Goal: Task Accomplishment & Management: Manage account settings

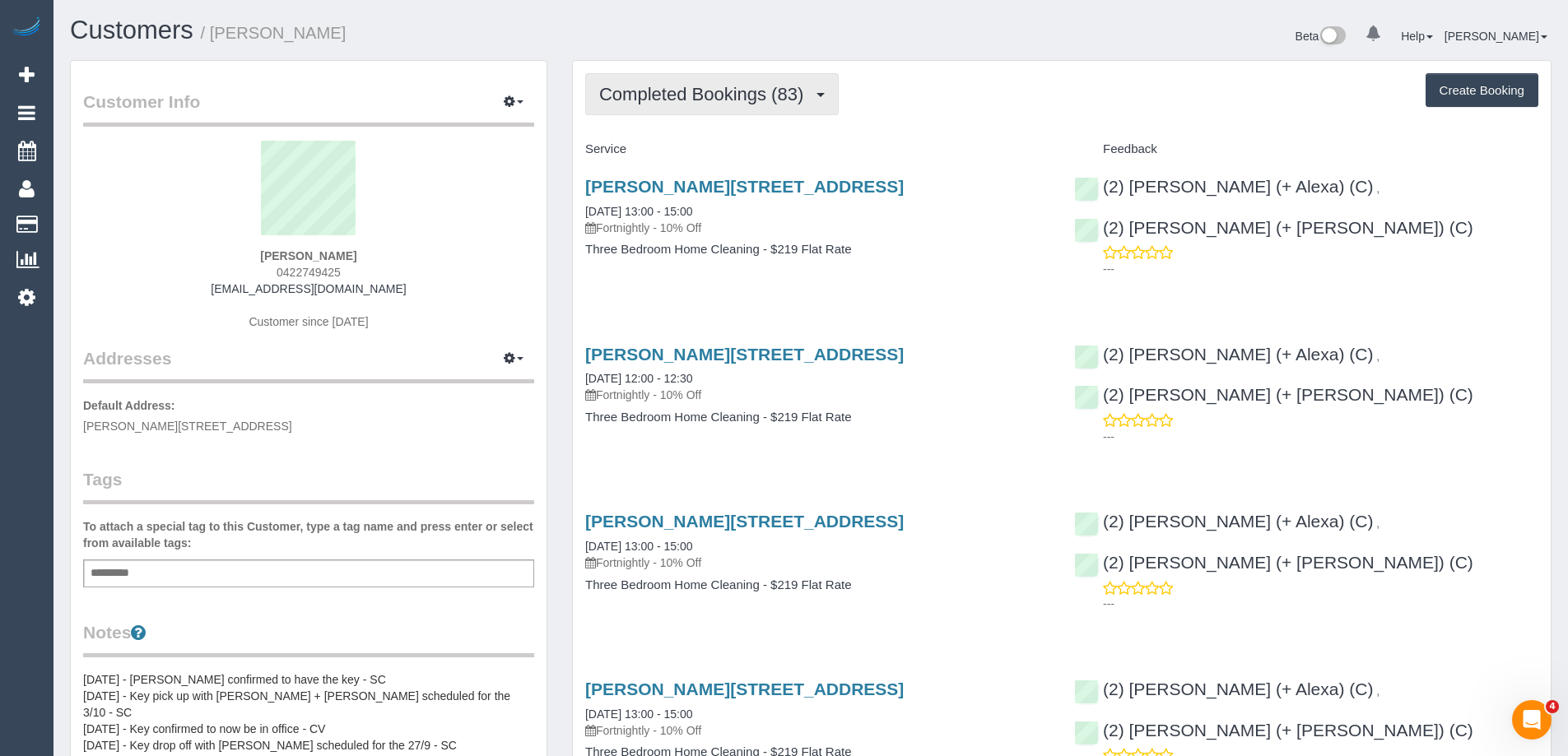
click at [771, 82] on button "Completed Bookings (83)" at bounding box center [712, 94] width 253 height 42
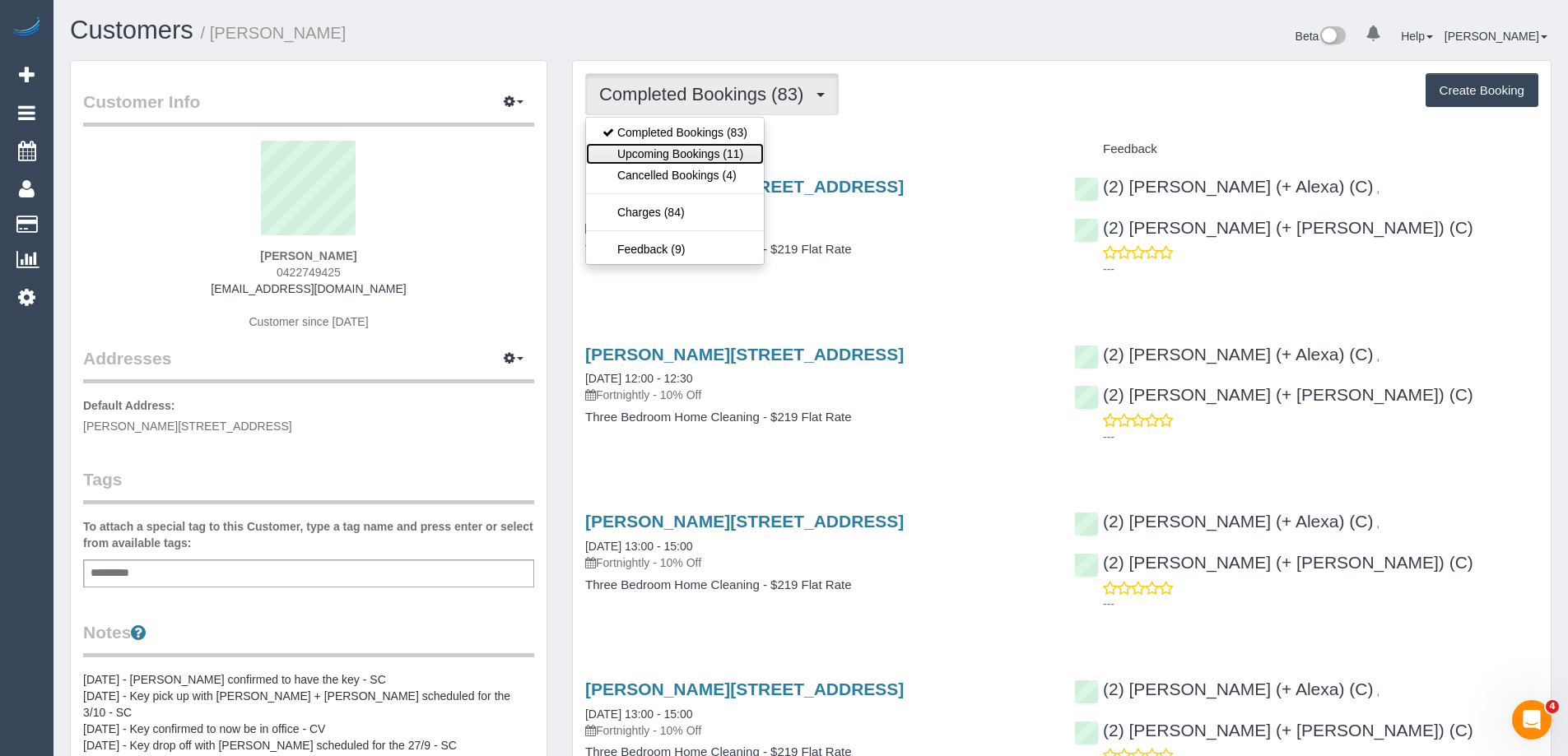
click at [753, 147] on link "Upcoming Bookings (11)" at bounding box center [674, 153] width 178 height 21
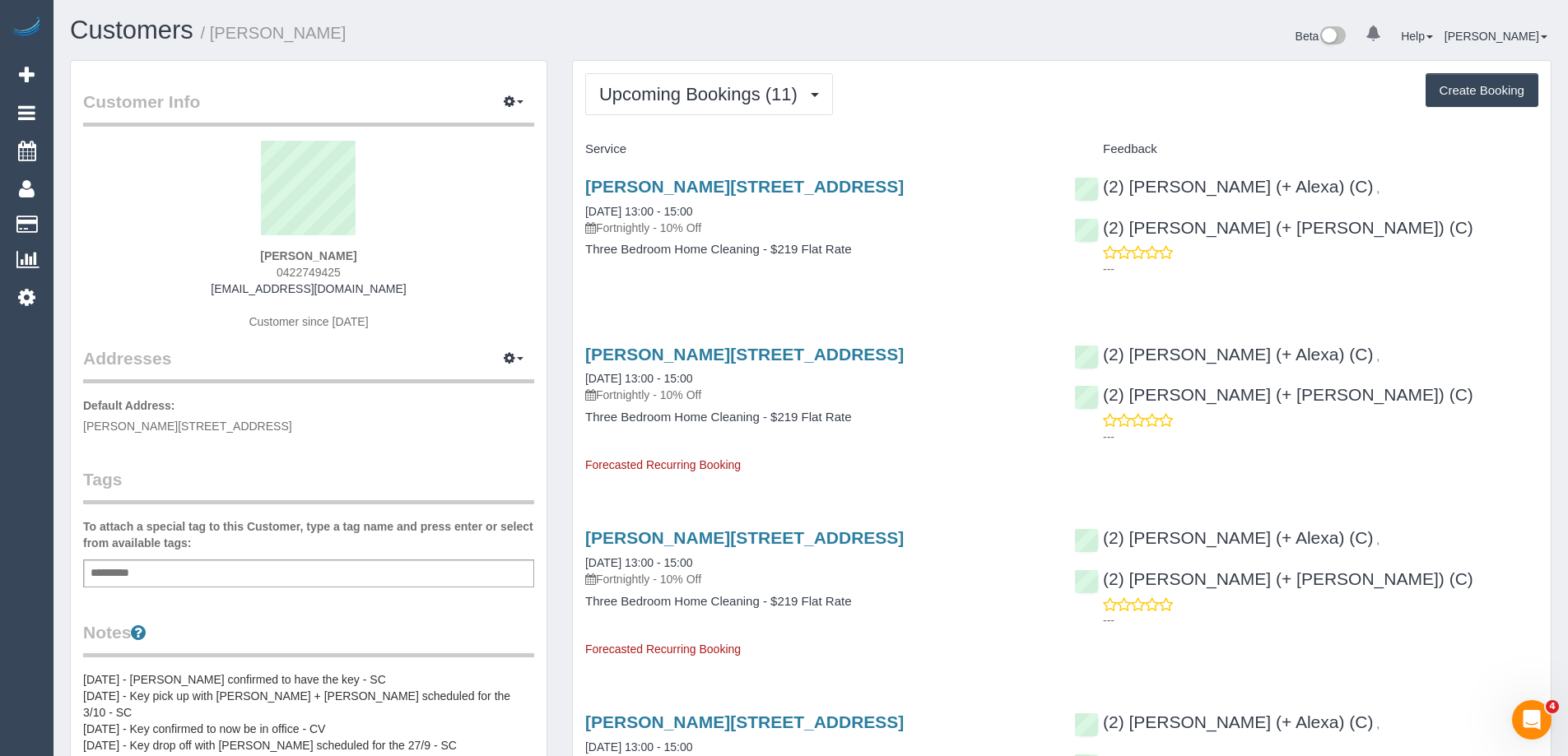
drag, startPoint x: 348, startPoint y: 272, endPoint x: 275, endPoint y: 279, distance: 73.3
click at [275, 279] on div "Michael Kerr 0422749425 michaeljfkerr@outlook.com Customer since 2022" at bounding box center [308, 244] width 451 height 206
copy span "0422749425"
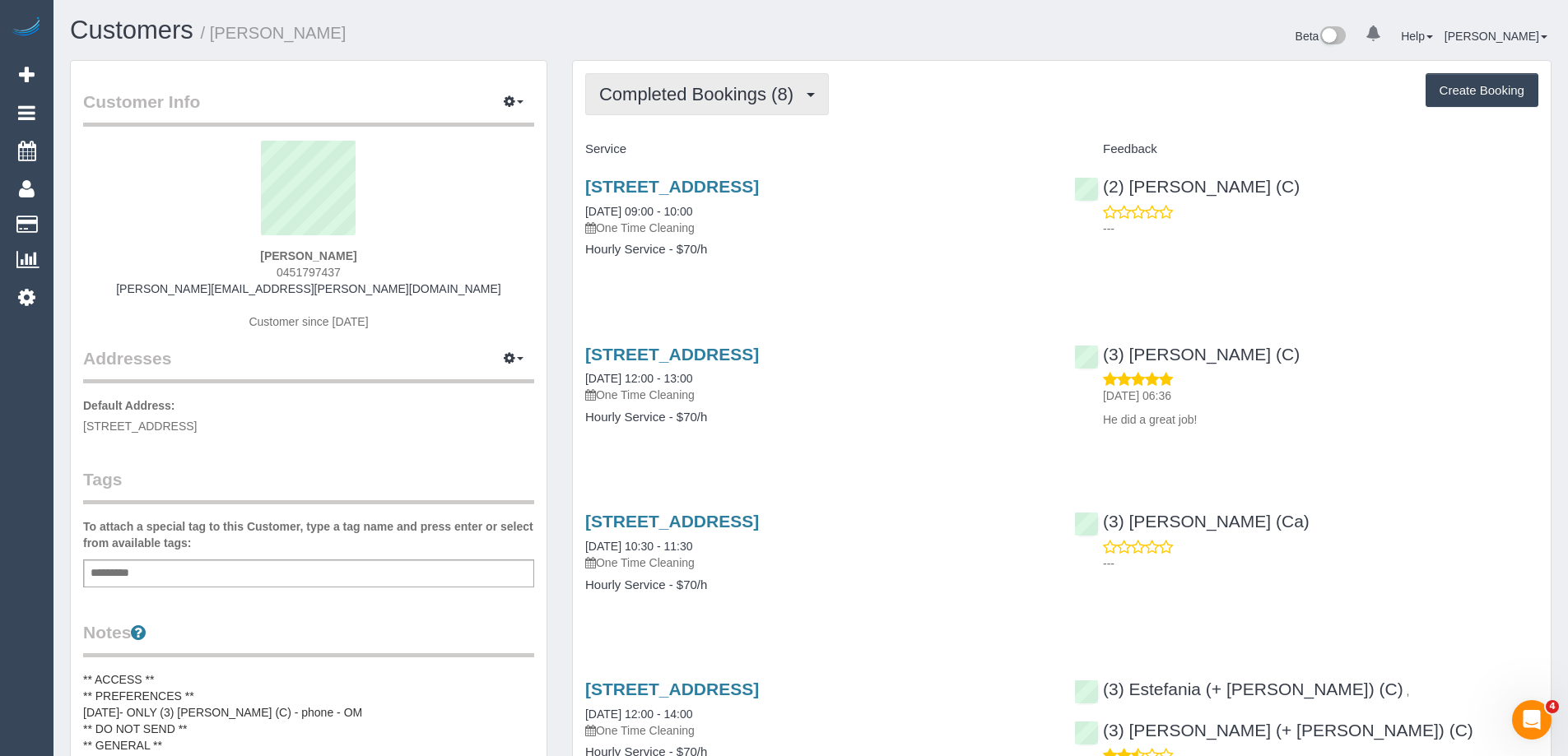
click at [747, 90] on span "Completed Bookings (8)" at bounding box center [700, 94] width 203 height 21
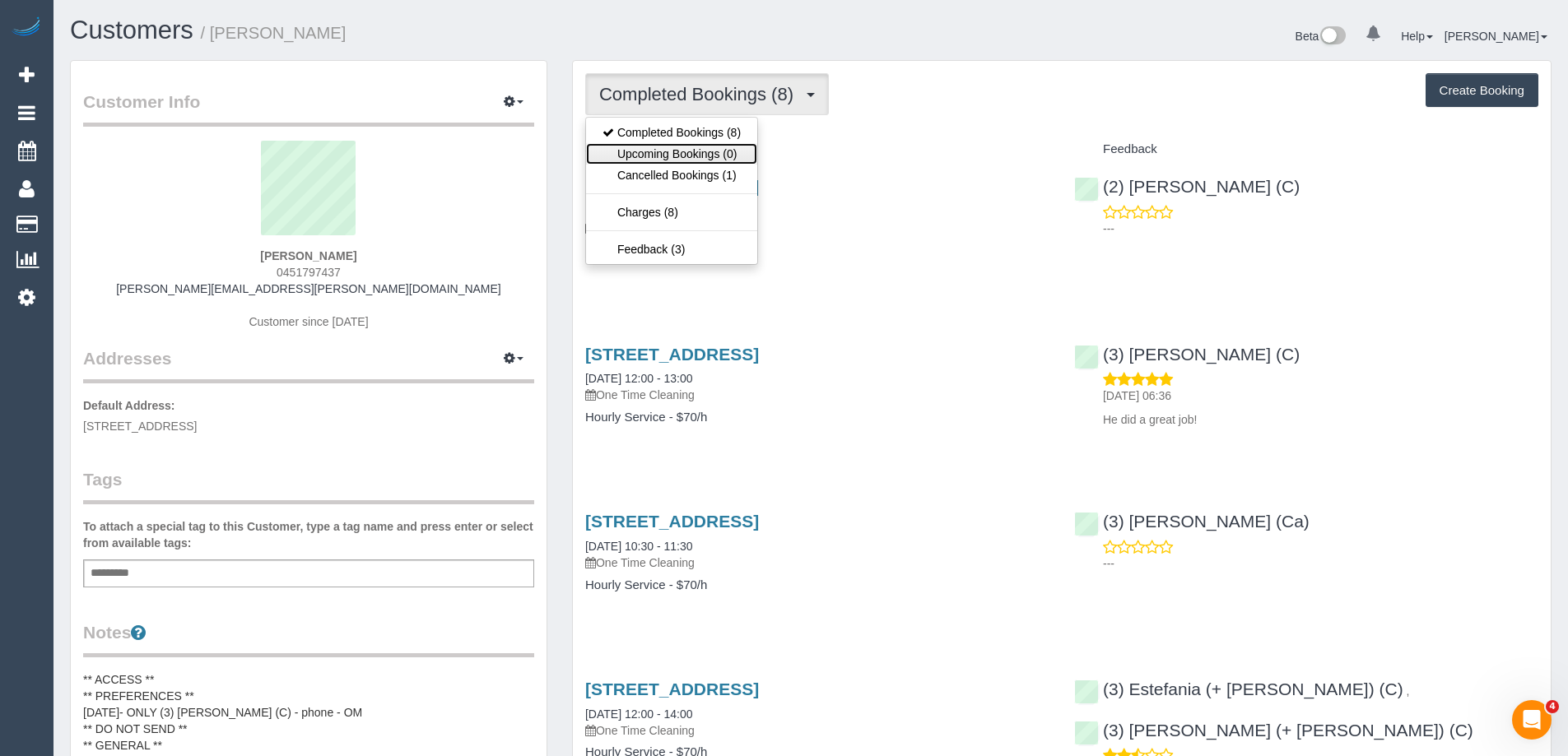
click at [741, 149] on link "Upcoming Bookings (0)" at bounding box center [672, 153] width 171 height 21
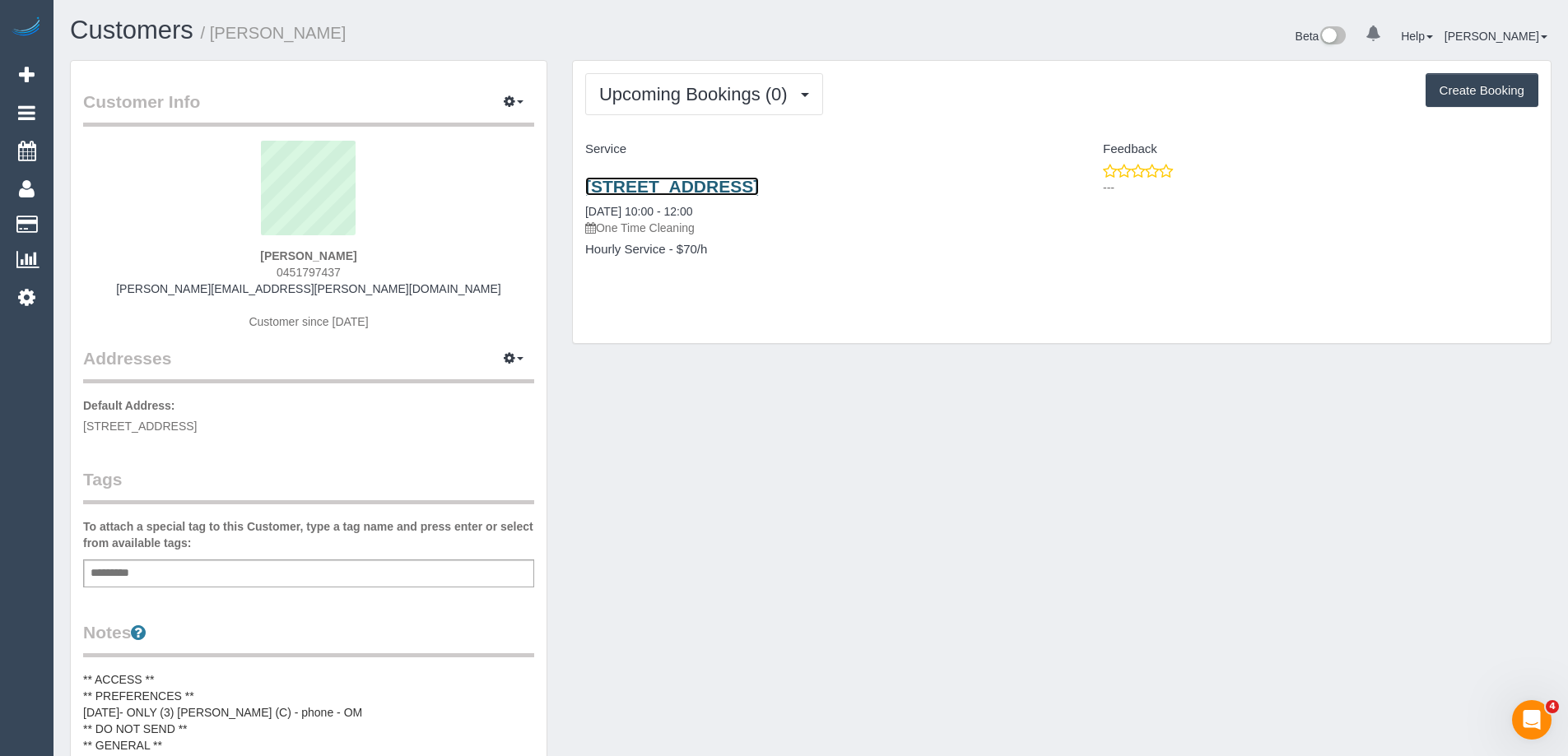
click at [744, 190] on link "1/21 Green Street, Ivanhoe, VIC 3079" at bounding box center [672, 187] width 173 height 19
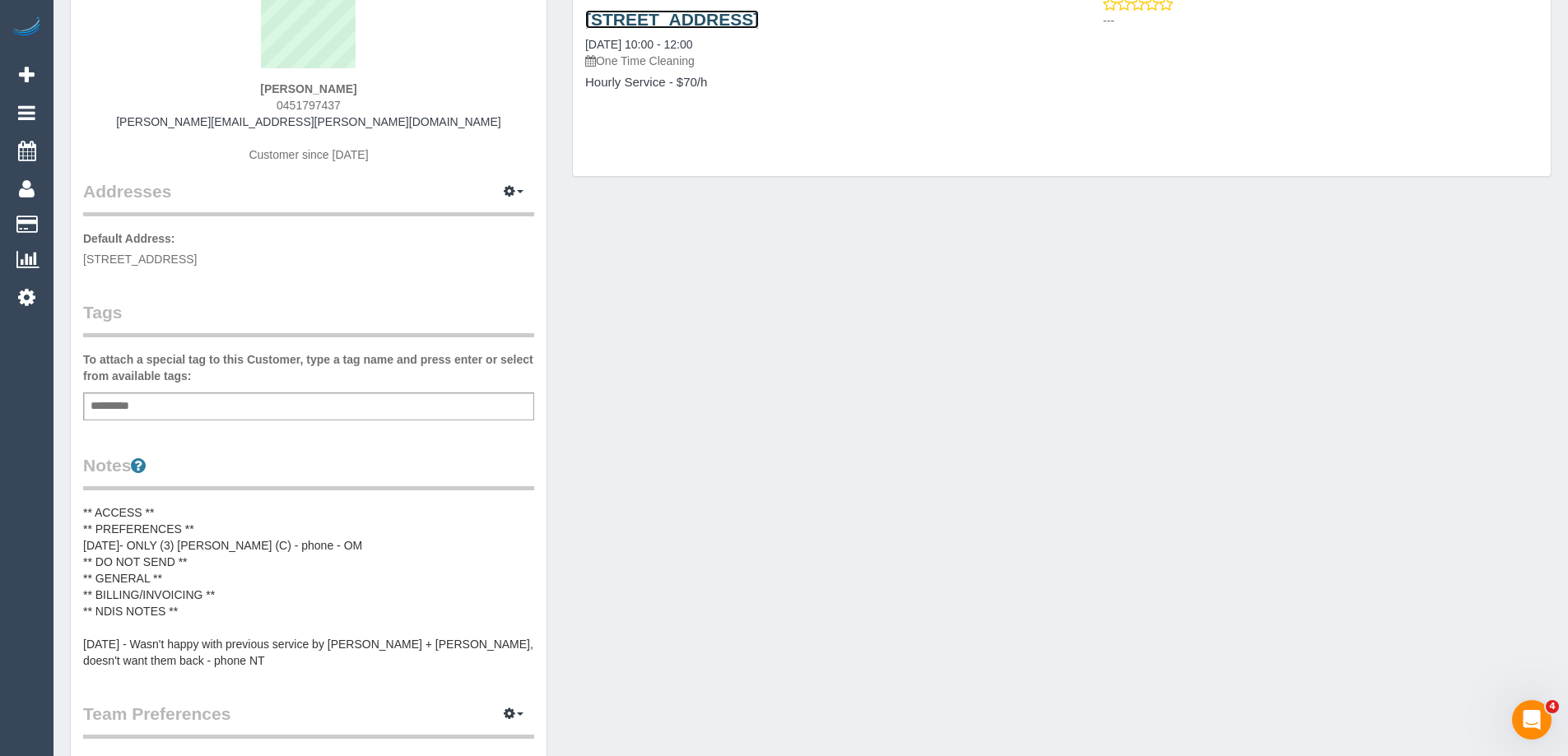
scroll to position [329, 0]
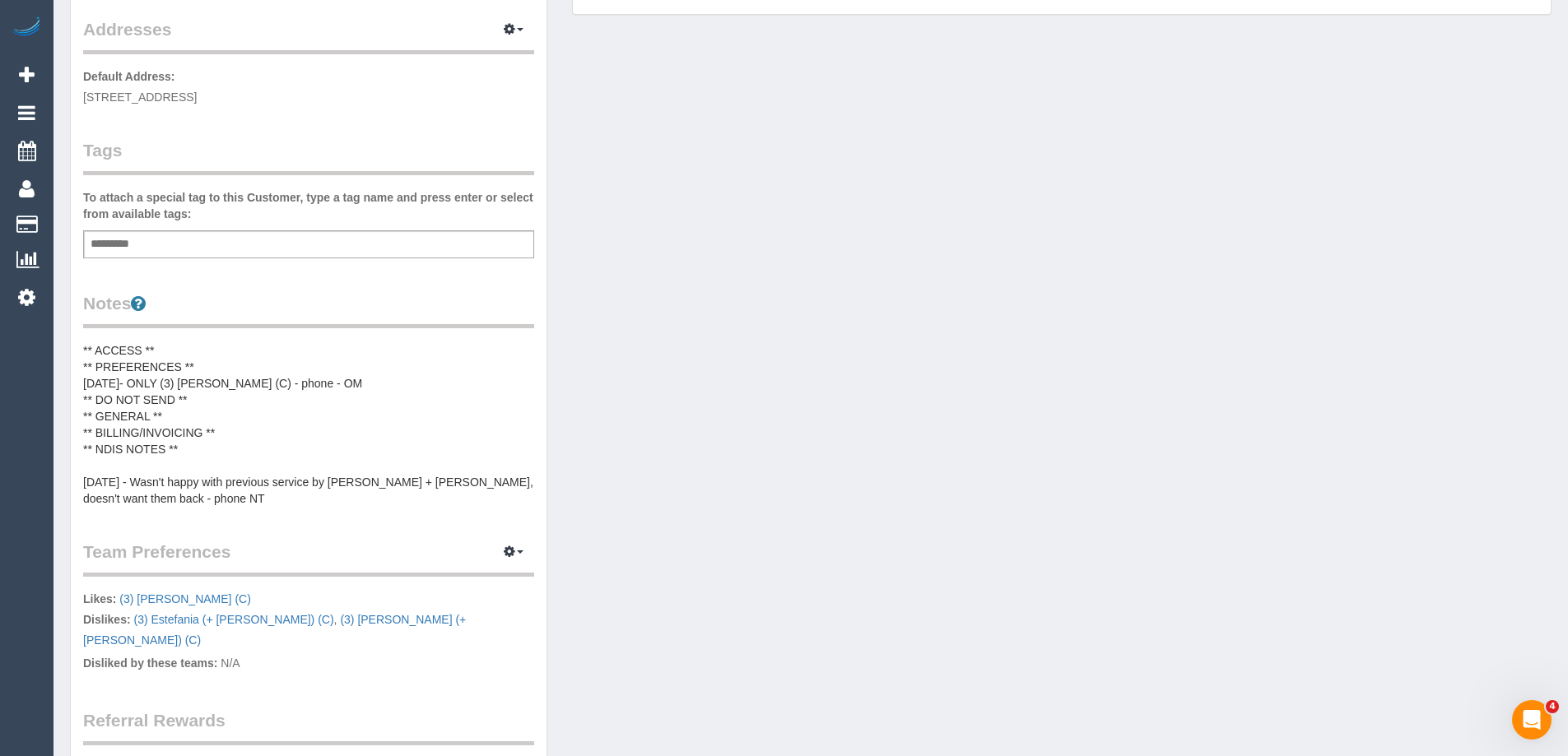
click at [212, 375] on pre "** ACCESS ** ** PREFERENCES ** [DATE]- ONLY (3) [PERSON_NAME] (C) - phone - OM …" at bounding box center [308, 424] width 451 height 165
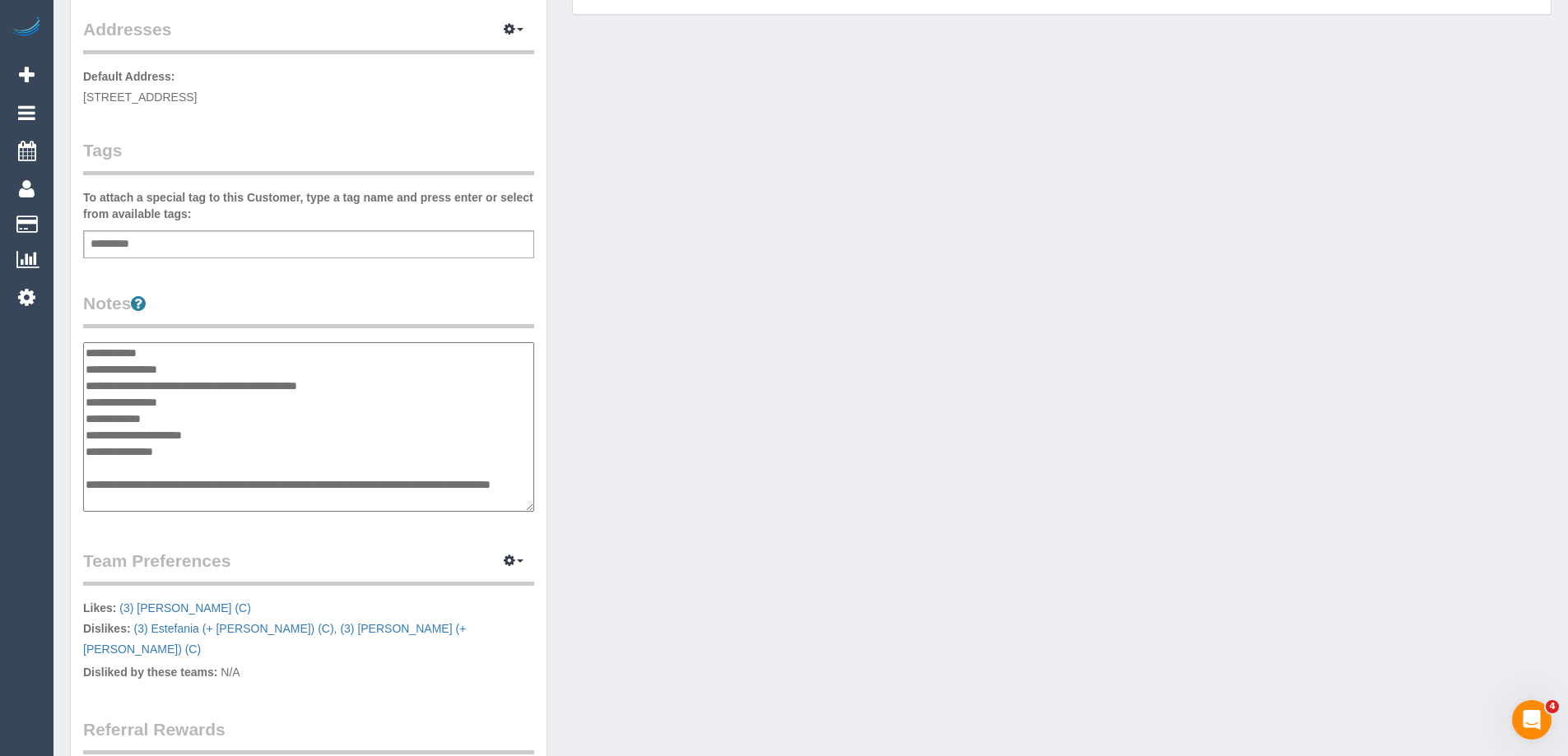
click at [208, 368] on textarea "**********" at bounding box center [308, 427] width 451 height 169
click at [196, 350] on textarea "**********" at bounding box center [308, 427] width 451 height 169
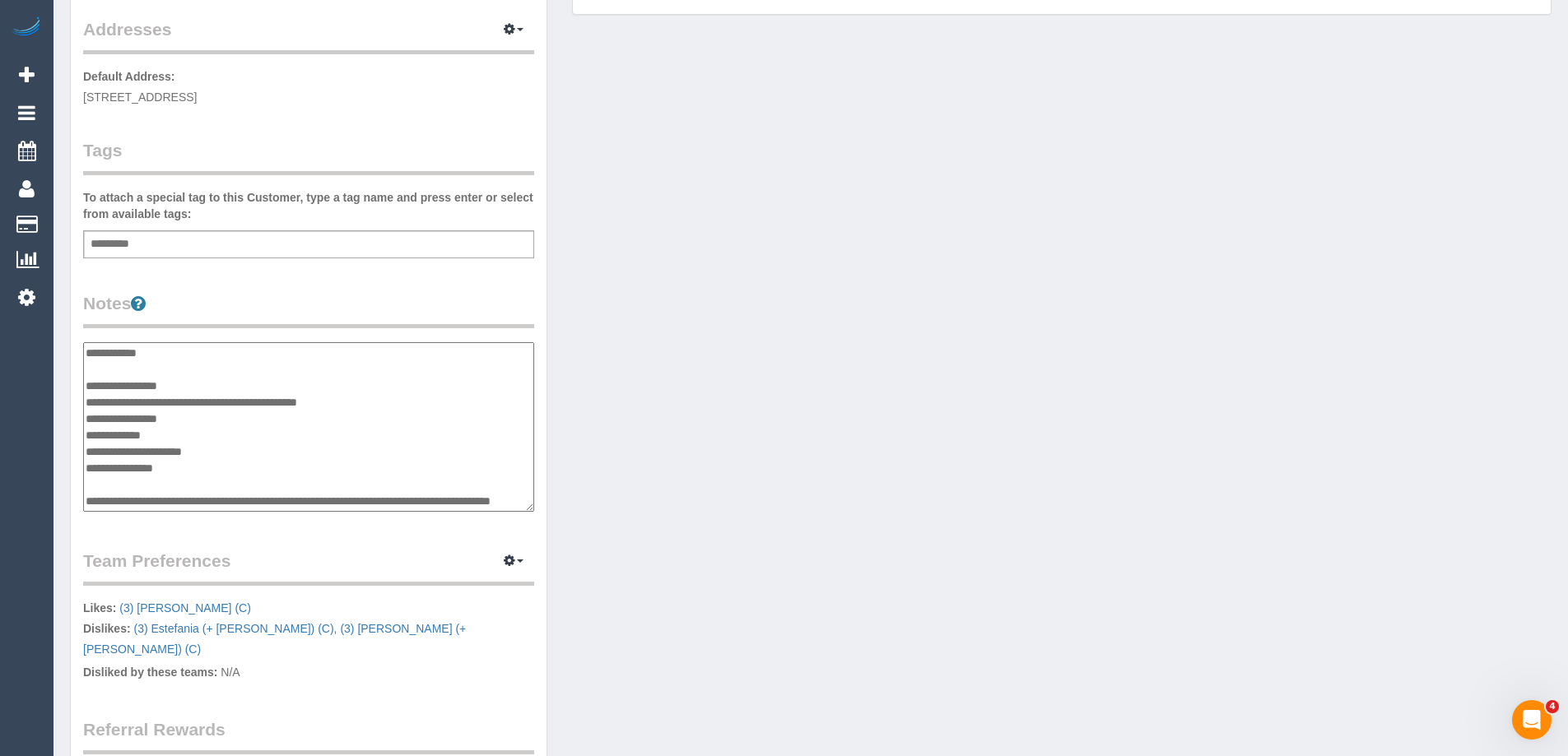
click at [415, 394] on textarea "**********" at bounding box center [308, 427] width 451 height 169
click at [406, 440] on textarea "**********" at bounding box center [308, 427] width 451 height 169
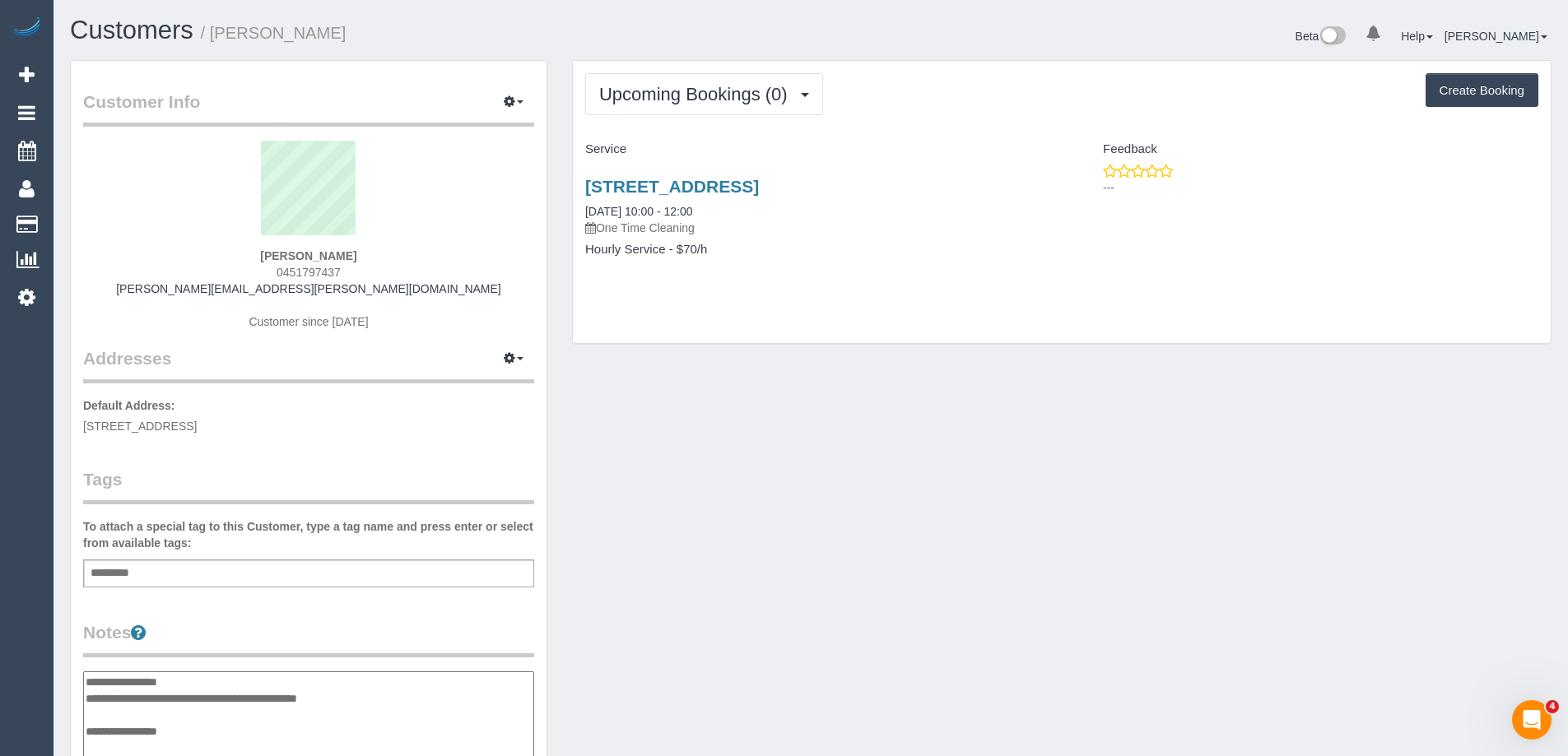
type textarea "**********"
click at [814, 420] on div "Customer Info Edit Contact Info Send Message Email Preferences Special Sales Ta…" at bounding box center [810, 710] width 1506 height 1301
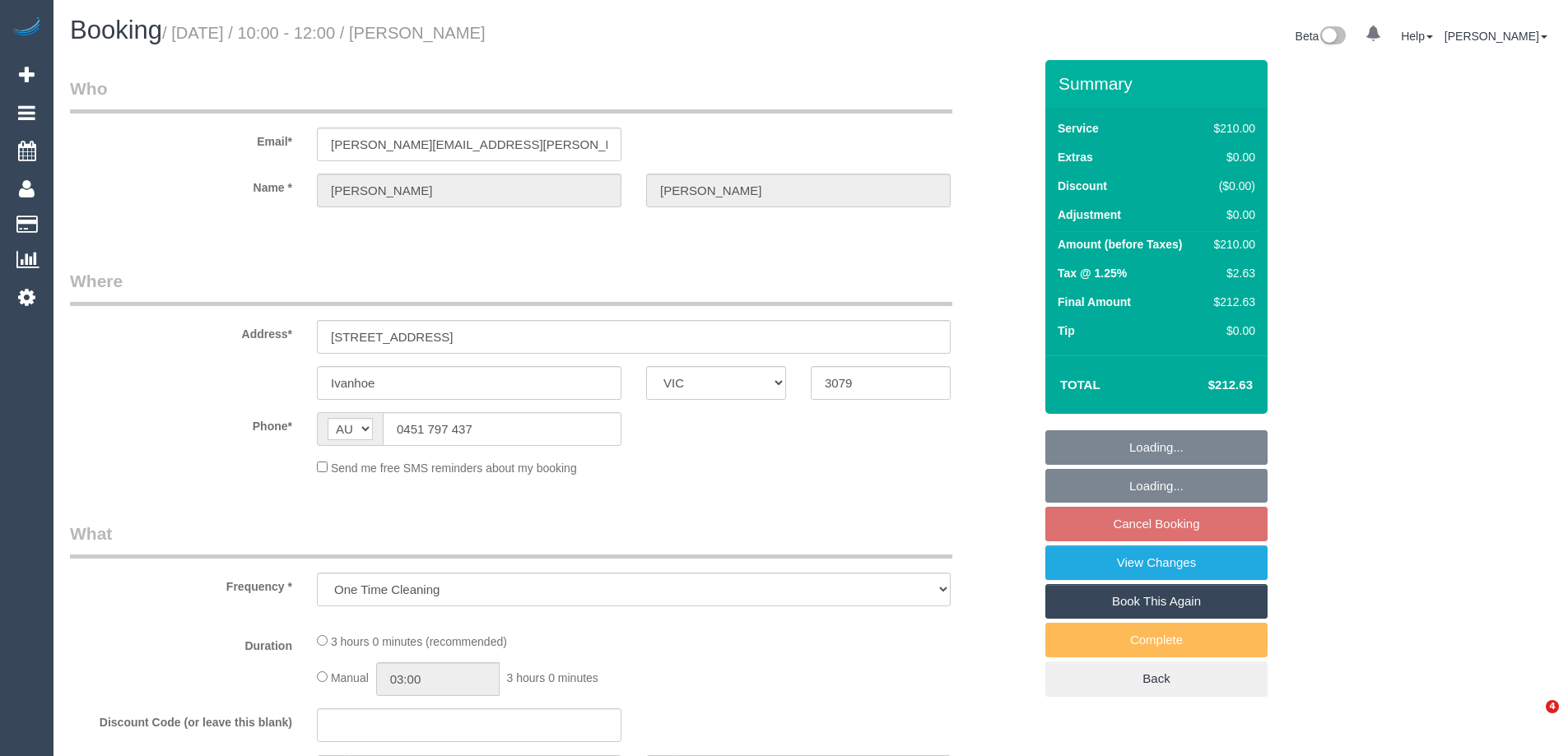
select select "VIC"
select select "string:stripe-pm_1RtgNE2GScqysDRVUirl8EZJ"
select select "180"
select select "number:30"
select select "number:14"
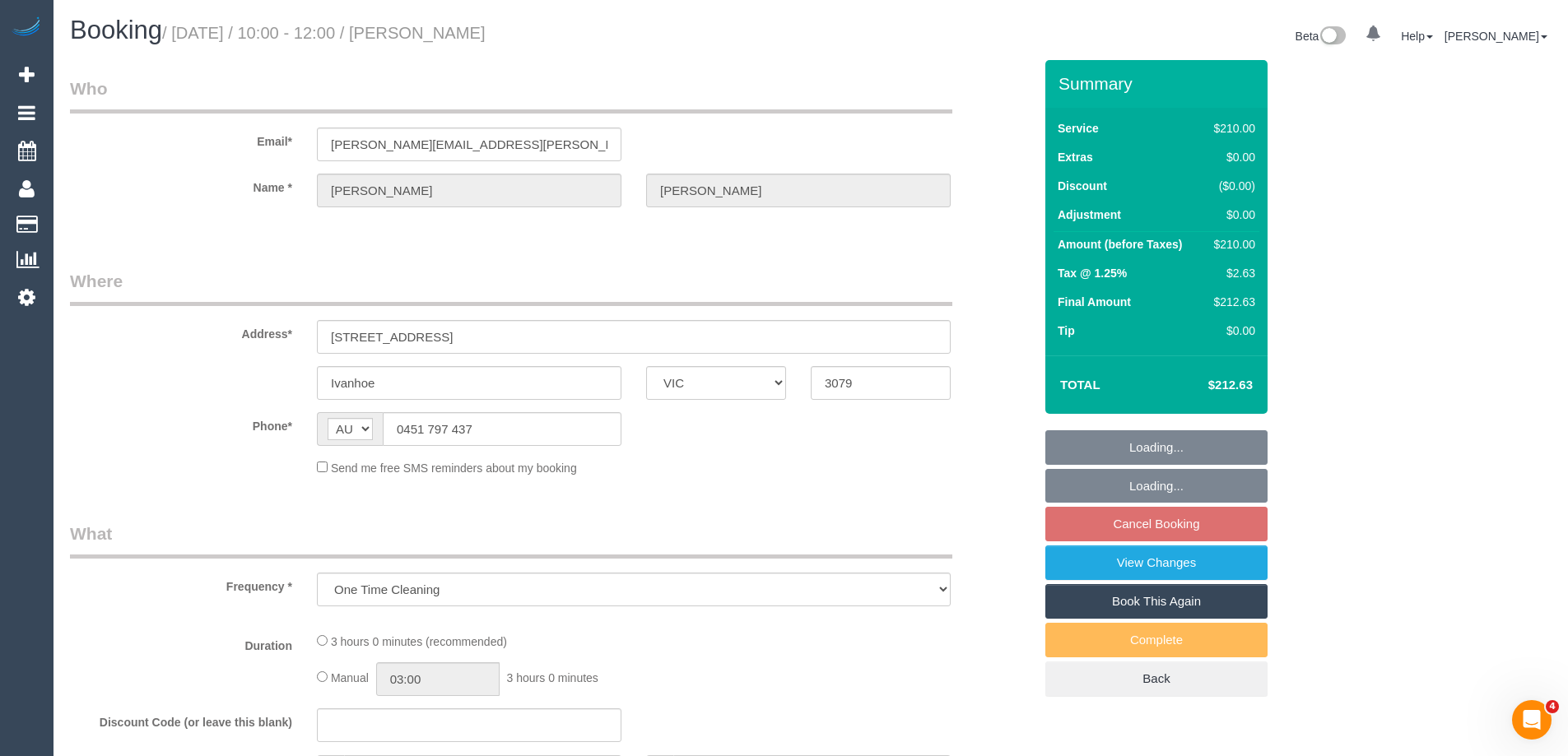
select select "number:19"
select select "number:22"
select select "number:35"
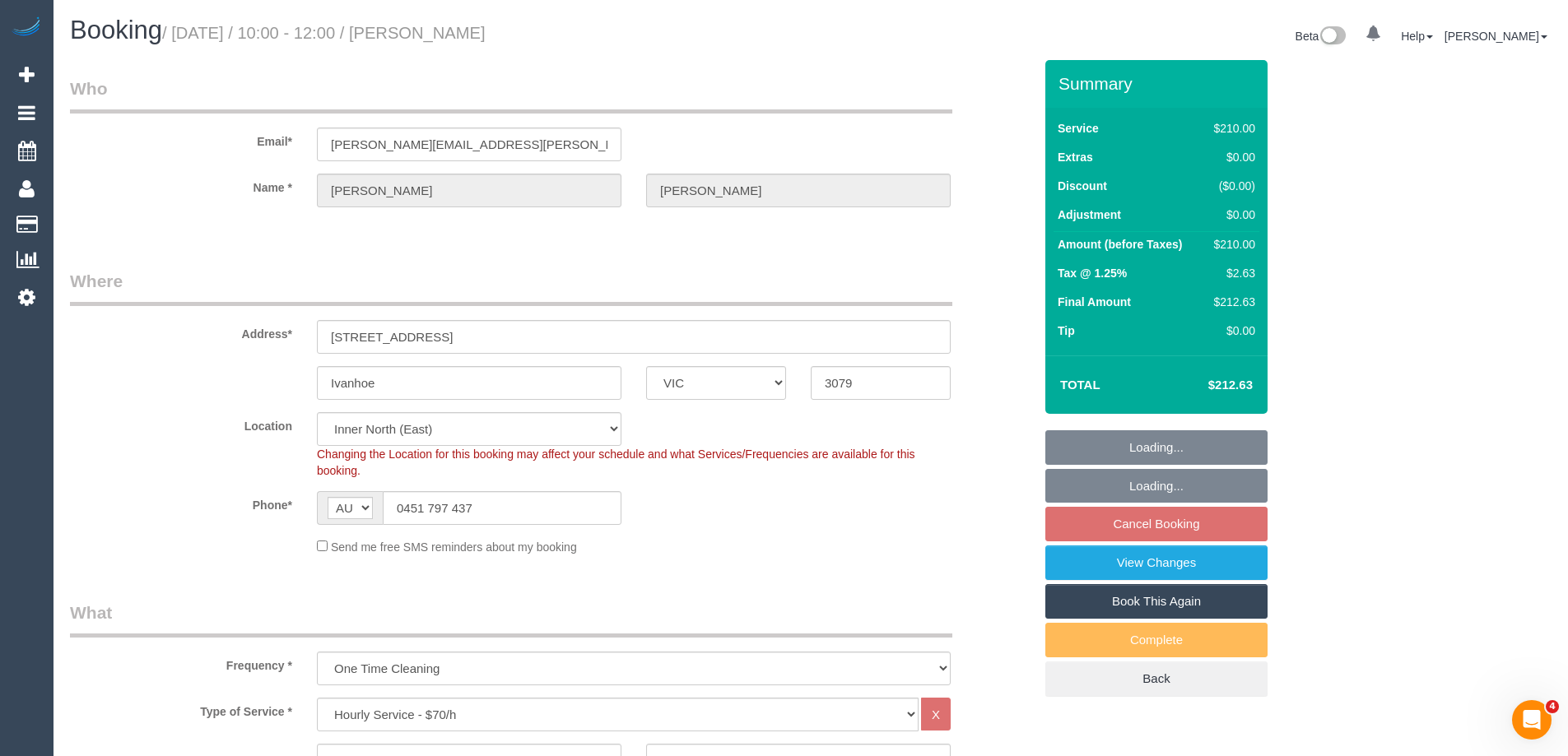
select select "object:839"
select select "spot3"
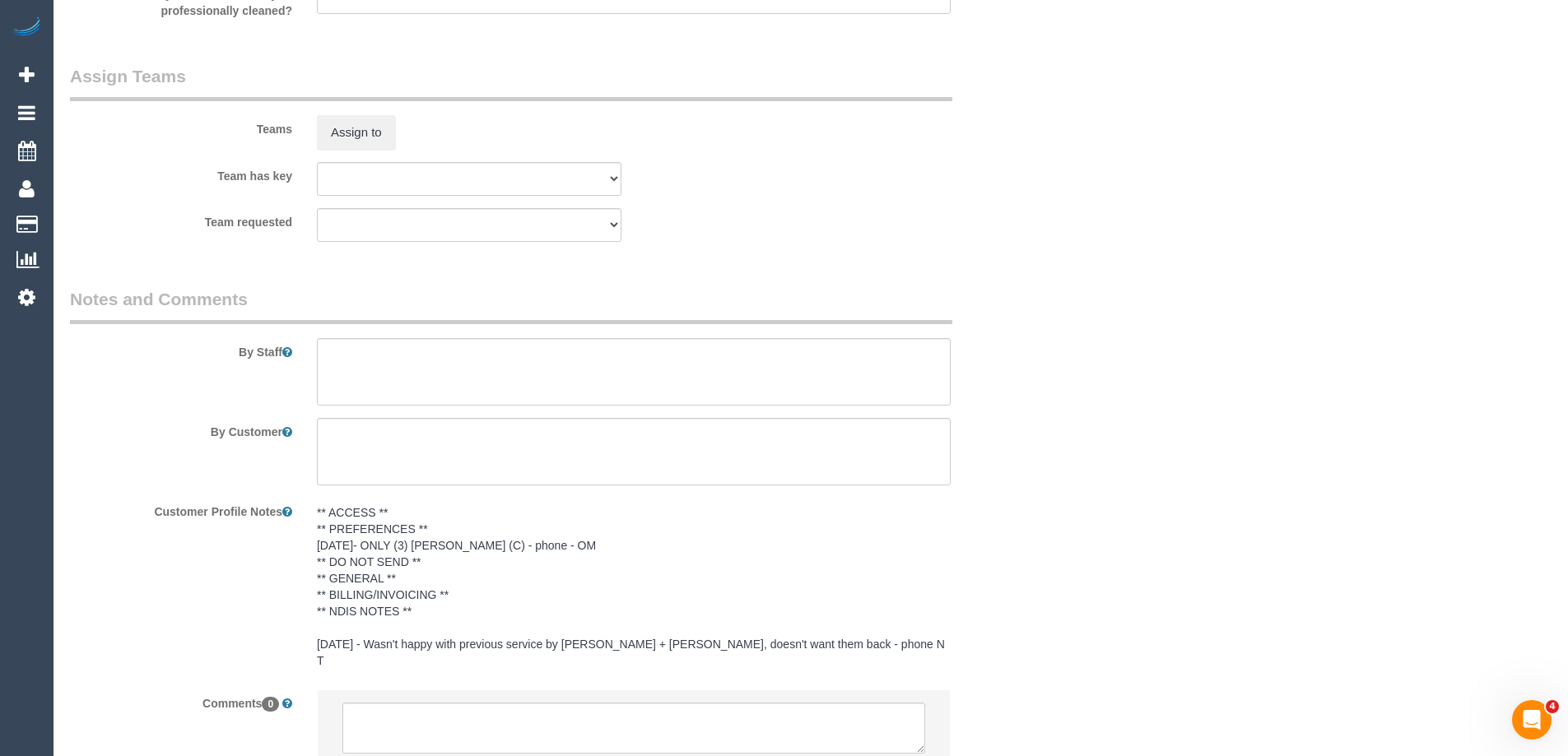
scroll to position [2499, 0]
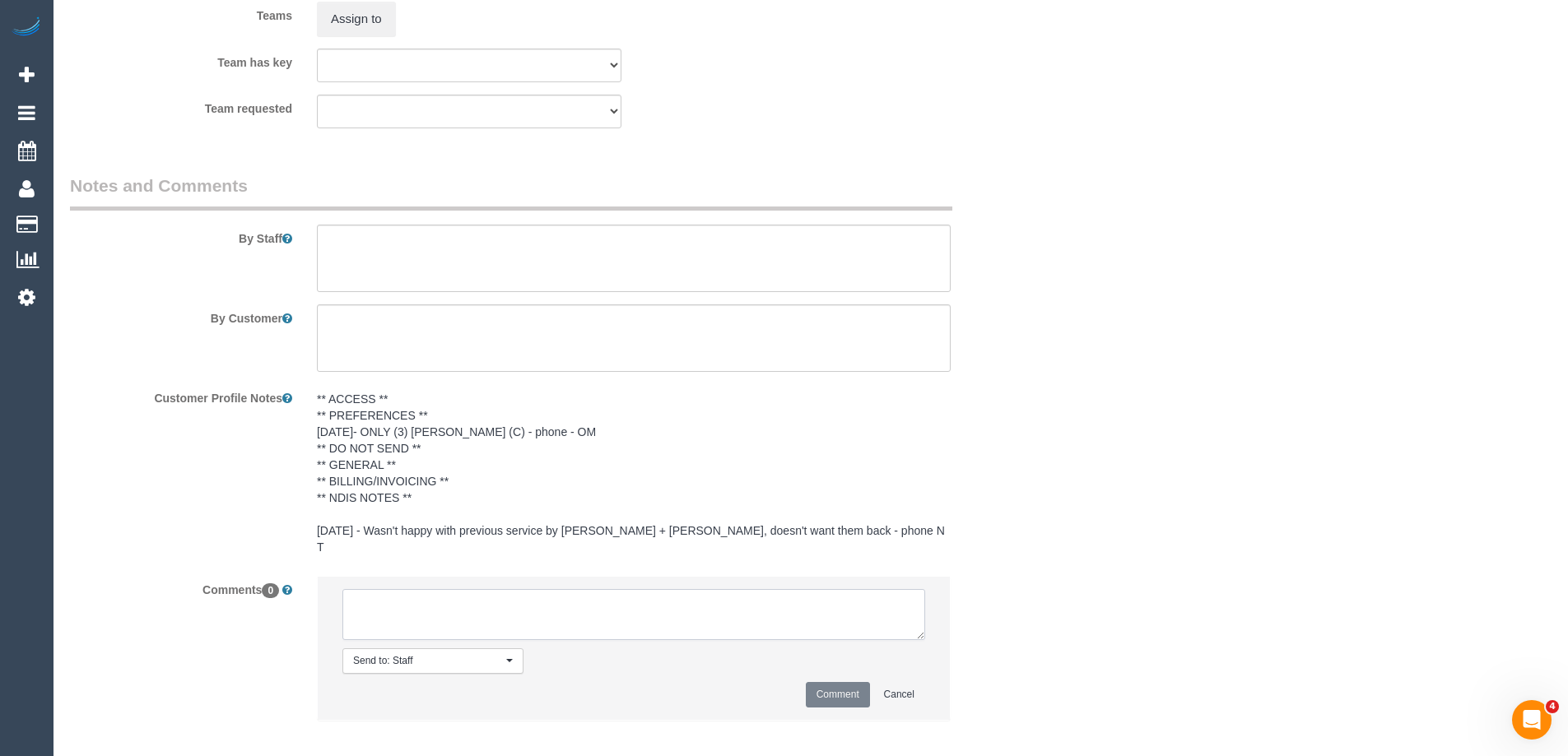
click at [476, 600] on textarea at bounding box center [633, 615] width 583 height 51
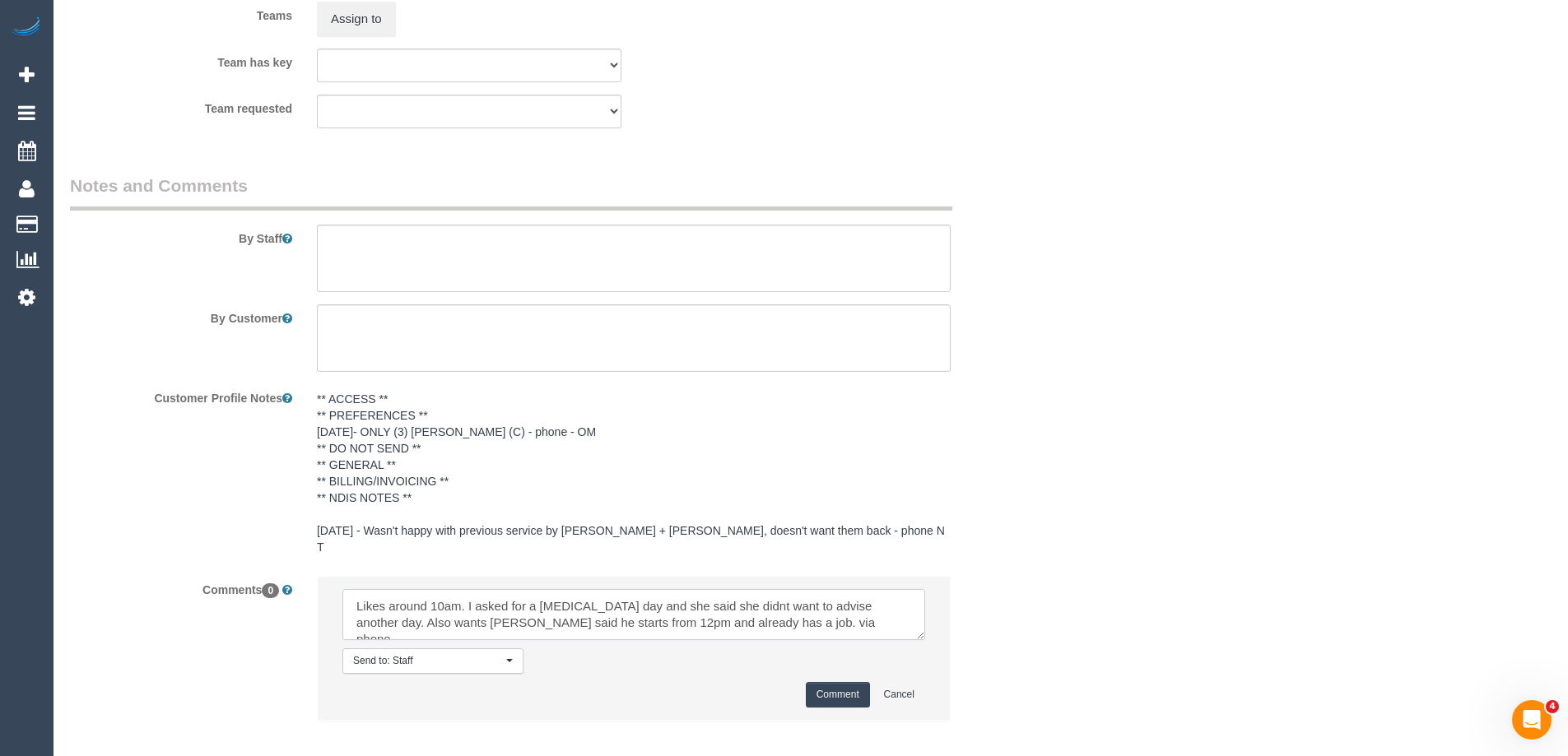
type textarea "Likes around 10am. I asked for a plan B day and she said she didnt want to advi…"
click at [818, 682] on button "Comment" at bounding box center [837, 694] width 64 height 26
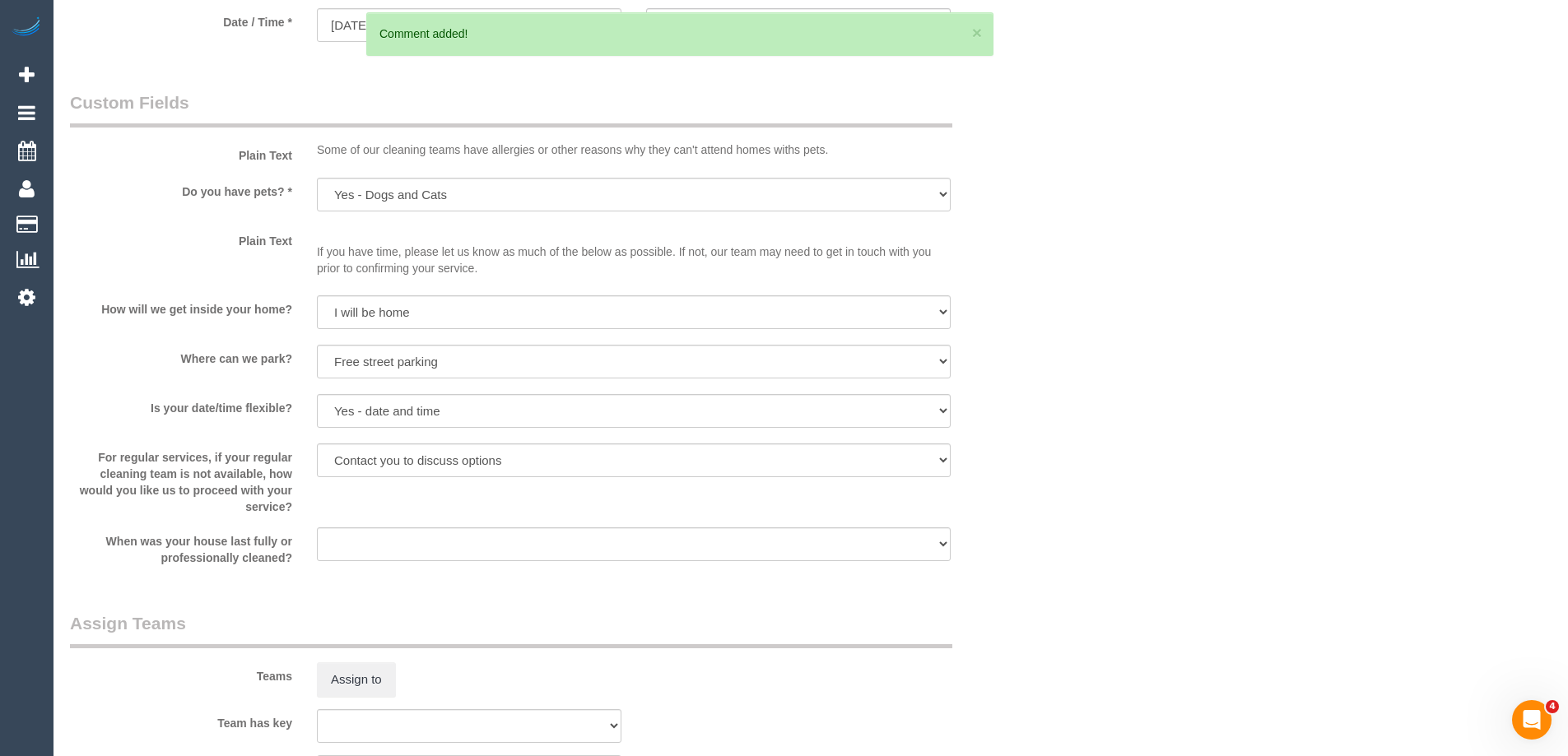
scroll to position [1841, 0]
click at [456, 362] on select "I will provide parking on-site Free street parking Paid street parking (cost wi…" at bounding box center [633, 358] width 633 height 33
click at [480, 457] on select "Arrange a cleaner to cover and do not bother you Arrange a cleaner to cover and…" at bounding box center [633, 457] width 633 height 33
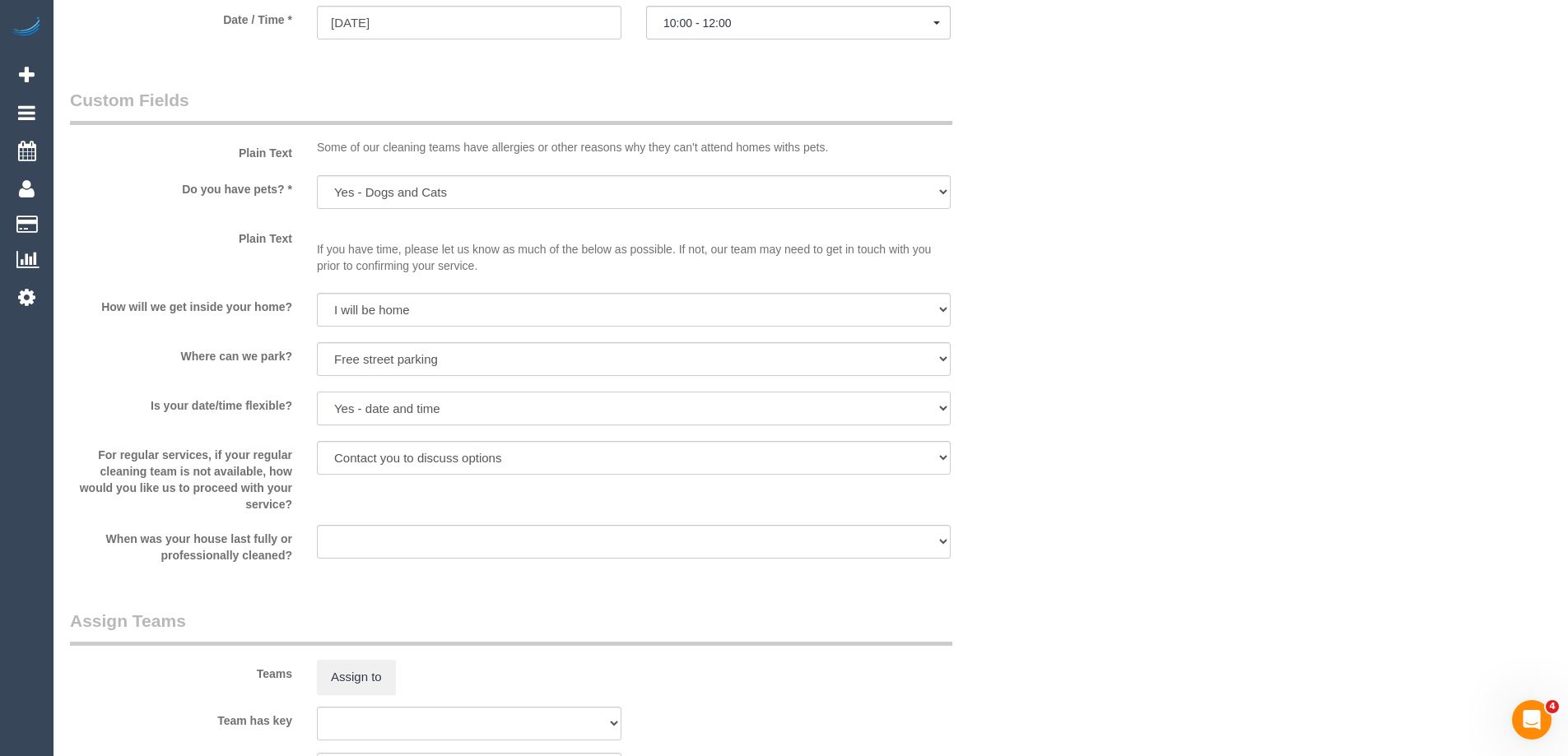
click at [492, 411] on select "Yes - date and time Yes - date but not time Yes - time but not date No - No fle…" at bounding box center [633, 408] width 633 height 33
select select "number:25"
click at [317, 391] on select "Yes - date and time Yes - date but not time Yes - time but not date No - No fle…" at bounding box center [633, 408] width 633 height 33
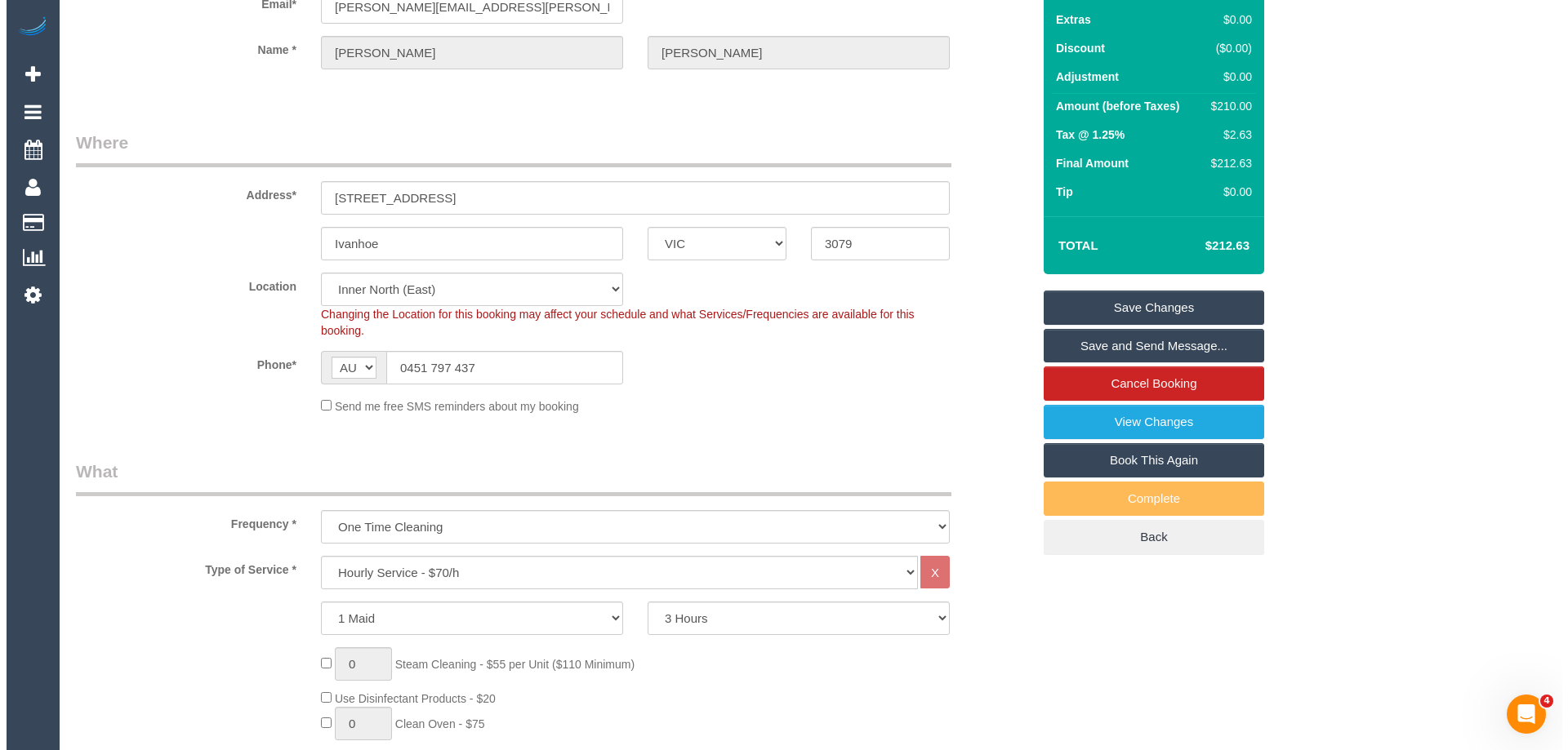
scroll to position [0, 0]
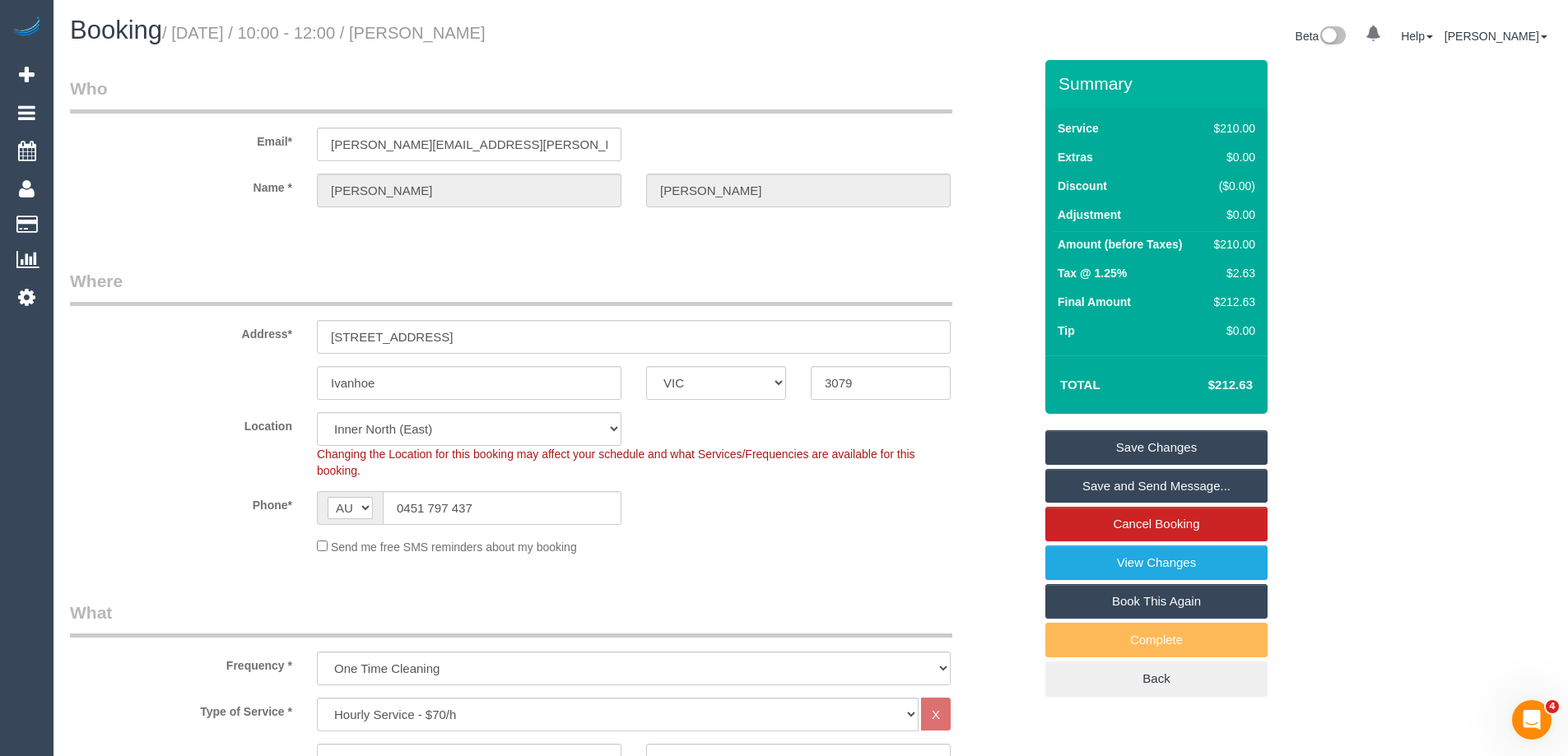
click at [1191, 444] on link "Save Changes" at bounding box center [1156, 448] width 222 height 34
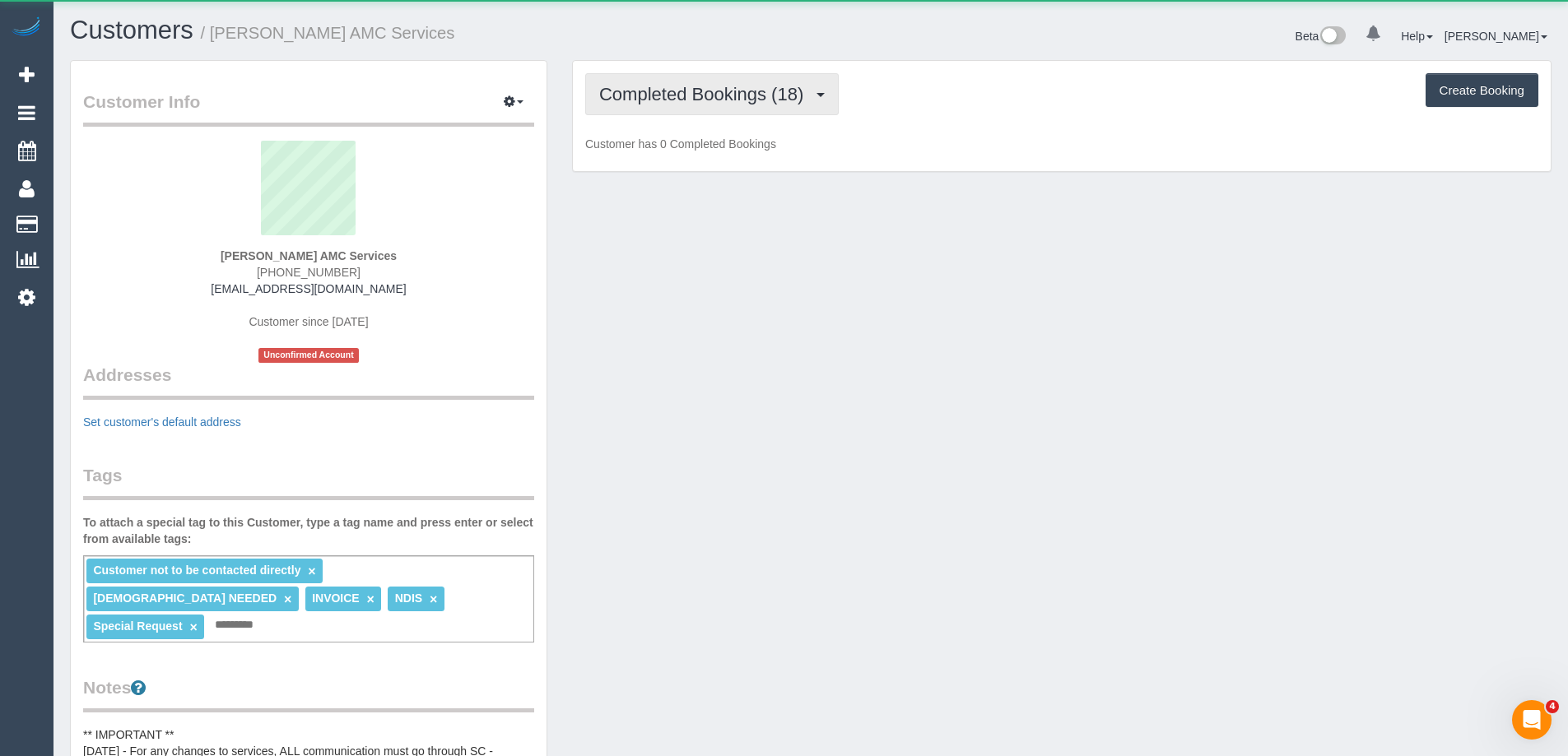
click at [687, 93] on span "Completed Bookings (18)" at bounding box center [705, 94] width 212 height 21
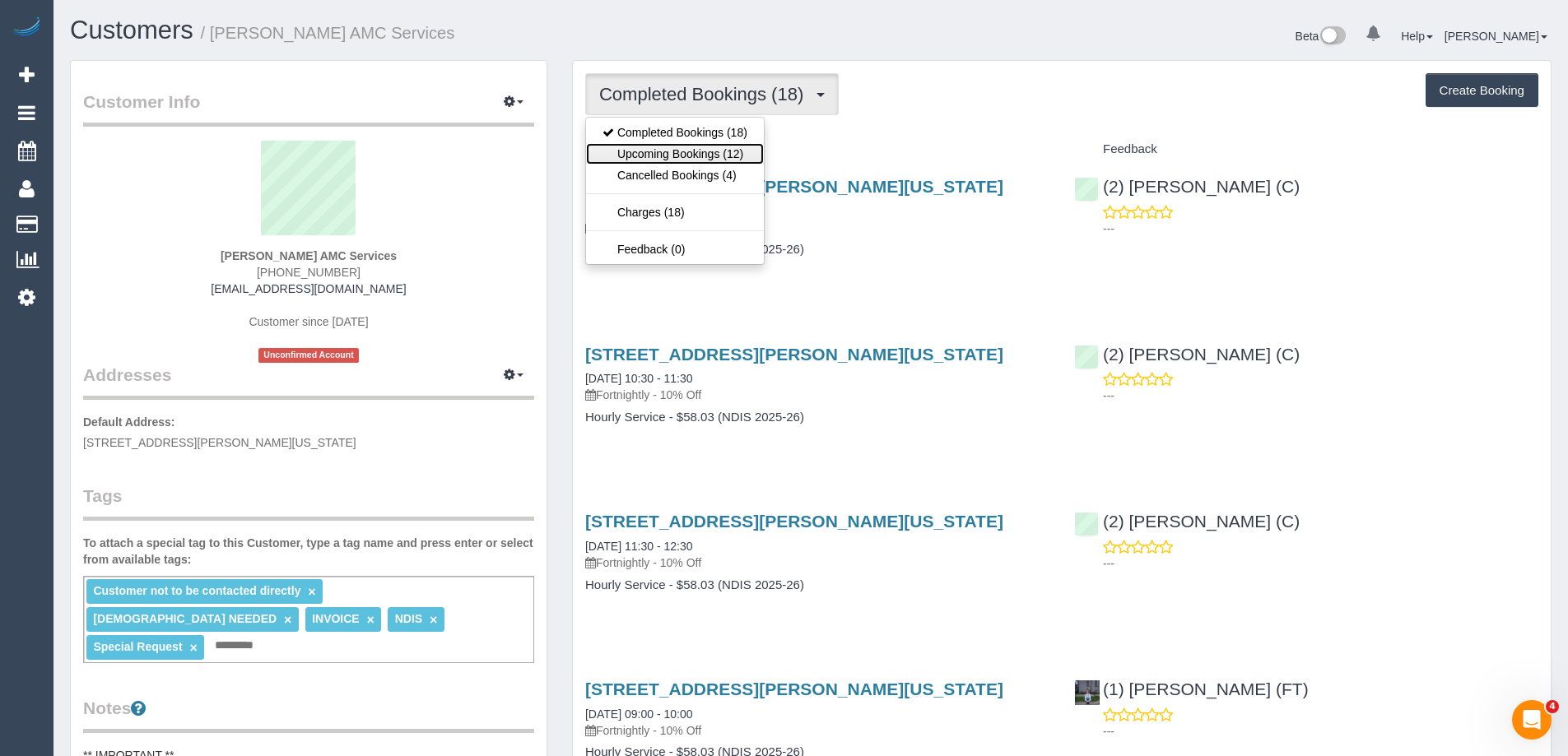
click at [690, 147] on link "Upcoming Bookings (12)" at bounding box center [674, 153] width 178 height 21
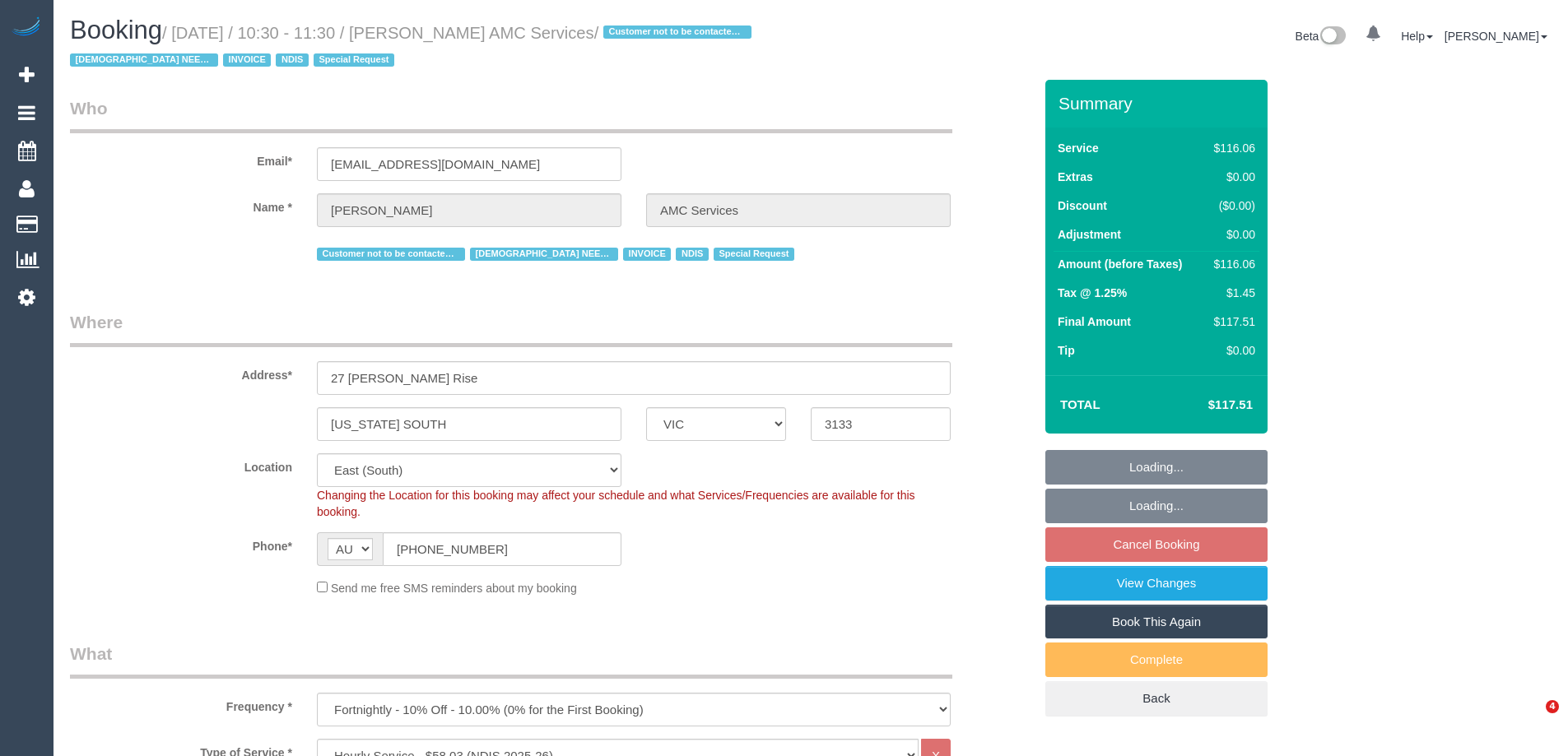
select select "VIC"
select select "number:28"
select select "number:14"
select select "number:19"
select select "number:36"
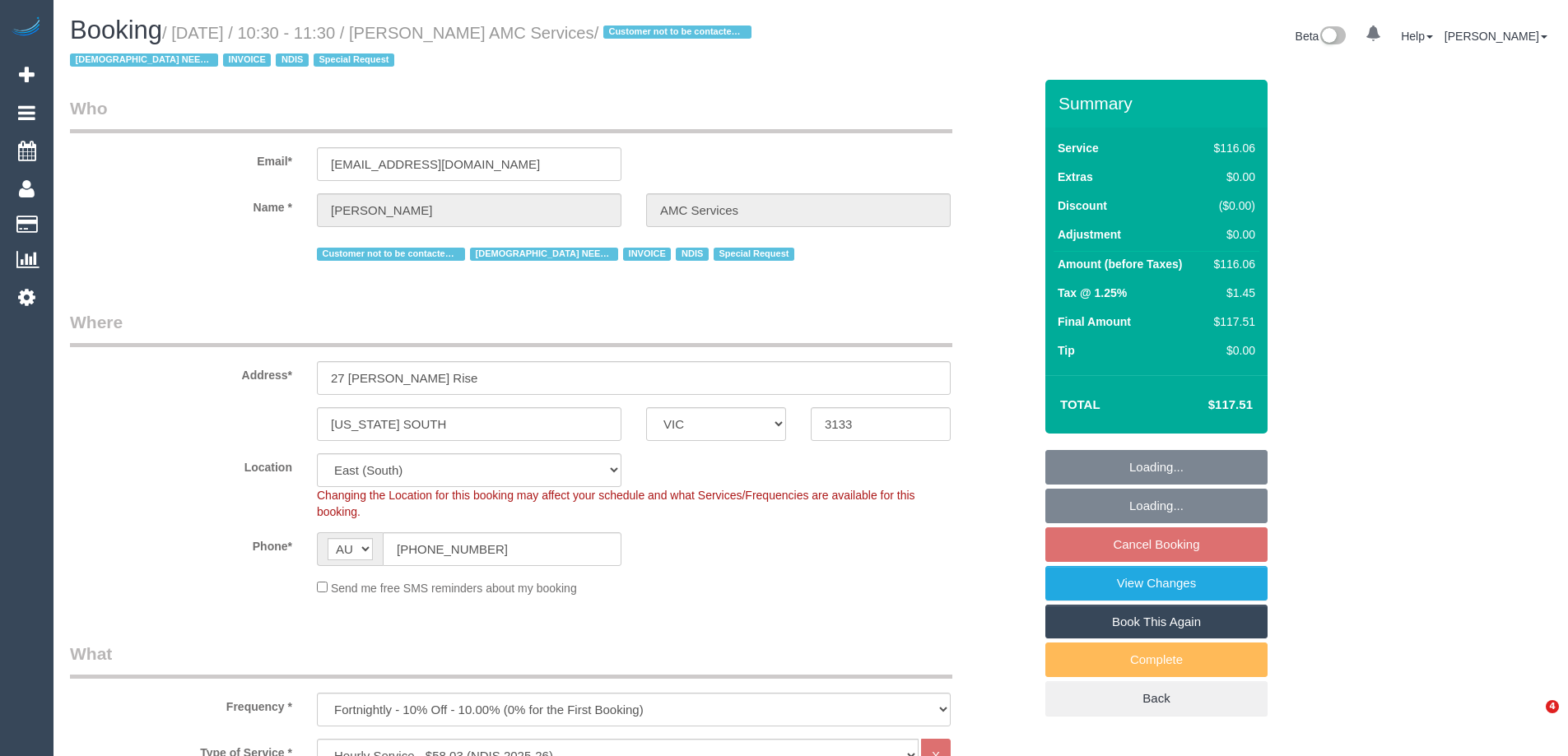
select select "number:35"
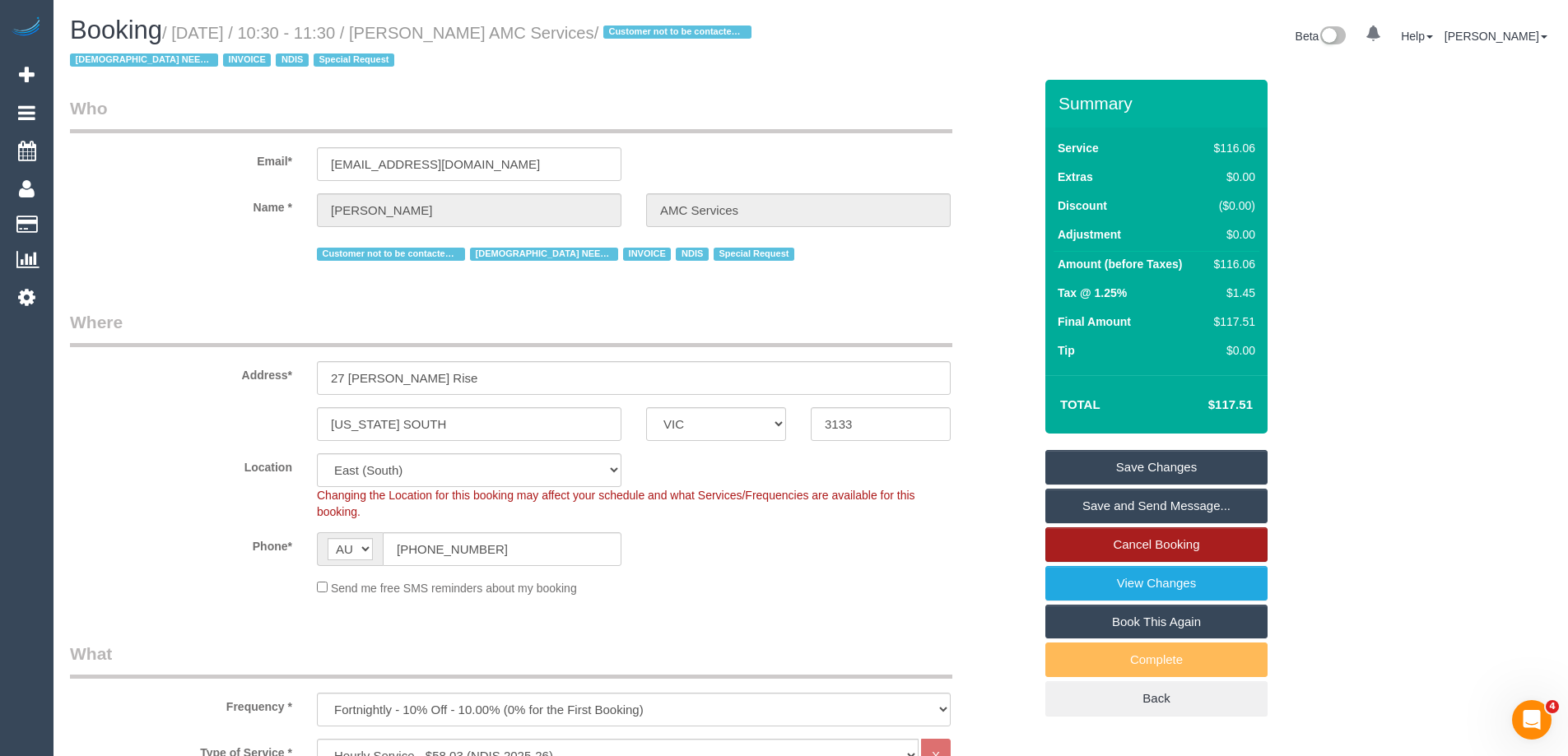
click at [1142, 547] on link "Cancel Booking" at bounding box center [1156, 545] width 222 height 34
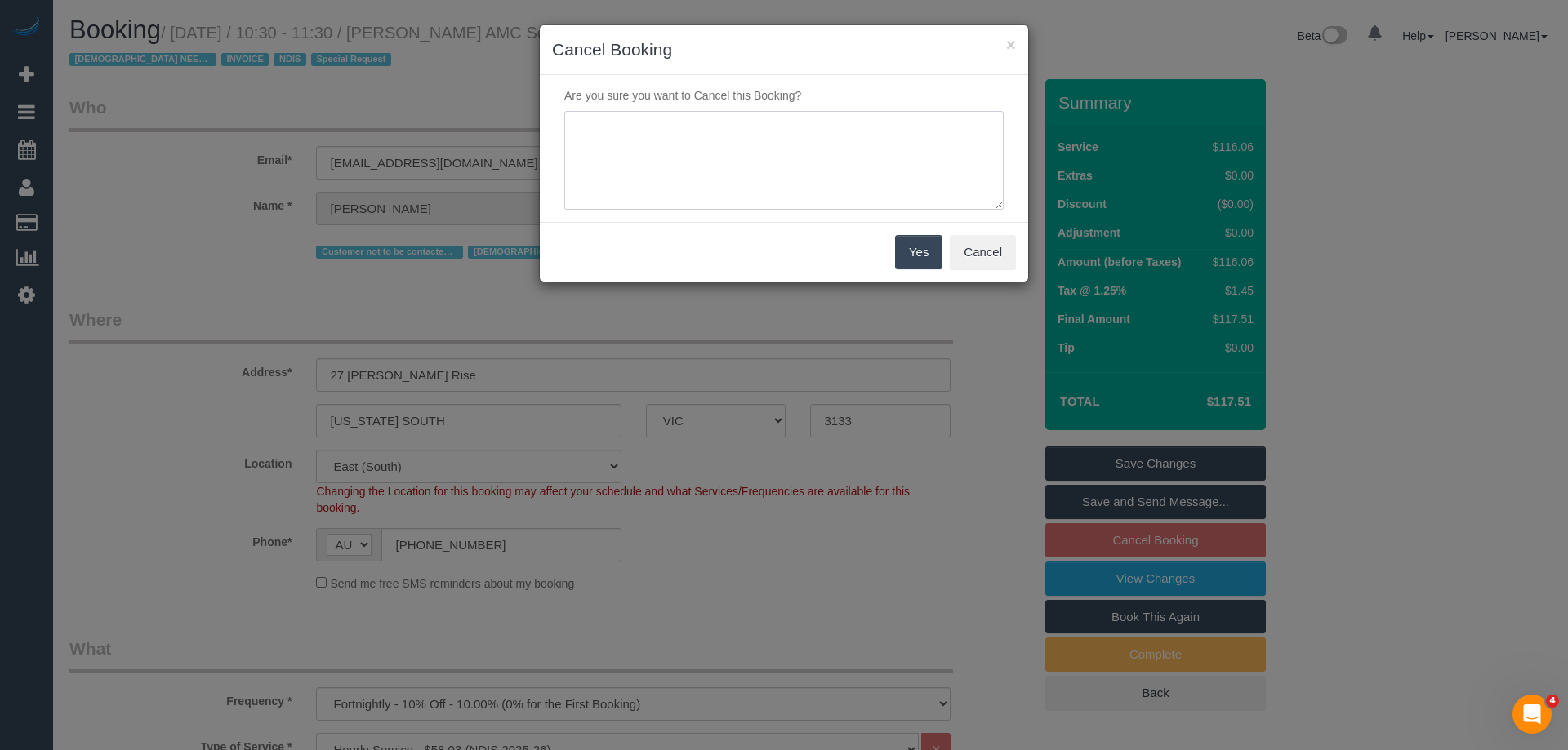
click at [689, 173] on textarea at bounding box center [784, 161] width 439 height 99
type textarea "Service not needed via email VC"
click at [895, 258] on button "Yes" at bounding box center [919, 252] width 47 height 34
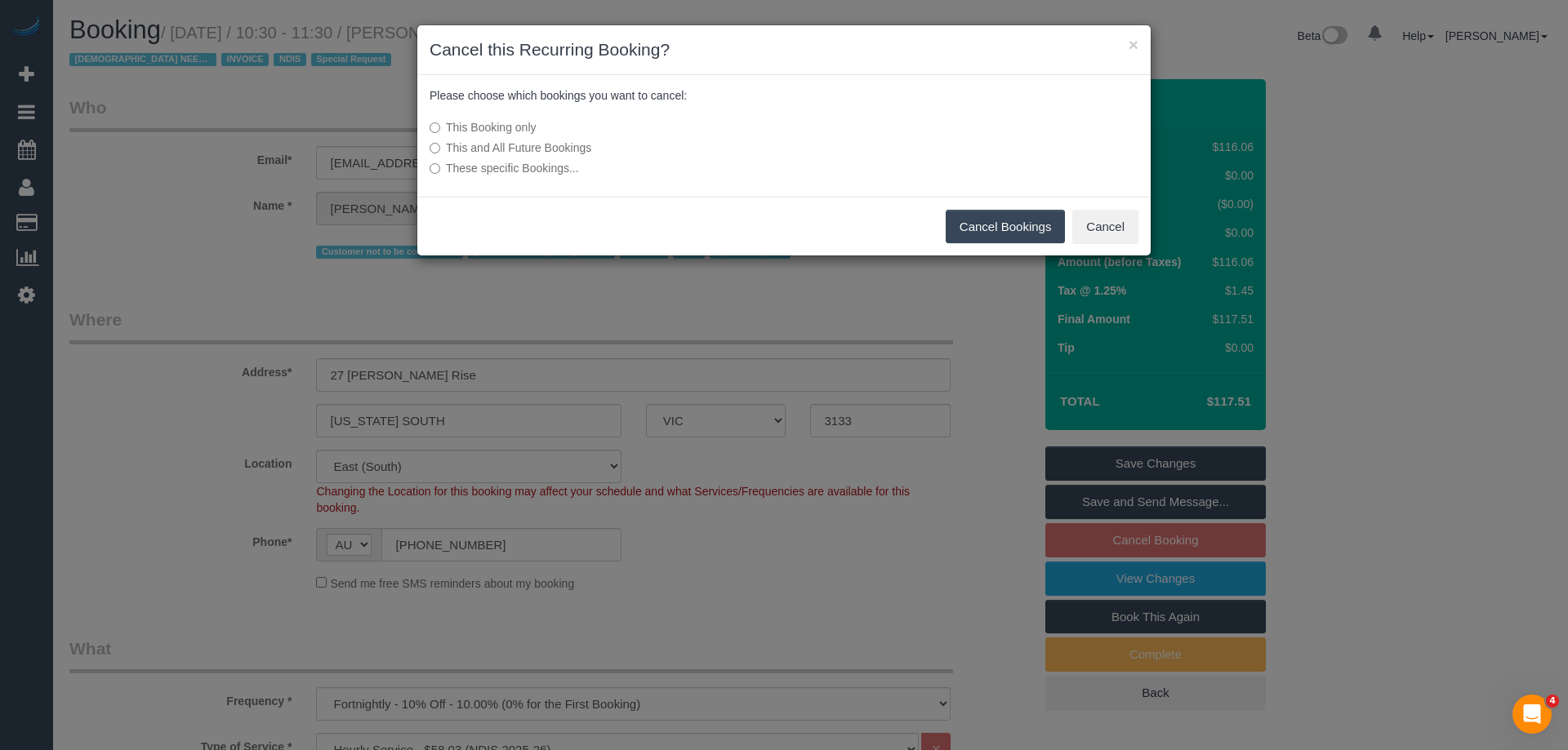
drag, startPoint x: 1002, startPoint y: 220, endPoint x: 903, endPoint y: 231, distance: 99.6
click at [1002, 220] on button "Cancel Bookings" at bounding box center [1006, 227] width 120 height 34
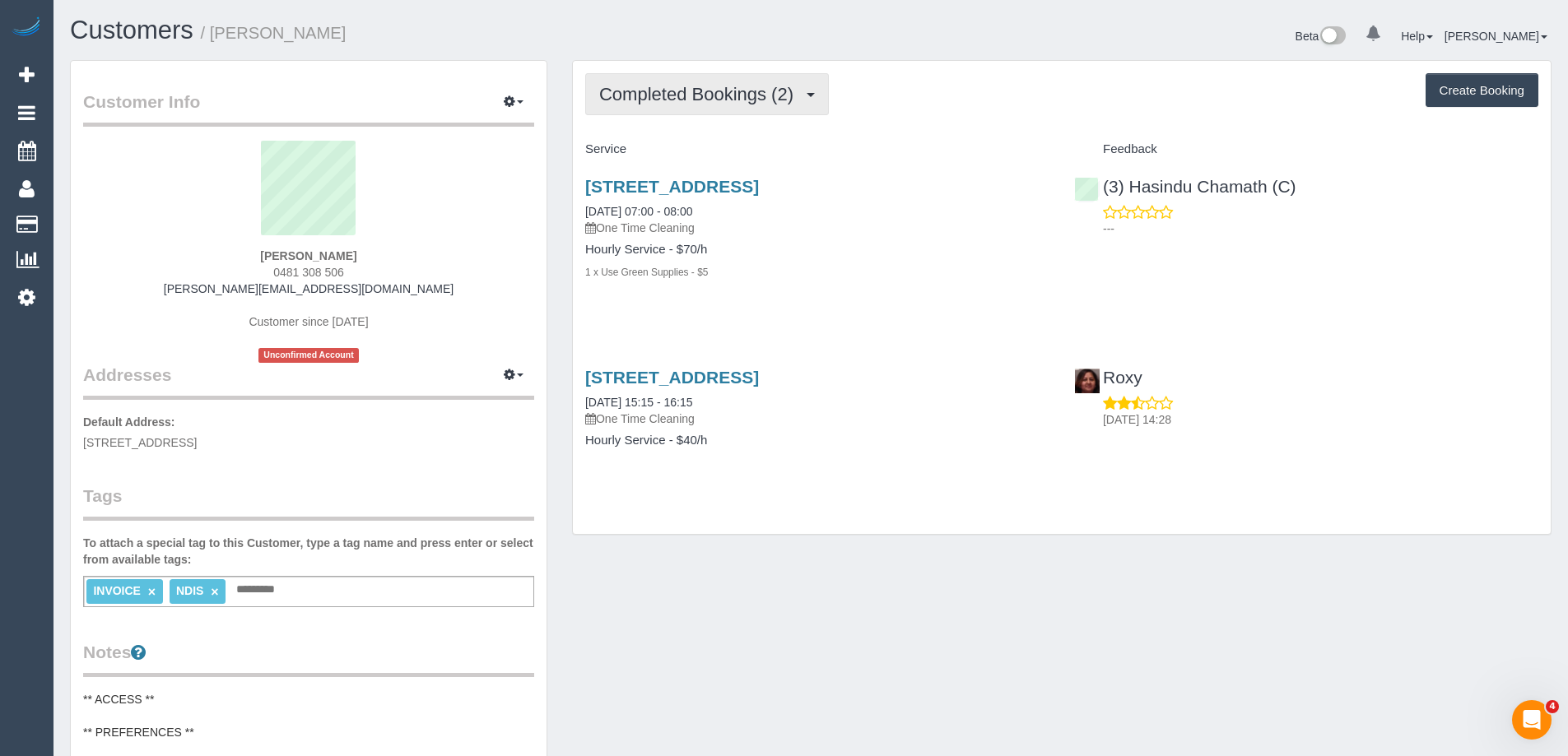
click at [736, 102] on span "Completed Bookings (2)" at bounding box center [700, 94] width 203 height 21
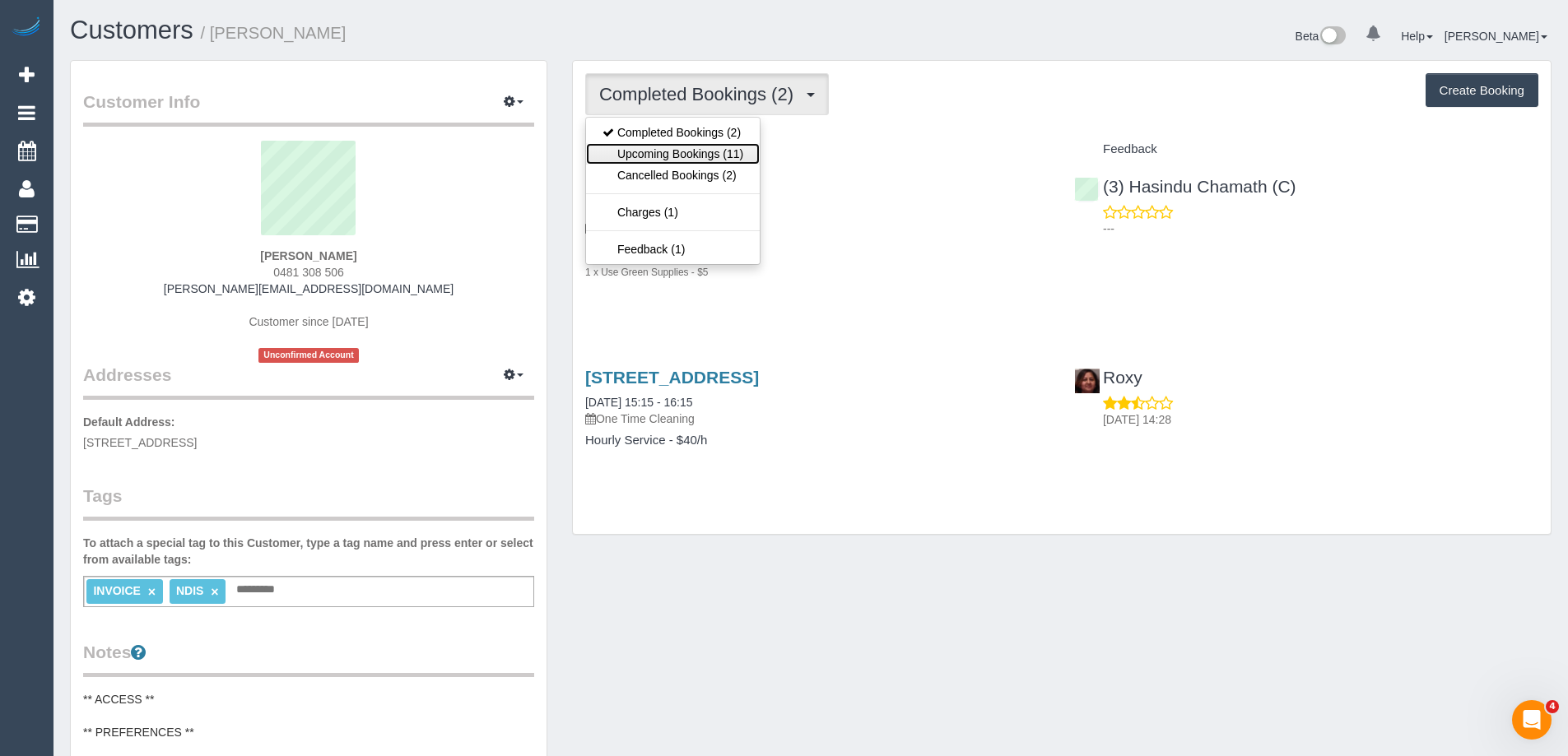
click at [687, 158] on link "Upcoming Bookings (11)" at bounding box center [673, 153] width 173 height 21
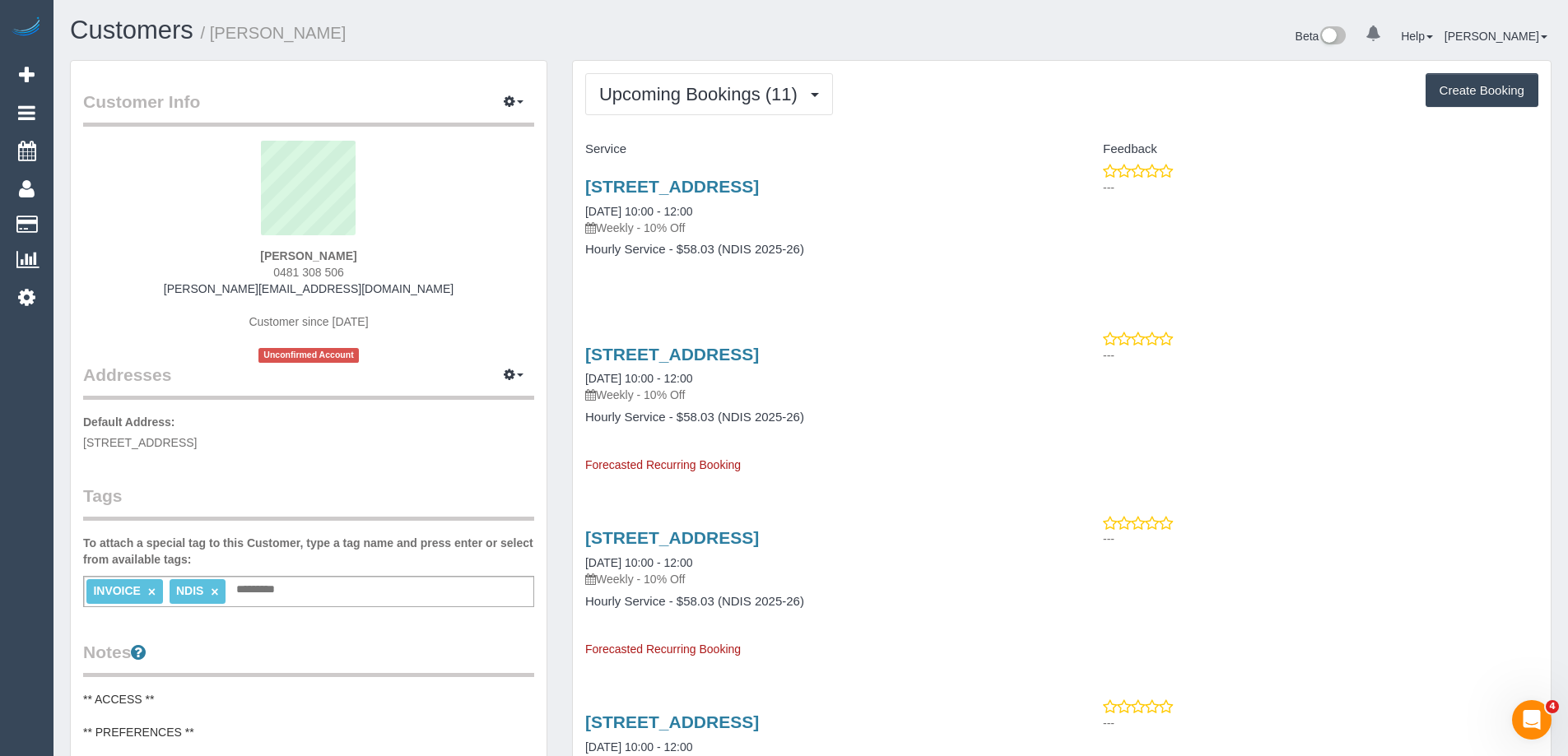
click at [931, 255] on h4 "Hourly Service - $58.03 (NDIS 2025-26)" at bounding box center [816, 249] width 464 height 14
click at [759, 191] on link "2/130 Flinders Street, Thornbury, VIC 3071" at bounding box center [672, 187] width 173 height 19
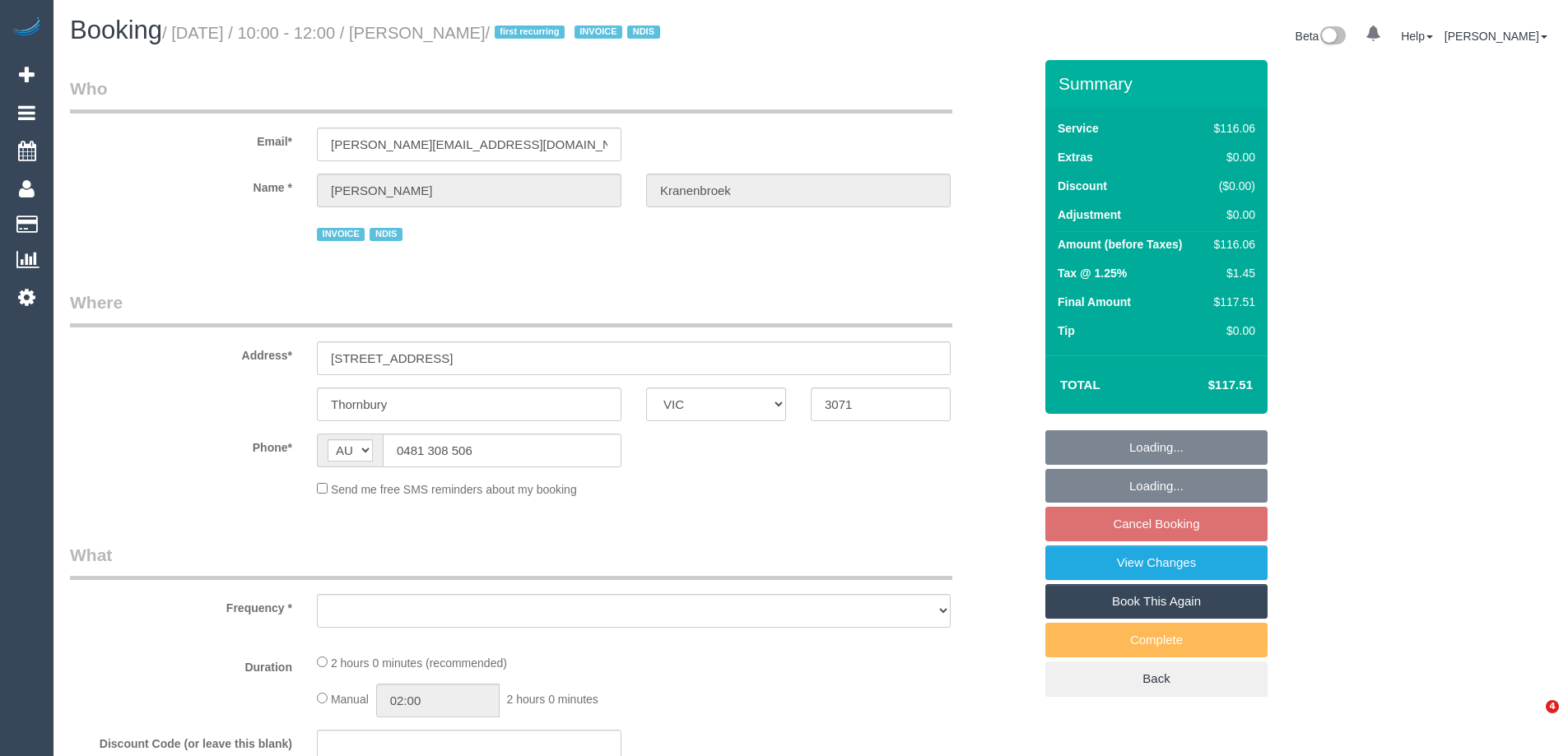
select select "VIC"
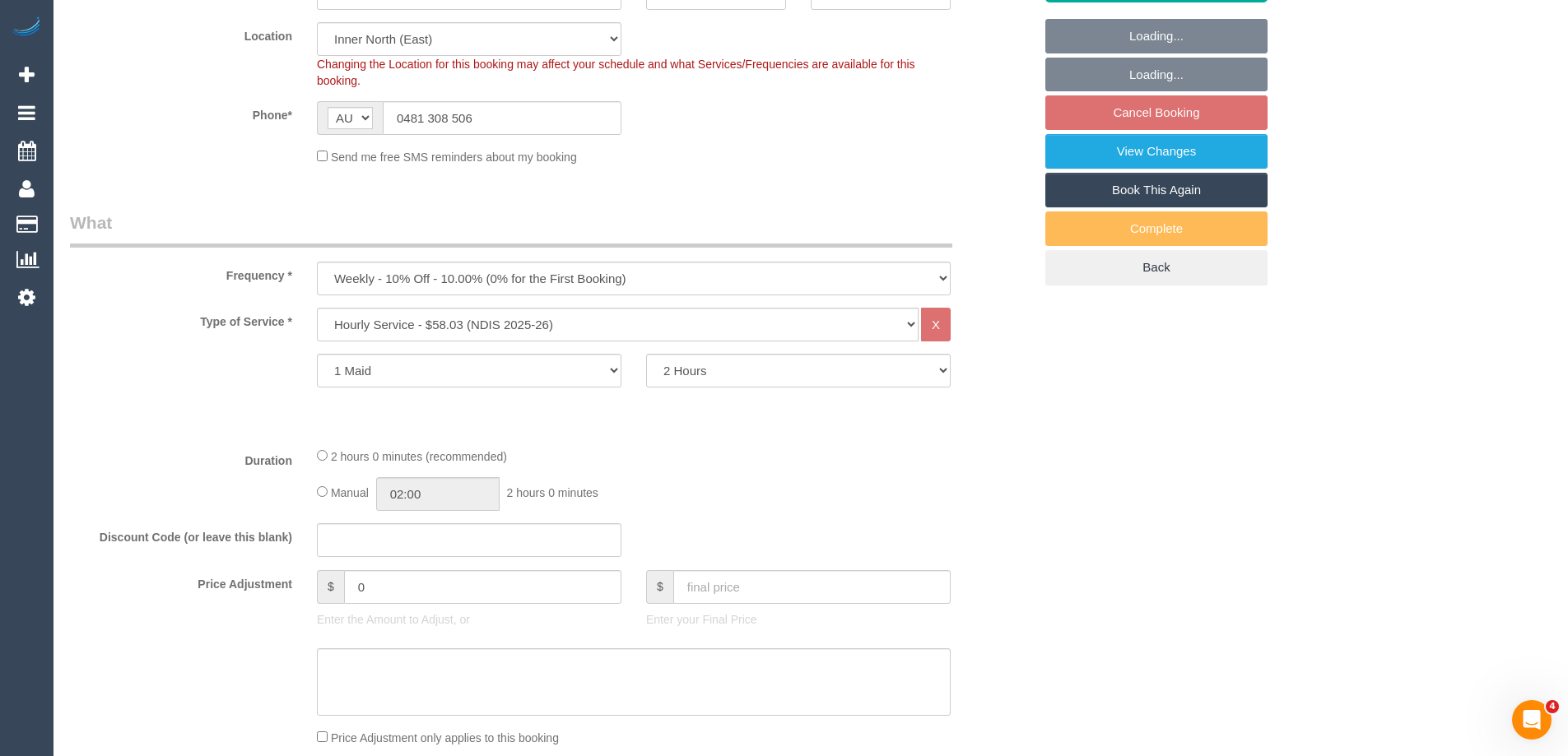
select select "object:770"
select select "string:stripe-pm_1RbWh12GScqysDRV7Rx2aVB7"
select select "number:29"
select select "number:14"
select select "number:19"
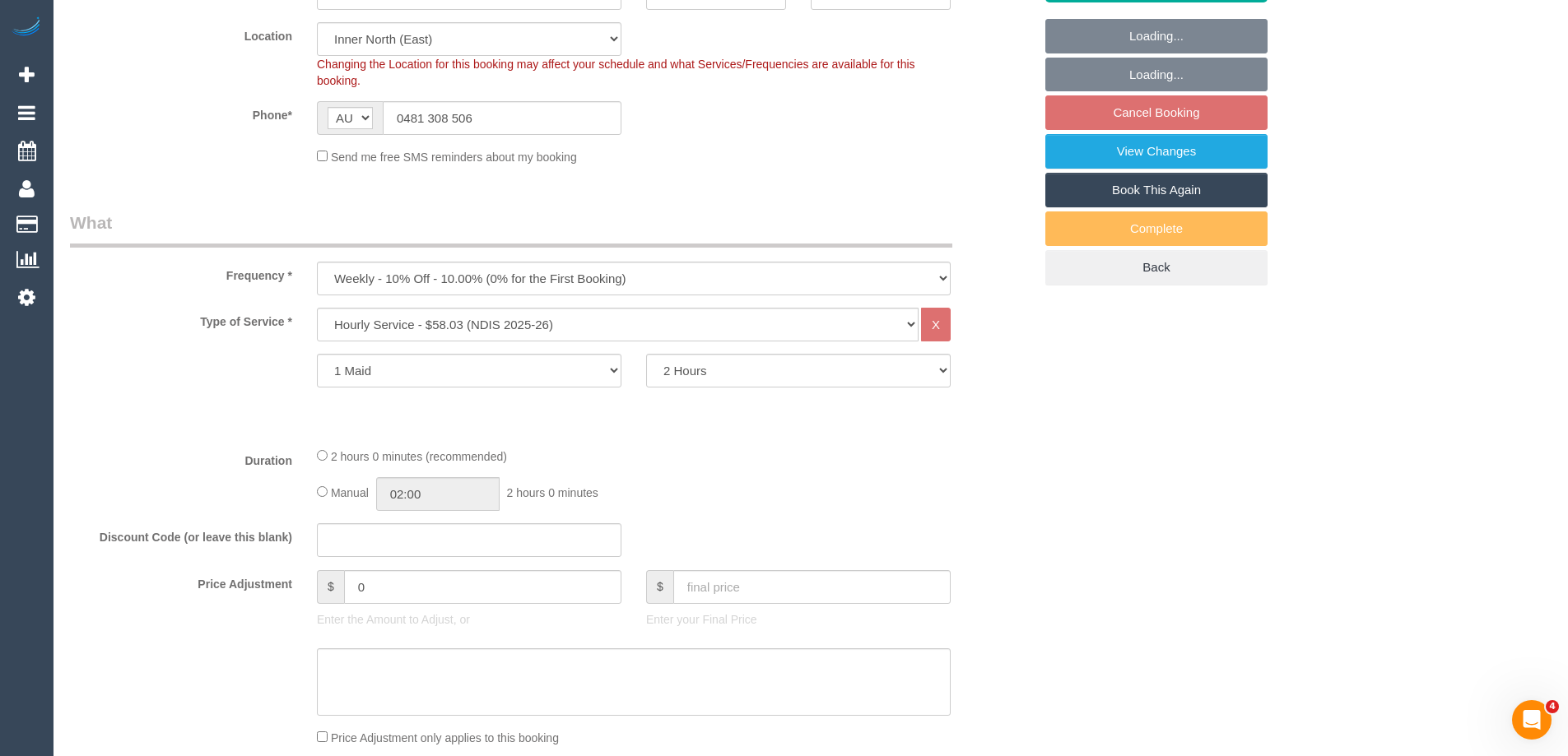
select select "number:23"
select select "number:34"
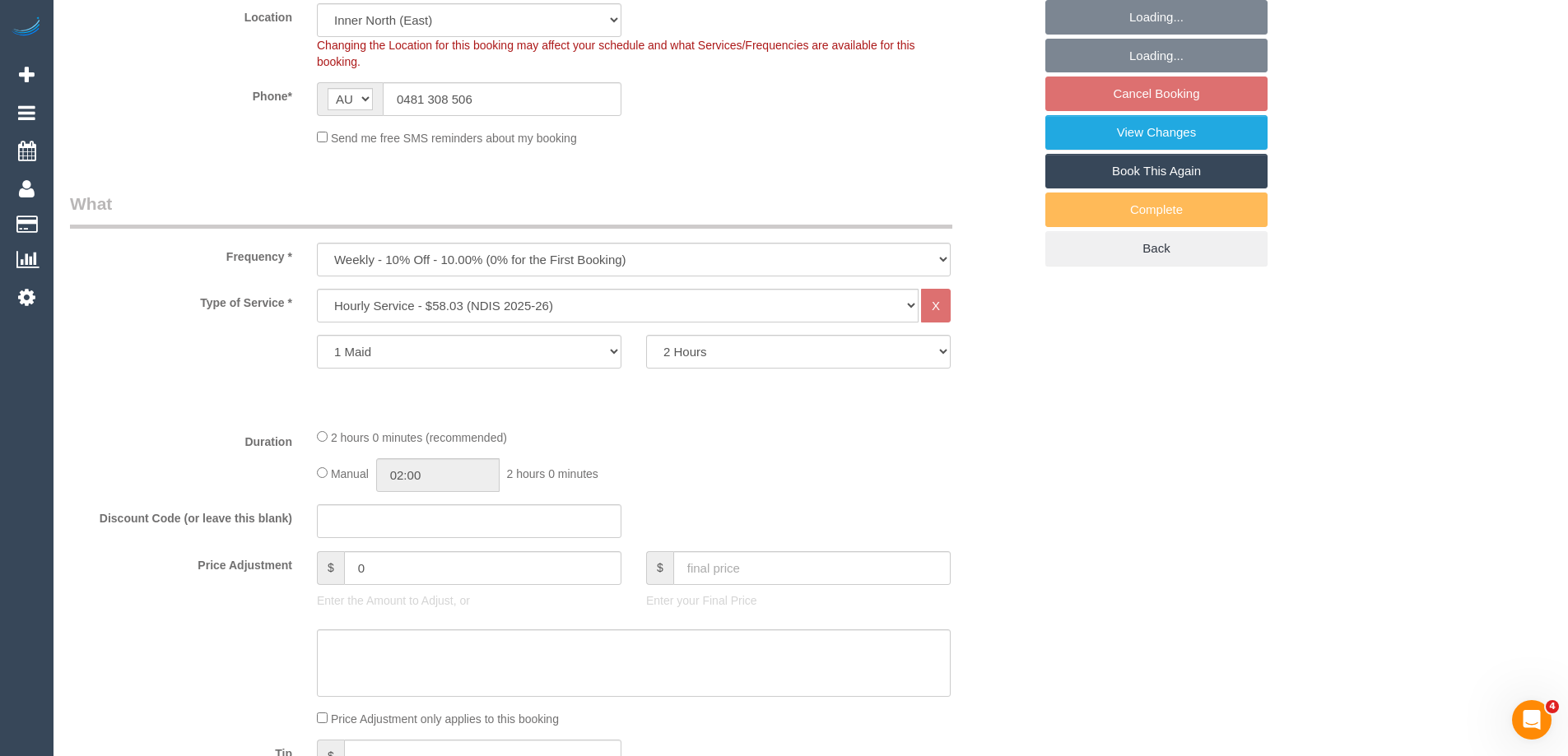
select select "spot3"
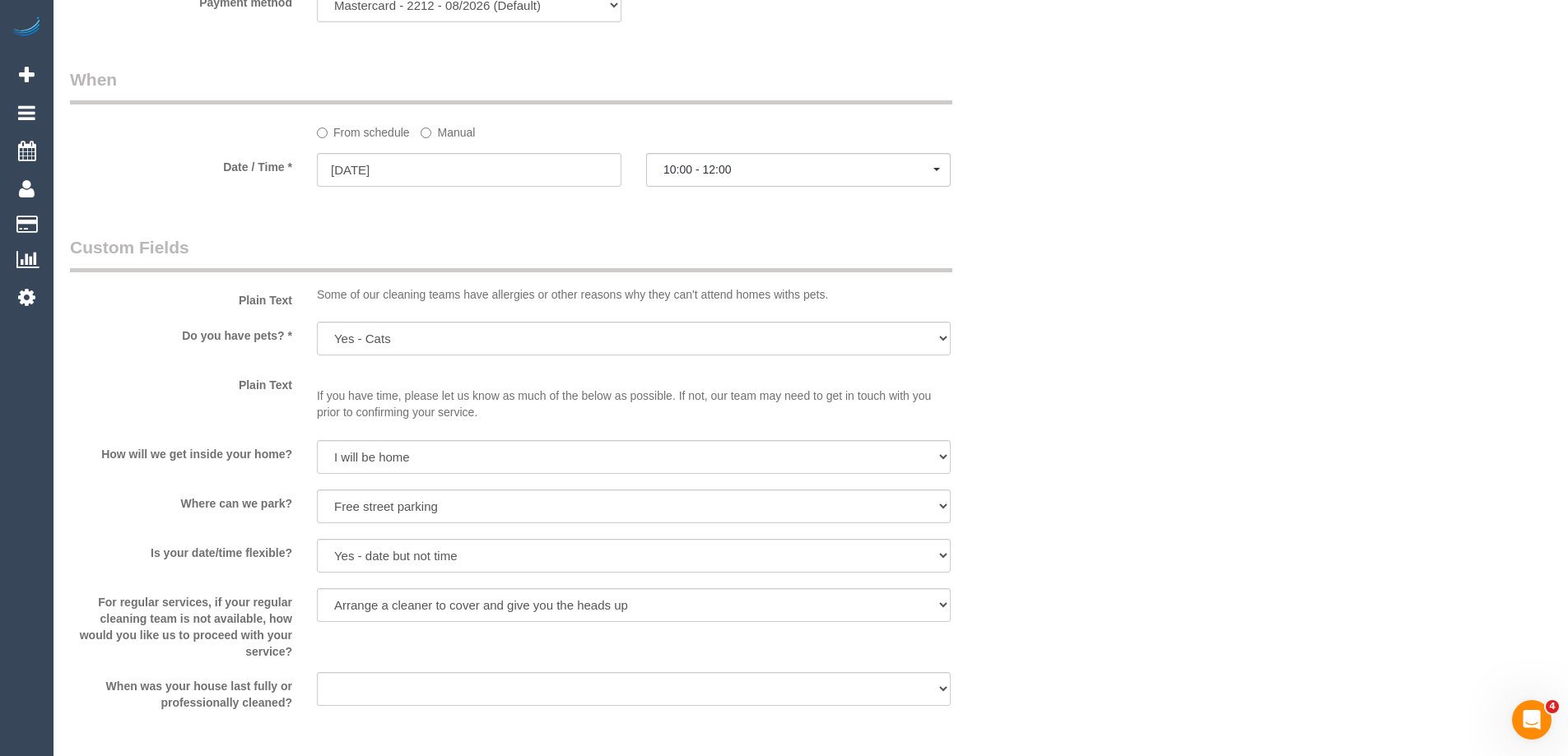
scroll to position [1234, 0]
click at [439, 177] on input "05/09/2025" at bounding box center [470, 166] width 305 height 33
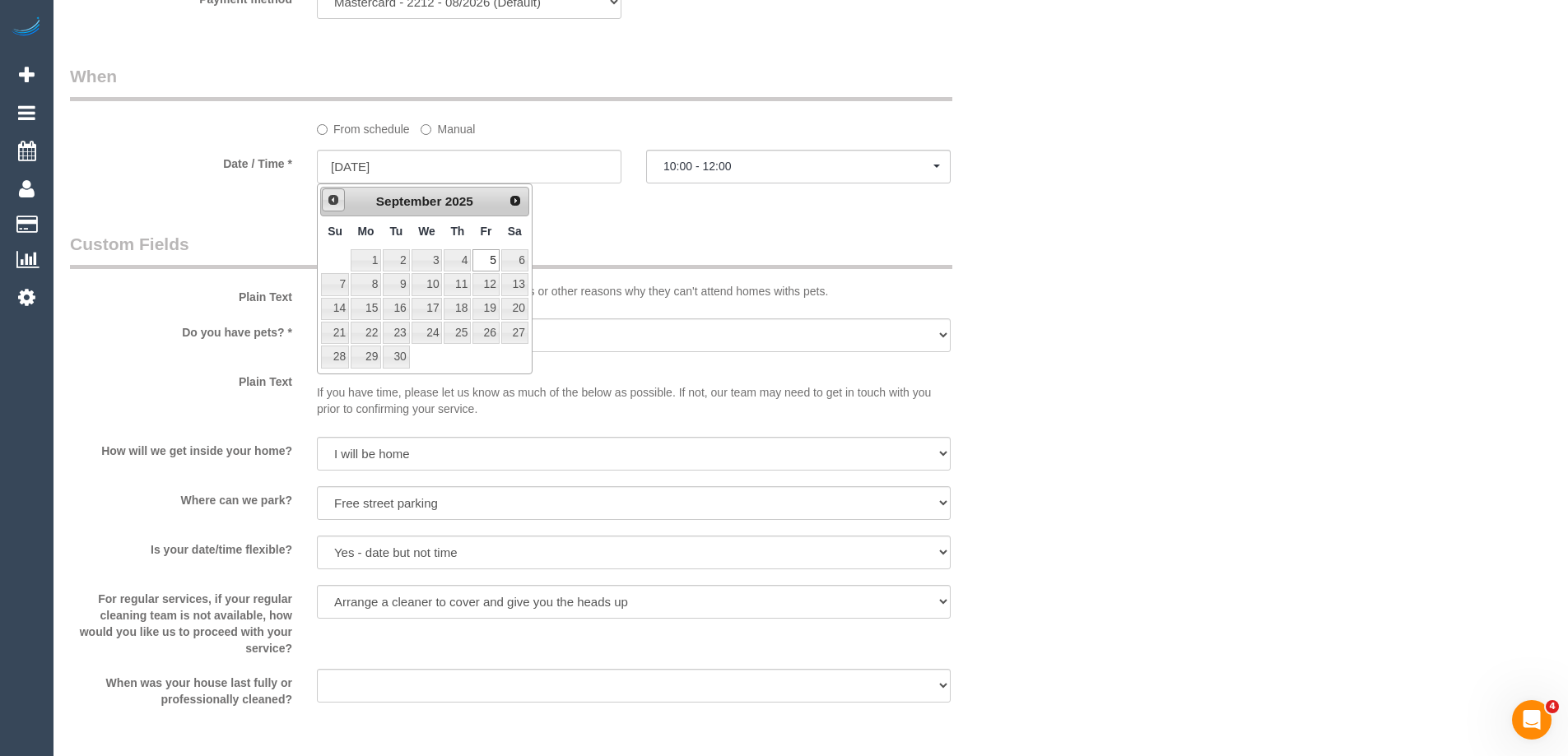
click at [337, 201] on span "Prev" at bounding box center [333, 200] width 13 height 13
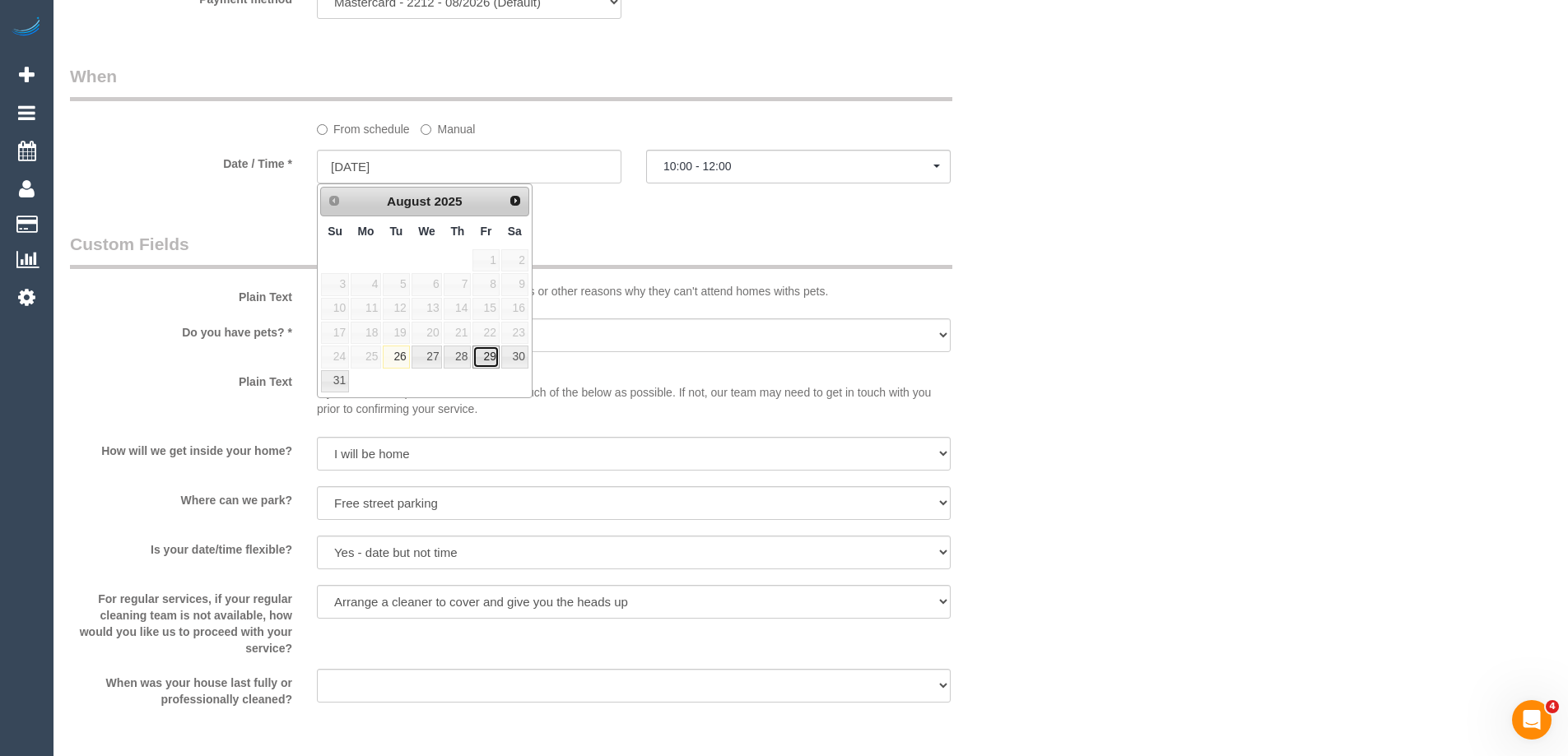
click at [492, 359] on link "29" at bounding box center [486, 356] width 27 height 22
type input "29/08/2025"
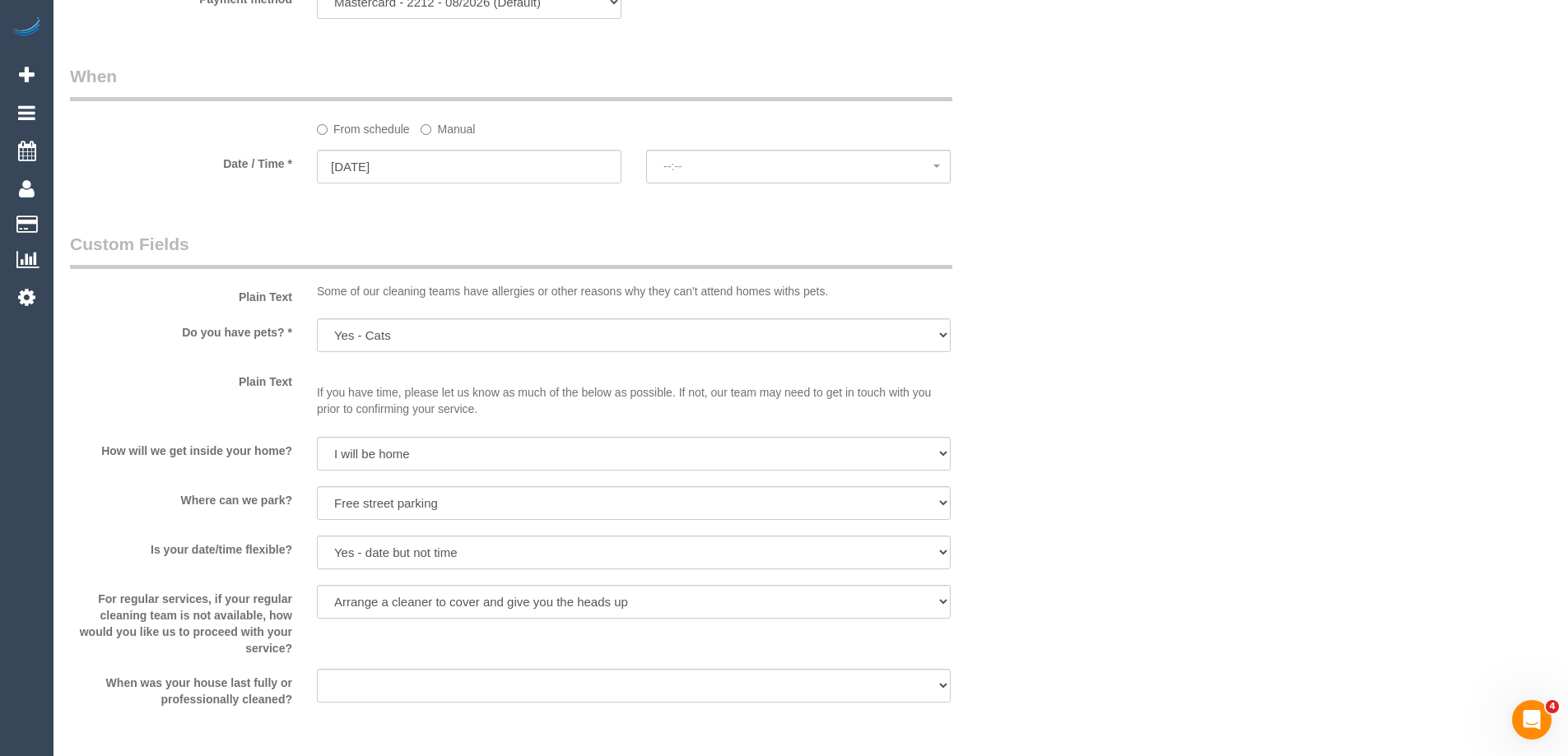
select select "spot22"
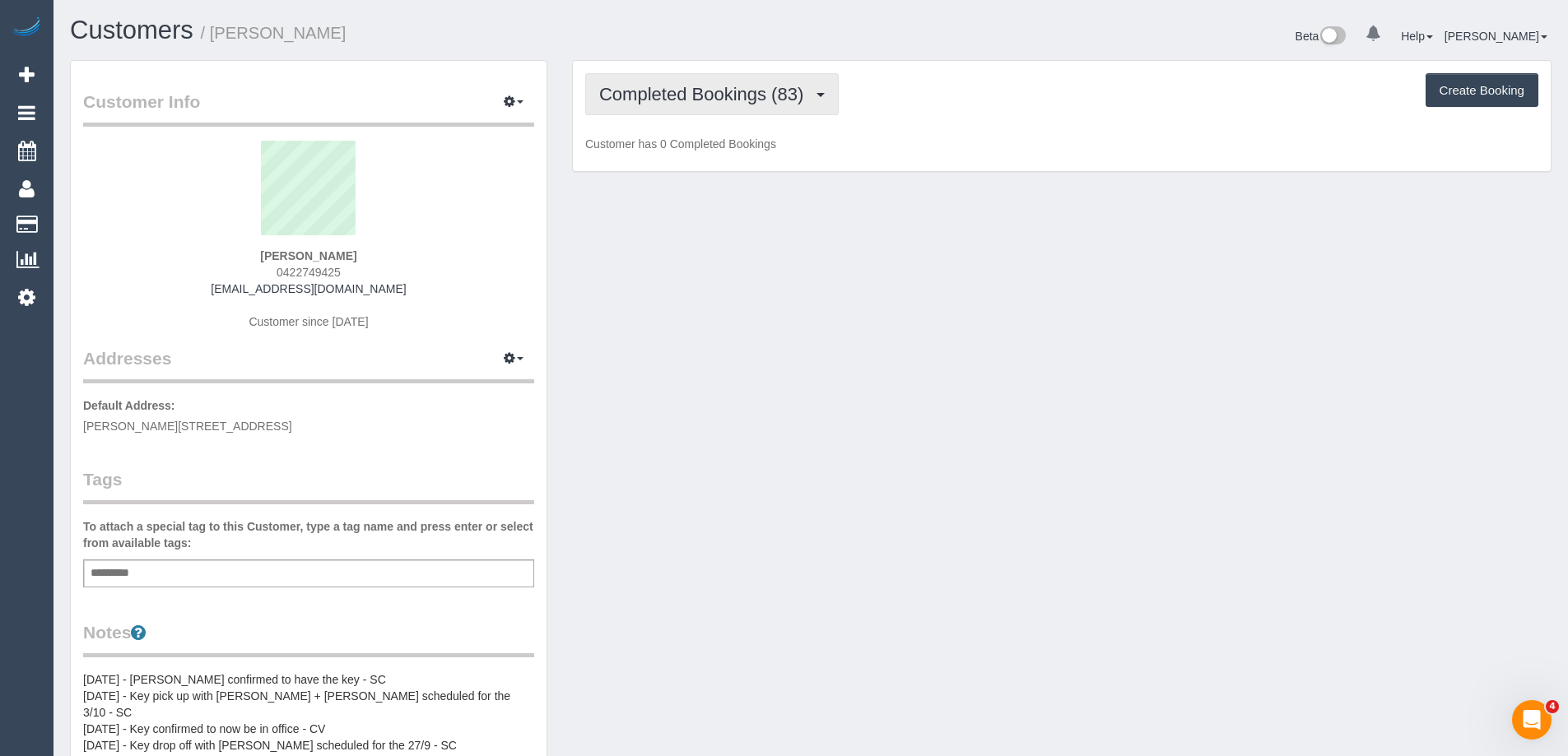
click at [712, 97] on span "Completed Bookings (83)" at bounding box center [705, 94] width 212 height 21
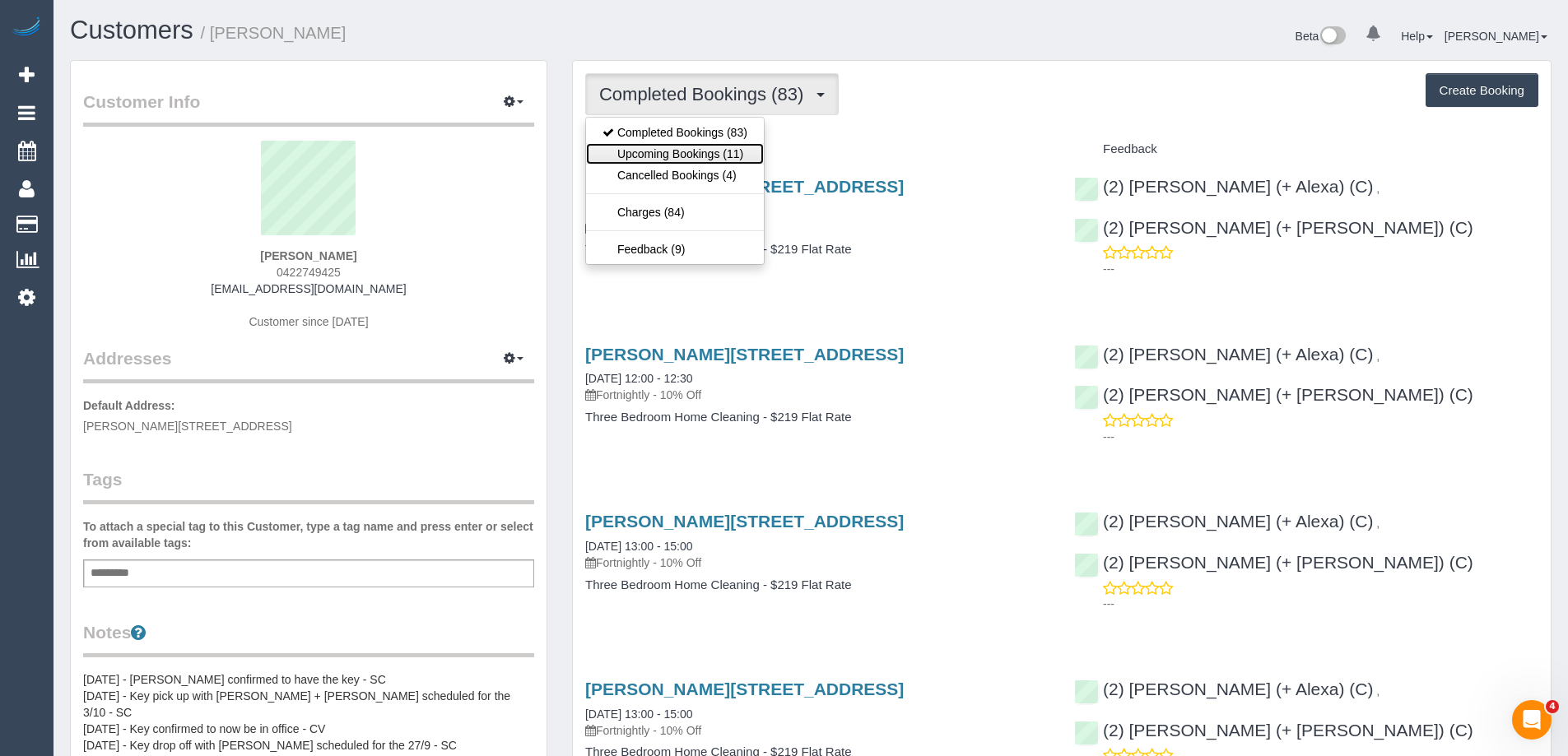
click at [735, 161] on link "Upcoming Bookings (11)" at bounding box center [674, 153] width 178 height 21
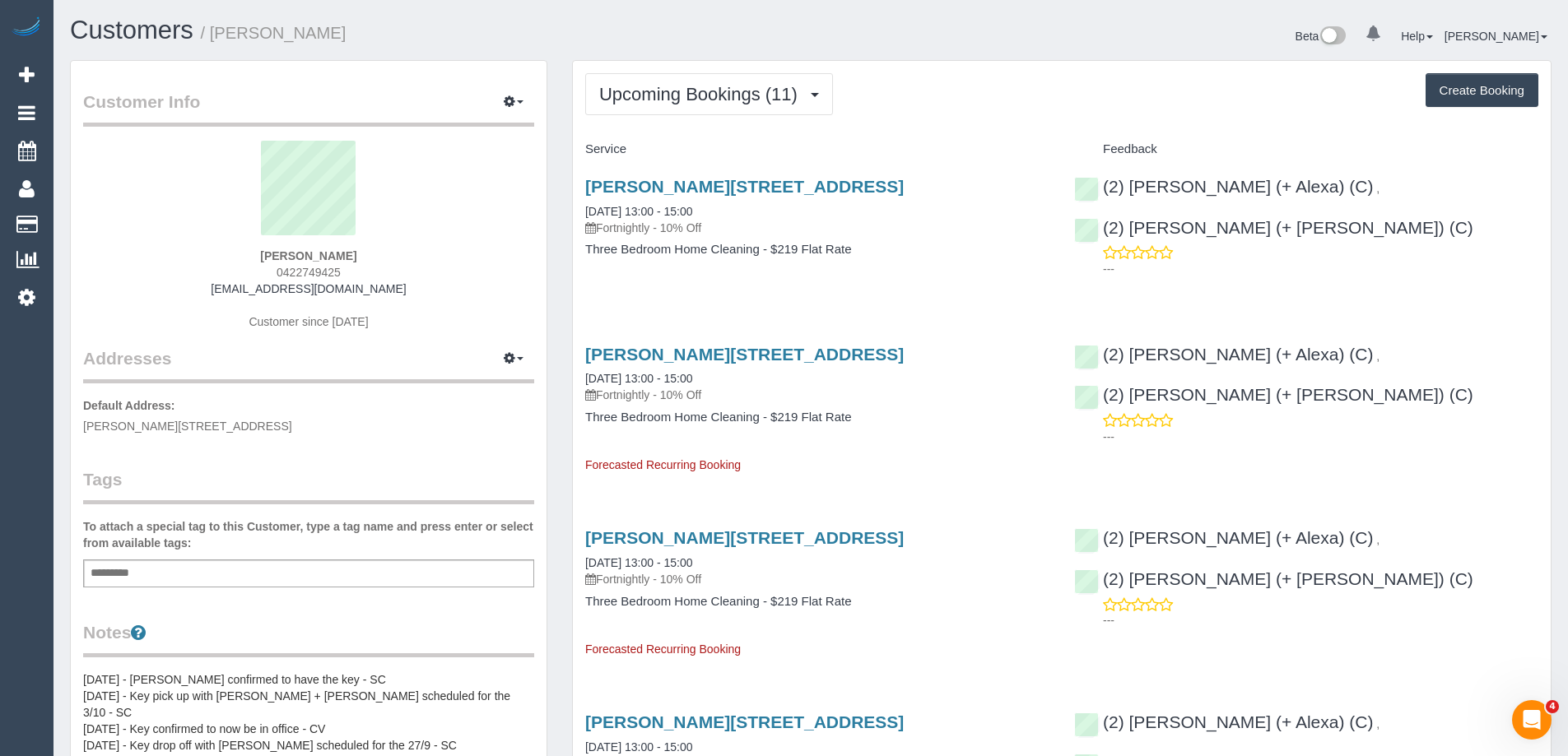
click at [826, 267] on div "[PERSON_NAME][STREET_ADDRESS] [DATE] 13:00 - 15:00 Fortnightly - 10% Off Three …" at bounding box center [816, 226] width 489 height 127
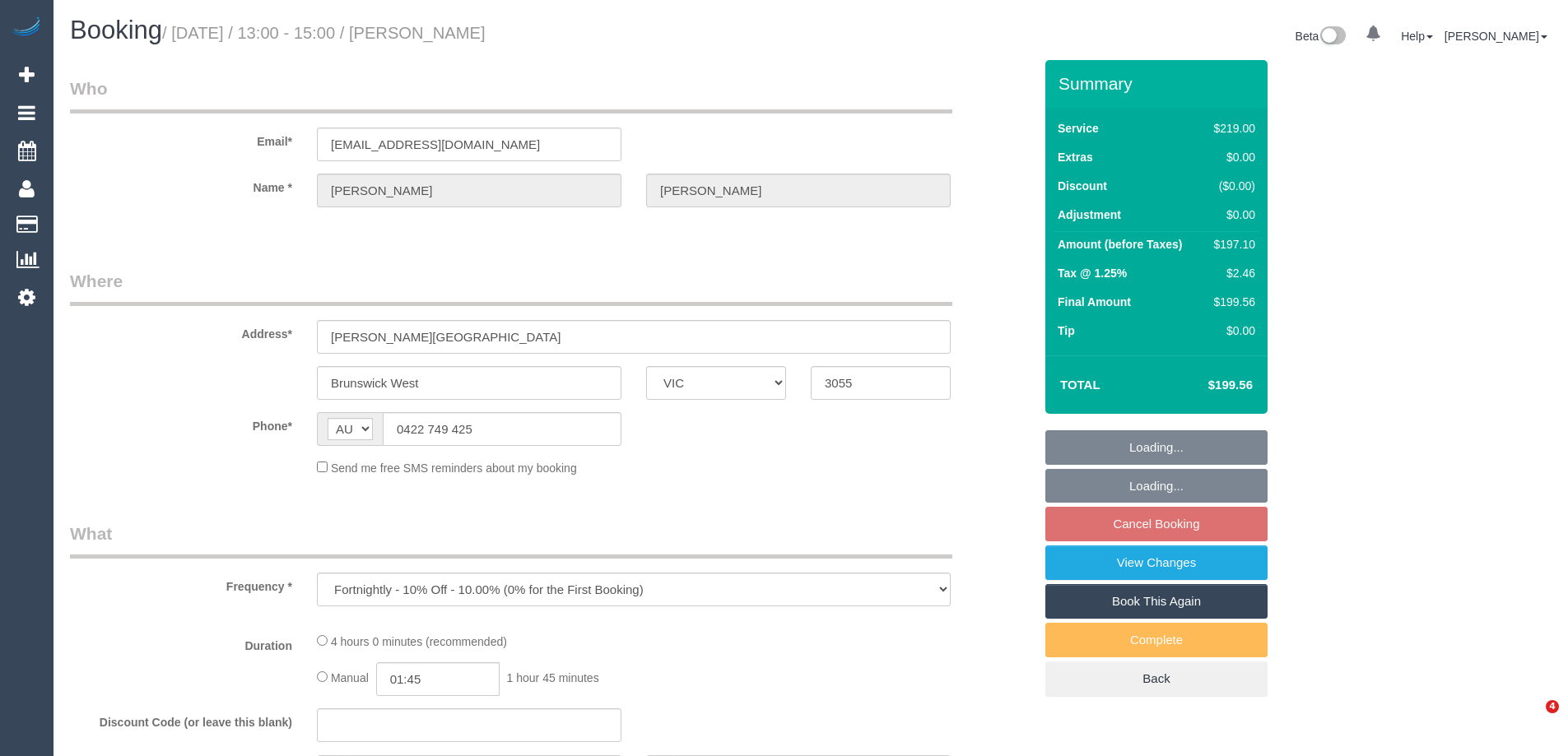
select select "VIC"
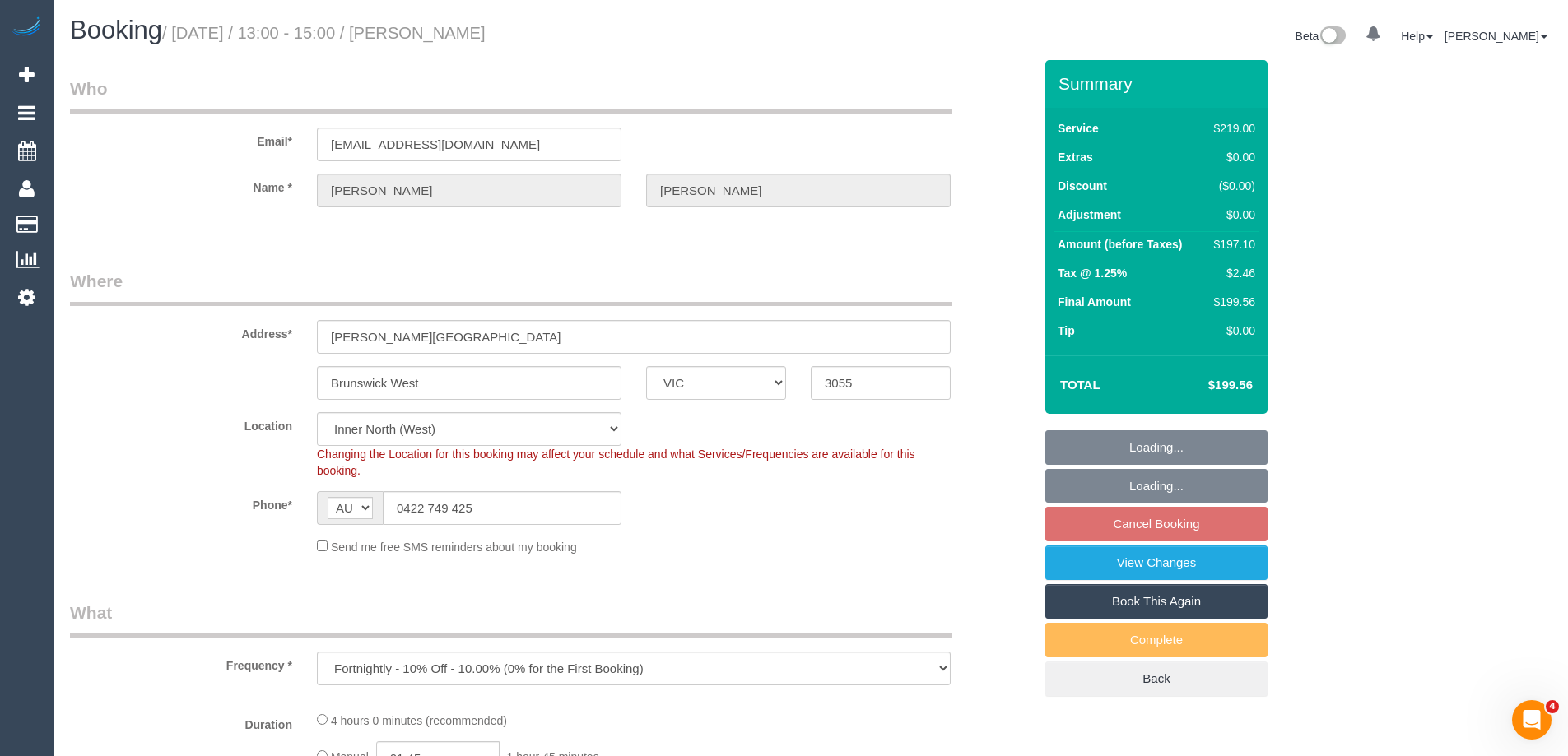
select select "object:1394"
select select "25666"
select select "number:28"
select select "number:14"
select select "number:19"
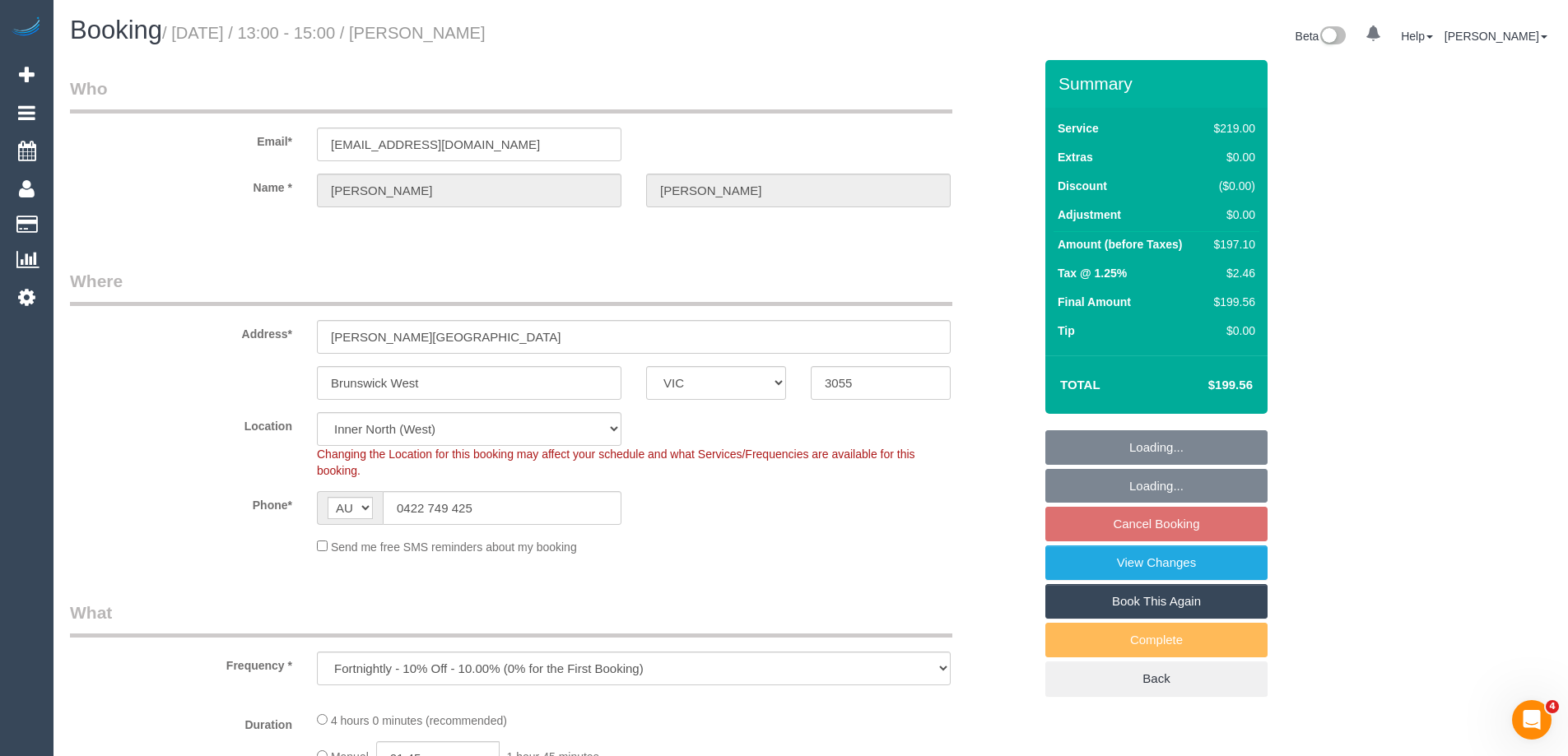
select select "number:22"
select select "number:35"
select select "number:26"
select select "spot7"
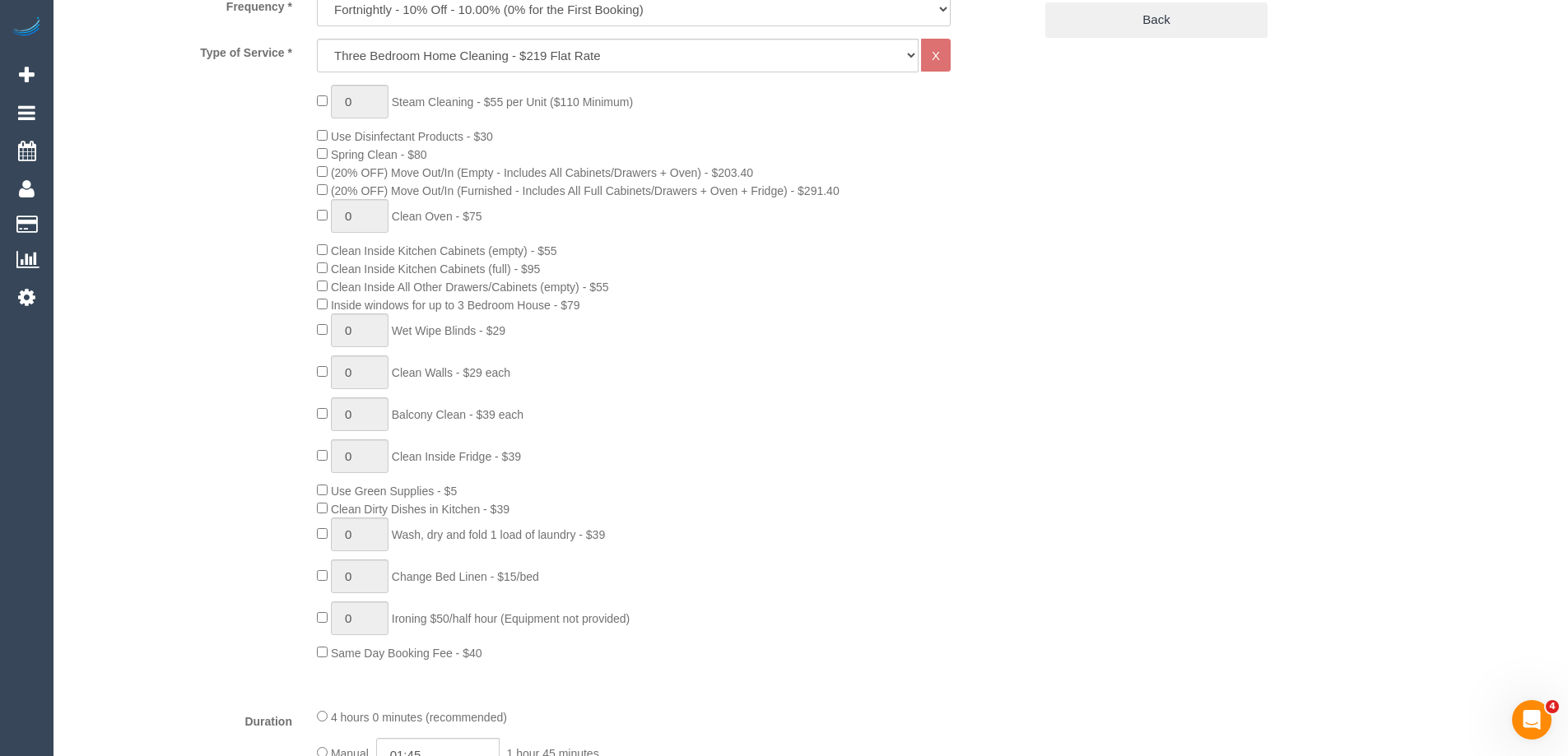
scroll to position [658, 0]
type input "1"
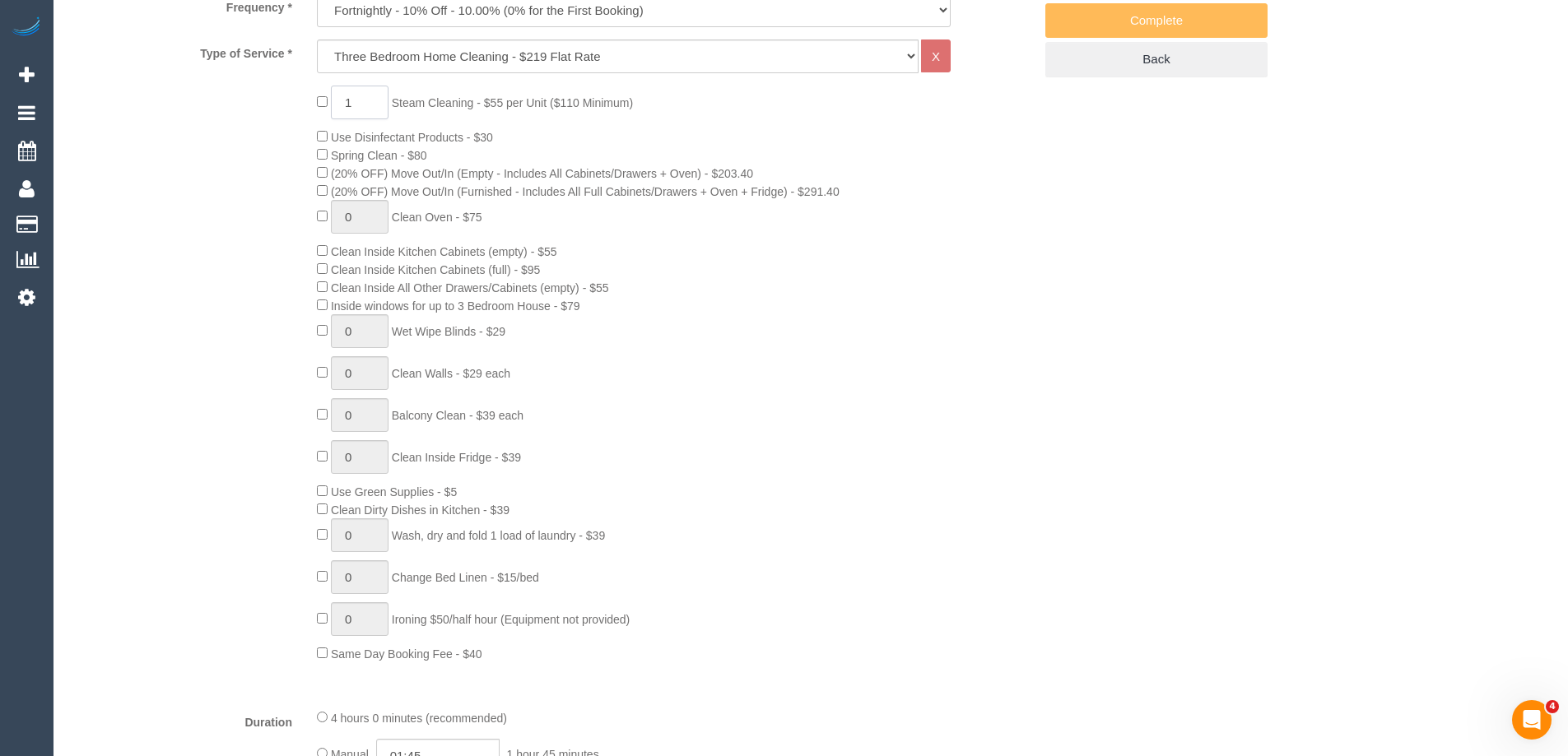
click at [352, 104] on input "1" at bounding box center [359, 102] width 57 height 33
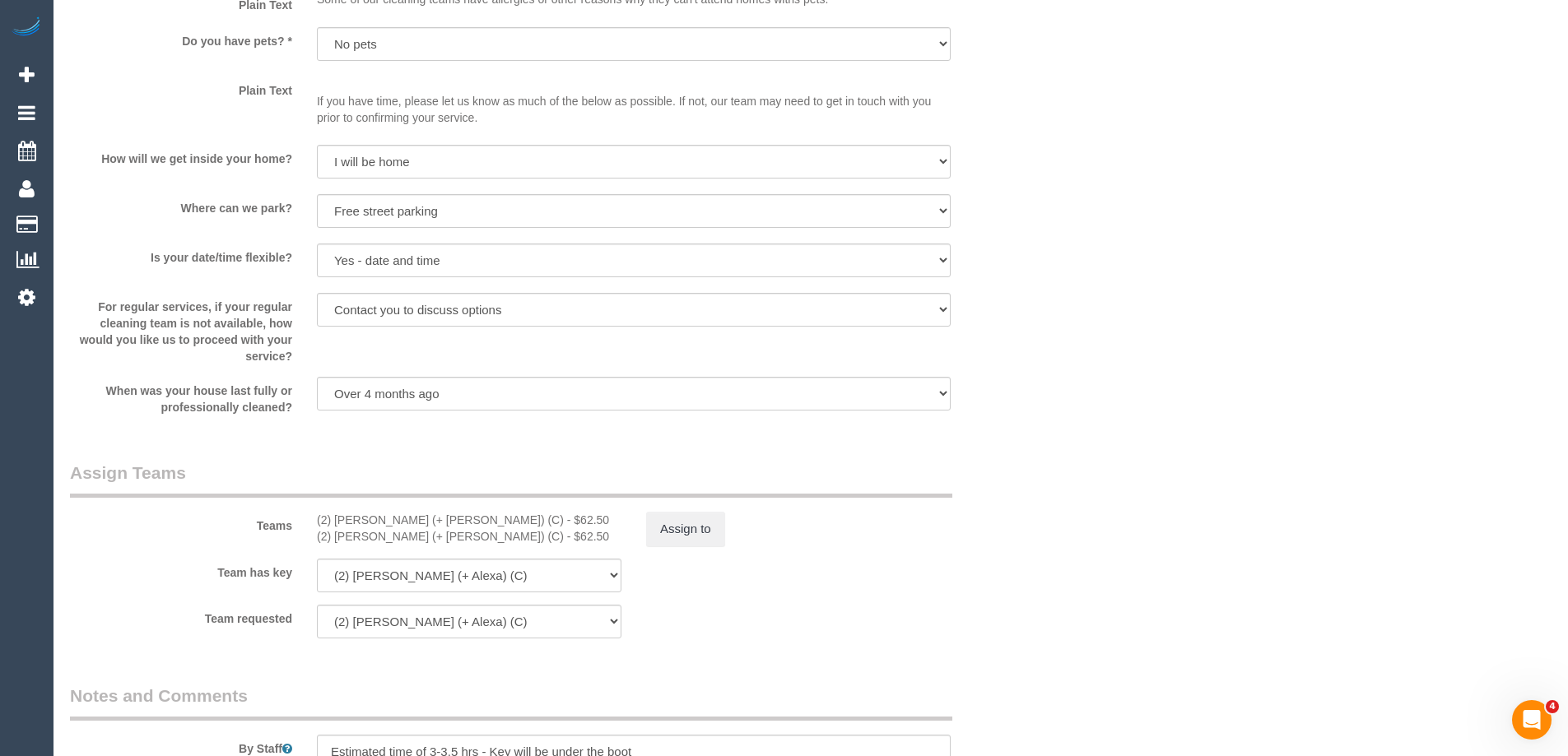
scroll to position [2221, 0]
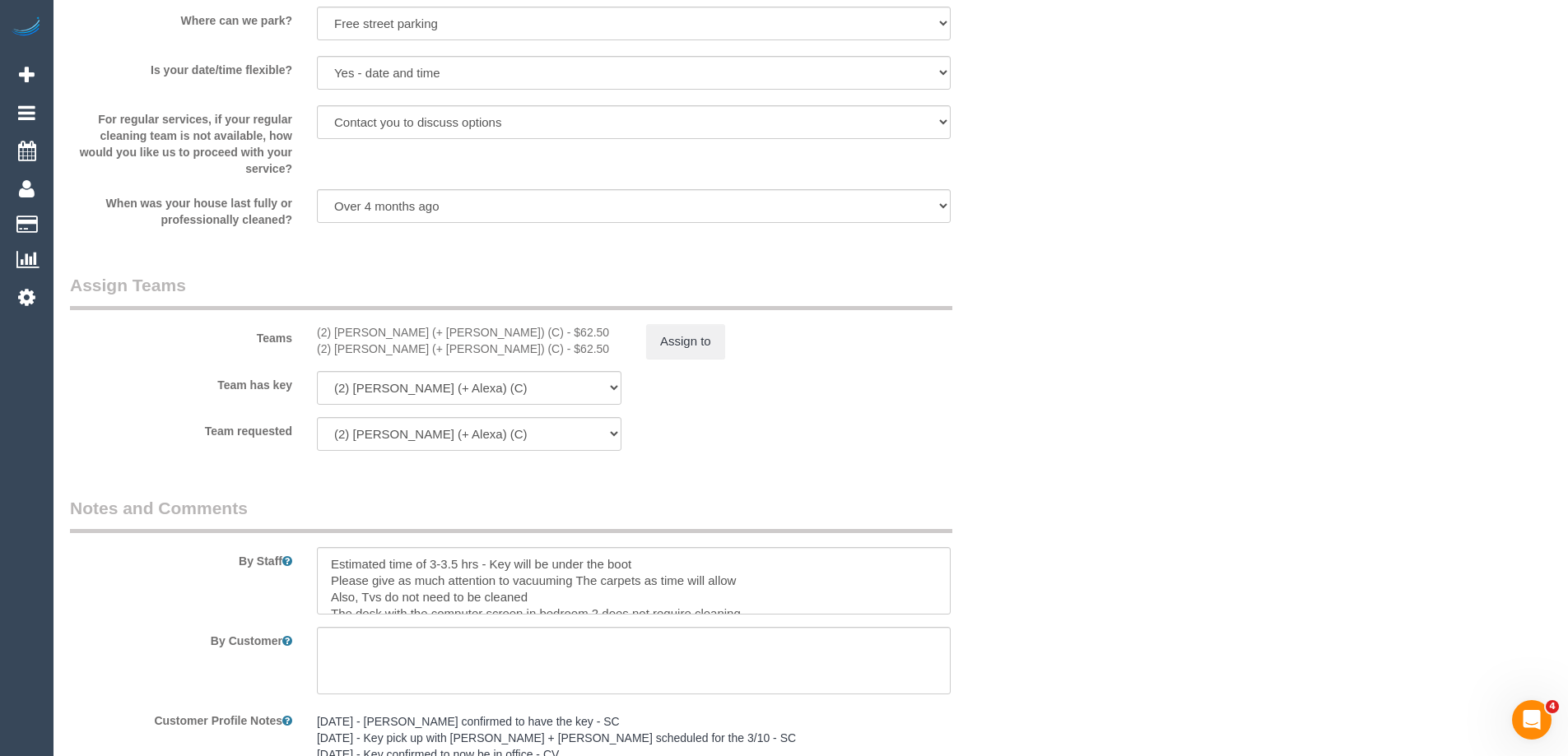
type input "4"
click at [322, 568] on textarea at bounding box center [633, 581] width 633 height 68
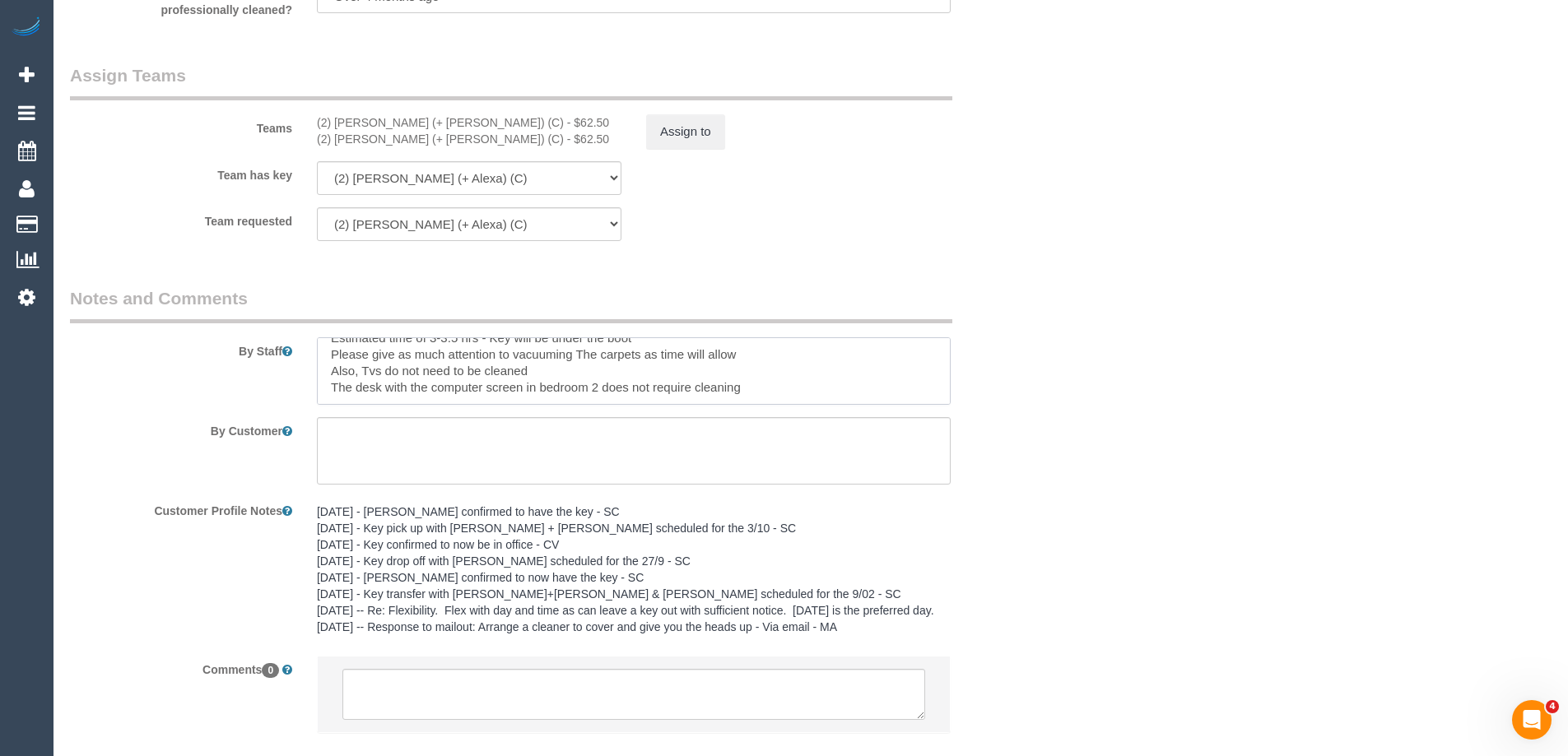
scroll to position [2527, 0]
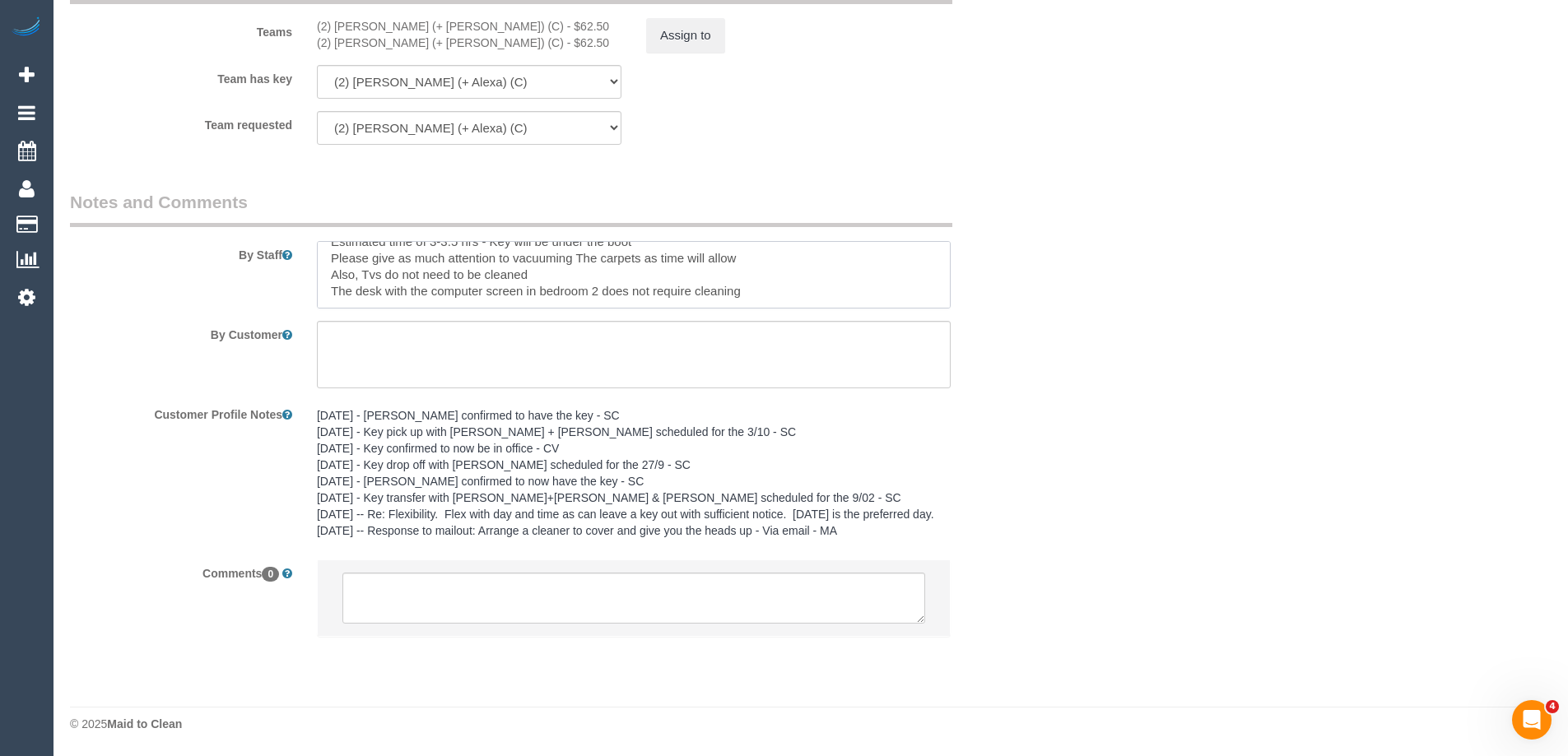
type textarea "Steam cleaning of 4 seater couch Estimated time of 3-3.5 hrs - Key will be unde…"
click at [508, 614] on textarea at bounding box center [633, 598] width 583 height 51
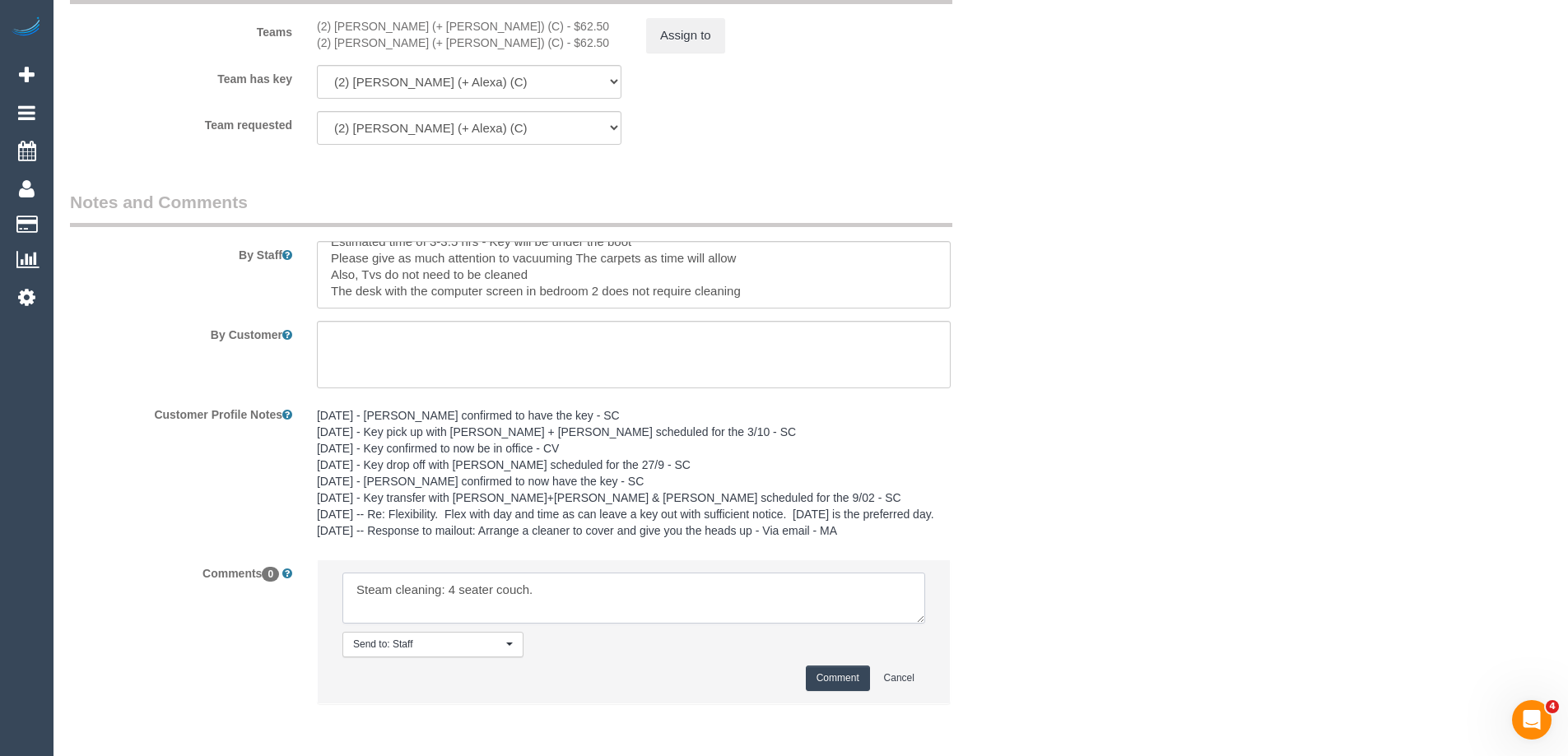
click at [721, 578] on textarea at bounding box center [633, 598] width 583 height 51
paste textarea "Thursday and Friday earliest from 8am onwards."
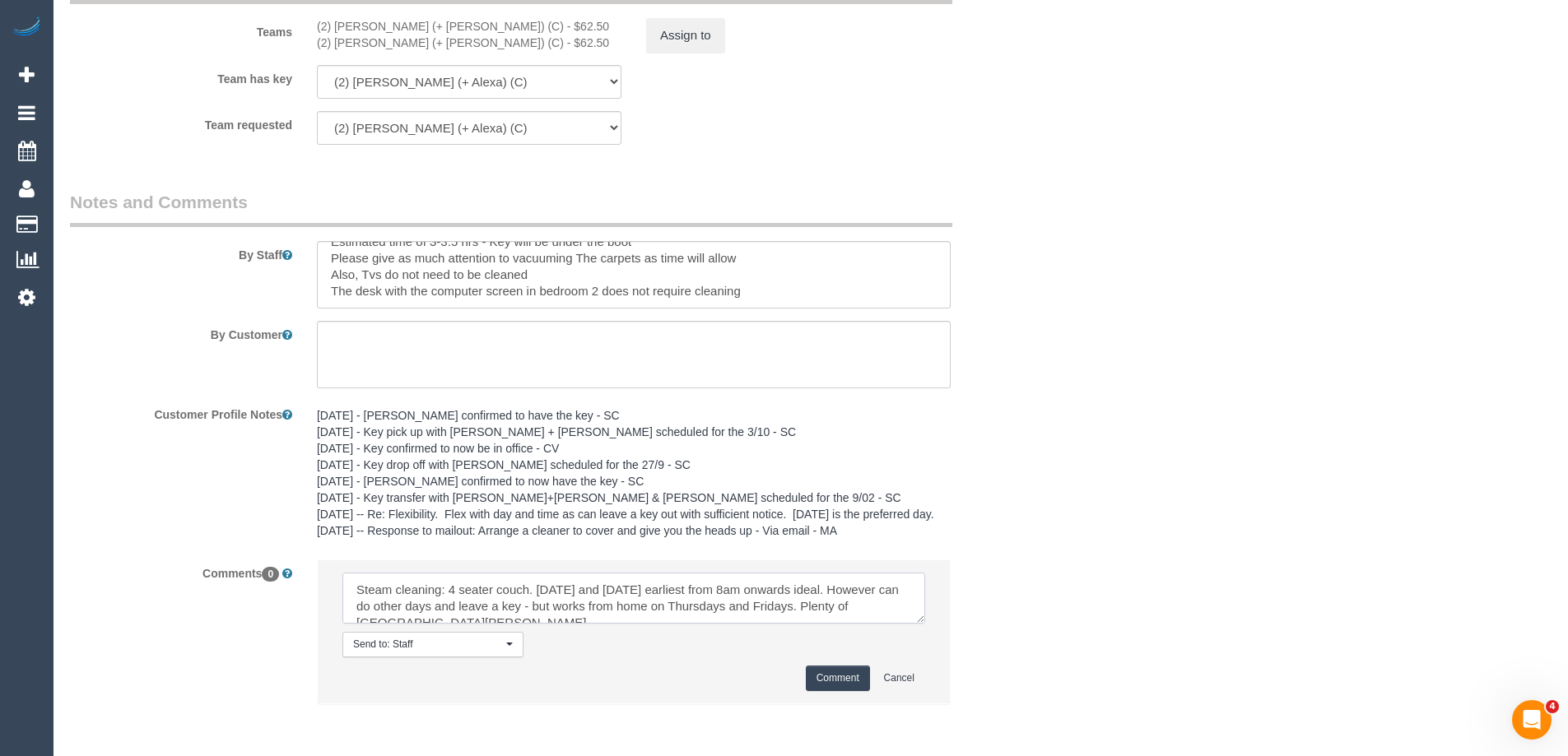
scroll to position [7, 0]
type textarea "Steam cleaning: 4 seater couch. Thursday and Friday earliest from 8am onwards i…"
click at [837, 675] on button "Comment" at bounding box center [837, 678] width 64 height 26
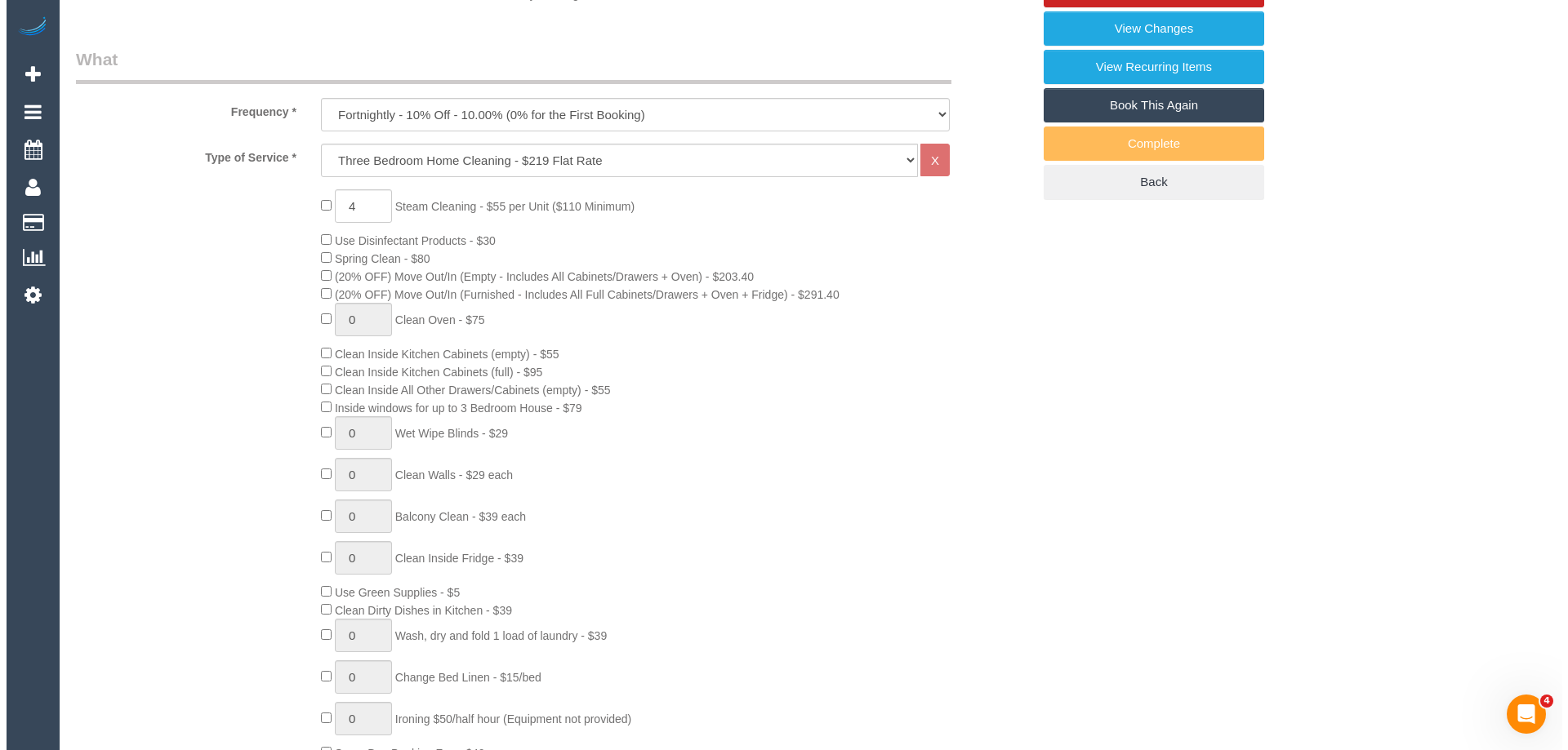
scroll to position [0, 0]
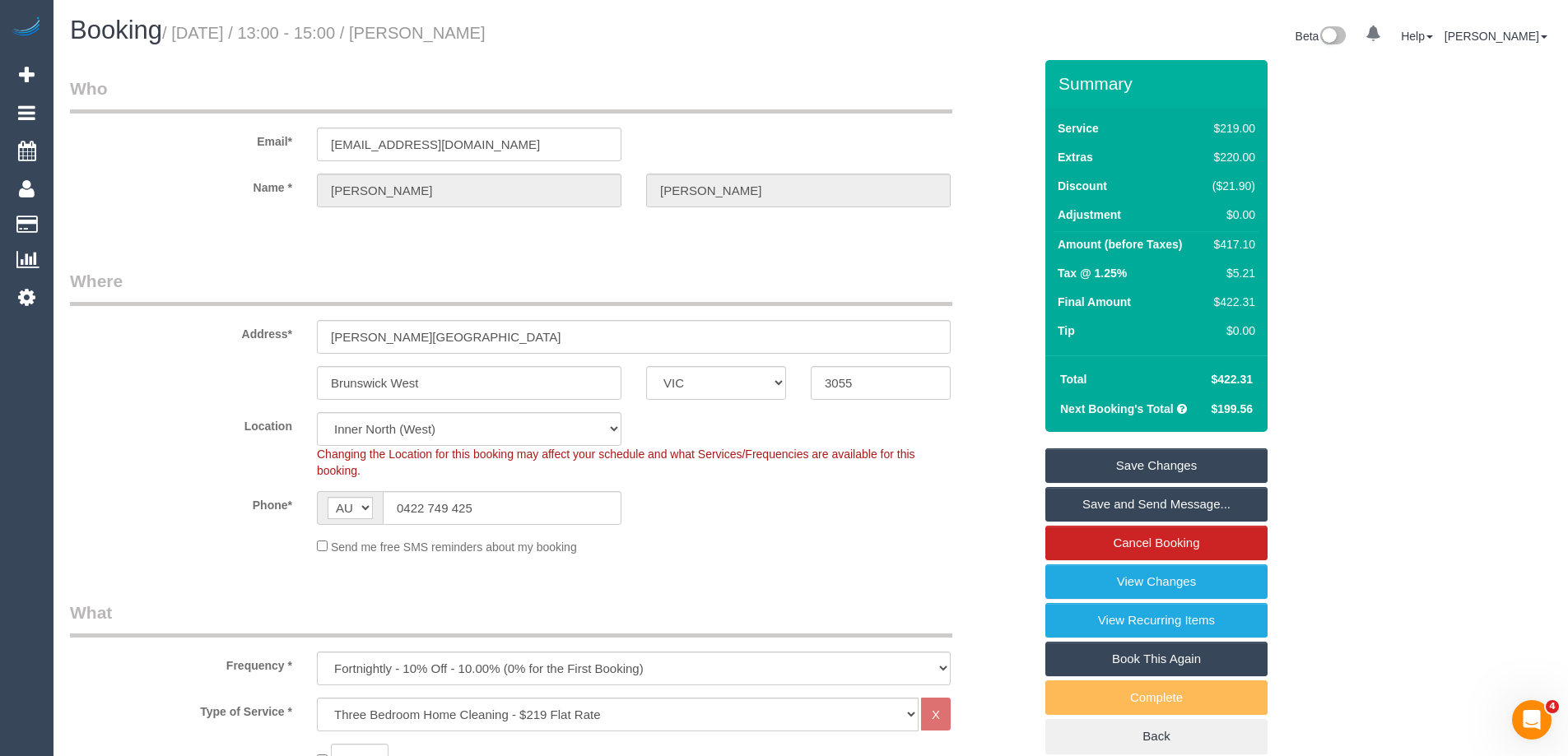
click at [1168, 471] on link "Save Changes" at bounding box center [1156, 466] width 222 height 34
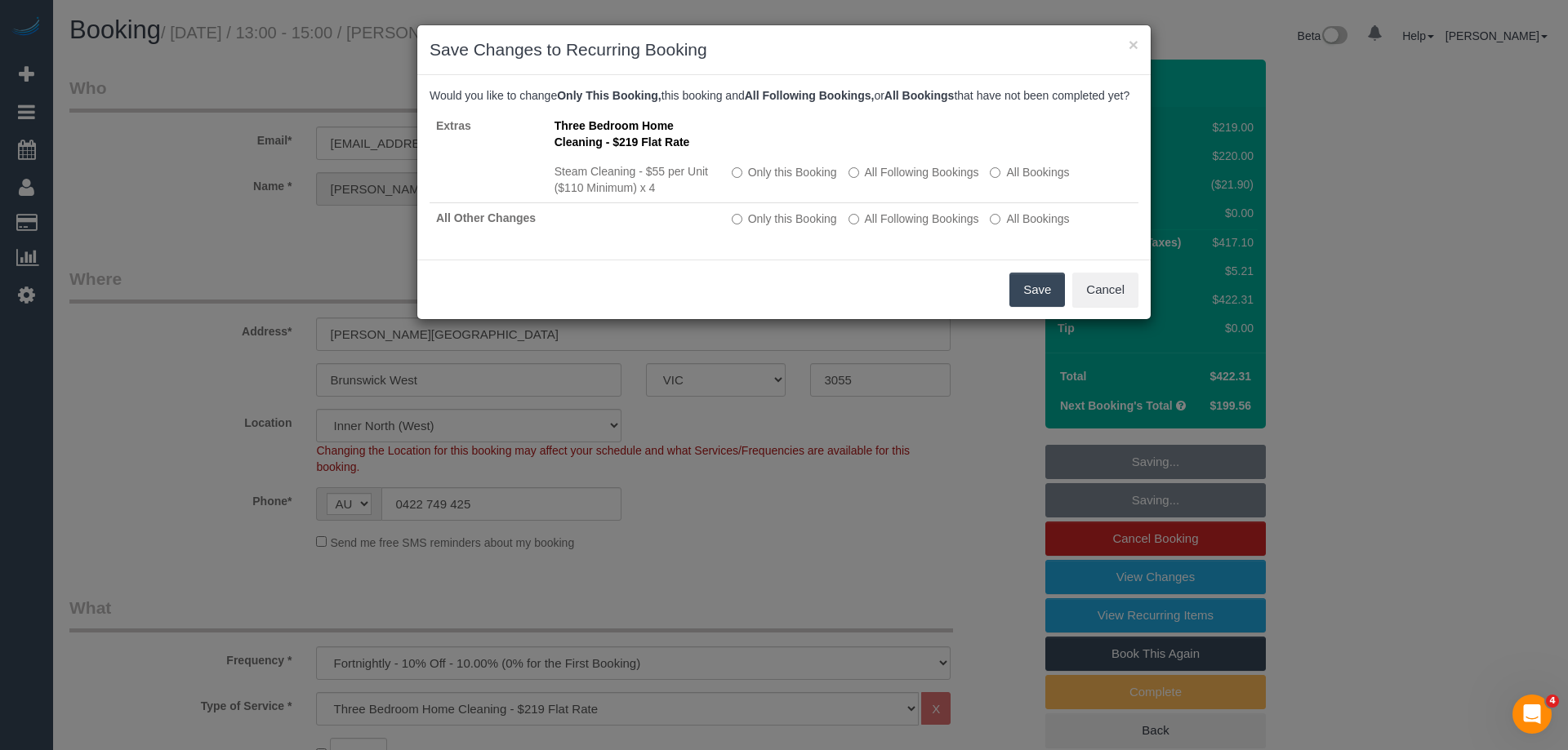
click at [1032, 298] on button "Save" at bounding box center [1037, 290] width 56 height 34
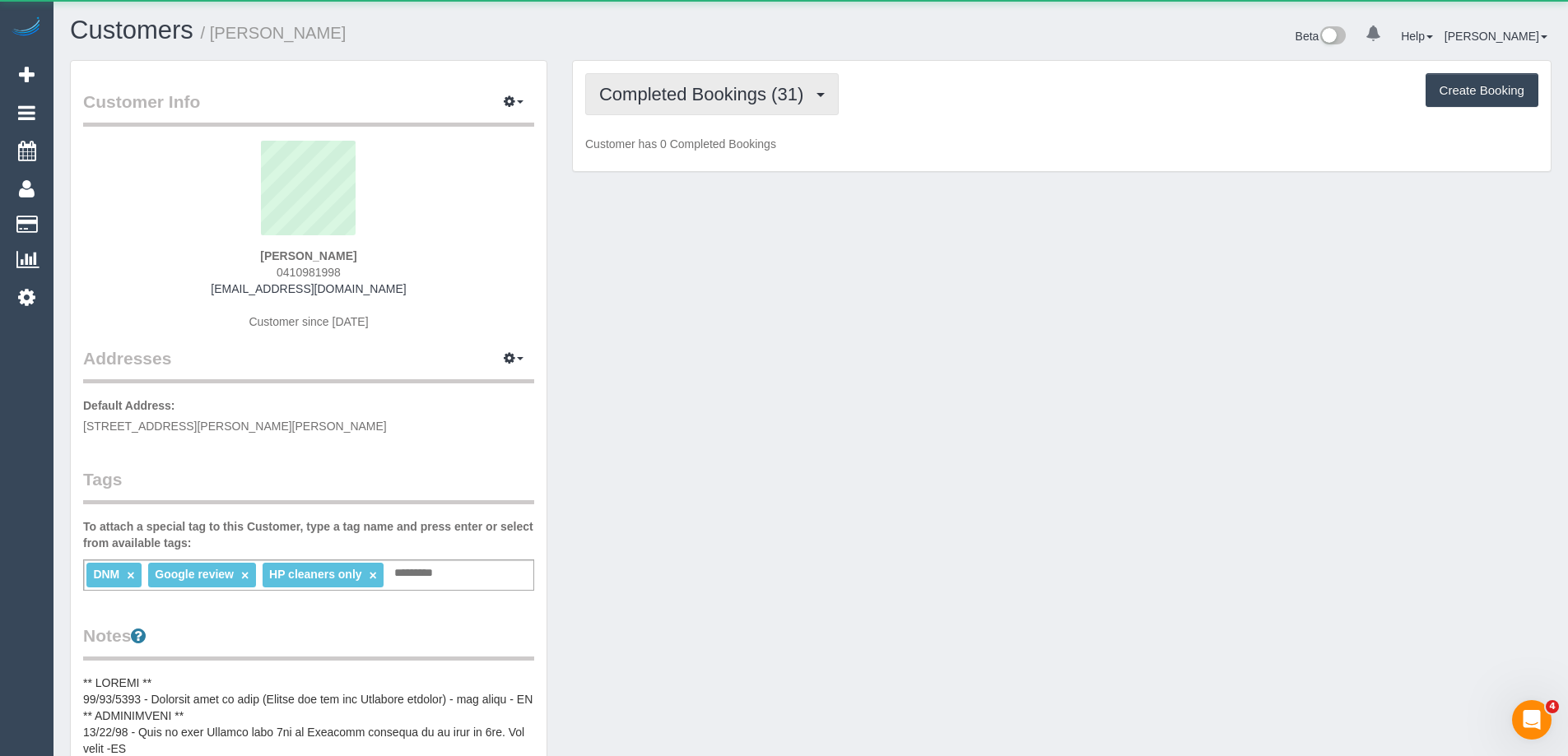
drag, startPoint x: 680, startPoint y: 100, endPoint x: 701, endPoint y: 139, distance: 44.3
click at [681, 100] on span "Completed Bookings (31)" at bounding box center [705, 94] width 212 height 21
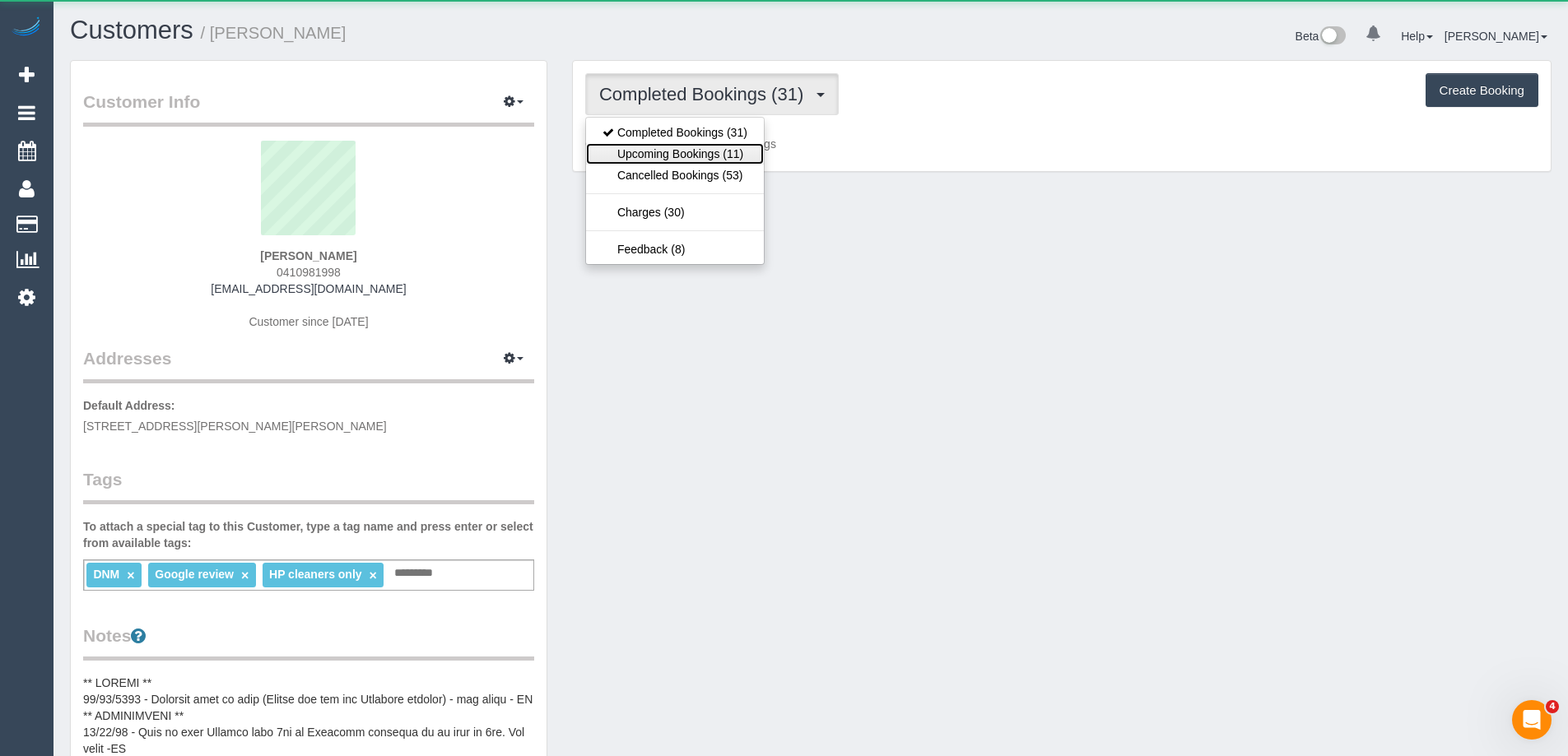
click at [706, 154] on link "Upcoming Bookings (11)" at bounding box center [674, 153] width 178 height 21
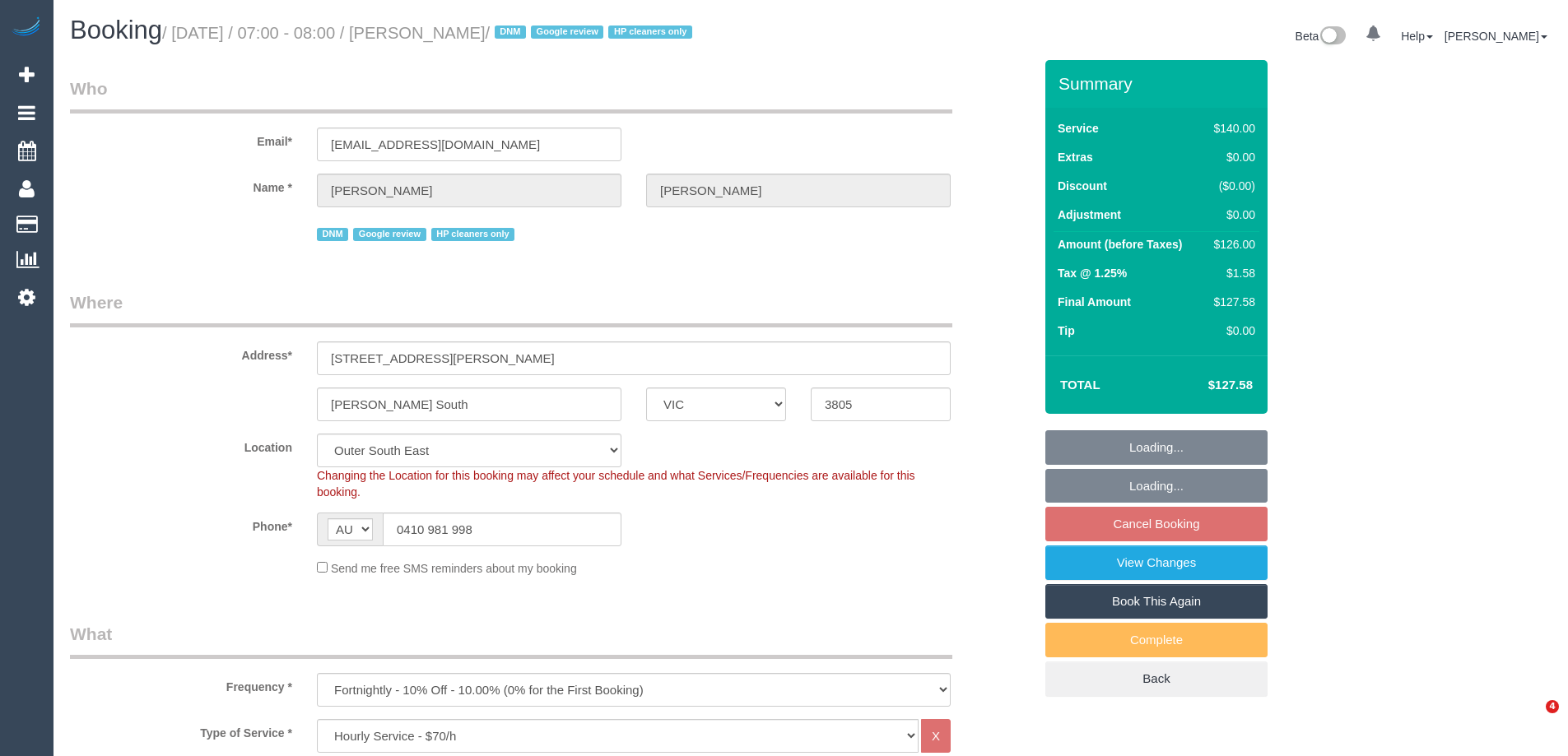
select select "VIC"
select select "string:stripe-pm_1RvAtc2GScqysDRV5Gp1WbMI"
select select "spot1"
select select "number:27"
select select "number:14"
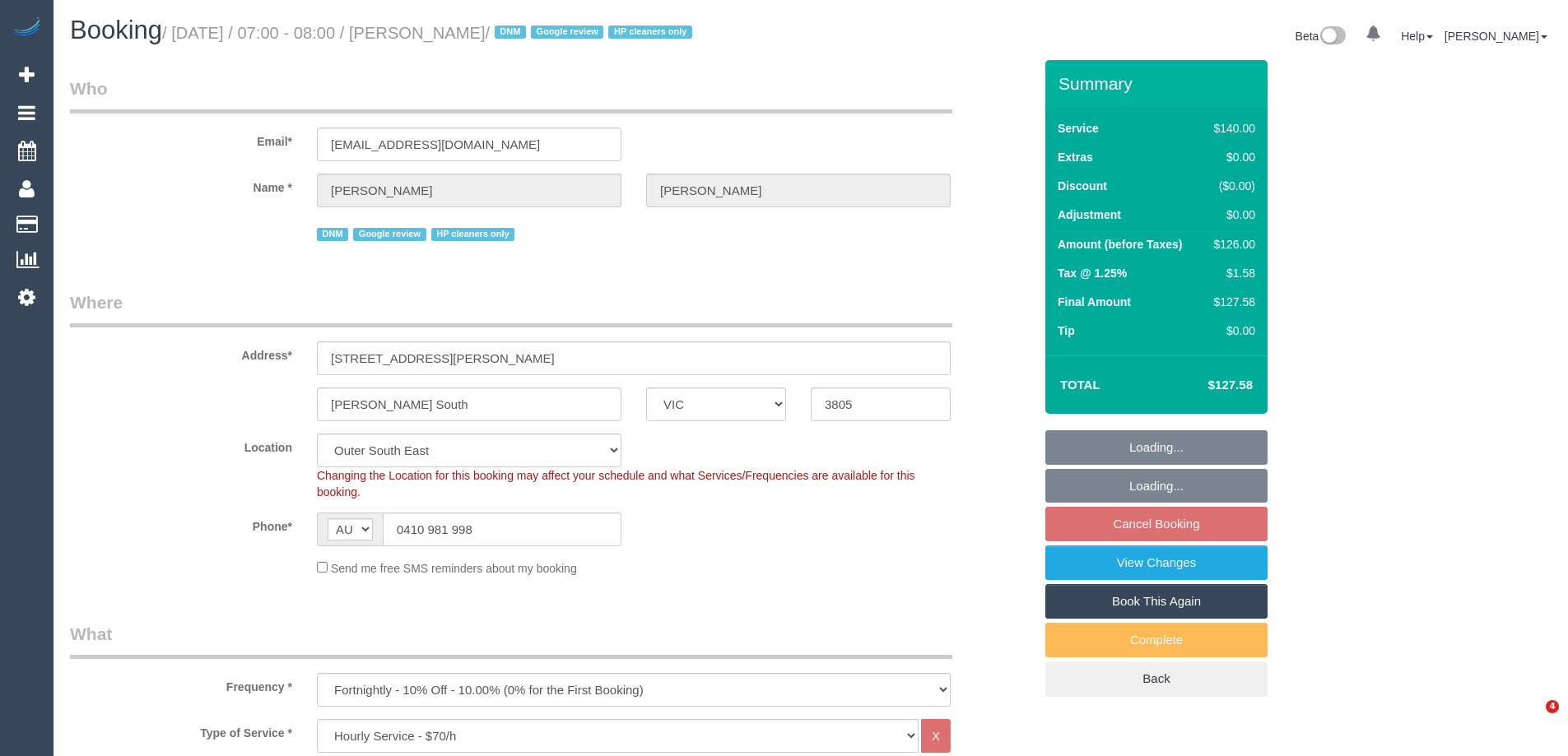
select select "number:19"
select select "number:24"
select select "number:35"
select select "number:12"
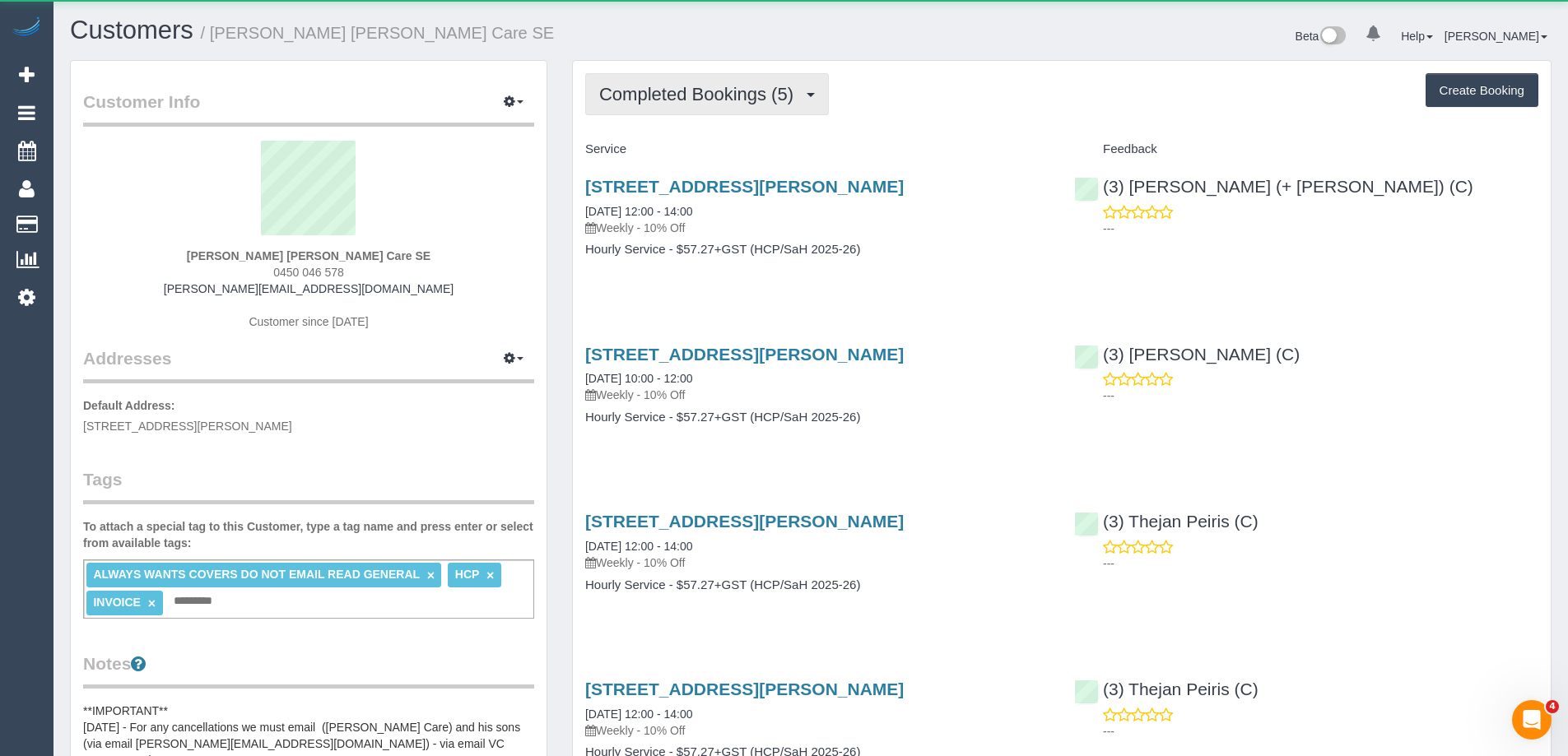
click at [714, 95] on span "Completed Bookings (5)" at bounding box center [700, 94] width 203 height 21
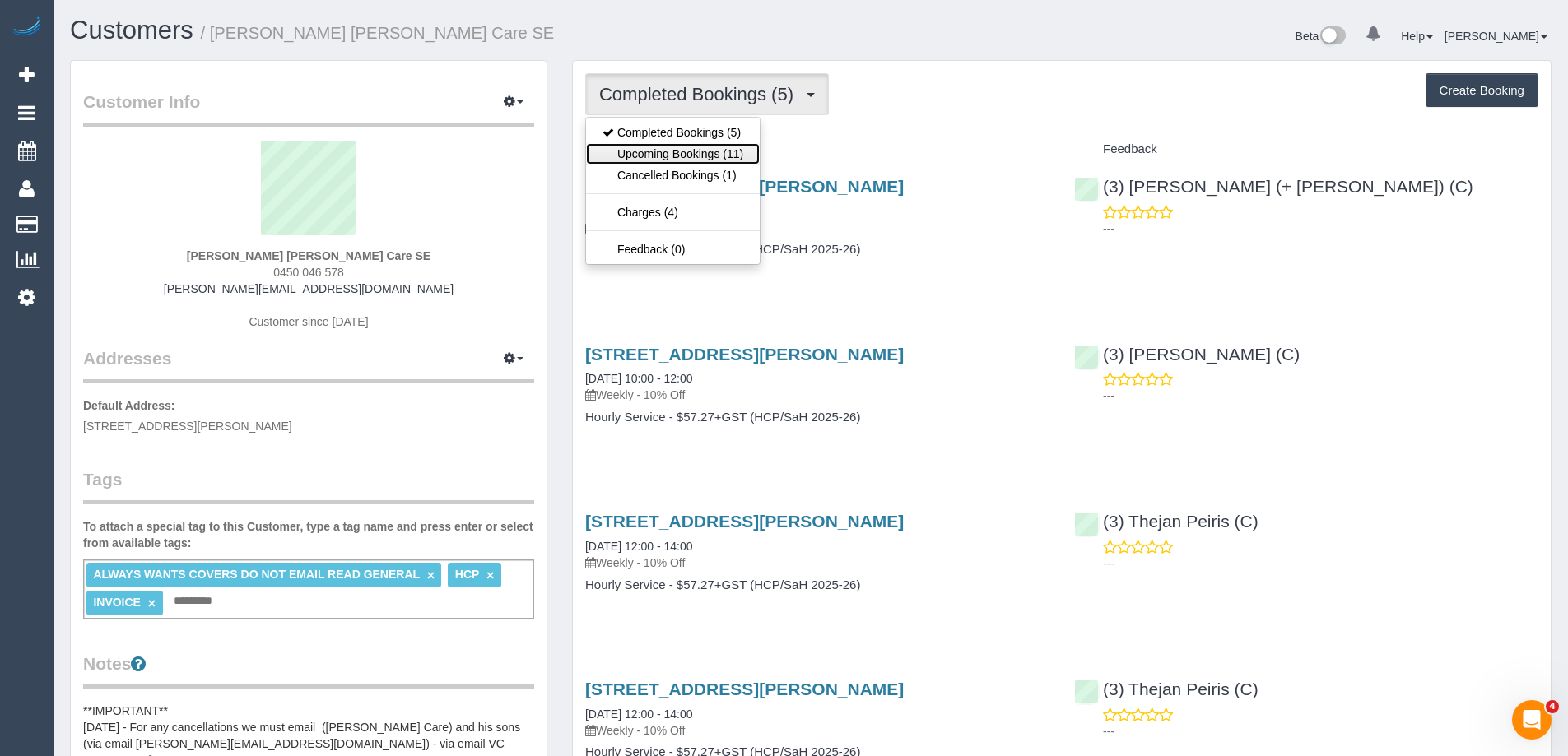
click at [730, 149] on link "Upcoming Bookings (11)" at bounding box center [673, 153] width 173 height 21
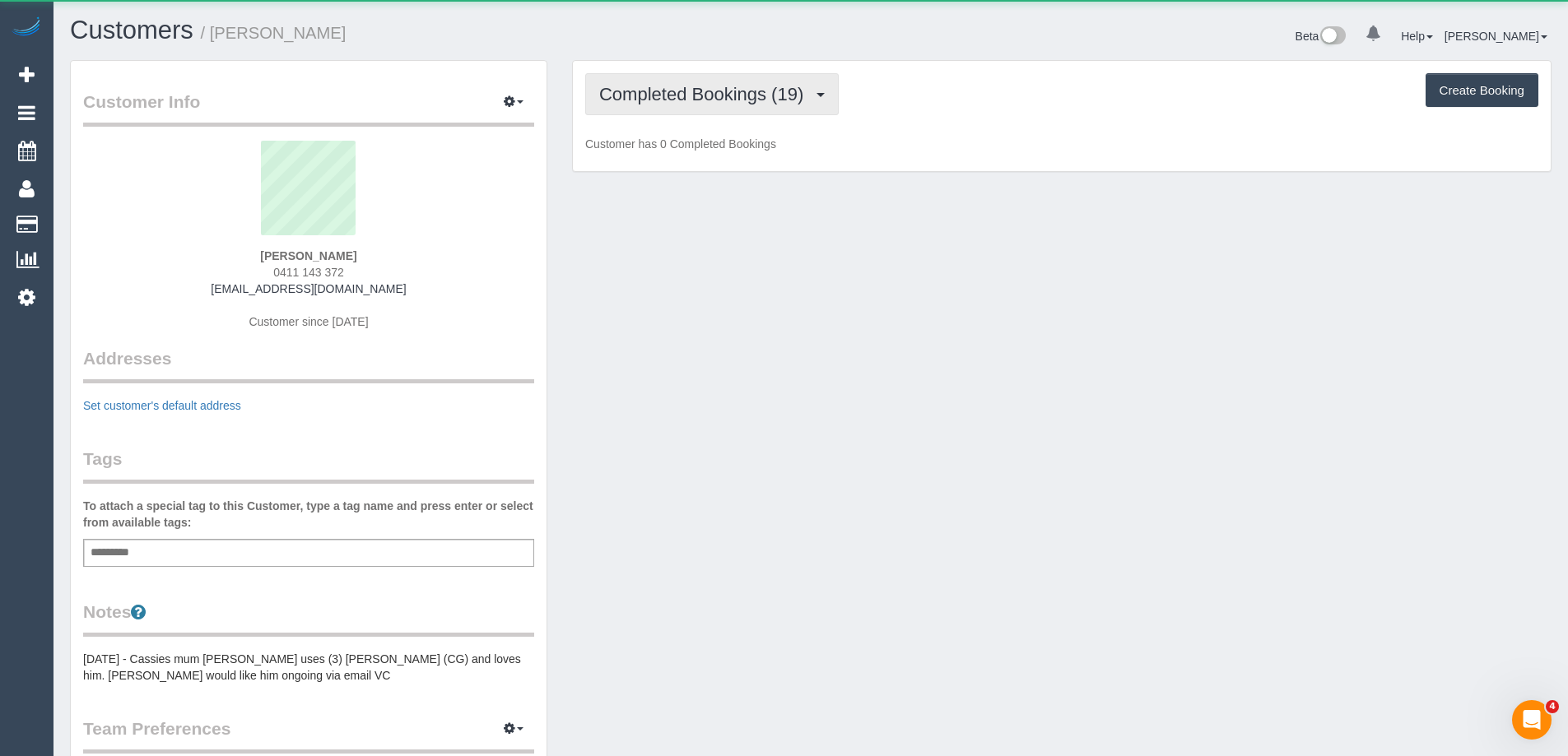
click at [759, 100] on span "Completed Bookings (19)" at bounding box center [705, 94] width 212 height 21
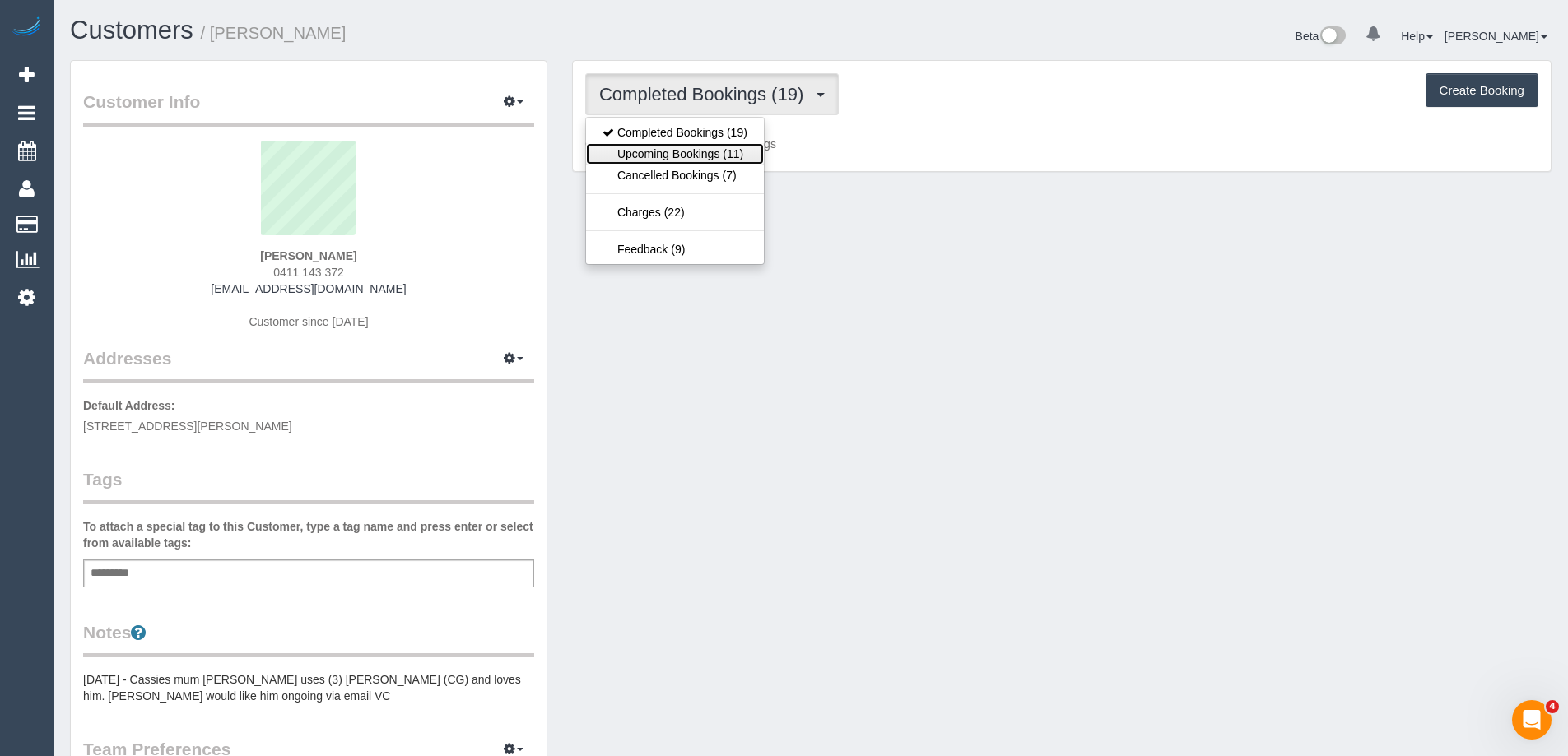
click at [752, 155] on link "Upcoming Bookings (11)" at bounding box center [674, 153] width 178 height 21
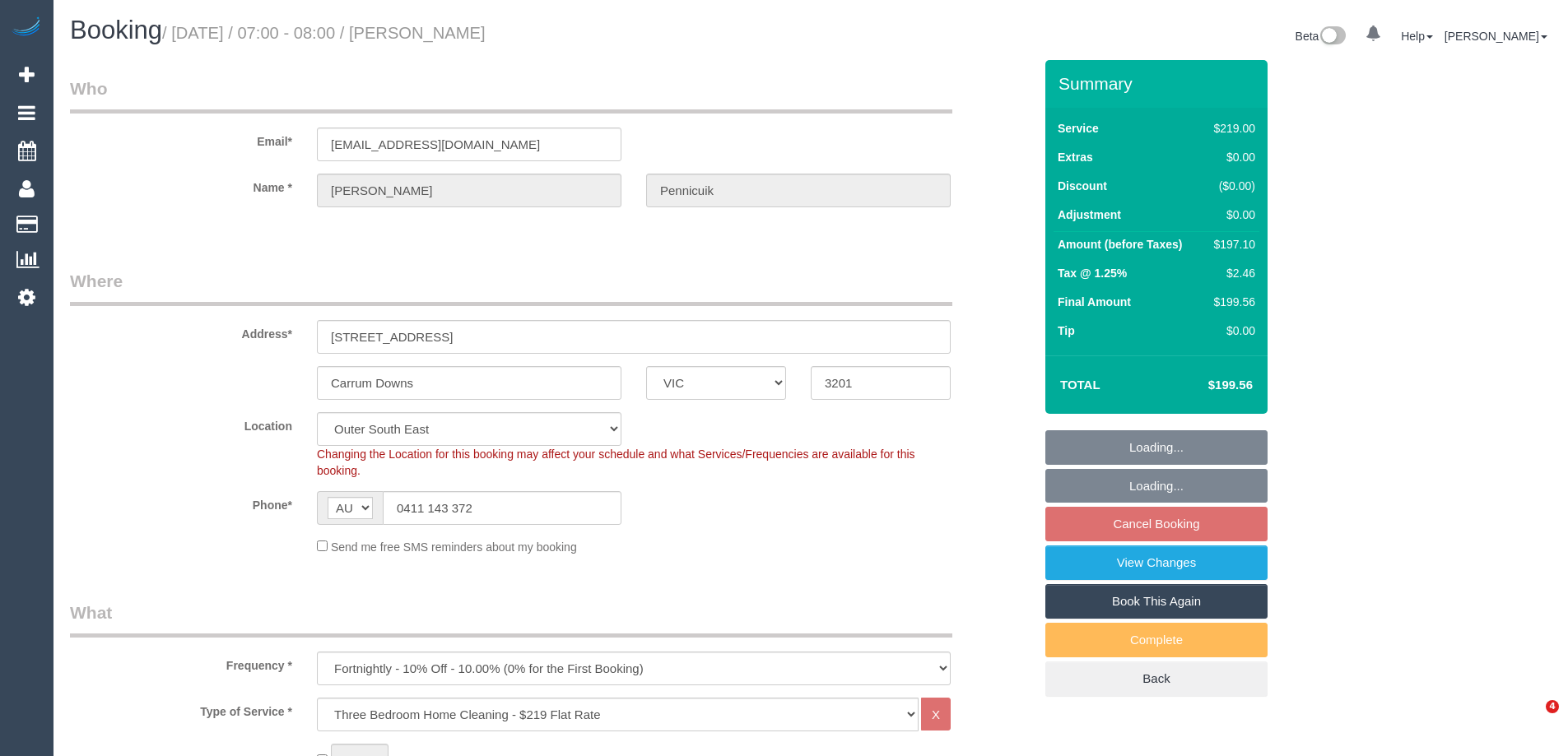
select select "VIC"
select select "number:28"
select select "number:15"
select select "number:19"
select select "number:22"
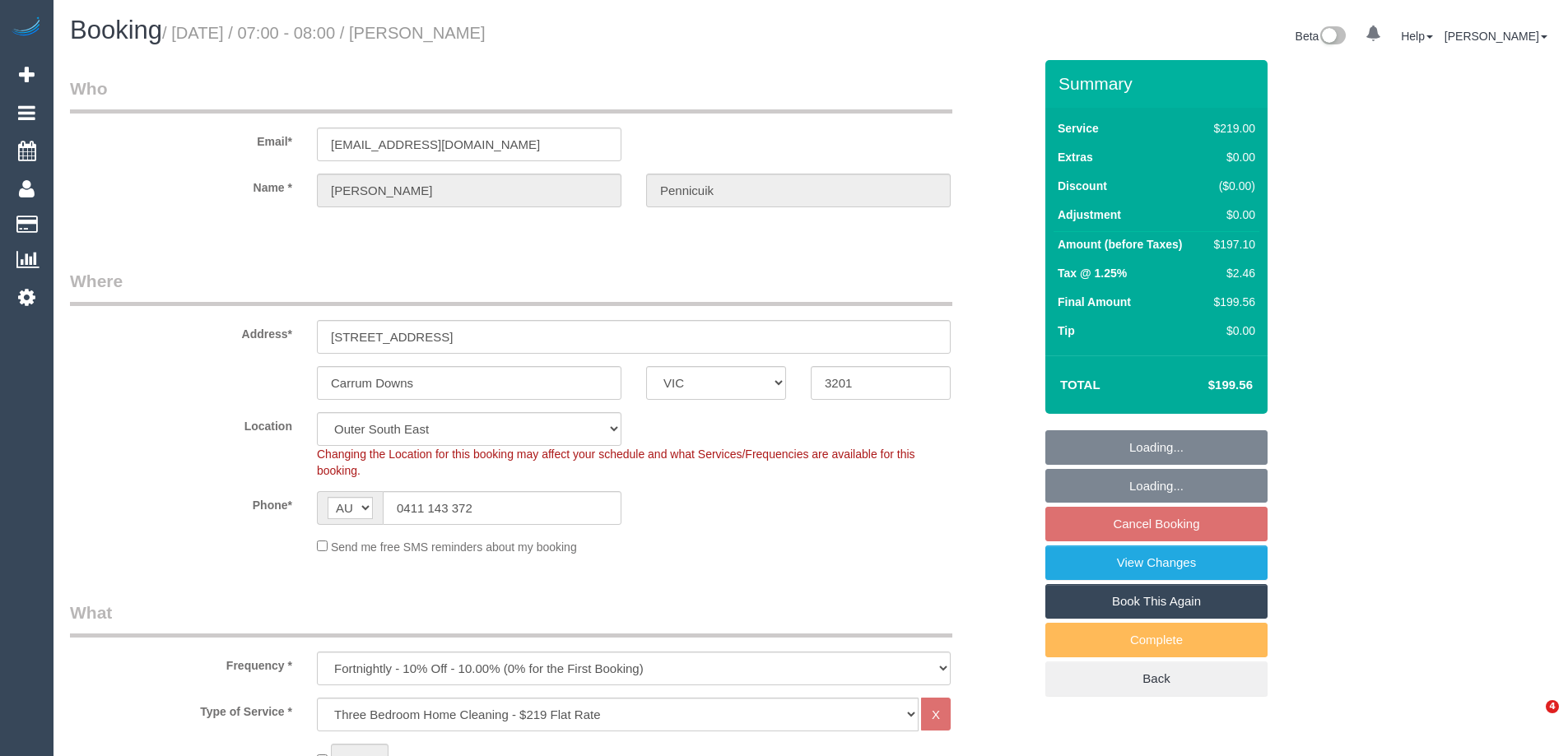
select select "number:35"
select select "number:26"
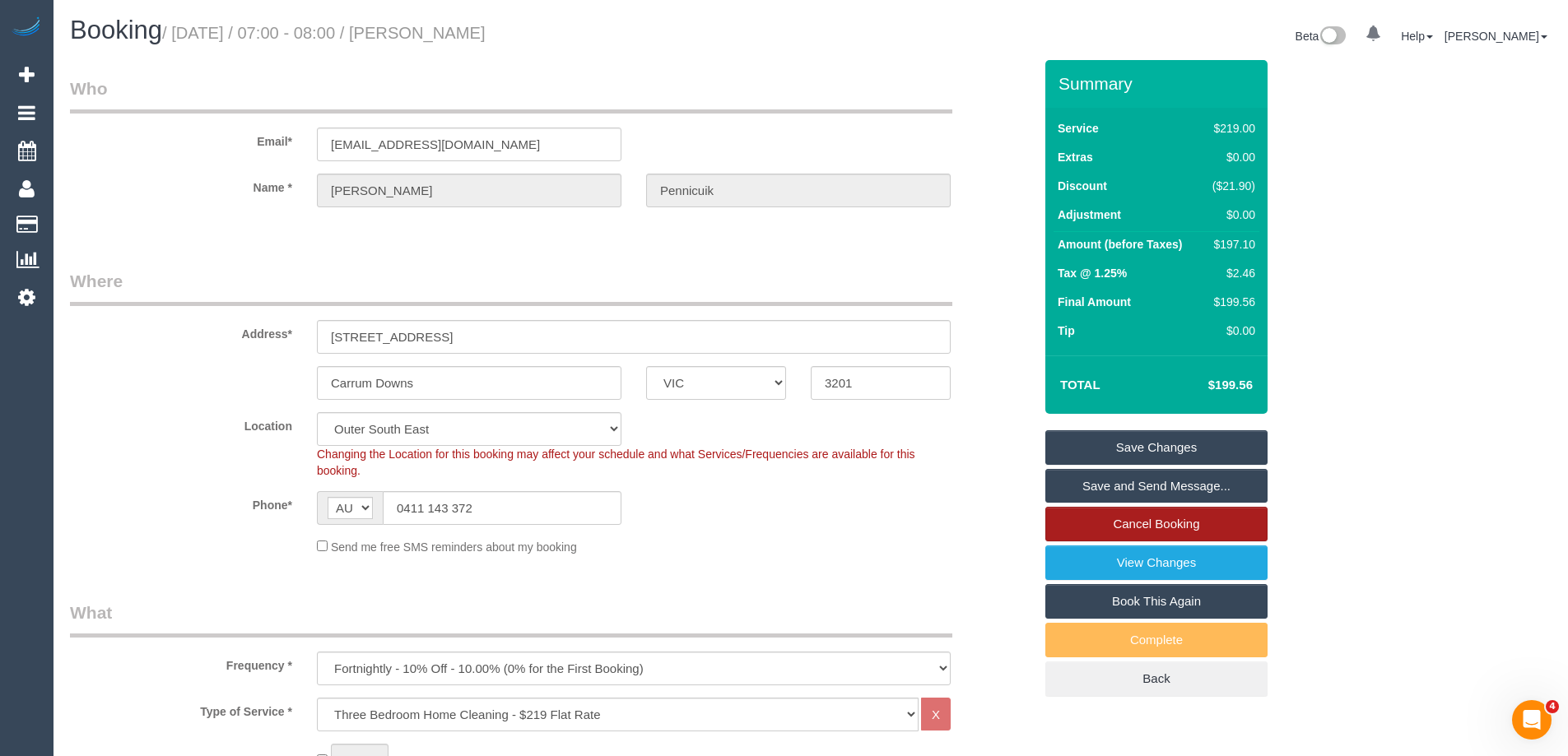
click at [1188, 529] on link "Cancel Booking" at bounding box center [1156, 524] width 222 height 34
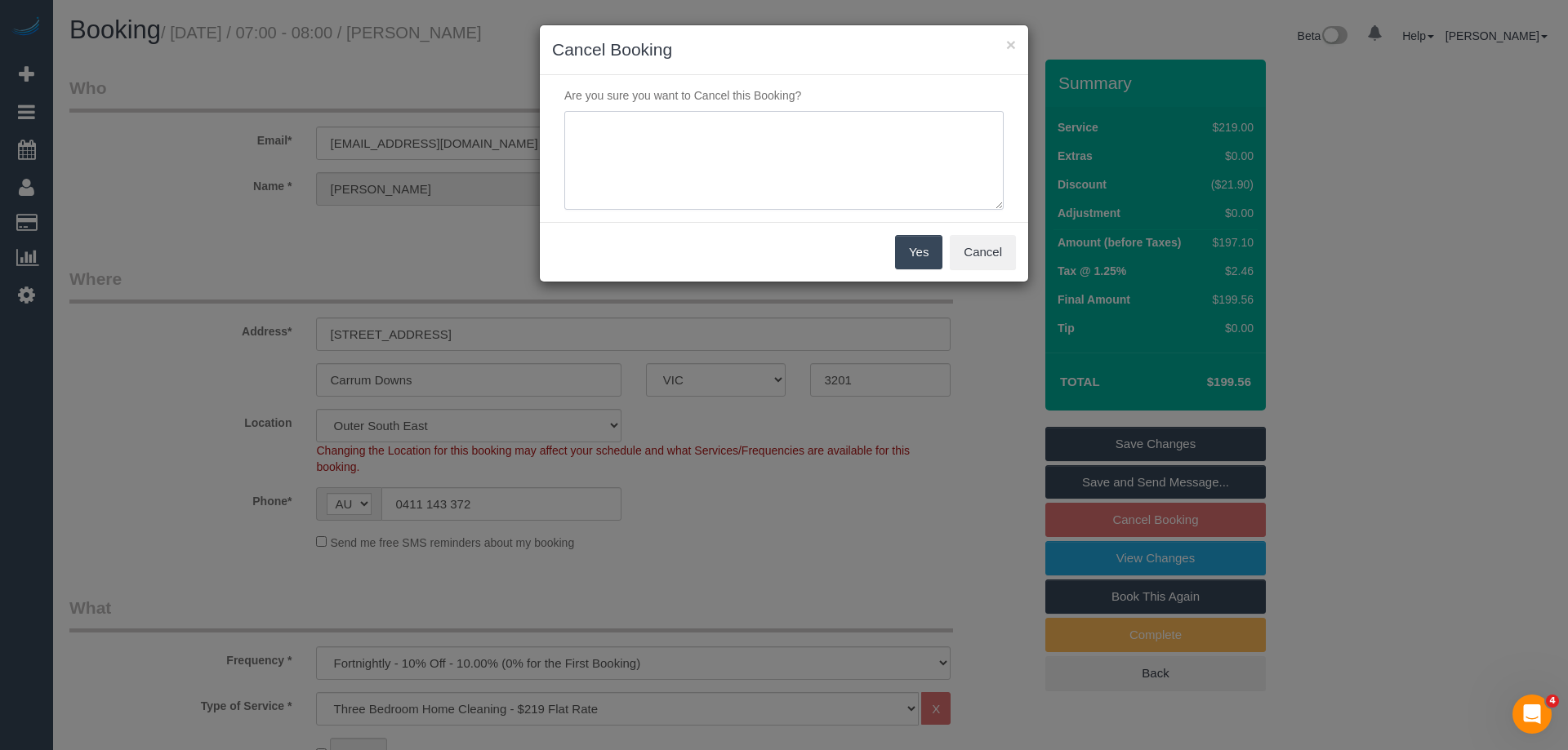
click at [800, 172] on textarea at bounding box center [784, 161] width 439 height 99
type textarea "Service not needed this week via email VC"
click at [931, 251] on button "Yes" at bounding box center [919, 252] width 47 height 34
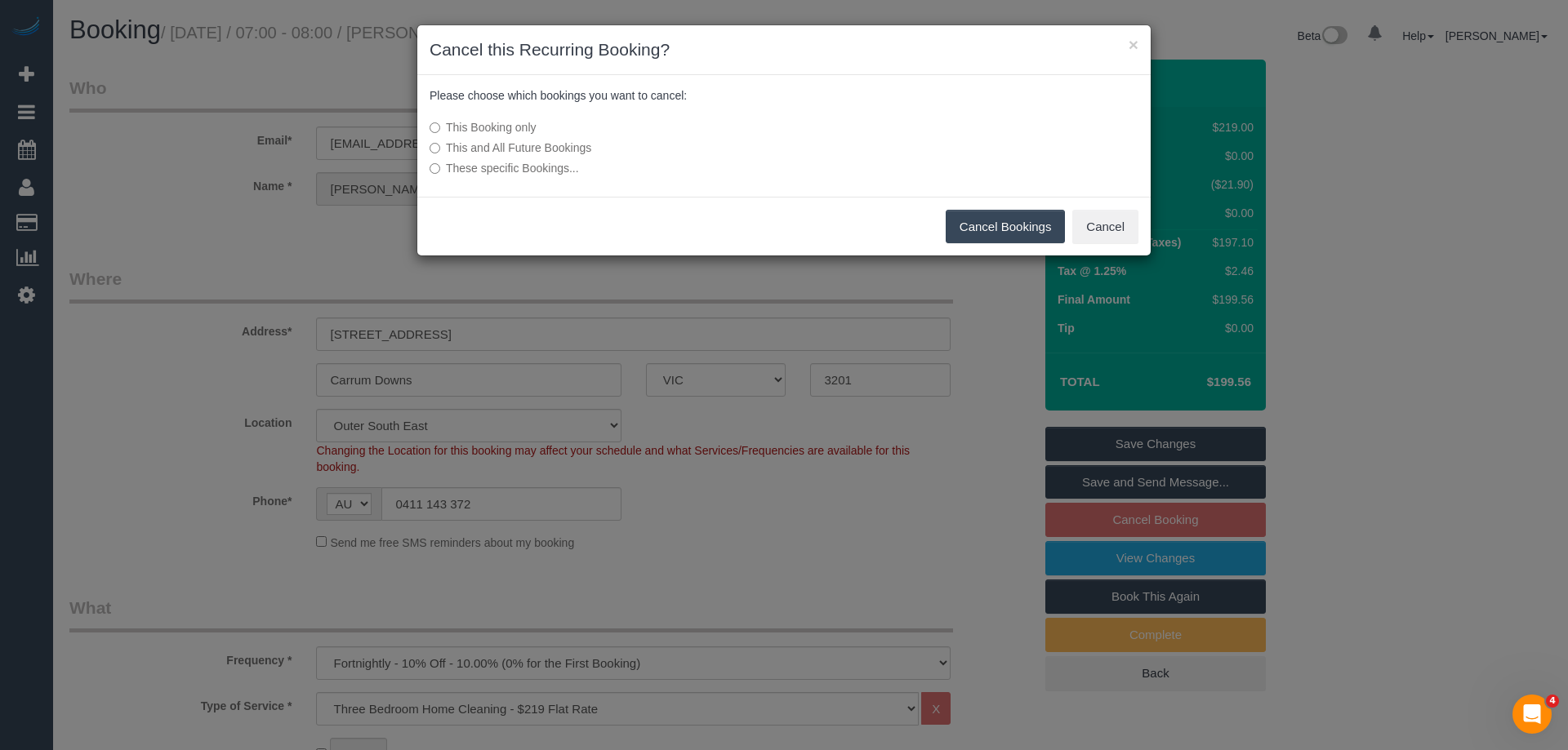
click at [965, 220] on button "Cancel Bookings" at bounding box center [1006, 227] width 120 height 34
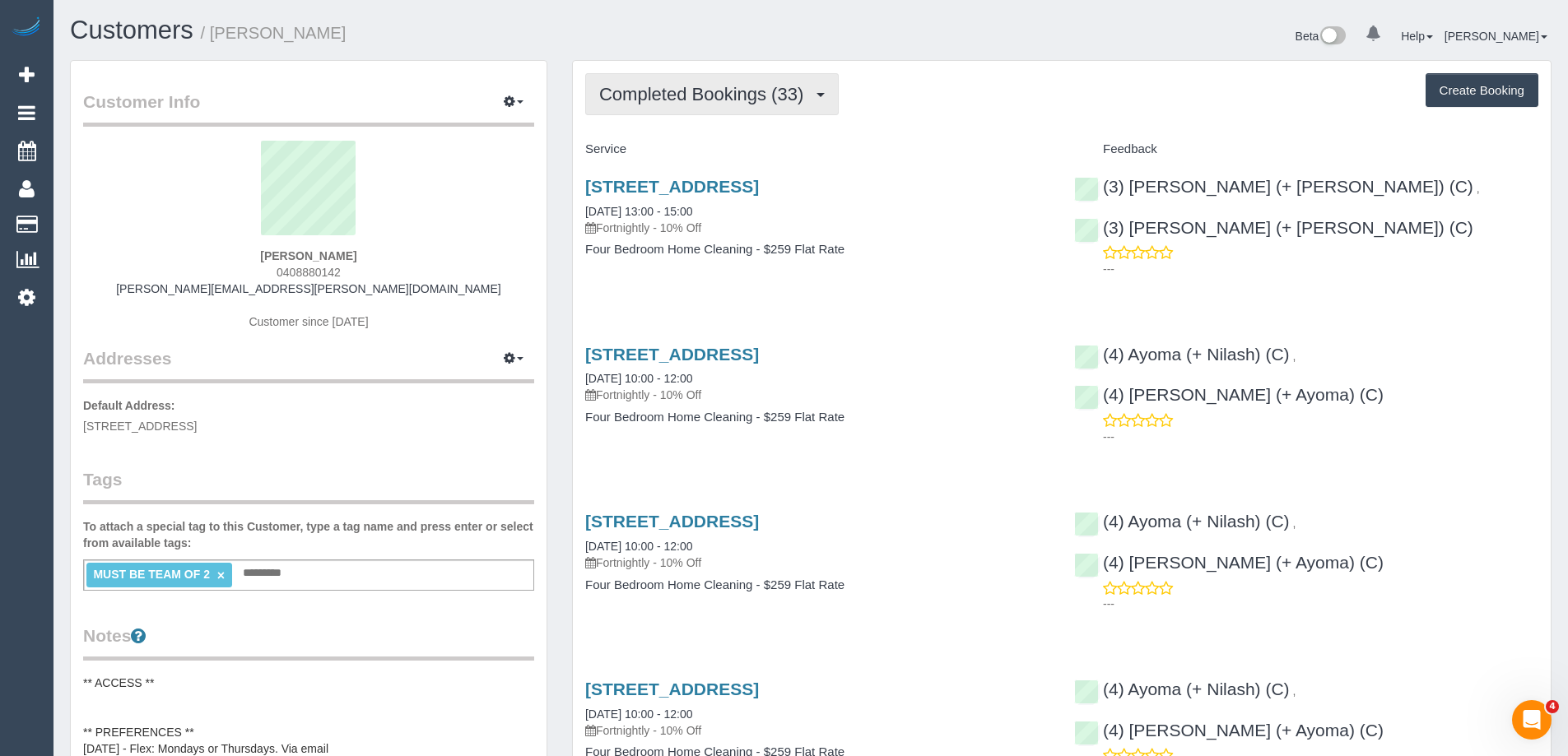
click at [712, 100] on span "Completed Bookings (33)" at bounding box center [705, 94] width 212 height 21
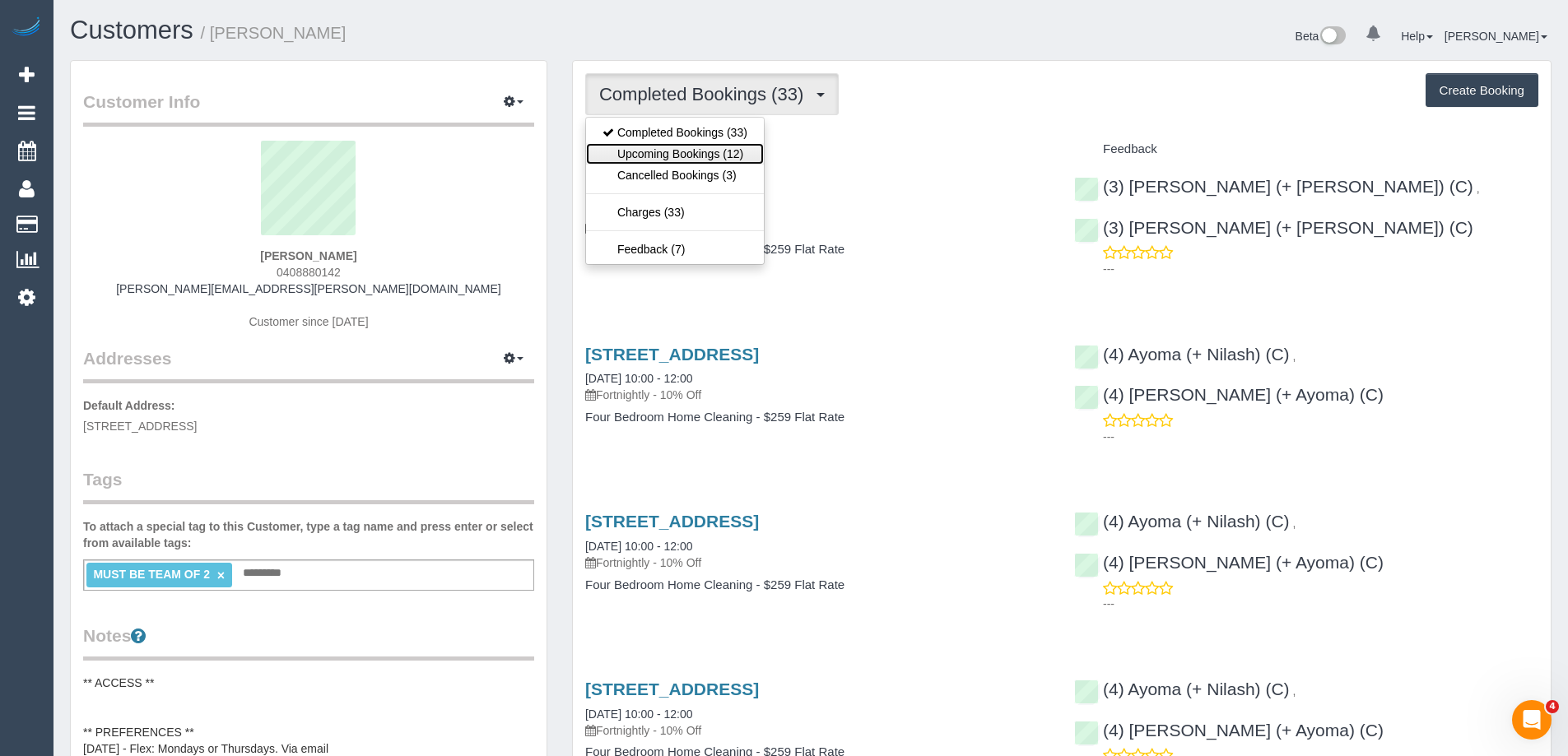
click at [748, 154] on link "Upcoming Bookings (12)" at bounding box center [674, 153] width 178 height 21
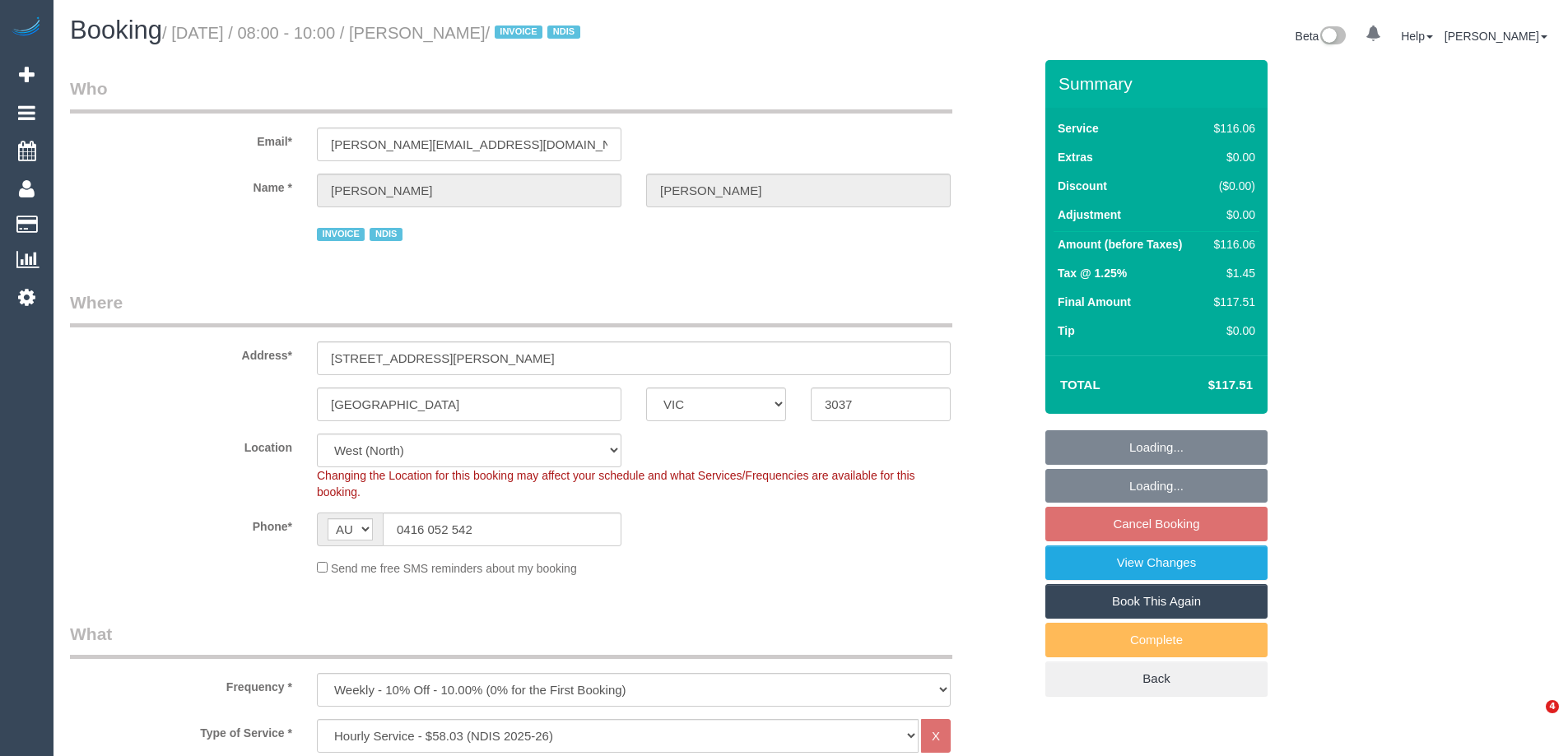
select select "VIC"
select select "spot1"
select select "number:30"
select select "number:14"
select select "number:19"
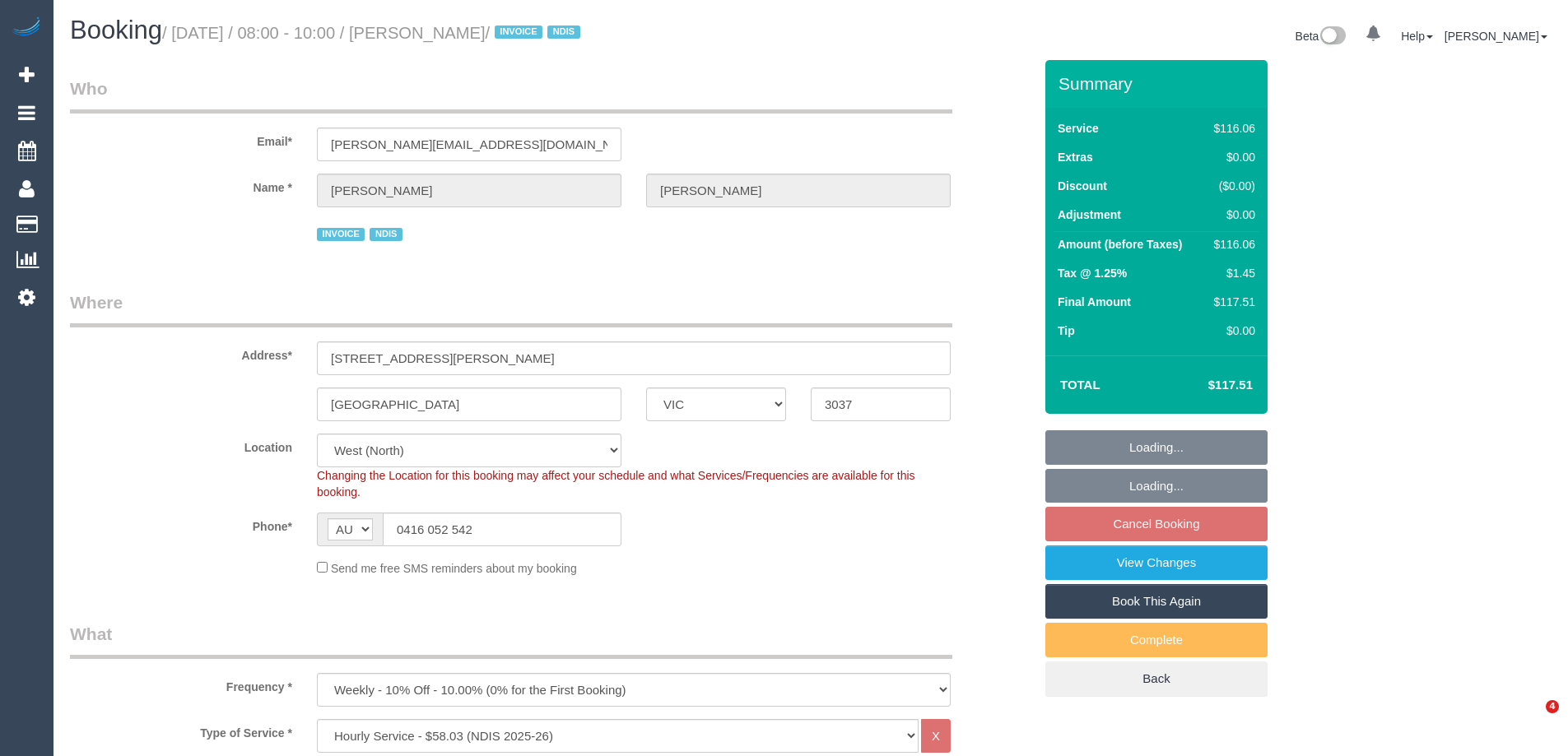
select select "number:36"
select select "number:34"
select select "number:26"
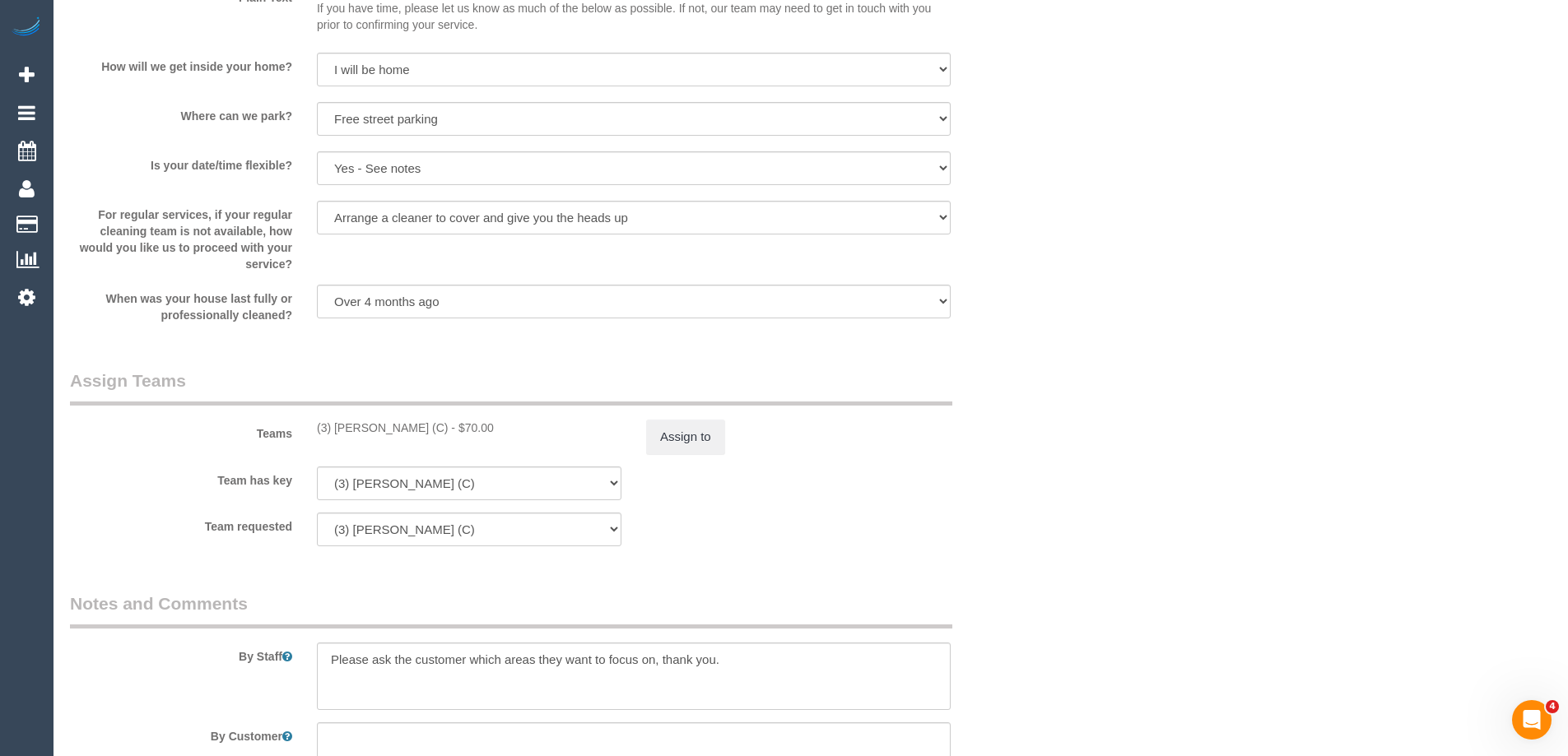
scroll to position [1645, 0]
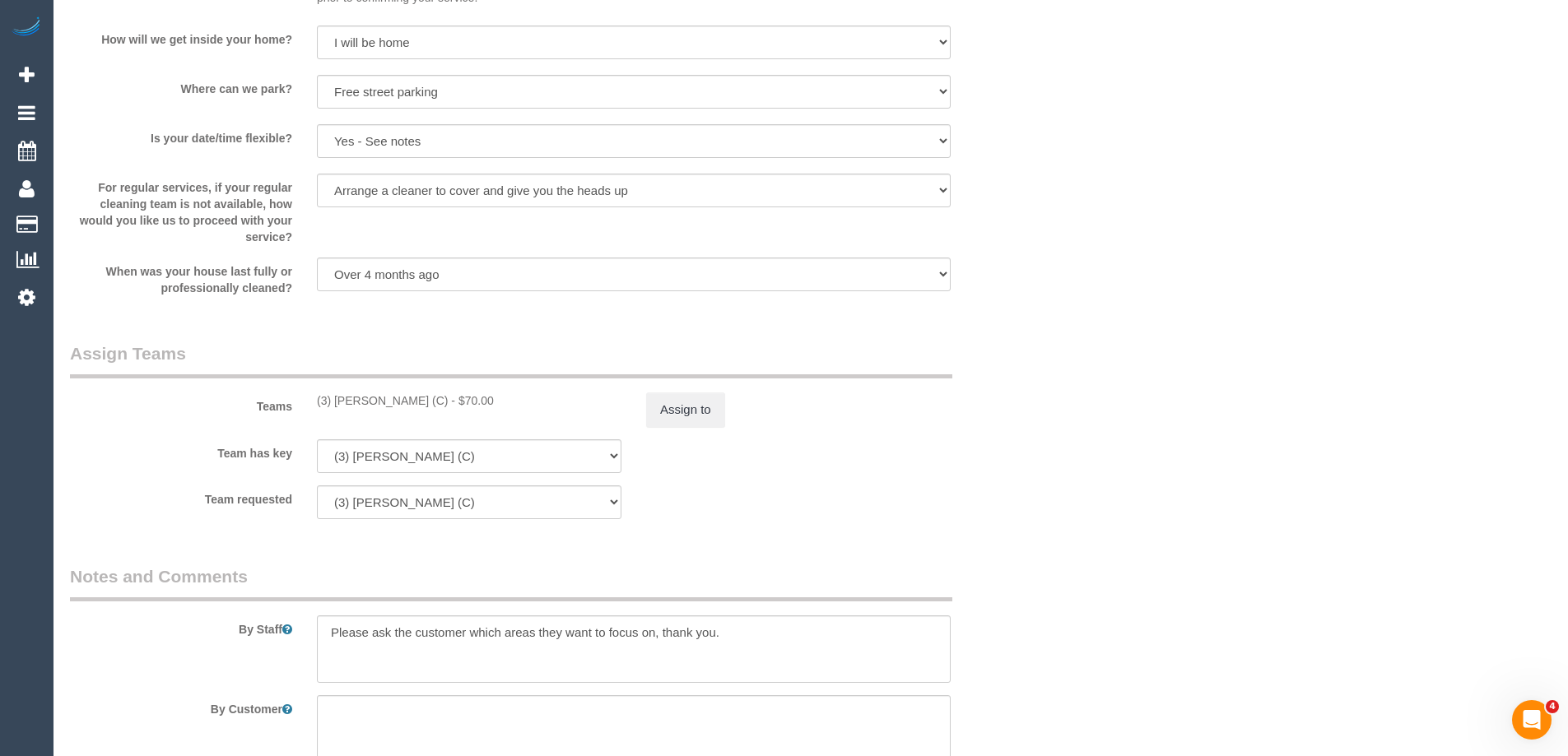
drag, startPoint x: 424, startPoint y: 396, endPoint x: 300, endPoint y: 405, distance: 124.3
click at [300, 405] on div "Teams (3) Barun Chand (C) - $70.00 Assign to" at bounding box center [551, 385] width 988 height 86
copy div "(3) Barun Chand (C)"
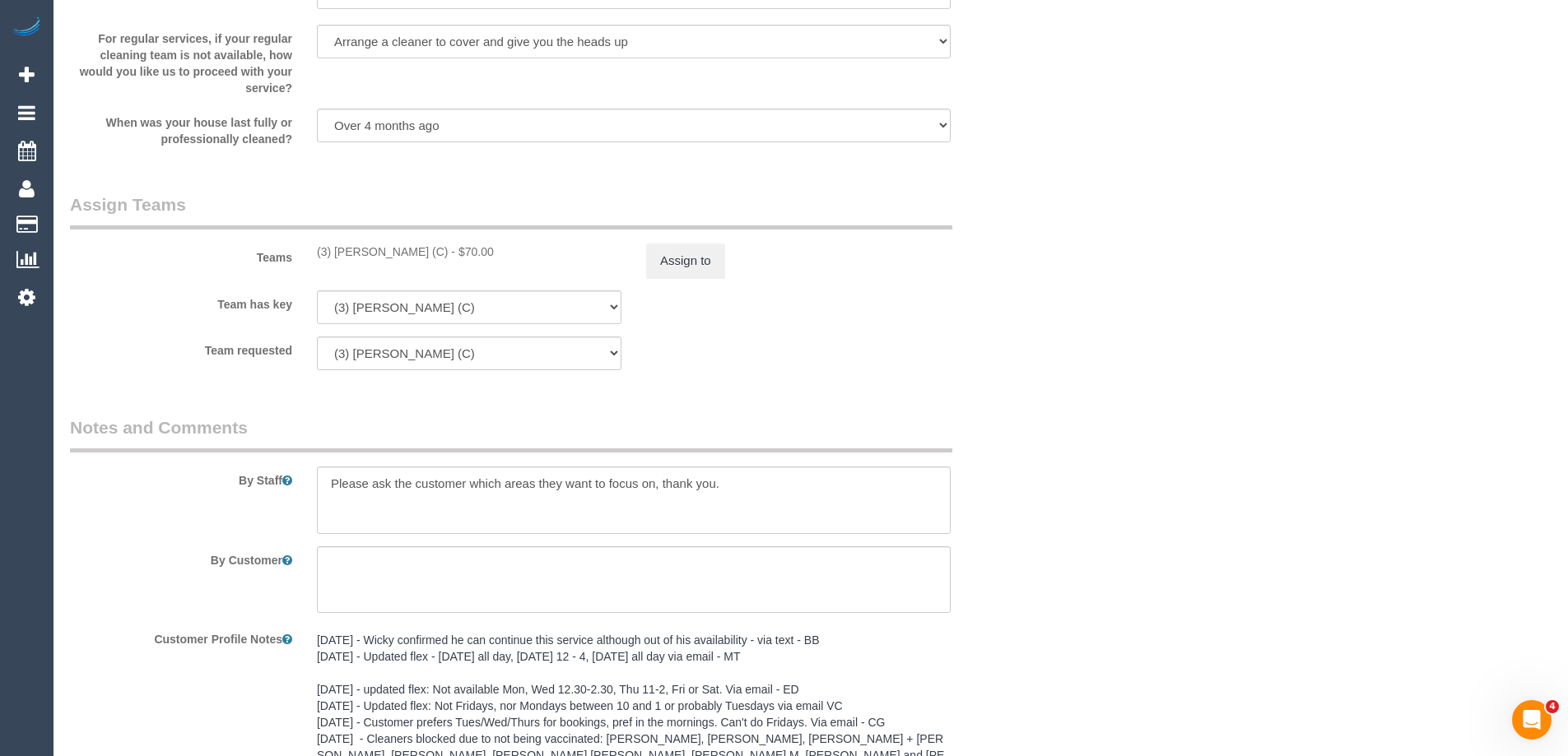
scroll to position [2101, 0]
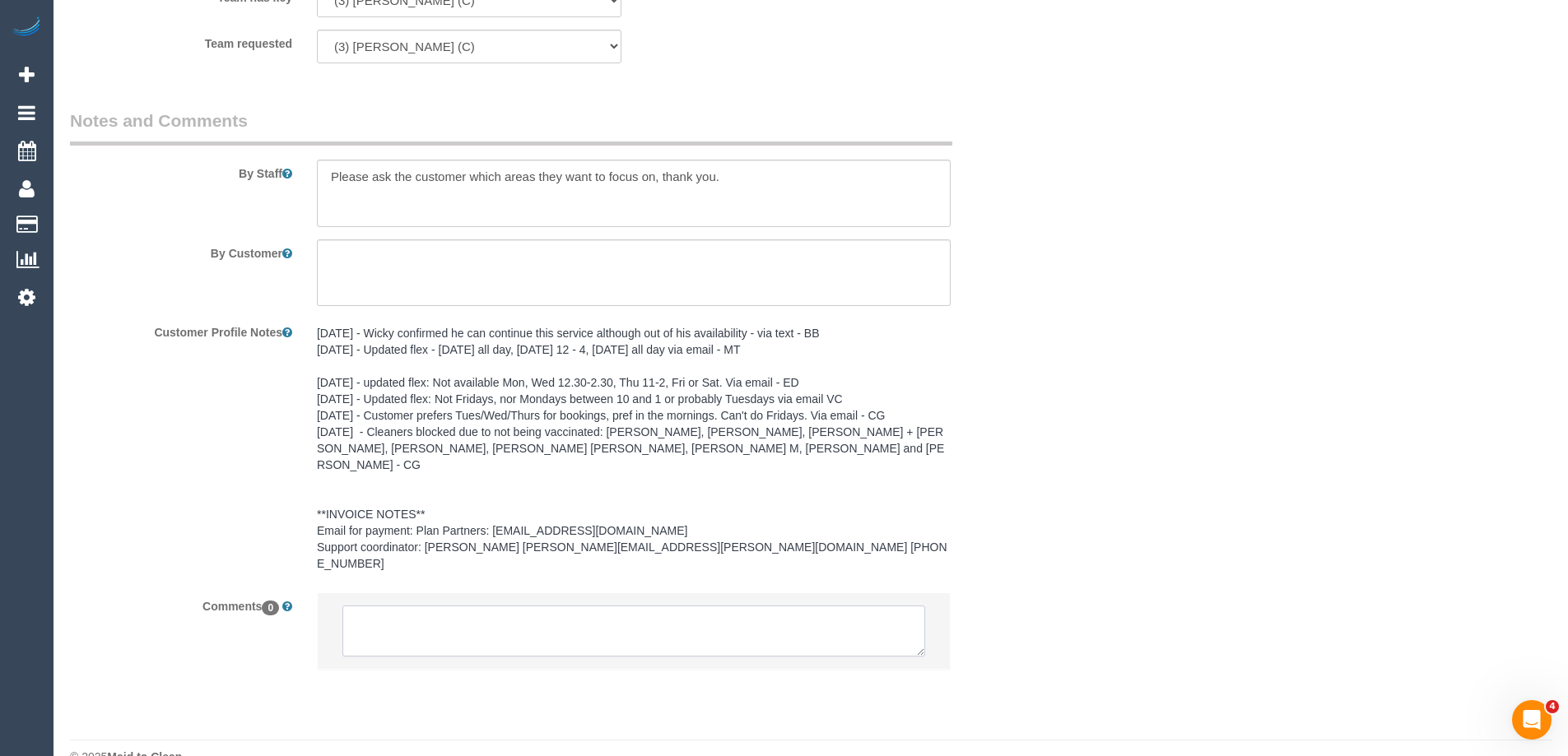
click at [532, 606] on textarea at bounding box center [633, 631] width 583 height 51
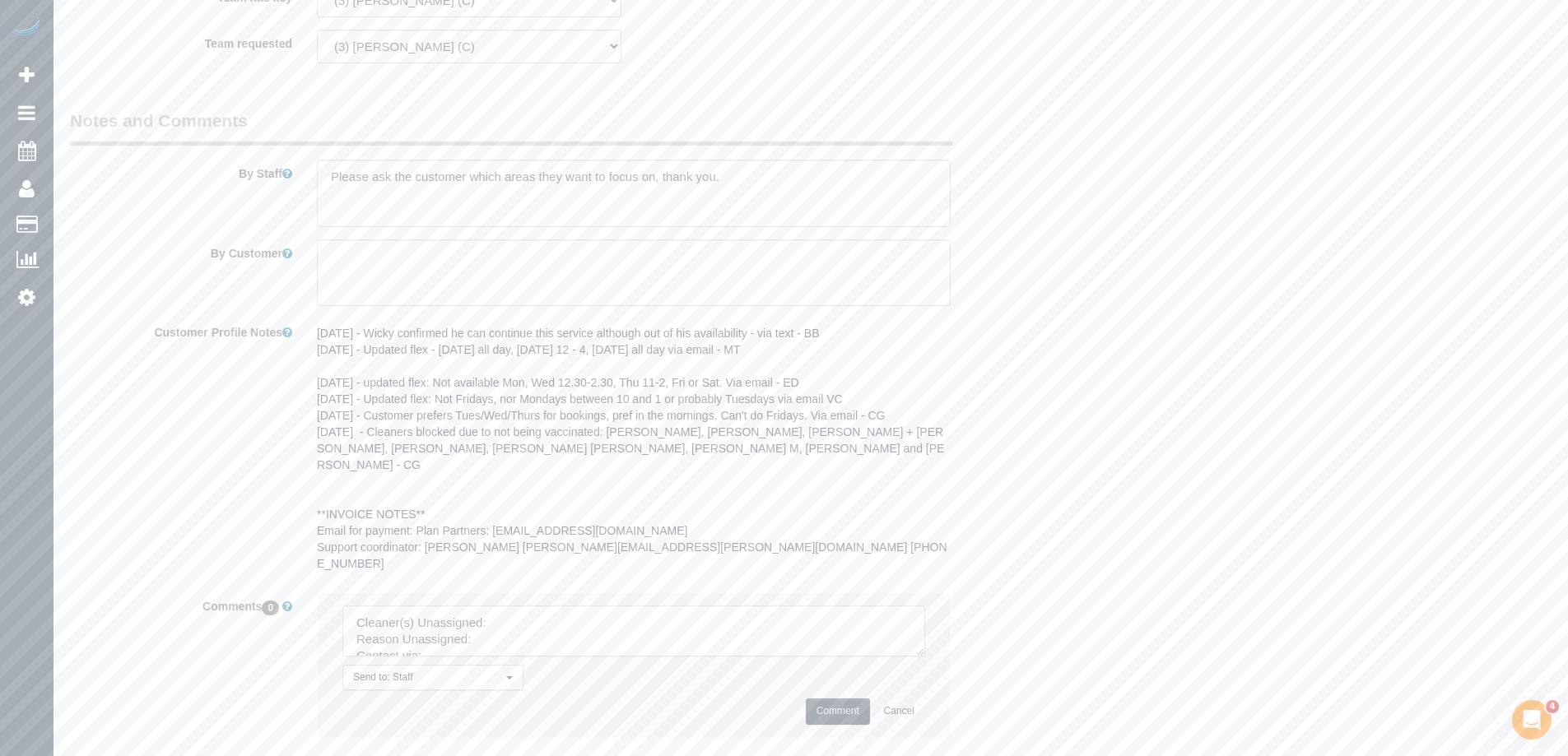
click at [524, 606] on textarea at bounding box center [633, 631] width 583 height 51
paste textarea "(3) Barun Chand (C)"
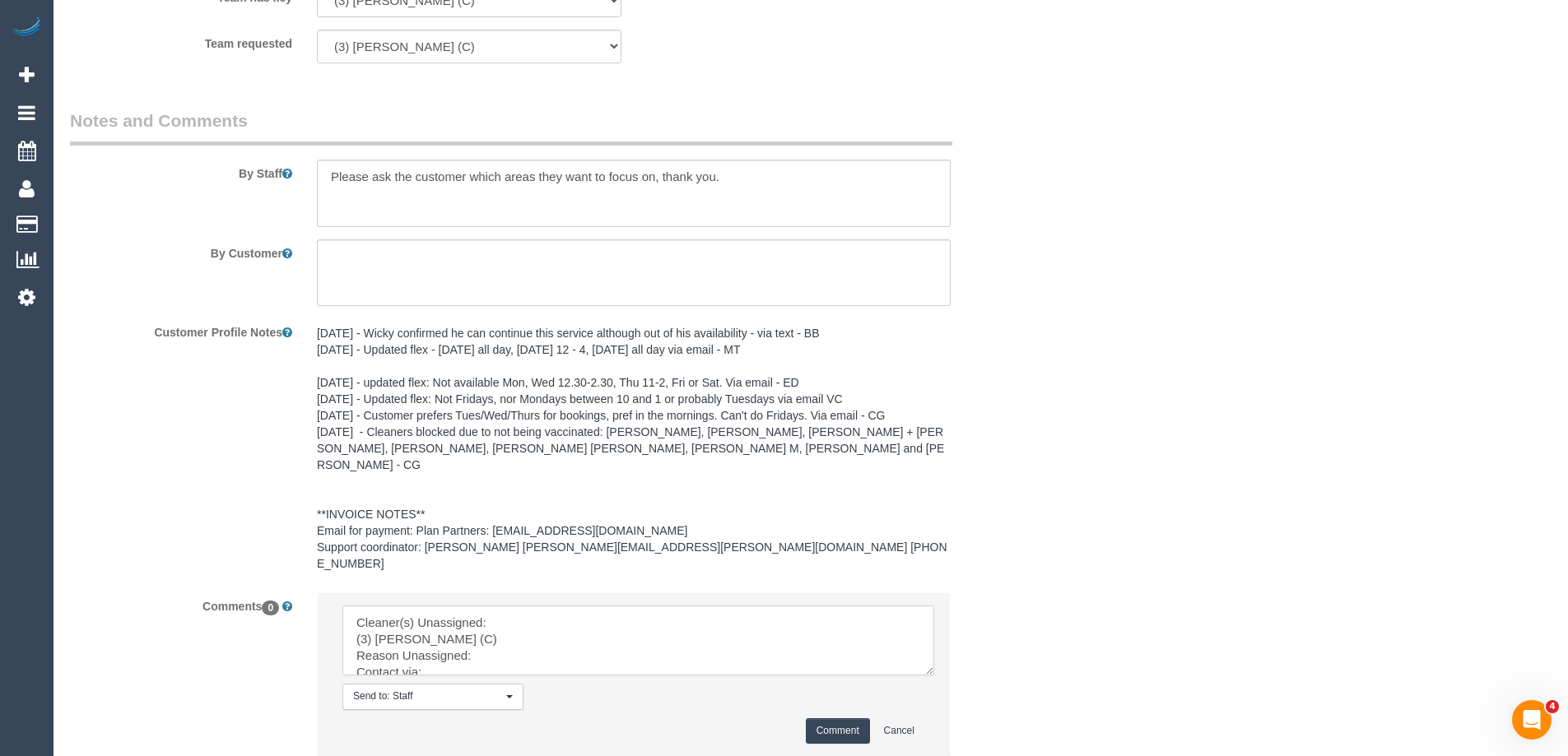
drag, startPoint x: 921, startPoint y: 620, endPoint x: 772, endPoint y: 738, distance: 190.1
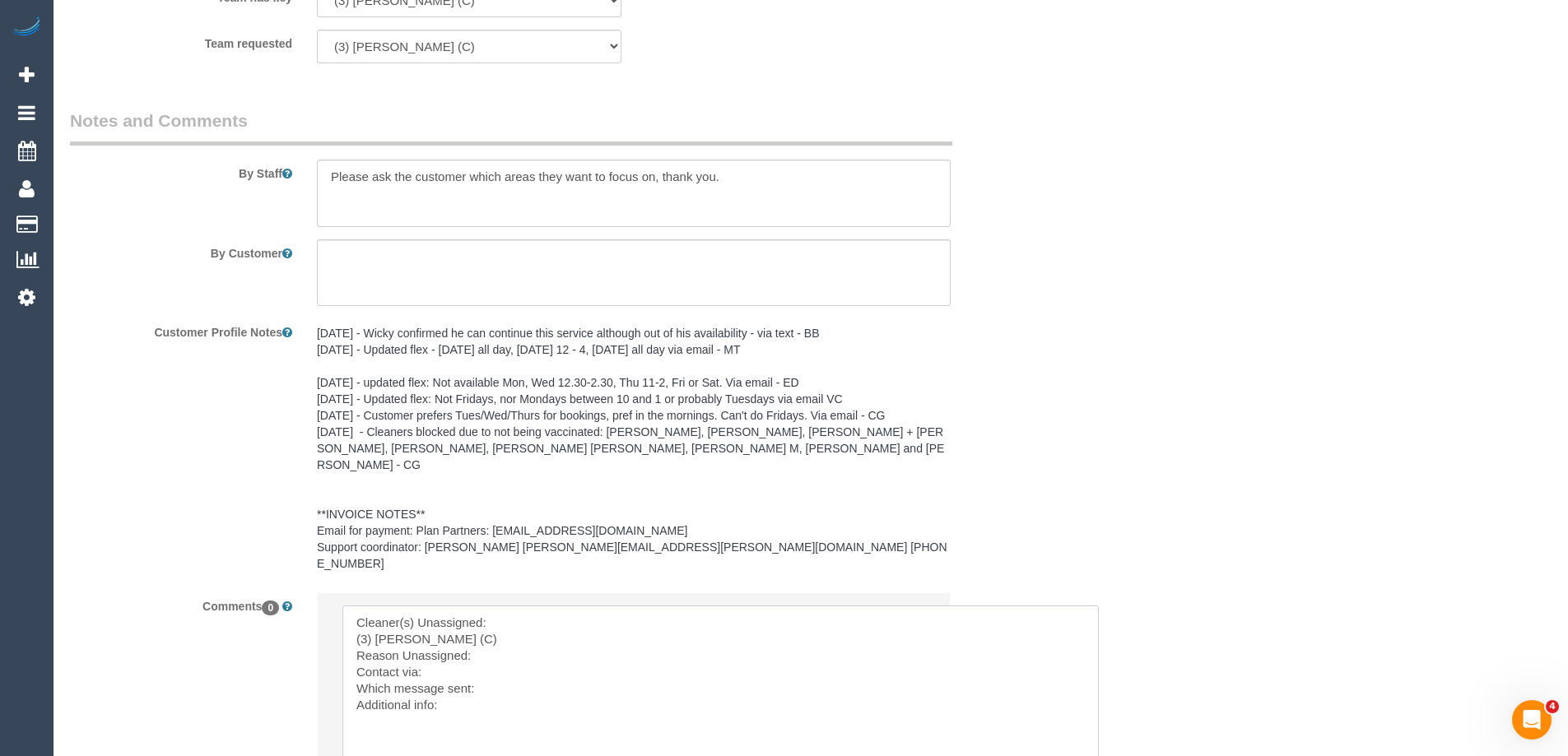
click at [352, 606] on textarea at bounding box center [720, 715] width 756 height 219
click at [475, 617] on textarea at bounding box center [720, 715] width 756 height 219
click at [491, 606] on textarea at bounding box center [720, 715] width 756 height 219
click at [531, 645] on textarea at bounding box center [720, 715] width 756 height 219
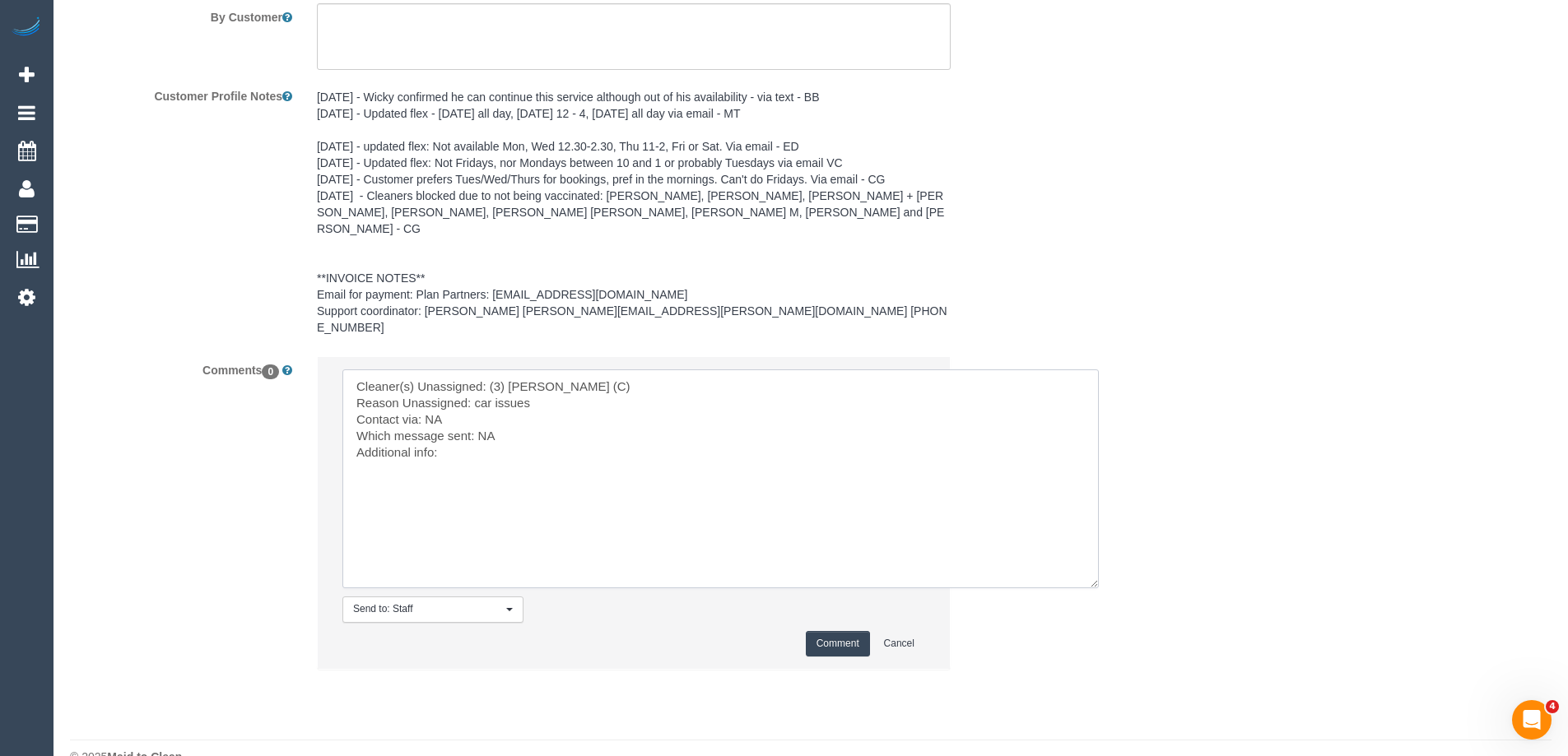
type textarea "Cleaner(s) Unassigned: (3) Barun Chand (C) Reason Unassigned: car issues Contac…"
click at [858, 631] on button "Comment" at bounding box center [837, 644] width 64 height 26
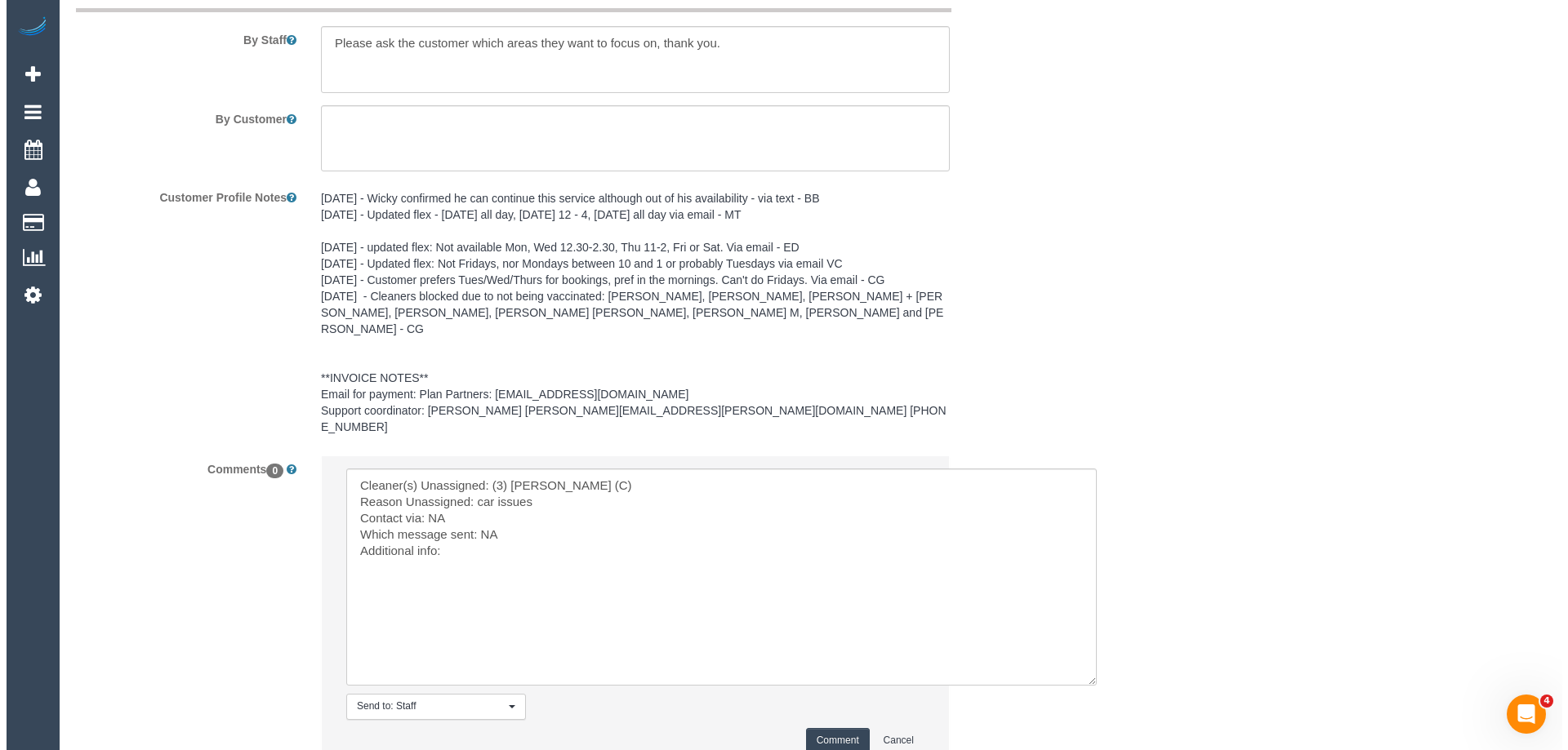
scroll to position [1829, 0]
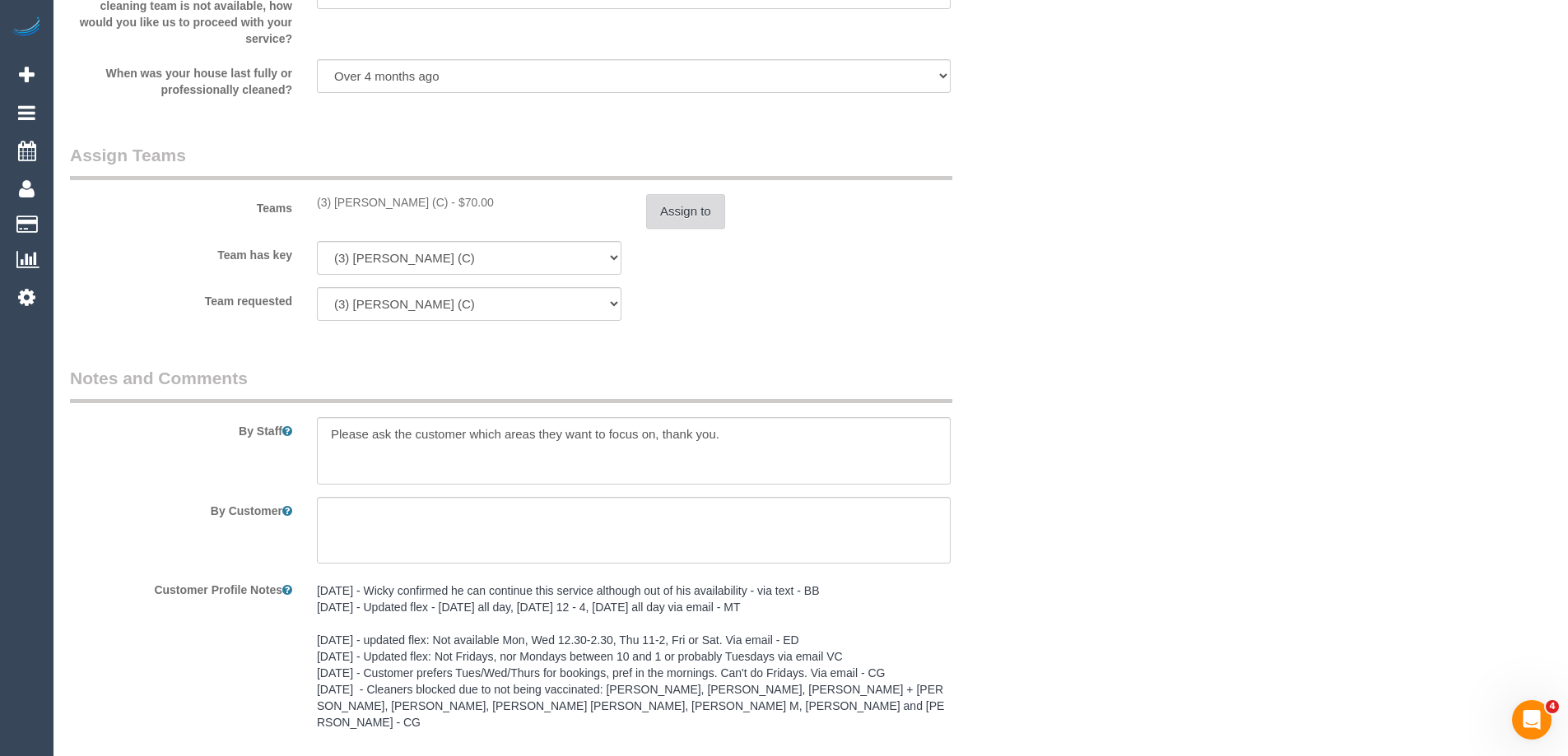
click at [695, 209] on button "Assign to" at bounding box center [685, 211] width 79 height 34
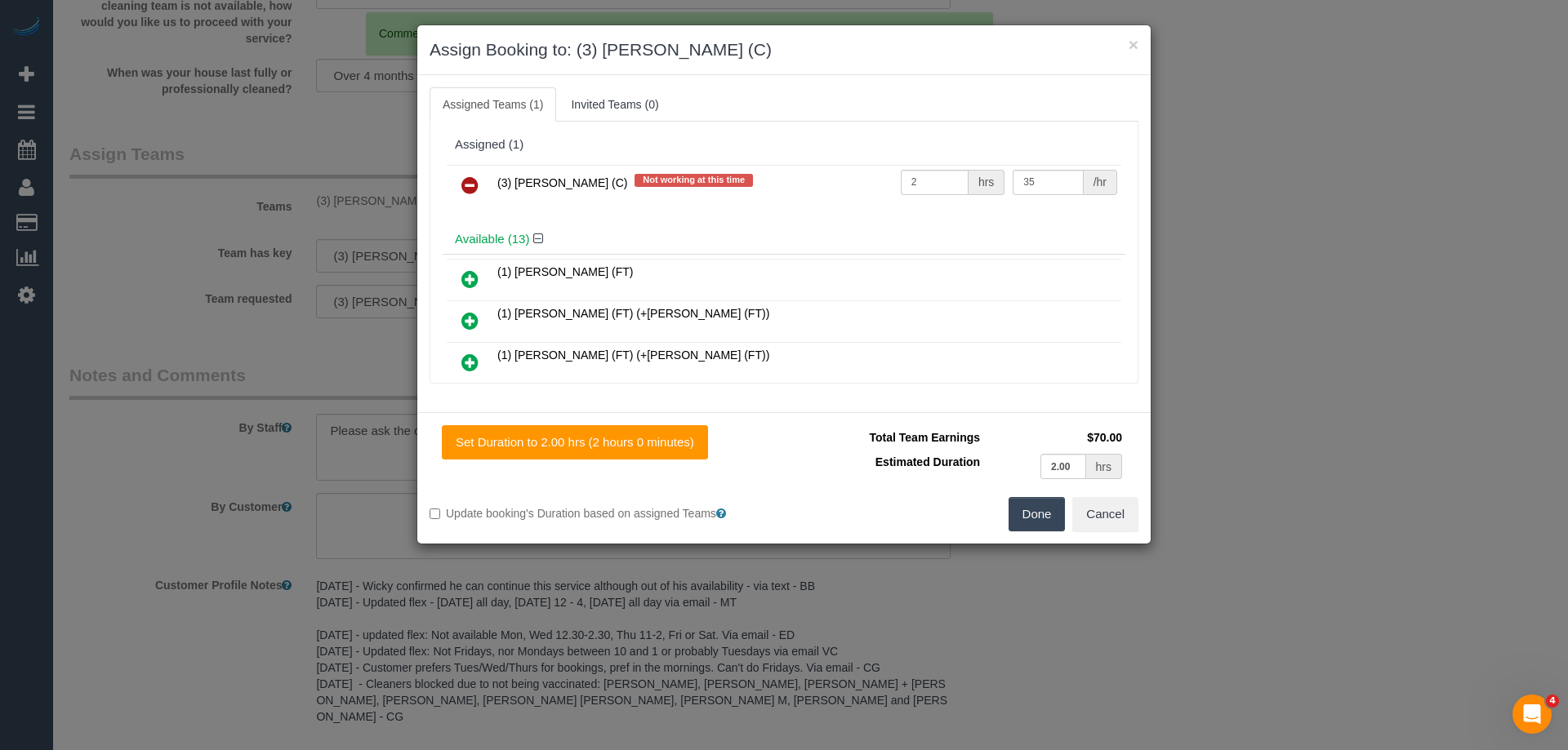
click at [477, 179] on icon at bounding box center [470, 185] width 17 height 20
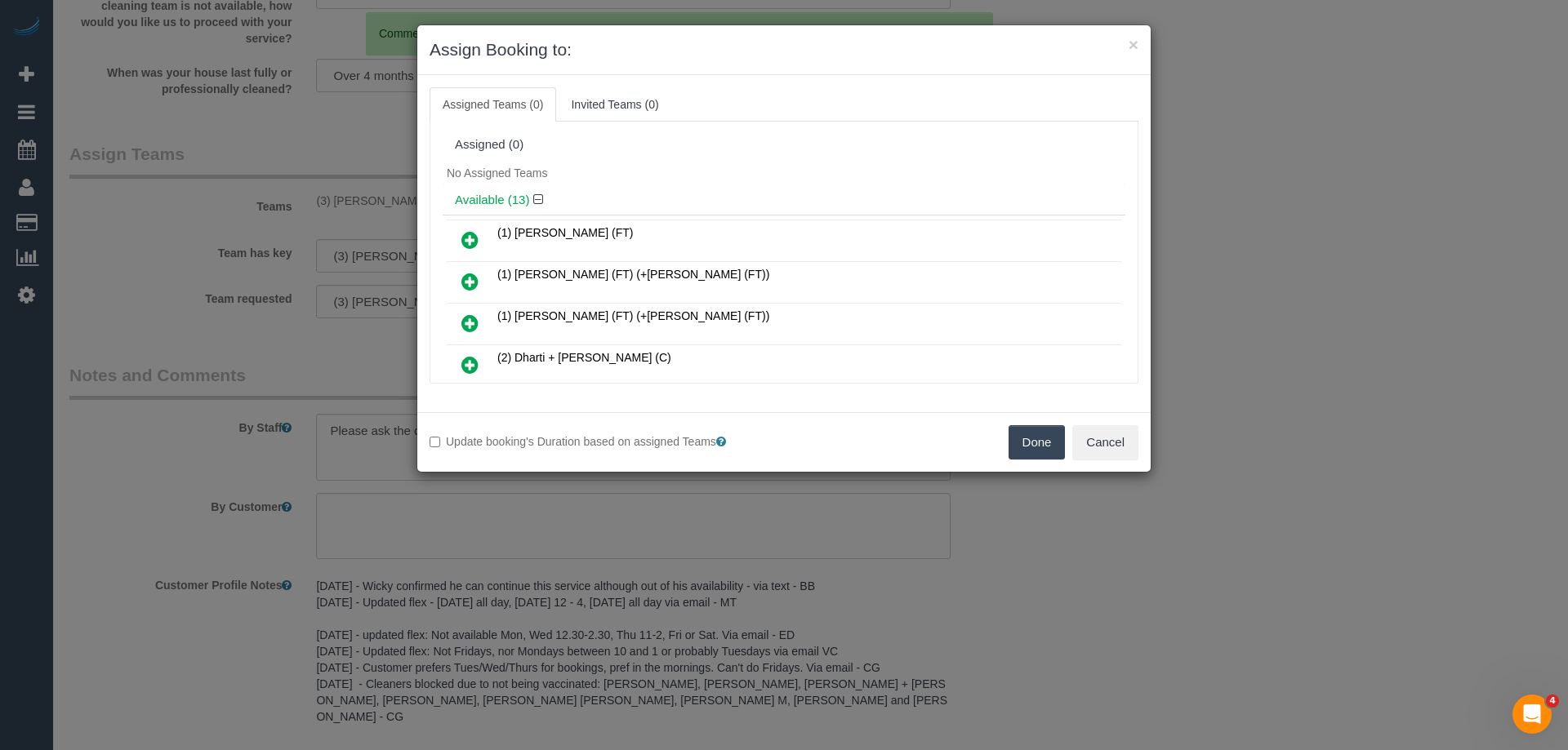
click at [1056, 439] on button "Done" at bounding box center [1037, 442] width 57 height 34
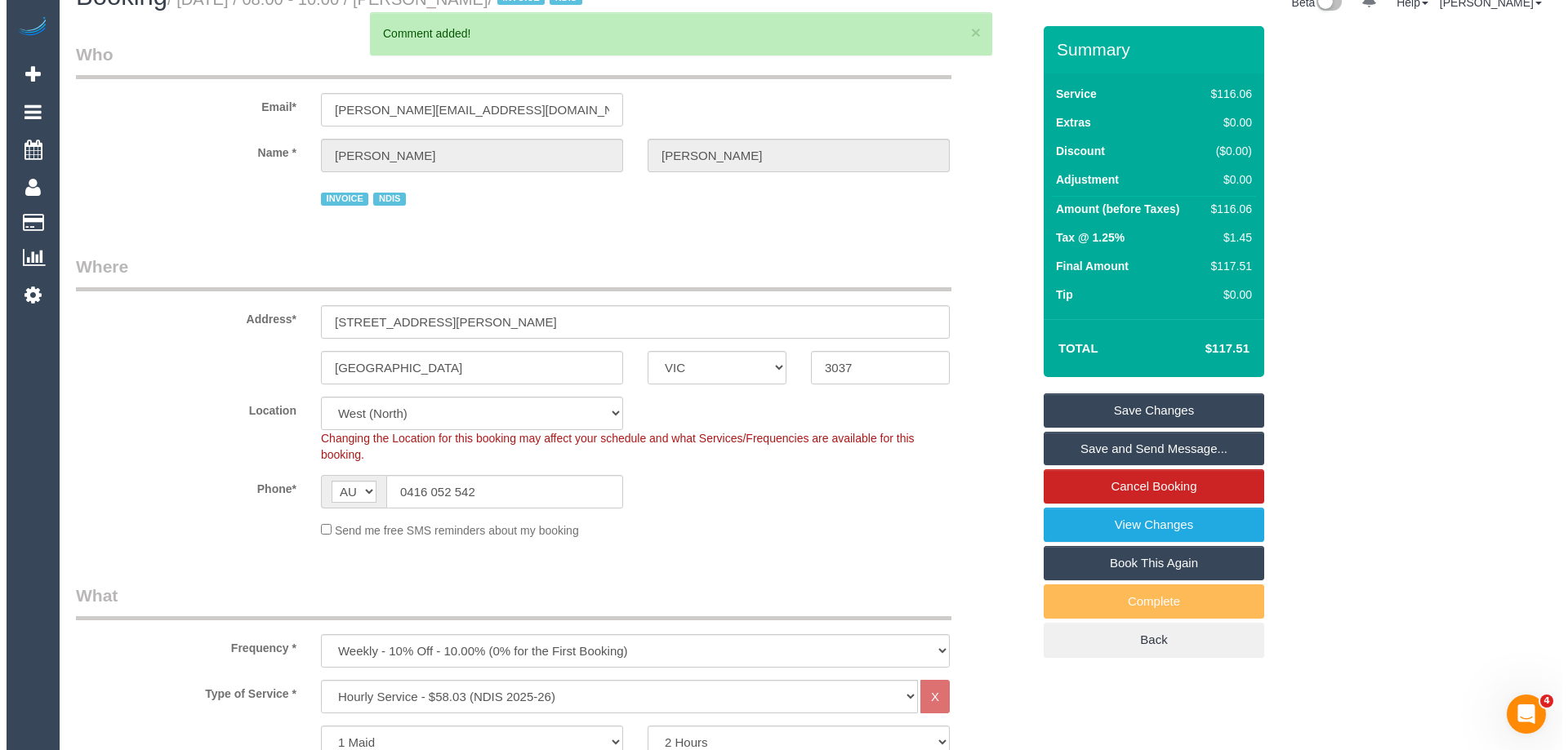
scroll to position [0, 0]
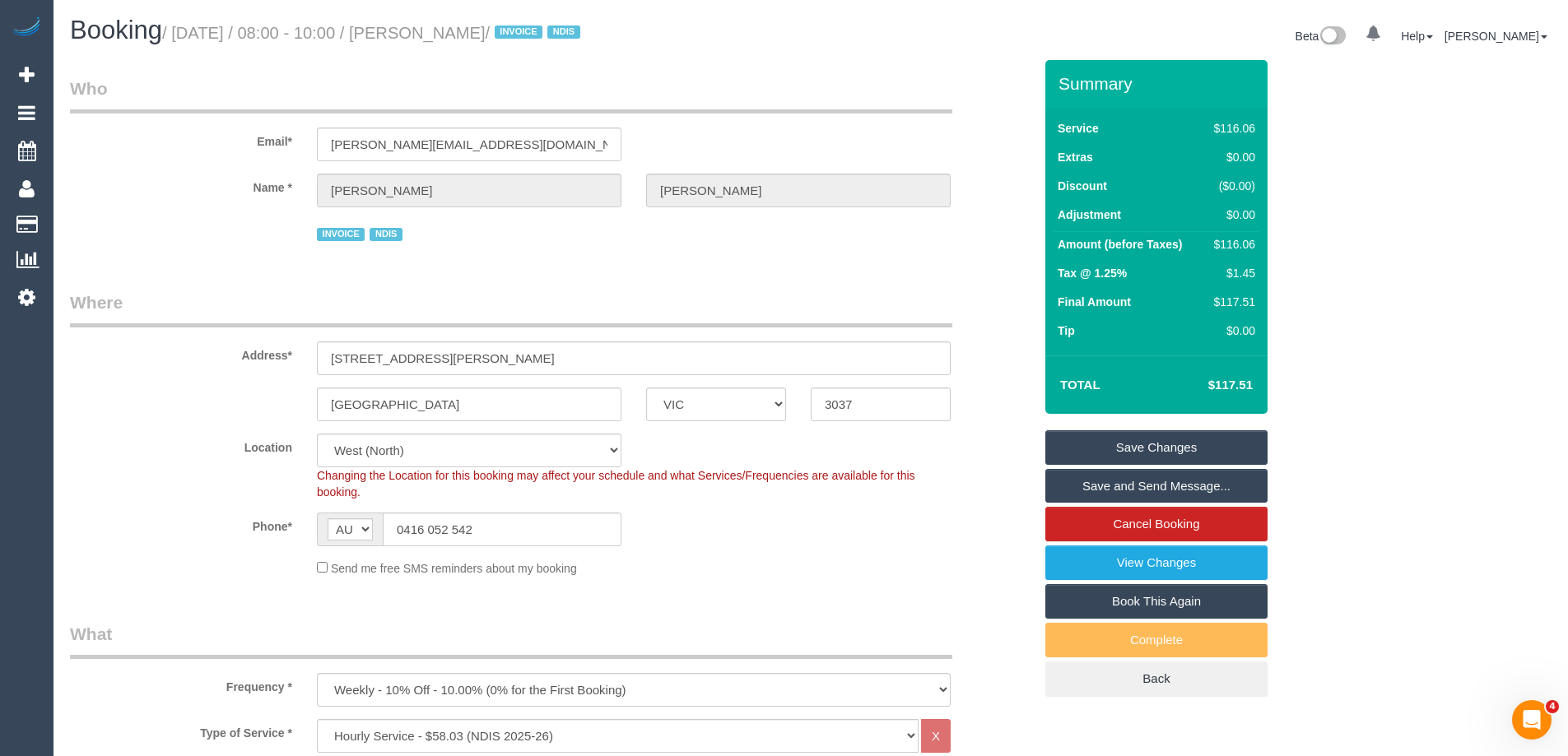
click at [1167, 450] on link "Save Changes" at bounding box center [1156, 448] width 222 height 34
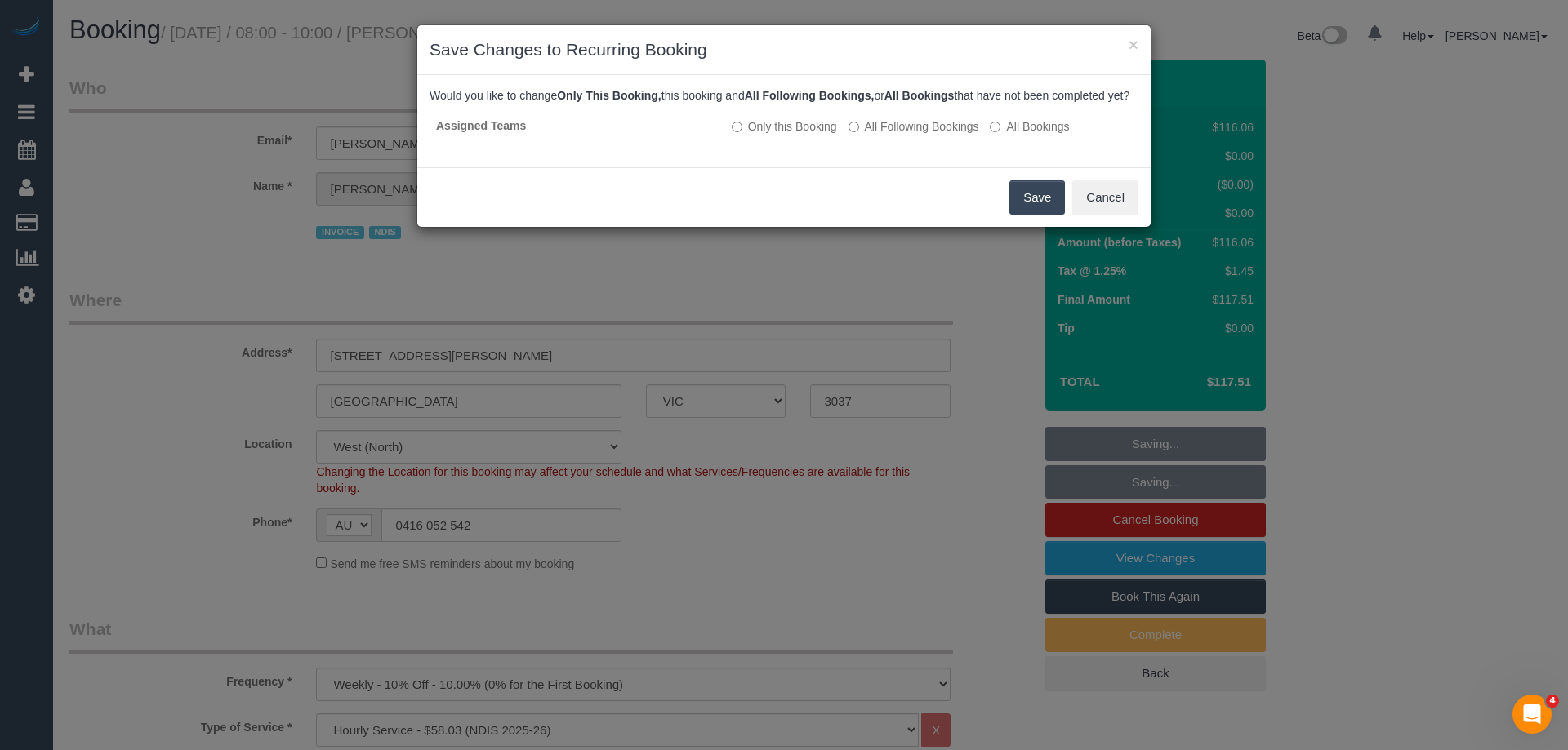
click at [1046, 214] on button "Save" at bounding box center [1037, 197] width 56 height 34
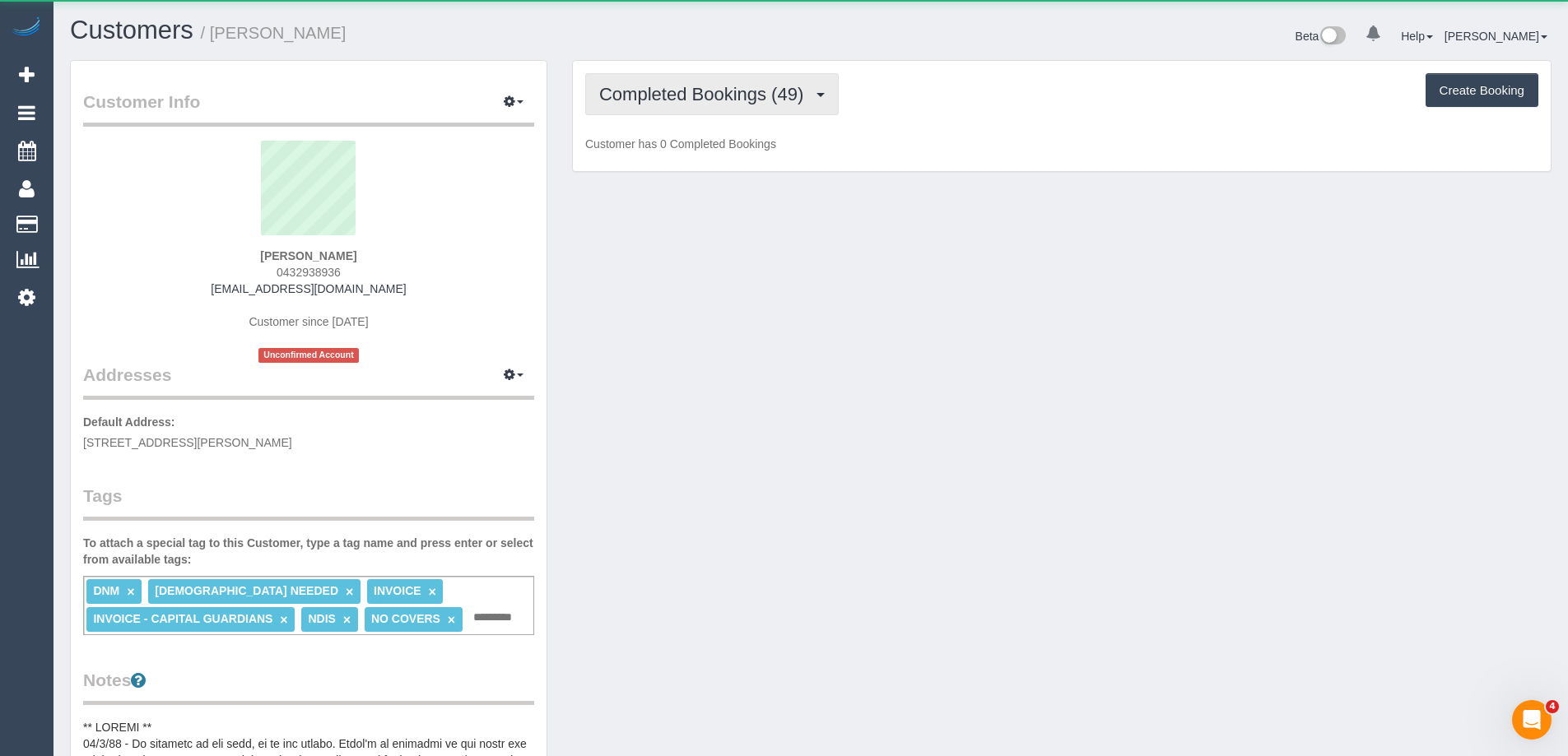
click at [777, 93] on span "Completed Bookings (49)" at bounding box center [705, 94] width 212 height 21
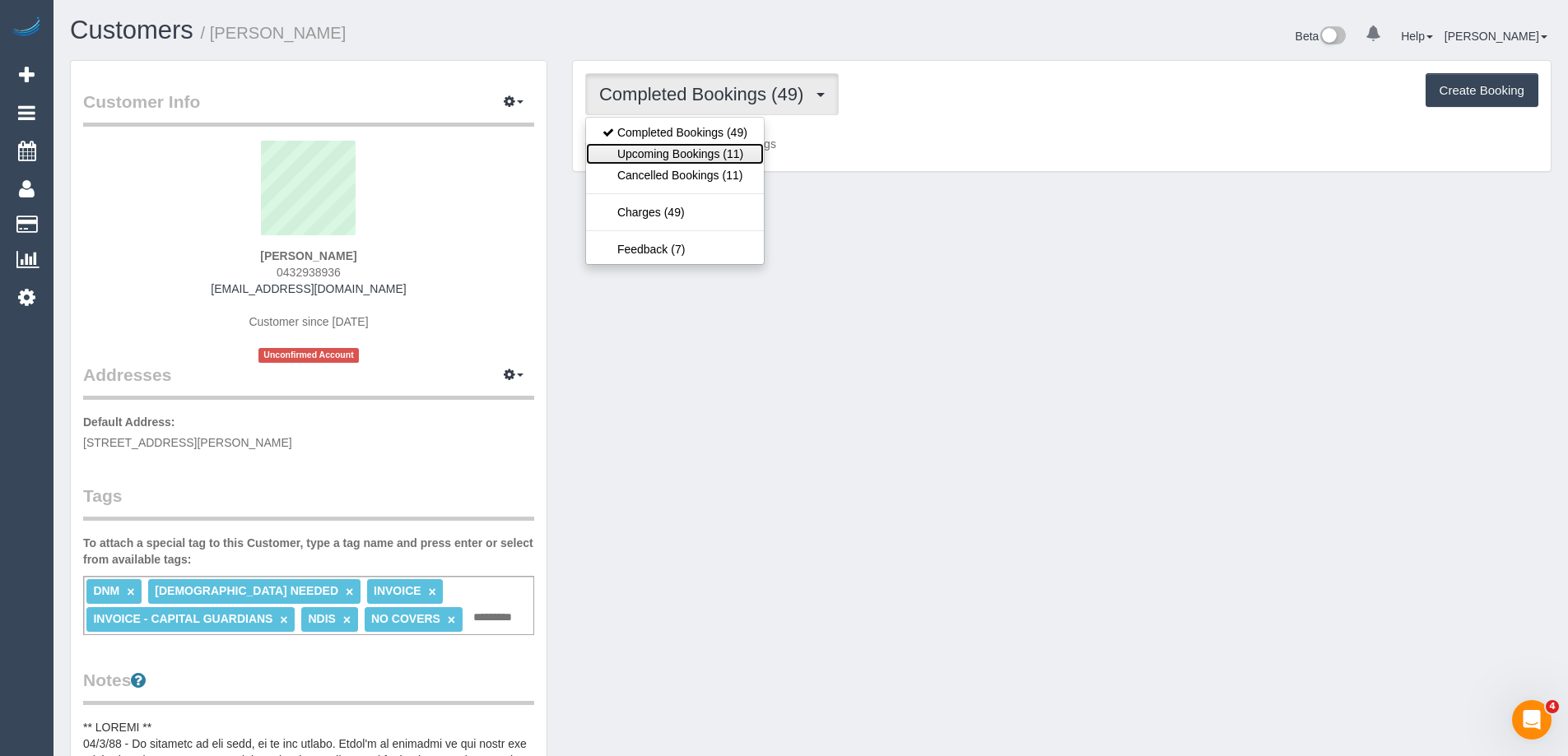
click at [737, 149] on link "Upcoming Bookings (11)" at bounding box center [674, 153] width 178 height 21
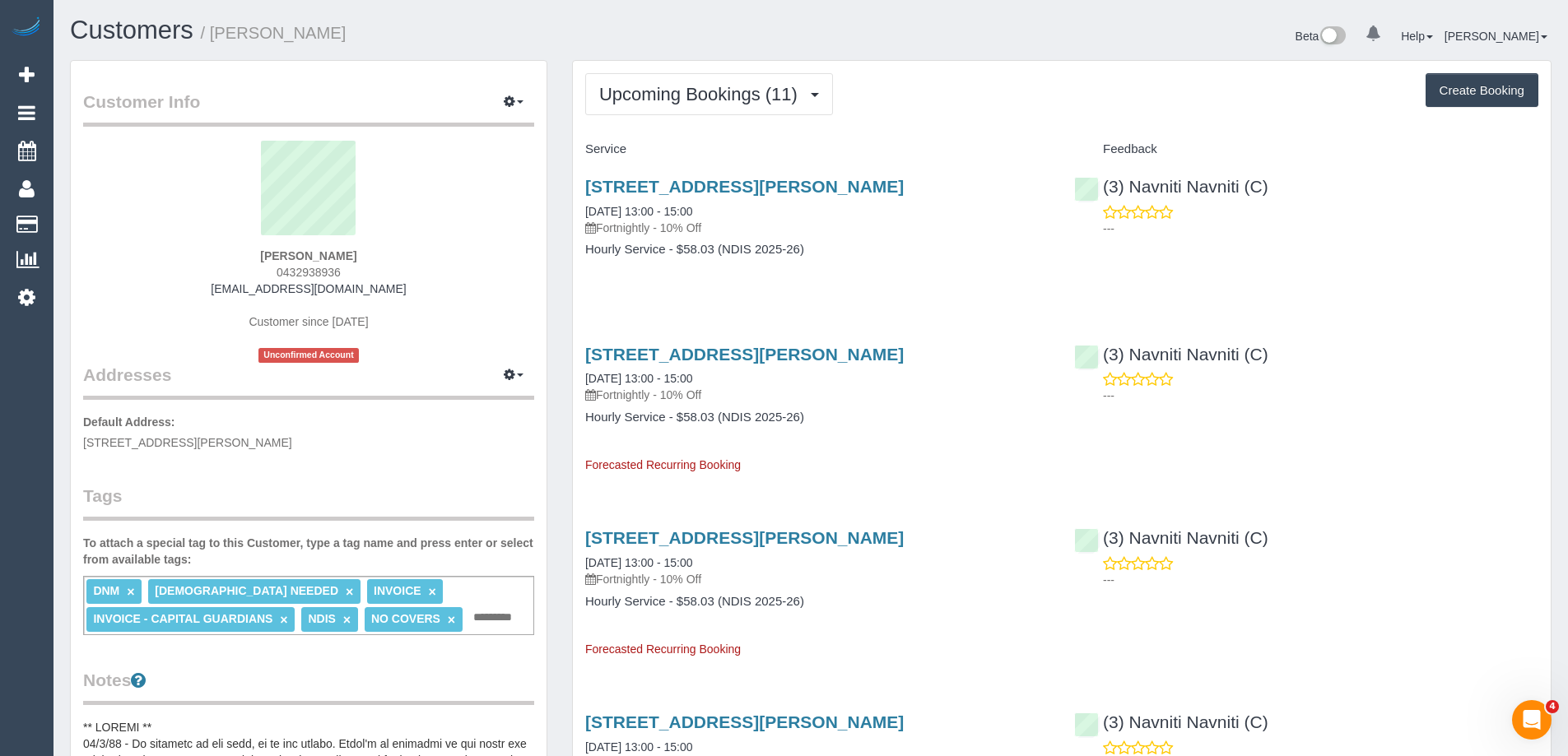
click at [905, 407] on div "105/137 High Street, Preston, VIC 3072 25/09/2025 13:00 - 15:00 Fortnightly - 1…" at bounding box center [816, 402] width 489 height 143
click at [1489, 88] on button "Create Booking" at bounding box center [1481, 90] width 112 height 34
select select "VIC"
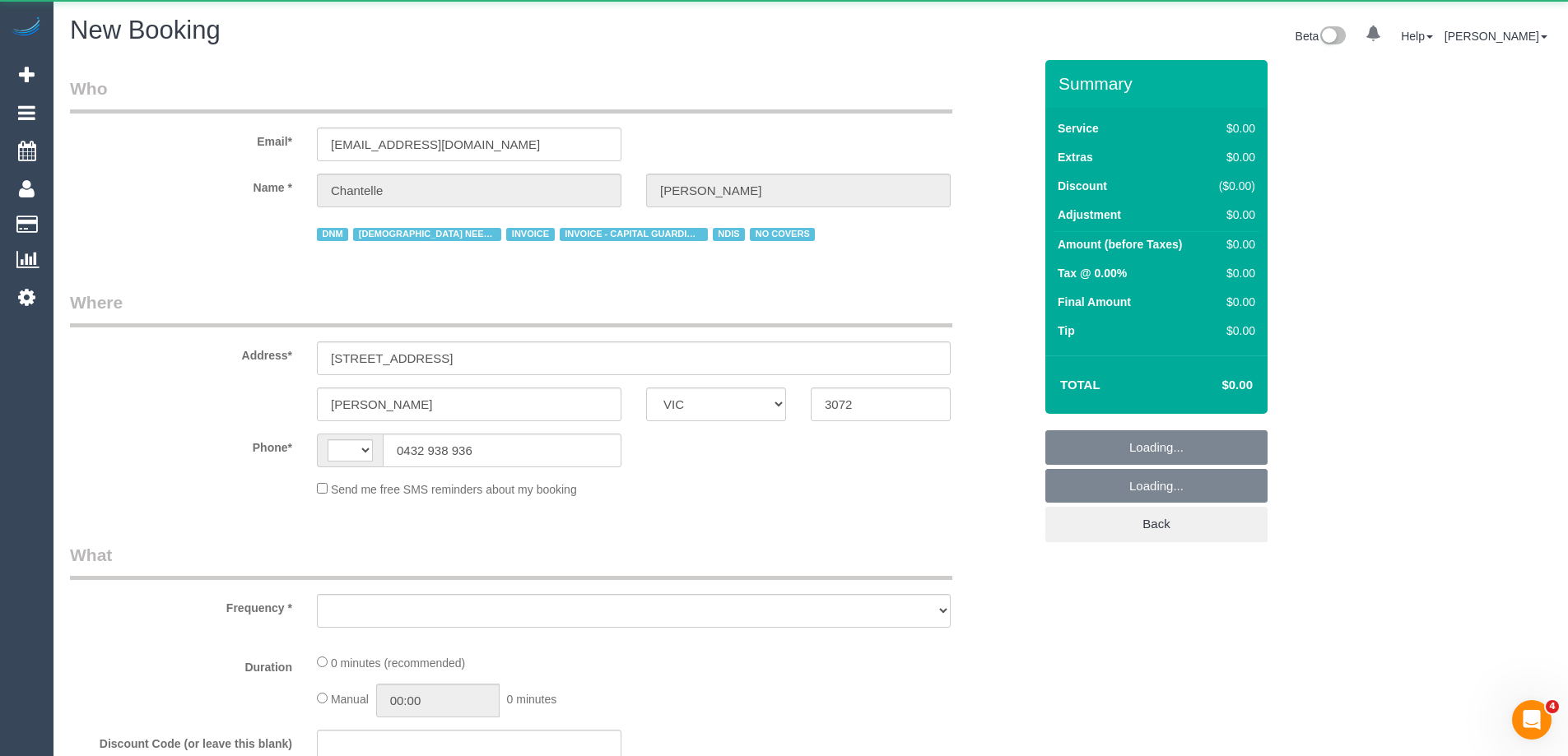
select select "object:2568"
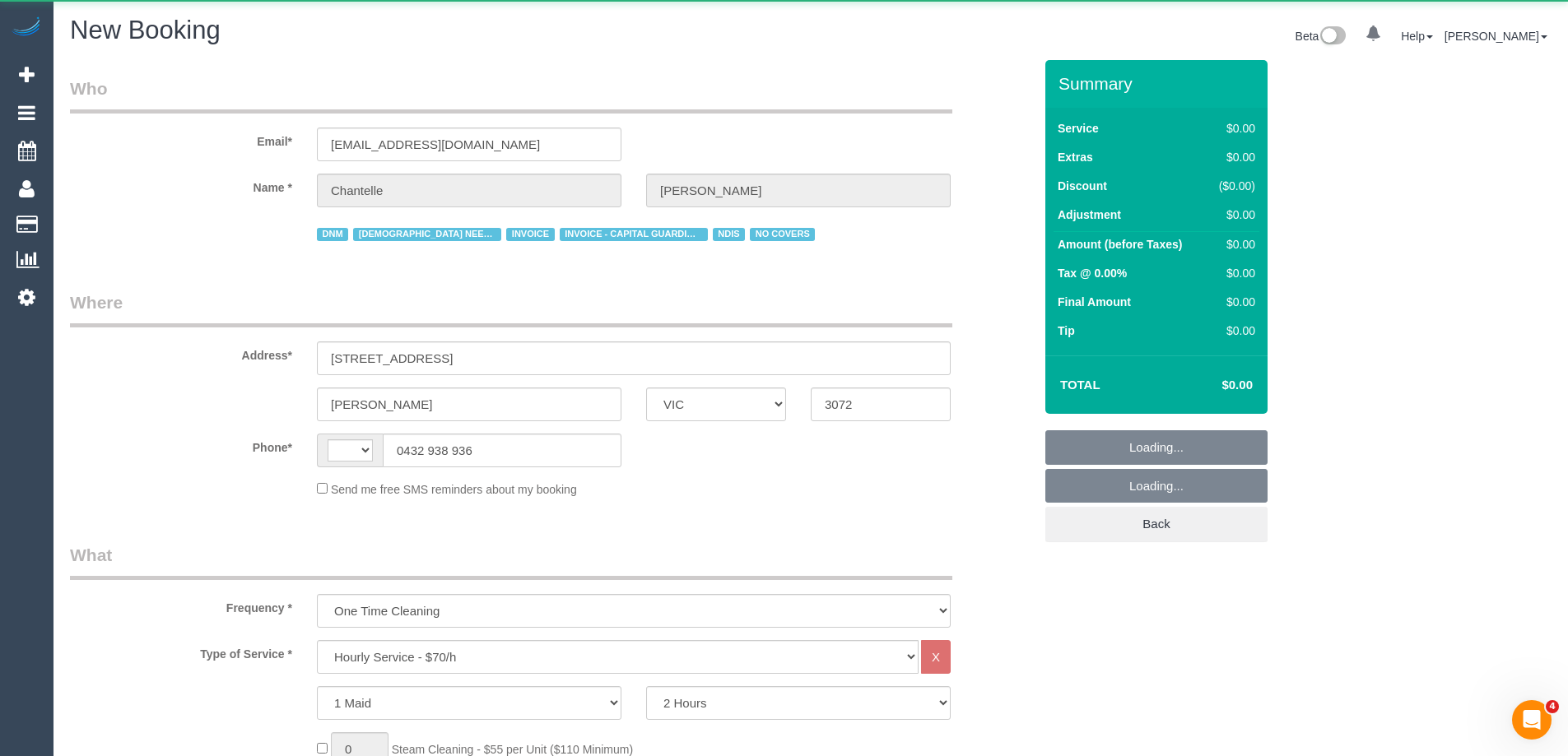
select select "string:AU"
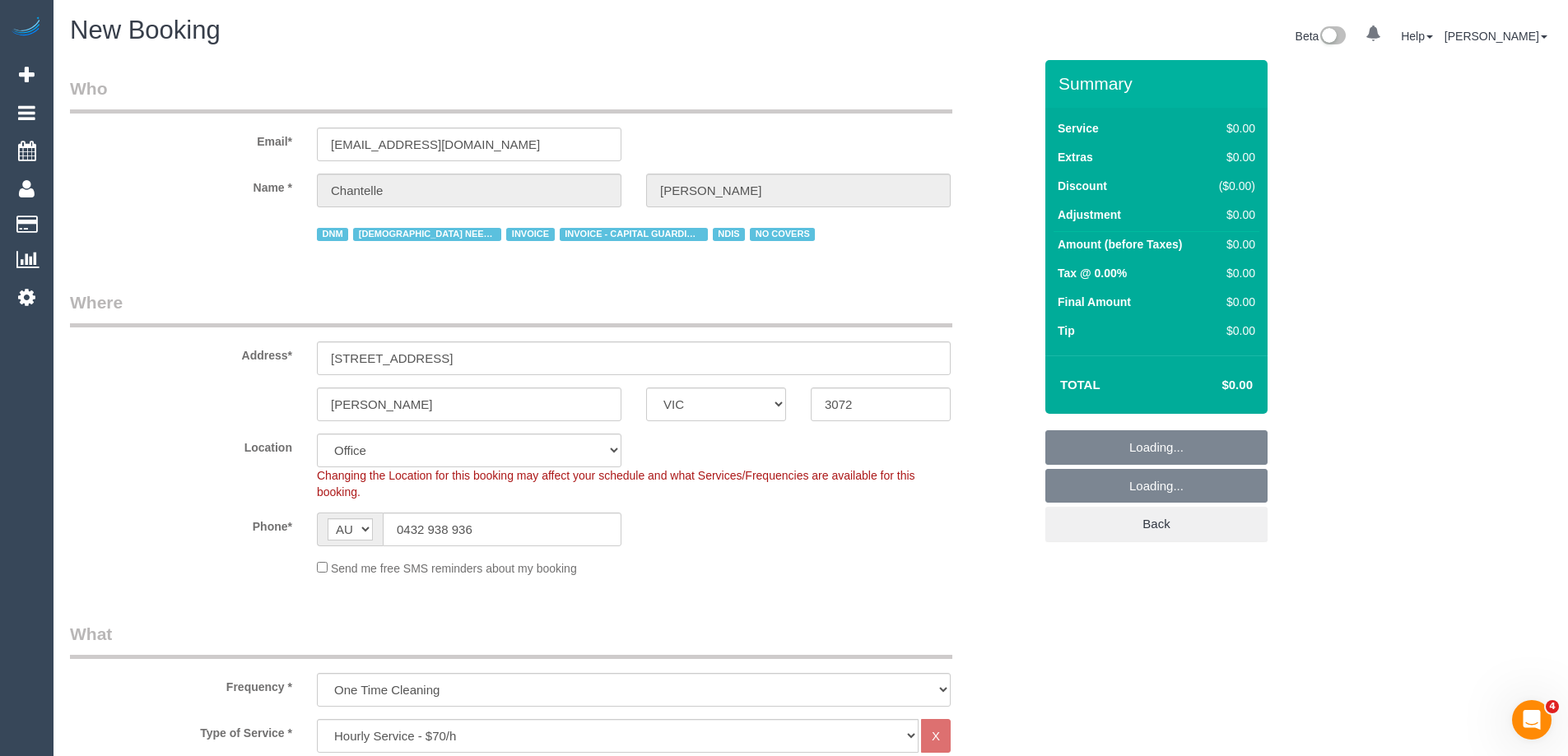
select select "object:4222"
select select "60"
select select "object:4227"
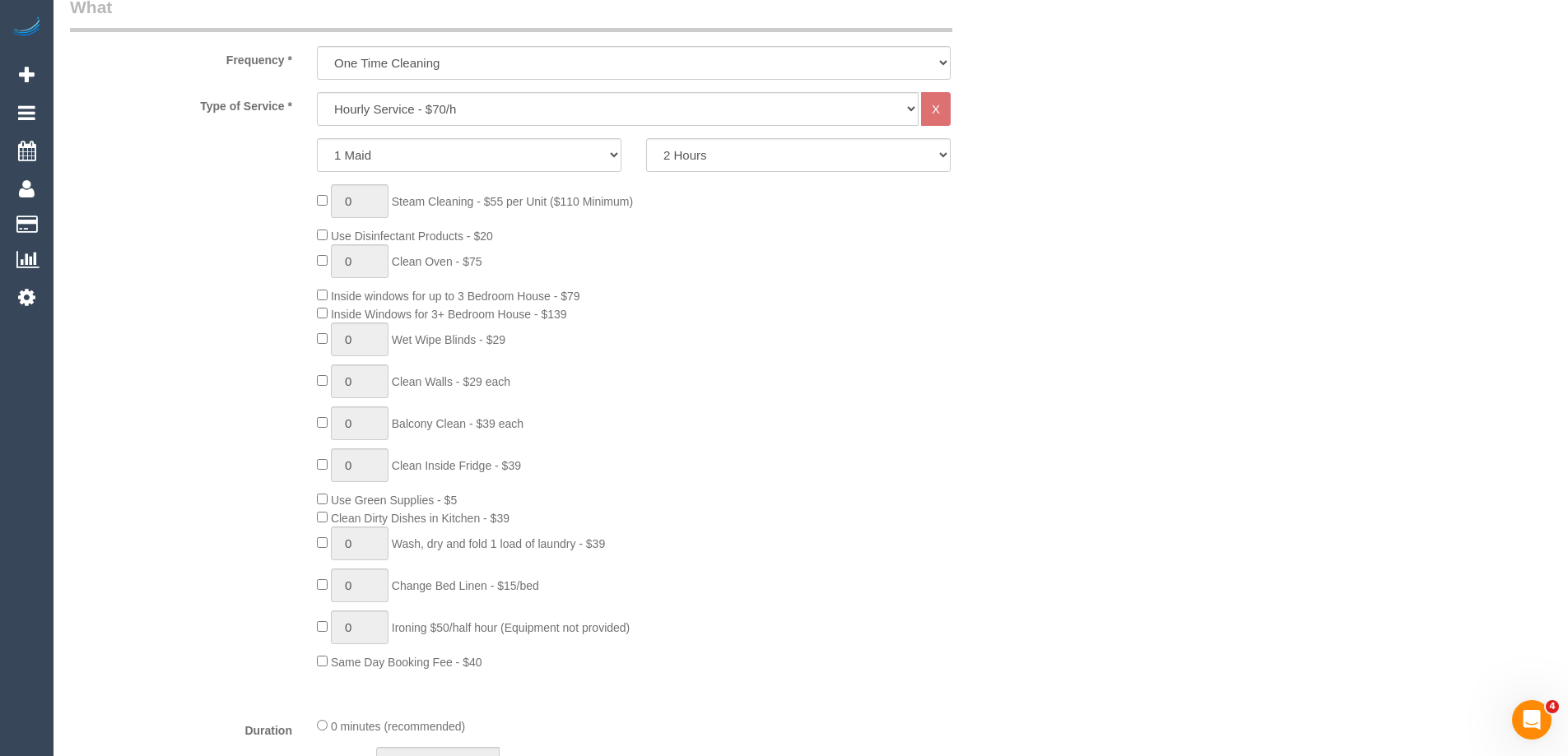
scroll to position [1152, 0]
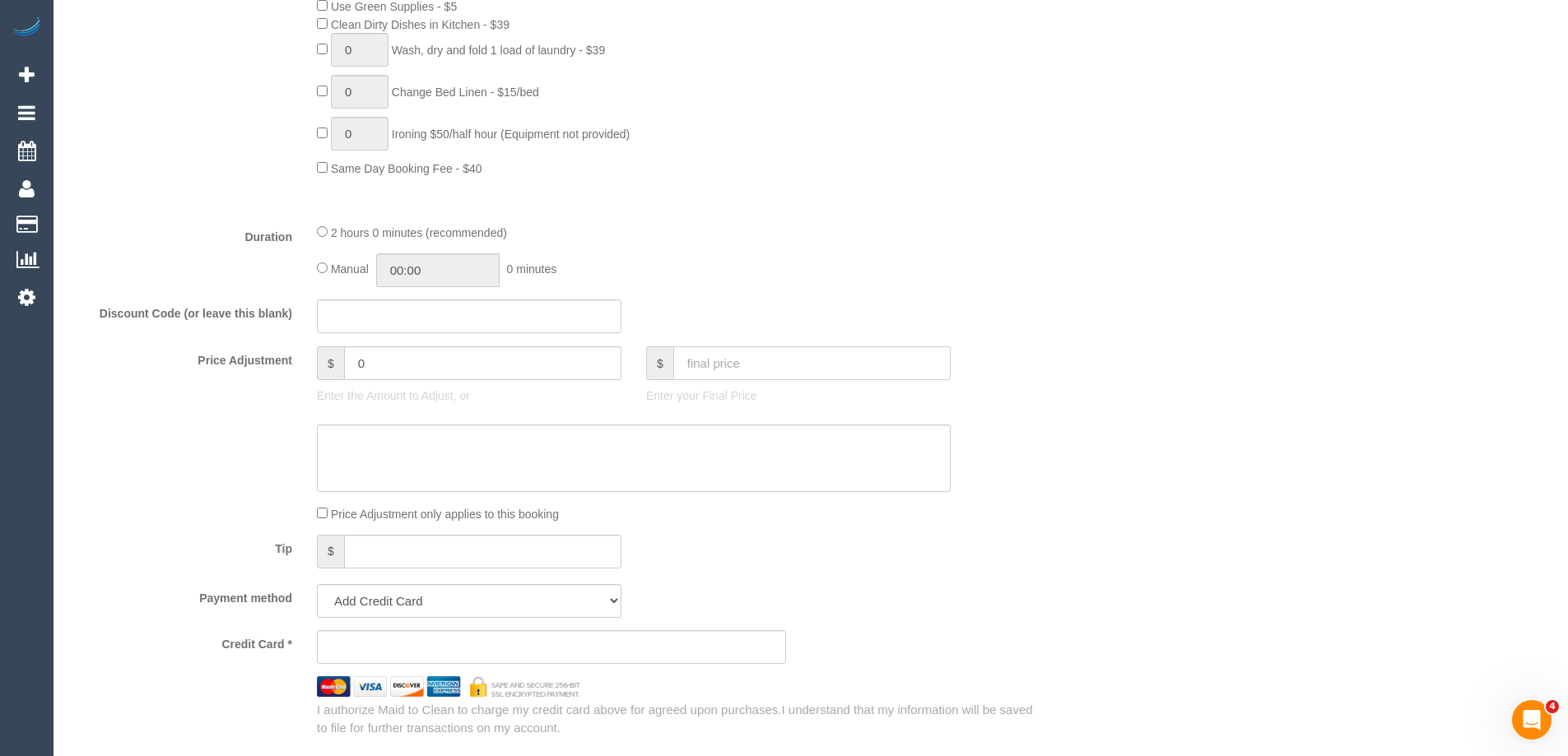
click at [742, 366] on input "text" at bounding box center [812, 363] width 277 height 33
click at [693, 364] on input "text" at bounding box center [812, 363] width 277 height 33
type input "117.15"
click at [838, 587] on div "Payment method Add Credit Card Cash Check Paypal" at bounding box center [551, 600] width 988 height 33
type input "-24.3"
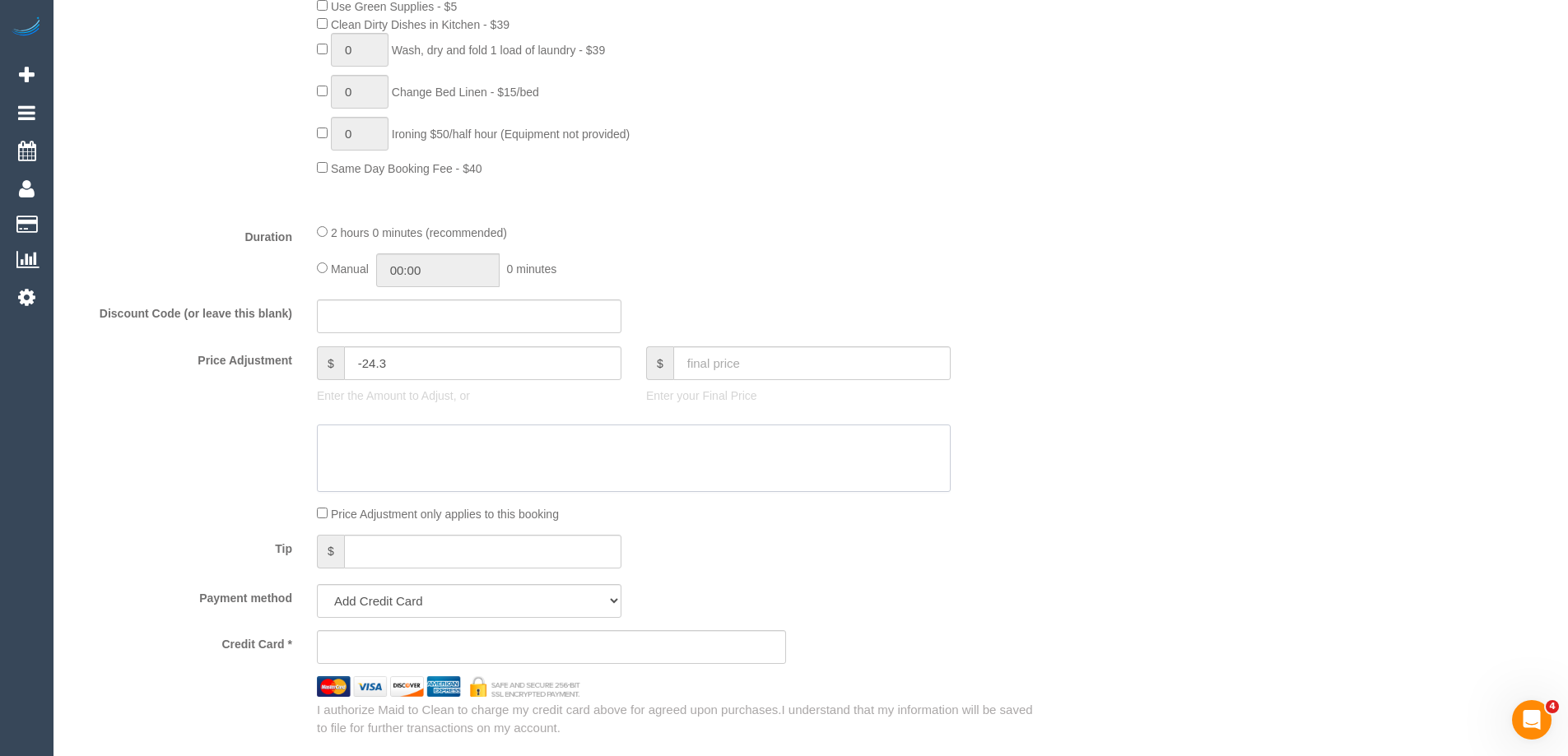
click at [513, 449] on textarea at bounding box center [633, 458] width 633 height 68
type textarea "Regular pricing VC"
drag, startPoint x: 463, startPoint y: 608, endPoint x: 458, endPoint y: 600, distance: 9.4
click at [463, 608] on select "Add Credit Card Cash Check Paypal" at bounding box center [470, 600] width 305 height 33
select select "string:check"
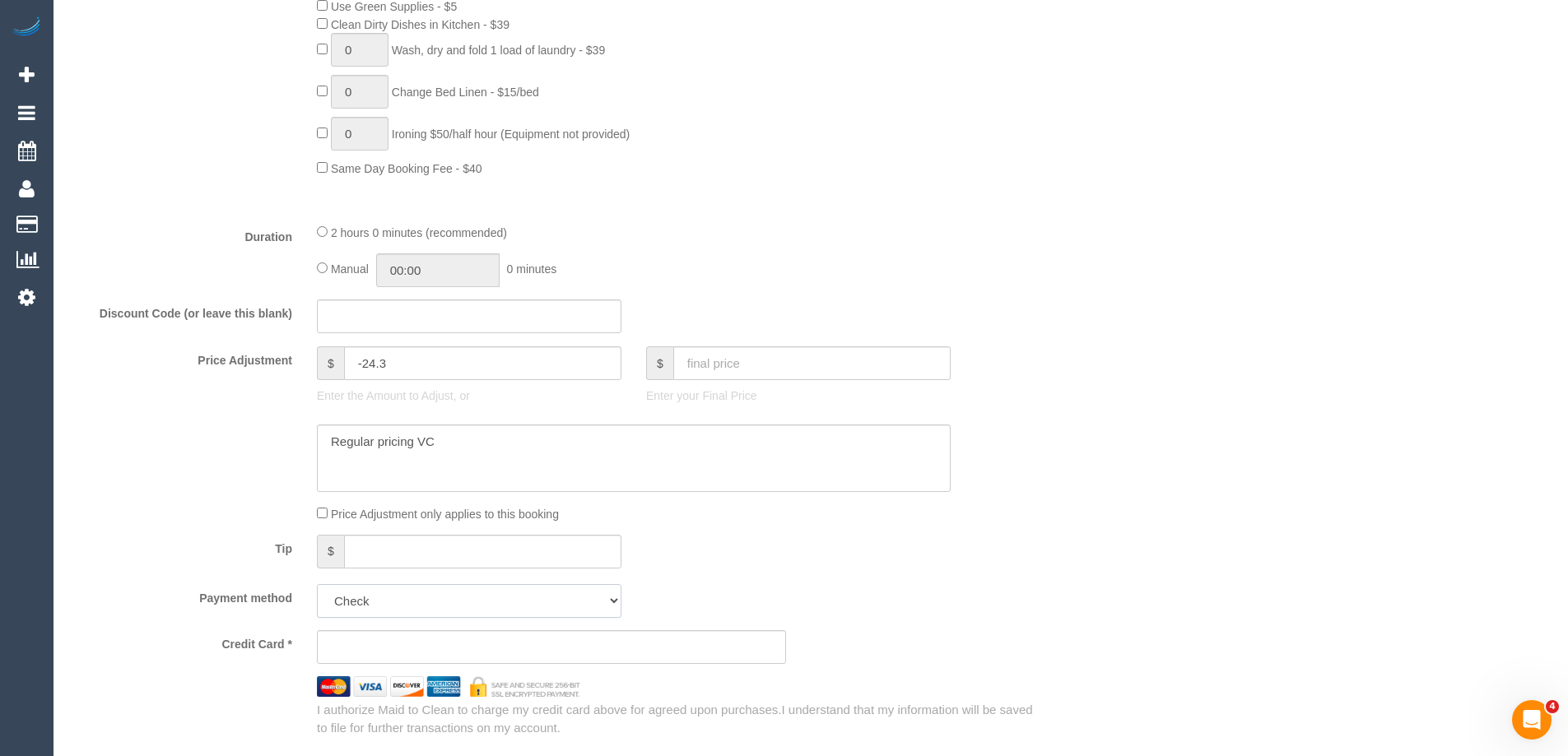
click at [317, 584] on select "Add Credit Card Cash Check Paypal" at bounding box center [470, 600] width 305 height 33
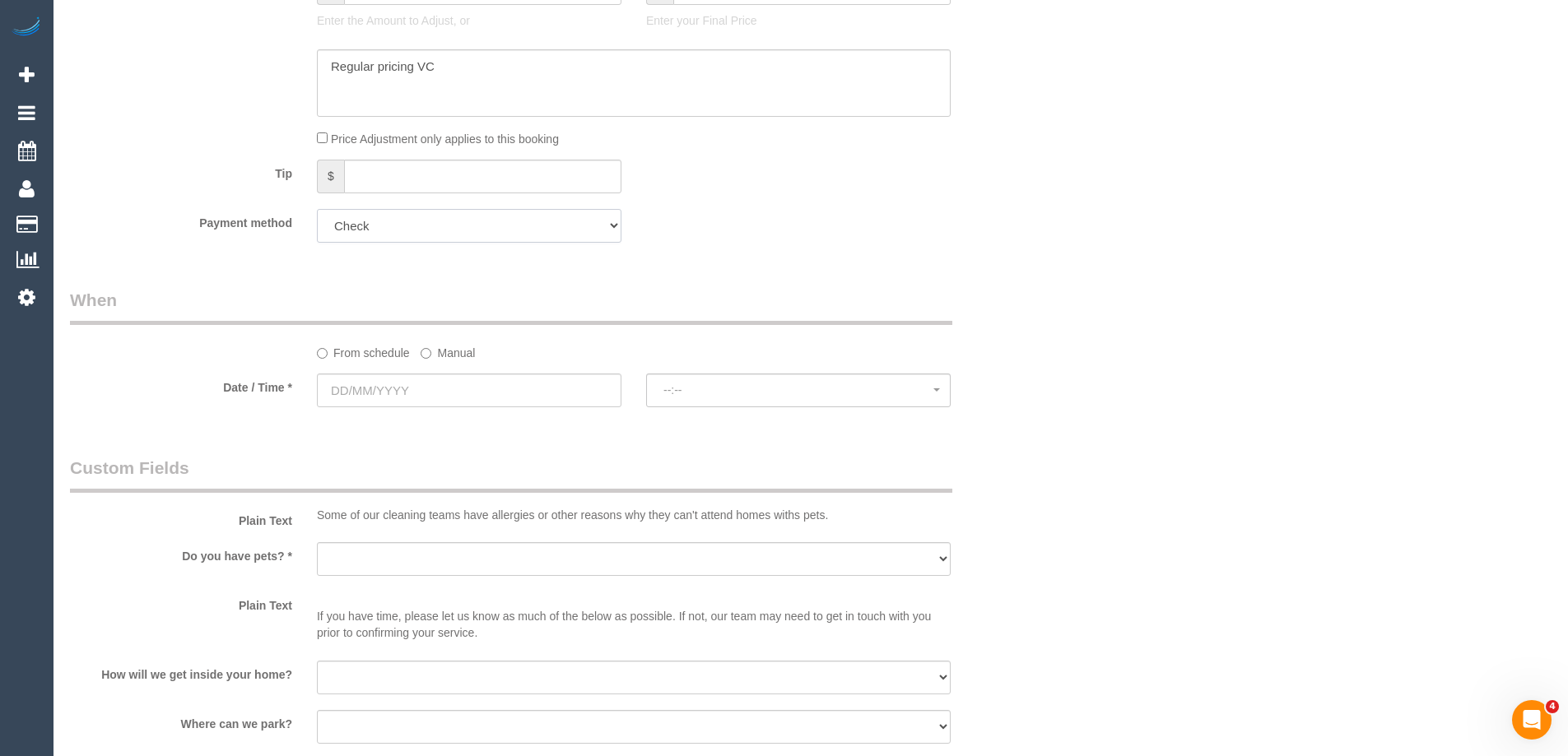
scroll to position [1645, 0]
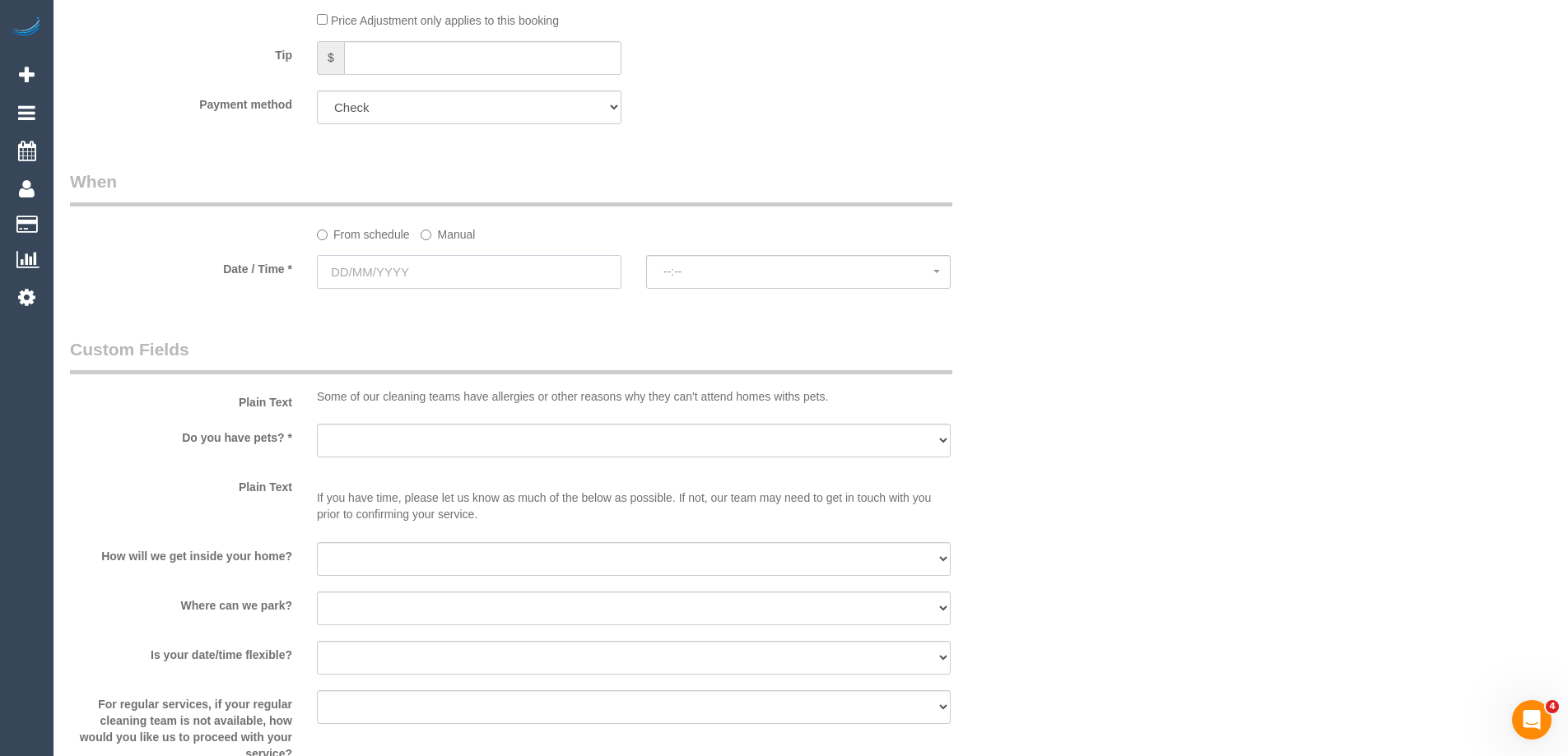
click at [426, 281] on input "text" at bounding box center [470, 271] width 305 height 33
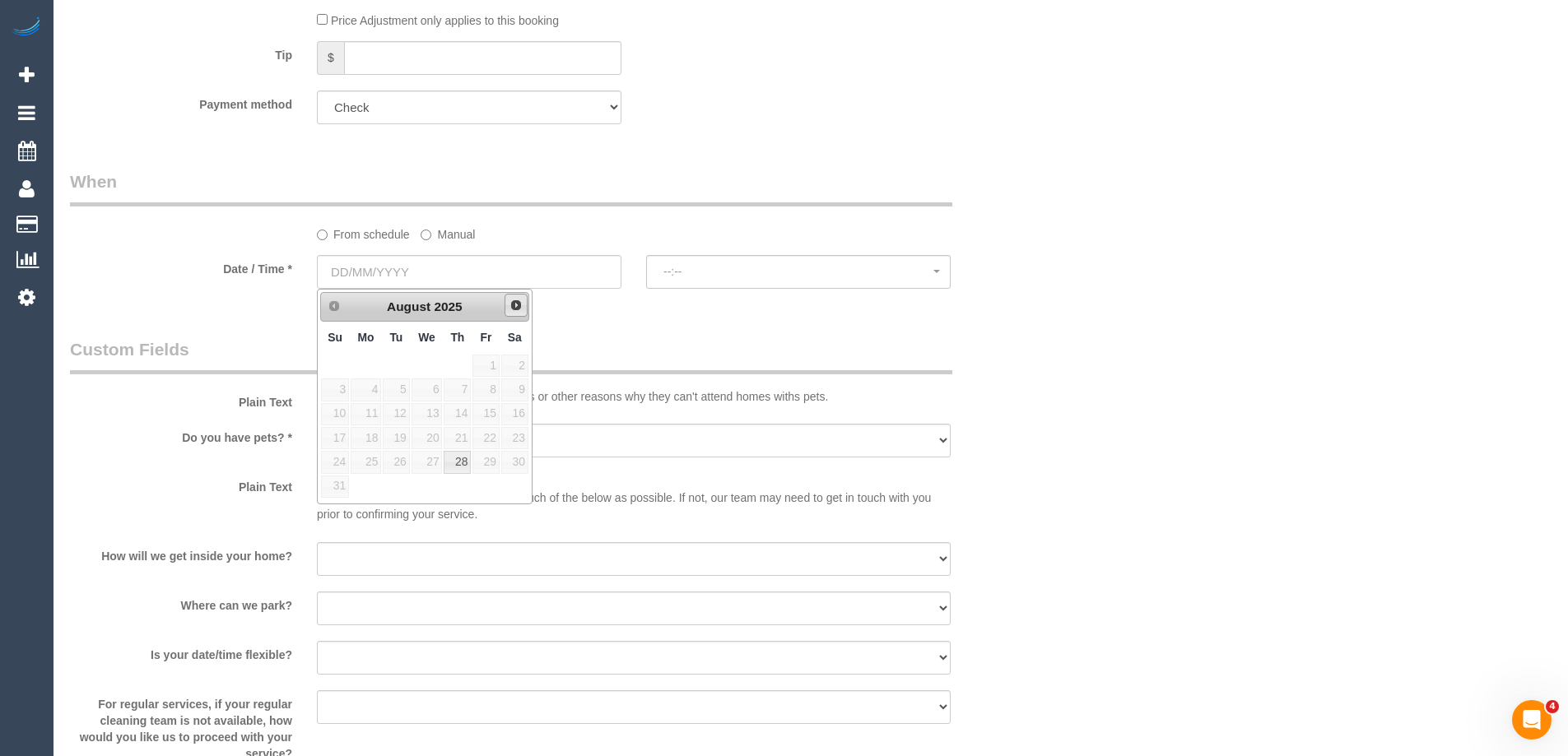
click at [515, 302] on span "Next" at bounding box center [516, 306] width 13 height 13
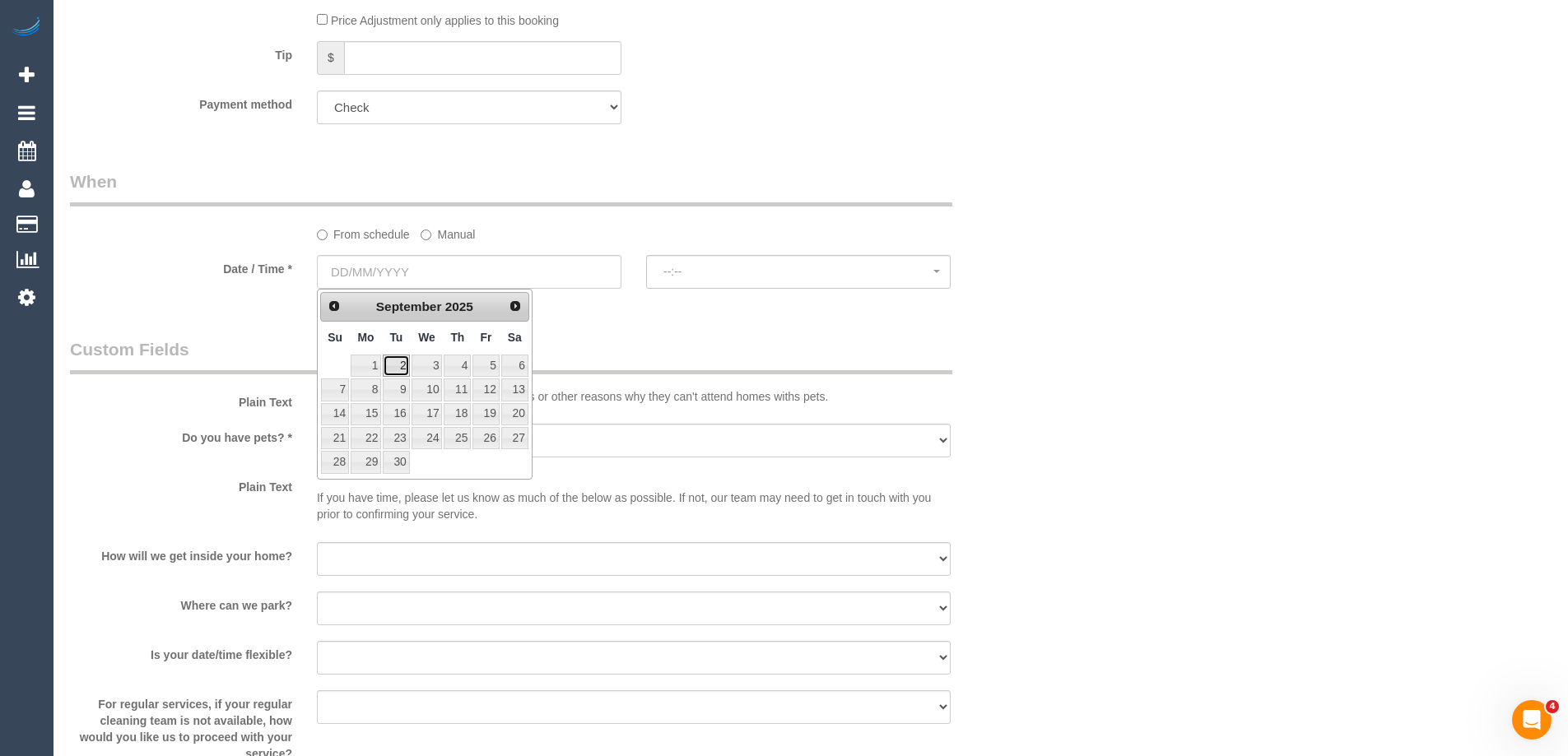
click at [403, 368] on link "2" at bounding box center [396, 365] width 27 height 22
type input "02/09/2025"
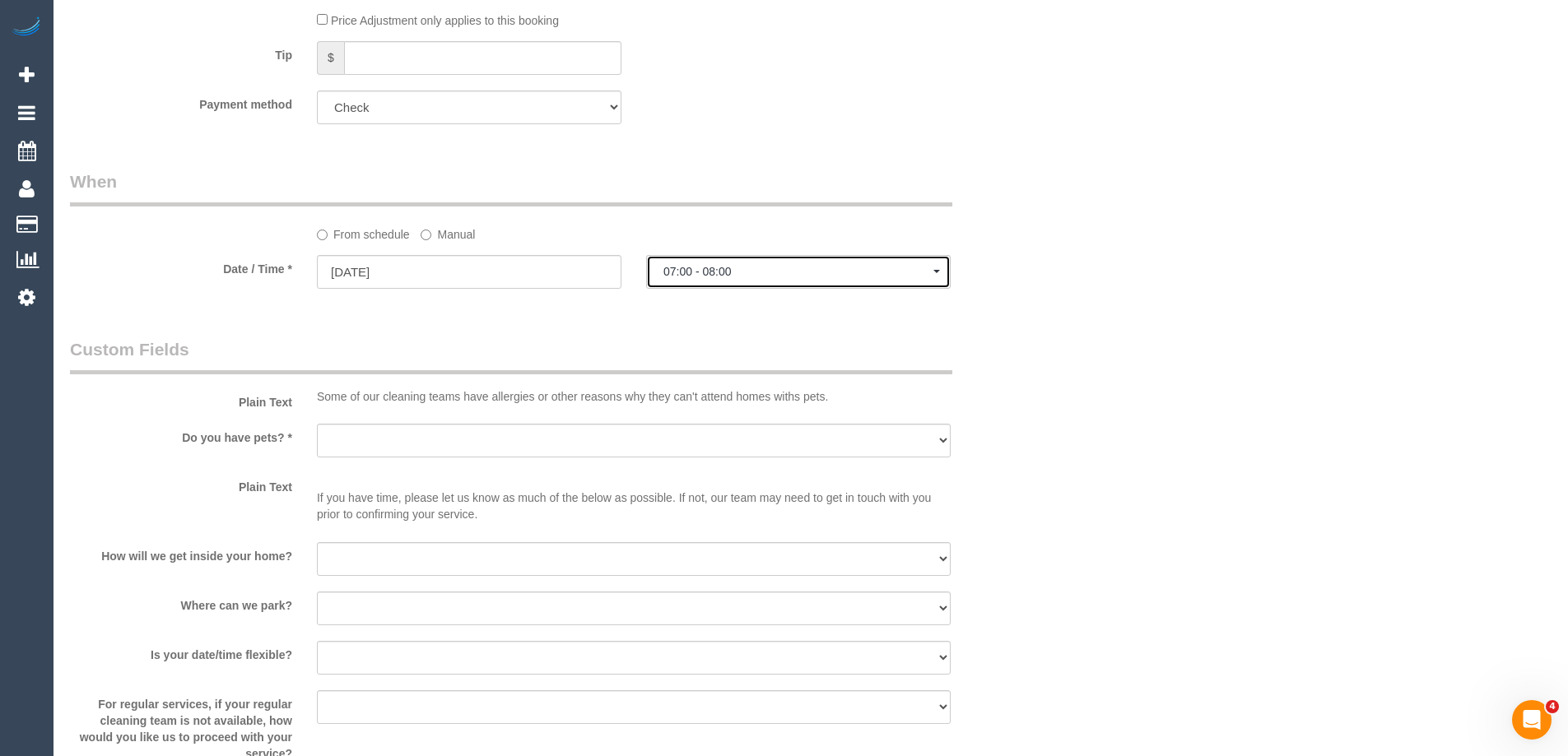
click at [729, 286] on button "07:00 - 08:00" at bounding box center [798, 271] width 305 height 33
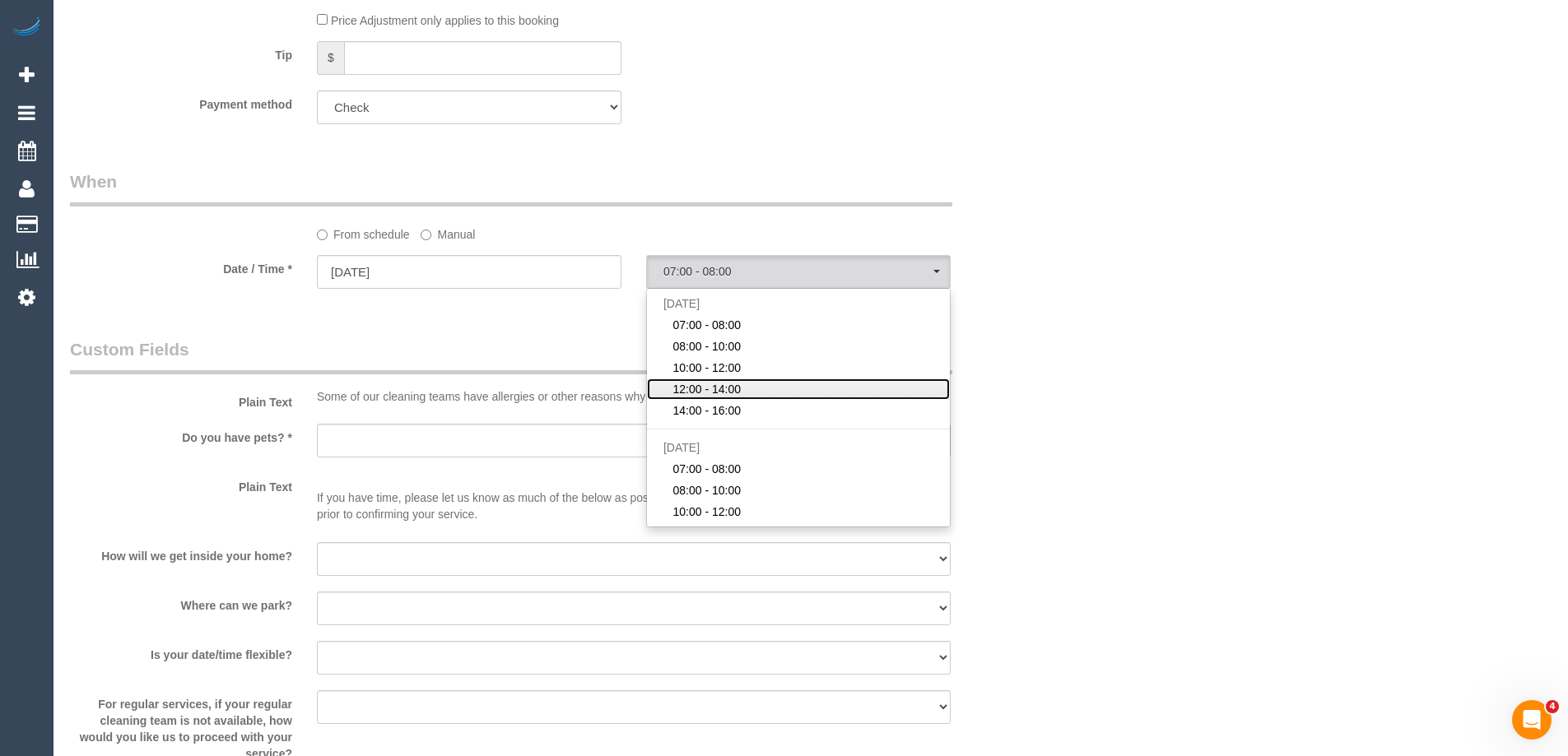
click at [725, 387] on span "12:00 - 14:00" at bounding box center [707, 388] width 69 height 16
select select "spot4"
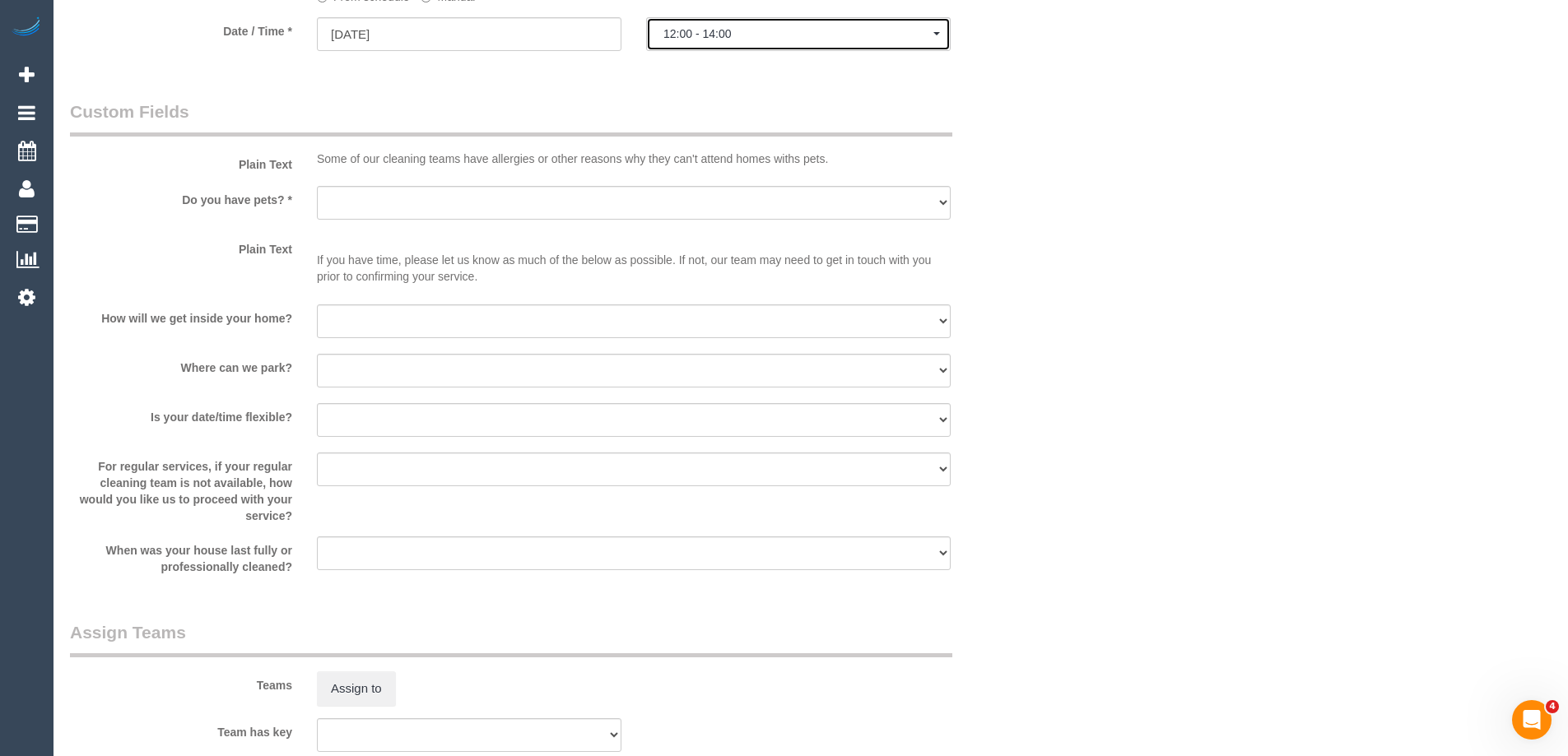
scroll to position [1727, 0]
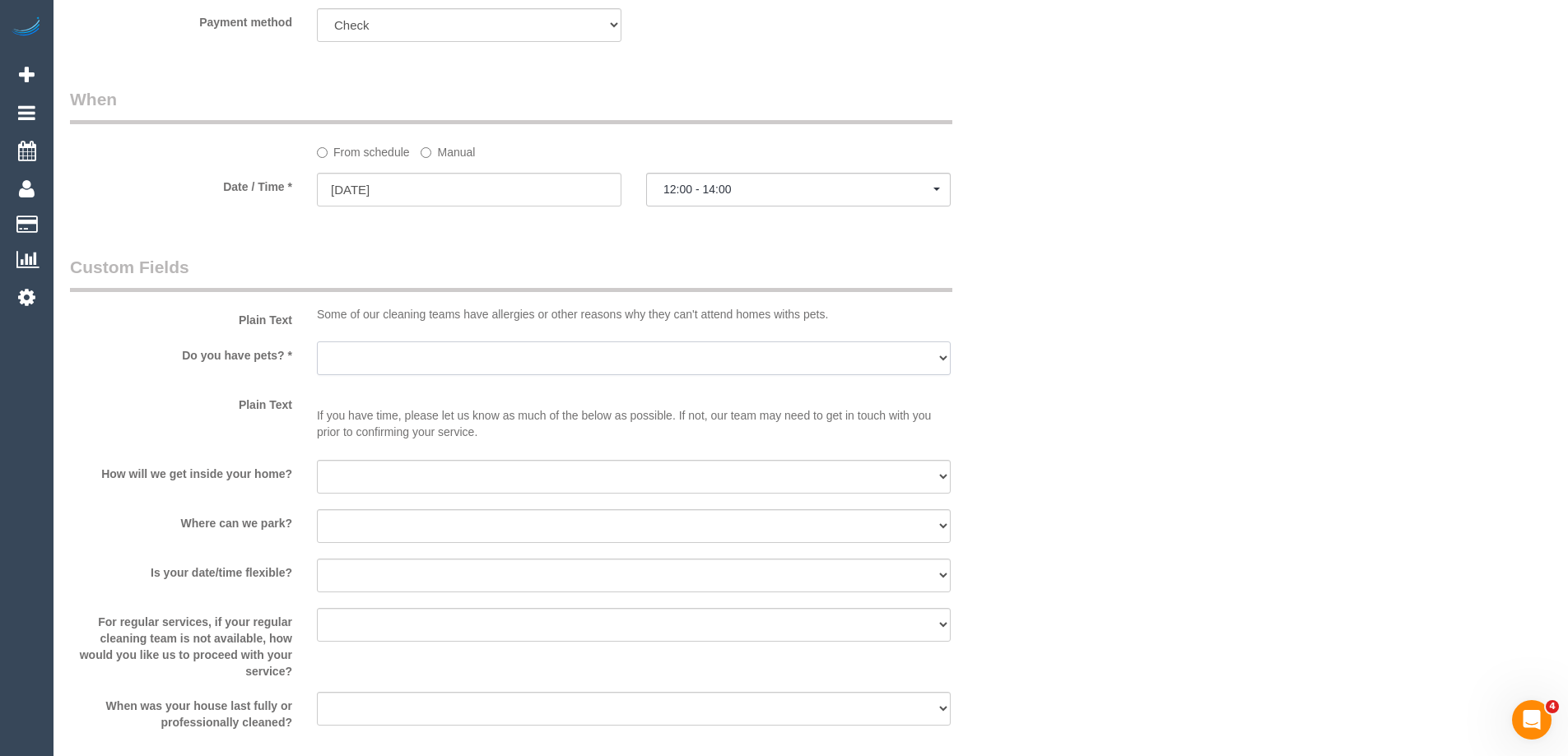
click at [429, 365] on select "Yes - Cats Yes - Dogs No pets Yes - Dogs and Cats Yes - Other" at bounding box center [633, 358] width 633 height 33
select select "number:29"
click at [317, 342] on select "Yes - Cats Yes - Dogs No pets Yes - Dogs and Cats Yes - Other" at bounding box center [633, 358] width 633 height 33
click at [361, 467] on select "I will be home Key will be left (please provide details below) Lock box/Access …" at bounding box center [633, 476] width 633 height 33
select select "number:14"
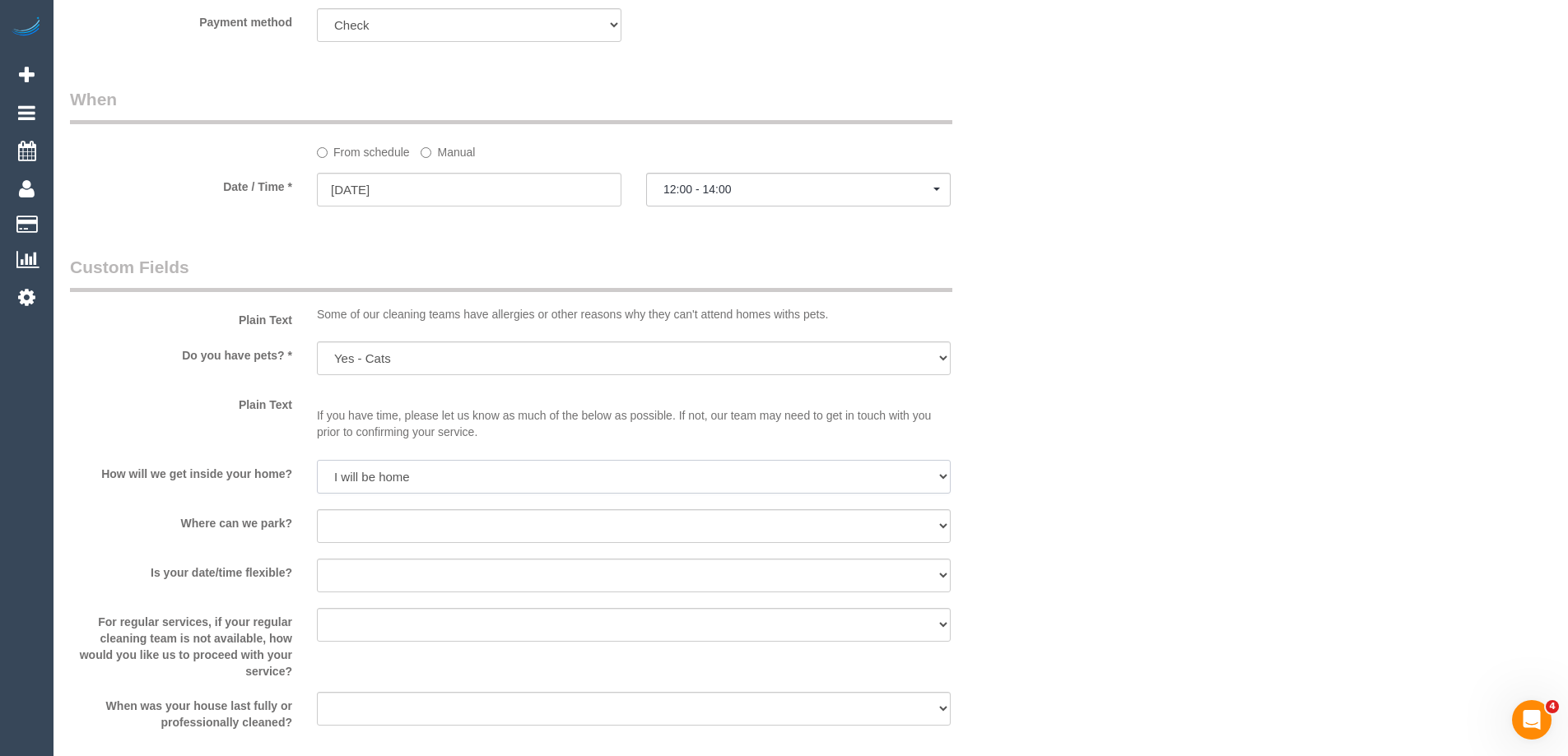
click at [317, 460] on select "I will be home Key will be left (please provide details below) Lock box/Access …" at bounding box center [633, 476] width 633 height 33
click at [392, 526] on select "I will provide parking on-site Free street parking Paid street parking (cost wi…" at bounding box center [633, 526] width 633 height 33
select select "number:19"
click at [317, 509] on select "I will provide parking on-site Free street parking Paid street parking (cost wi…" at bounding box center [633, 526] width 633 height 33
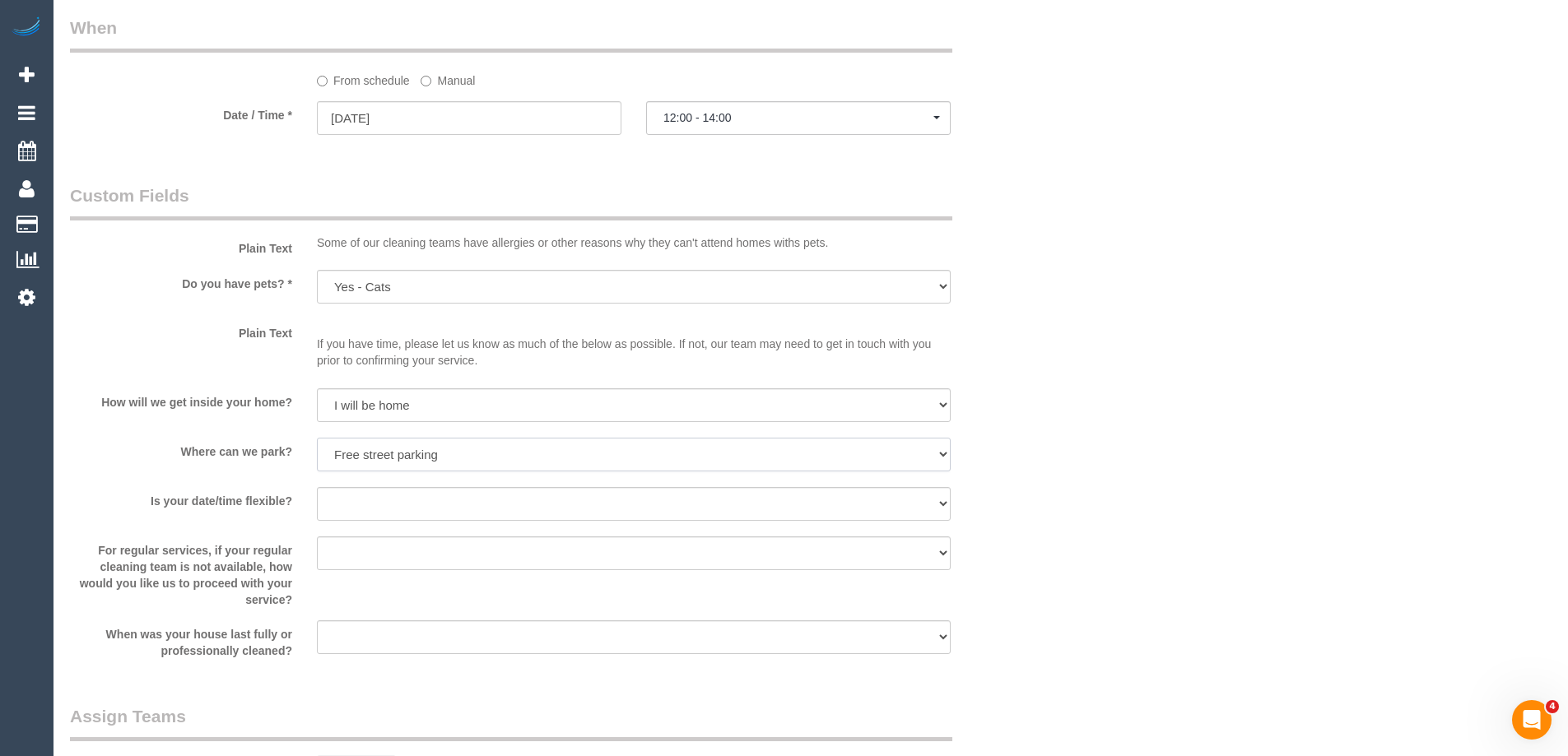
scroll to position [1892, 0]
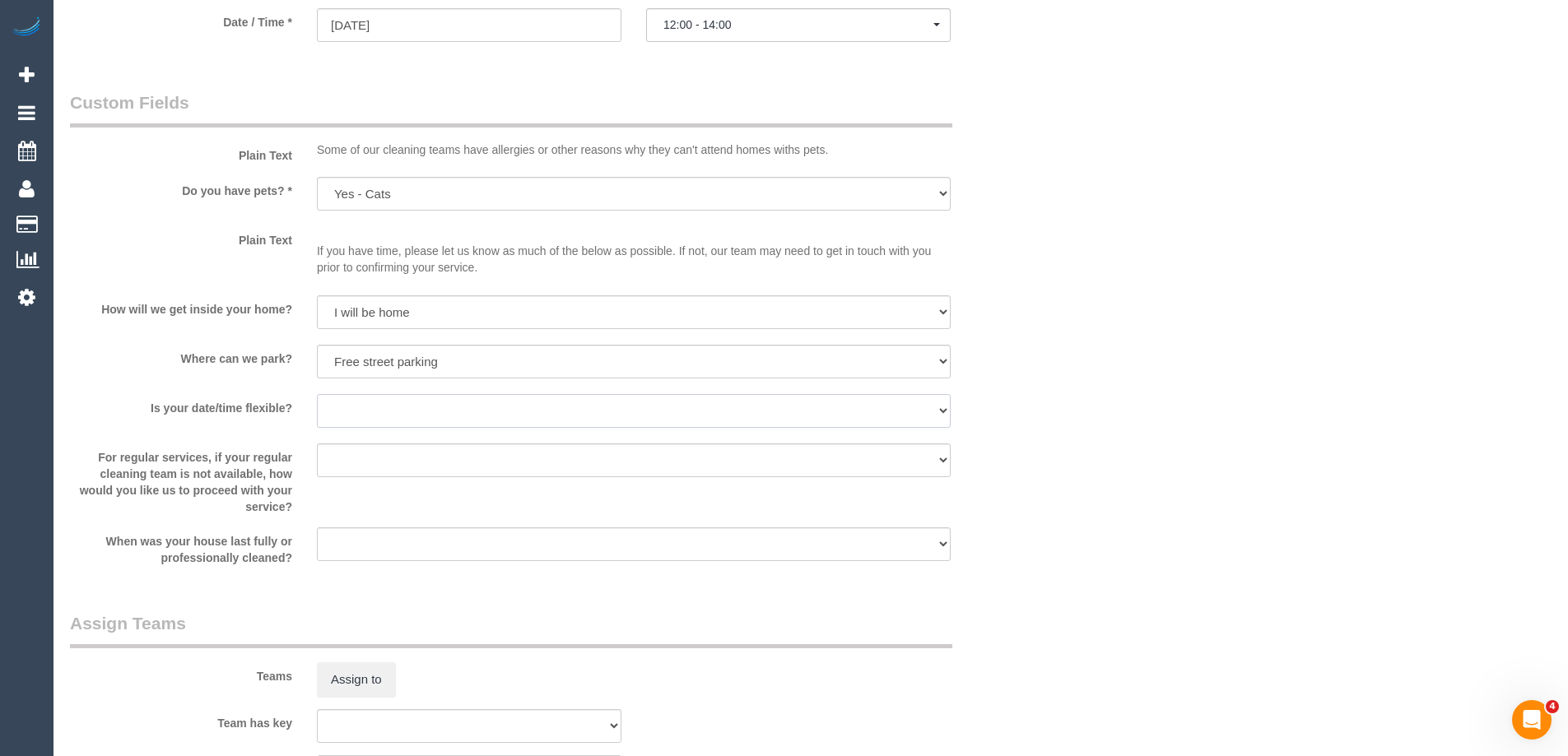
click at [411, 417] on select "Yes - date and time Yes - date but not time Yes - time but not date No - No fle…" at bounding box center [633, 410] width 633 height 33
click at [317, 394] on select "Yes - date and time Yes - date but not time Yes - time but not date No - No fle…" at bounding box center [633, 410] width 633 height 33
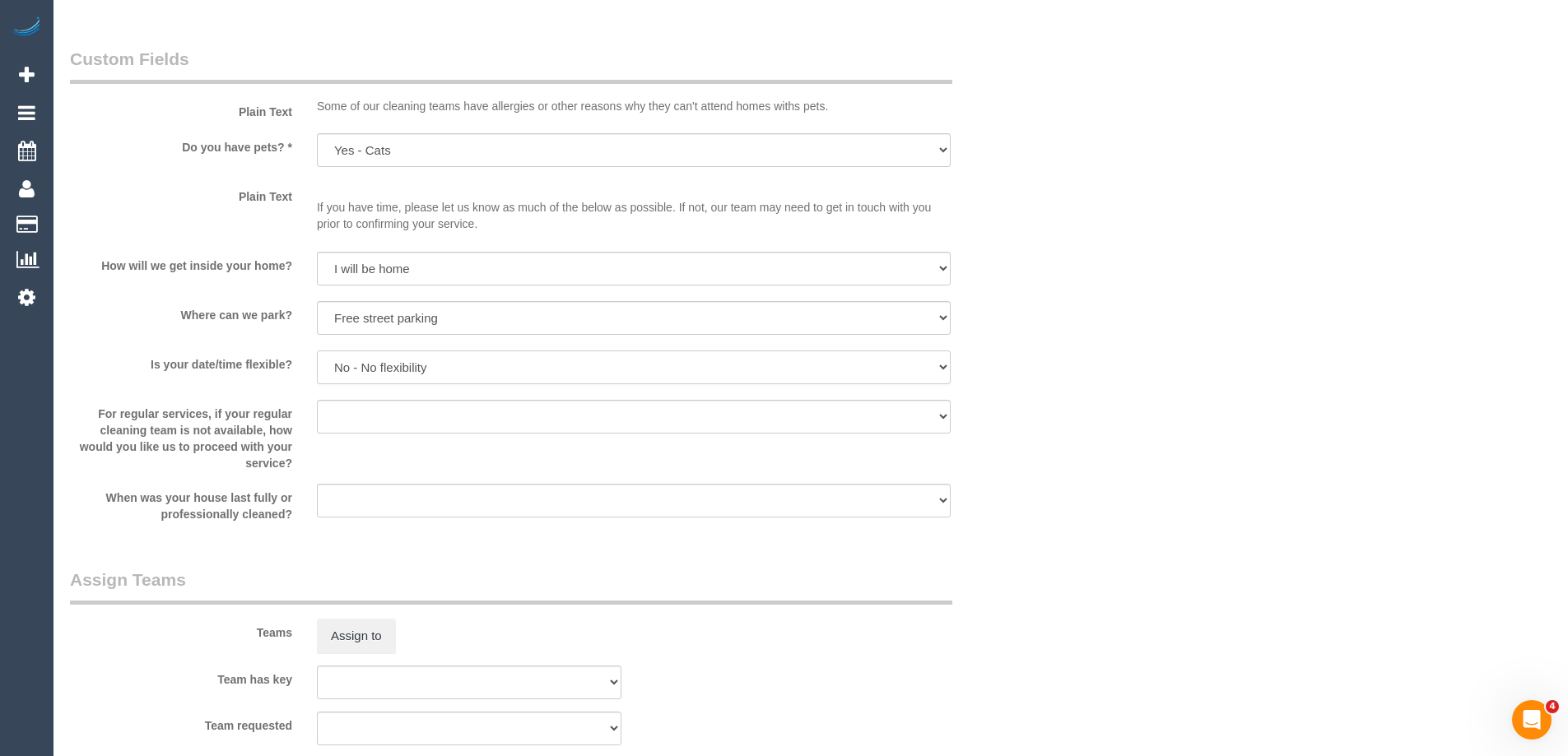
scroll to position [1975, 0]
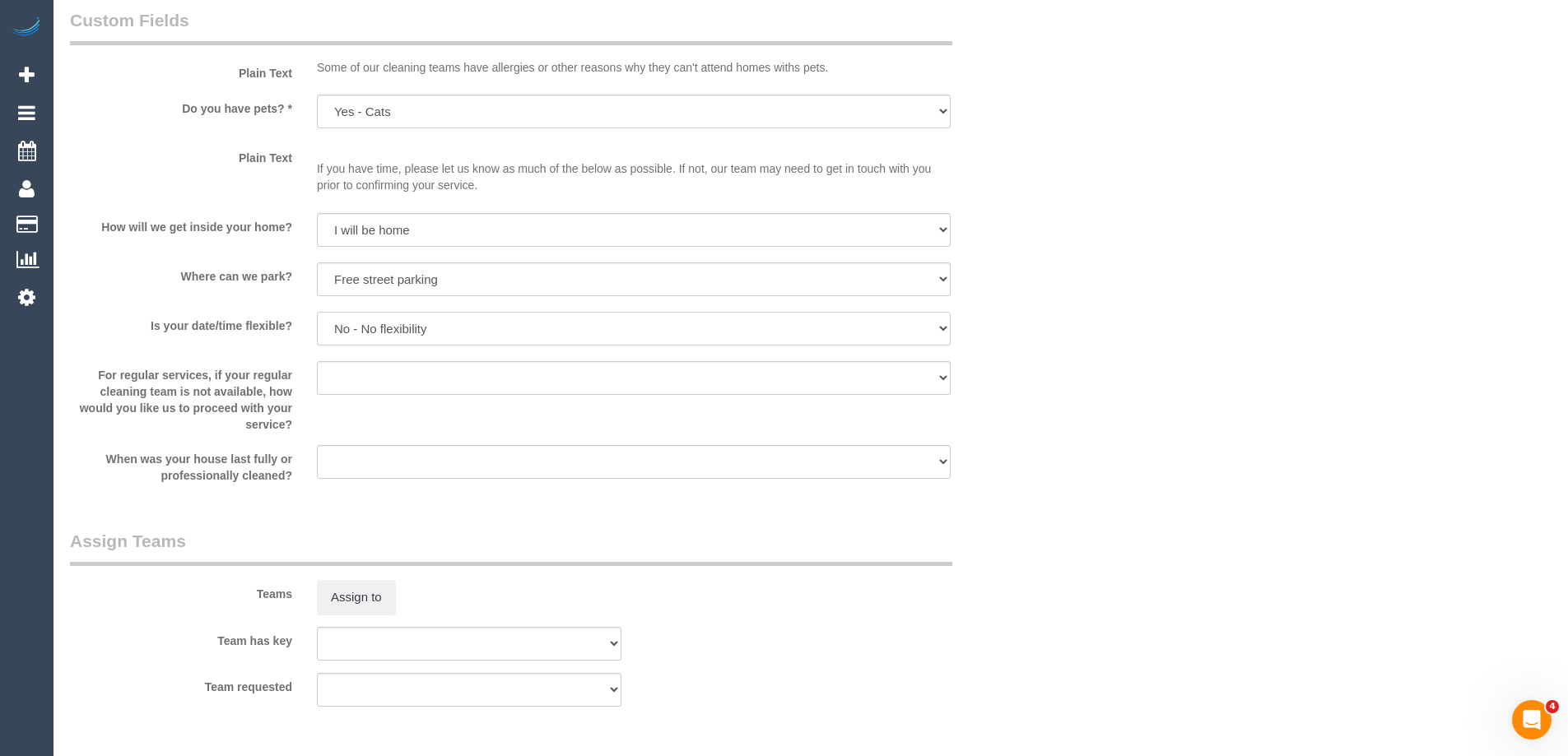
click at [479, 323] on select "Yes - date and time Yes - date but not time Yes - time but not date No - No fle…" at bounding box center [633, 328] width 633 height 33
select select "number:36"
click at [317, 311] on select "Yes - date and time Yes - date but not time Yes - time but not date No - No fle…" at bounding box center [633, 328] width 633 height 33
click at [419, 372] on select "Arrange a cleaner to cover and do not bother you Arrange a cleaner to cover and…" at bounding box center [633, 377] width 633 height 33
select select "number:35"
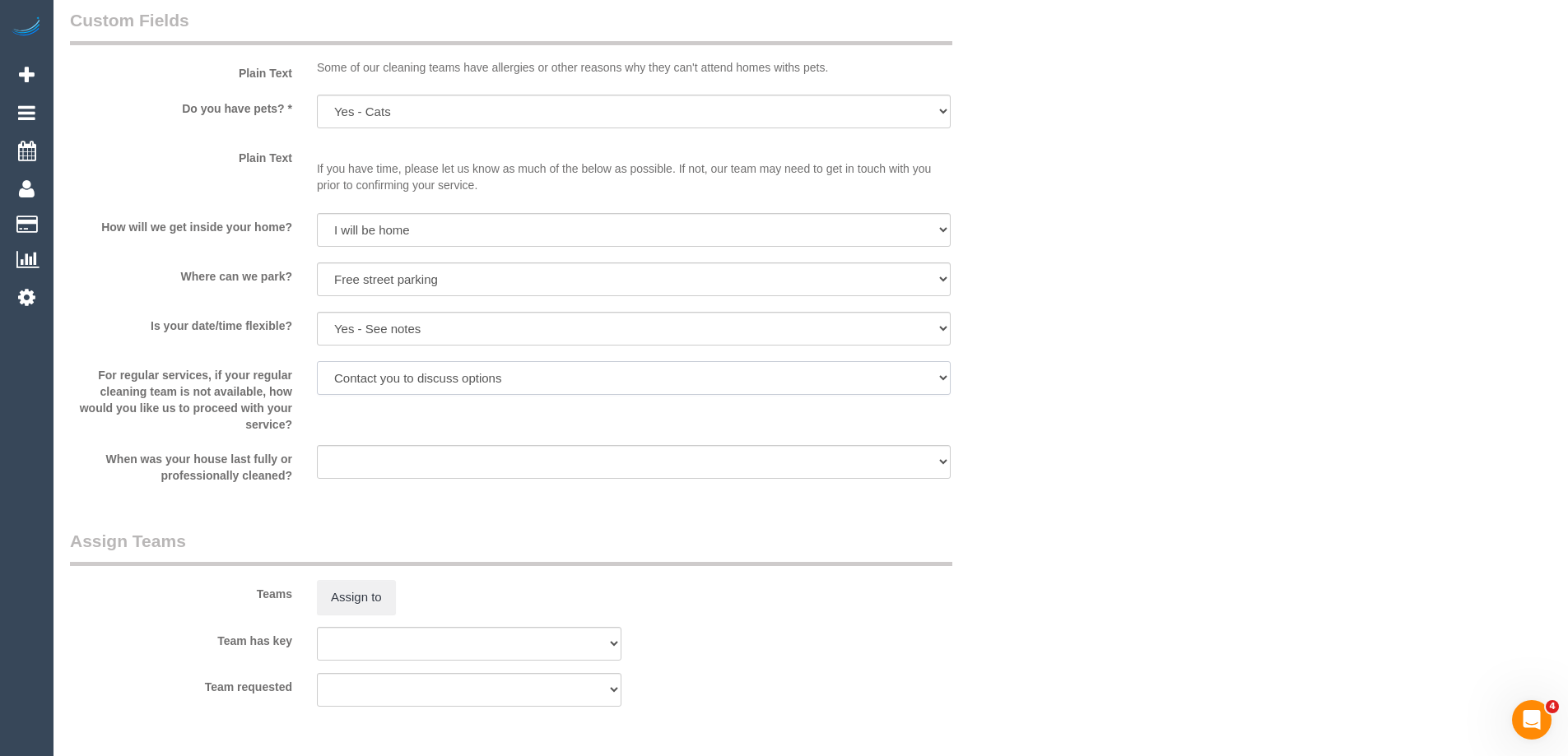
click at [317, 361] on select "Arrange a cleaner to cover and do not bother you Arrange a cleaner to cover and…" at bounding box center [633, 377] width 633 height 33
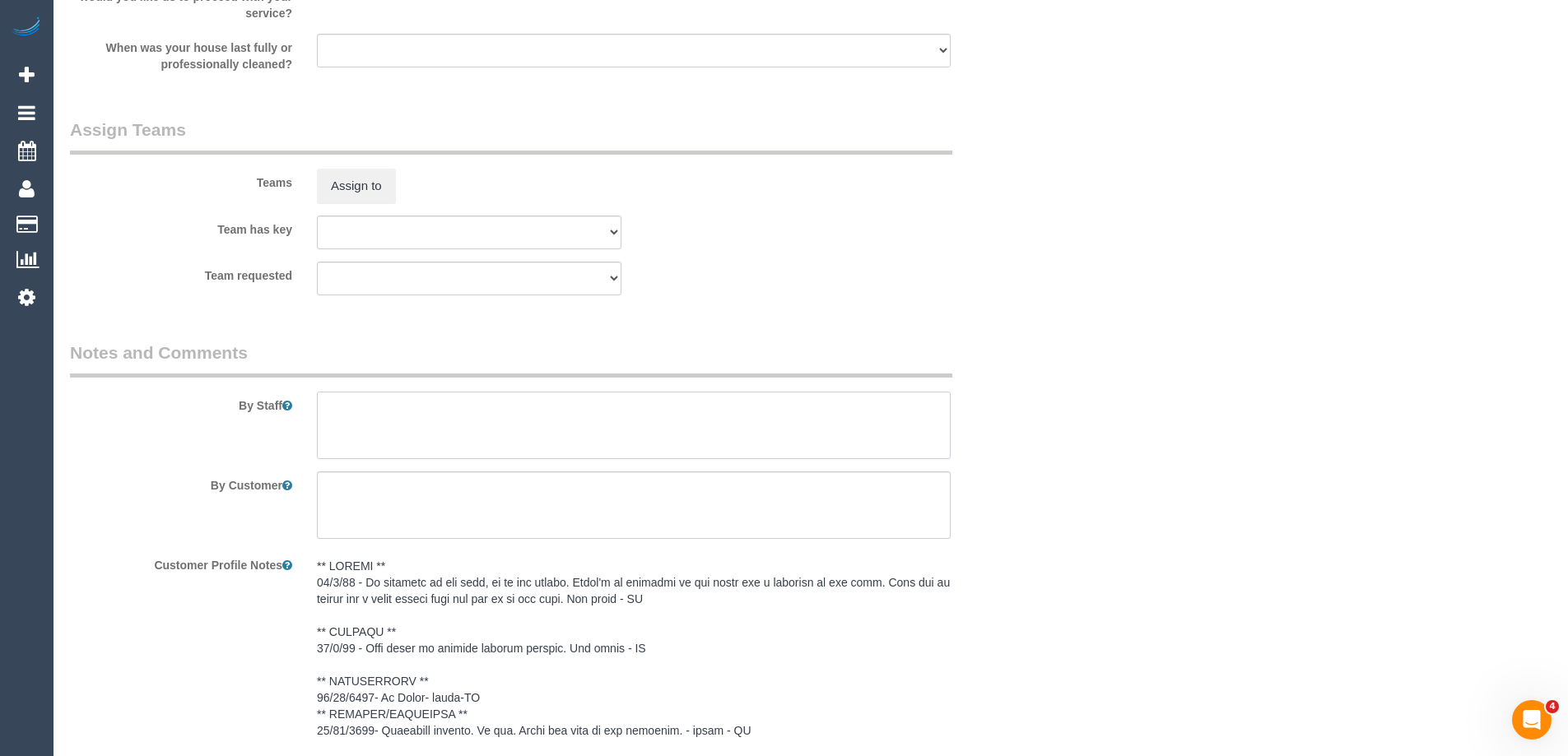
click at [521, 401] on textarea at bounding box center [633, 425] width 633 height 68
paste textarea "If customer is not home, go to the office. There's an intercom to the right and…"
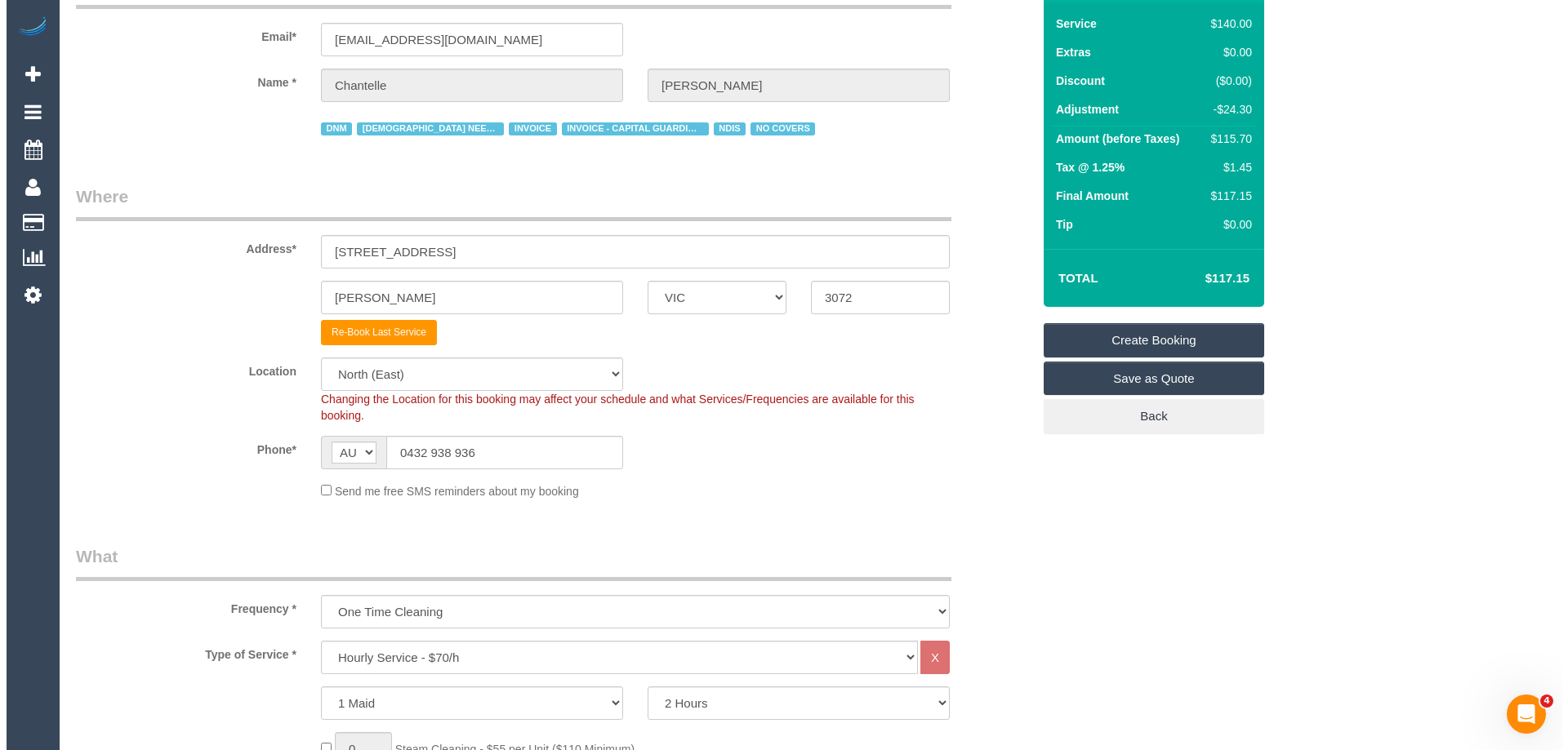
scroll to position [0, 0]
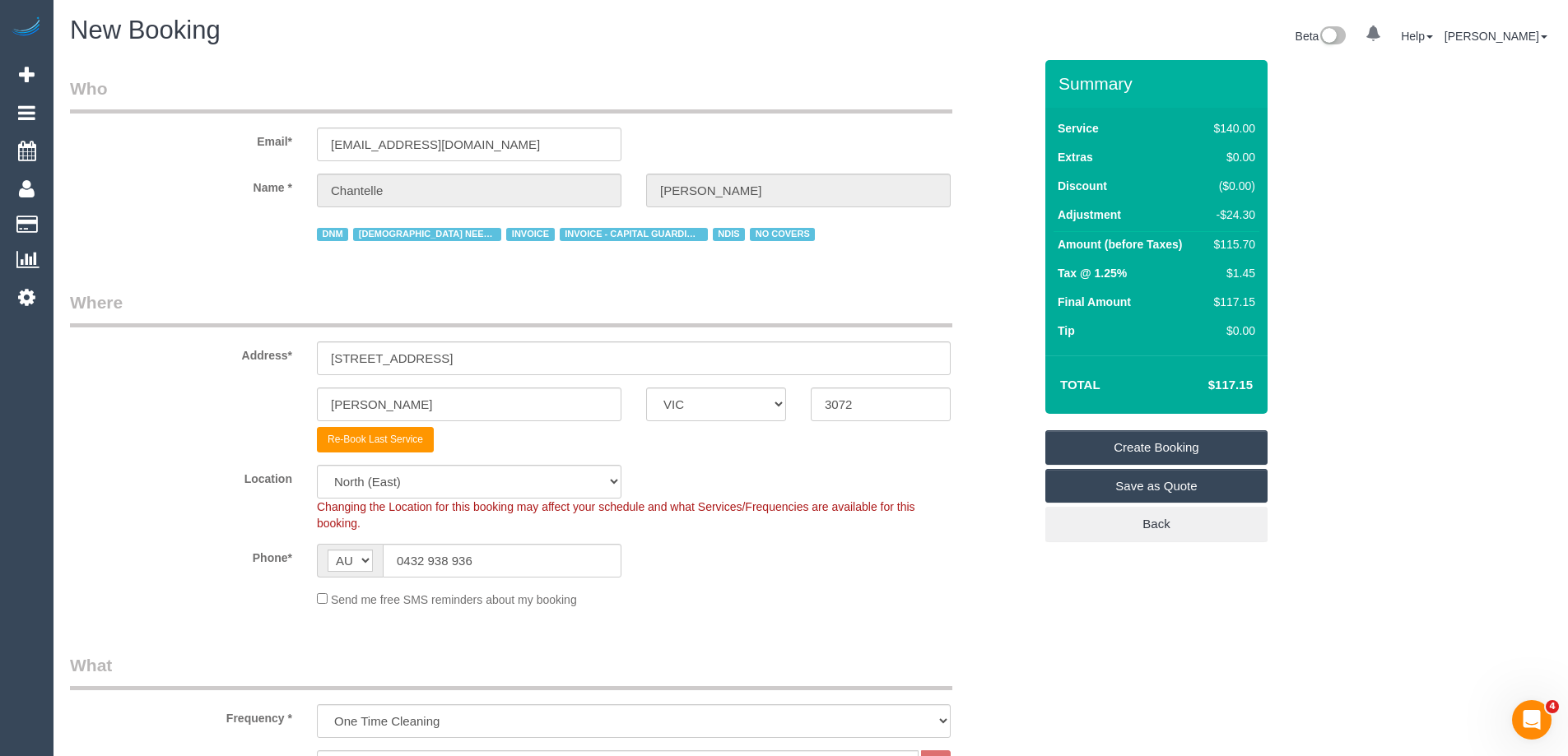
type textarea "If customer is not home, go to the office. There's an intercom to the right and…"
click at [1188, 443] on link "Create Booking" at bounding box center [1156, 448] width 222 height 34
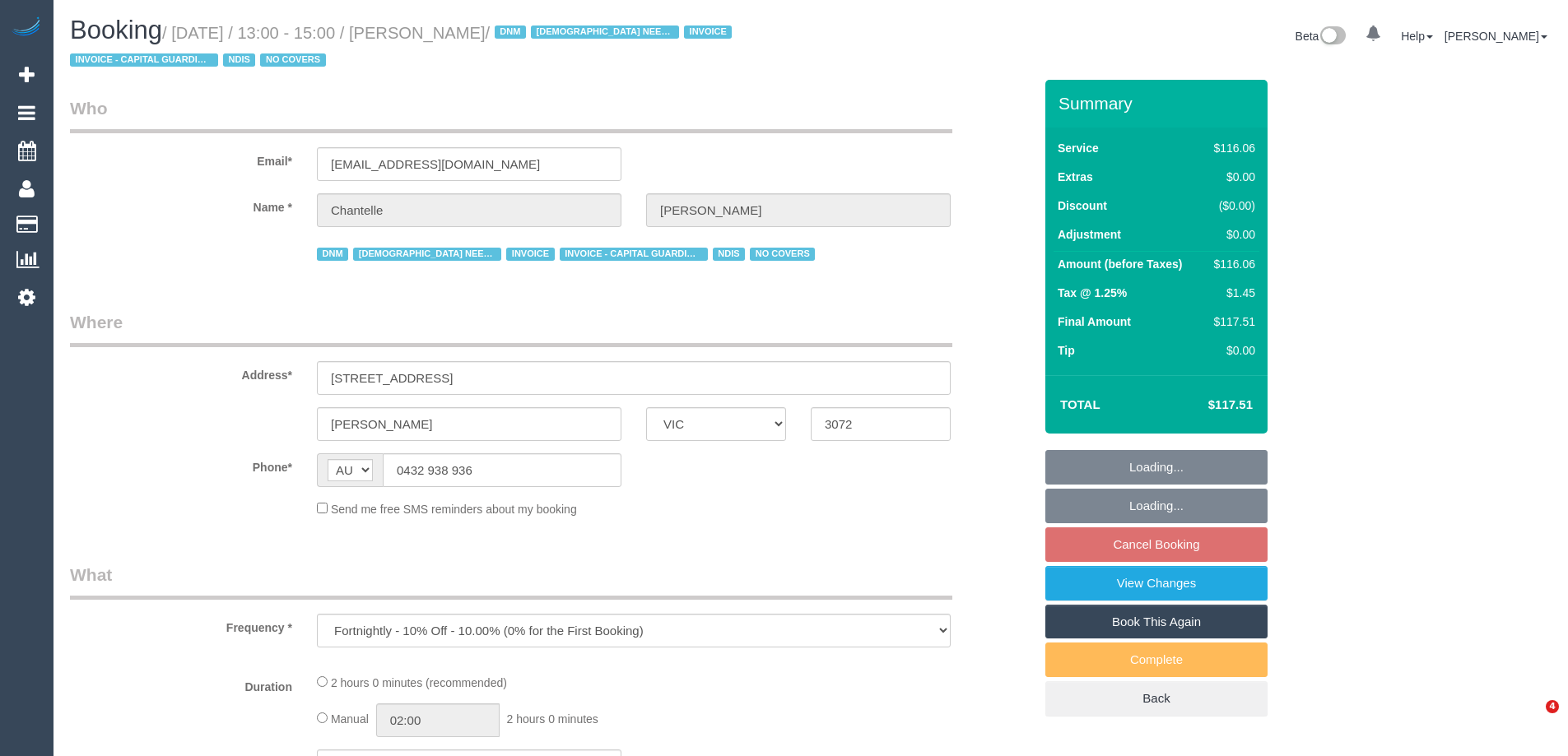
select select "VIC"
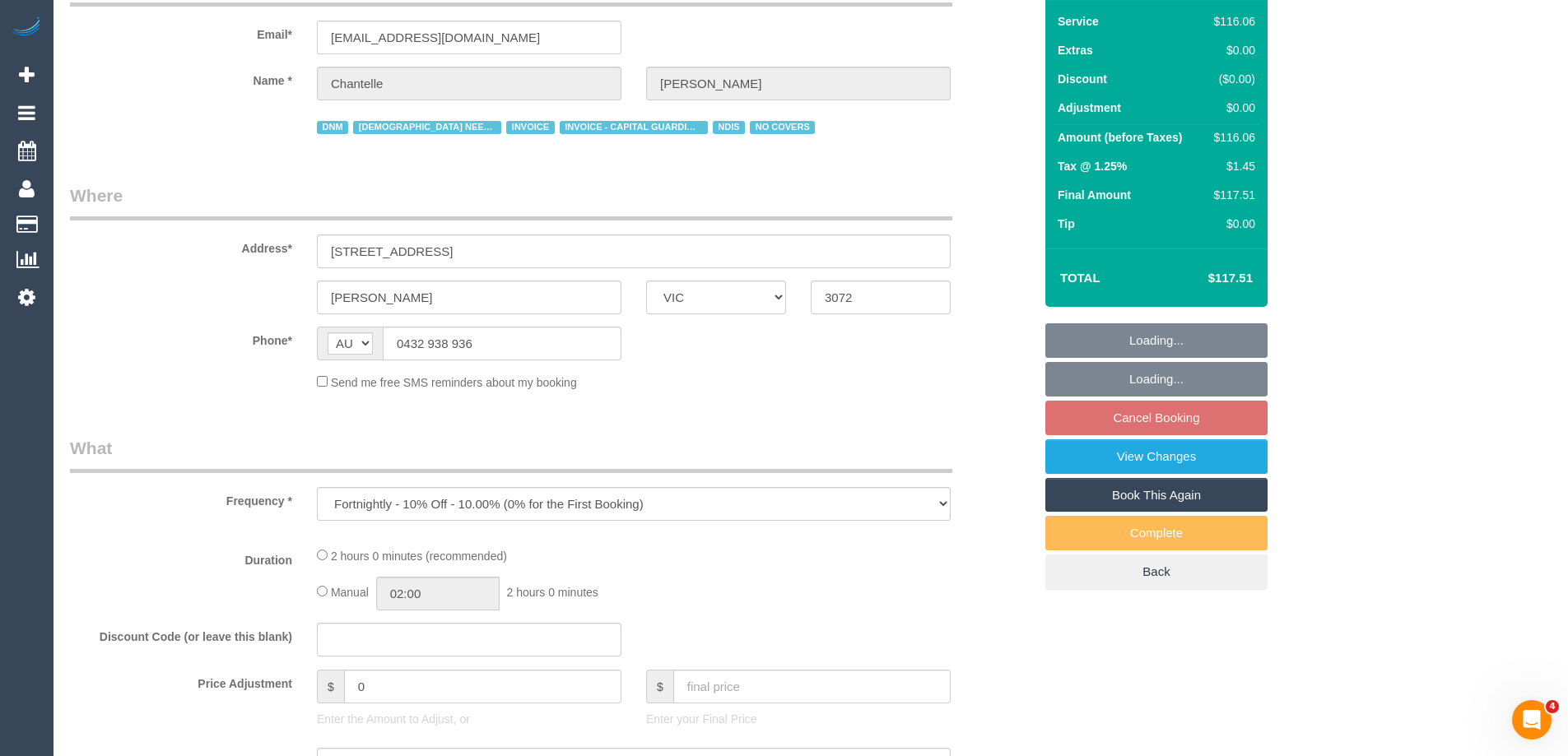
scroll to position [247, 0]
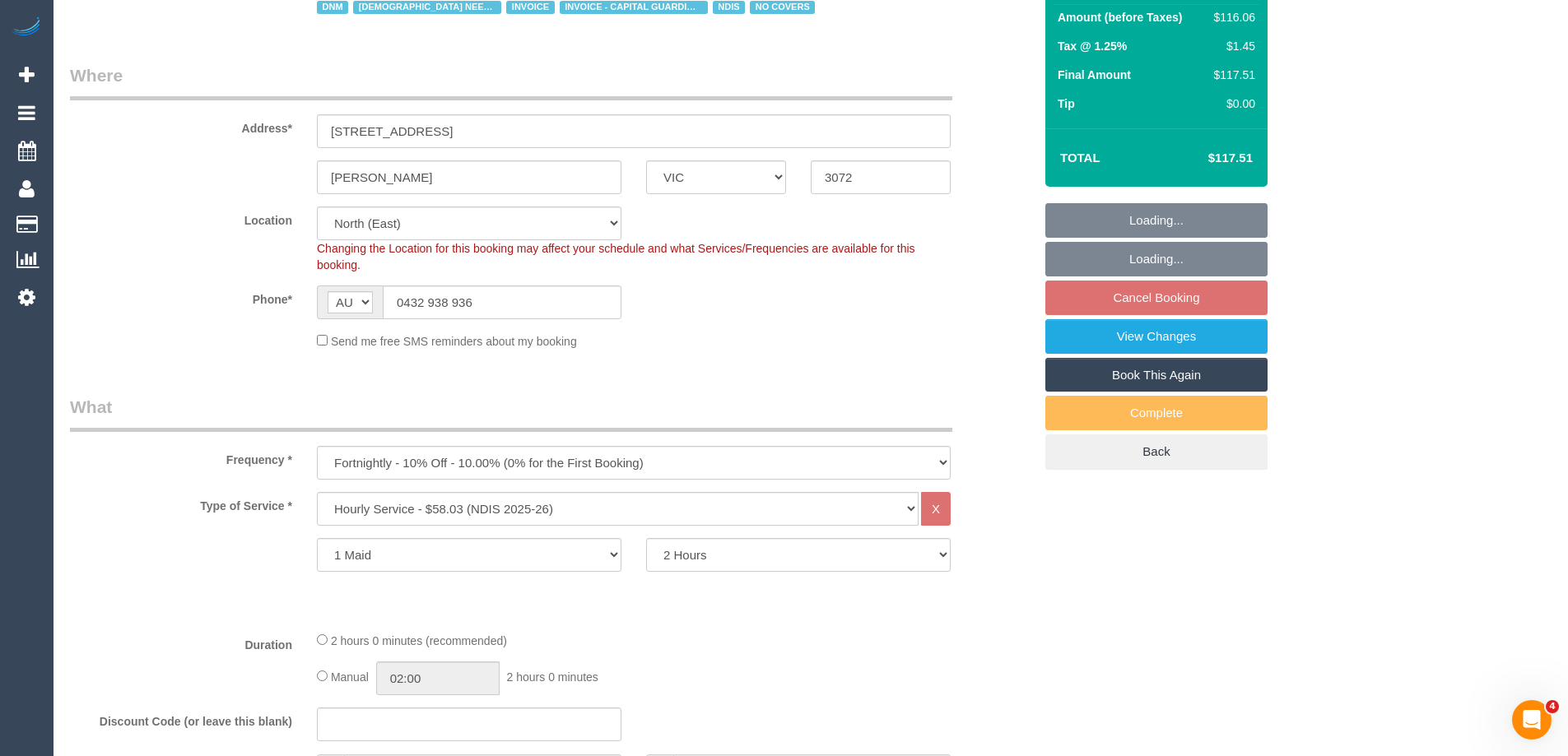
select select "object:621"
select select "number:29"
select select "number:14"
select select "number:19"
select select "number:25"
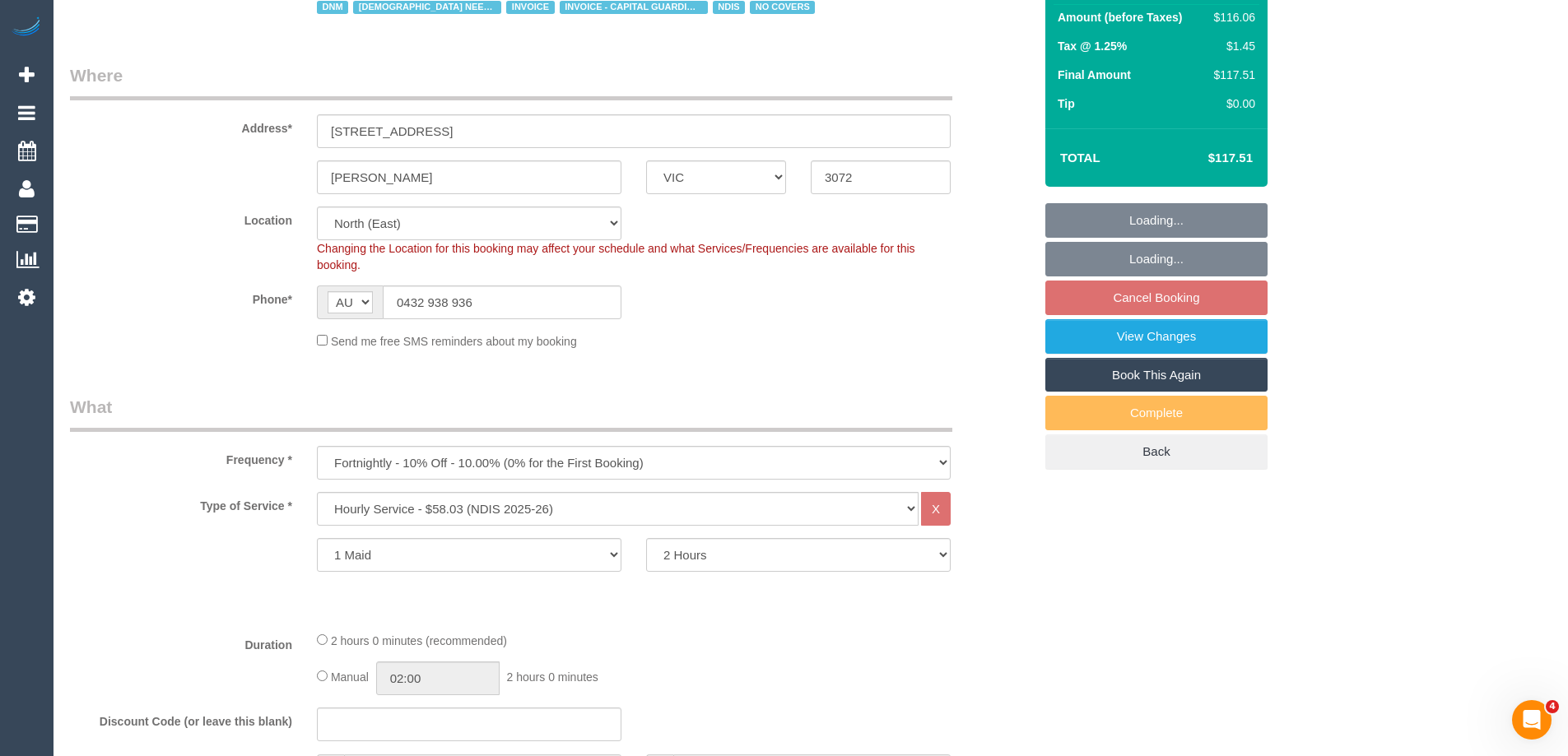
select select "number:35"
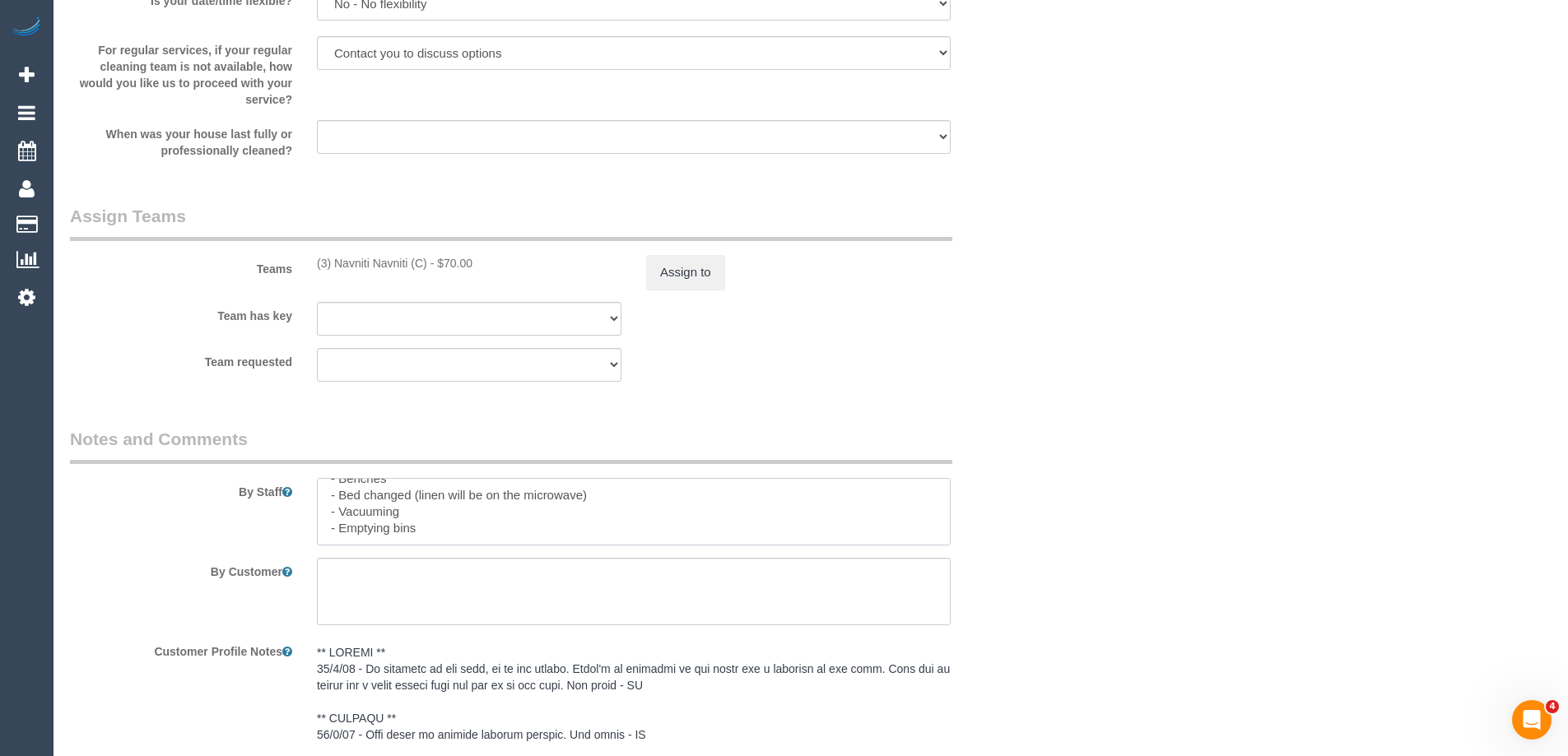
scroll to position [0, 0]
drag, startPoint x: 432, startPoint y: 527, endPoint x: 291, endPoint y: 445, distance: 163.1
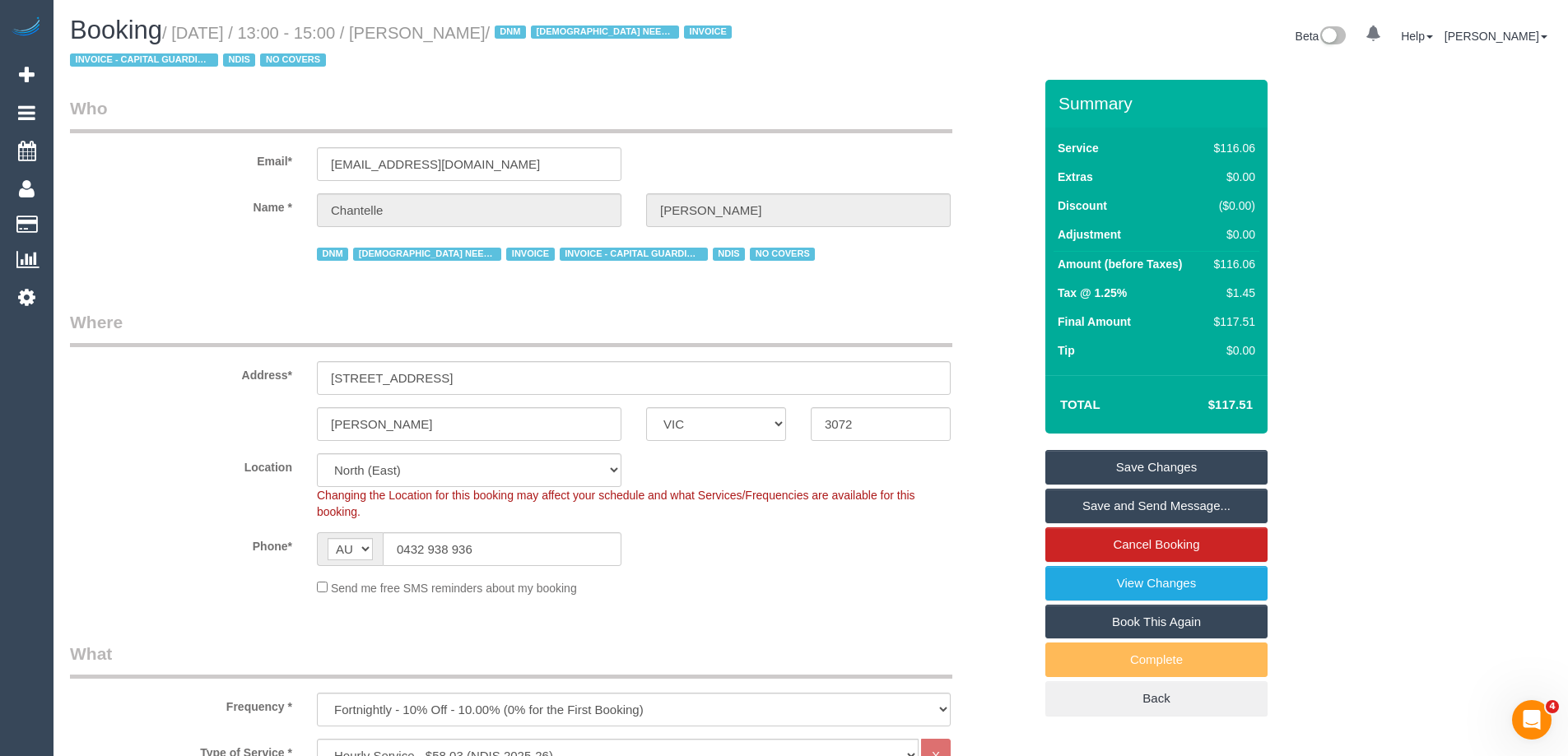
drag, startPoint x: 591, startPoint y: 28, endPoint x: 454, endPoint y: 30, distance: 137.0
click at [454, 30] on small "/ September 11, 2025 / 13:00 - 15:00 / Chantelle Roberts / DNM FEMALE NEEDED IN…" at bounding box center [403, 47] width 667 height 46
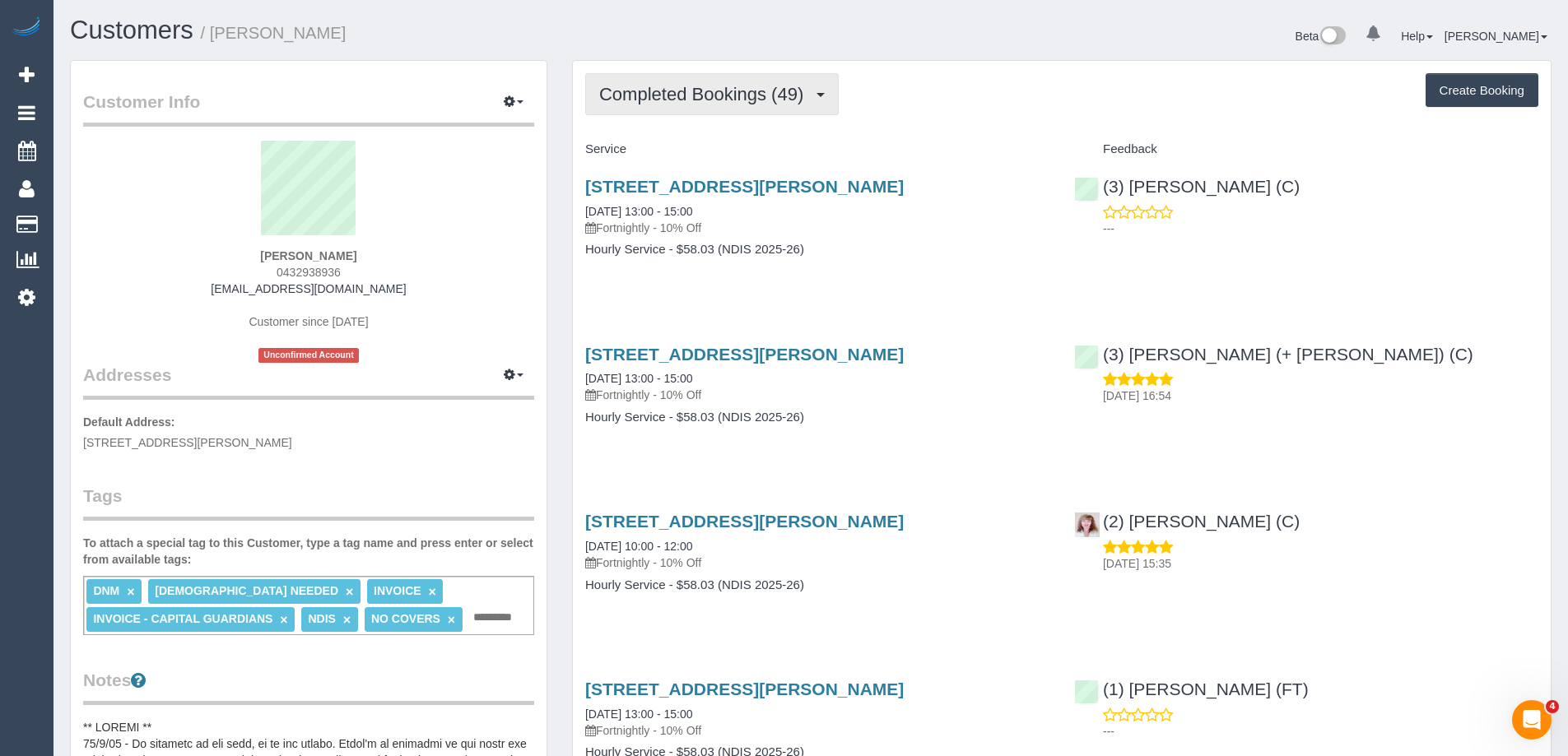
click at [714, 102] on span "Completed Bookings (49)" at bounding box center [705, 94] width 212 height 21
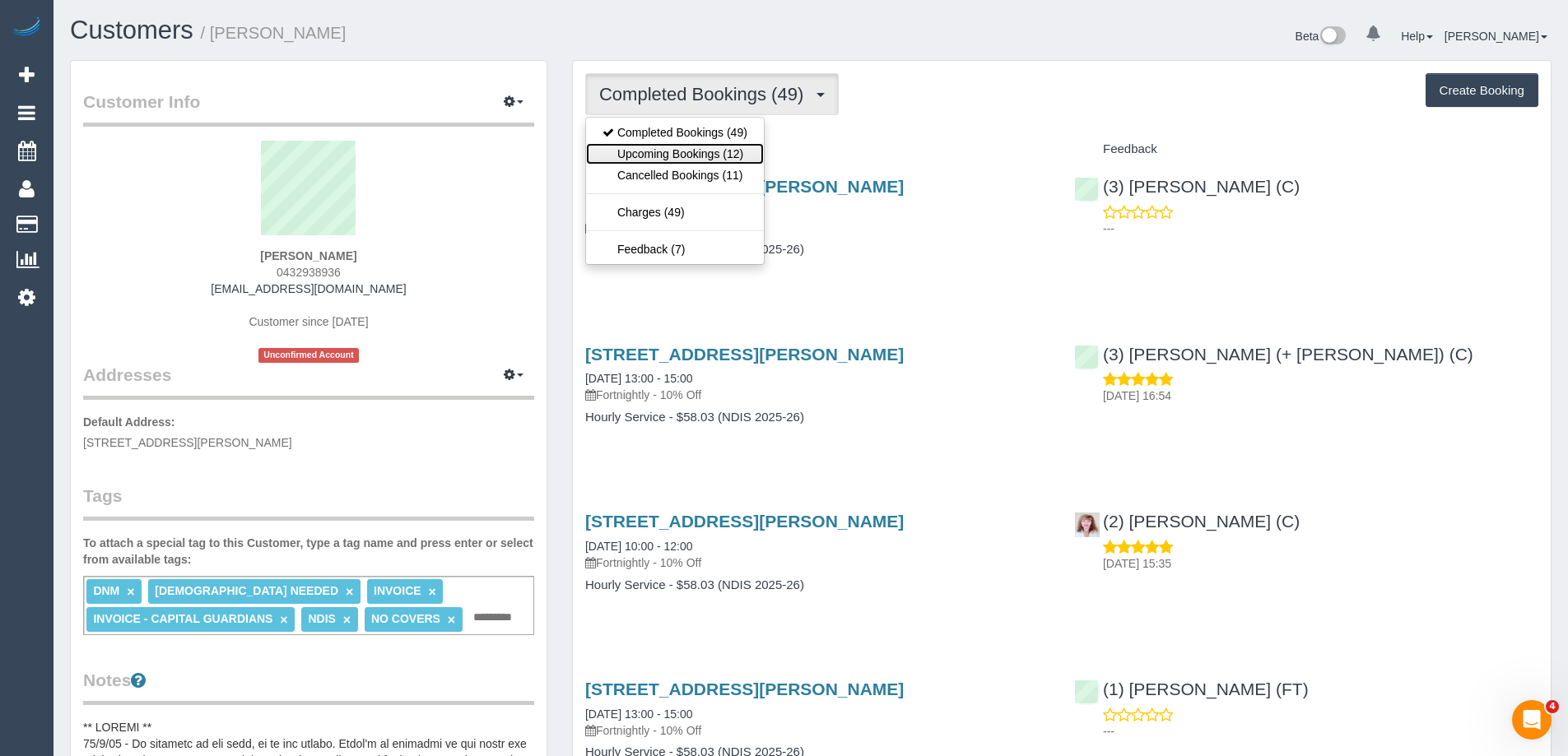
click at [726, 156] on link "Upcoming Bookings (12)" at bounding box center [674, 153] width 178 height 21
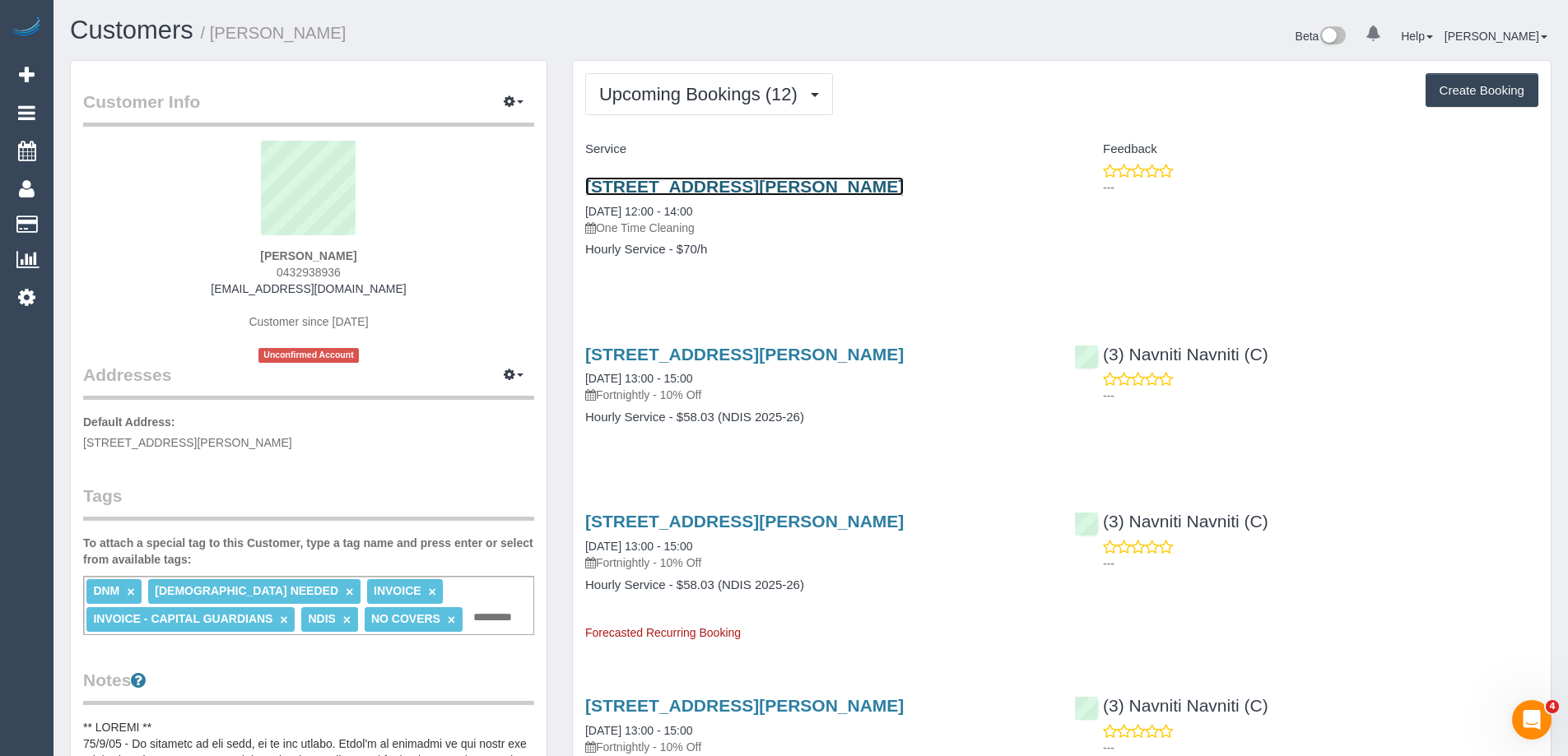
click at [796, 188] on link "[STREET_ADDRESS][PERSON_NAME]" at bounding box center [744, 187] width 318 height 19
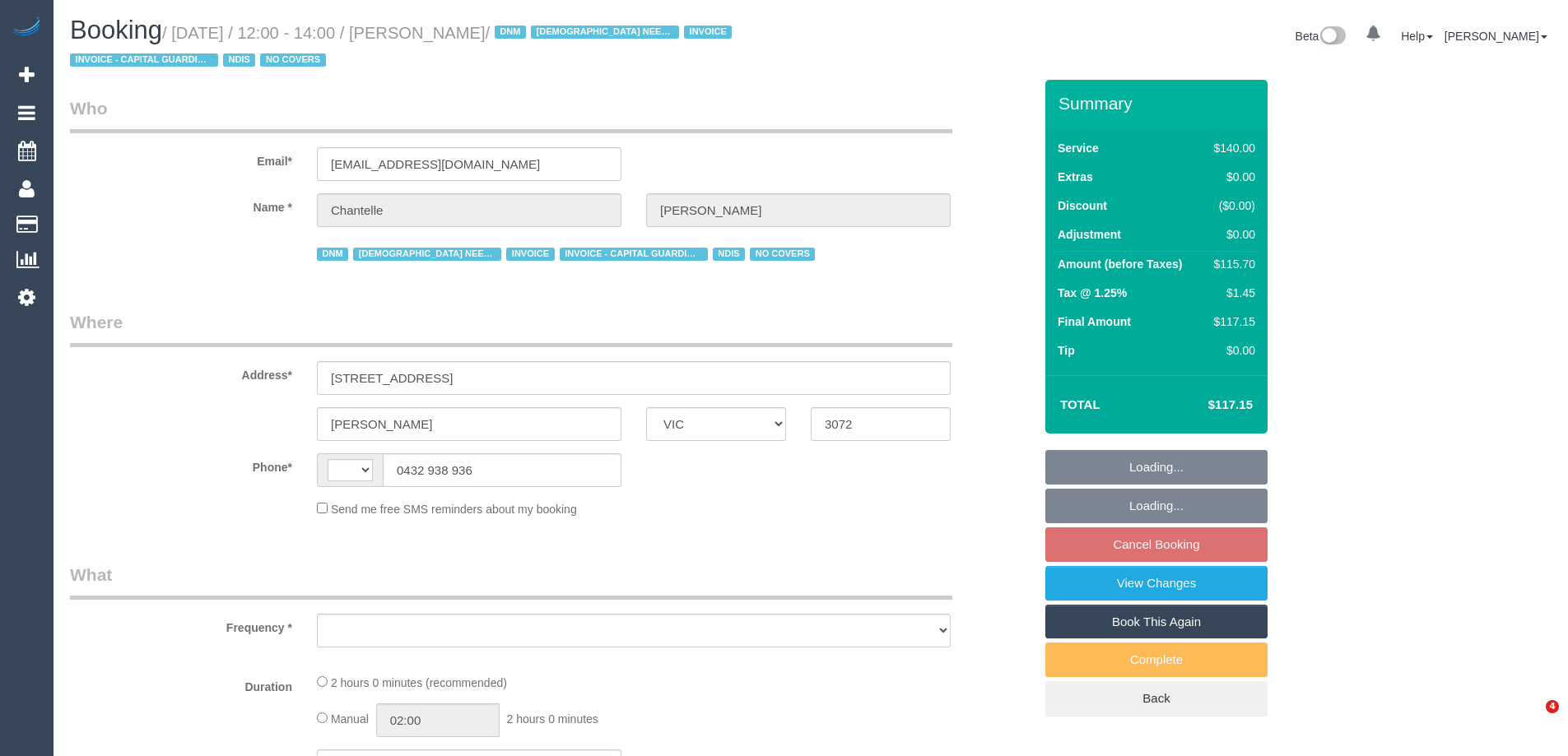
select select "VIC"
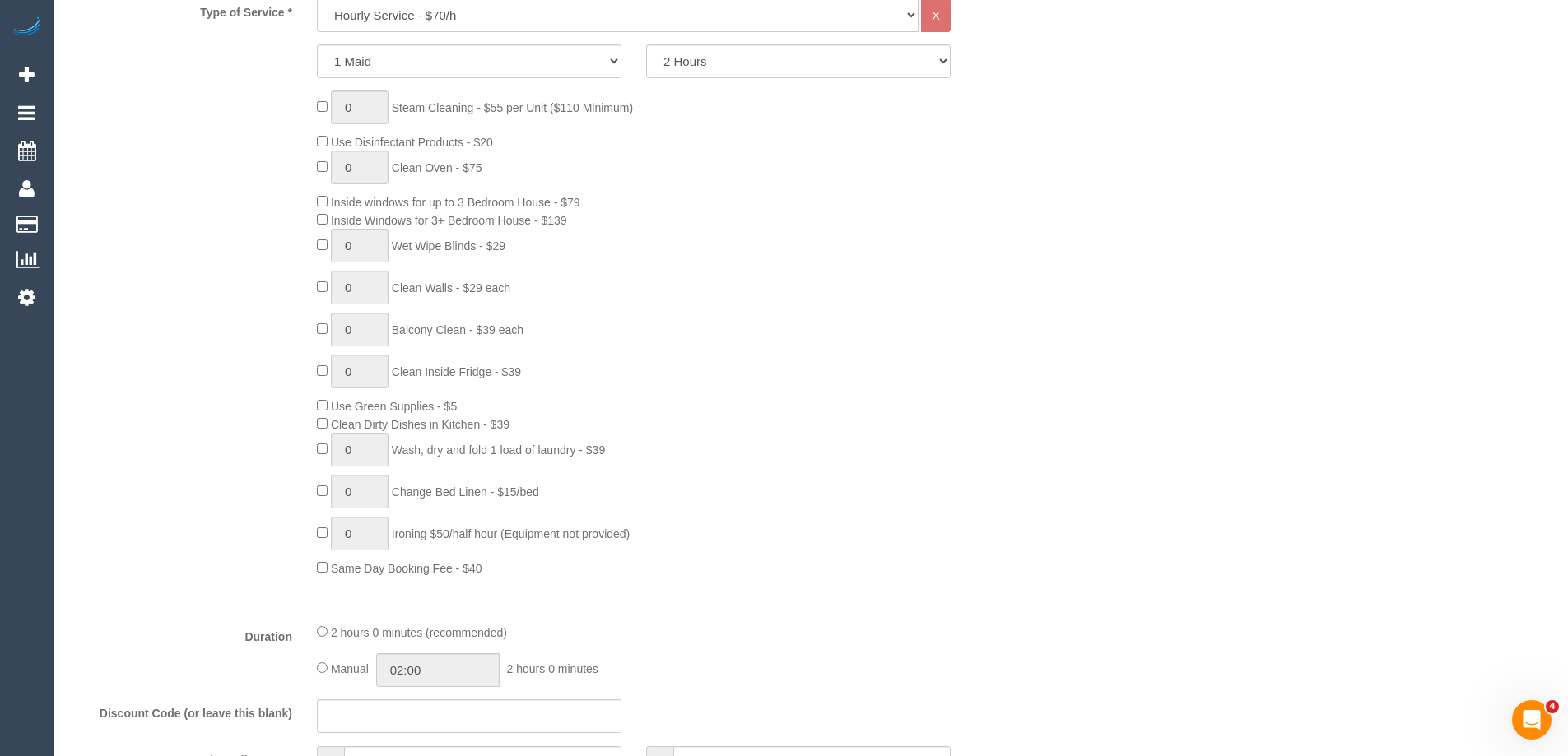
select select "string:AU"
select select "object:847"
select select "number:29"
select select "number:14"
select select "number:19"
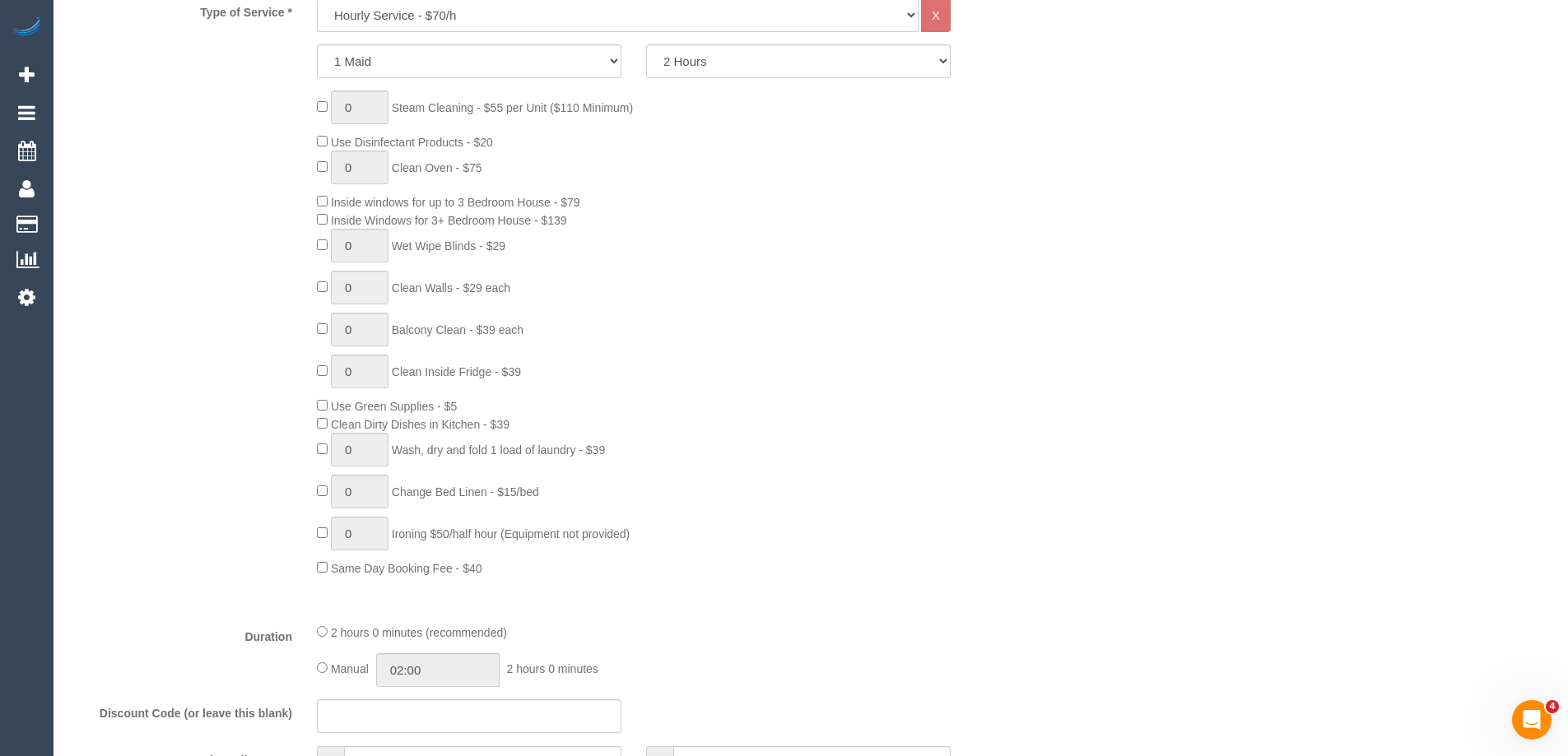
select select "number:36"
select select "number:35"
select select "object:1473"
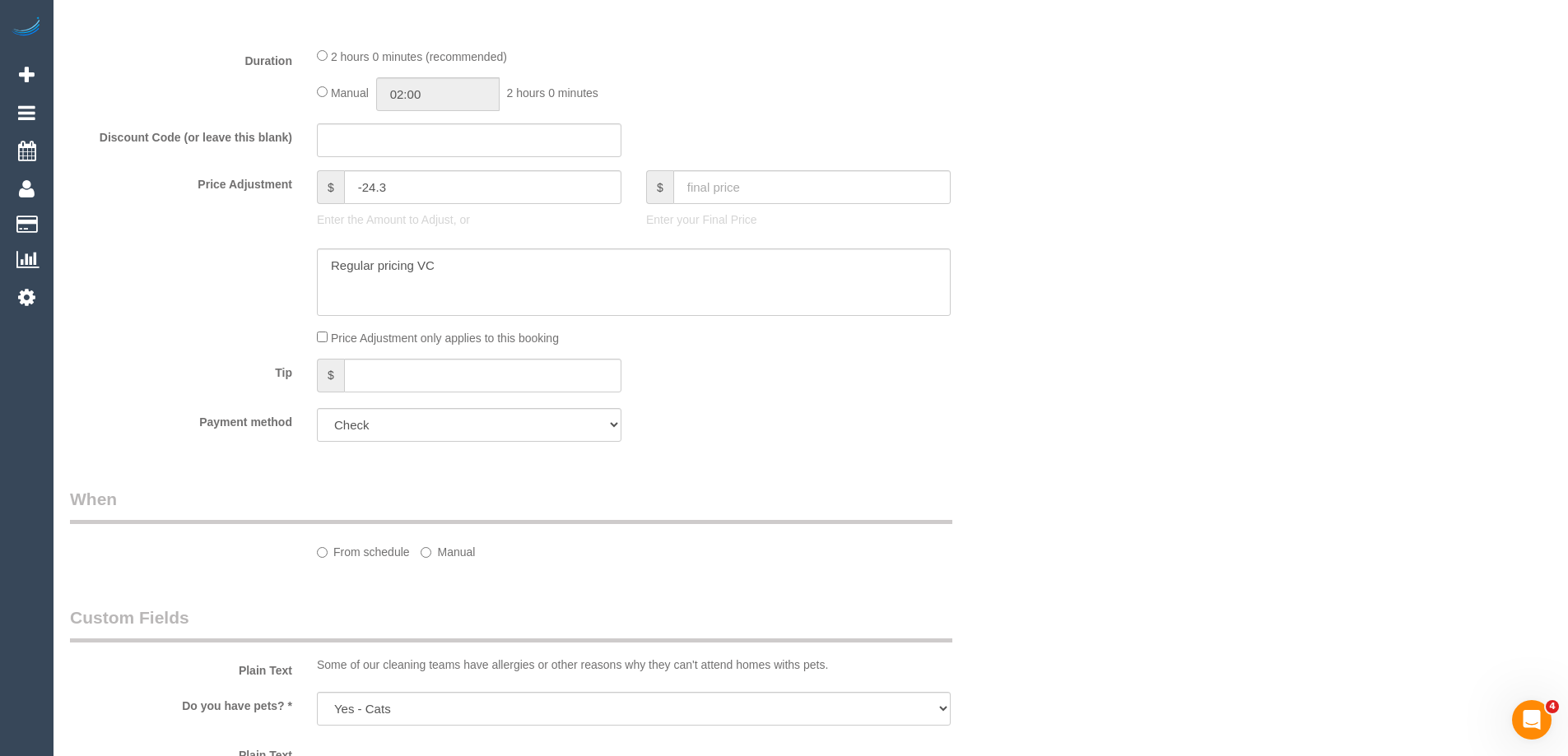
select select "spot4"
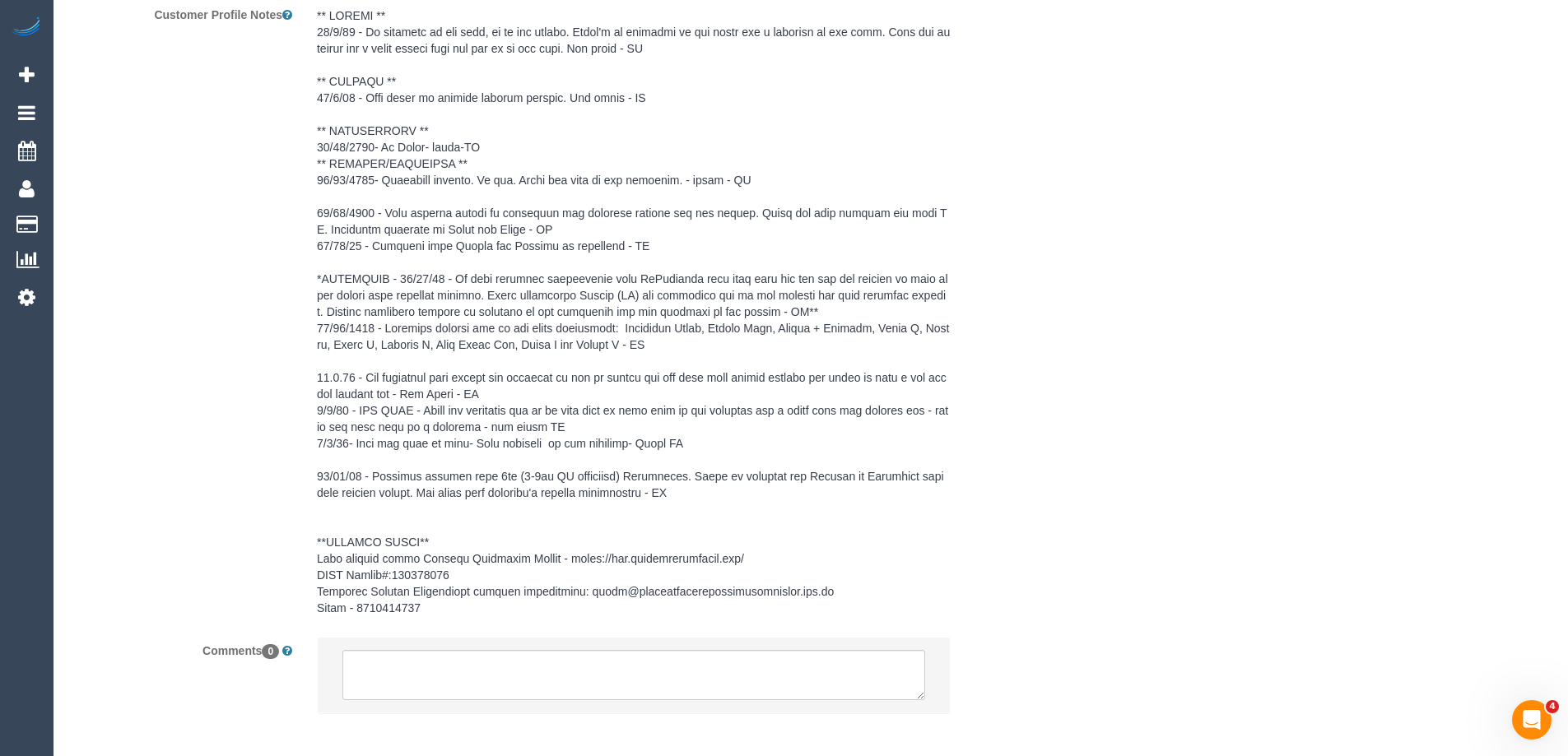
scroll to position [3001, 0]
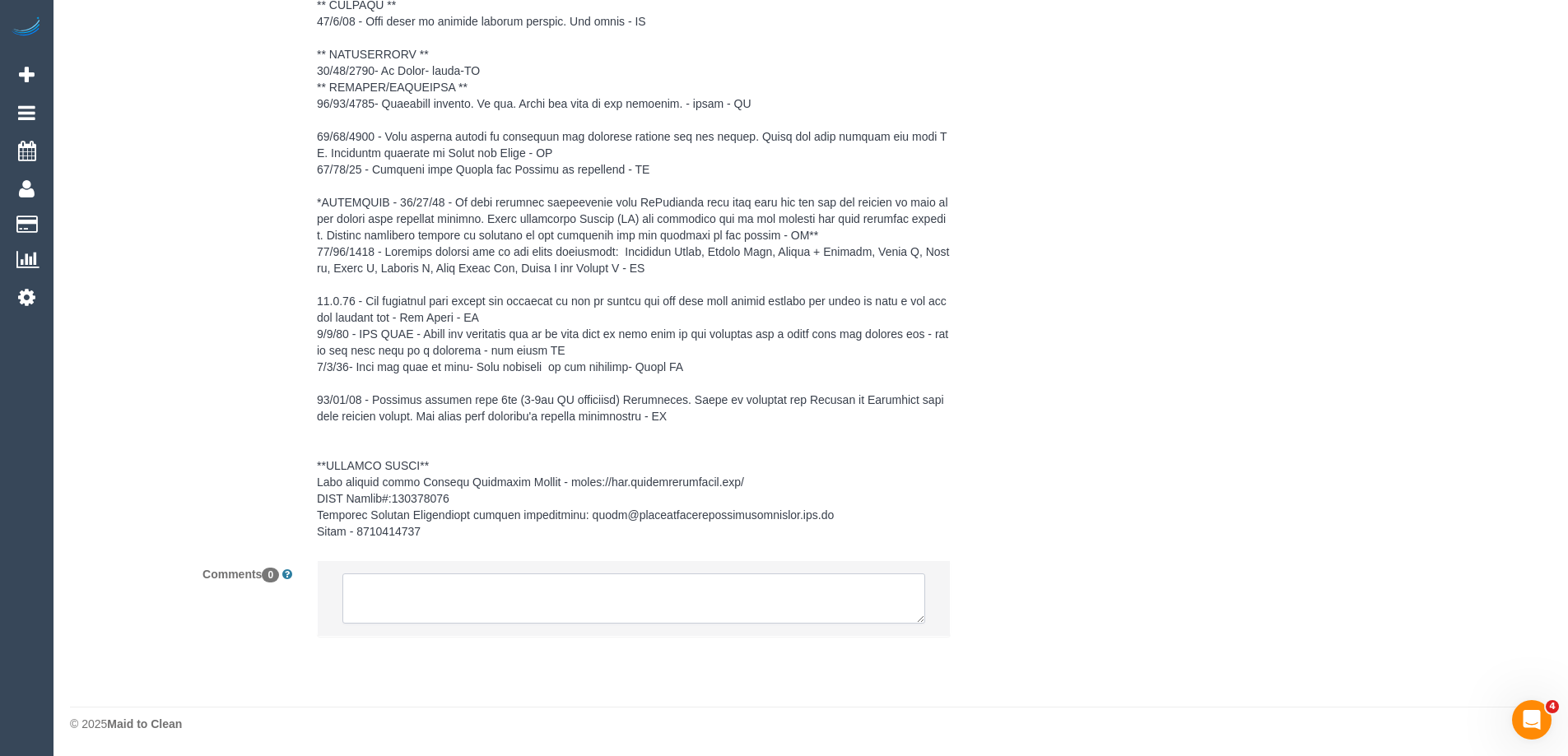
click at [578, 599] on textarea at bounding box center [633, 599] width 583 height 51
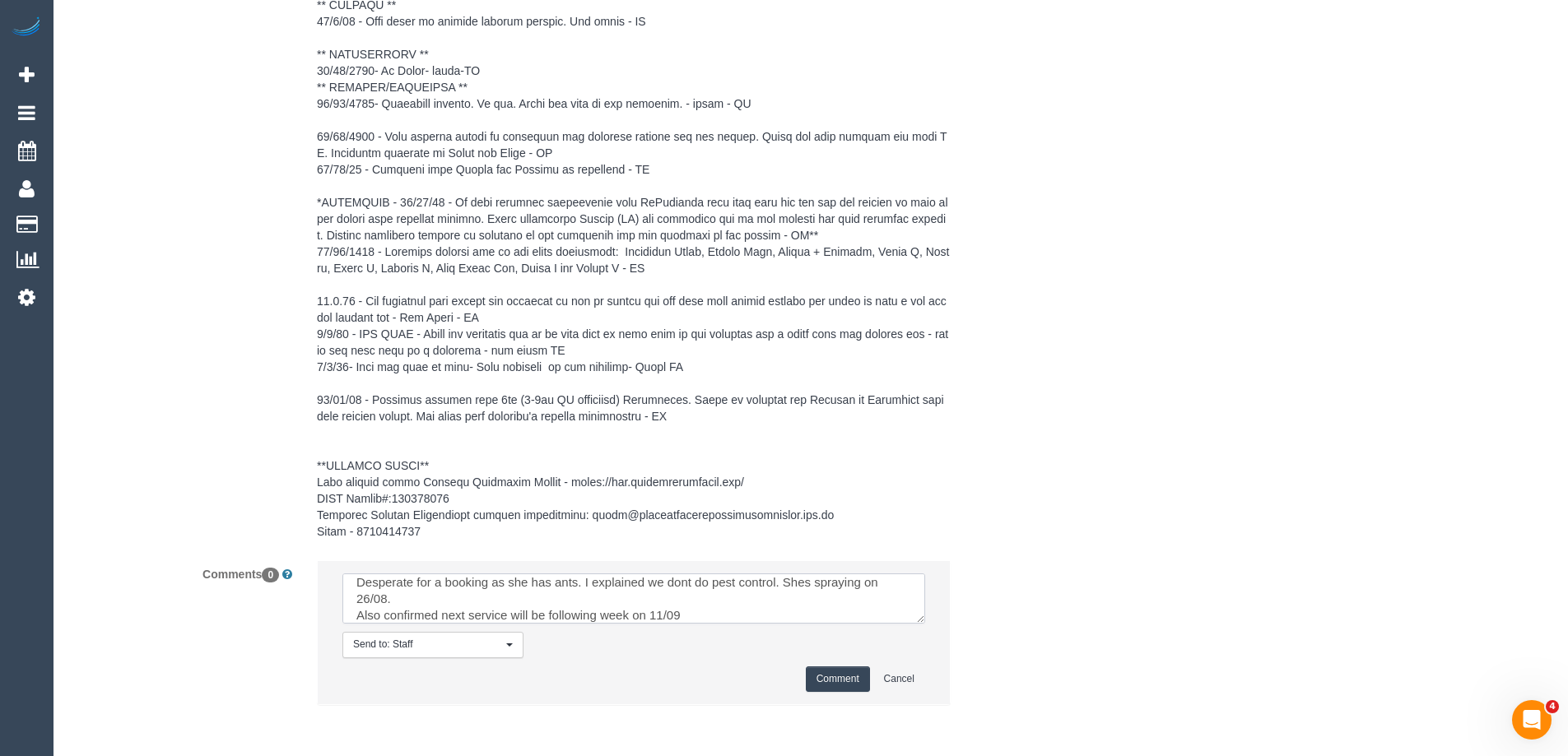
scroll to position [106, 0]
type textarea "Booking able to proceed as service was cacnelled the week of 25/08 due to no fe…"
click at [833, 679] on button "Comment" at bounding box center [837, 679] width 64 height 26
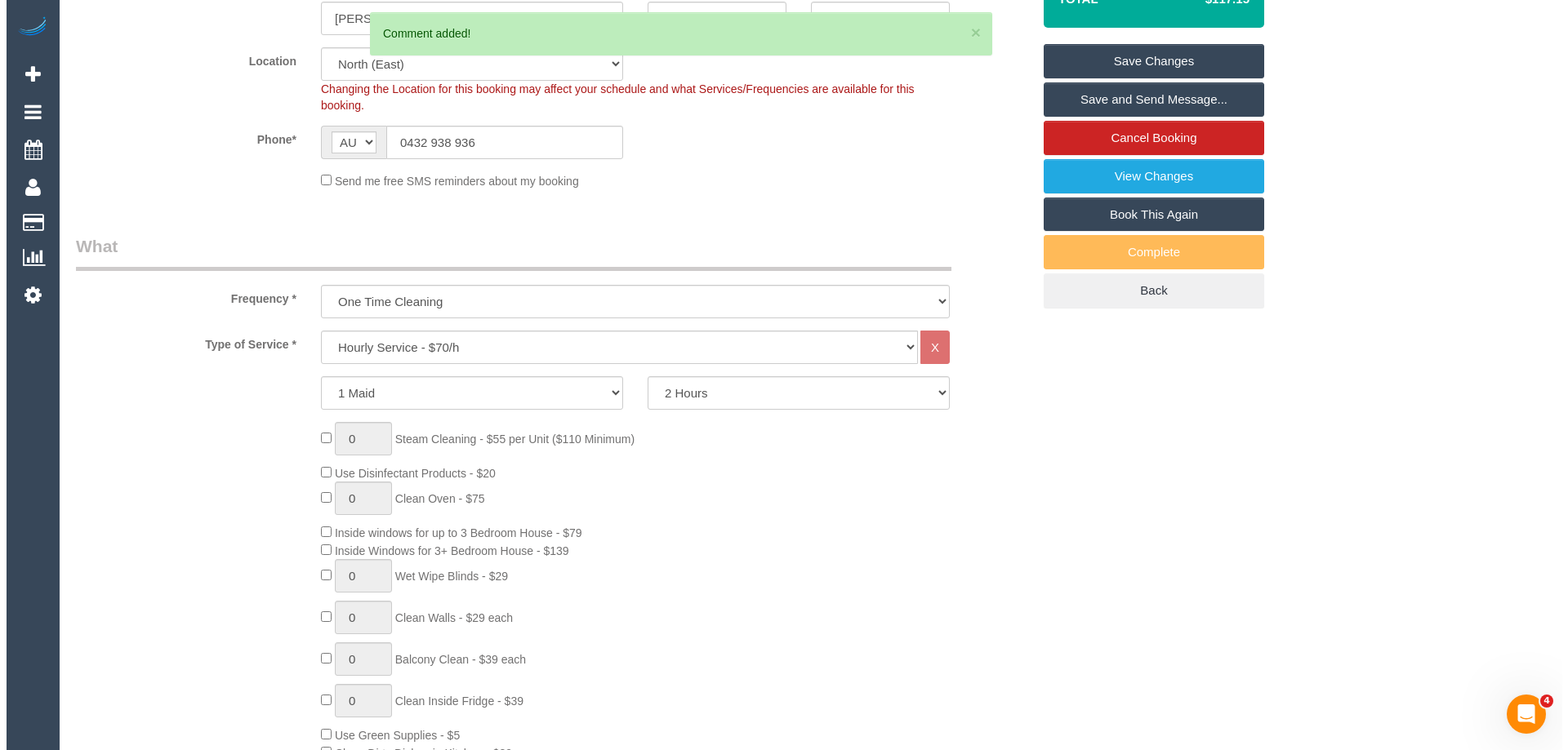
scroll to position [0, 0]
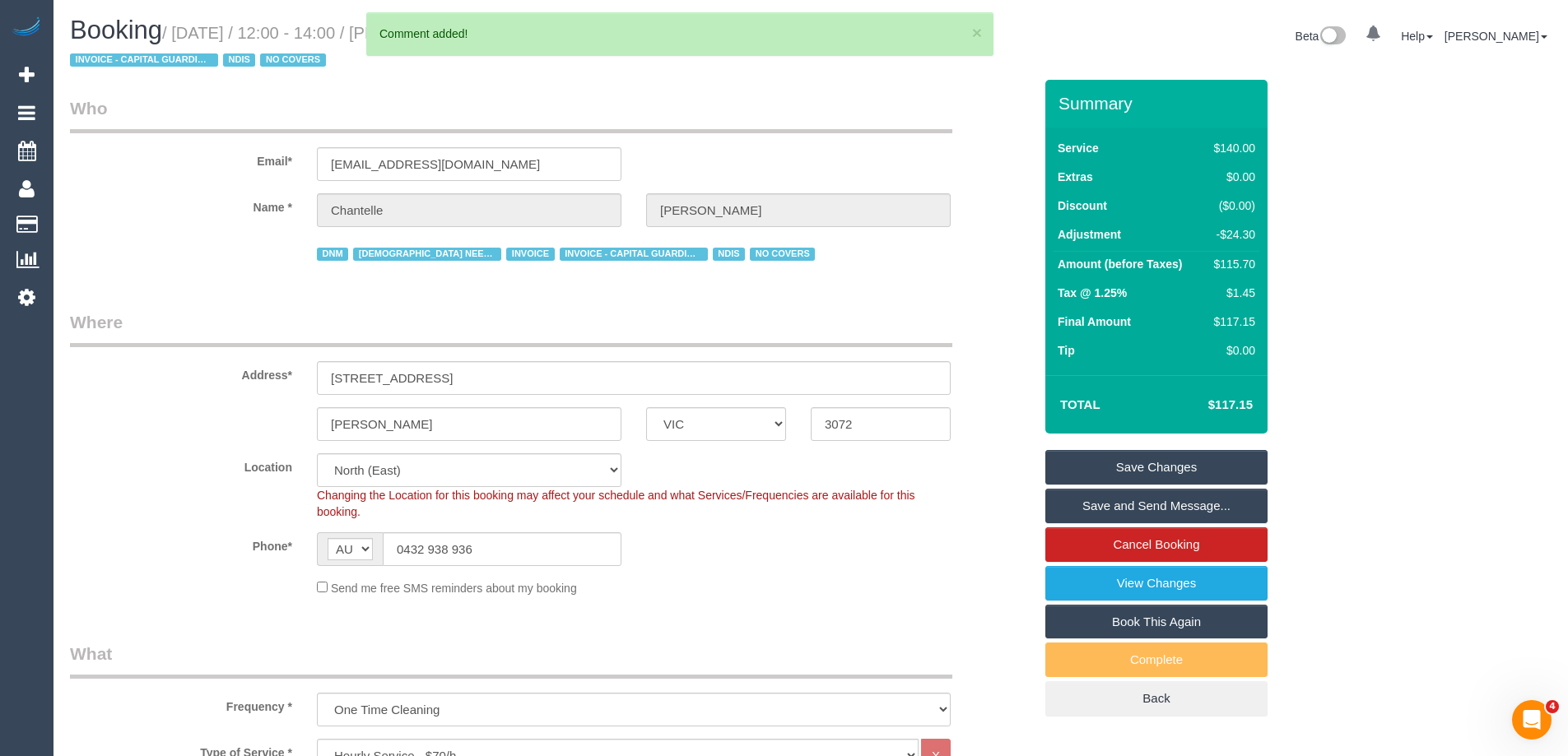
click at [1193, 464] on link "Save Changes" at bounding box center [1156, 468] width 222 height 34
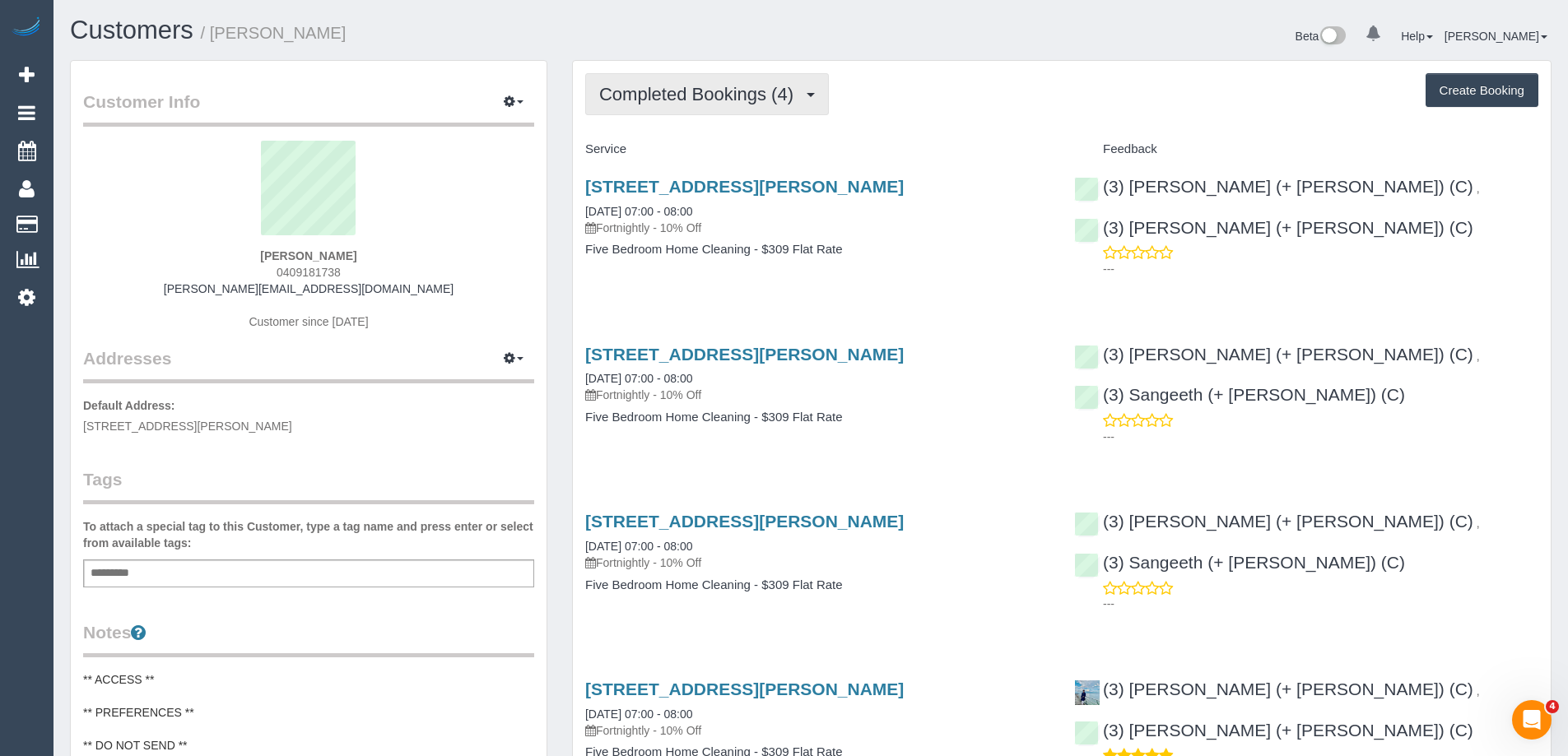
click at [698, 89] on span "Completed Bookings (4)" at bounding box center [700, 94] width 203 height 21
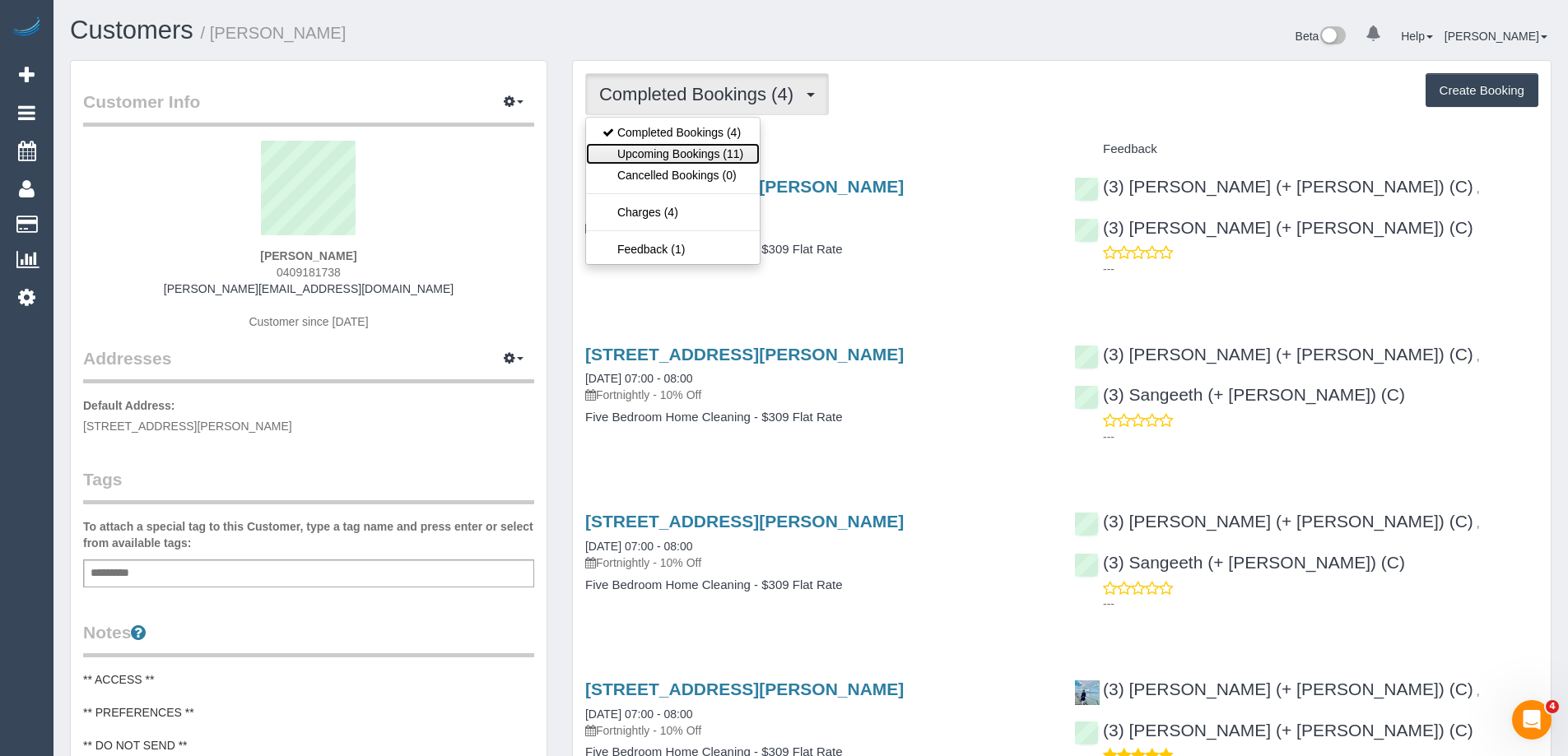
click at [706, 152] on link "Upcoming Bookings (11)" at bounding box center [673, 153] width 173 height 21
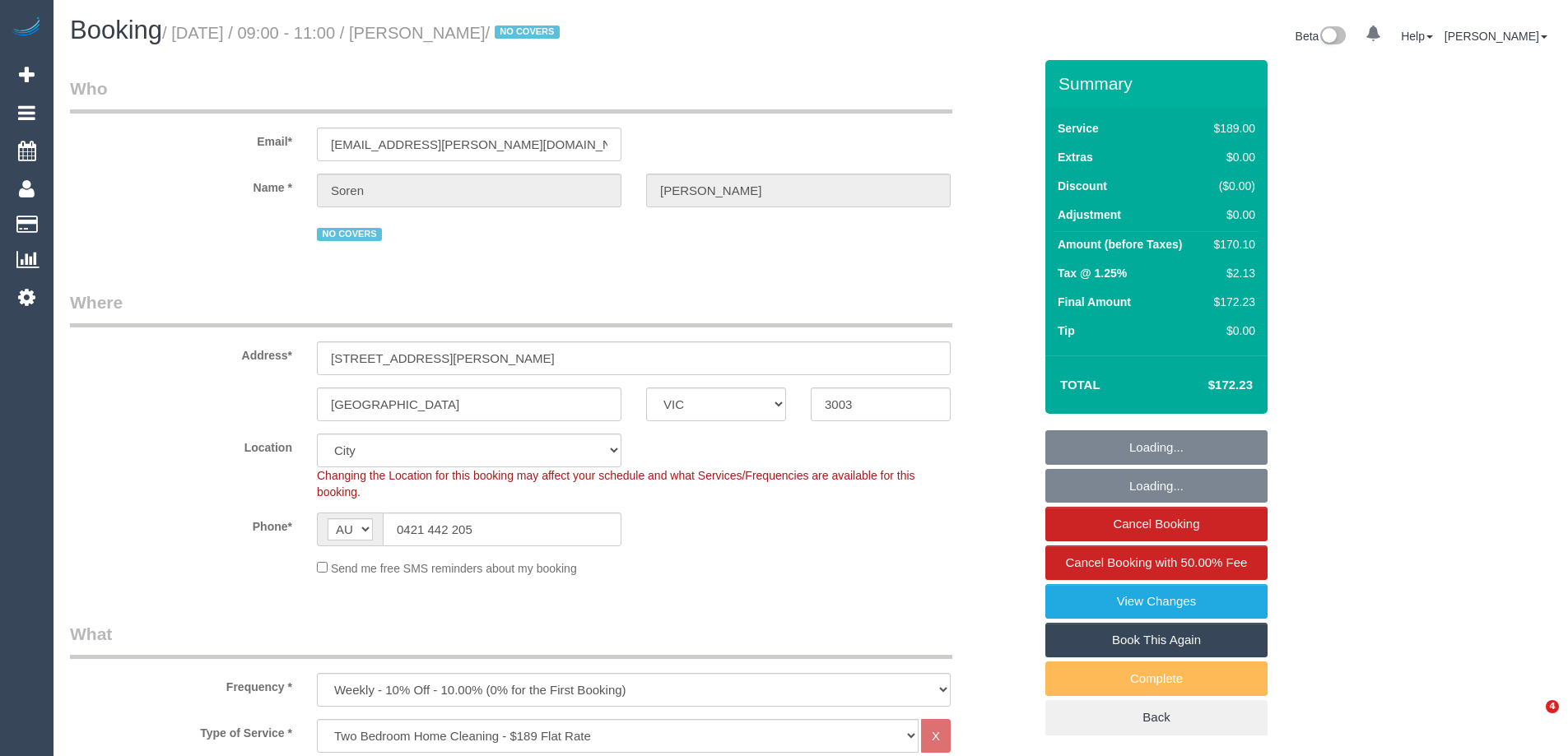
select select "VIC"
select select "string:stripe-pm_1R8Ak02GScqysDRVDO5Pc8JE"
select select "number:29"
select select "number:17"
select select "number:21"
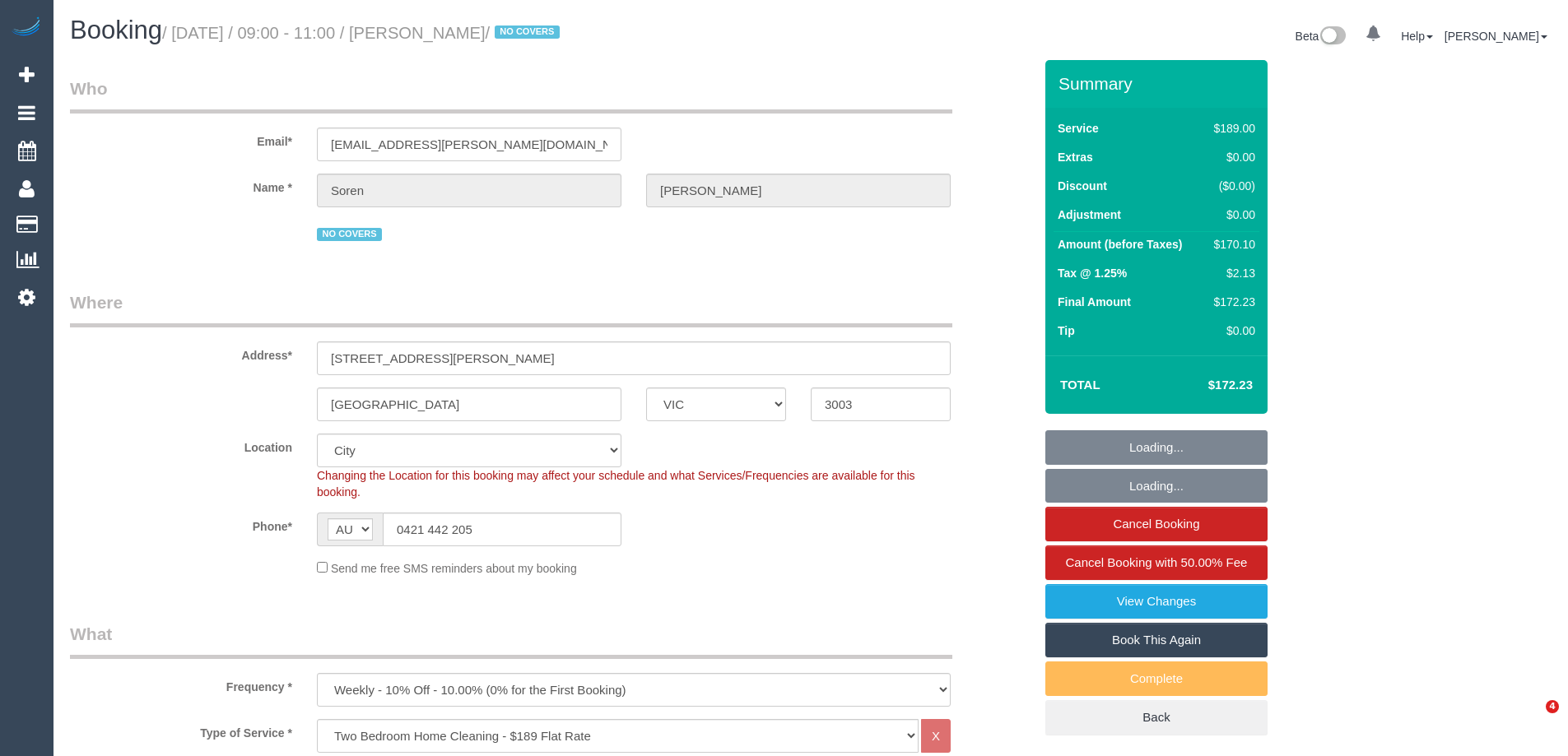
select select "number:36"
select select "number:35"
select select "number:12"
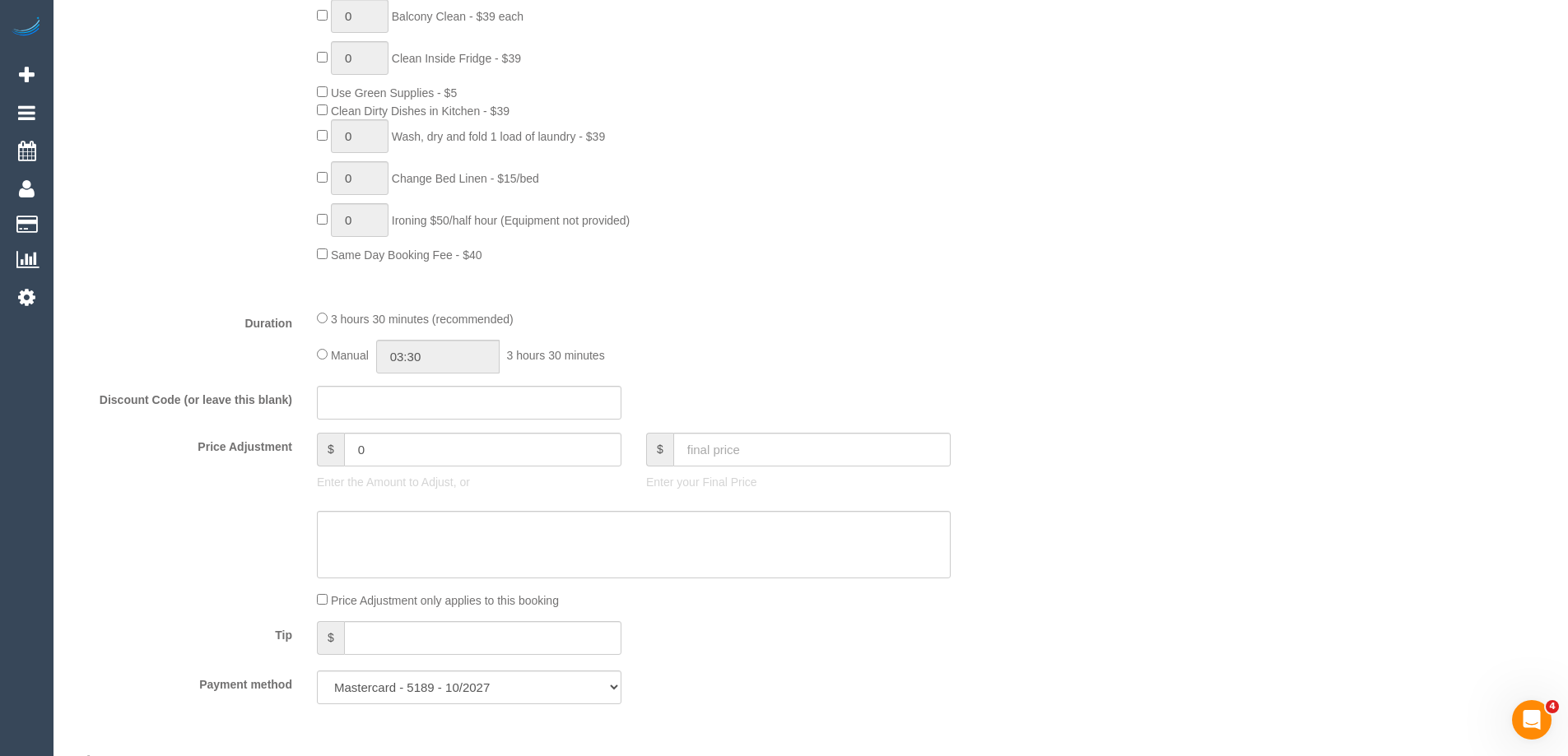
scroll to position [1316, 0]
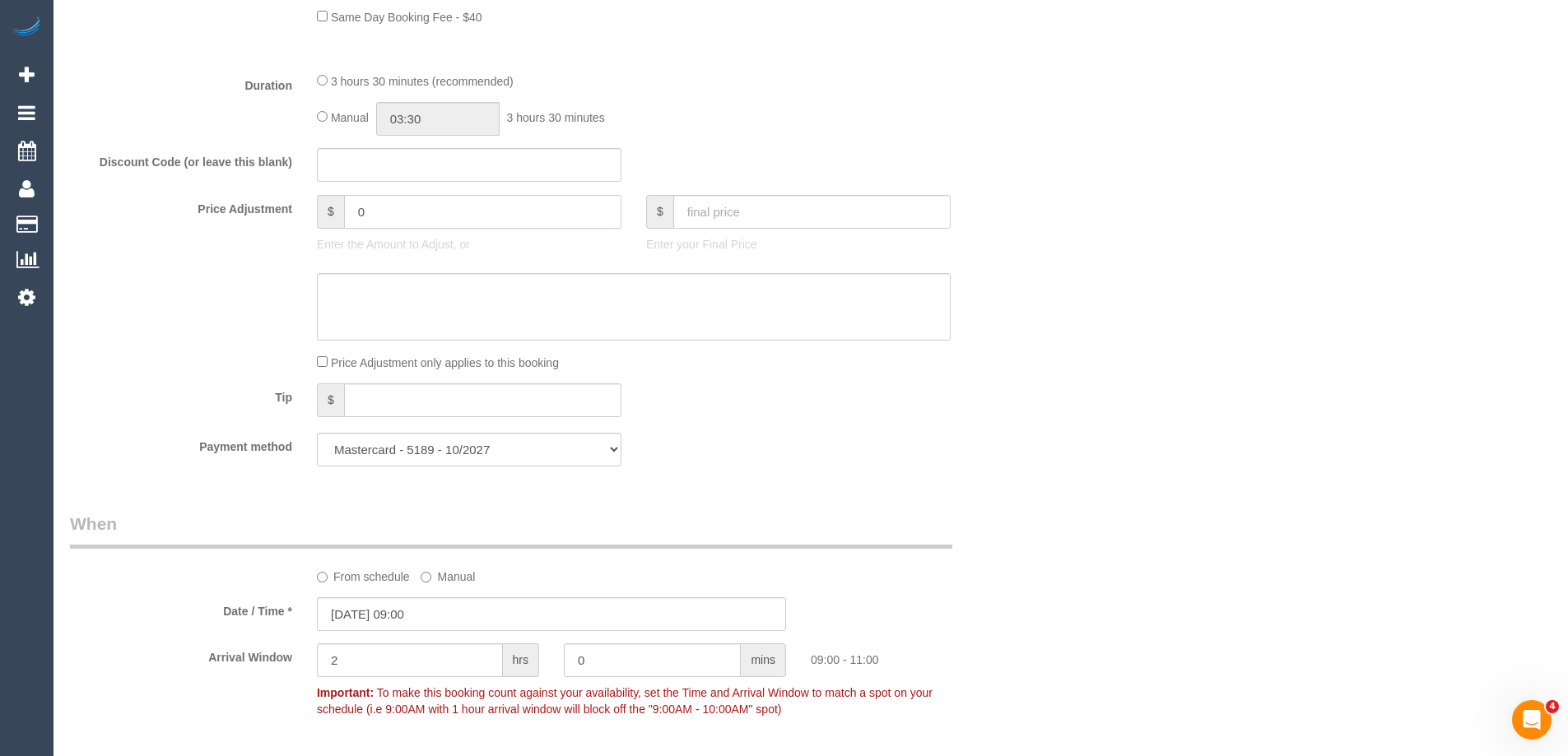
click at [372, 195] on input "0" at bounding box center [482, 211] width 277 height 33
click at [384, 344] on sui-booking-price-adjustment "Price Adjustment $ 07.92 Enter the Amount to Adjust, or $ Enter your Final Pric…" at bounding box center [551, 283] width 963 height 176
click at [399, 301] on textarea at bounding box center [633, 307] width 633 height 68
type input "7.92"
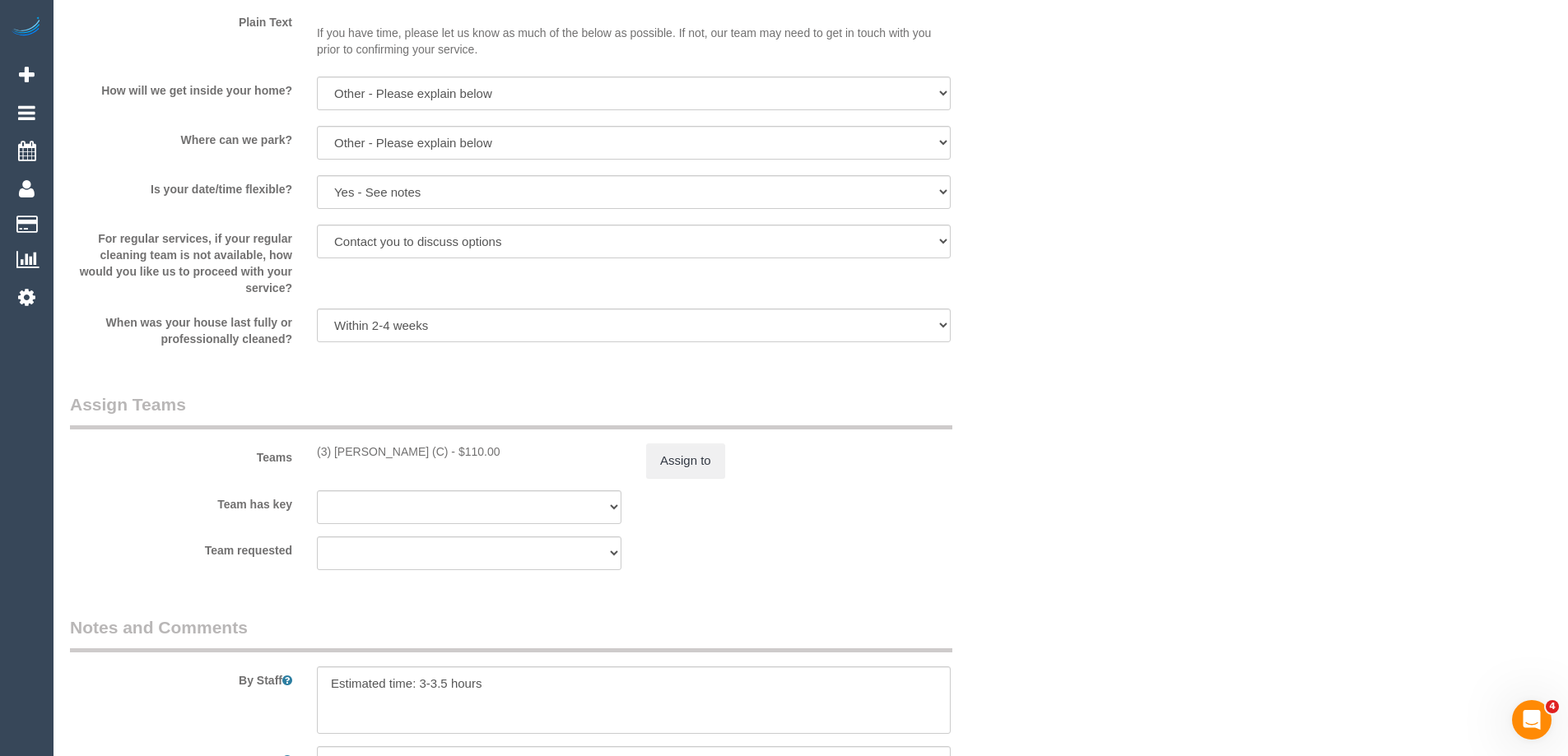
scroll to position [2386, 0]
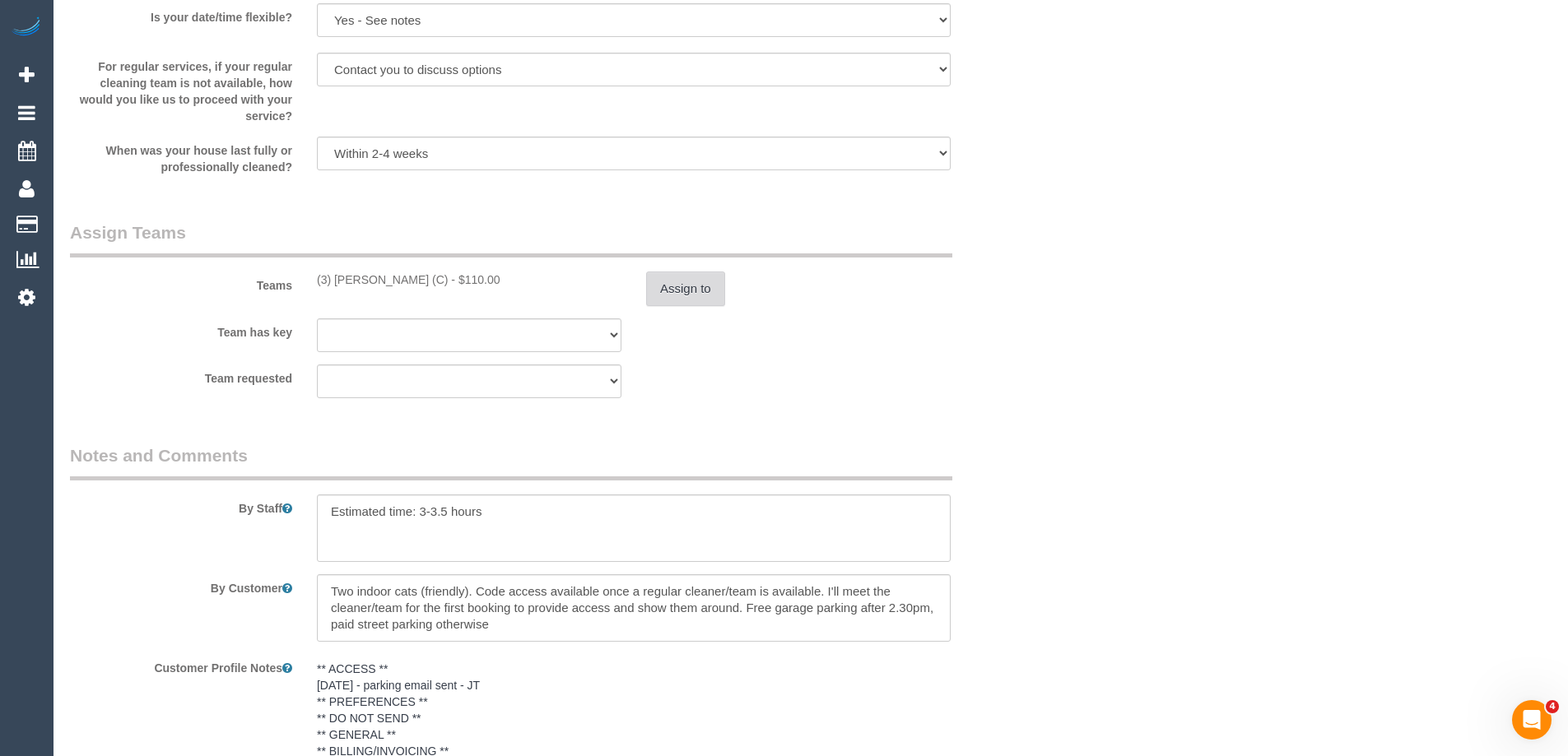
type textarea "$7.92 parking VC"
click at [675, 282] on button "Assign to" at bounding box center [685, 288] width 79 height 34
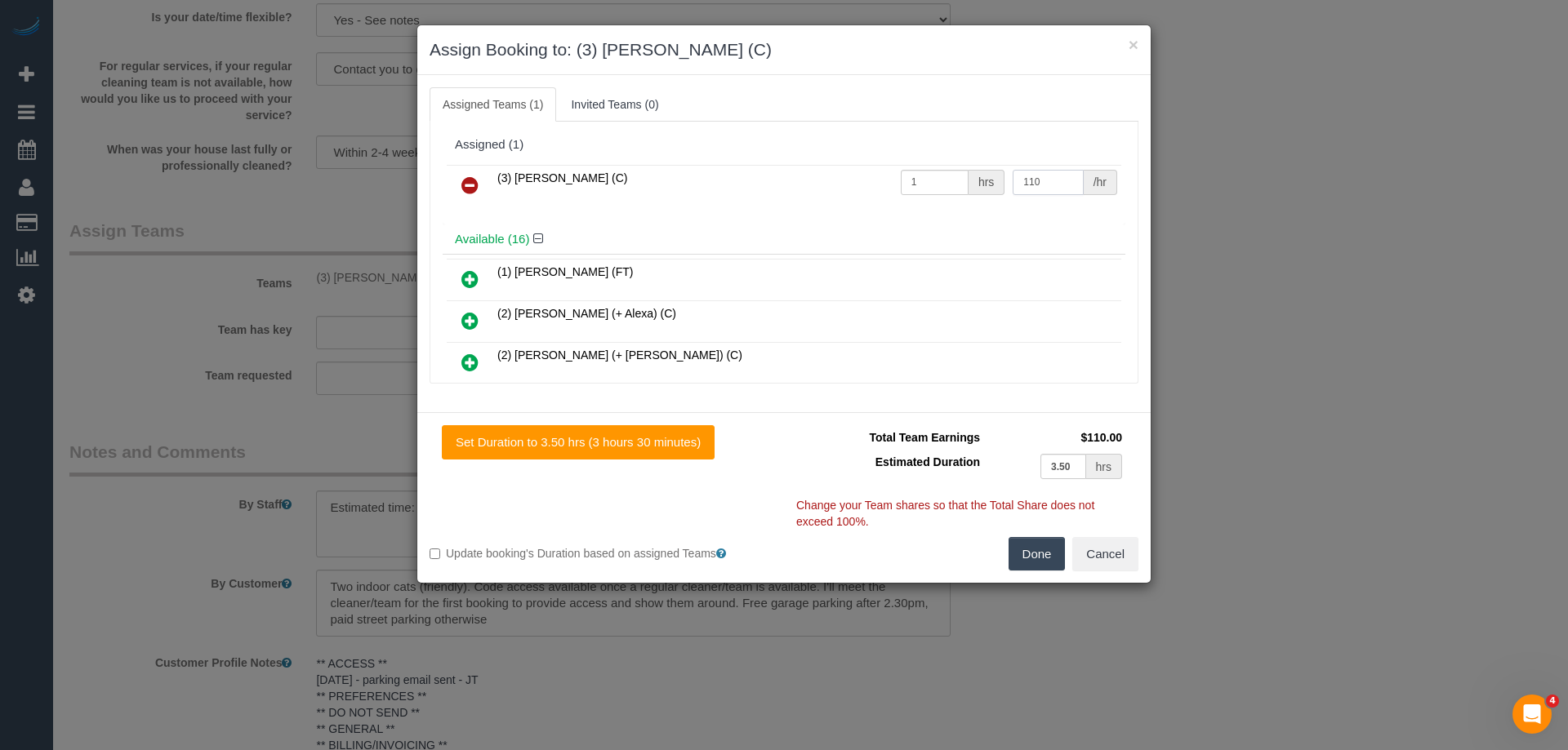
click at [1042, 171] on input "110" at bounding box center [1047, 182] width 70 height 26
type input "117.92"
click at [1042, 541] on button "Done" at bounding box center [1037, 554] width 57 height 34
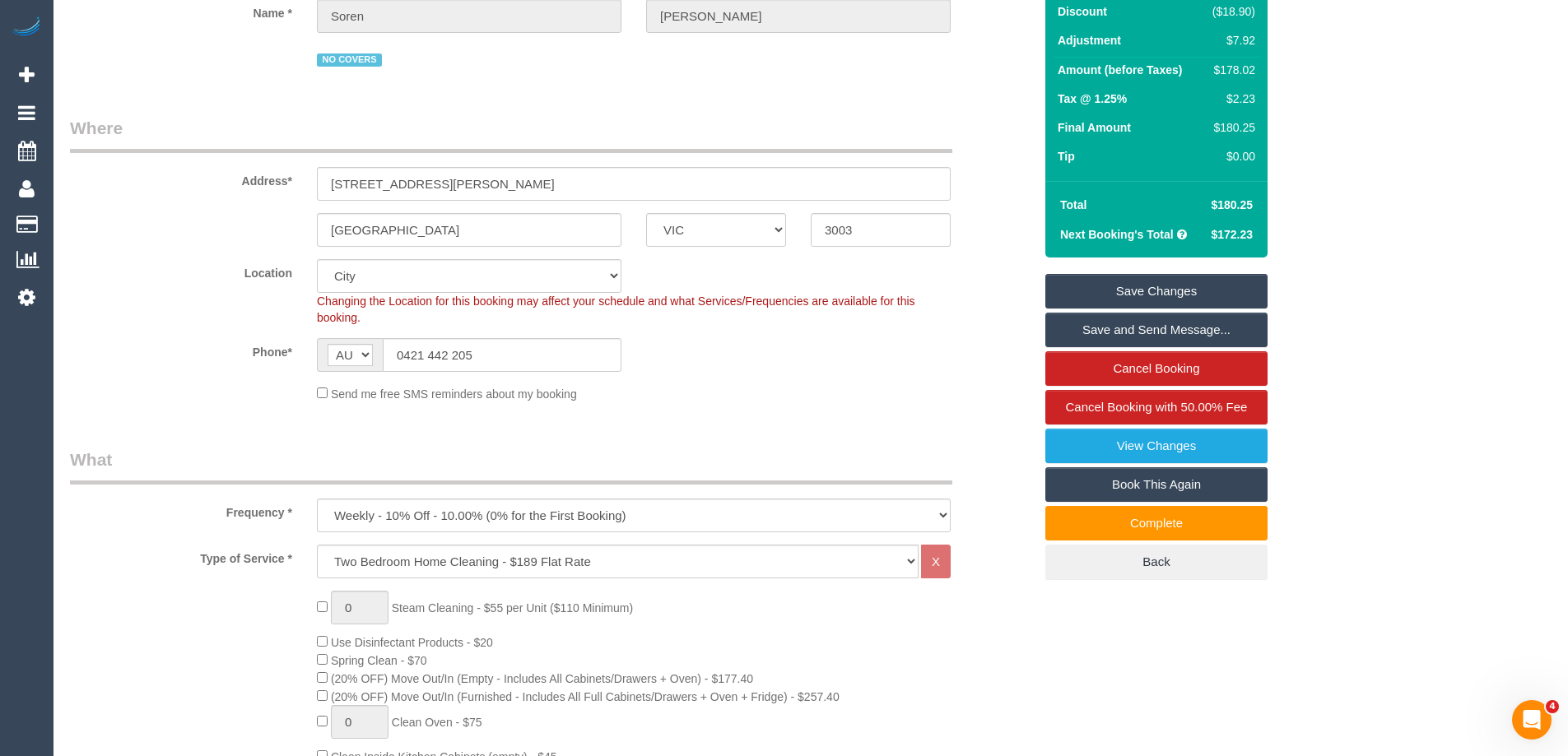
scroll to position [0, 0]
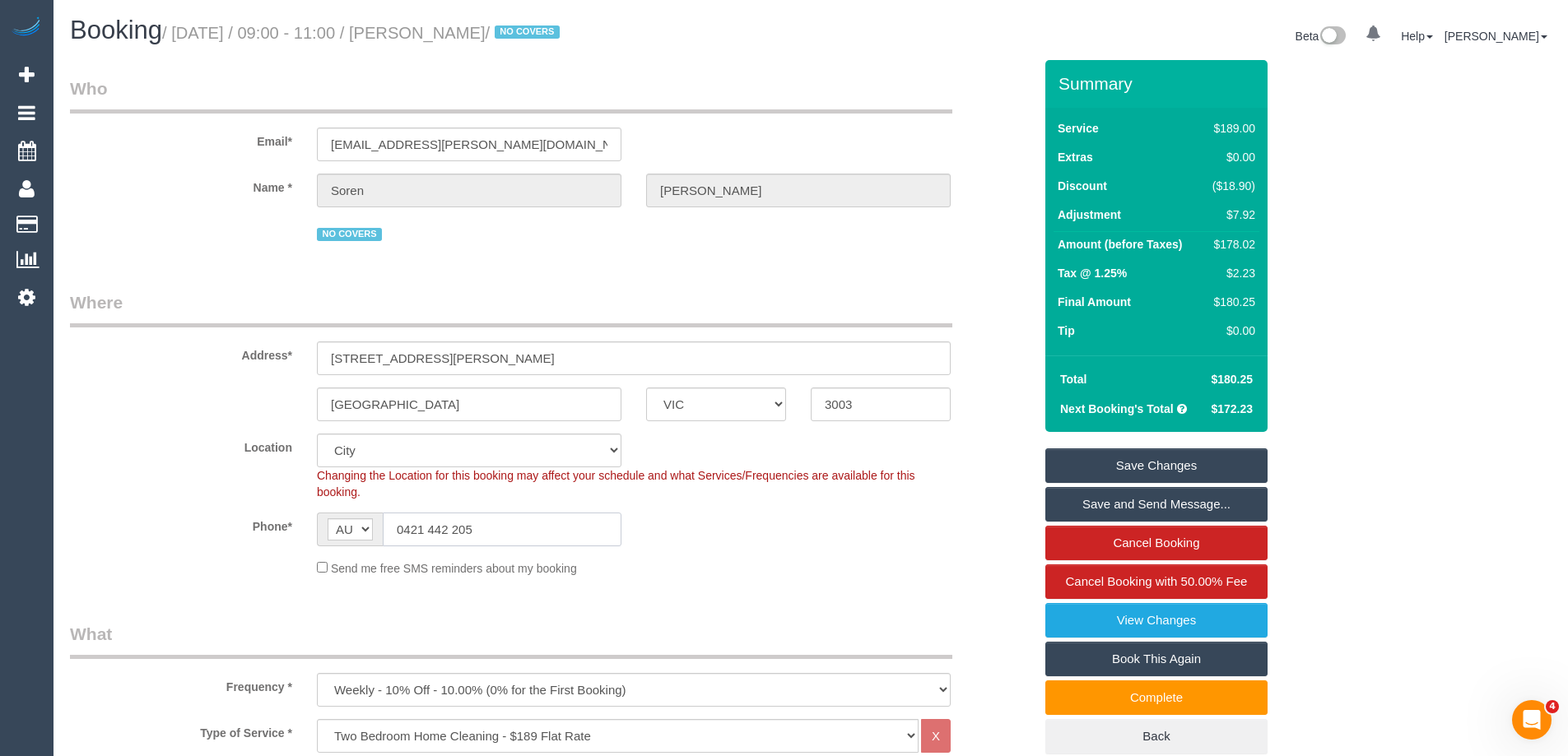
drag, startPoint x: 487, startPoint y: 533, endPoint x: 155, endPoint y: 520, distance: 332.3
click at [178, 524] on div "Phone* AF AL DZ AD AO AI AQ AG AR AM AW AU AT AZ BS BH BD BB BY BE BZ BJ BM BT …" at bounding box center [551, 528] width 988 height 33
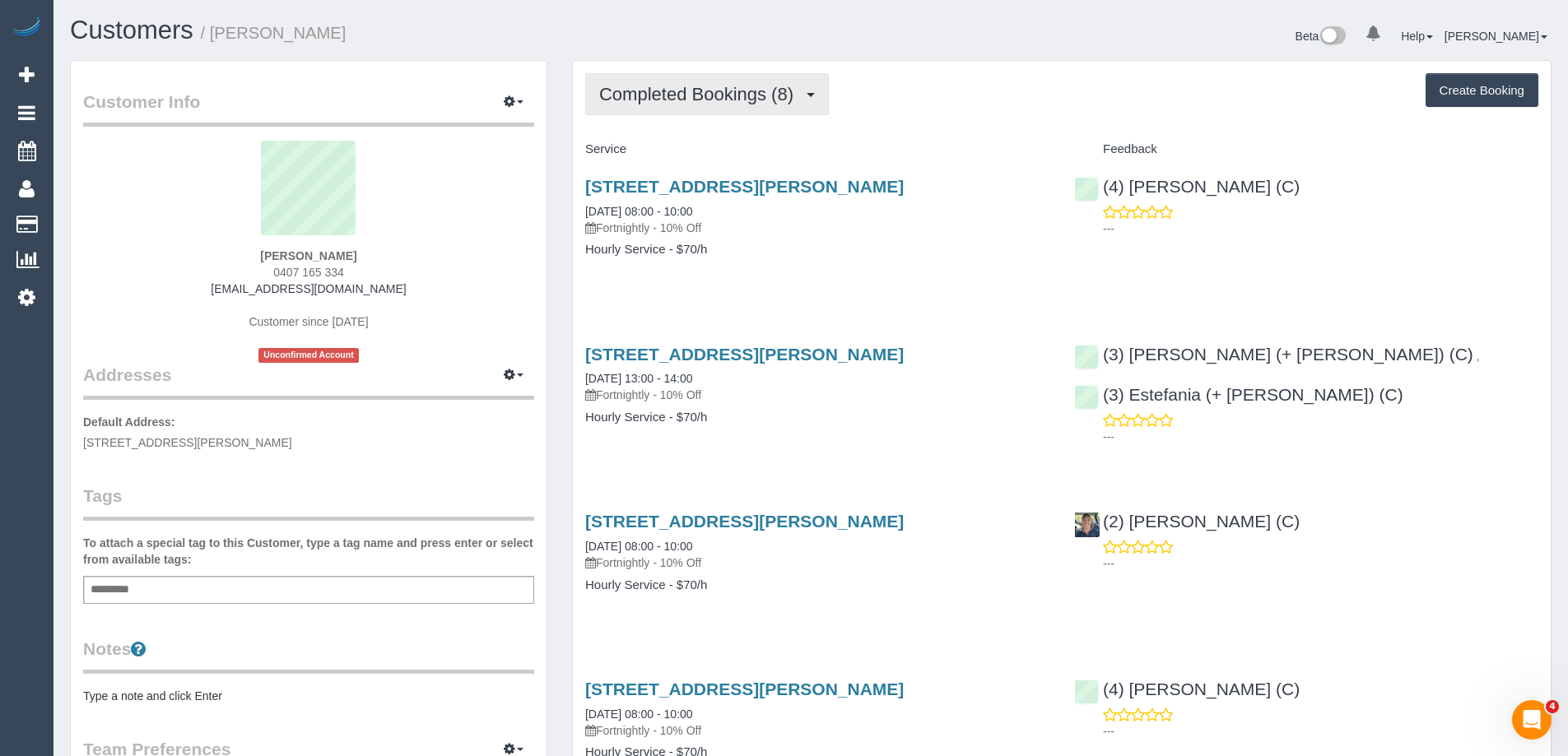
click at [719, 92] on span "Completed Bookings (8)" at bounding box center [700, 94] width 203 height 21
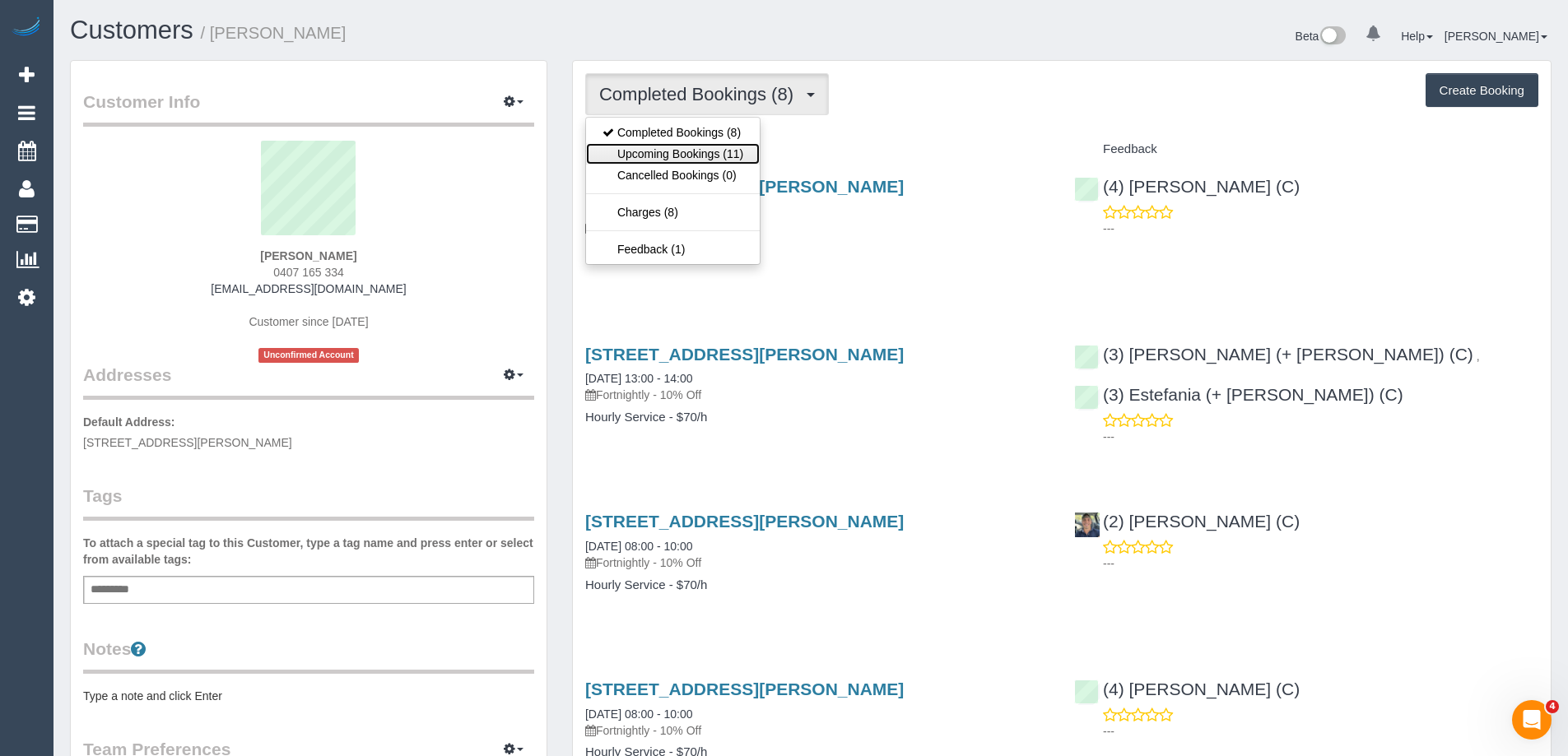
click at [727, 156] on link "Upcoming Bookings (11)" at bounding box center [673, 153] width 173 height 21
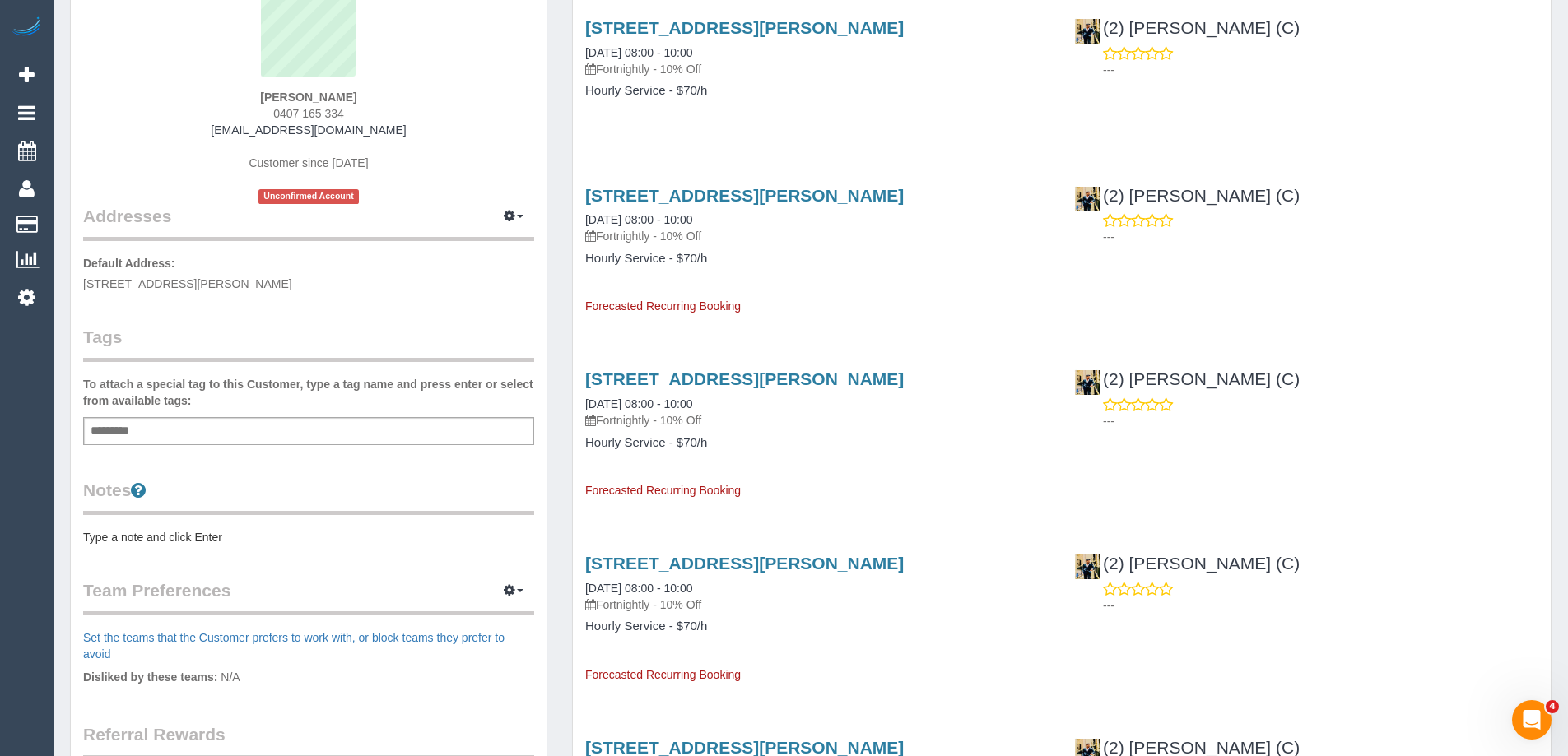
scroll to position [165, 0]
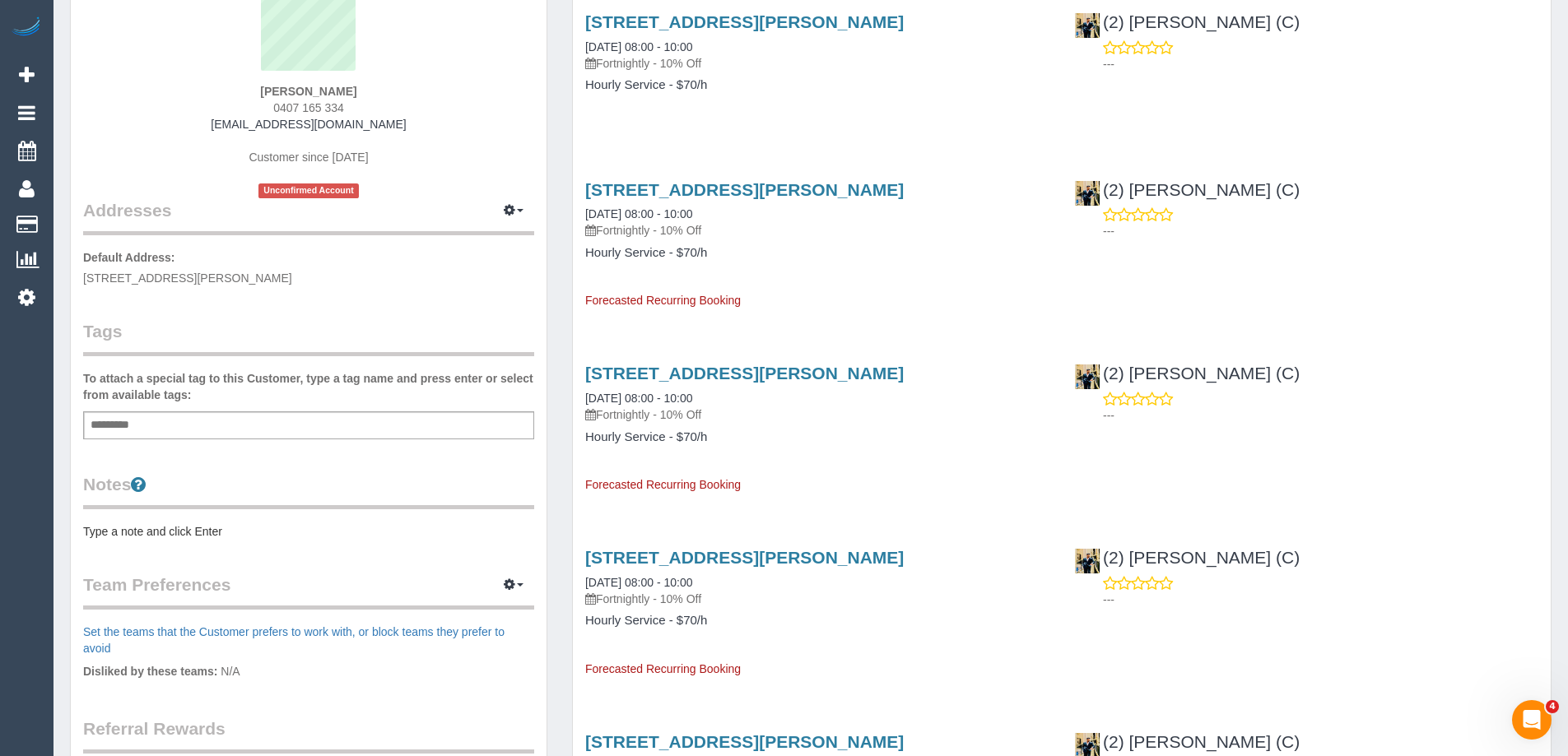
click at [167, 527] on pre "Type a note and click Enter" at bounding box center [308, 531] width 451 height 16
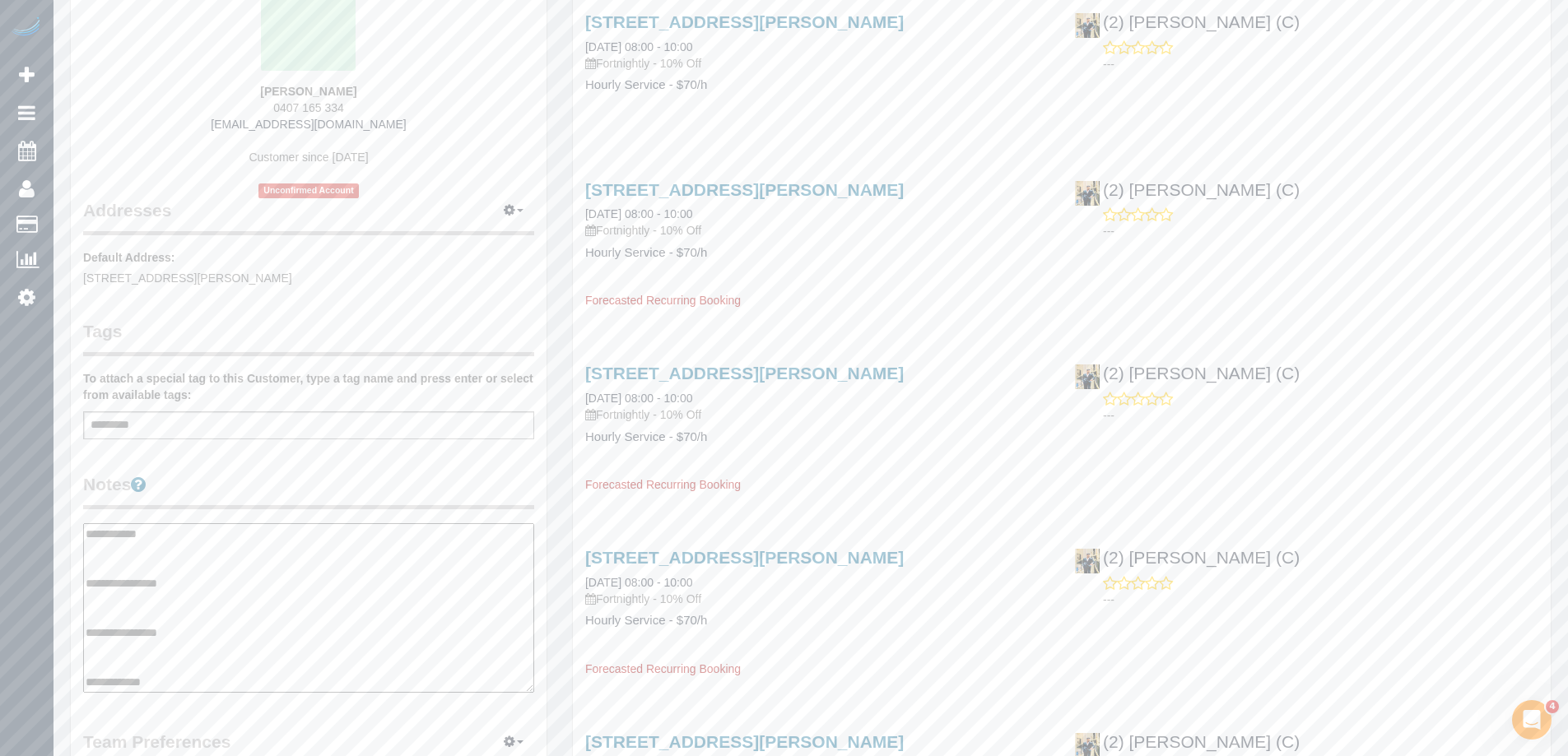
click at [200, 602] on textarea "**********" at bounding box center [308, 608] width 451 height 169
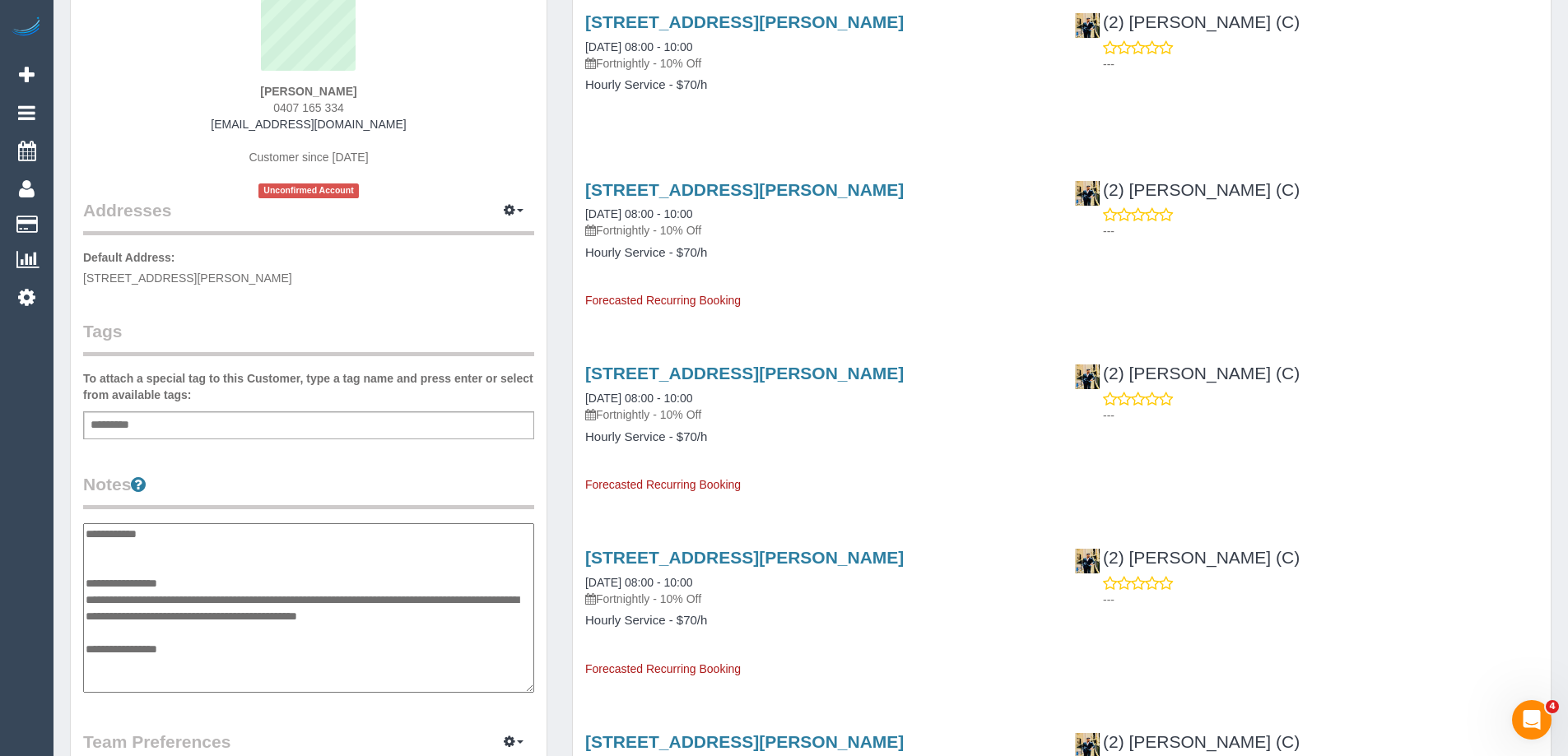
type textarea "**********"
click at [332, 466] on div "Customer Info Edit Contact Info Send Message Email Preferences Special Sales Ta…" at bounding box center [308, 533] width 475 height 1274
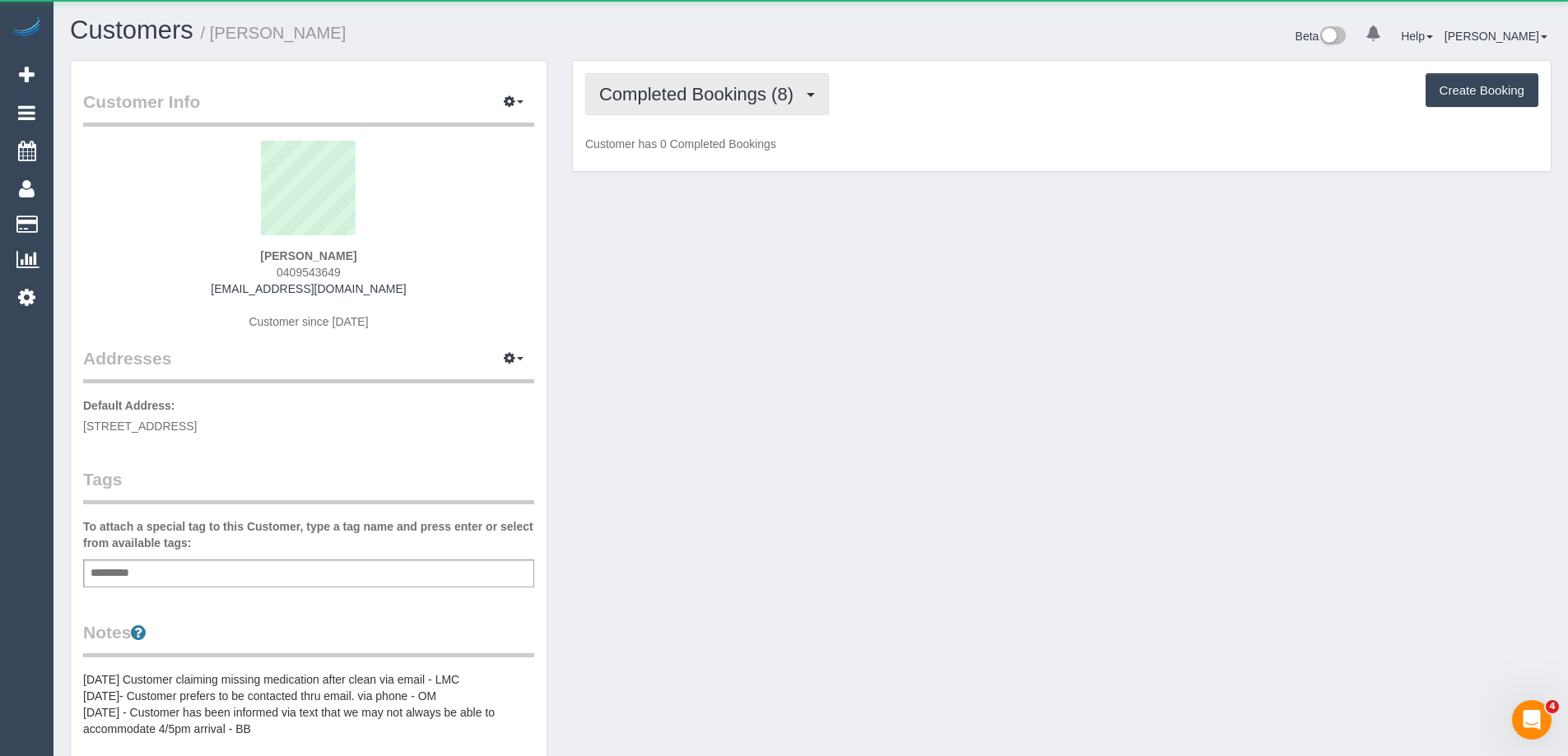
click at [725, 97] on span "Completed Bookings (8)" at bounding box center [700, 94] width 203 height 21
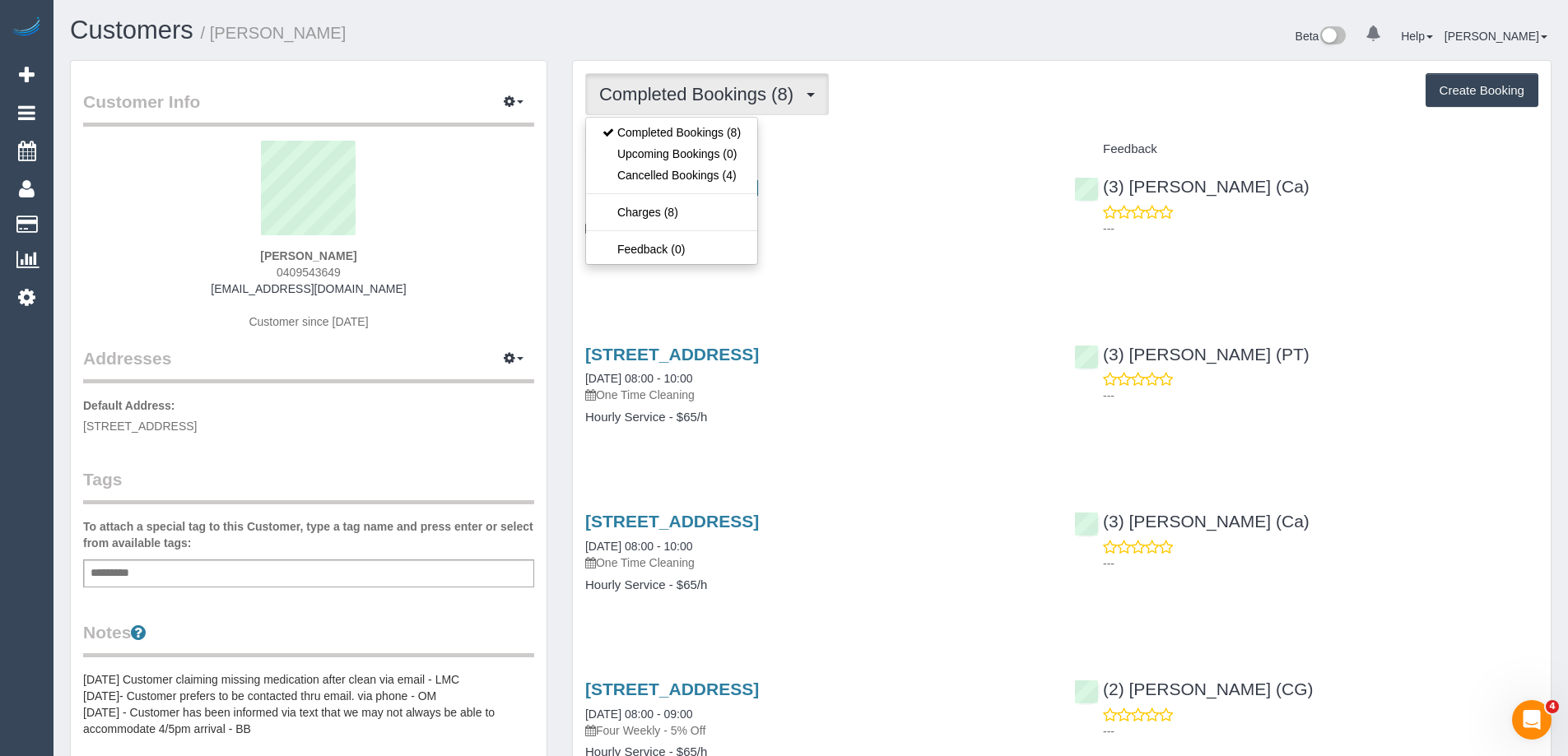
click at [896, 103] on div "Completed Bookings (8) Completed Bookings (8) Upcoming Bookings (0) Cancelled B…" at bounding box center [1061, 94] width 954 height 42
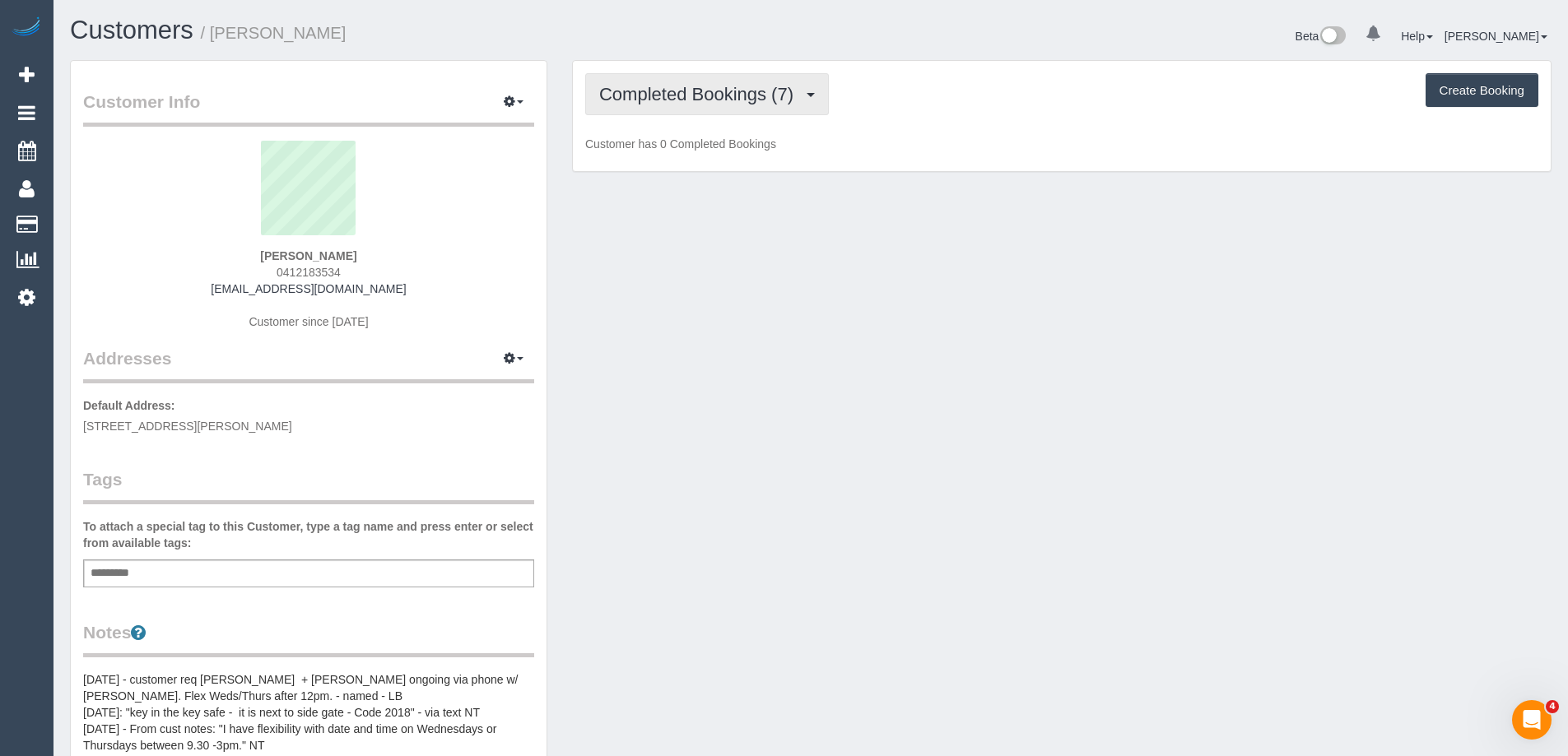
click at [766, 96] on span "Completed Bookings (7)" at bounding box center [700, 94] width 203 height 21
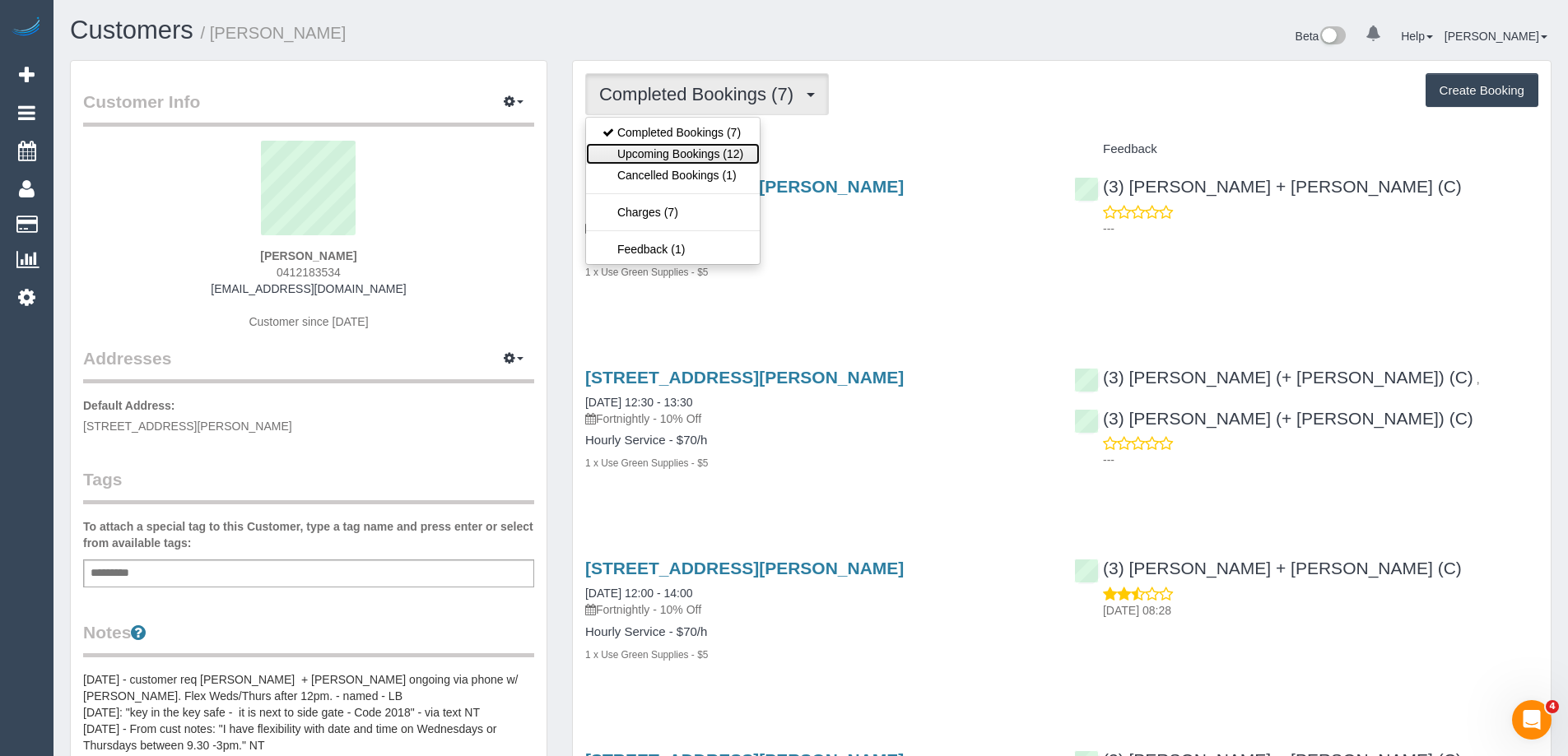
click at [738, 151] on link "Upcoming Bookings (12)" at bounding box center [673, 153] width 173 height 21
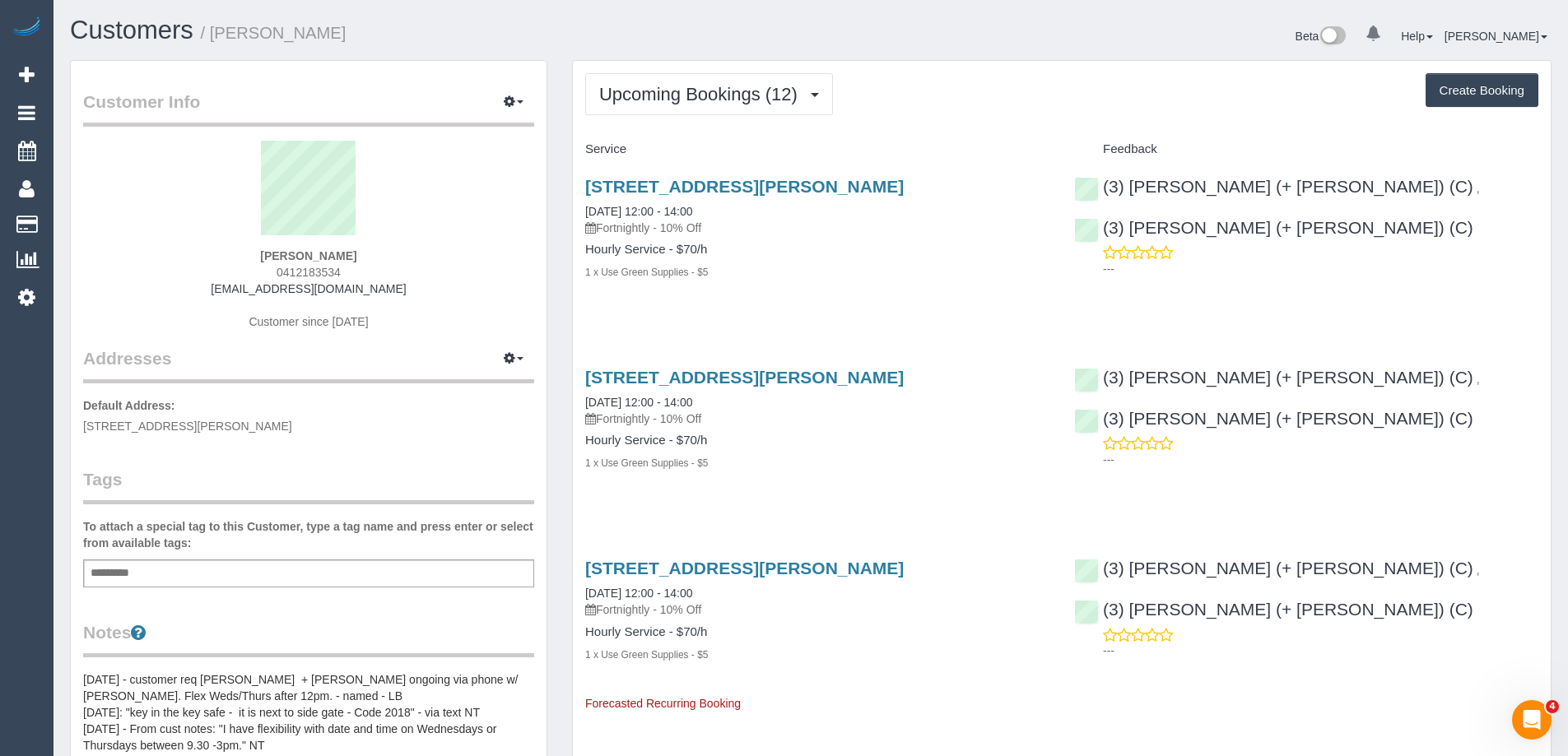
drag, startPoint x: 352, startPoint y: 276, endPoint x: 196, endPoint y: 282, distance: 156.1
click at [200, 276] on div "Juliette Halliday 0412183534 juliette.halliday1@gmail.com Customer since 2025" at bounding box center [308, 244] width 451 height 206
copy span "0412183534"
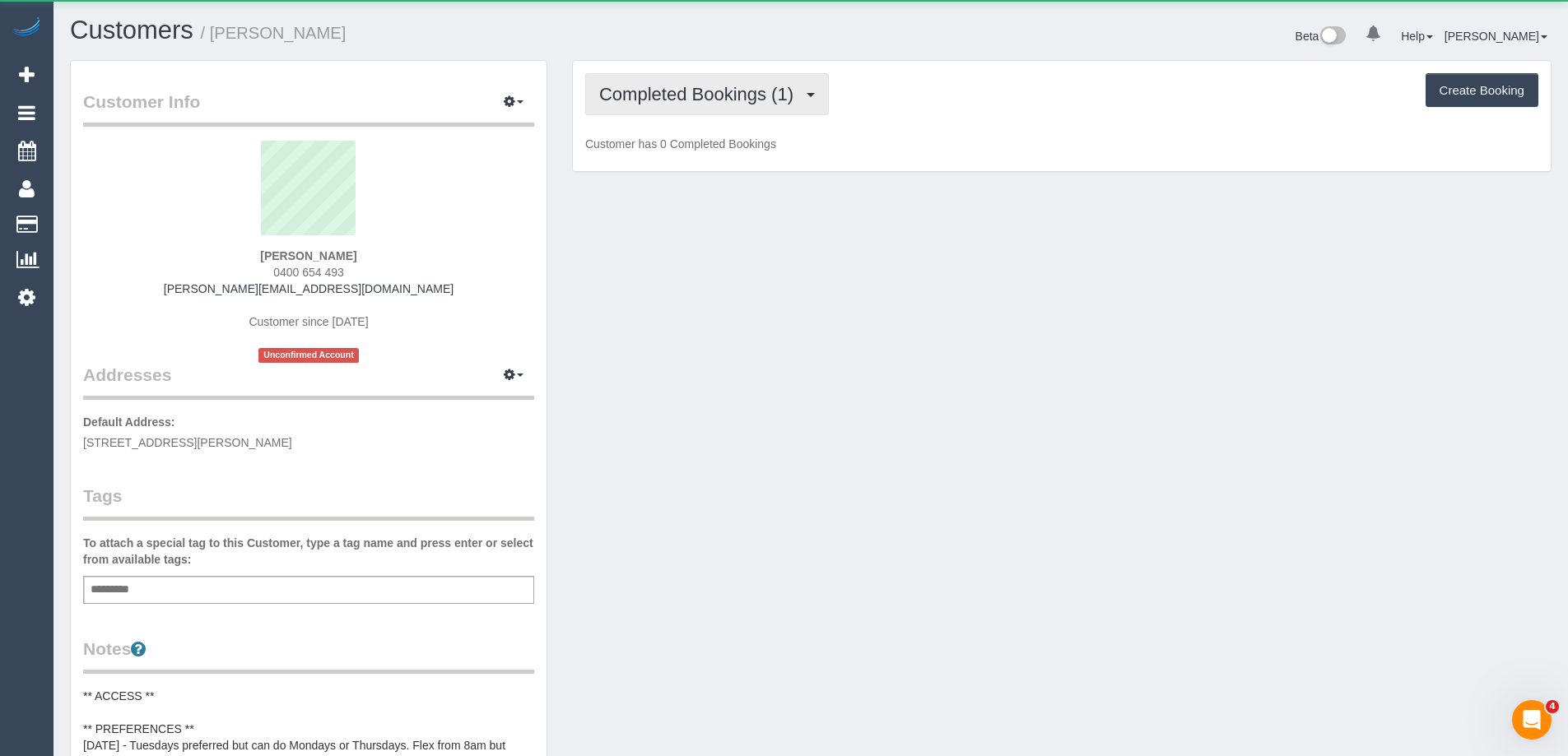
click at [761, 86] on span "Completed Bookings (1)" at bounding box center [700, 94] width 203 height 21
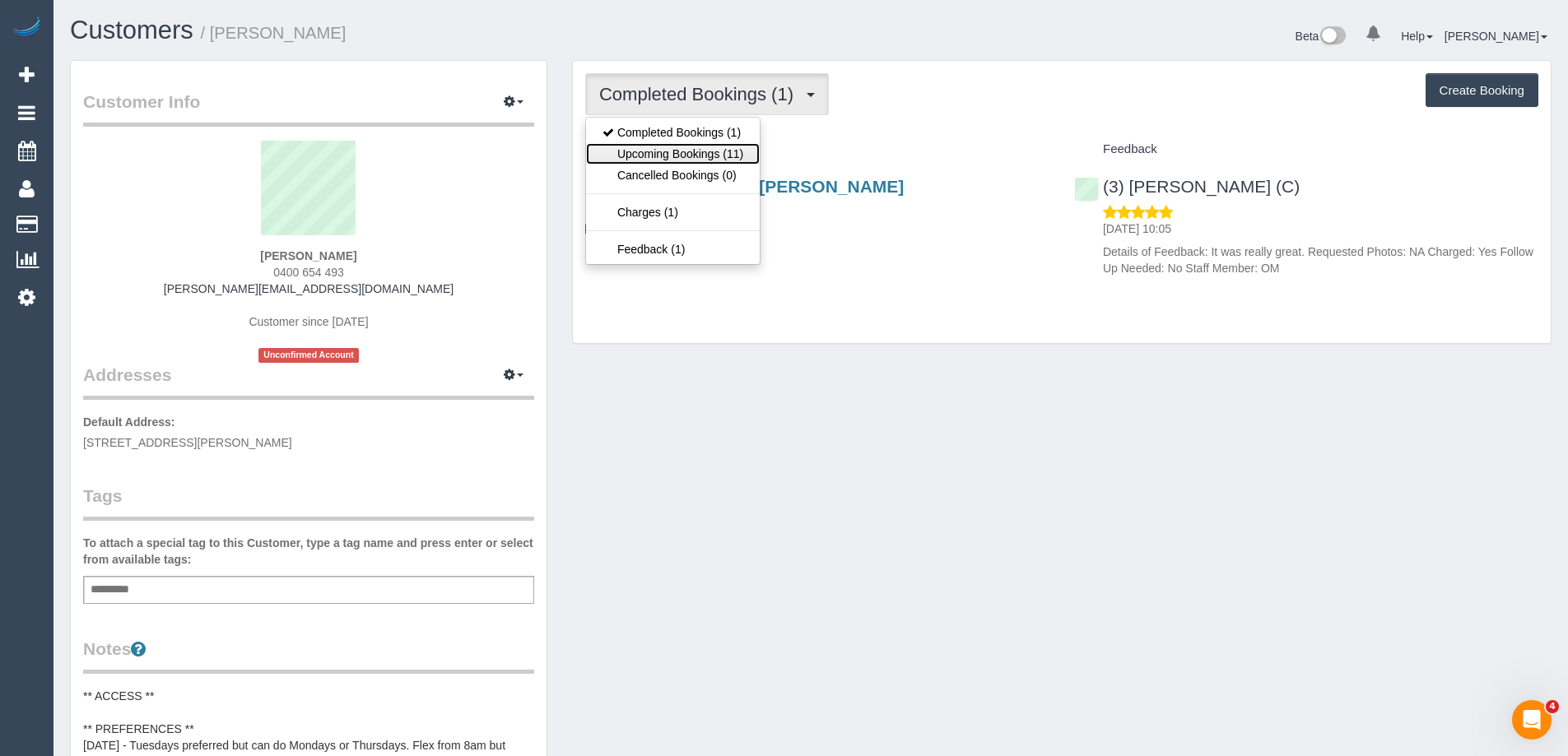
click at [719, 155] on link "Upcoming Bookings (11)" at bounding box center [673, 153] width 173 height 21
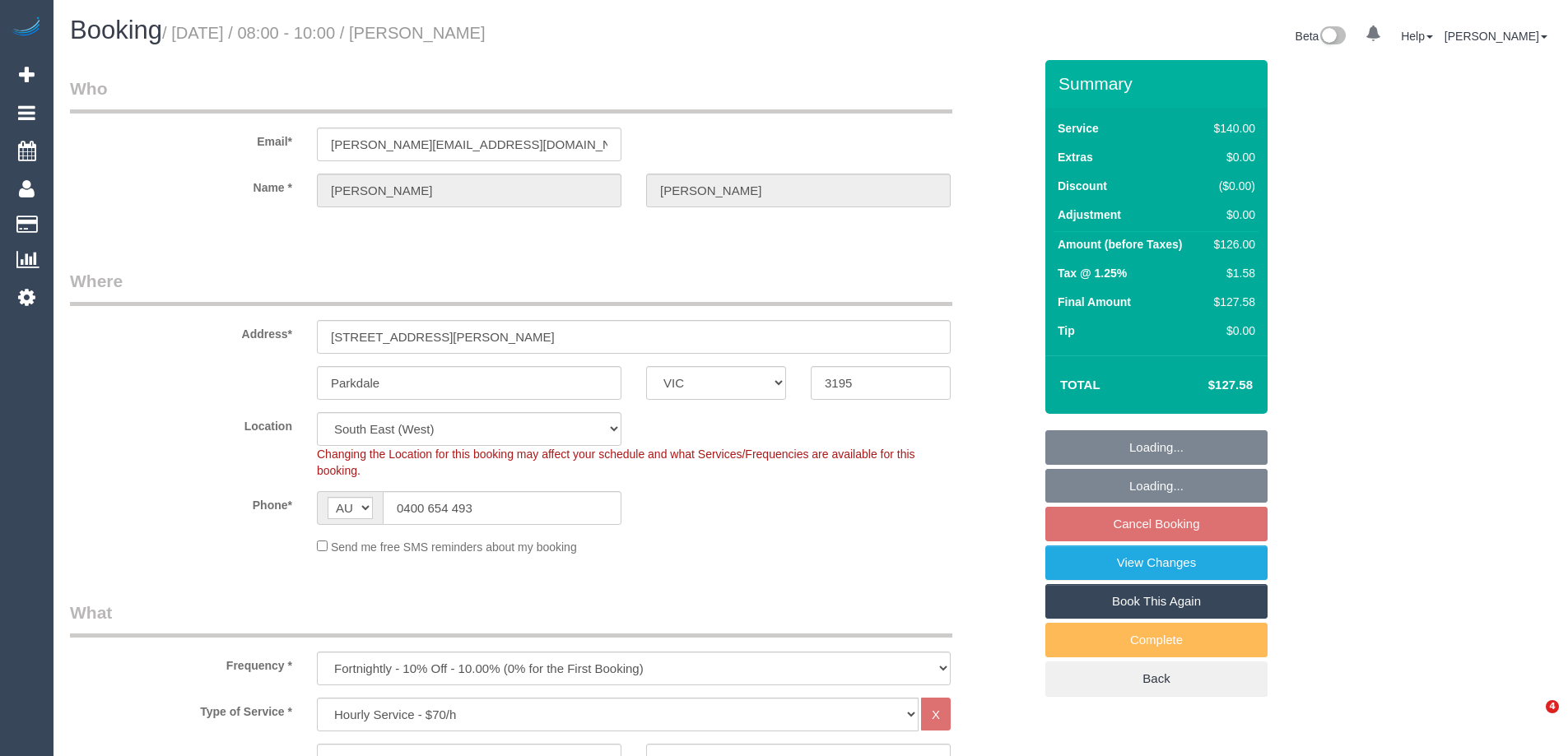
select select "VIC"
select select "number:28"
select select "number:14"
select select "number:19"
select select "number:36"
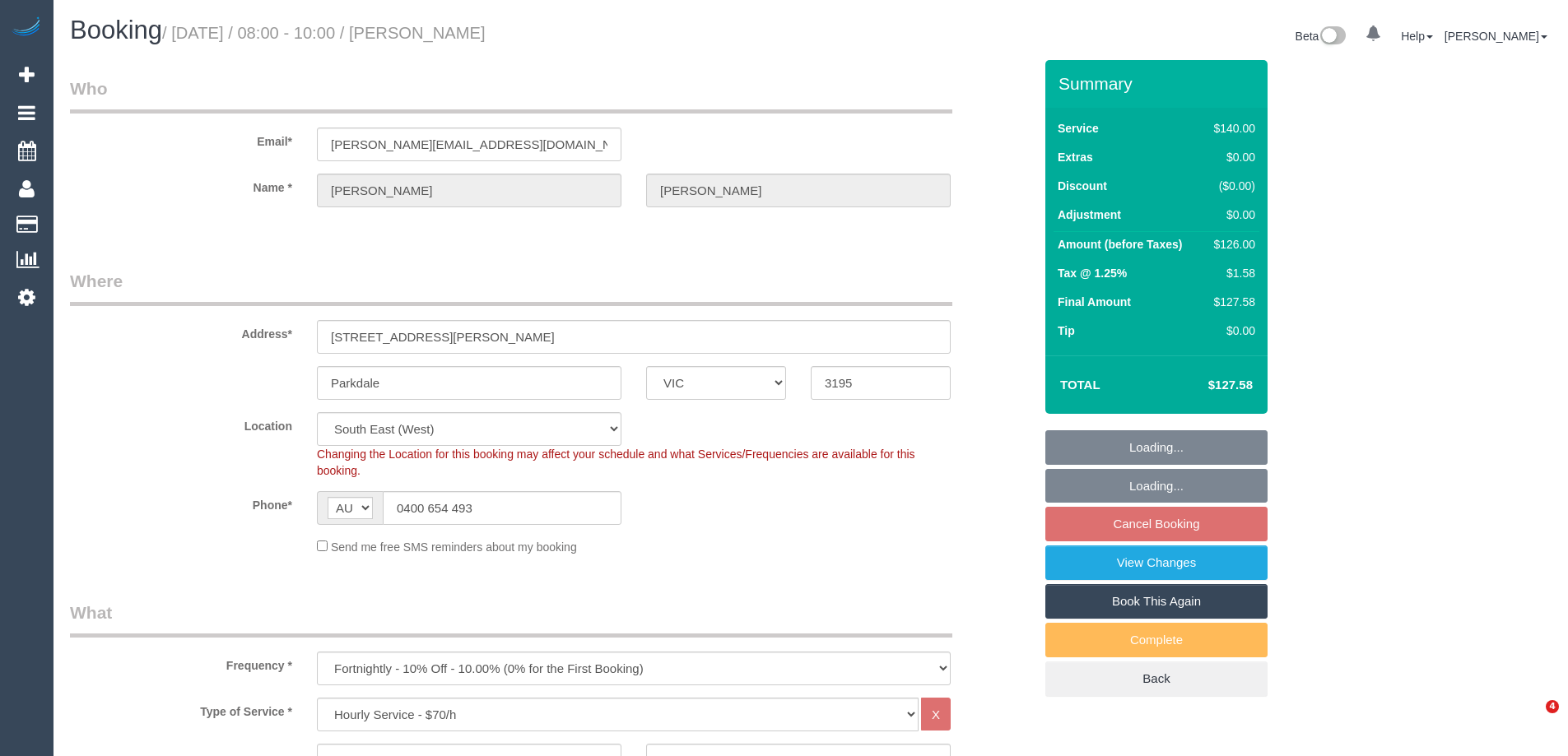
select select "number:34"
select select "string:stripe-pm_1Rsu1R2GScqysDRVbPyVwbNQ"
select select "spot2"
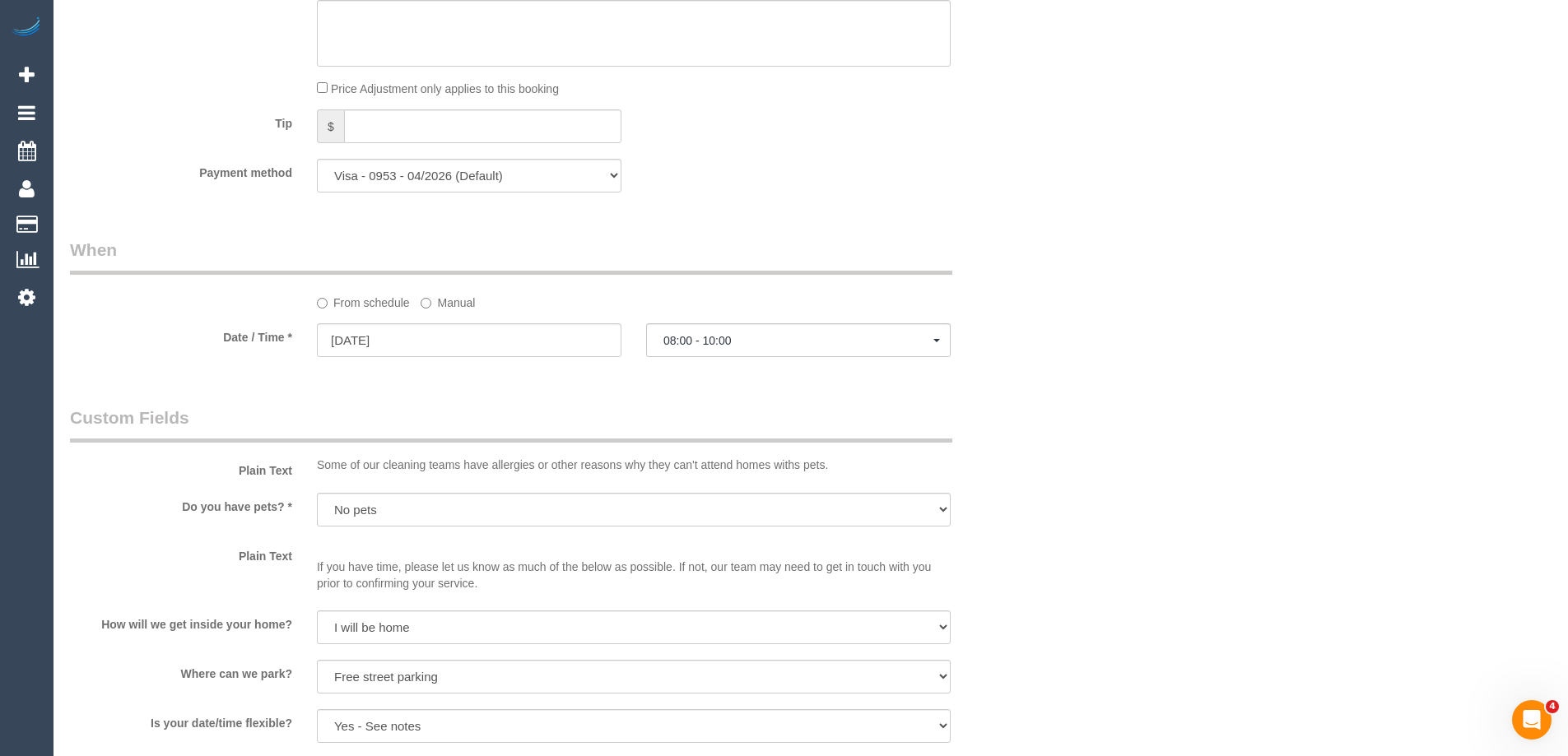
scroll to position [1645, 0]
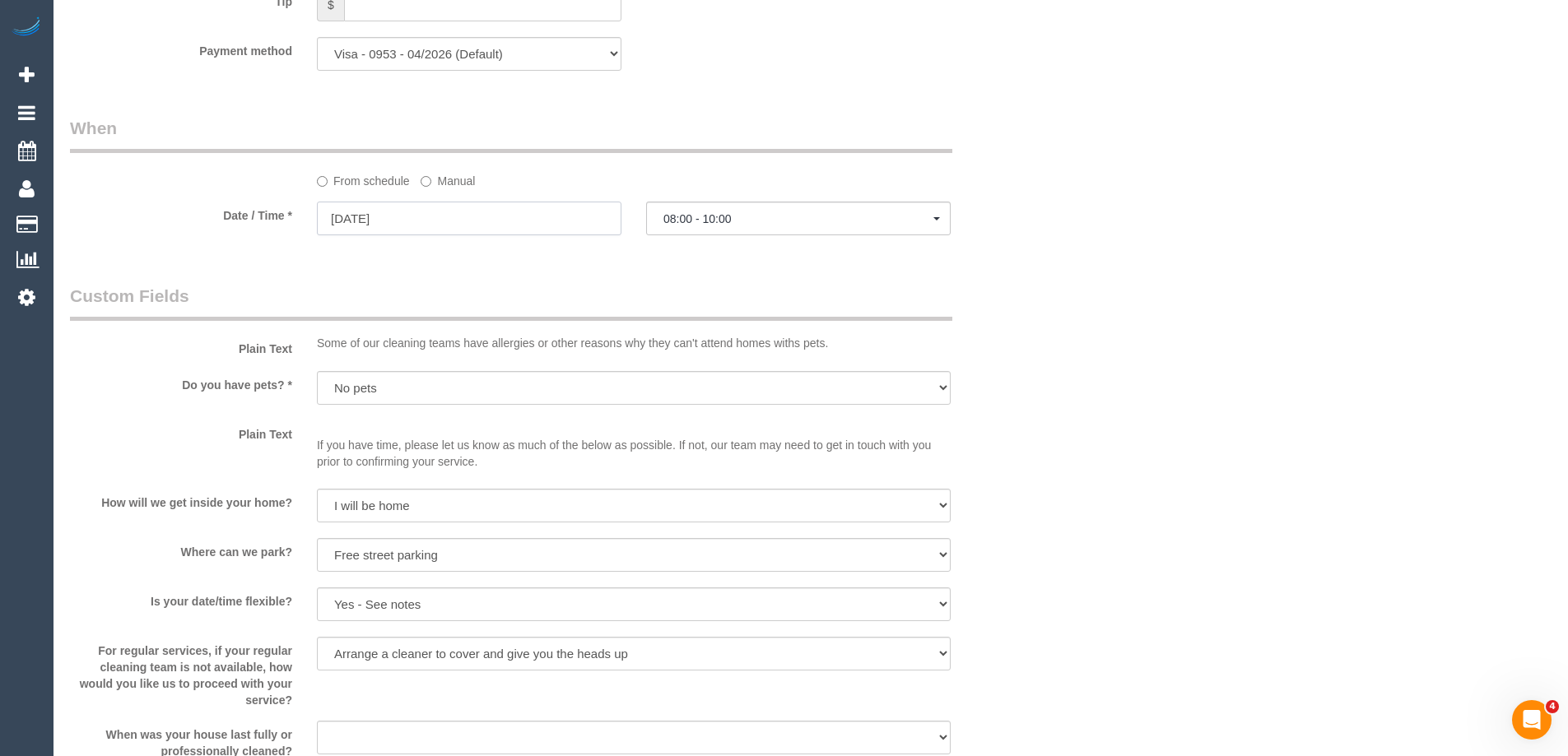
click at [460, 231] on input "02/09/2025" at bounding box center [470, 218] width 305 height 33
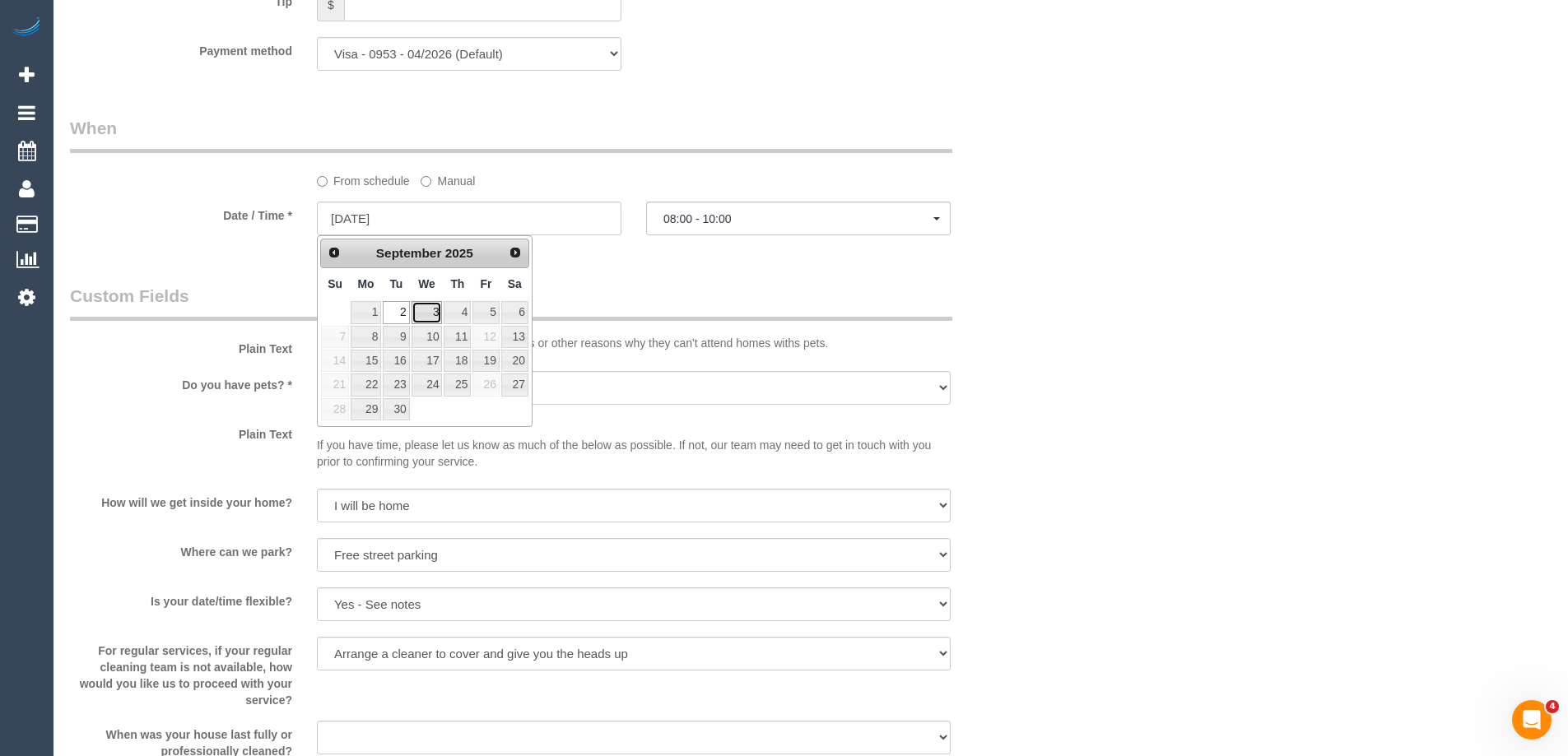
click at [422, 311] on link "3" at bounding box center [427, 311] width 31 height 22
type input "03/09/2025"
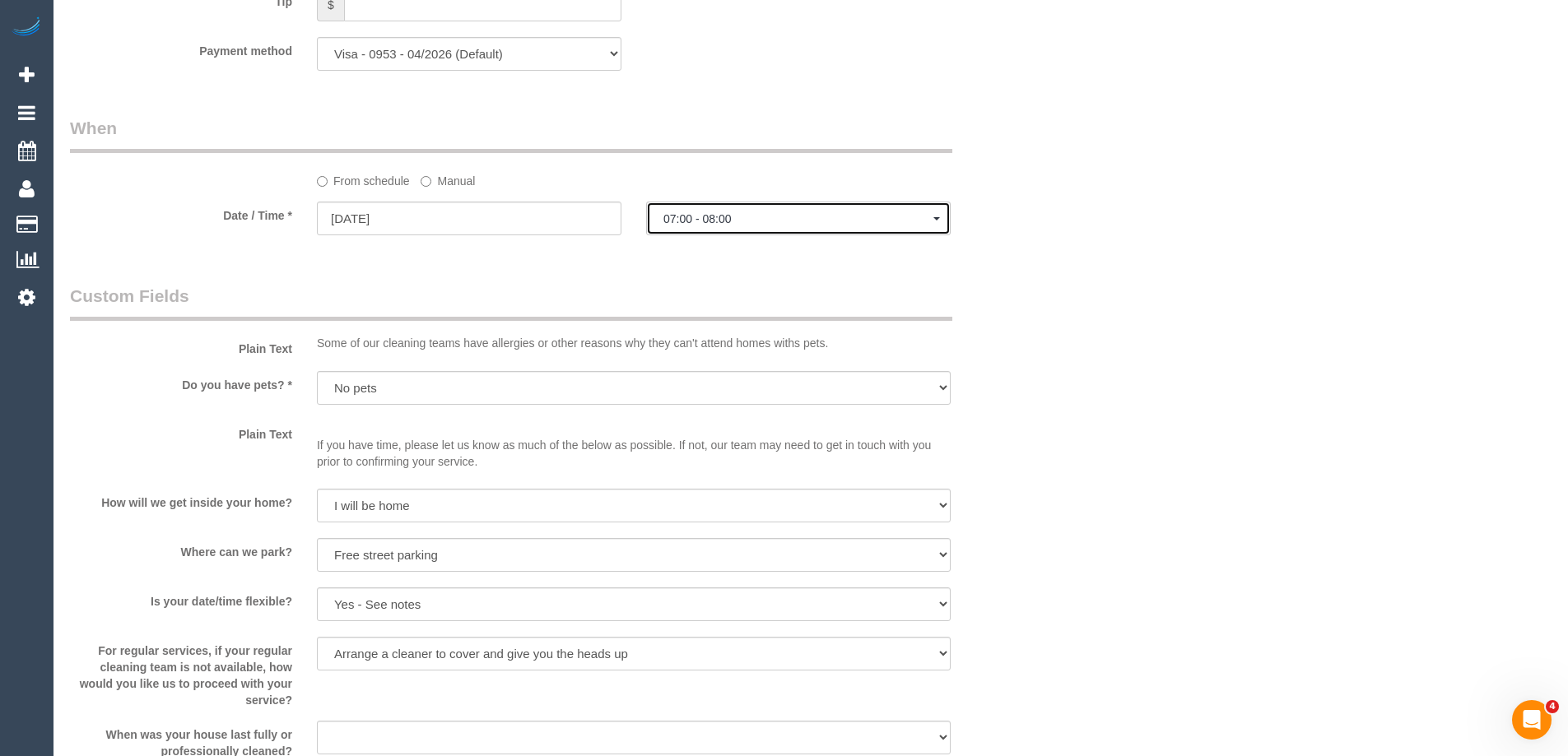
click at [763, 224] on span "07:00 - 08:00" at bounding box center [797, 219] width 270 height 13
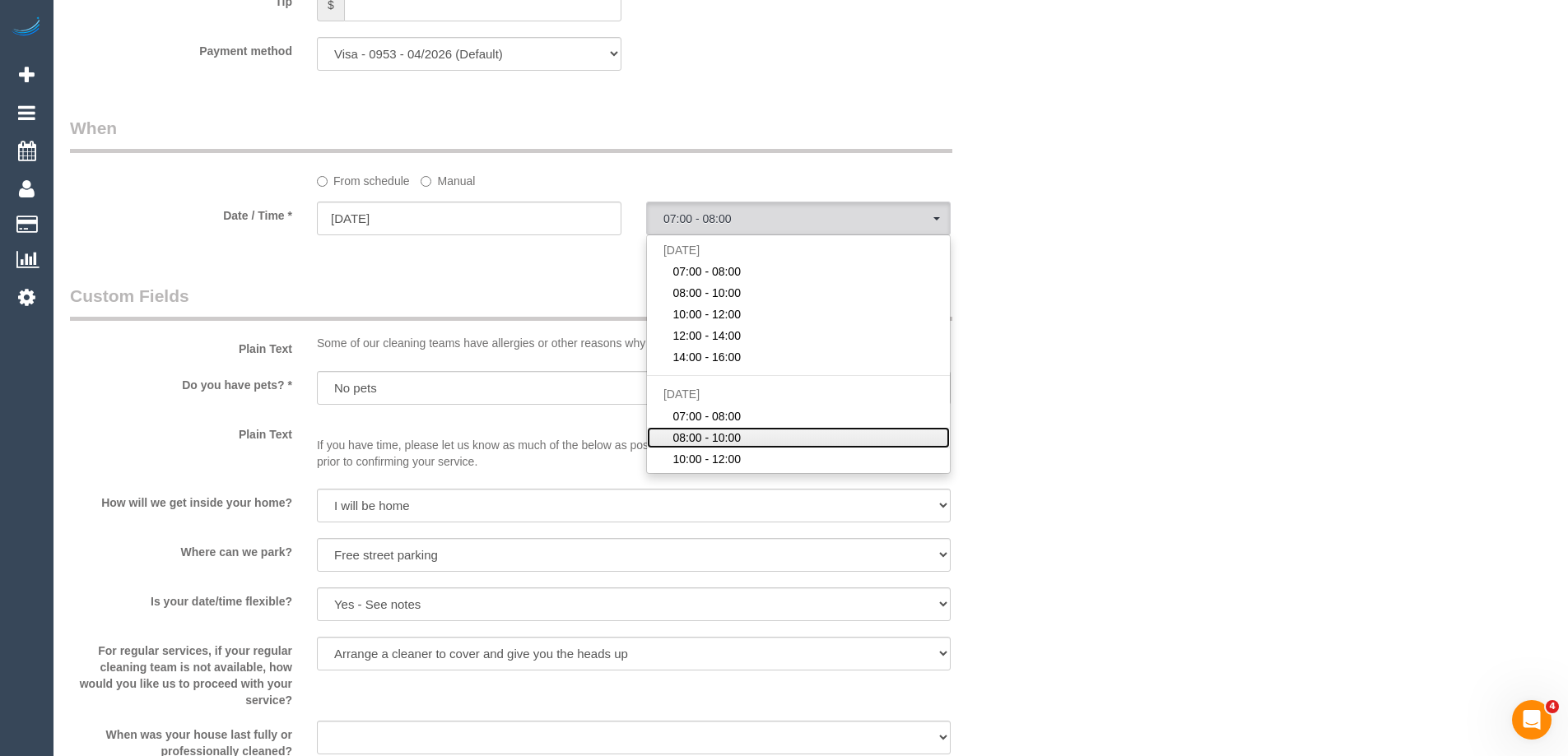
click at [724, 435] on span "08:00 - 10:00" at bounding box center [707, 437] width 69 height 16
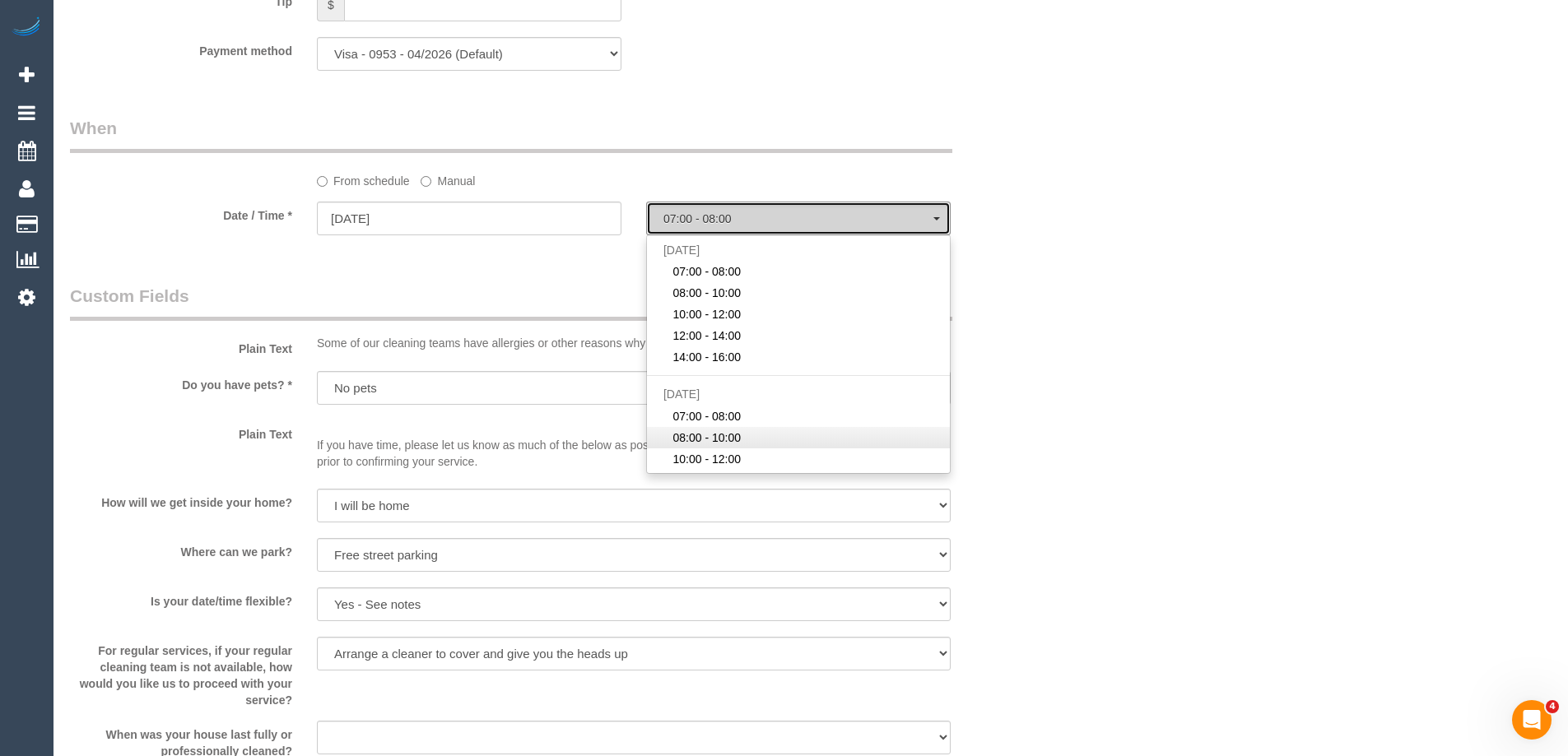
select select "spot7"
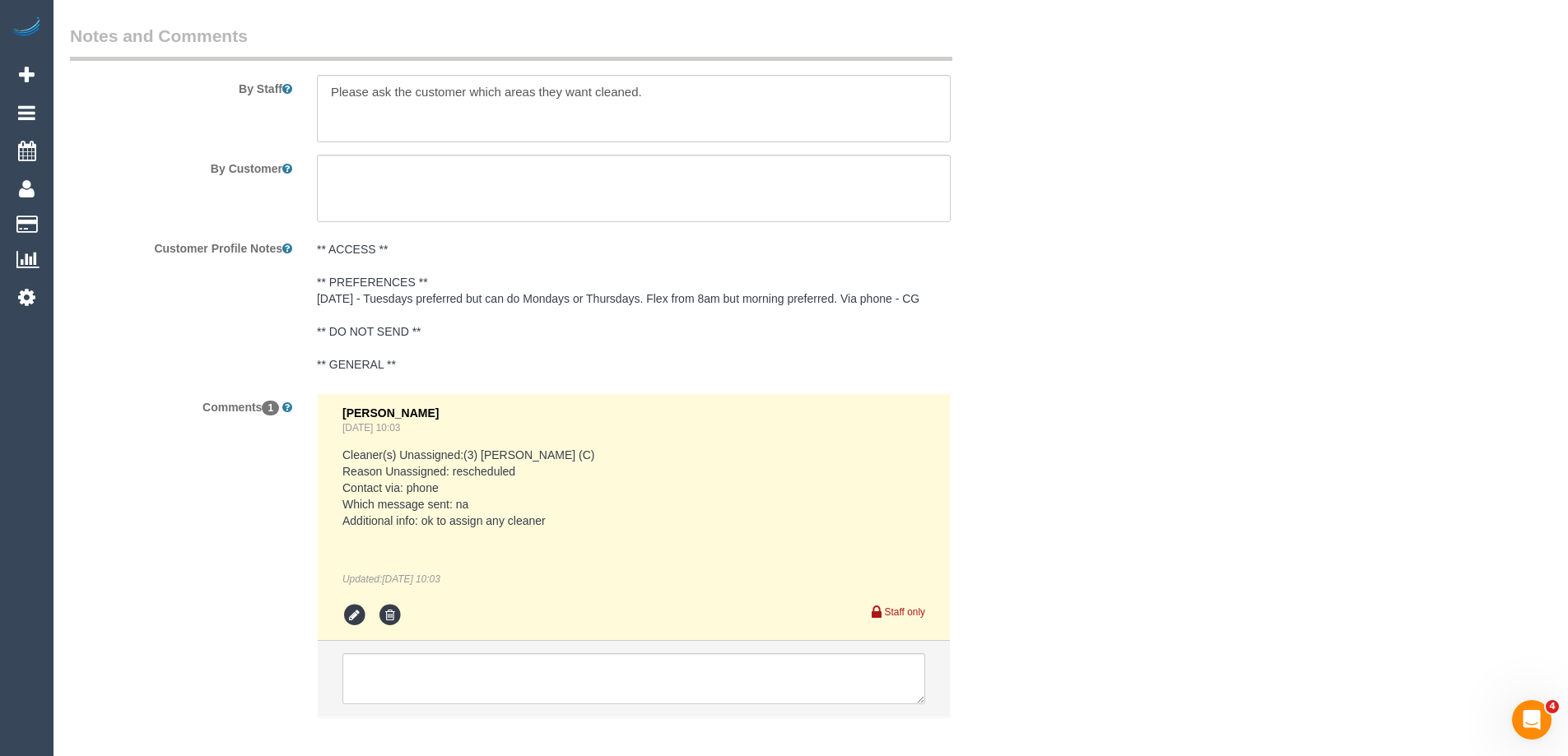
scroll to position [2730, 0]
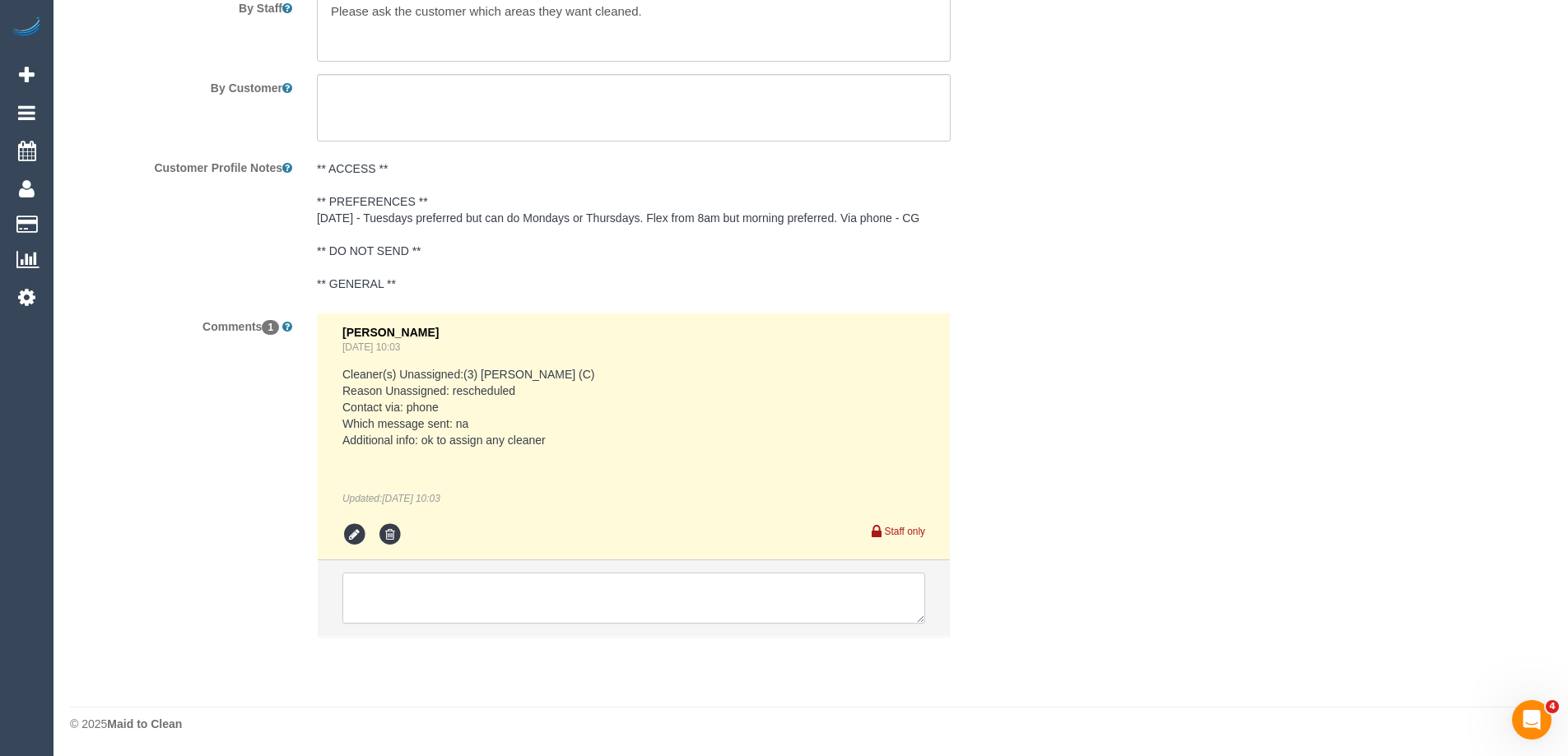
click at [471, 602] on textarea at bounding box center [633, 598] width 583 height 51
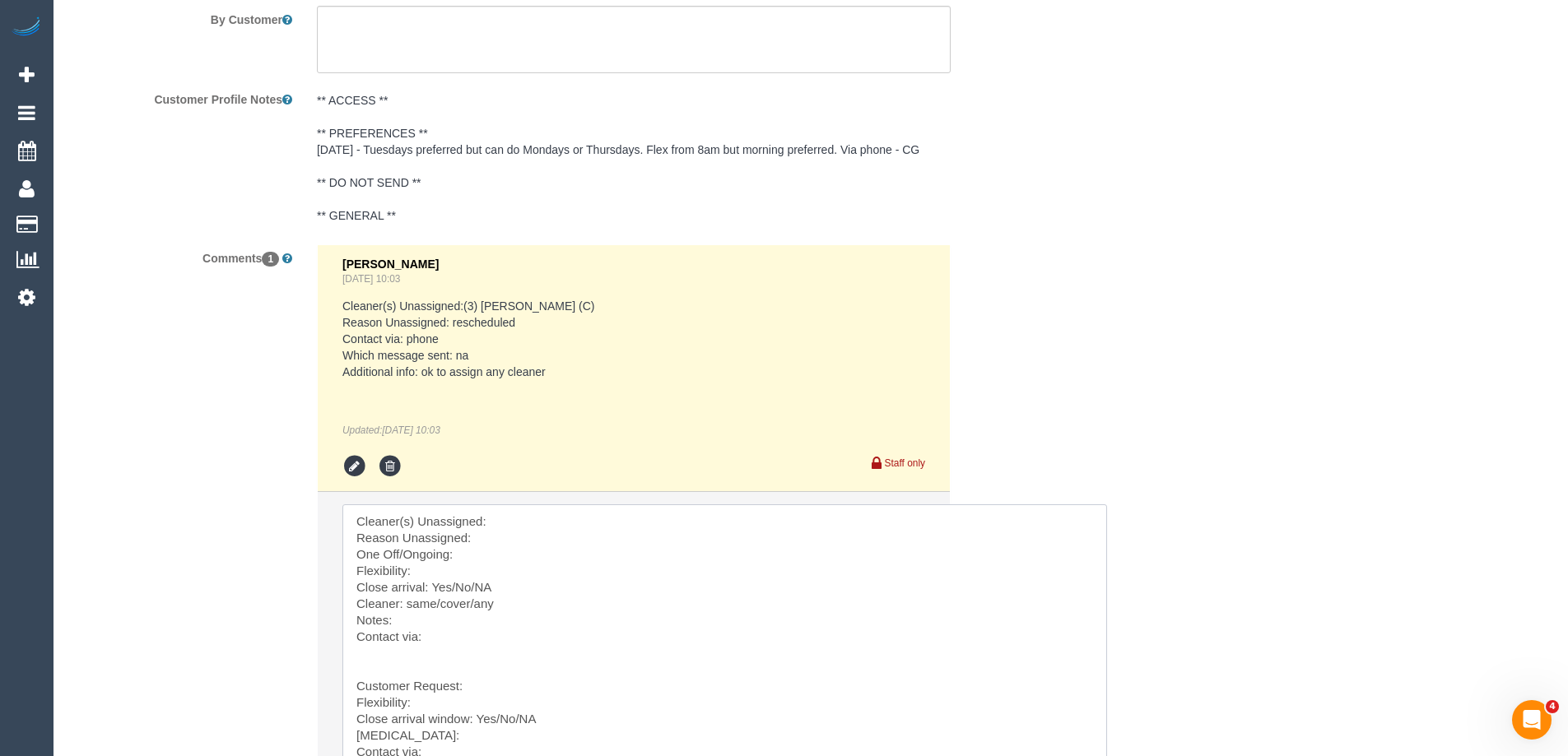
drag, startPoint x: 916, startPoint y: 549, endPoint x: 830, endPoint y: 560, distance: 86.7
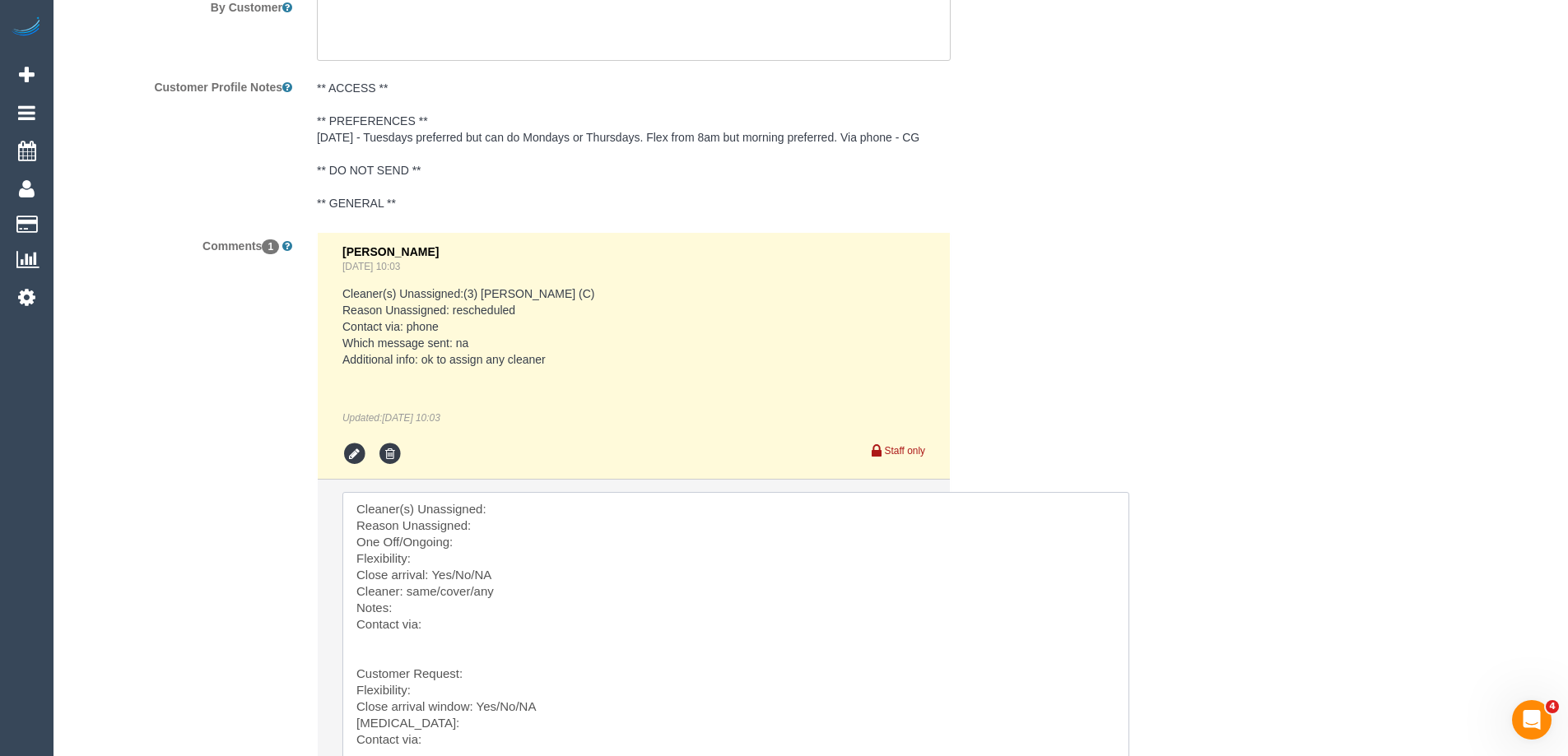
scroll to position [3035, 0]
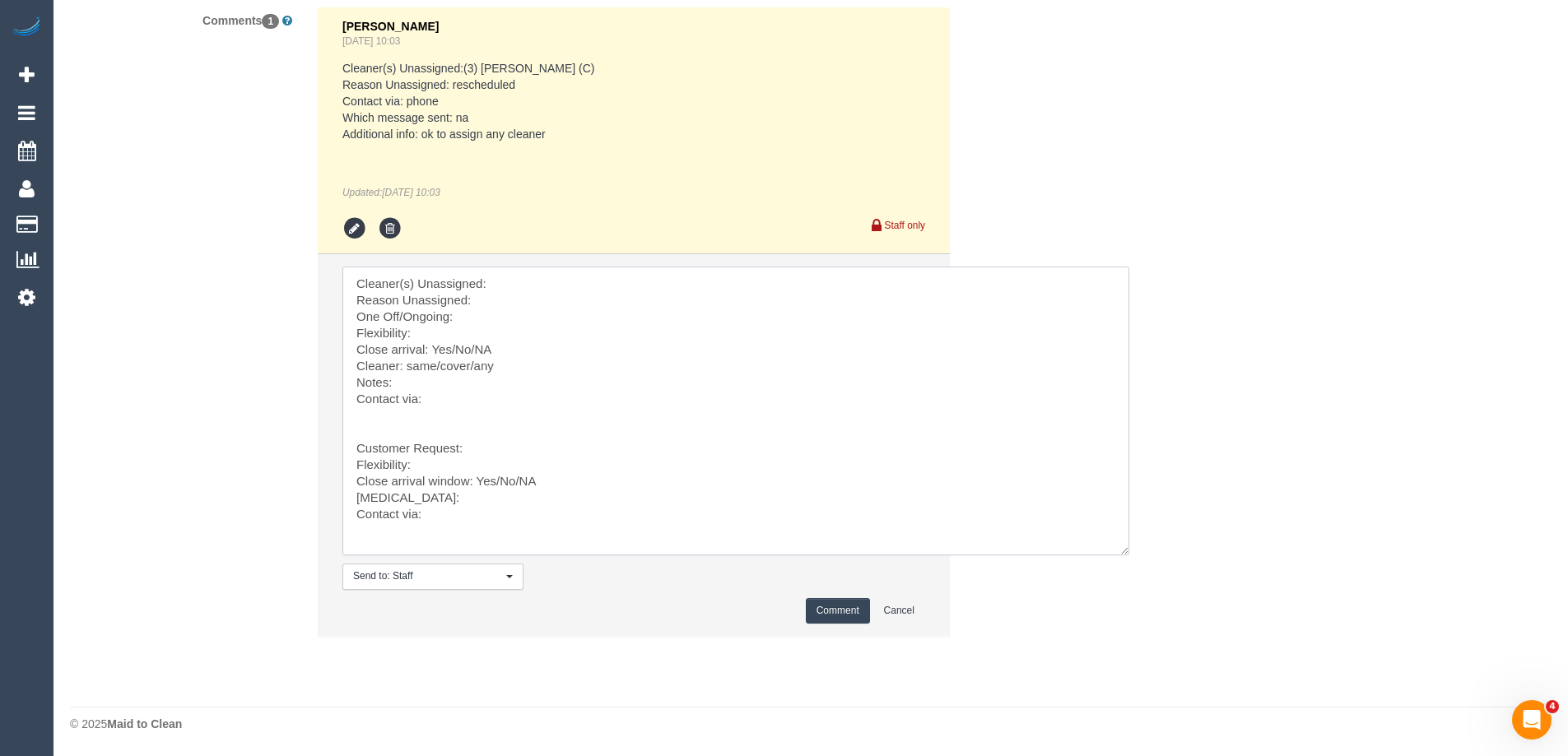
drag, startPoint x: 392, startPoint y: 406, endPoint x: 393, endPoint y: 416, distance: 10.0
click at [393, 416] on textarea at bounding box center [735, 410] width 787 height 288
click at [383, 426] on textarea at bounding box center [735, 410] width 787 height 288
drag, startPoint x: 380, startPoint y: 414, endPoint x: 469, endPoint y: 577, distance: 185.7
click at [469, 577] on li "Send to: Staff Nothing selected Send to: Staff Send to: Customer Send to: Team …" at bounding box center [634, 445] width 633 height 381
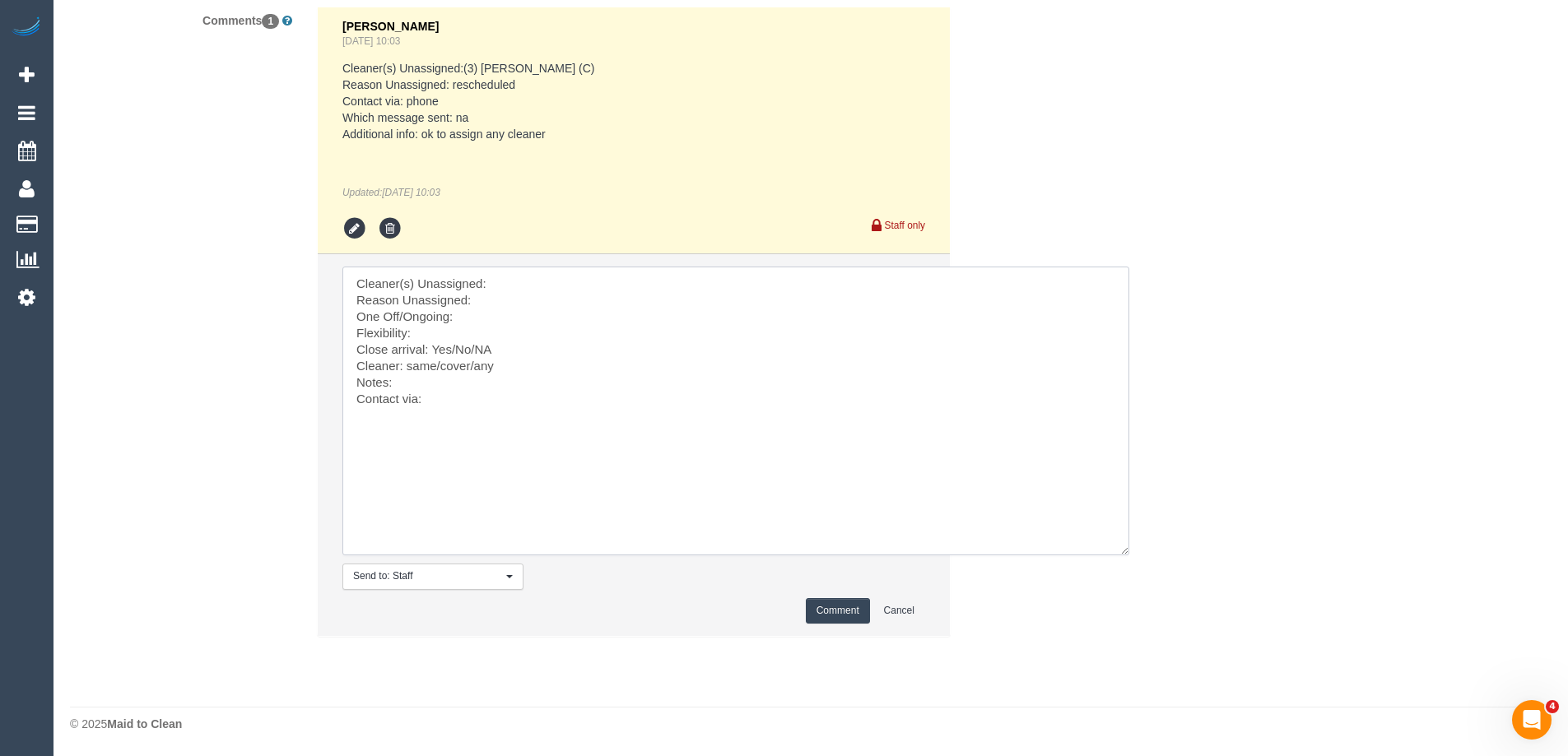
scroll to position [0, 0]
click at [519, 273] on textarea at bounding box center [735, 410] width 787 height 288
click at [420, 424] on textarea at bounding box center [735, 410] width 787 height 288
drag, startPoint x: 355, startPoint y: 442, endPoint x: 340, endPoint y: 233, distance: 209.5
click at [340, 233] on ul "Odelle Marie Aug 15, 2025 10:03 Cleaner(s) Unassigned:(3) Dhvani Patel (C) Reas…" at bounding box center [634, 322] width 633 height 628
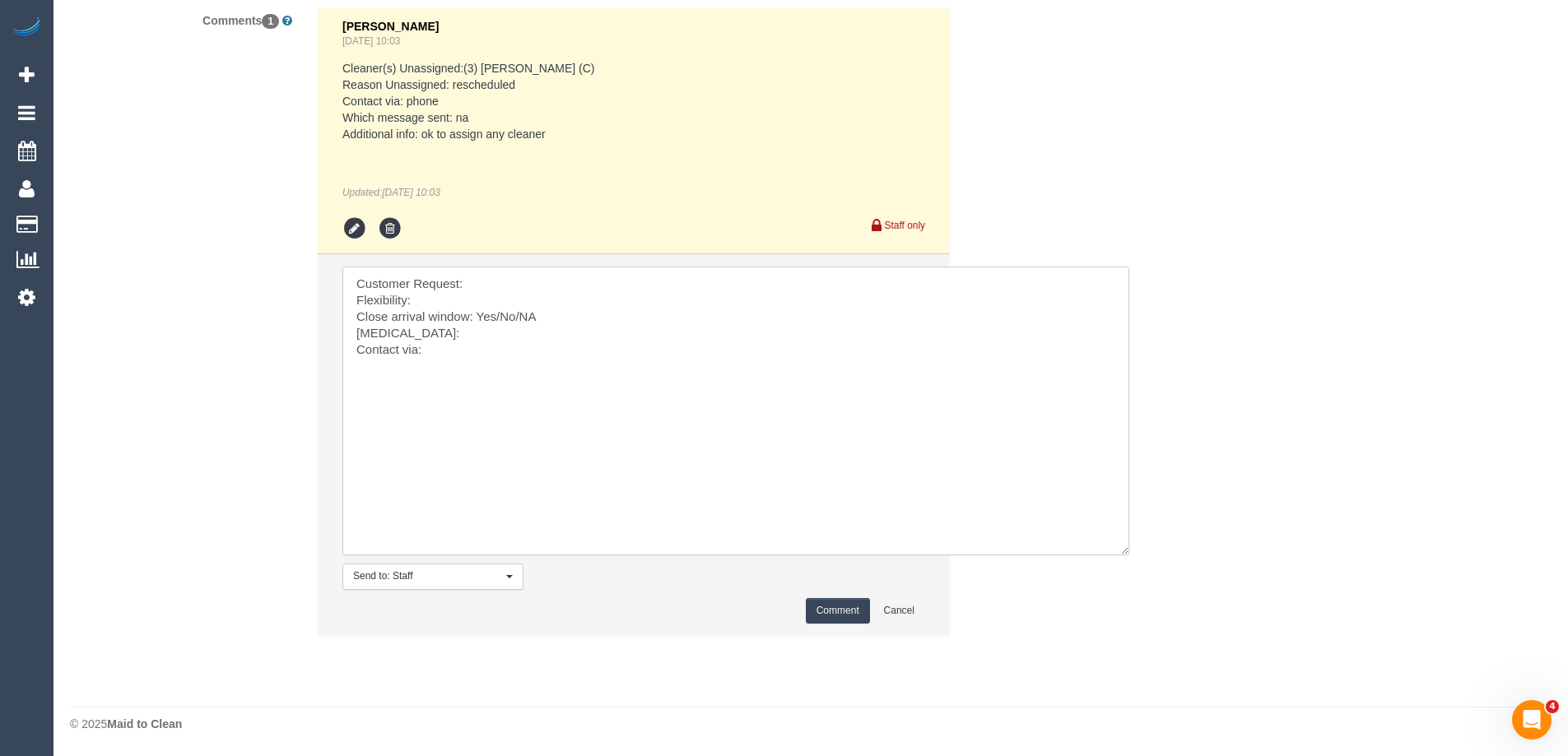
click at [508, 281] on textarea at bounding box center [735, 410] width 787 height 288
click at [448, 302] on textarea at bounding box center [735, 410] width 787 height 288
drag, startPoint x: 583, startPoint y: 316, endPoint x: 495, endPoint y: 321, distance: 88.1
click at [495, 321] on textarea at bounding box center [735, 410] width 787 height 288
drag, startPoint x: 409, startPoint y: 338, endPoint x: 319, endPoint y: 336, distance: 90.0
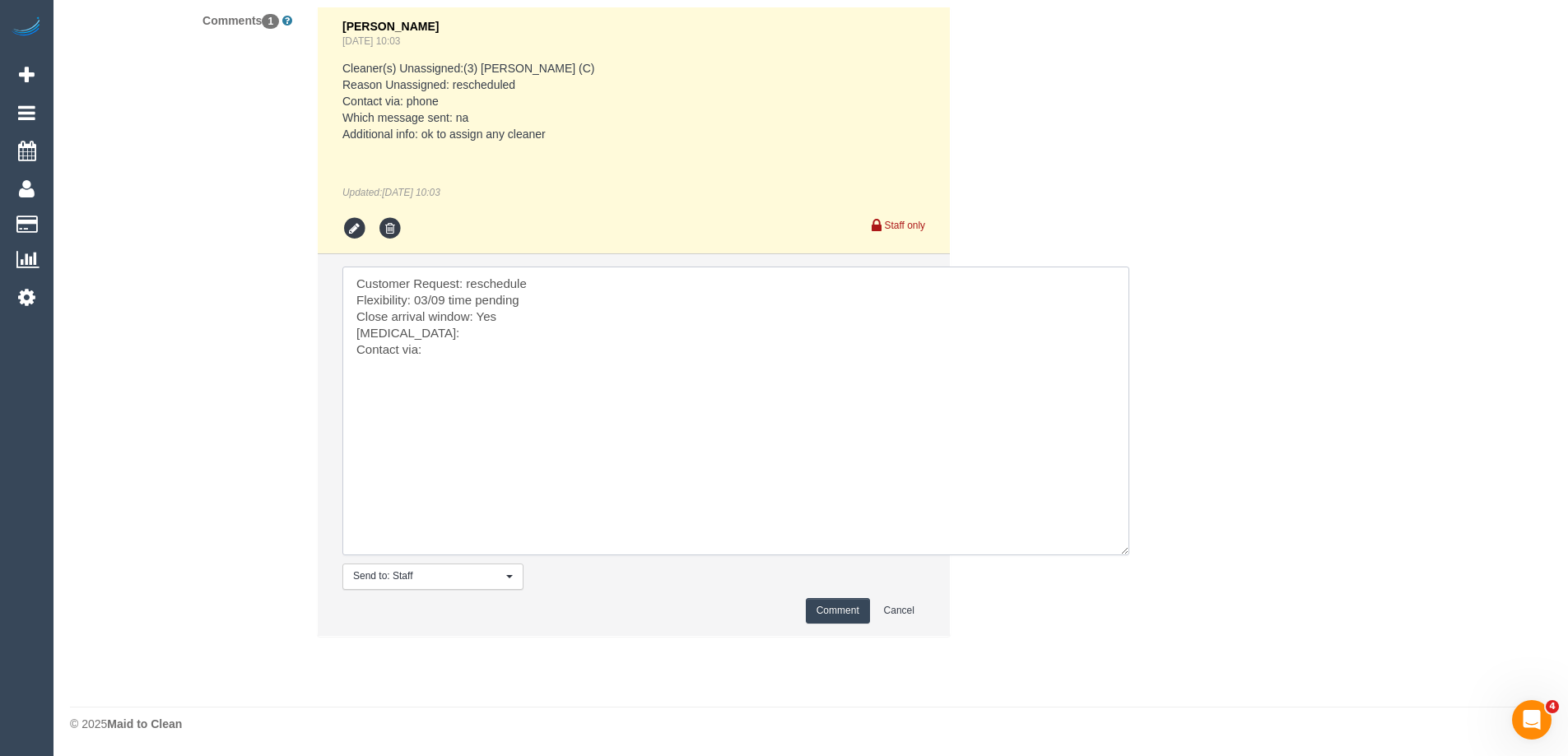
click at [319, 336] on li "Send to: Staff Nothing selected Send to: Staff Send to: Customer Send to: Team …" at bounding box center [634, 445] width 633 height 381
click at [463, 335] on textarea at bounding box center [735, 410] width 787 height 288
click at [596, 322] on textarea at bounding box center [735, 410] width 787 height 288
paste textarea "cnv_q3angsv"
click at [514, 332] on textarea at bounding box center [735, 410] width 787 height 288
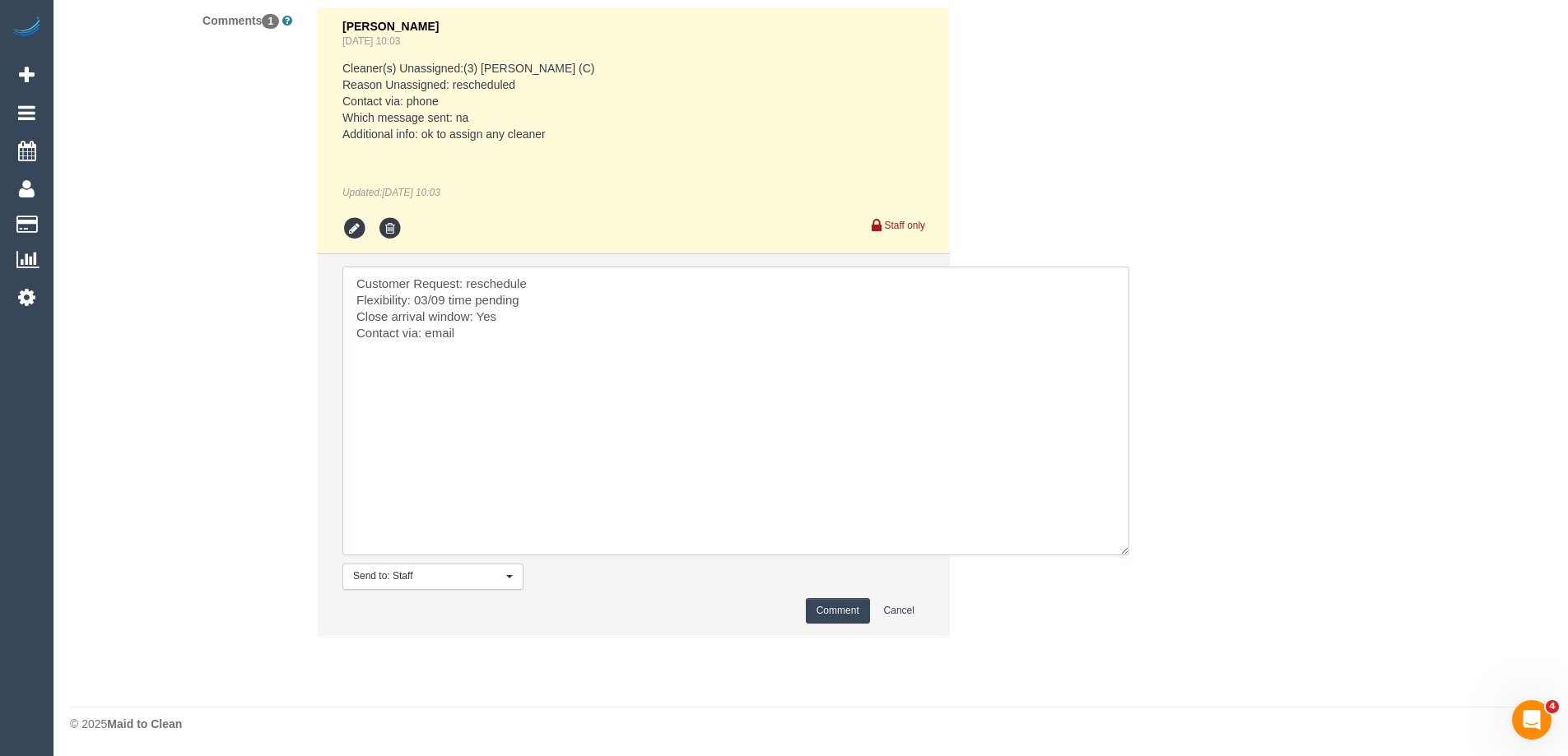
paste textarea "cnv_q3angsv"
type textarea "Customer Request: reschedule Flexibility: 03/09 time pending Close arrival wind…"
click at [837, 617] on button "Comment" at bounding box center [837, 610] width 64 height 26
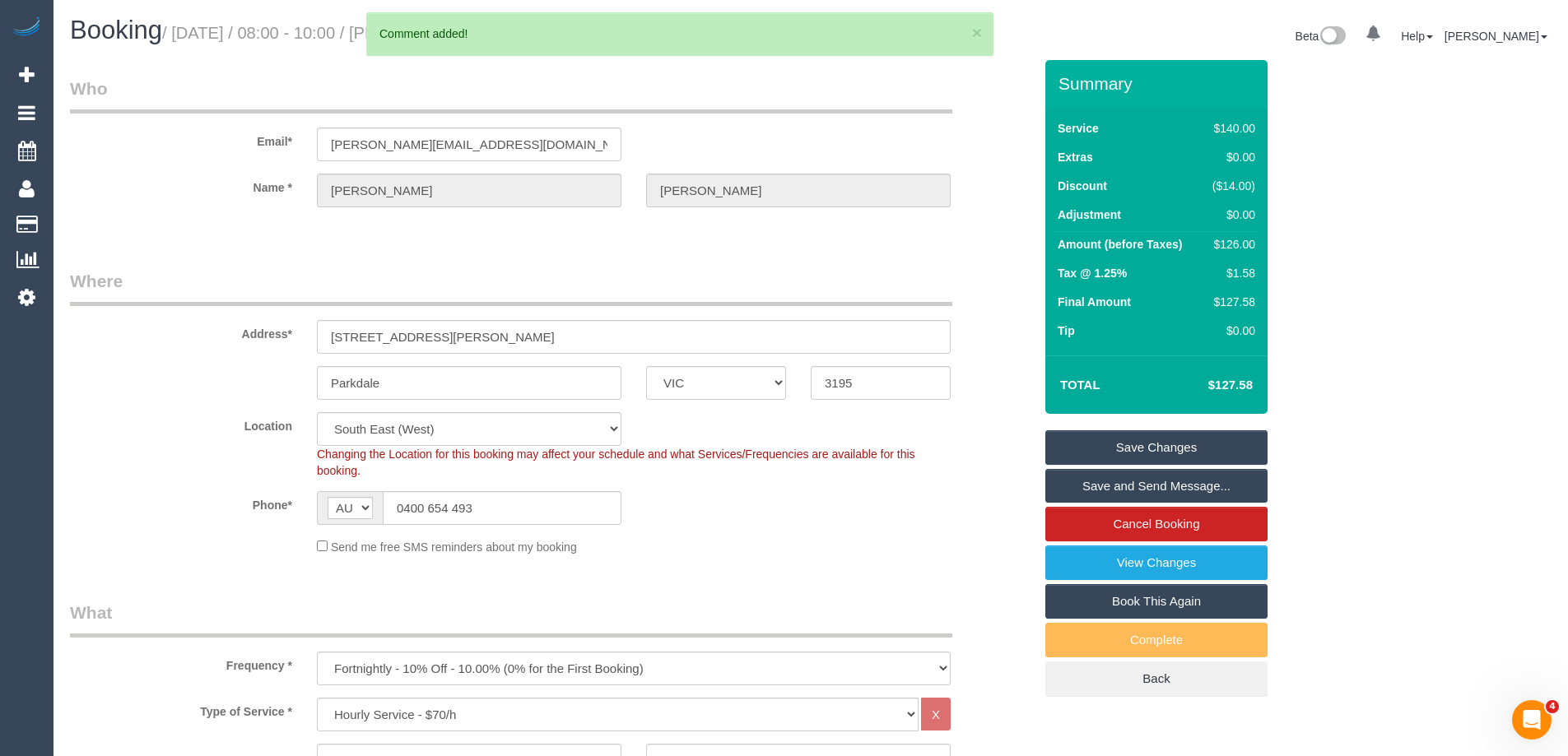
click at [1123, 439] on link "Save Changes" at bounding box center [1156, 448] width 222 height 34
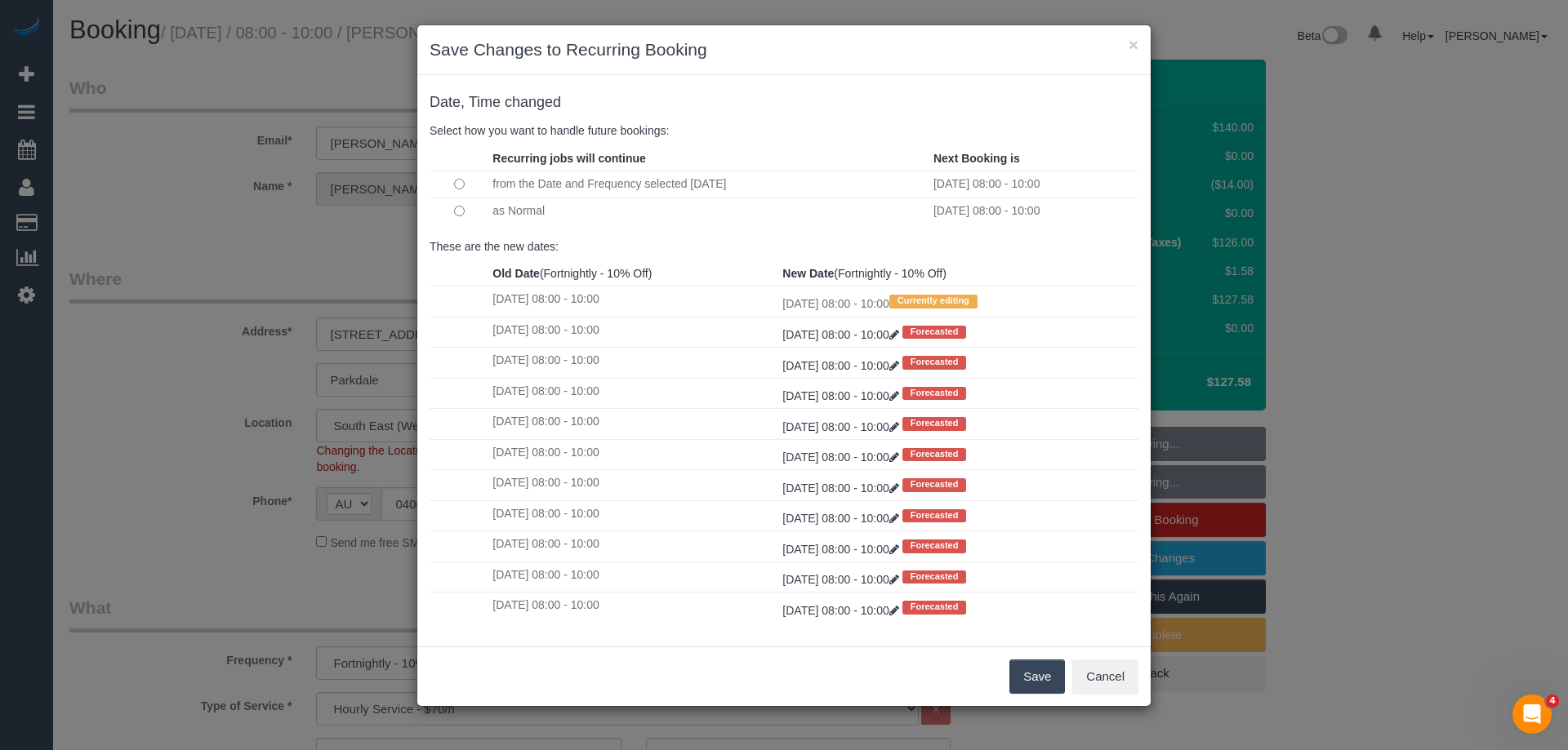
click at [1025, 679] on button "Save" at bounding box center [1037, 676] width 56 height 34
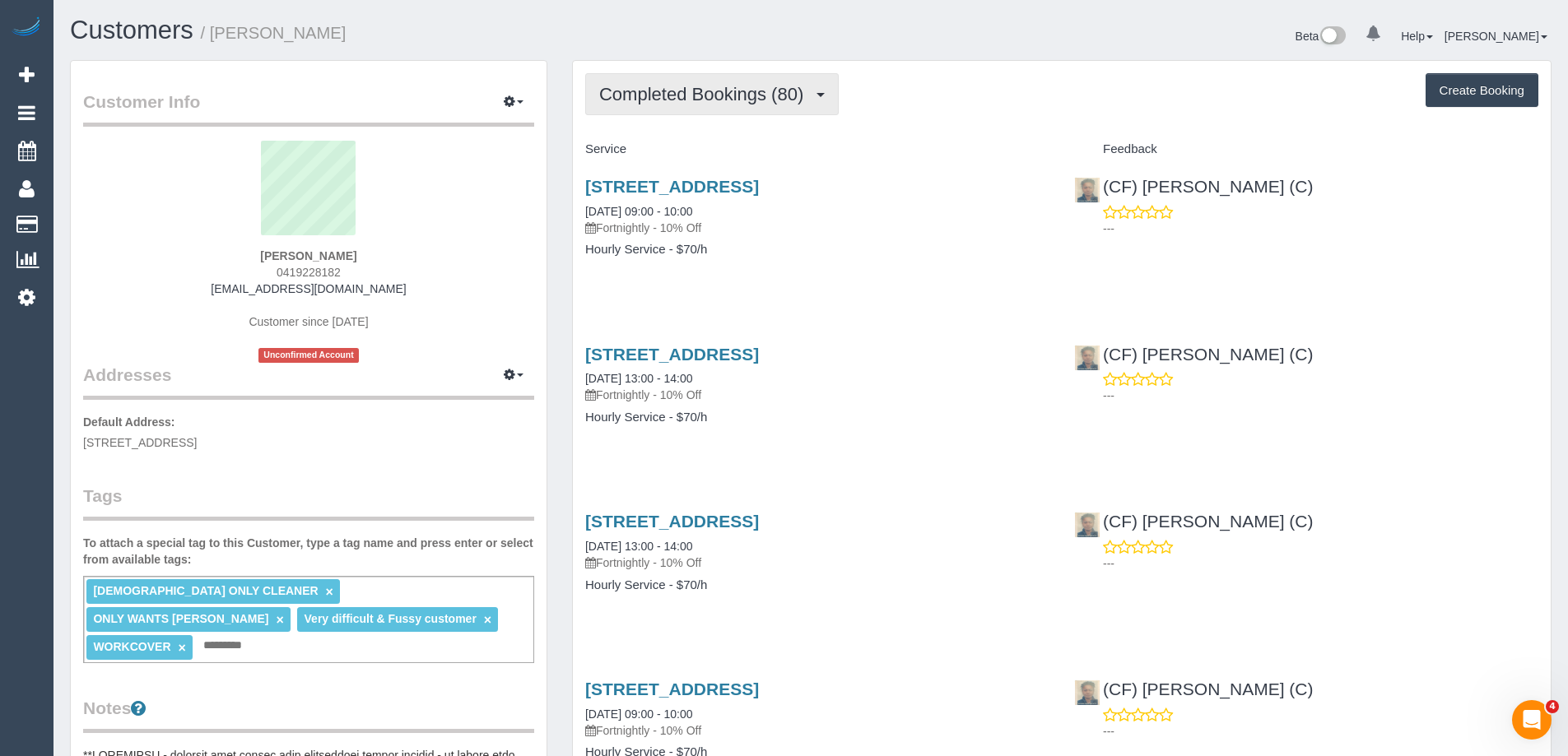
click at [731, 94] on span "Completed Bookings (80)" at bounding box center [705, 94] width 212 height 21
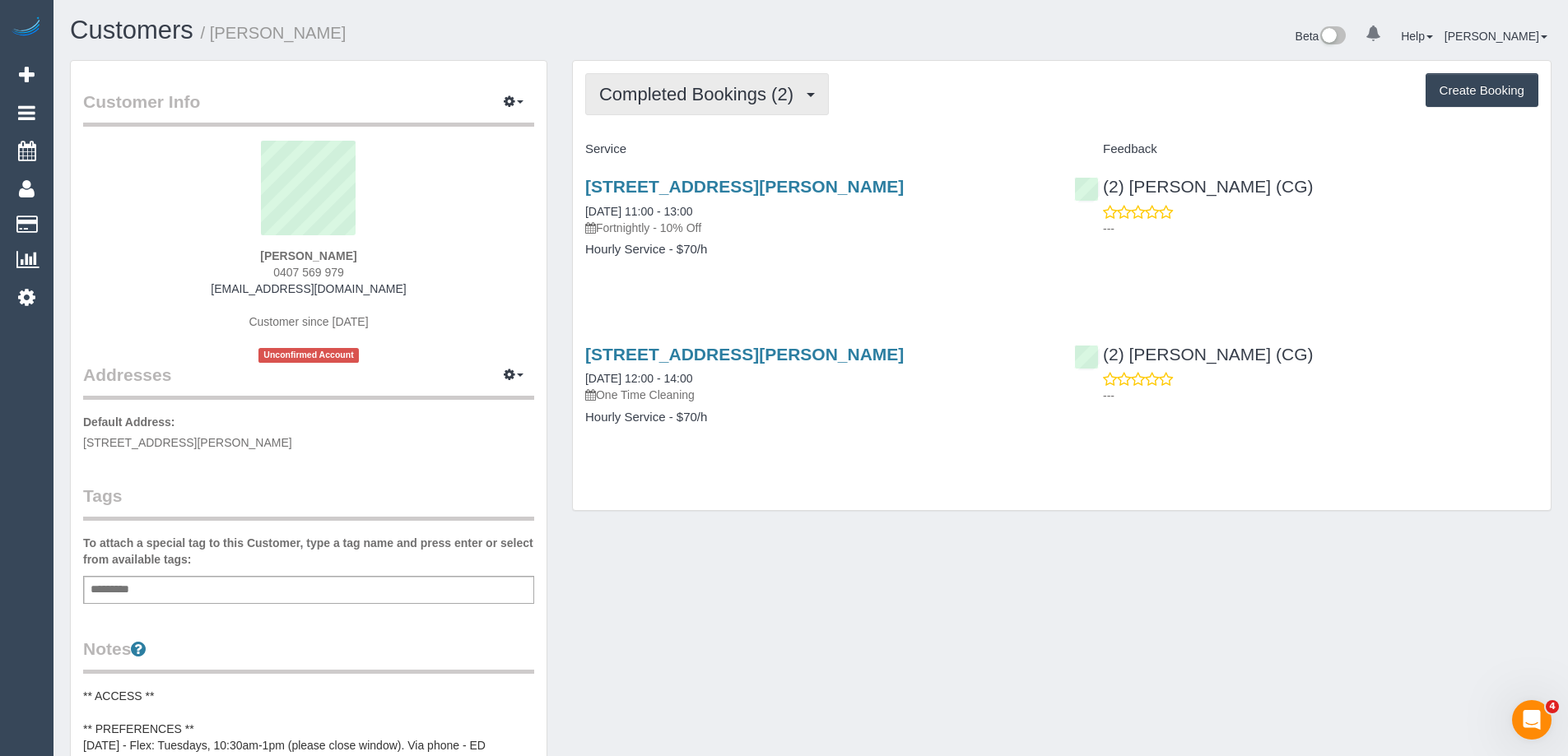
click at [653, 75] on button "Completed Bookings (2)" at bounding box center [707, 94] width 244 height 42
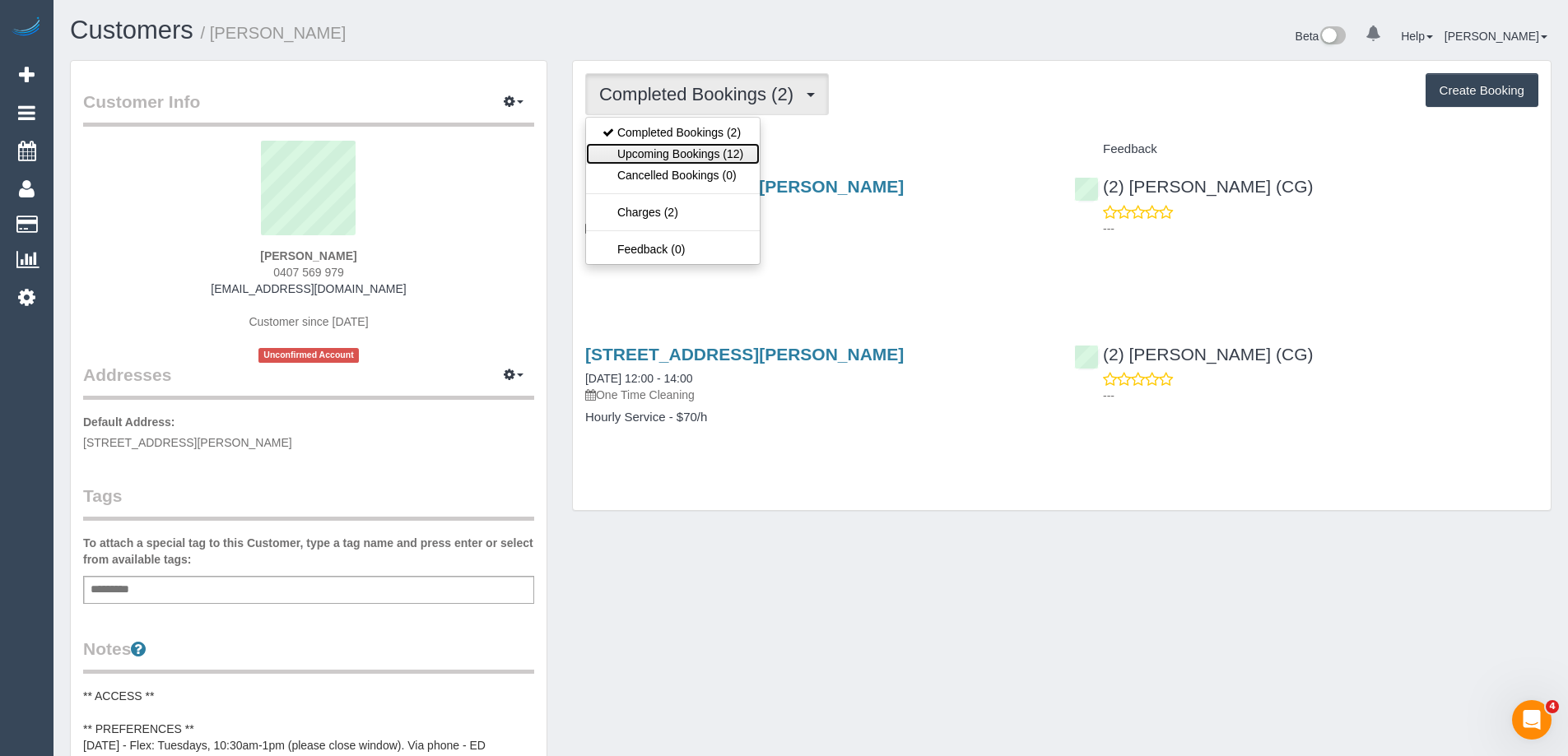
click at [664, 151] on link "Upcoming Bookings (12)" at bounding box center [673, 153] width 173 height 21
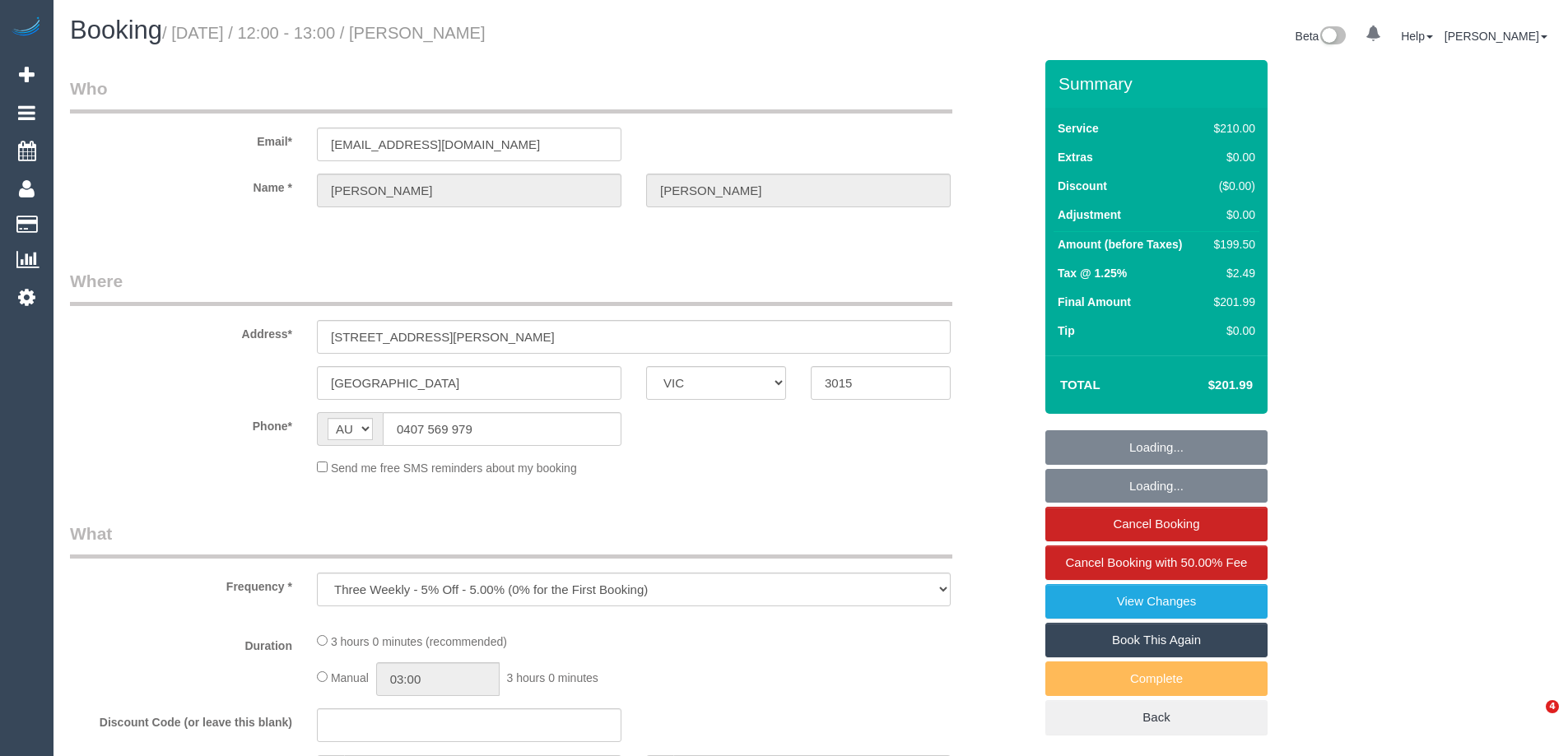
select select "VIC"
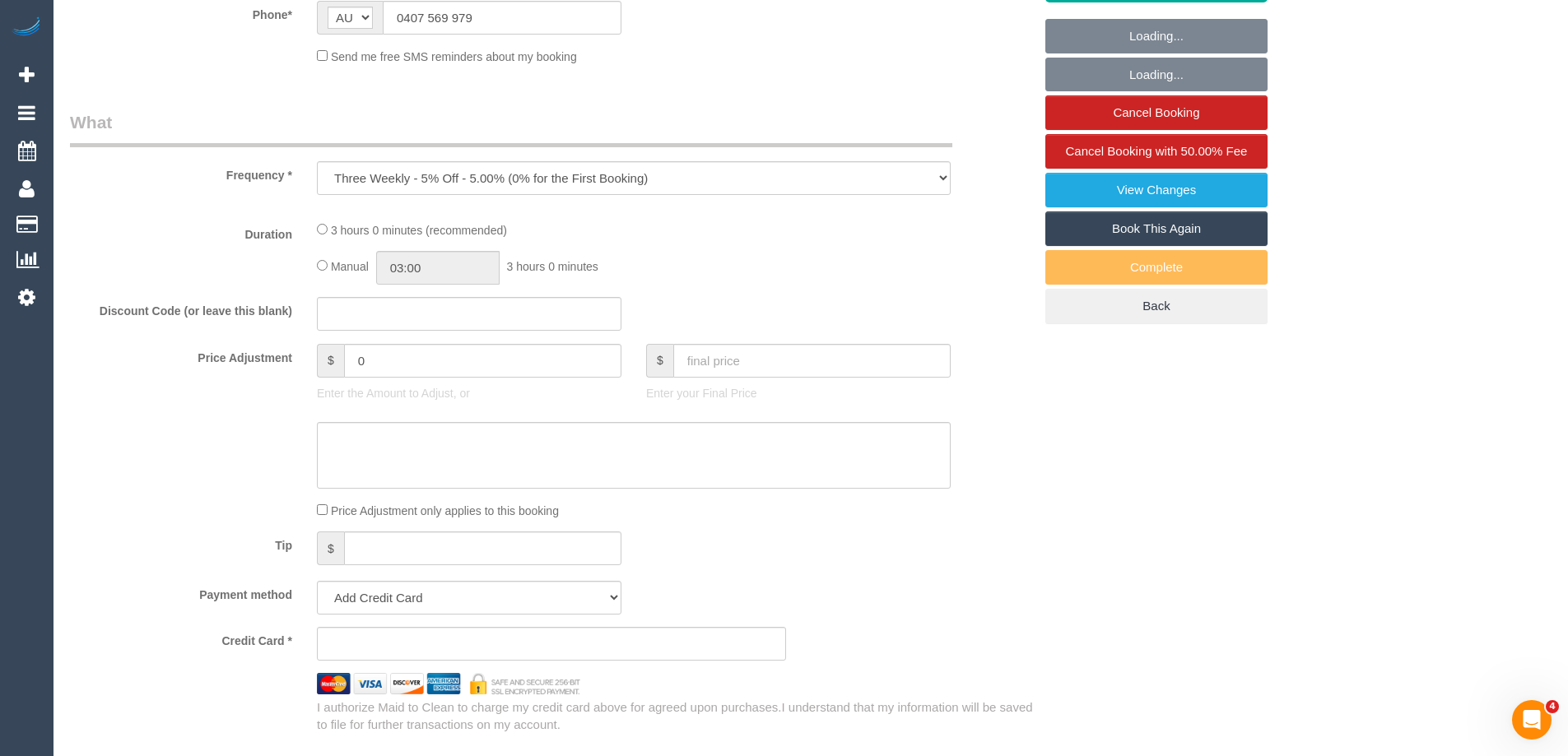
select select "string:stripe-pm_1RftBV2GScqysDRVj1GvkKvE"
select select "180"
select select "number:28"
select select "number:14"
select select "number:19"
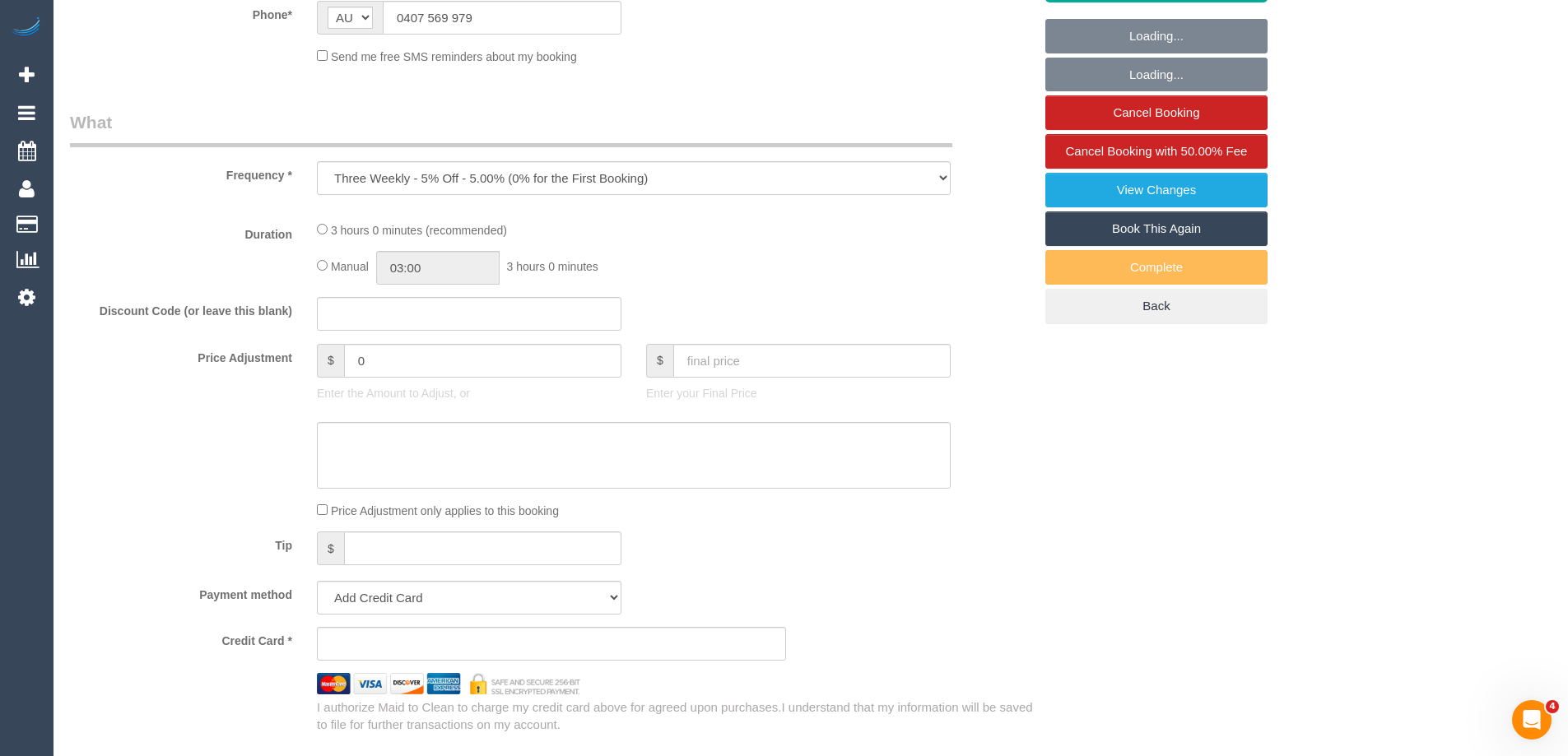
select select "number:22"
select select "number:35"
select select "number:13"
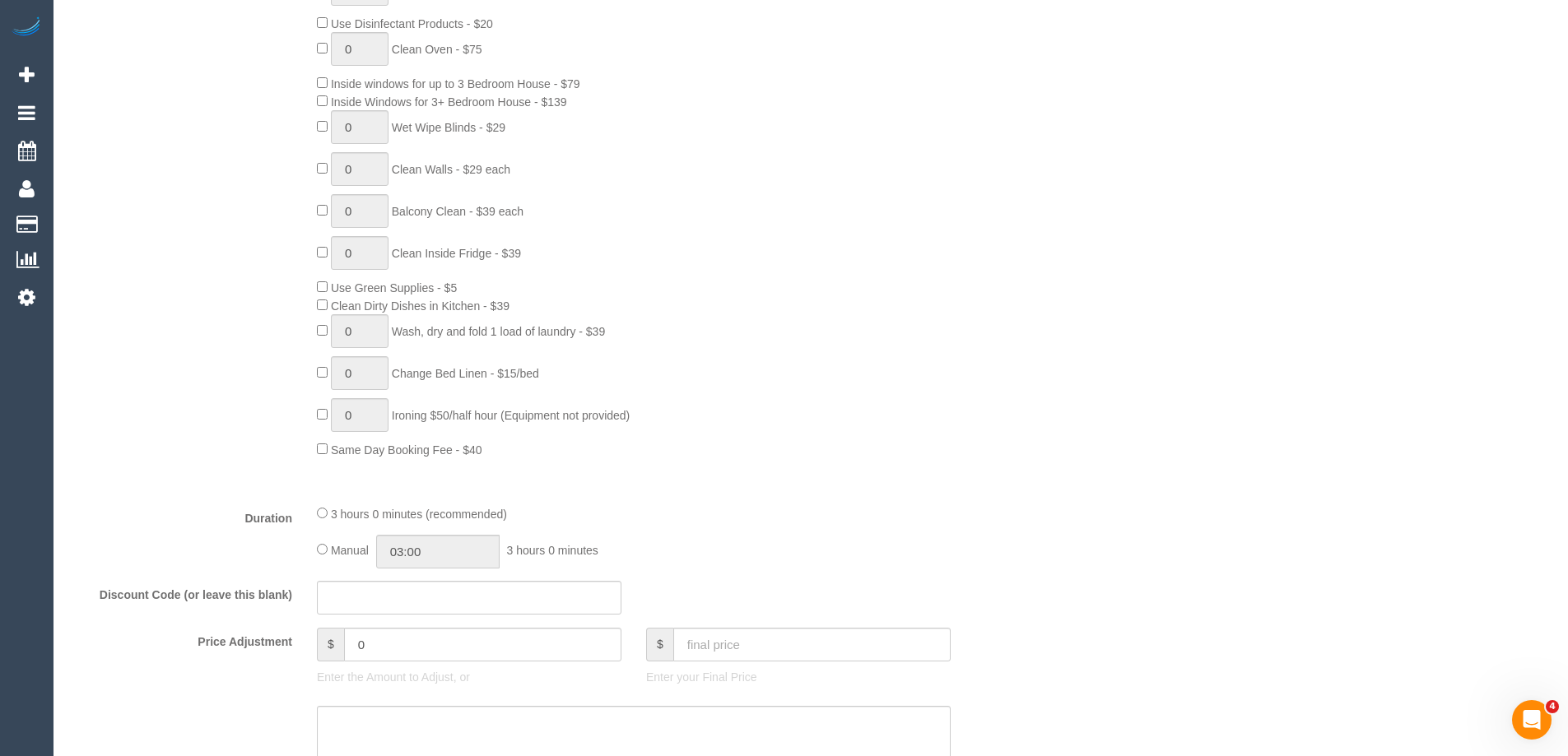
scroll to position [1148, 0]
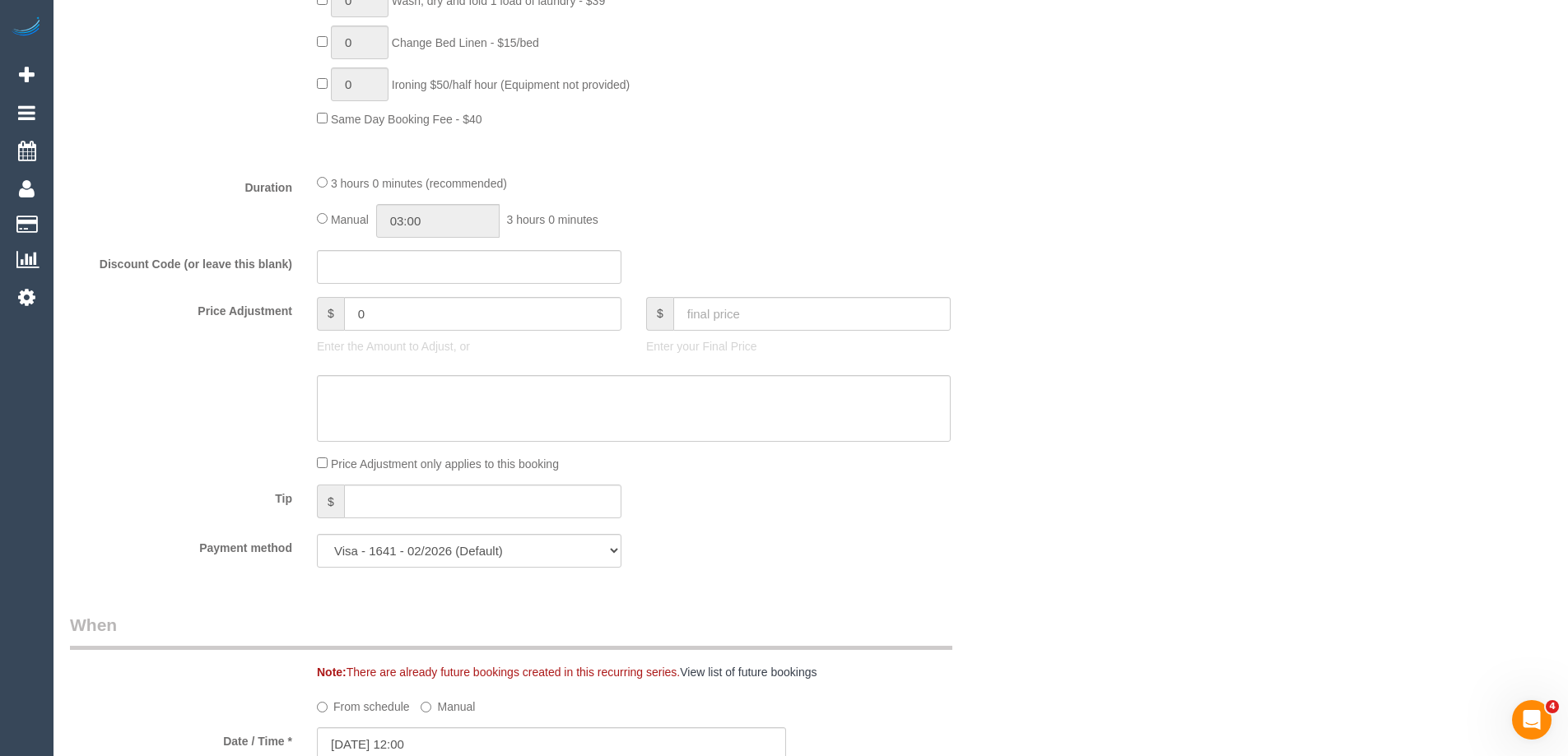
select select "object:2180"
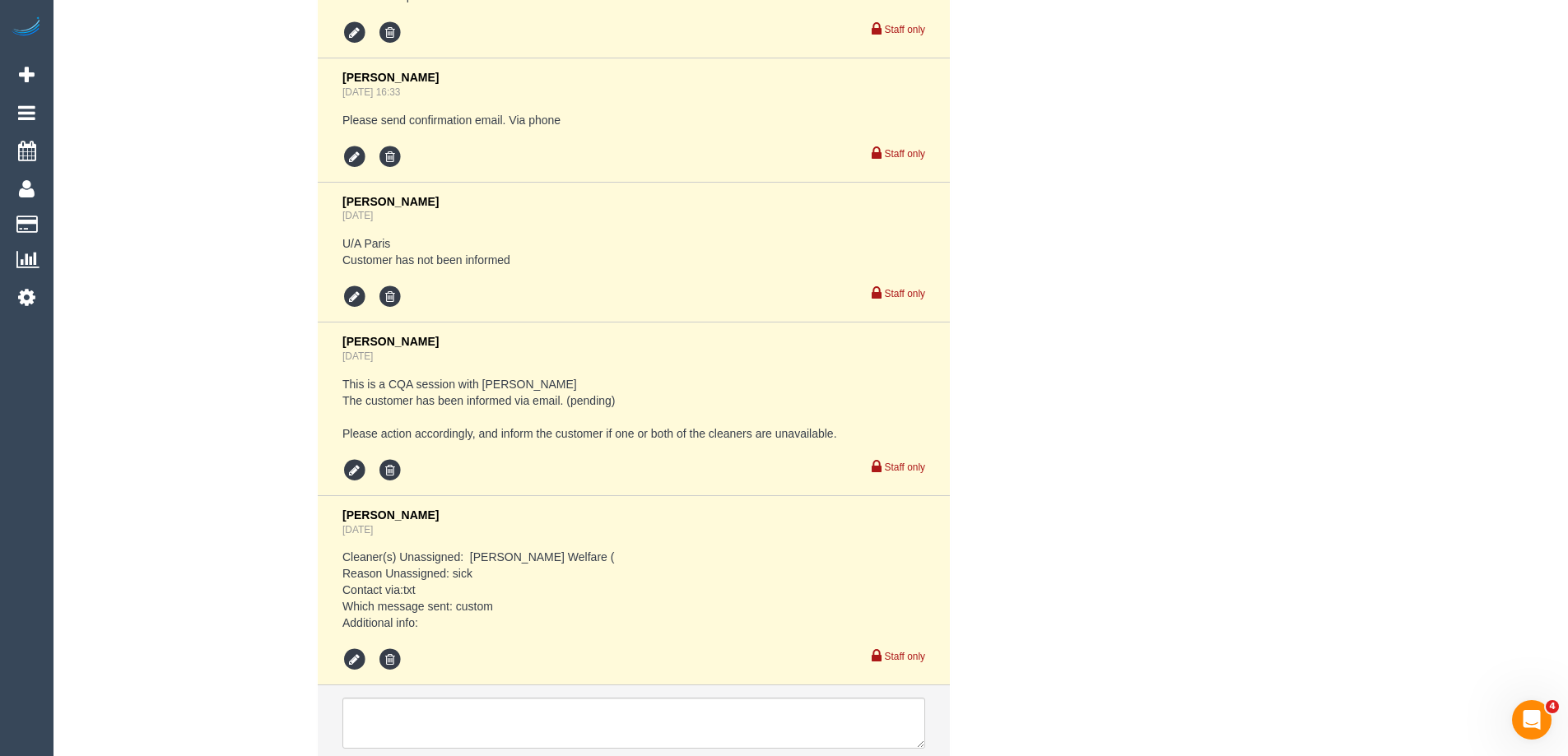
scroll to position [3517, 0]
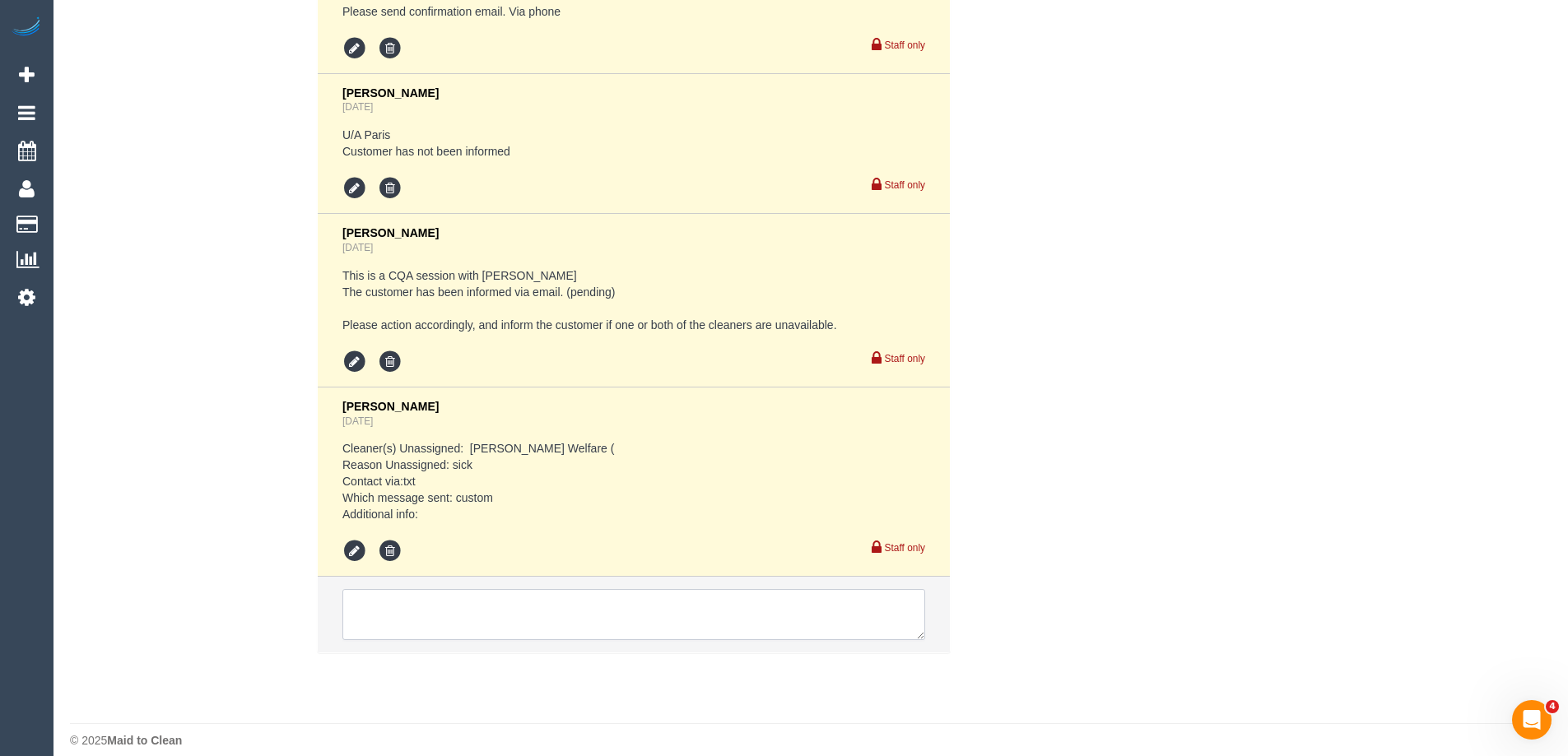
click at [493, 594] on textarea at bounding box center [633, 615] width 583 height 51
drag, startPoint x: 915, startPoint y: 615, endPoint x: 1044, endPoint y: 788, distance: 215.8
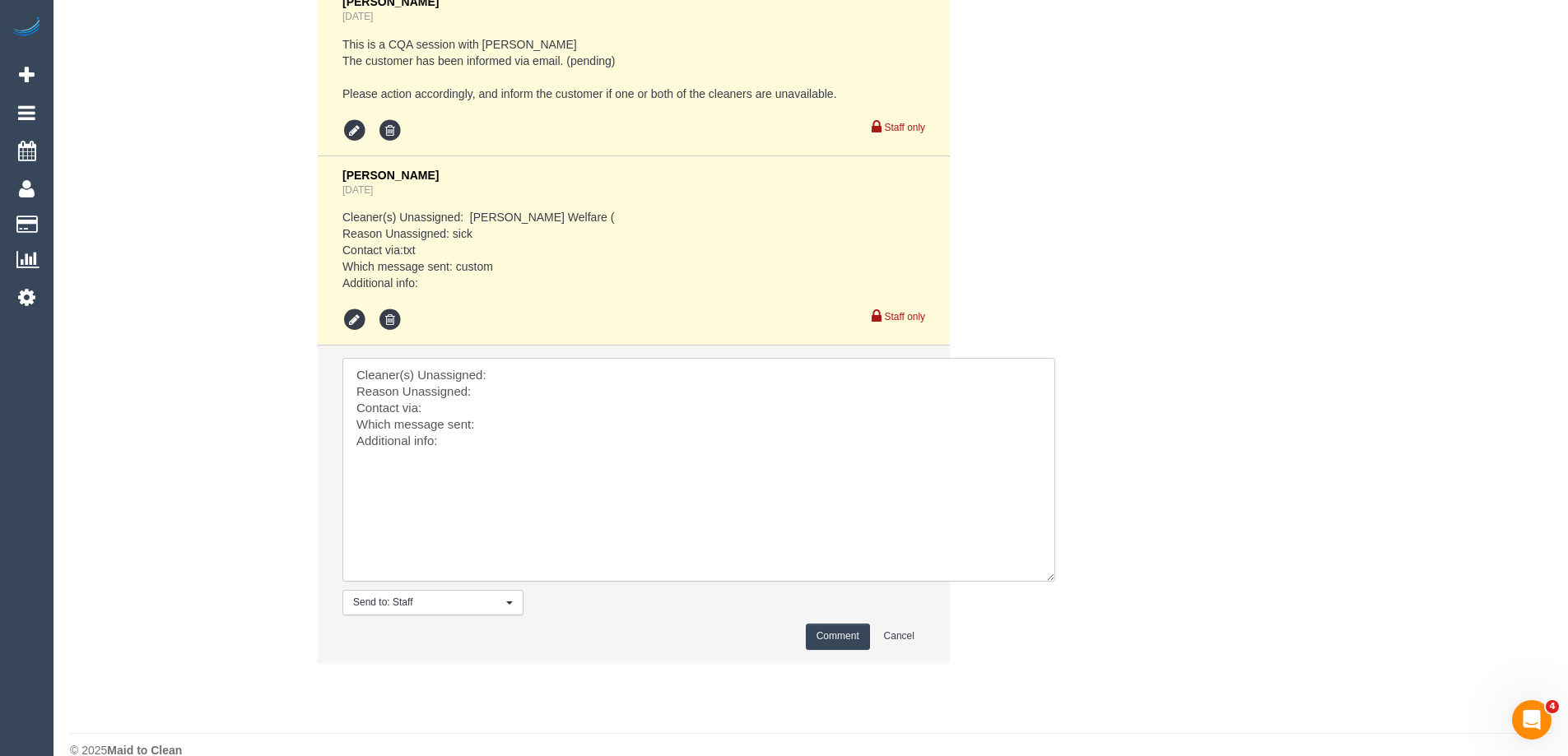
scroll to position [3758, 0]
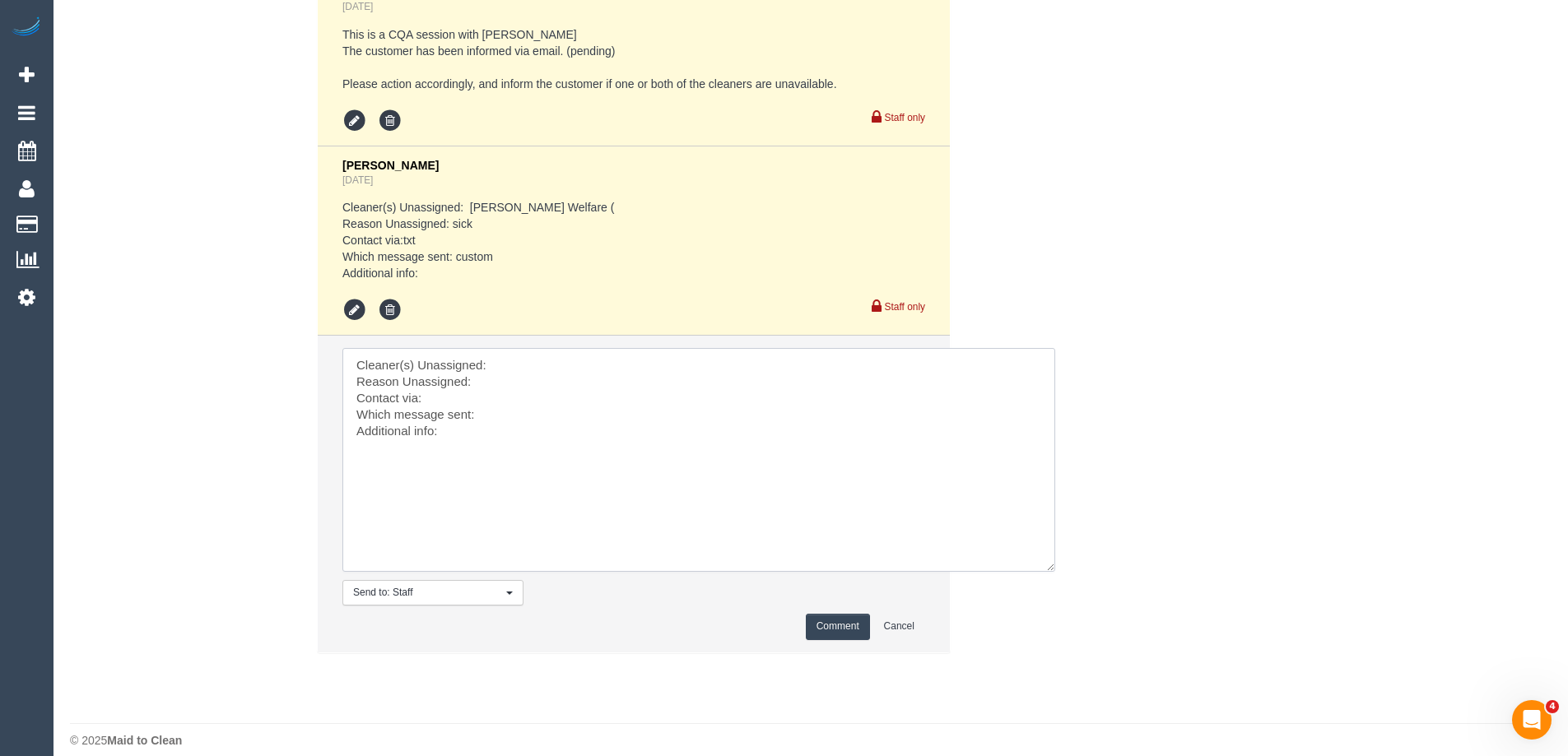
click at [591, 368] on textarea at bounding box center [698, 459] width 713 height 224
click at [585, 353] on textarea at bounding box center [698, 459] width 713 height 224
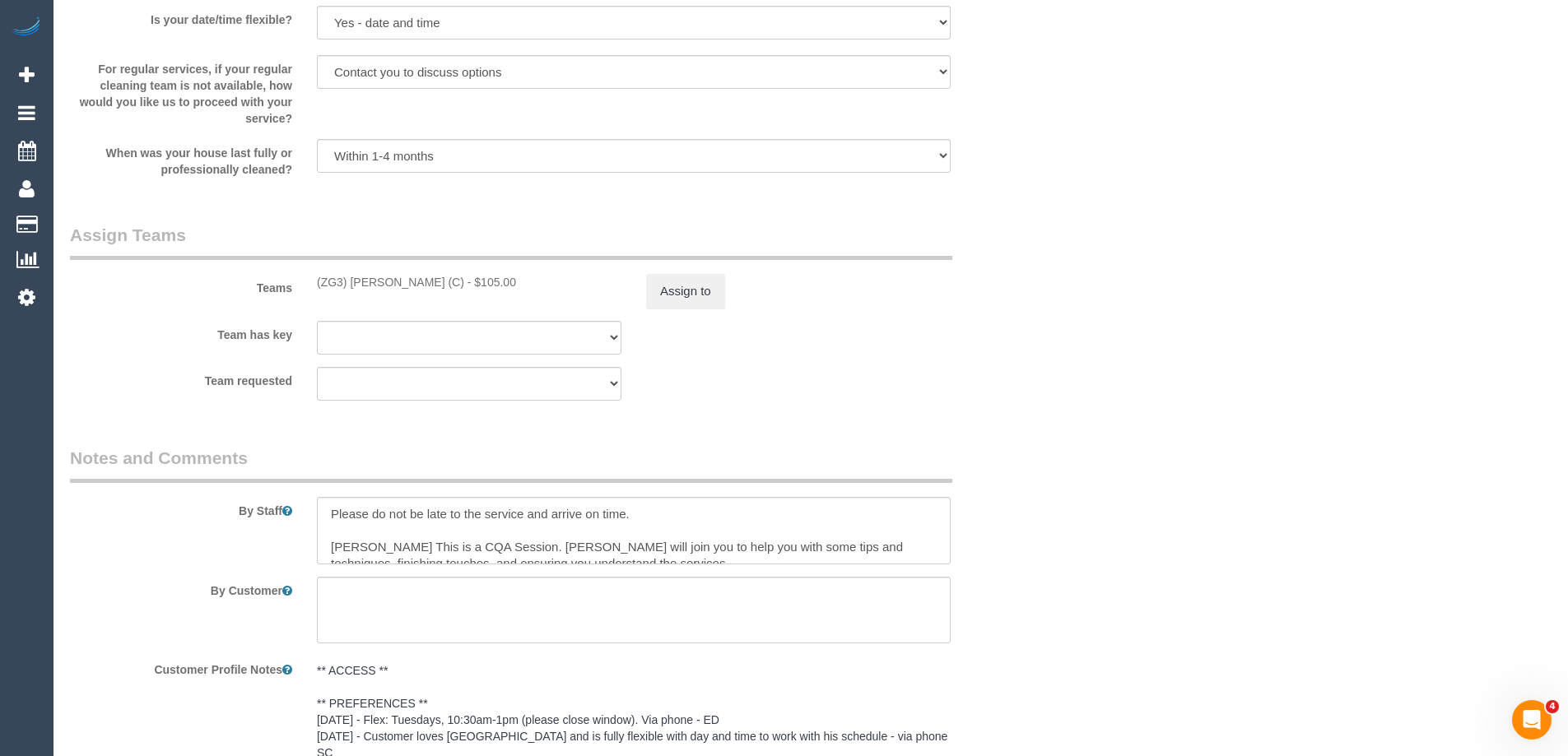
scroll to position [2030, 0]
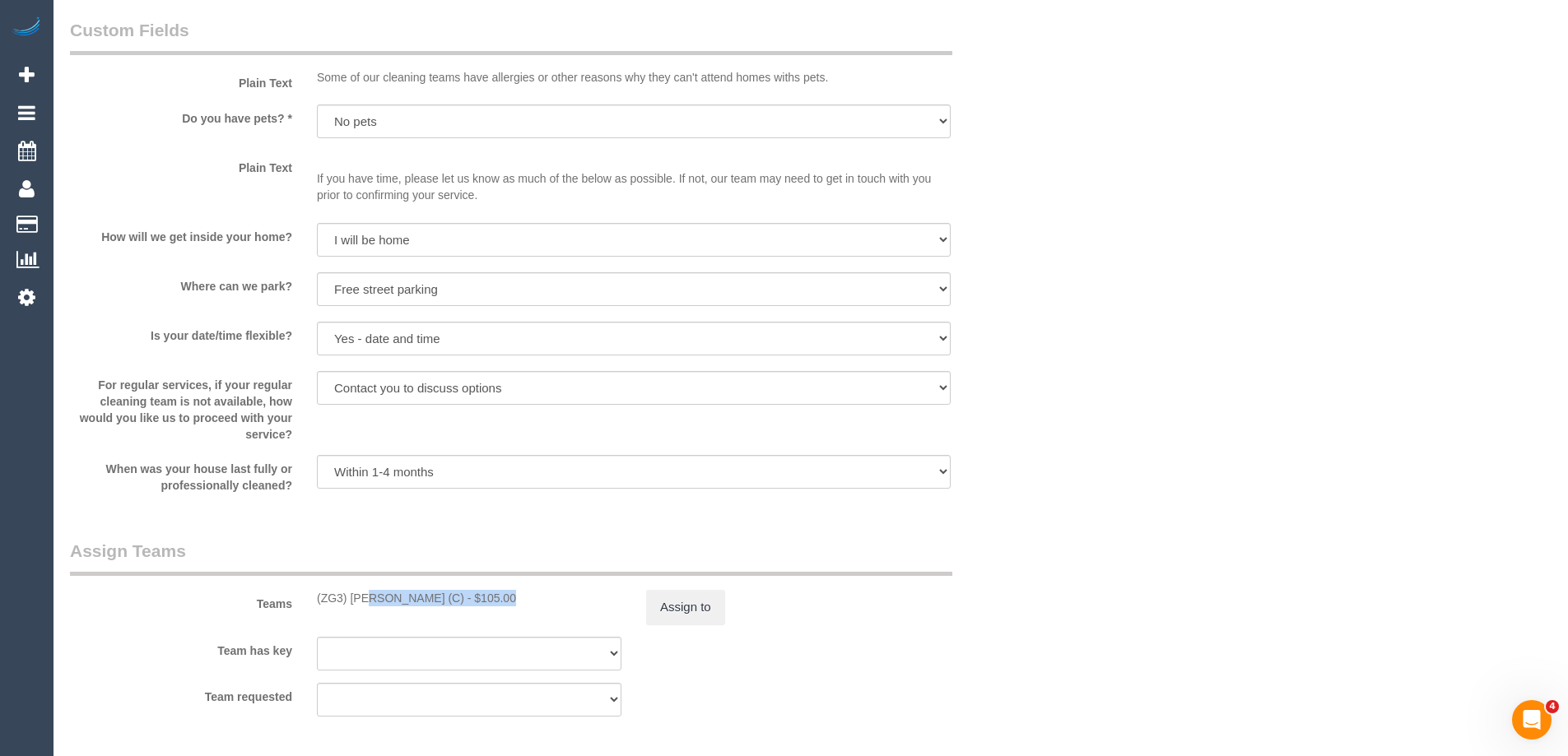
drag, startPoint x: 445, startPoint y: 600, endPoint x: 313, endPoint y: 601, distance: 132.0
click at [313, 601] on div "(ZG3) Ashan Adithya (C) - $105.00" at bounding box center [470, 597] width 330 height 16
copy div "(ZG3) Ashan Adithya (C)"
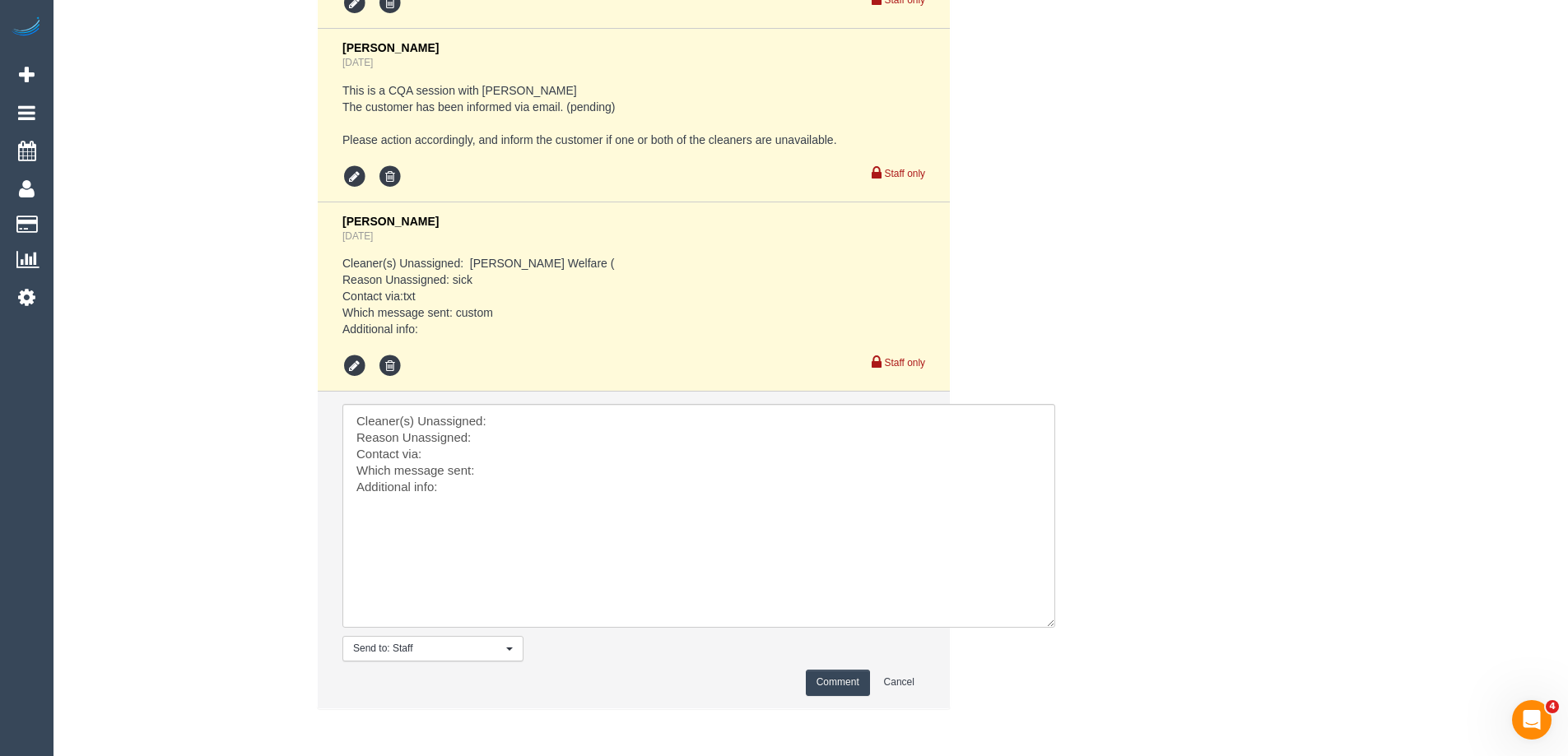
scroll to position [3758, 0]
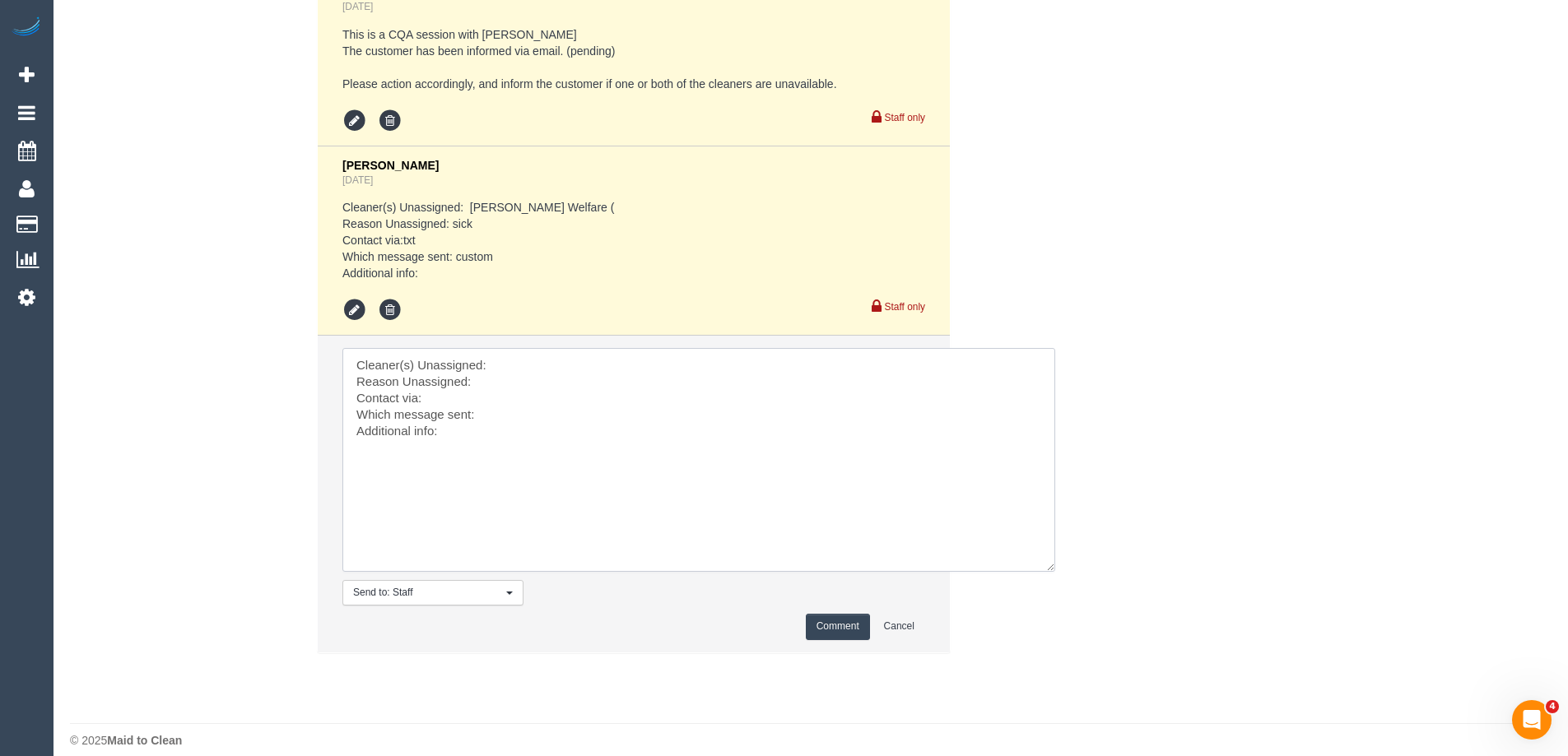
click at [553, 359] on textarea at bounding box center [698, 459] width 713 height 224
click at [548, 348] on textarea at bounding box center [698, 459] width 713 height 224
paste textarea "(ZG3) [PERSON_NAME] (C)"
click at [524, 365] on textarea at bounding box center [698, 459] width 713 height 224
click at [513, 404] on textarea at bounding box center [698, 459] width 713 height 224
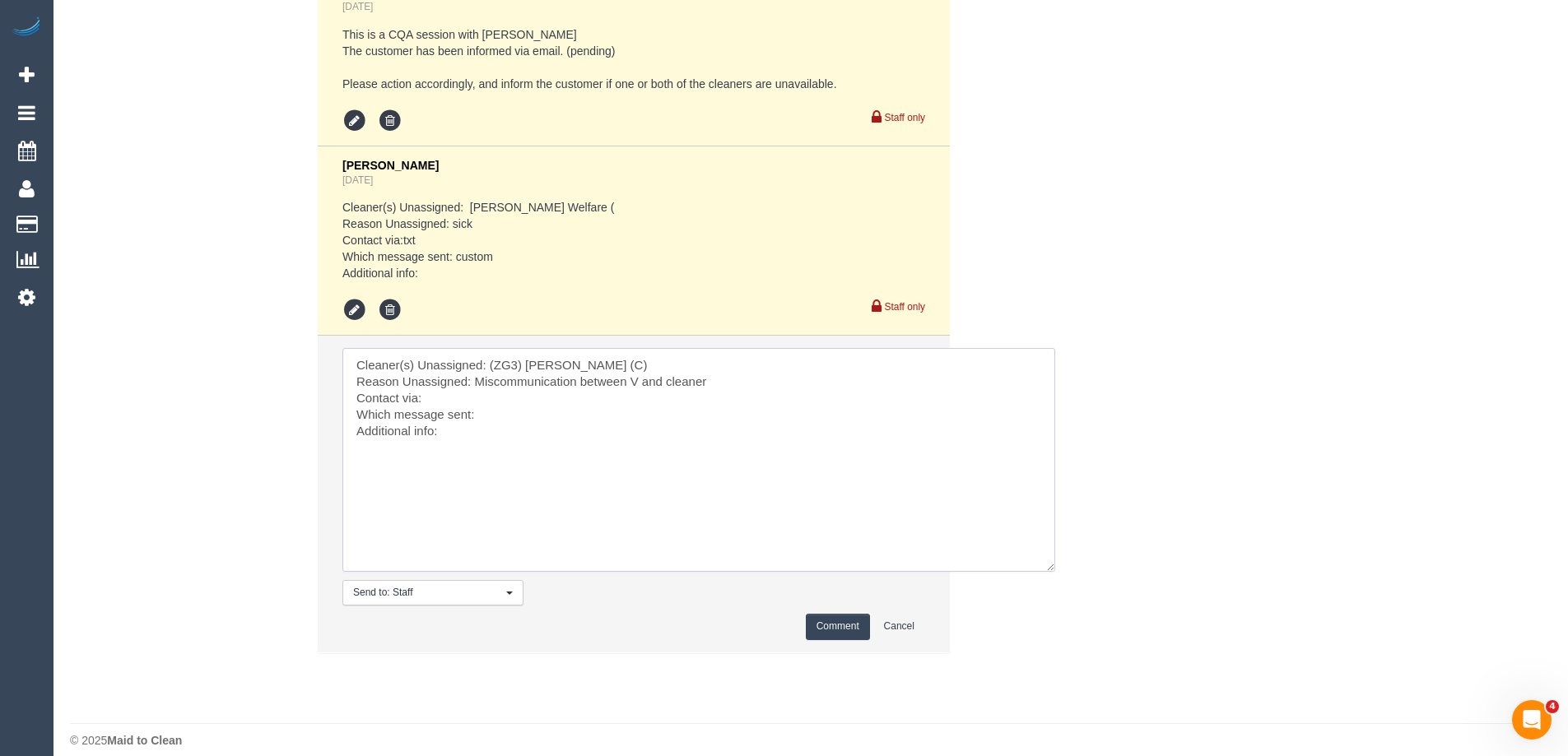
click at [491, 419] on textarea at bounding box center [698, 459] width 713 height 224
click at [454, 383] on textarea at bounding box center [698, 459] width 713 height 224
type textarea "Cleaner(s) Unassigned: (ZG3) Ashan Adithya (C) Reason Unassigned: Miscommunicat…"
click at [829, 614] on button "Comment" at bounding box center [837, 627] width 64 height 26
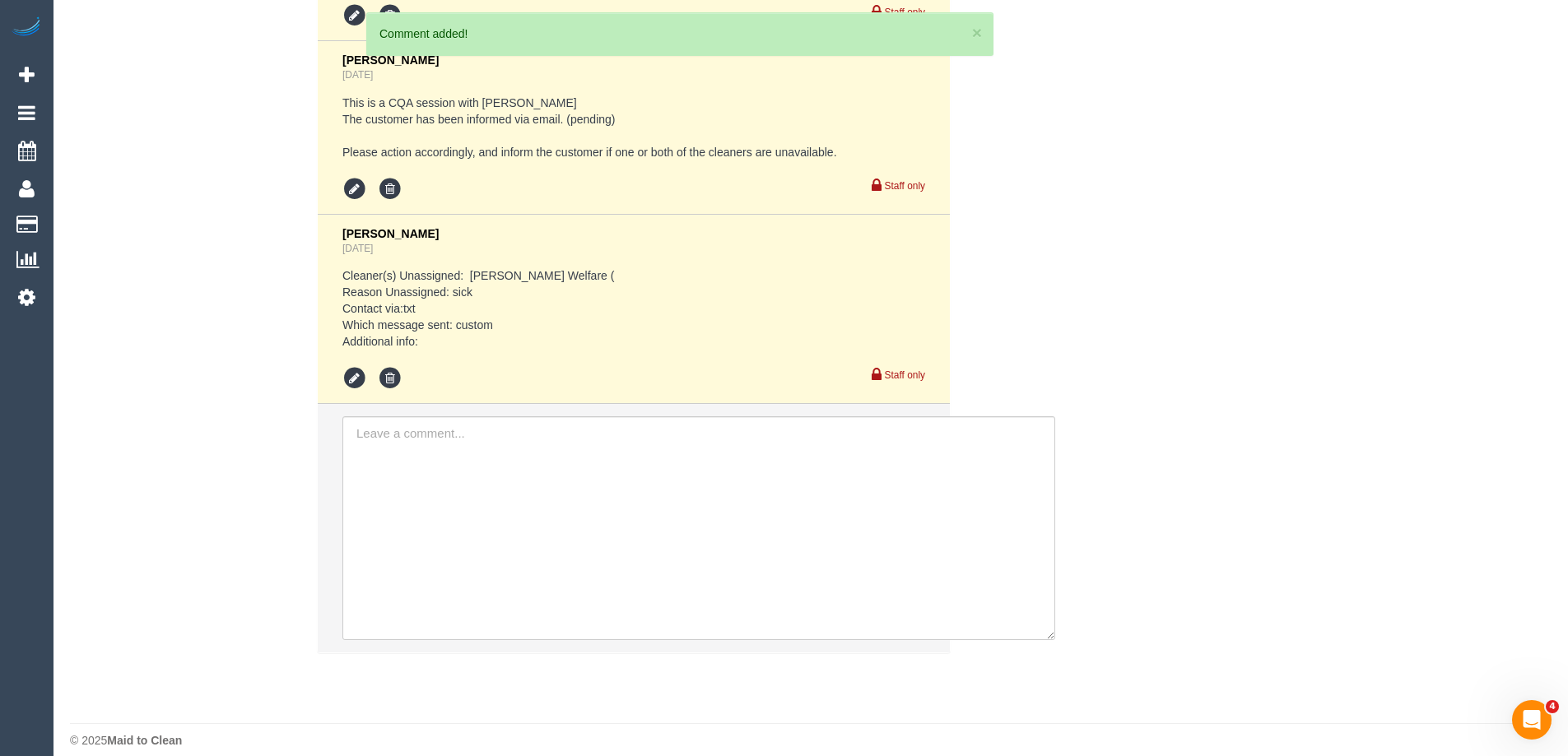
scroll to position [3880, 0]
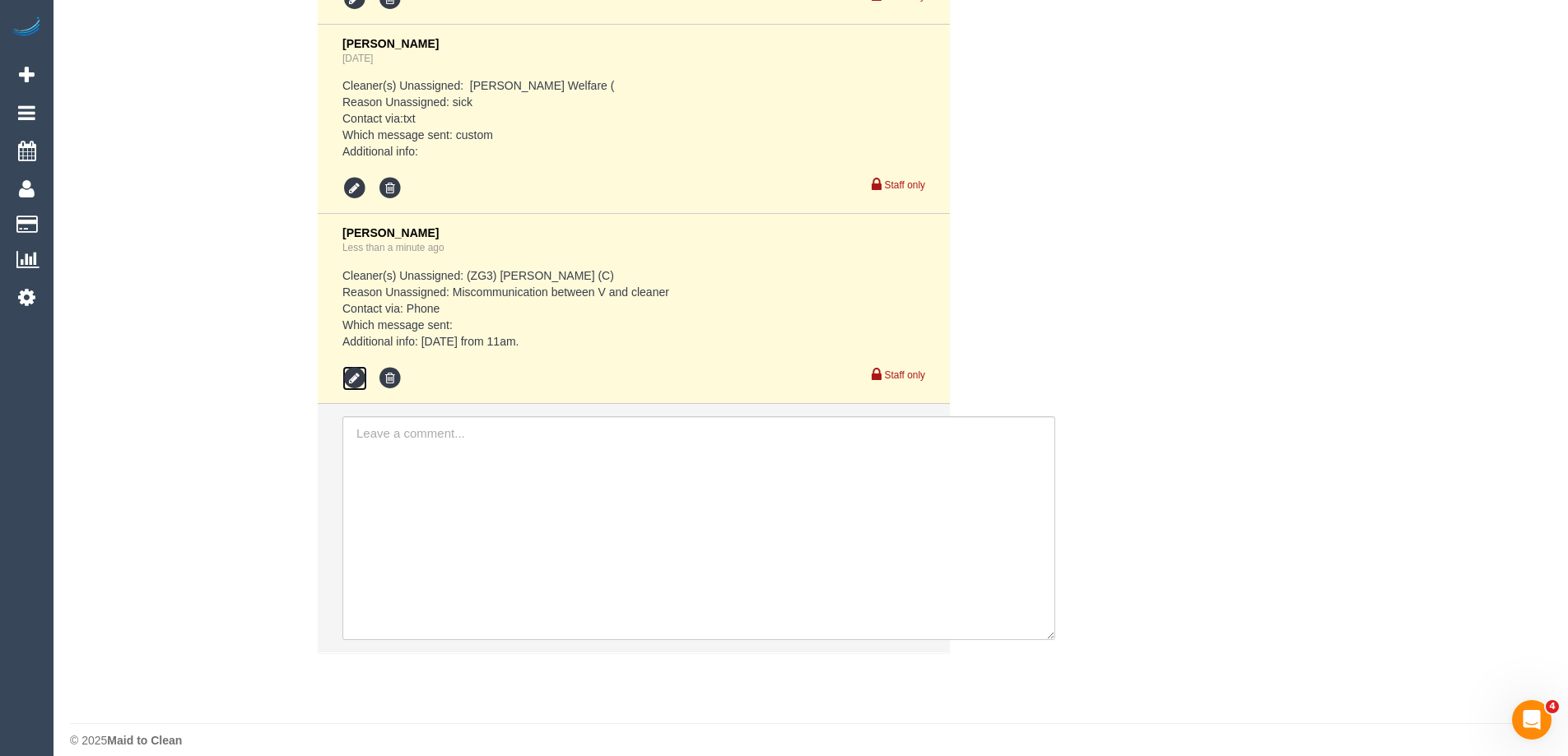
click at [353, 366] on icon at bounding box center [354, 378] width 25 height 25
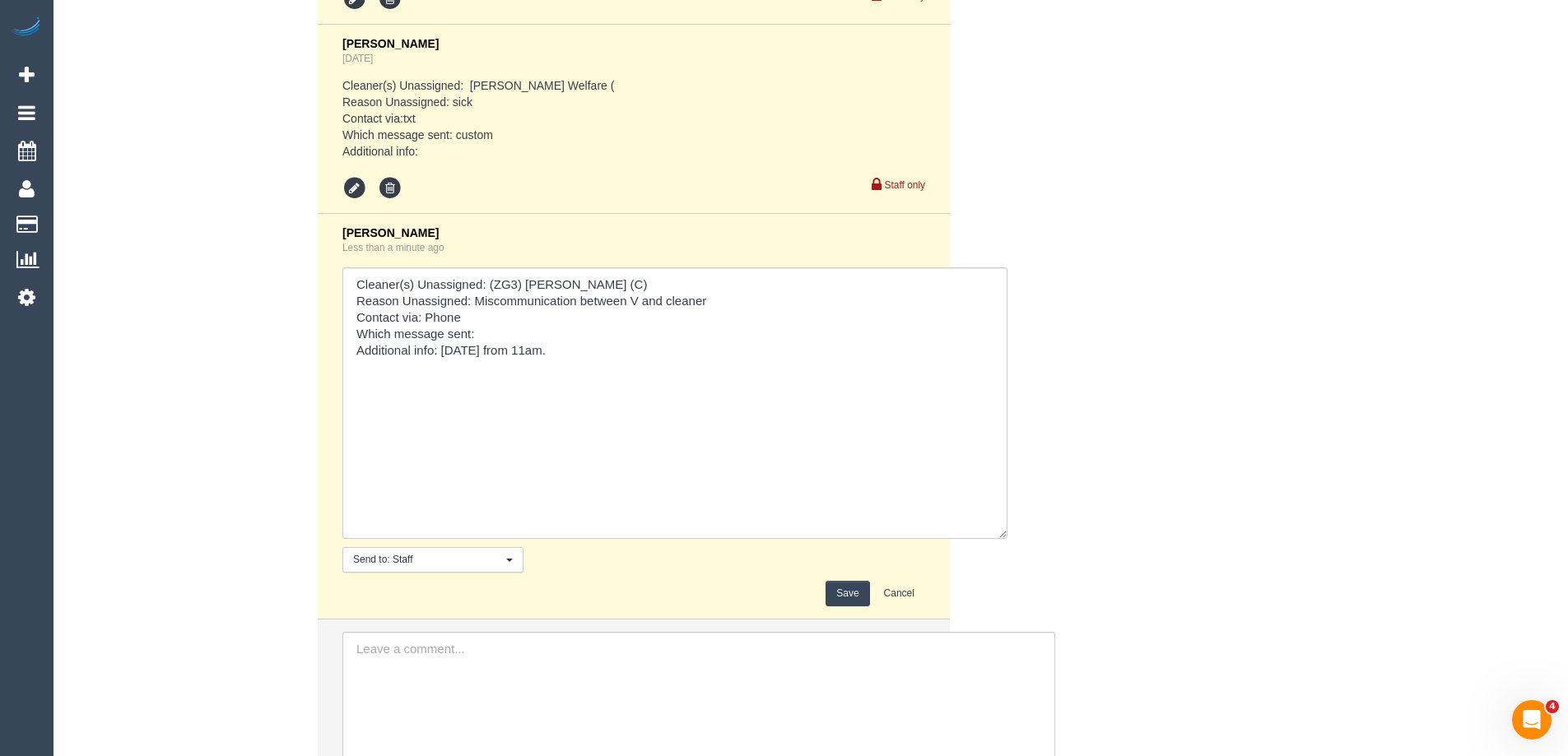
drag, startPoint x: 920, startPoint y: 301, endPoint x: 1002, endPoint y: 527, distance: 240.4
click at [1002, 527] on textarea at bounding box center [674, 403] width 665 height 271
click at [663, 345] on textarea at bounding box center [674, 406] width 665 height 277
click at [813, 283] on textarea at bounding box center [674, 406] width 665 height 277
click at [647, 343] on textarea at bounding box center [674, 406] width 665 height 277
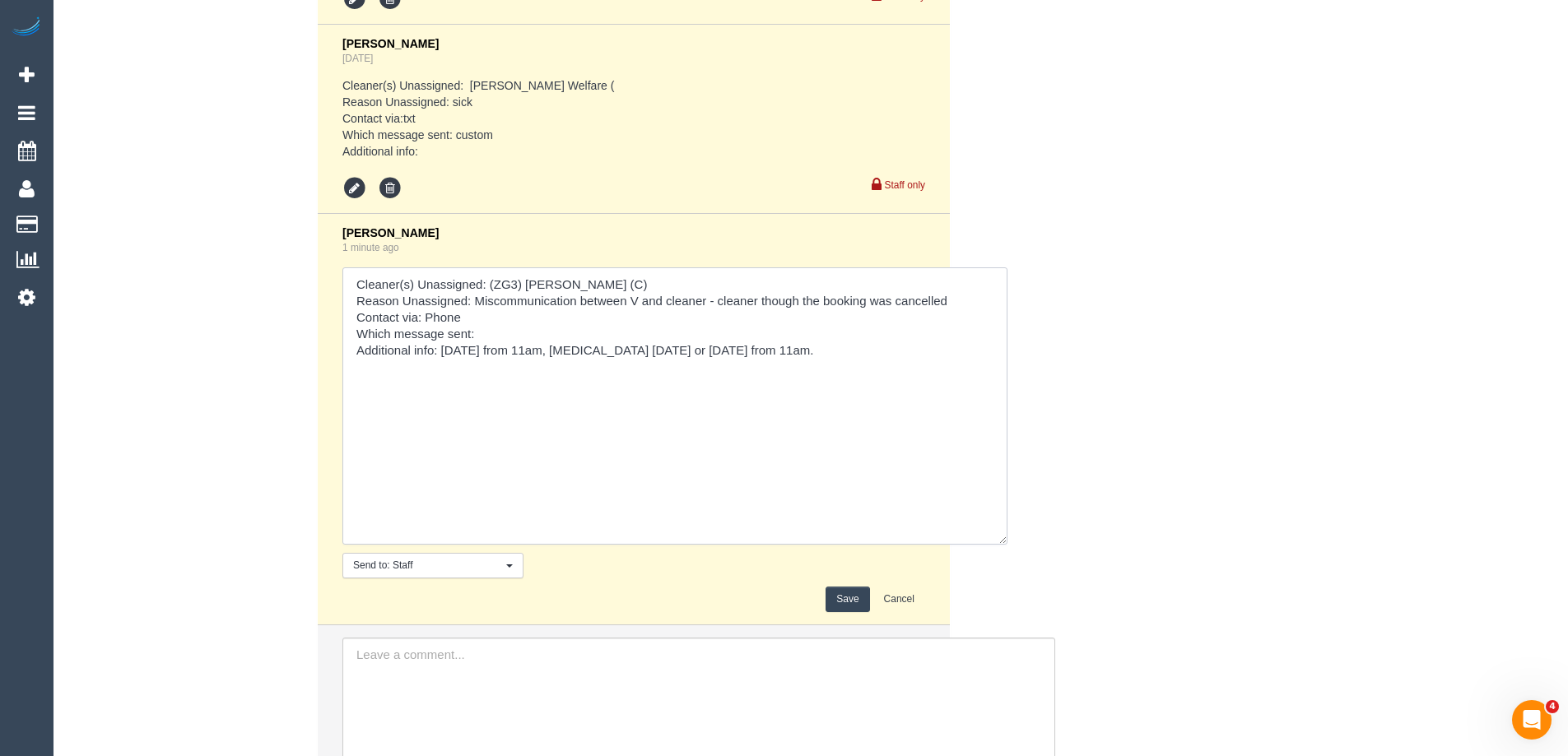
type textarea "Cleaner(s) Unassigned: (ZG3) Ashan Adithya (C) Reason Unassigned: Miscommunicat…"
click at [860, 587] on button "Save" at bounding box center [848, 599] width 44 height 26
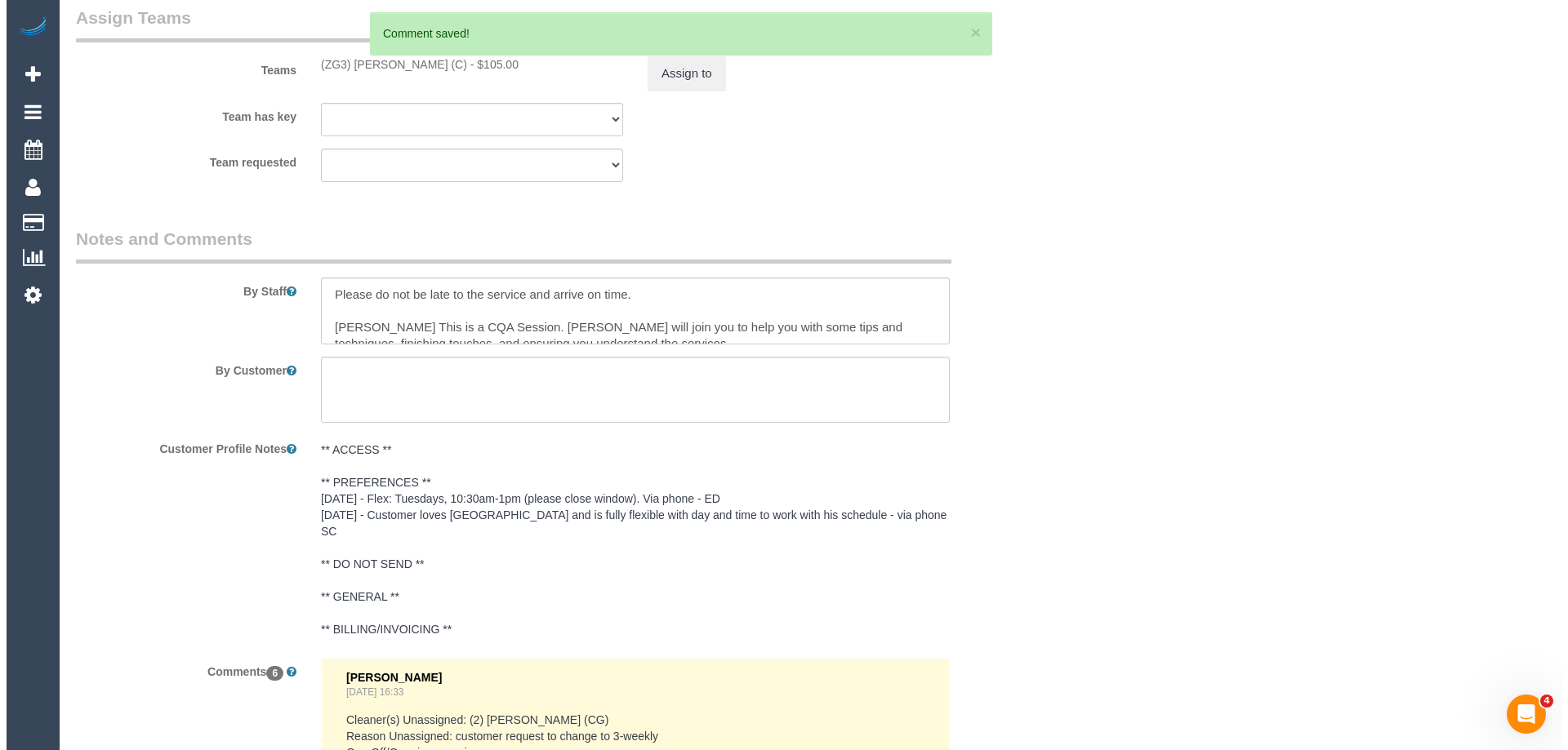
scroll to position [1971, 0]
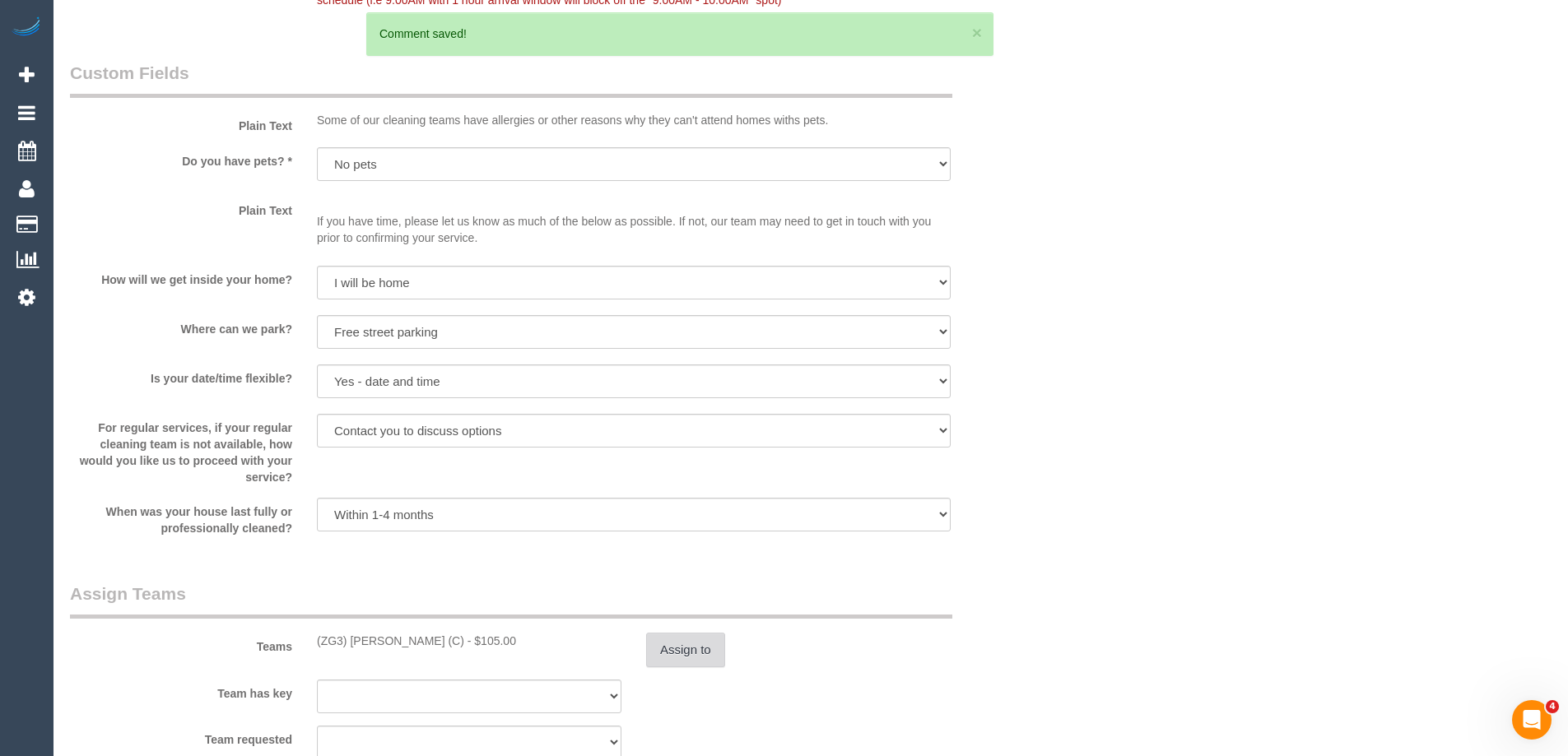
click at [705, 654] on button "Assign to" at bounding box center [685, 649] width 79 height 34
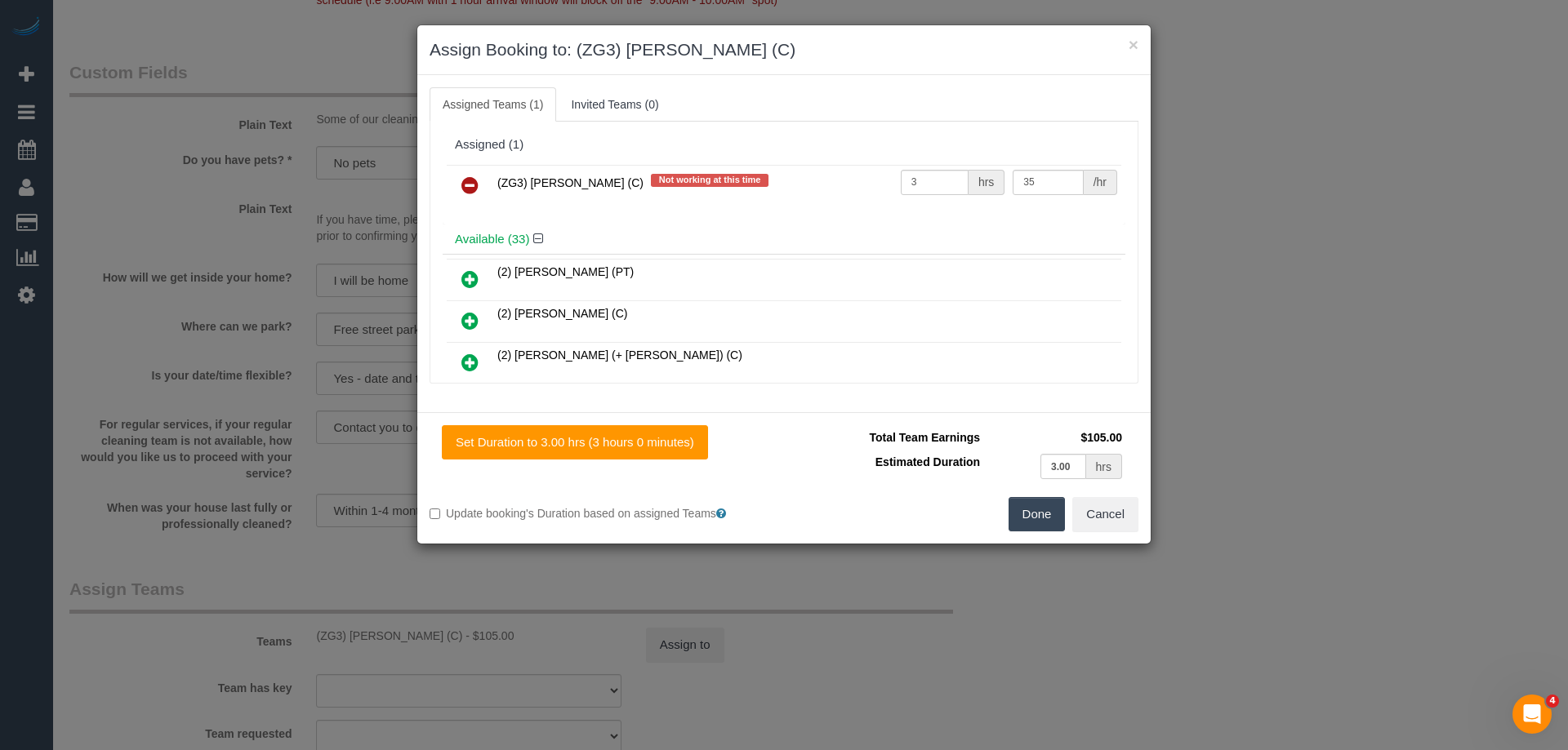
click at [476, 183] on icon at bounding box center [470, 185] width 17 height 20
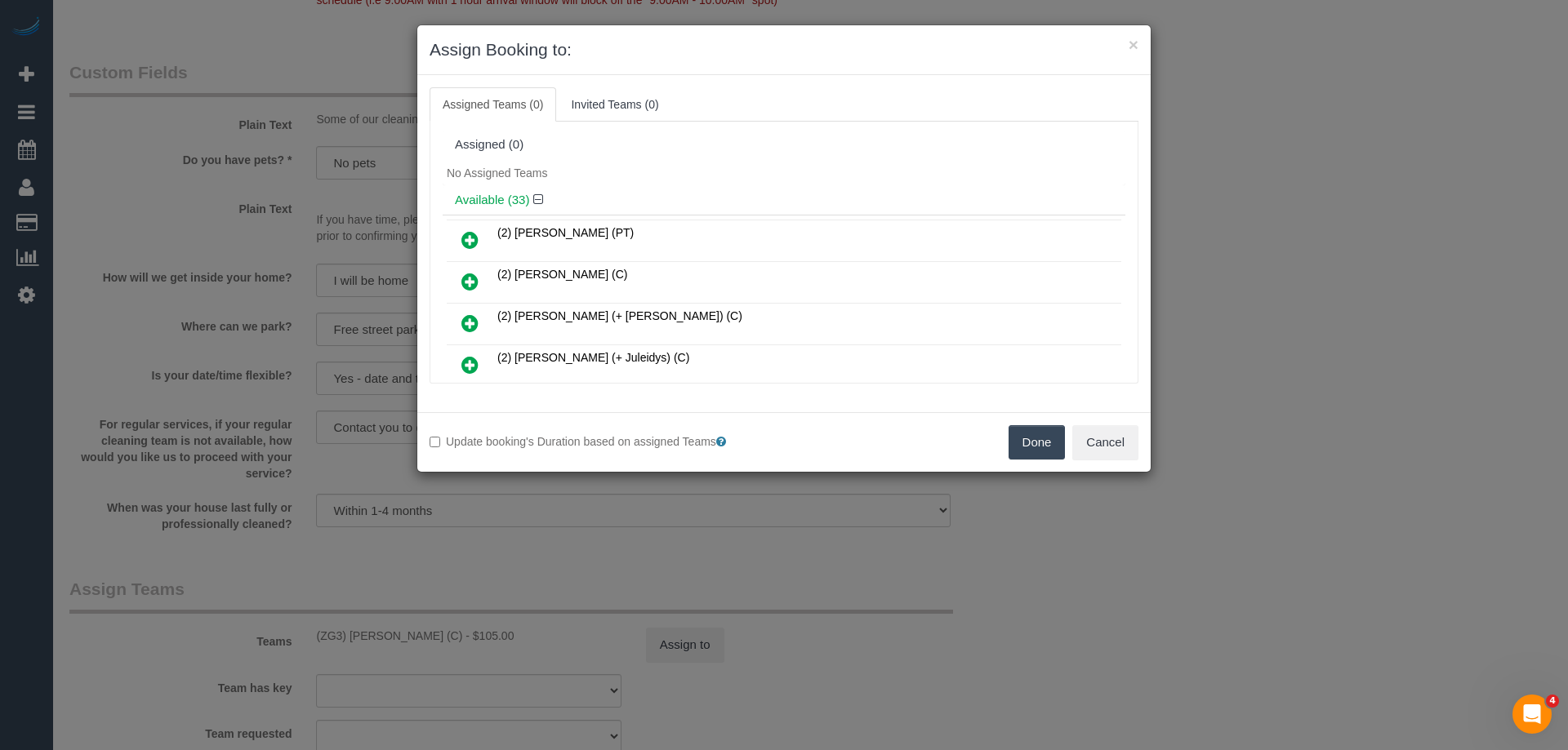
click at [1037, 444] on button "Done" at bounding box center [1037, 442] width 57 height 34
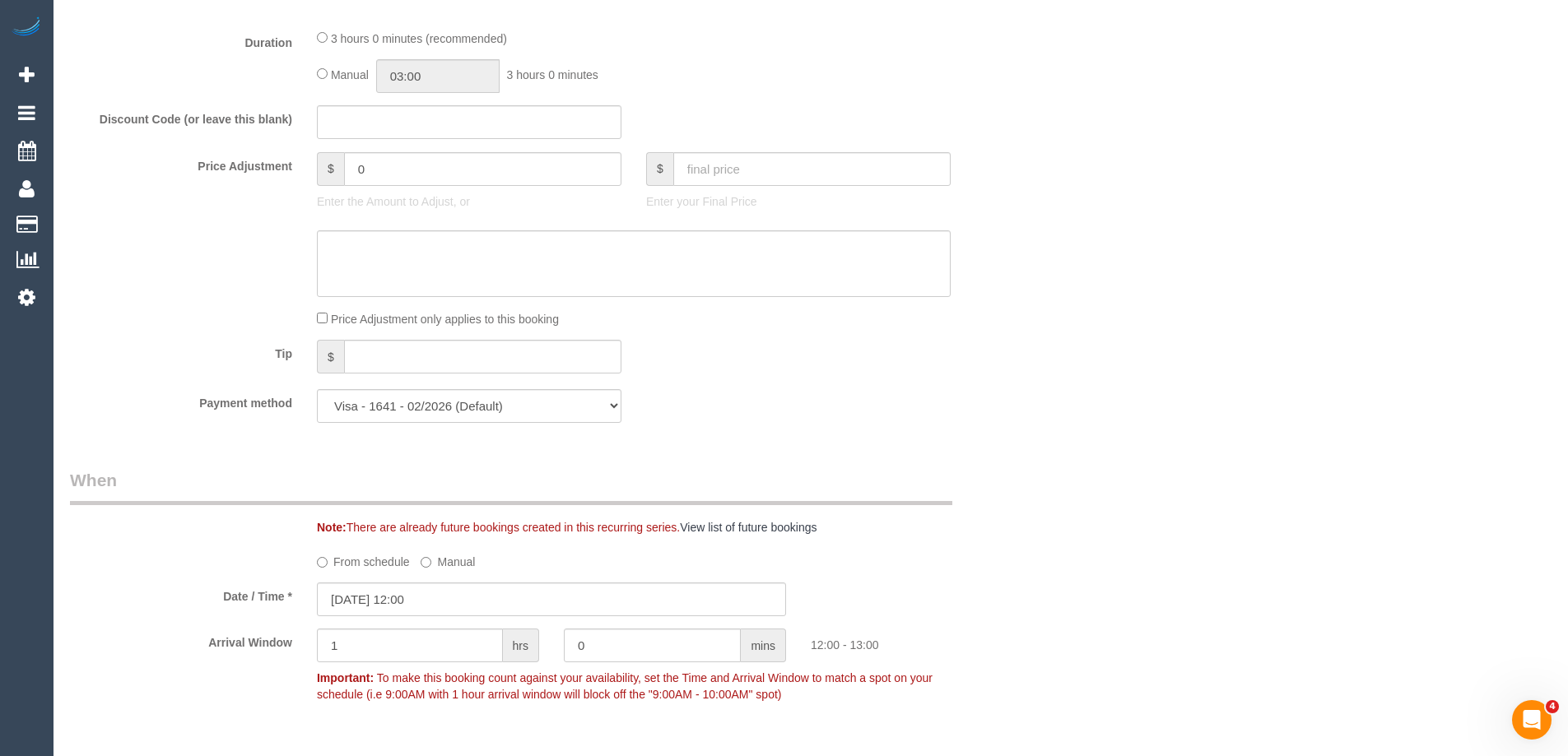
scroll to position [1083, 0]
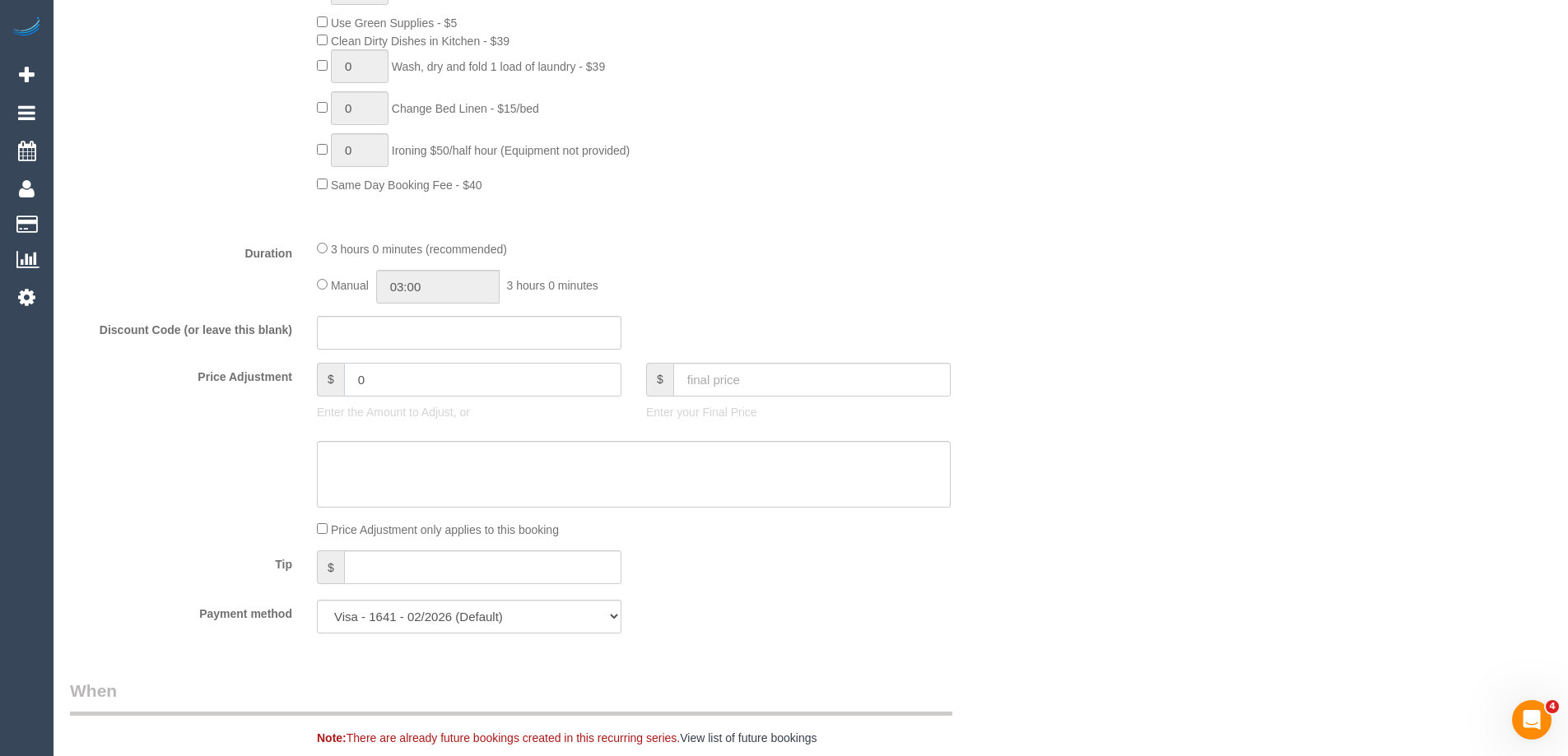
click at [424, 388] on input "0" at bounding box center [482, 379] width 277 height 33
type input "-50"
click at [432, 455] on textarea at bounding box center [633, 474] width 633 height 68
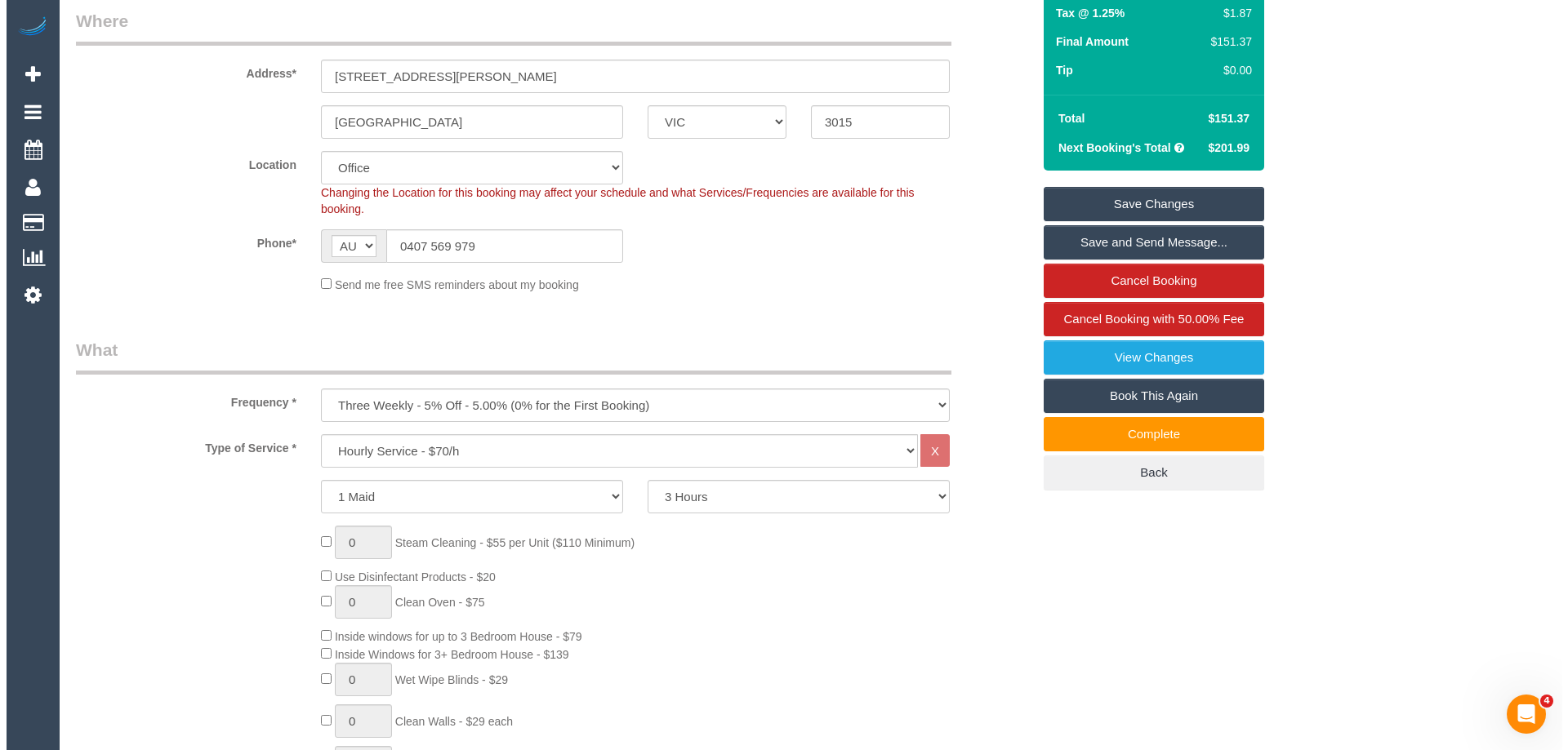
scroll to position [0, 0]
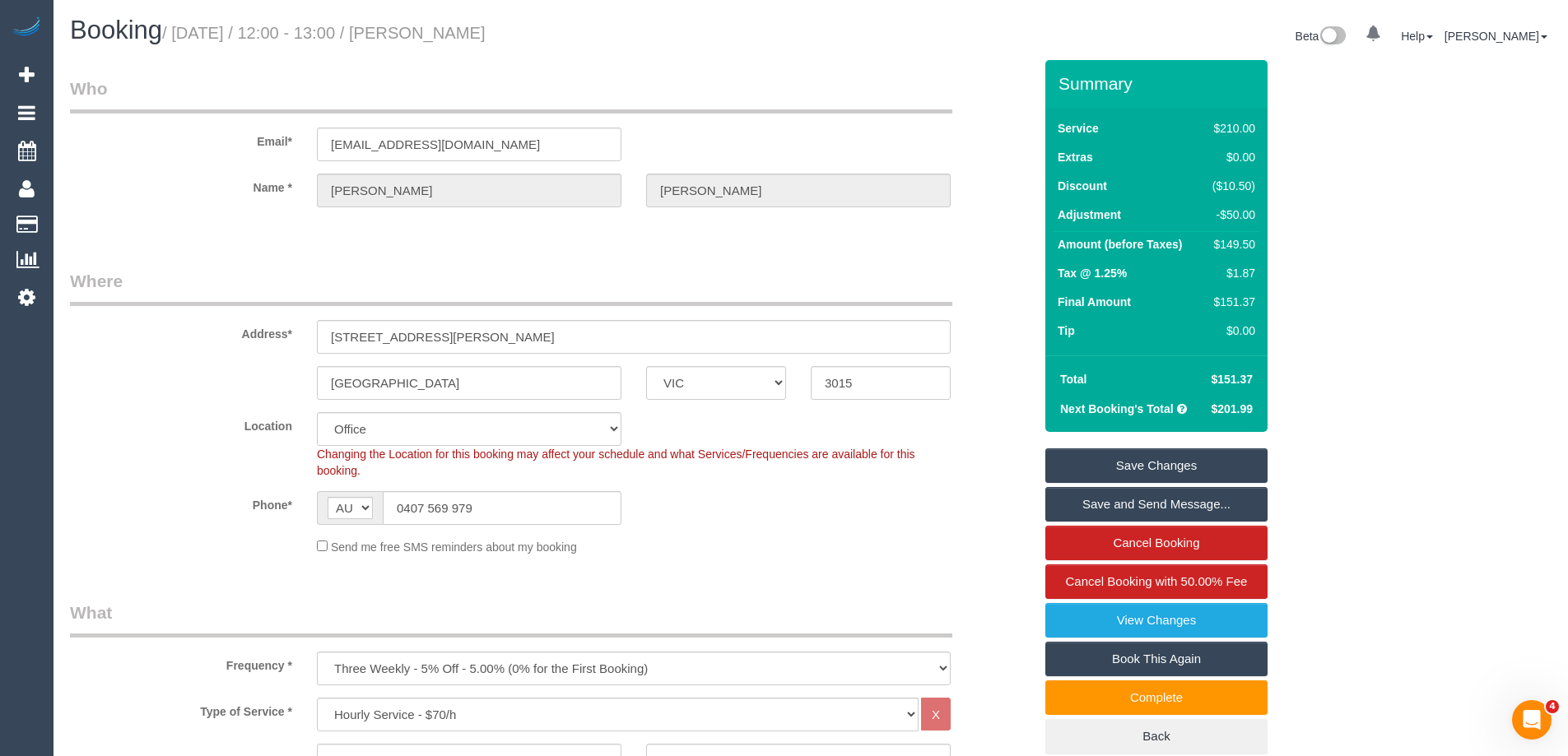
type textarea "Discount due to office error via phone VC"
click at [1147, 464] on link "Save Changes" at bounding box center [1156, 466] width 222 height 34
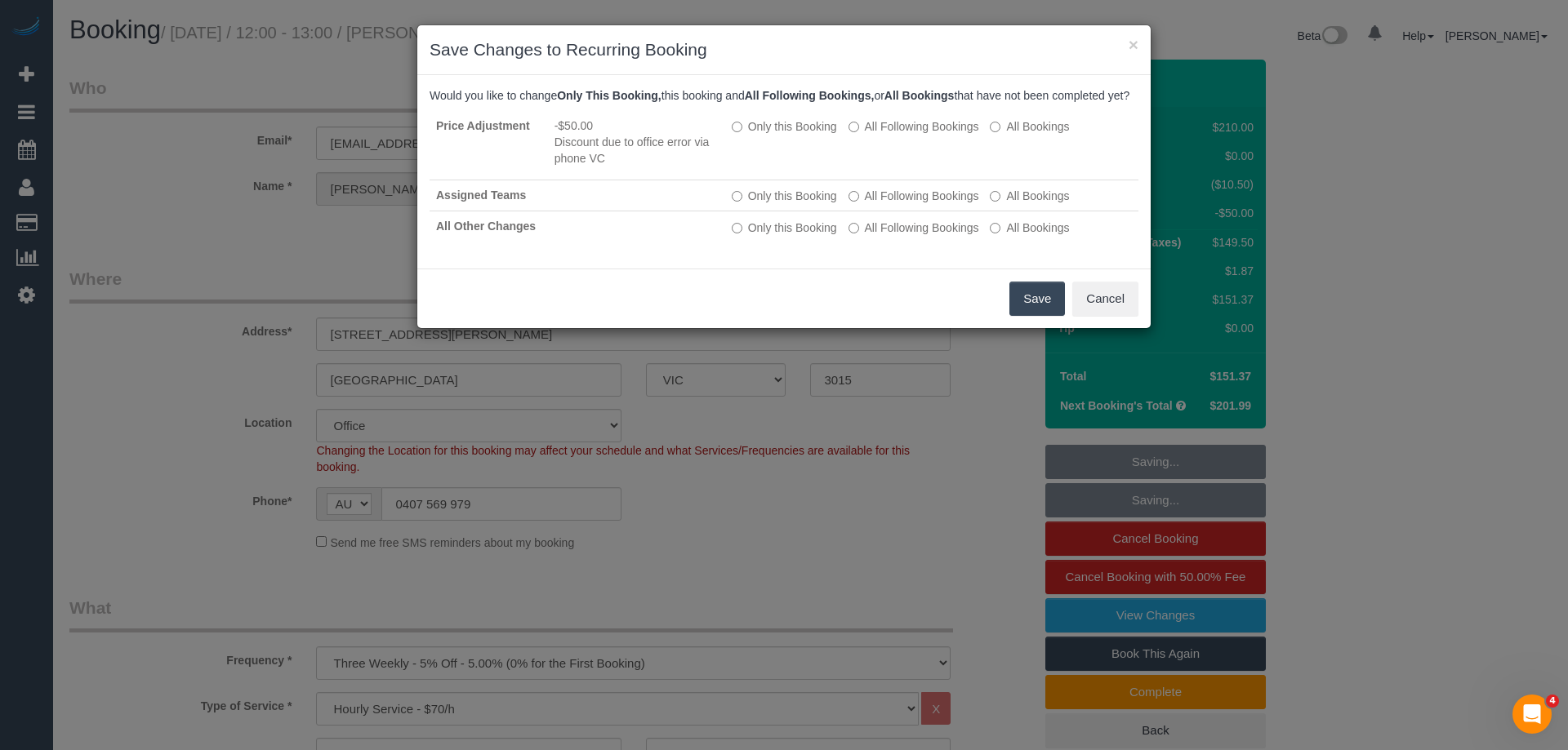
click at [1042, 315] on button "Save" at bounding box center [1037, 298] width 56 height 34
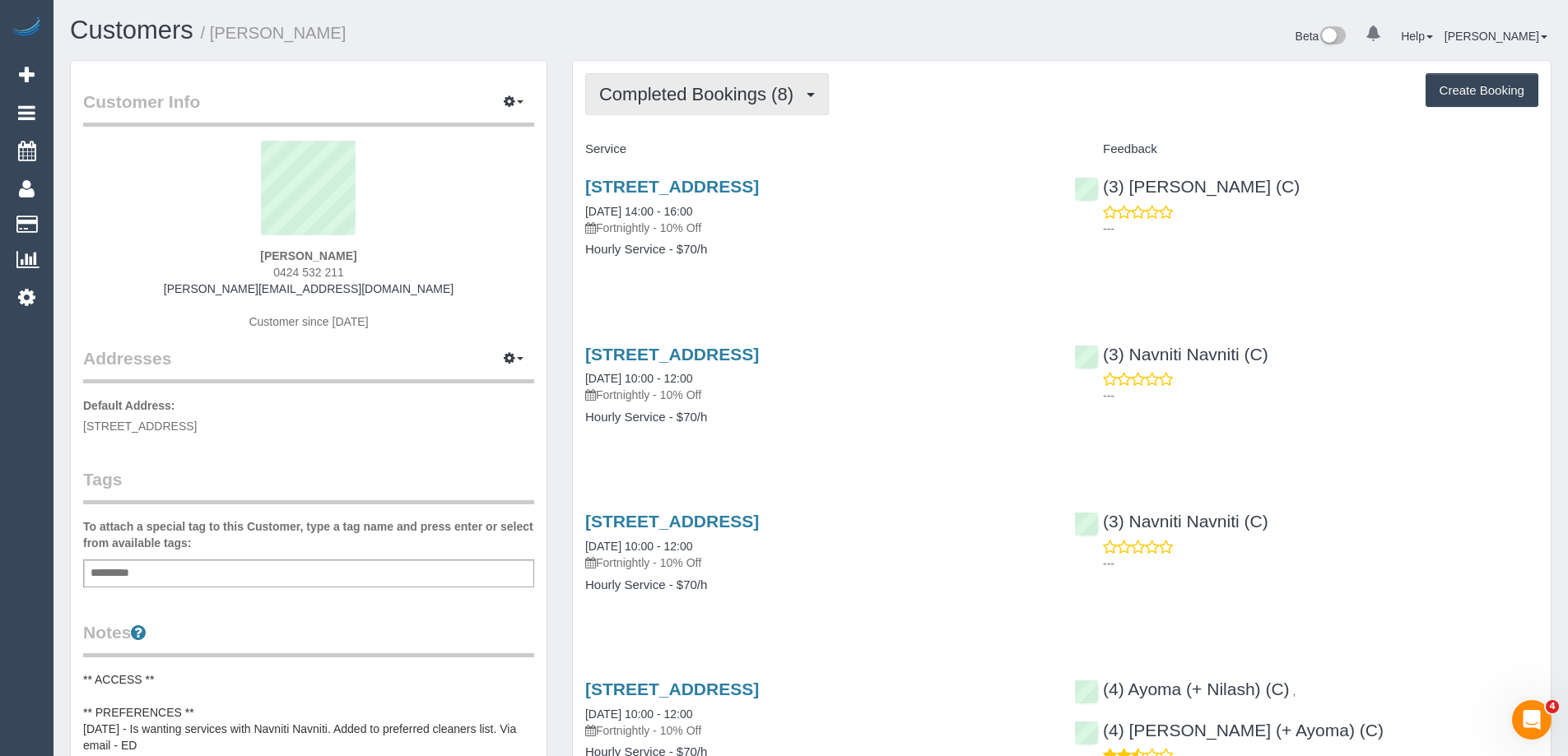
click at [706, 88] on span "Completed Bookings (8)" at bounding box center [700, 94] width 203 height 21
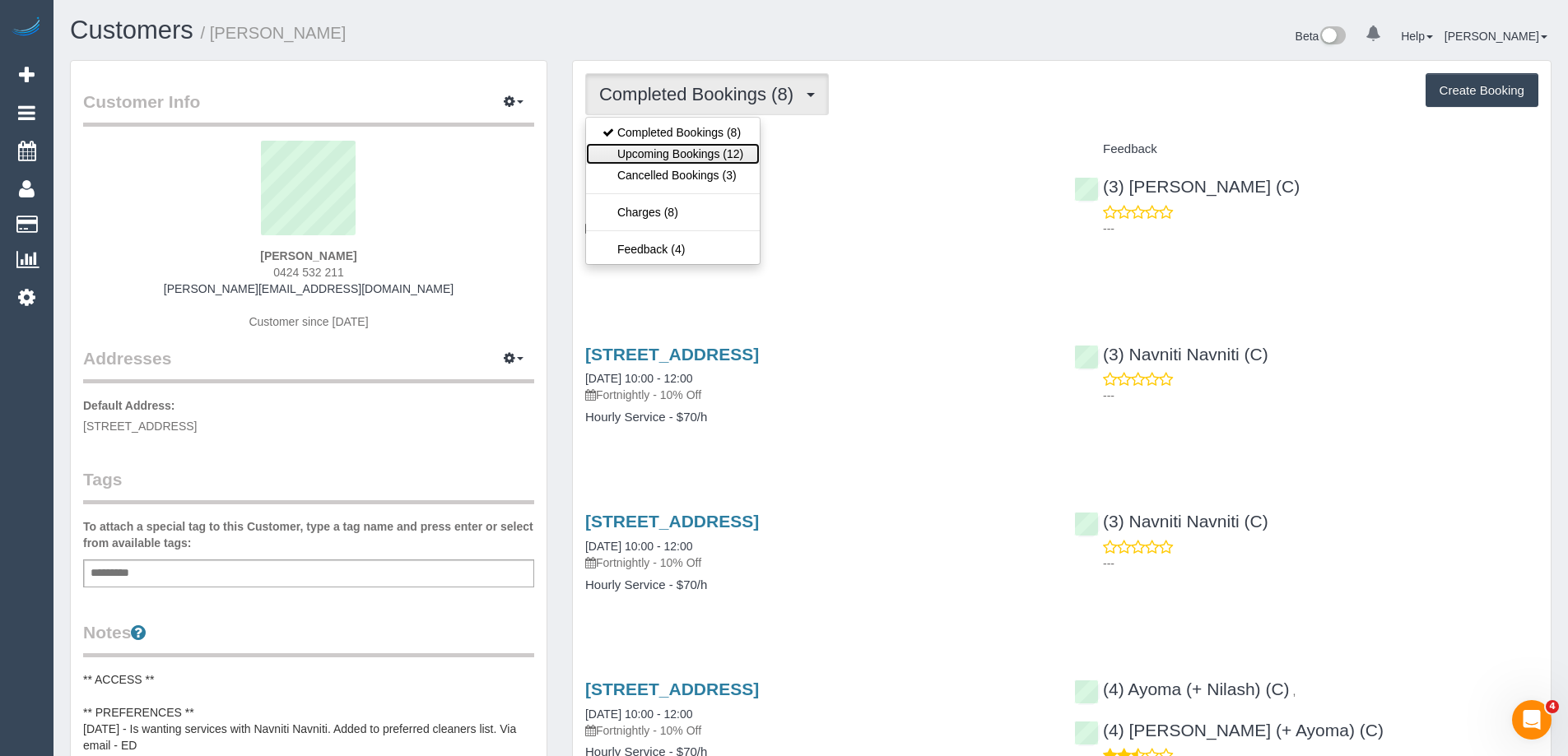
click at [704, 154] on link "Upcoming Bookings (12)" at bounding box center [673, 153] width 173 height 21
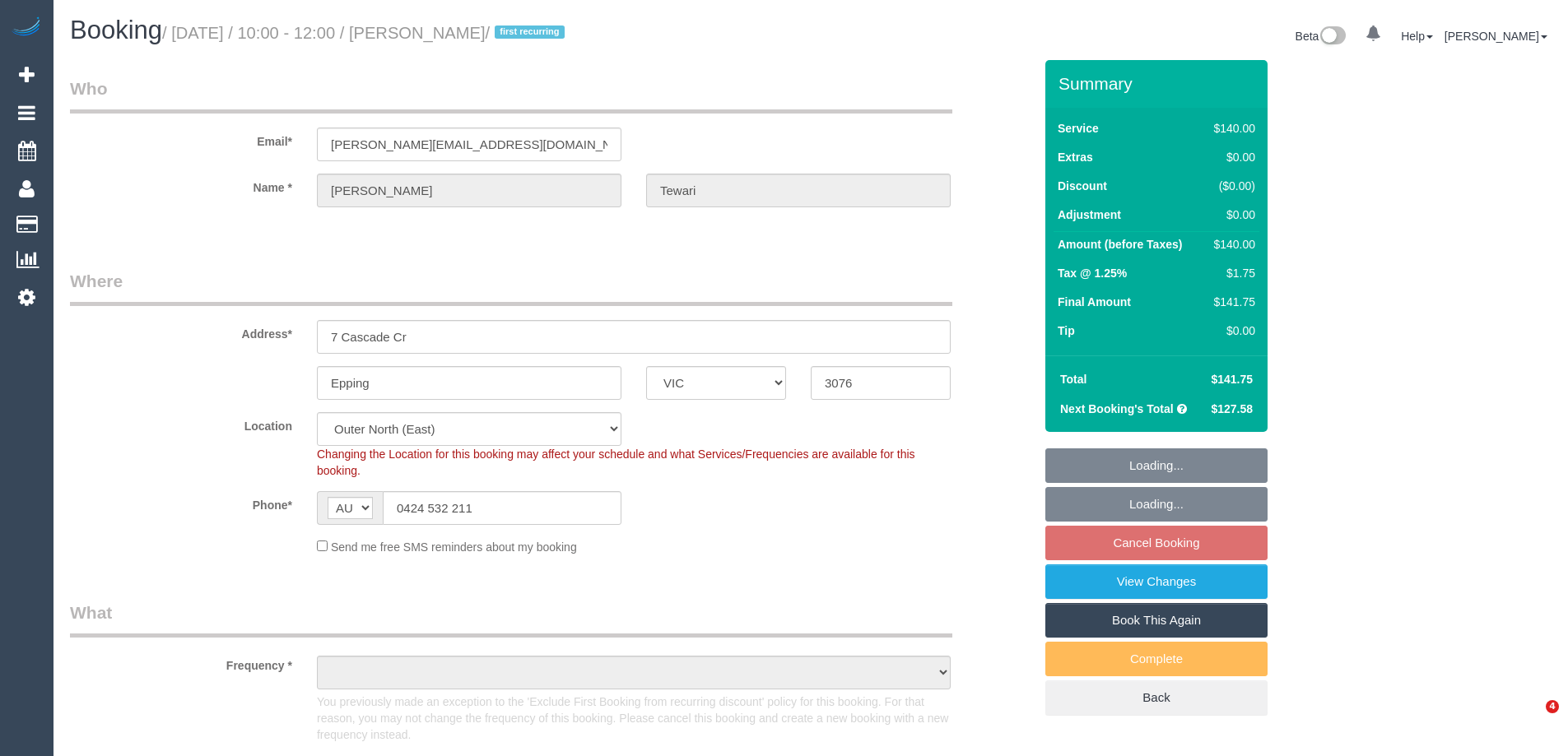
select select "VIC"
select select "object:927"
select select "string:stripe-pm_1R6Nbm2GScqysDRVy2mzm6e1"
select select "number:27"
select select "number:14"
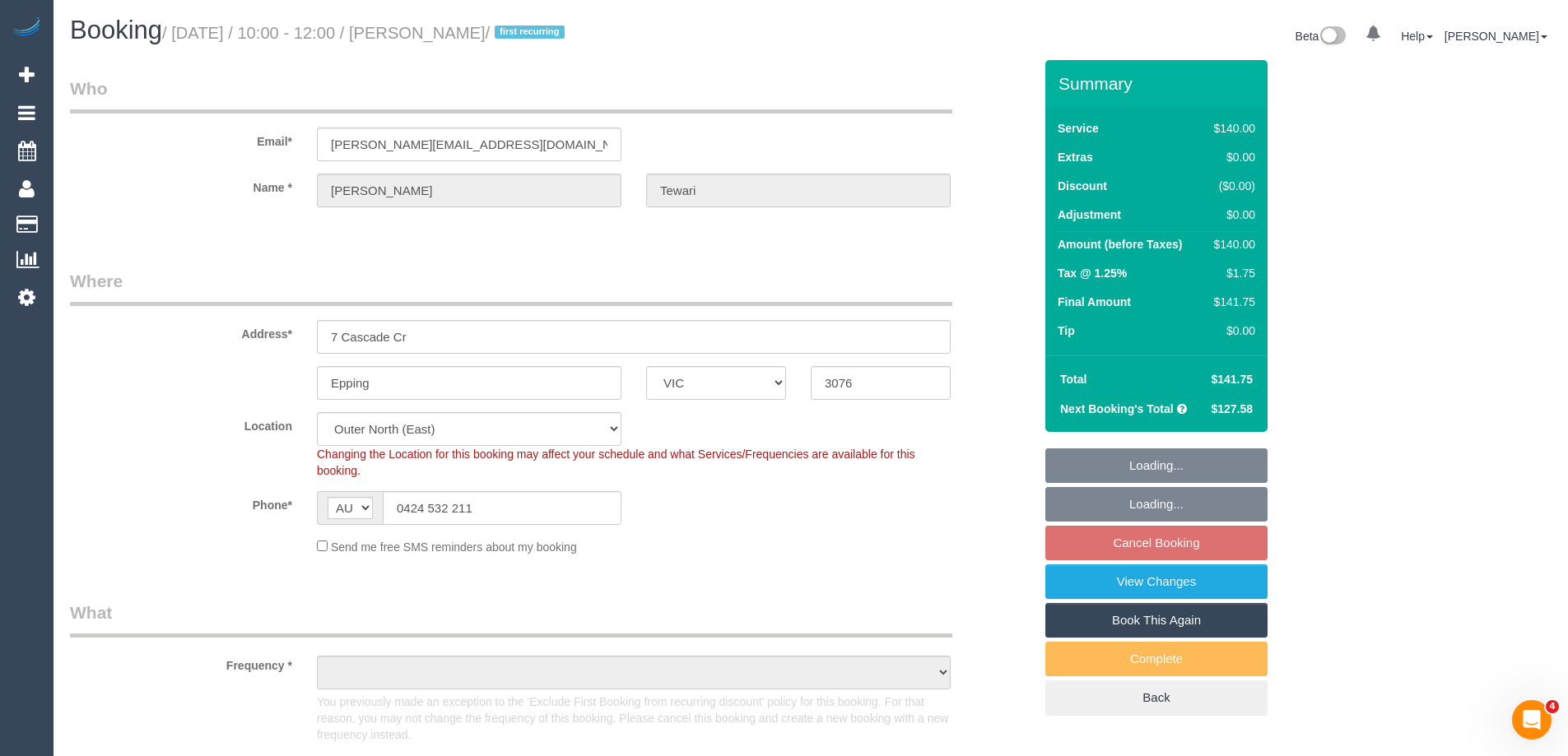
select select "number:19"
select select "number:24"
select select "number:35"
select select "number:11"
select select "object:1334"
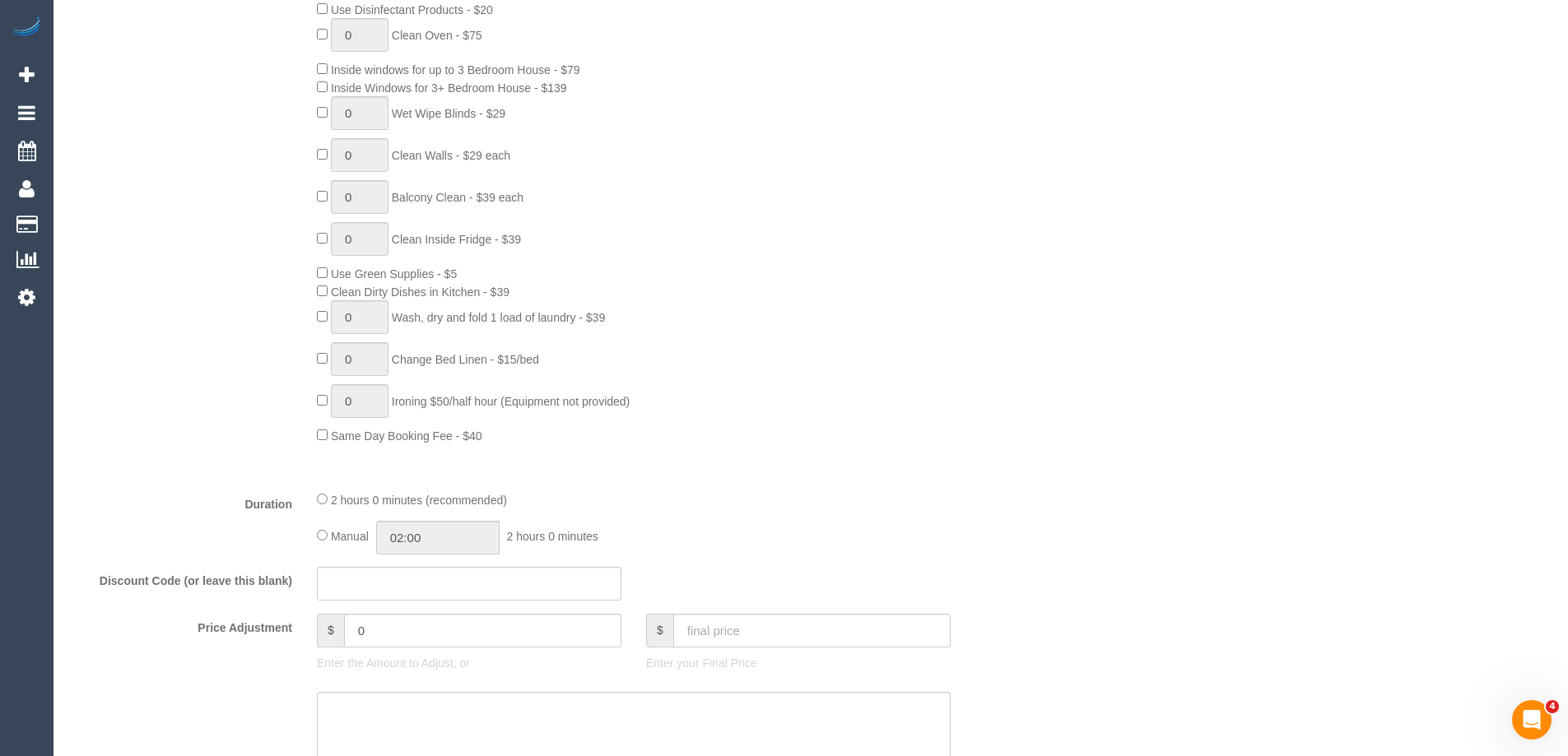
scroll to position [905, 0]
click at [700, 628] on input "text" at bounding box center [812, 627] width 277 height 33
type input "127.58"
click at [926, 412] on div "0 Steam Cleaning - $55 per Unit ($110 Minimum) Use Disinfectant Products - $20 …" at bounding box center [675, 197] width 741 height 487
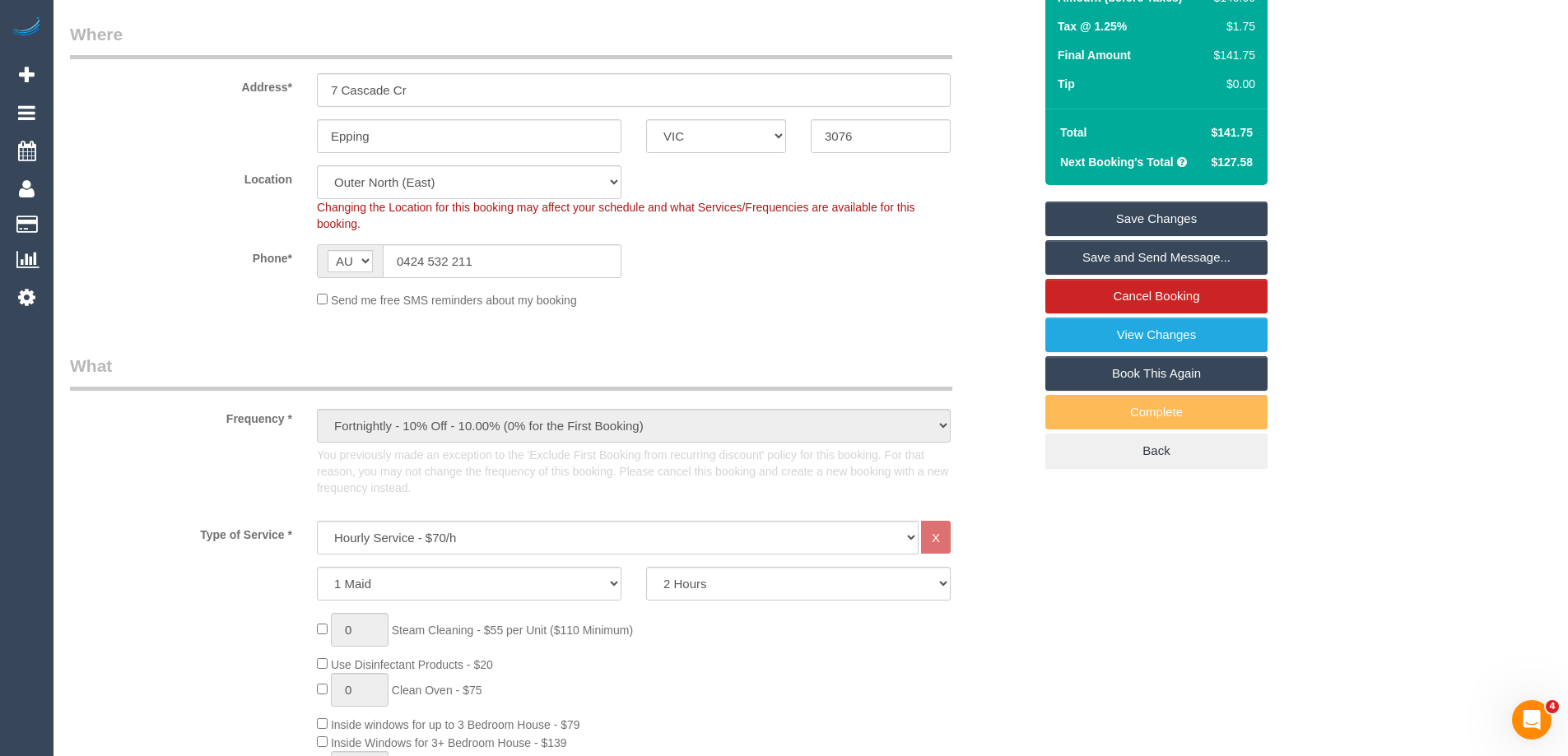
type input "-13.99"
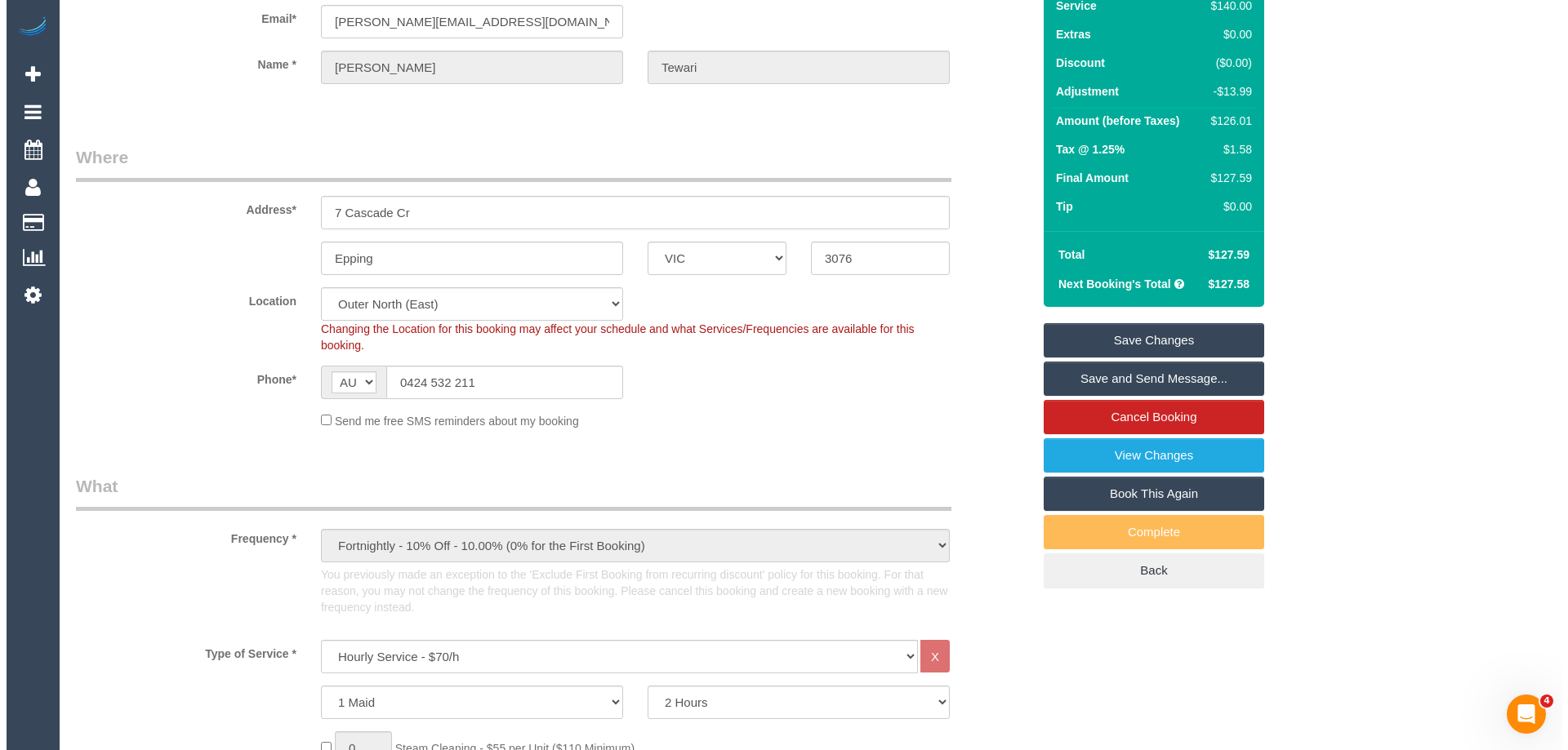
scroll to position [0, 0]
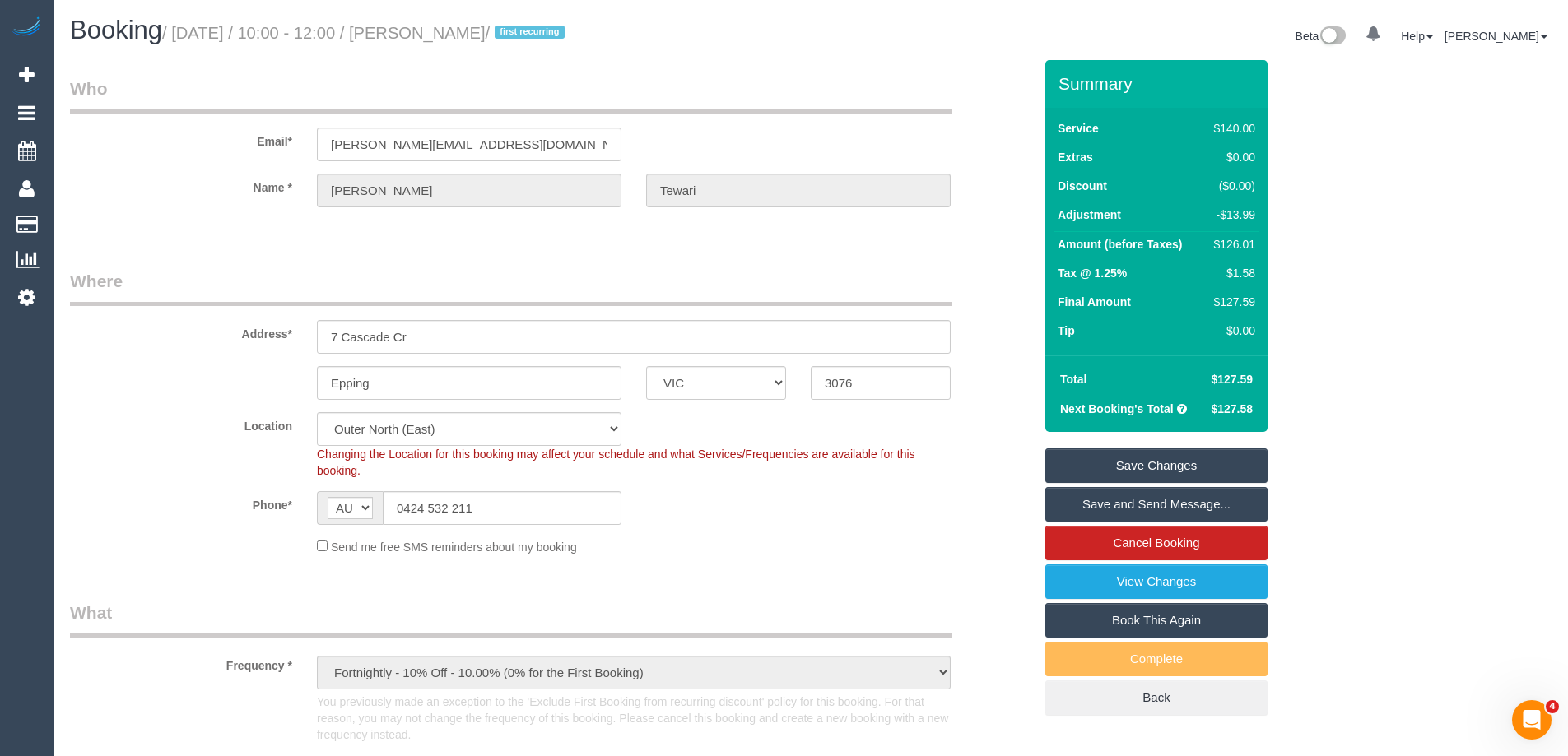
click at [1162, 468] on link "Save Changes" at bounding box center [1156, 466] width 222 height 34
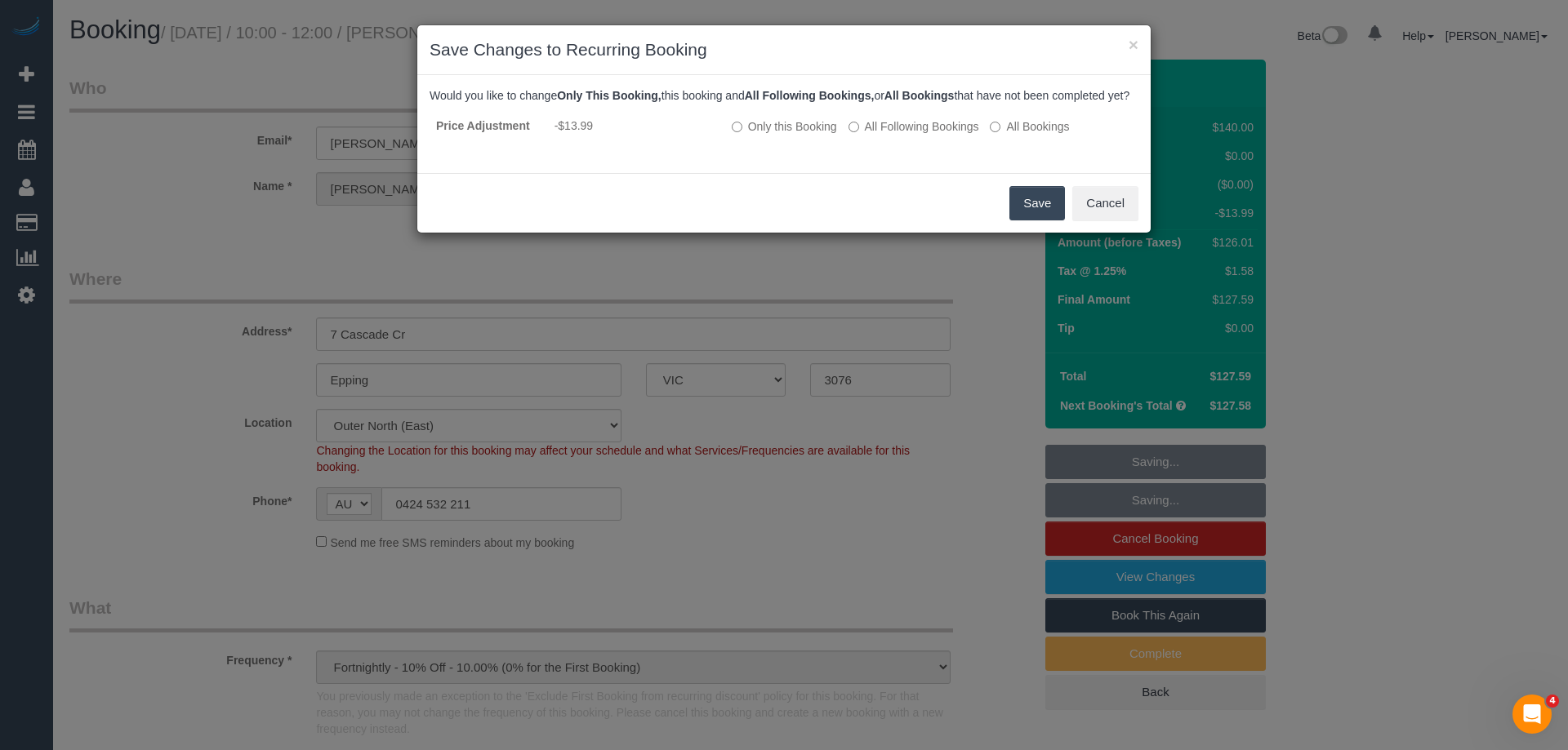
click at [1045, 220] on button "Save" at bounding box center [1037, 203] width 56 height 34
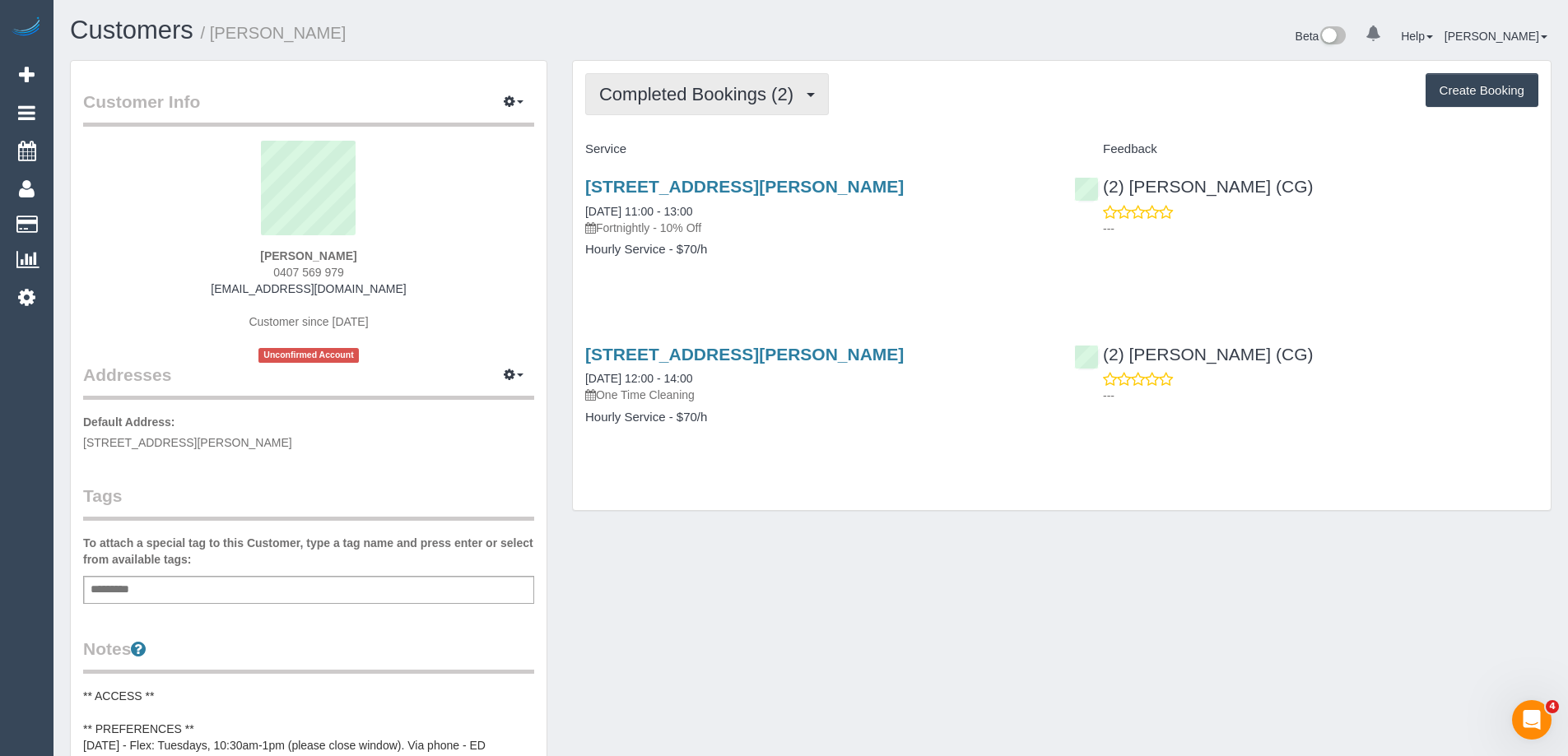
drag, startPoint x: 717, startPoint y: 88, endPoint x: 717, endPoint y: 109, distance: 21.0
click at [717, 88] on span "Completed Bookings (2)" at bounding box center [700, 94] width 203 height 21
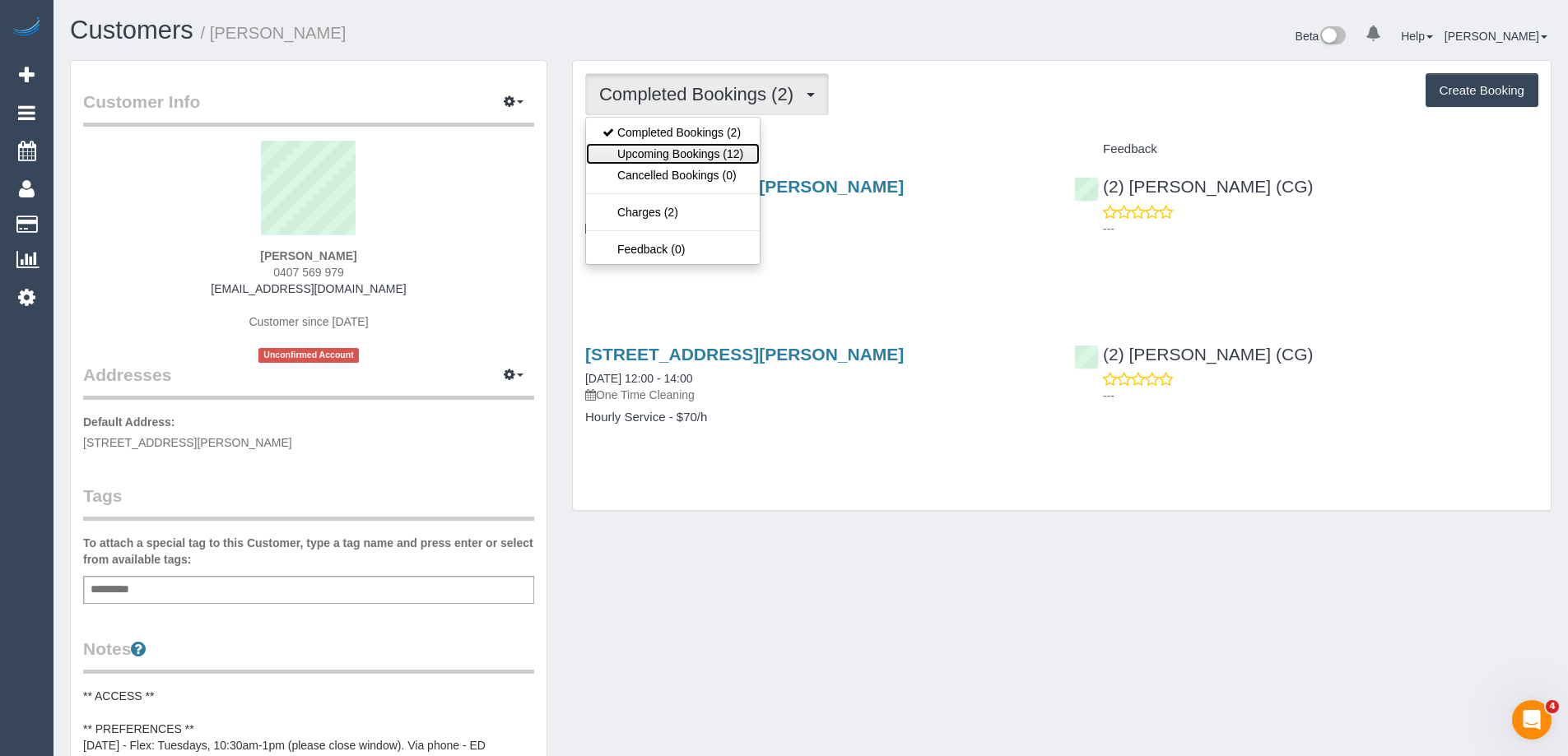
click at [718, 157] on link "Upcoming Bookings (12)" at bounding box center [673, 153] width 173 height 21
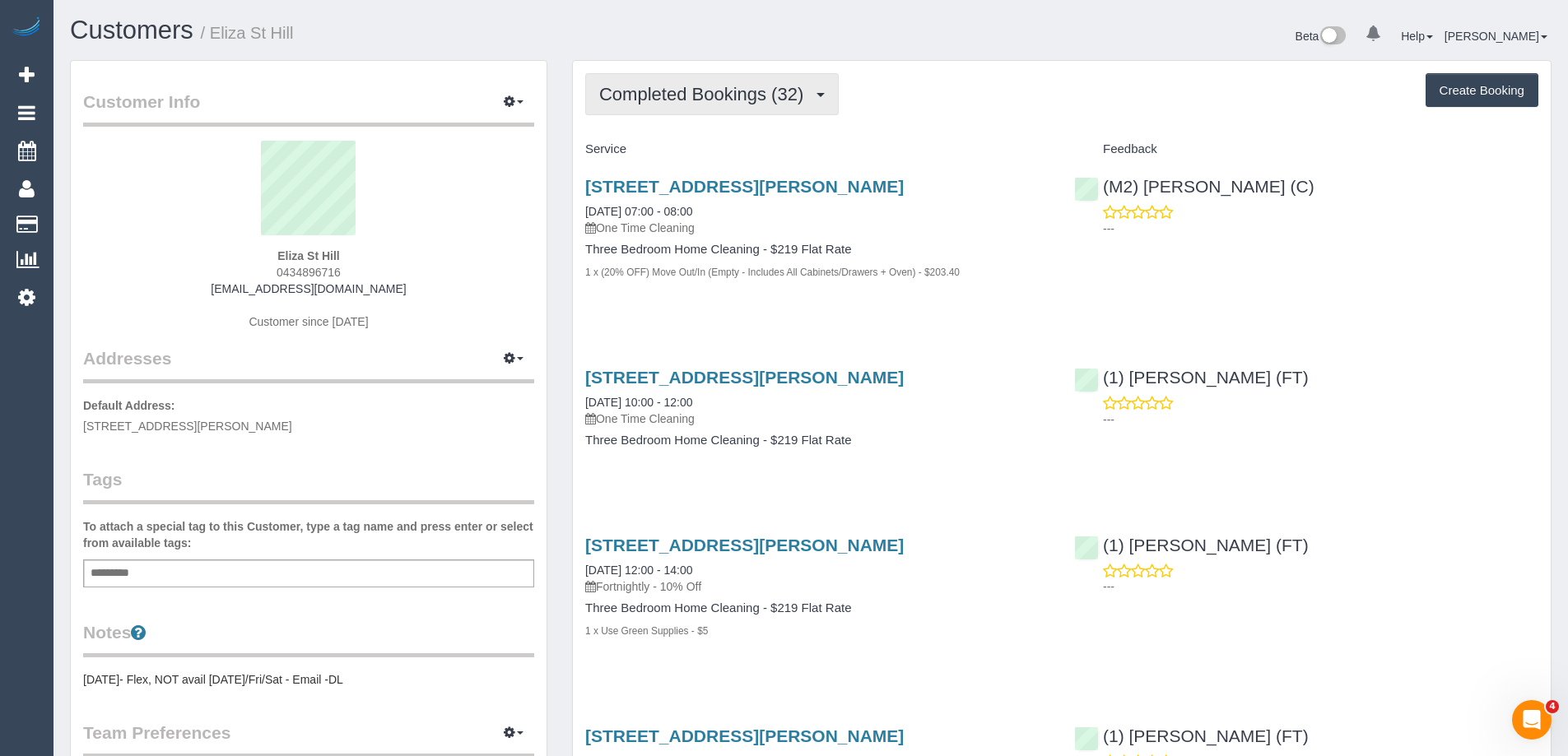
click at [778, 84] on span "Completed Bookings (32)" at bounding box center [705, 94] width 212 height 21
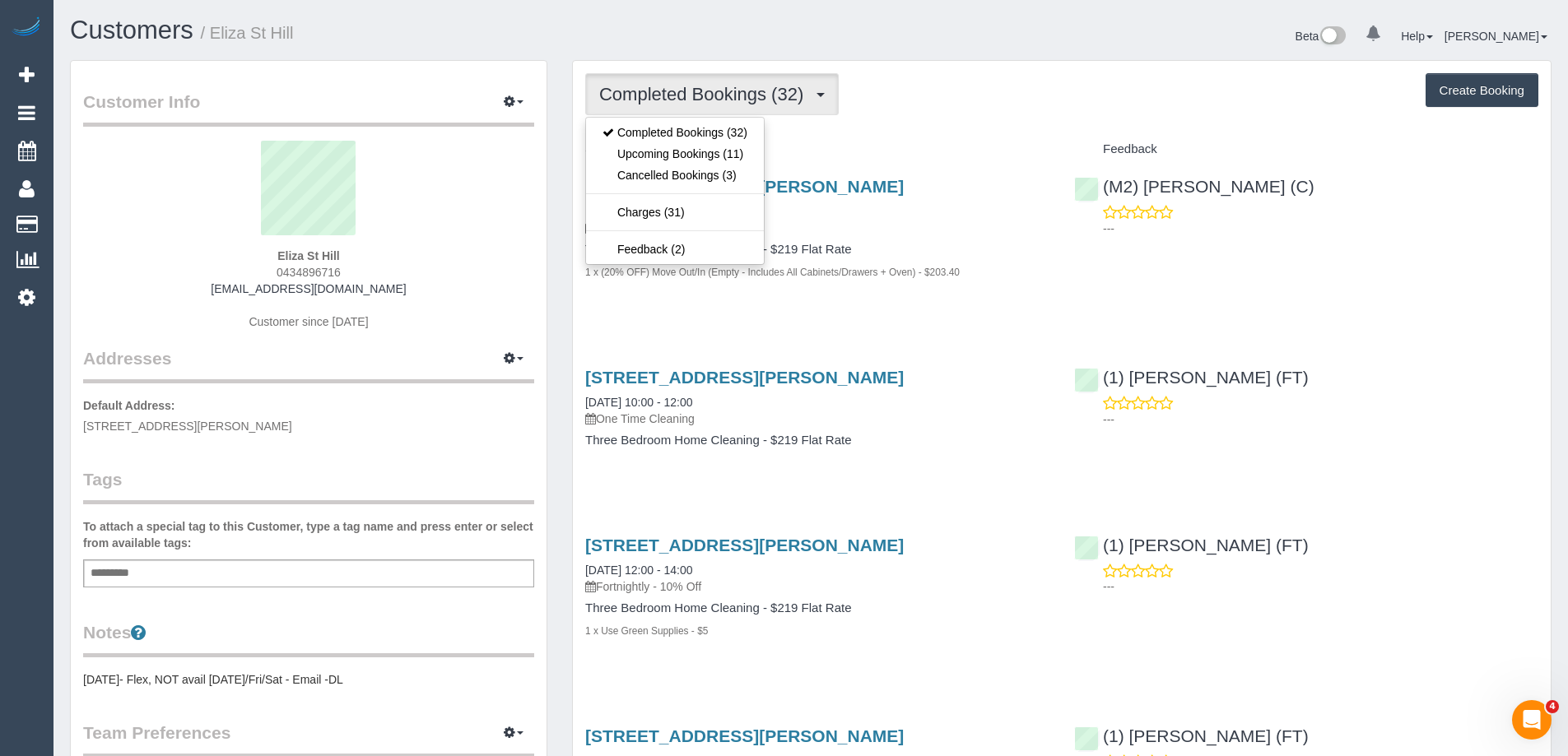
click at [893, 100] on div "Completed Bookings (32) Completed Bookings (32) Upcoming Bookings (11) Cancelle…" at bounding box center [1061, 94] width 954 height 42
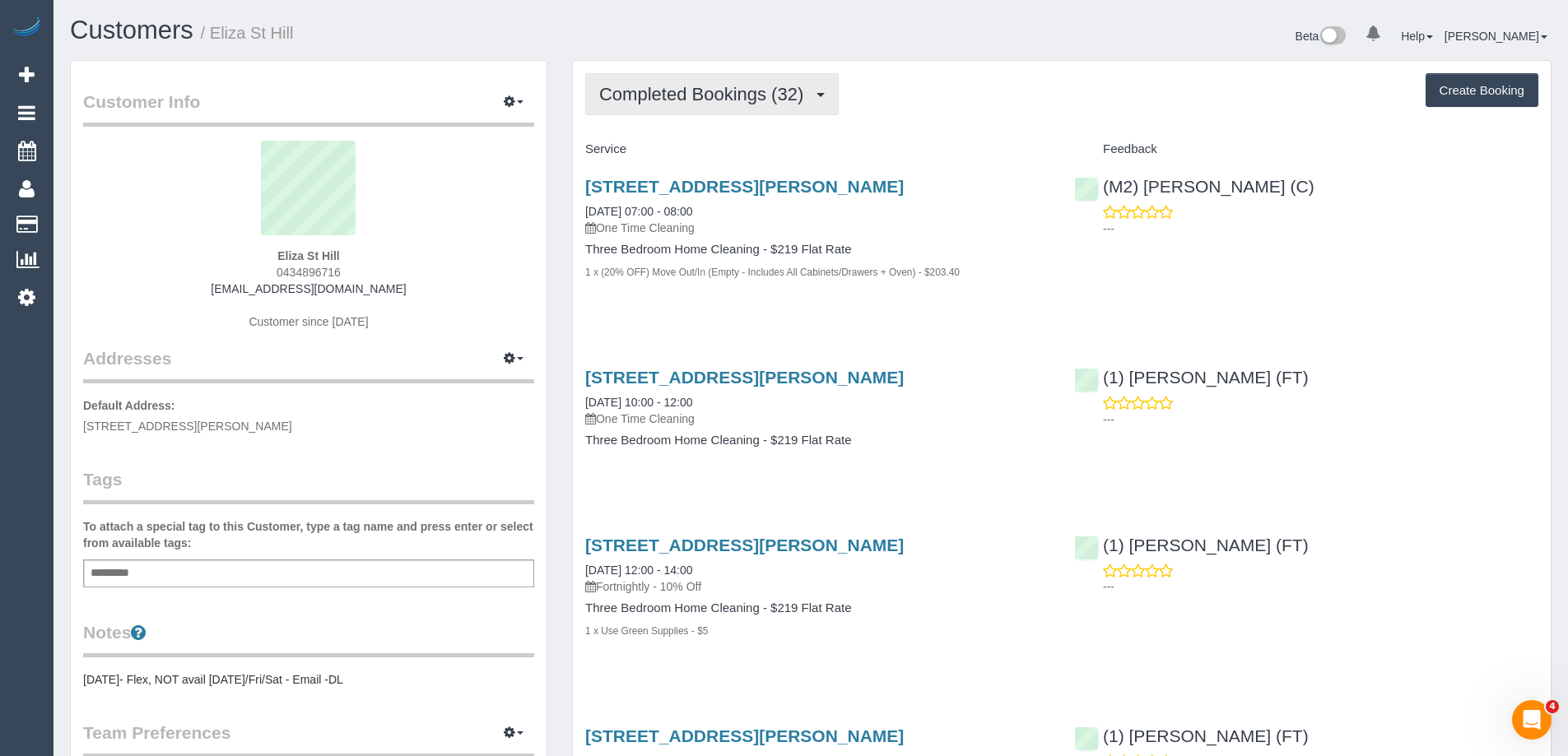
click at [672, 101] on span "Completed Bookings (32)" at bounding box center [705, 94] width 212 height 21
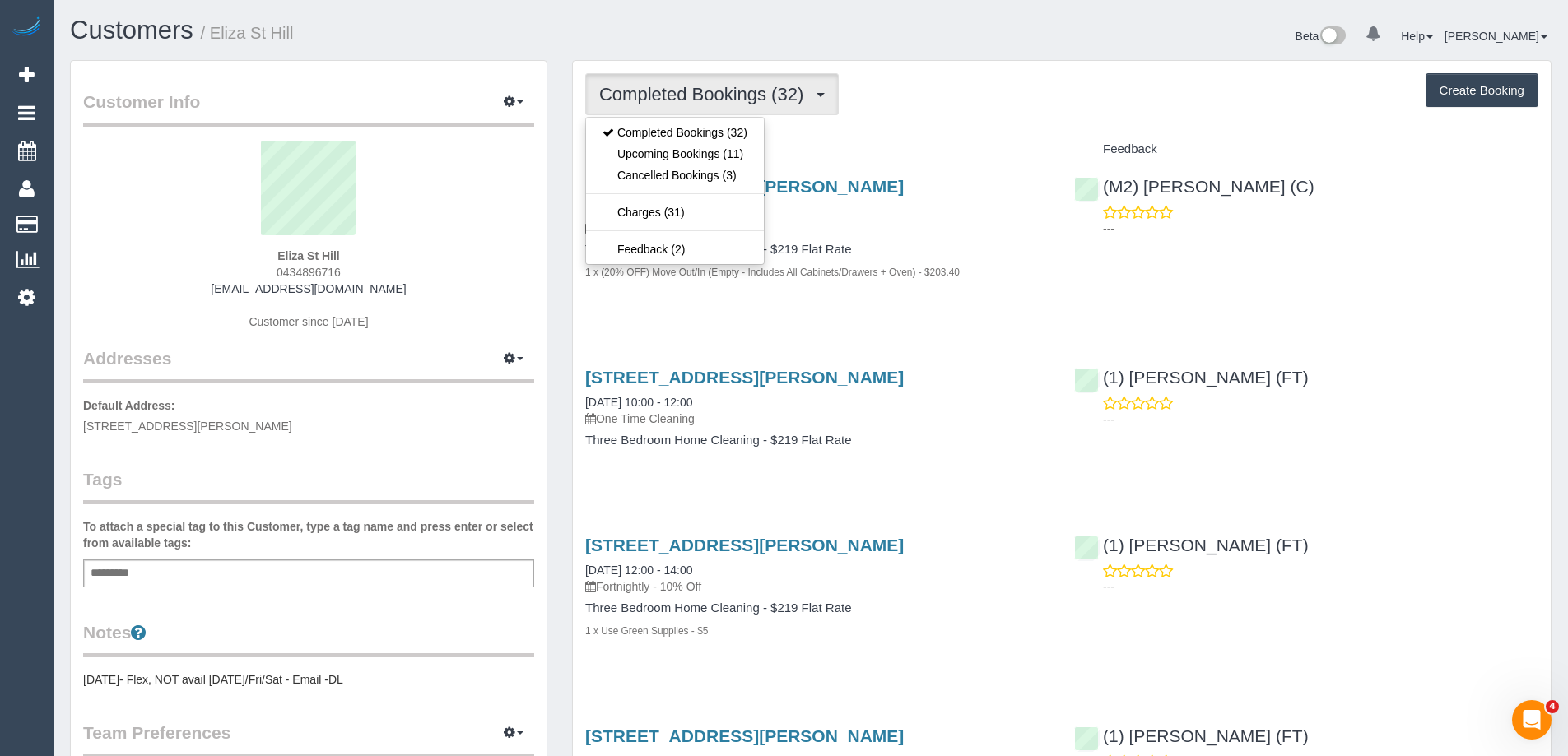
click at [880, 111] on div "Completed Bookings (32) Completed Bookings (32) Upcoming Bookings (11) Cancelle…" at bounding box center [1061, 94] width 954 height 42
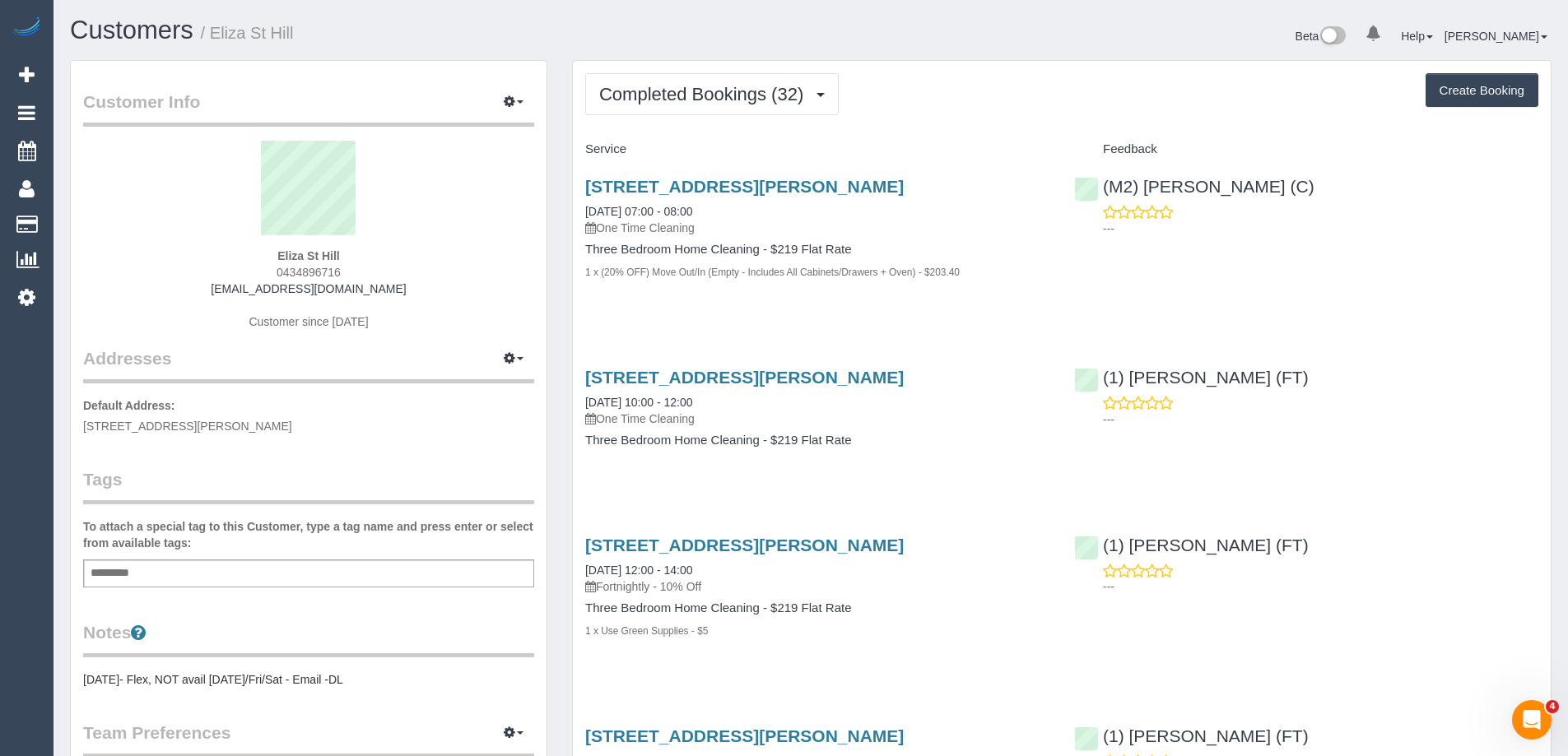
drag, startPoint x: 374, startPoint y: 250, endPoint x: 245, endPoint y: 256, distance: 129.1
click at [245, 256] on div "Eliza St Hill 0434896716 [EMAIL_ADDRESS][DOMAIN_NAME] Customer since [DATE]" at bounding box center [308, 244] width 451 height 206
copy strong "Eliza St Hill"
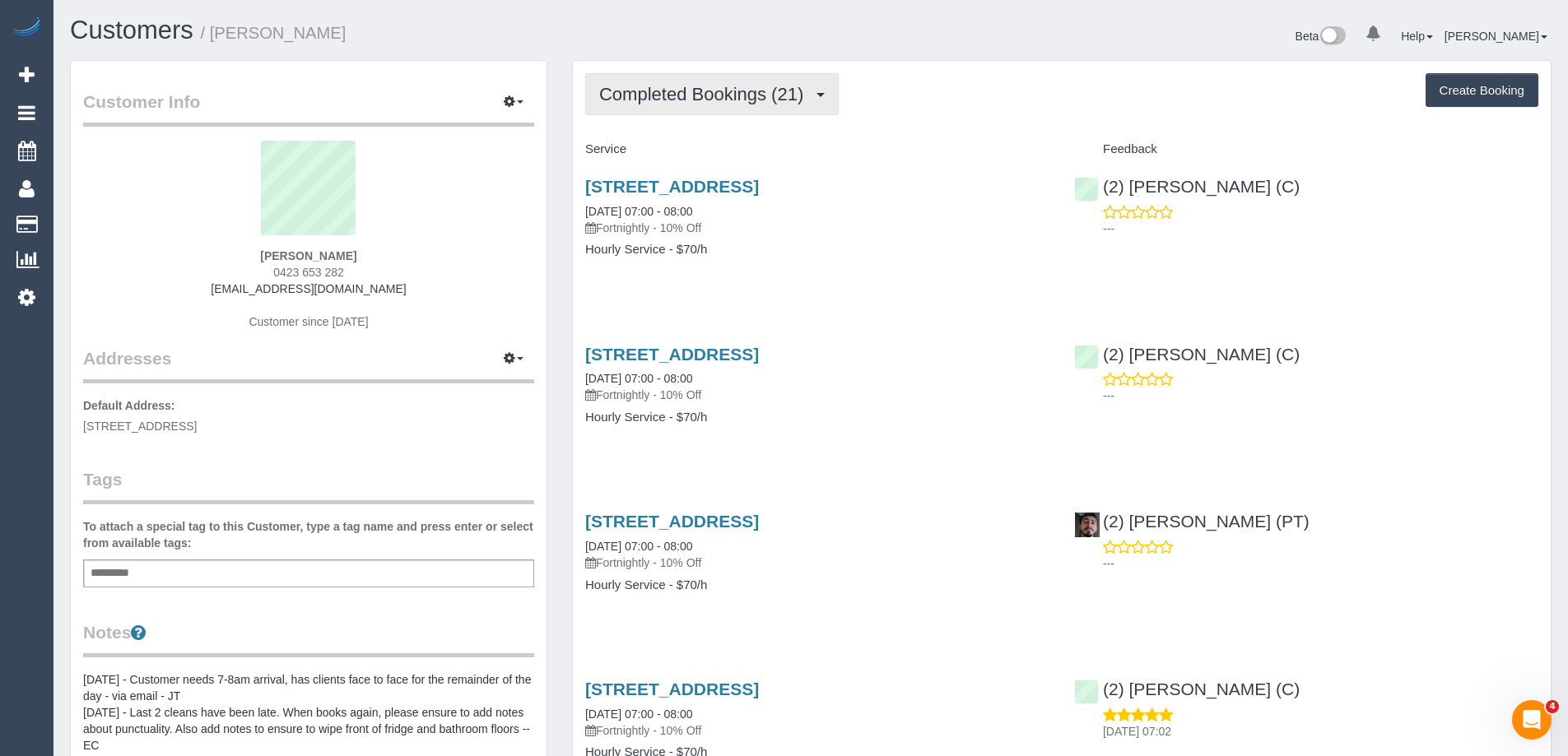
click at [714, 78] on button "Completed Bookings (21)" at bounding box center [712, 94] width 253 height 42
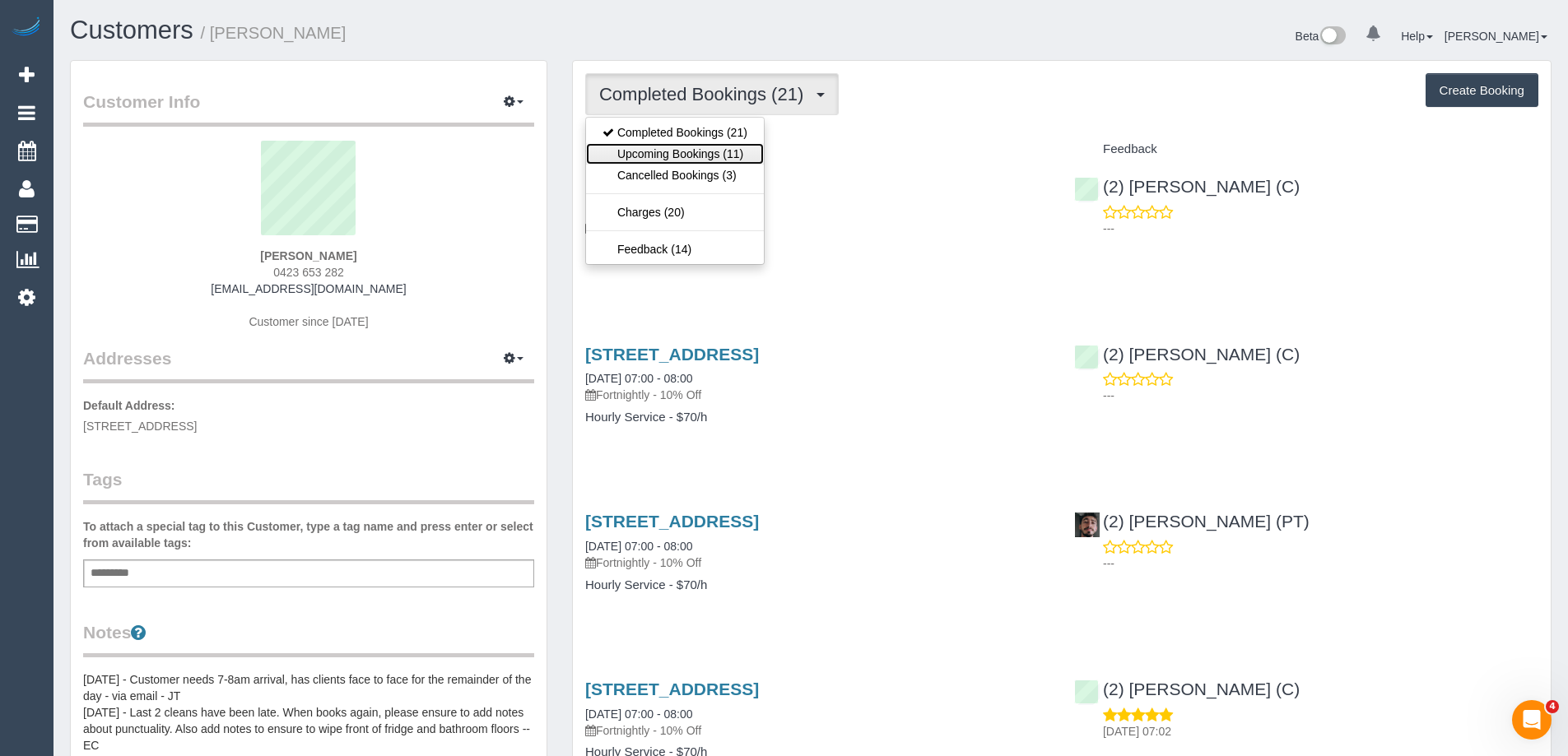
click at [722, 151] on link "Upcoming Bookings (11)" at bounding box center [674, 153] width 178 height 21
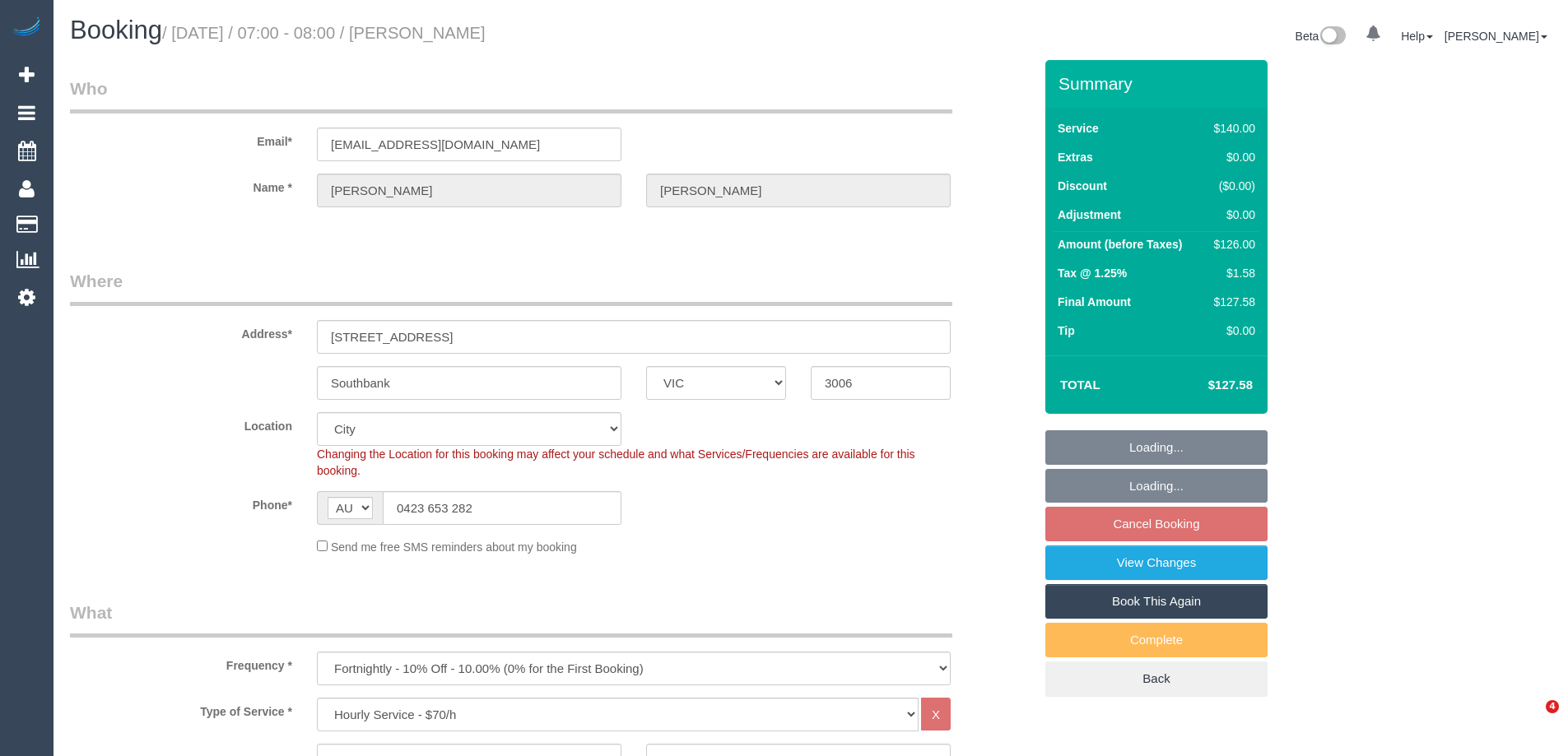
select select "VIC"
select select "number:28"
select select "number:14"
select select "number:20"
select select "number:24"
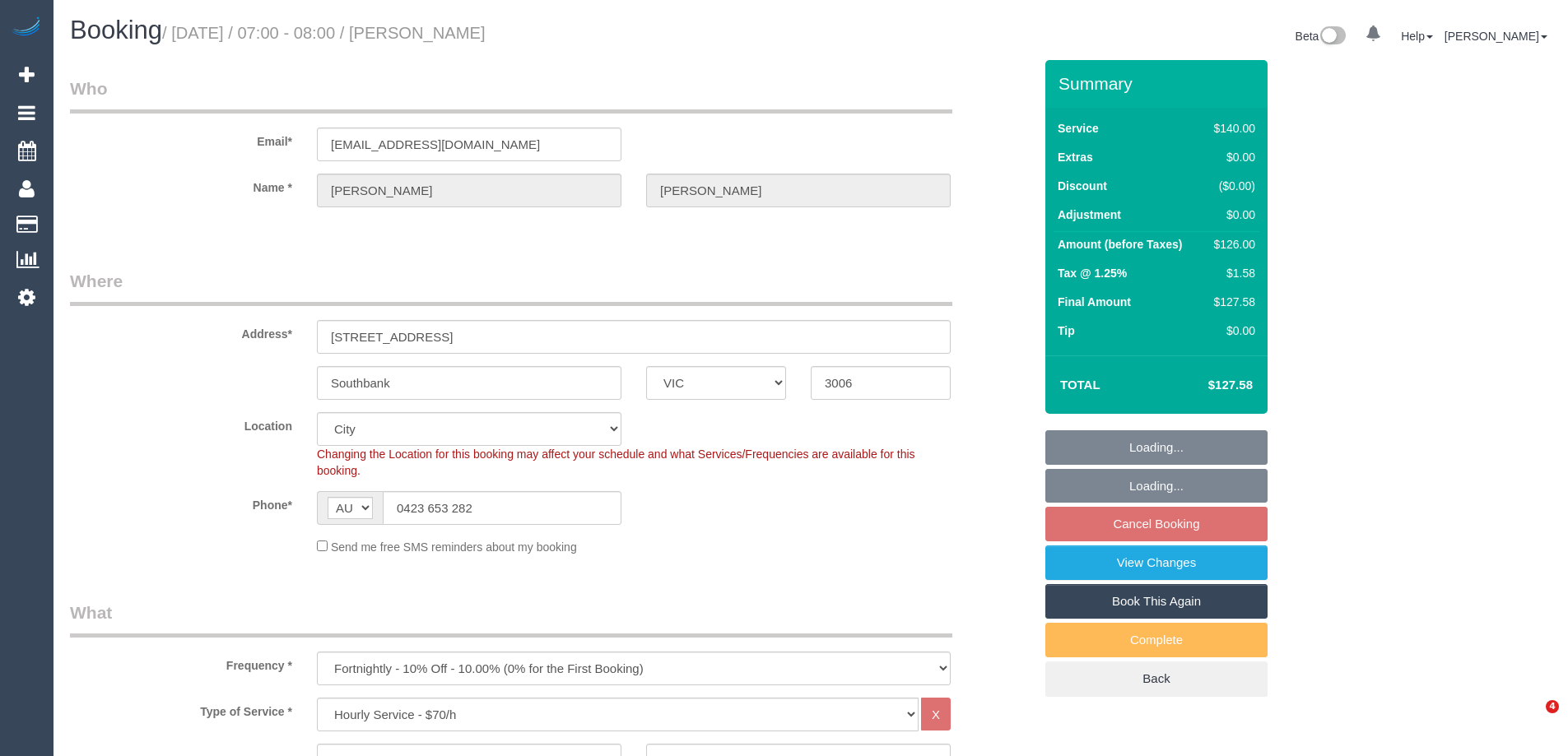
select select "number:34"
select select "number:11"
select select "spot1"
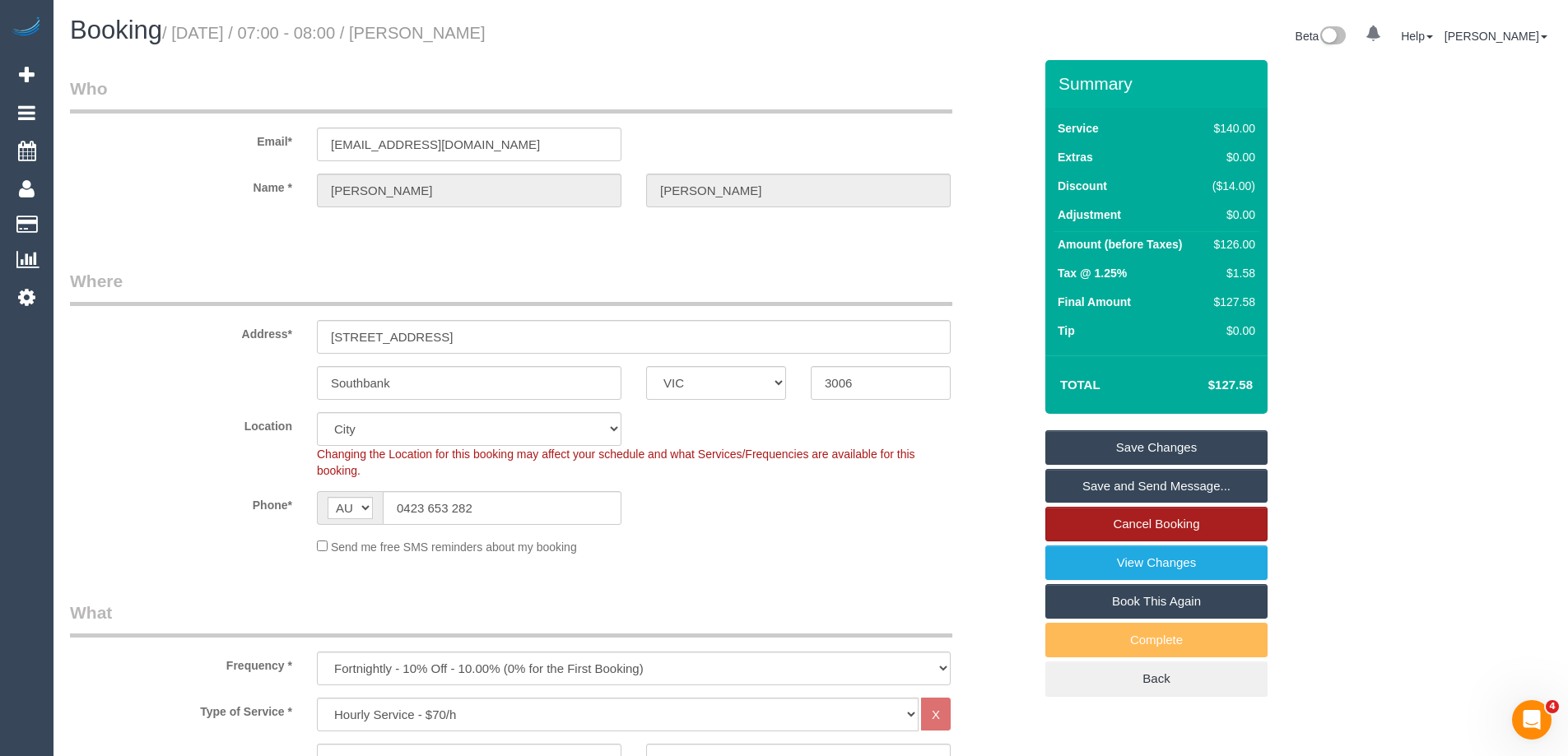
click at [1158, 529] on link "Cancel Booking" at bounding box center [1156, 524] width 222 height 34
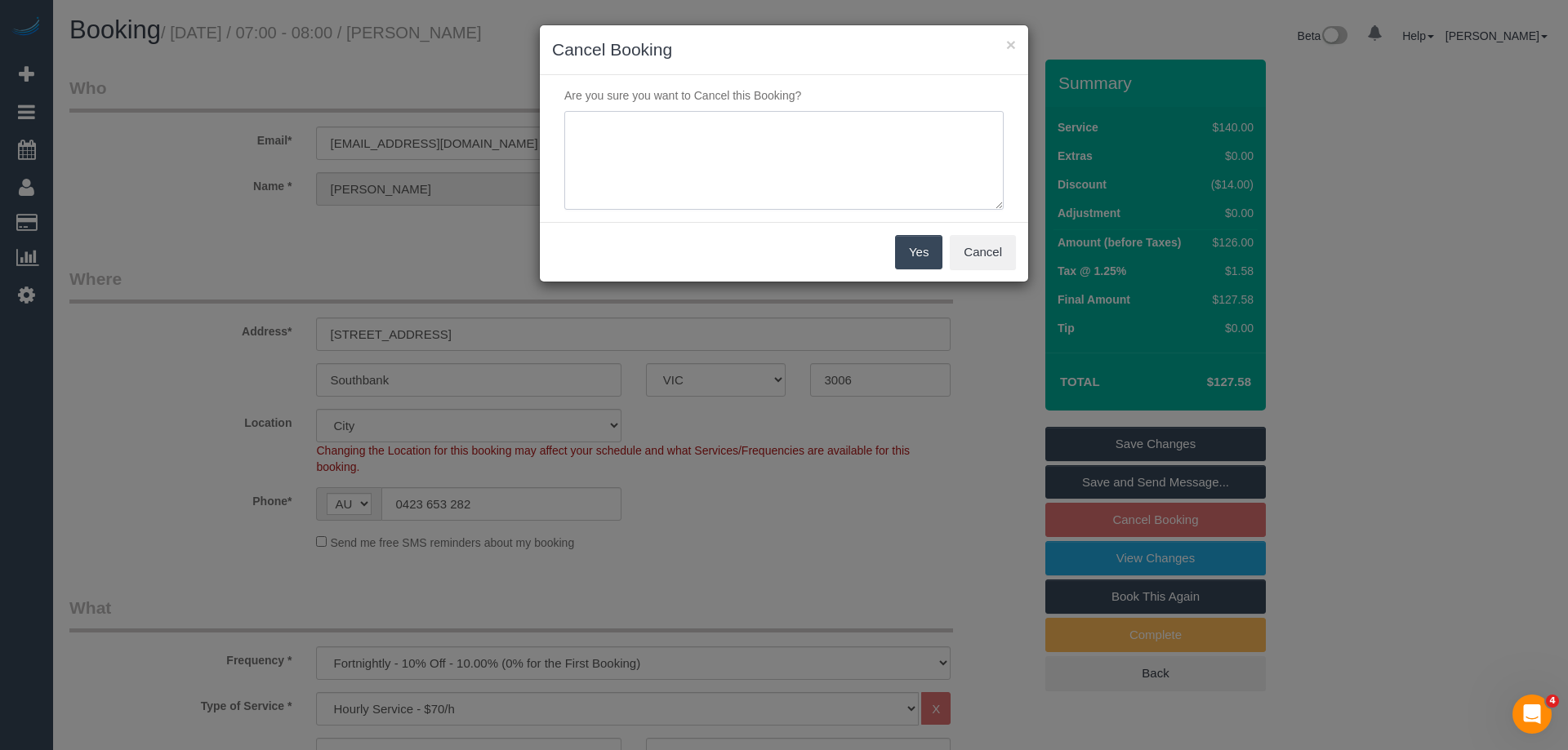
click at [700, 133] on textarea at bounding box center [784, 161] width 439 height 99
type textarea "Service not needed on this date via email VC"
click at [928, 270] on div "Yes Cancel" at bounding box center [784, 251] width 489 height 60
click at [928, 259] on button "Yes" at bounding box center [919, 252] width 47 height 34
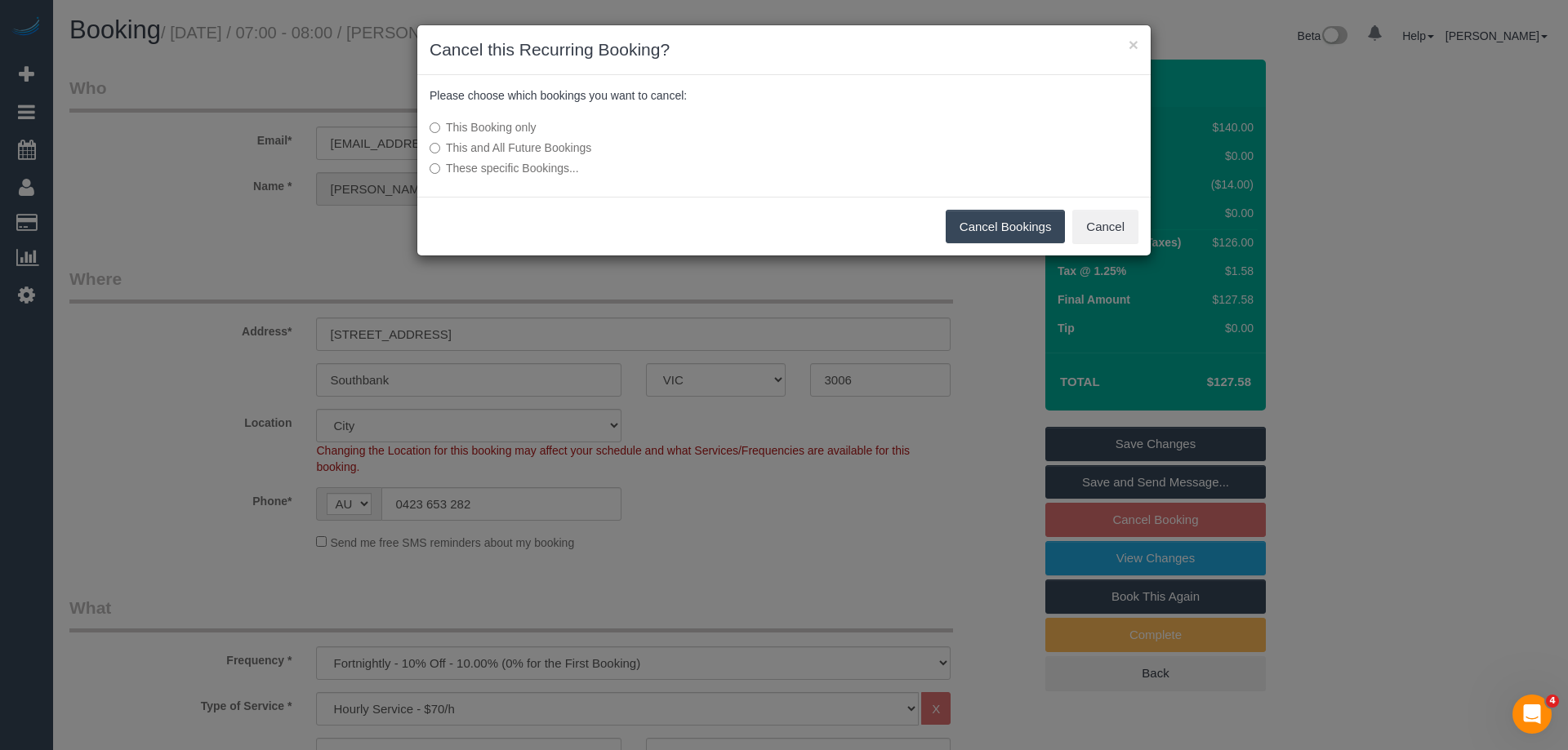
click at [1014, 239] on button "Cancel Bookings" at bounding box center [1006, 227] width 120 height 34
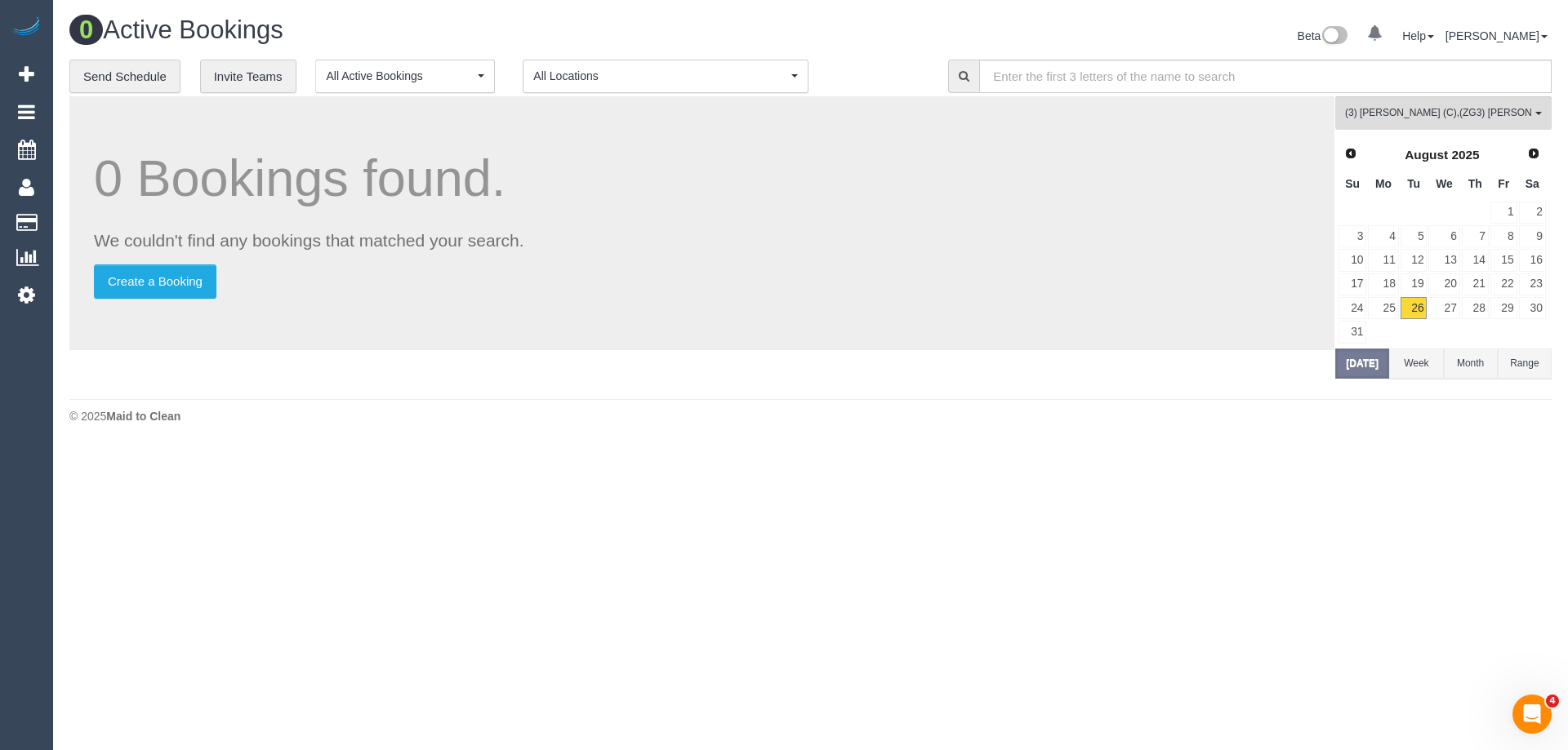
drag, startPoint x: 848, startPoint y: 502, endPoint x: 808, endPoint y: 527, distance: 47.2
click at [848, 502] on body "0 Beta Your Notifications You have 0 alerts Add Booking Bookings Active Booking…" at bounding box center [784, 375] width 1568 height 750
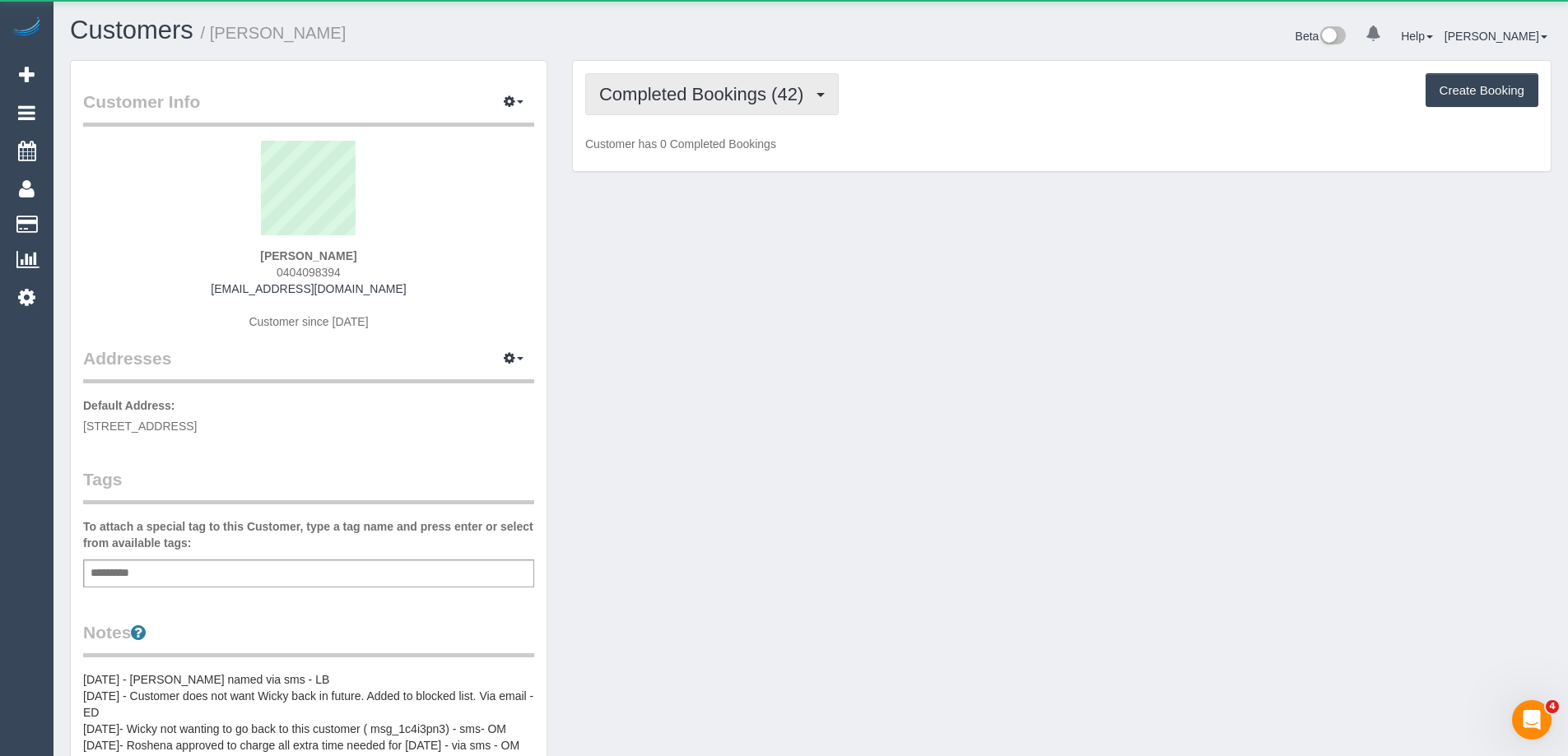
click at [705, 111] on button "Completed Bookings (42)" at bounding box center [712, 94] width 253 height 42
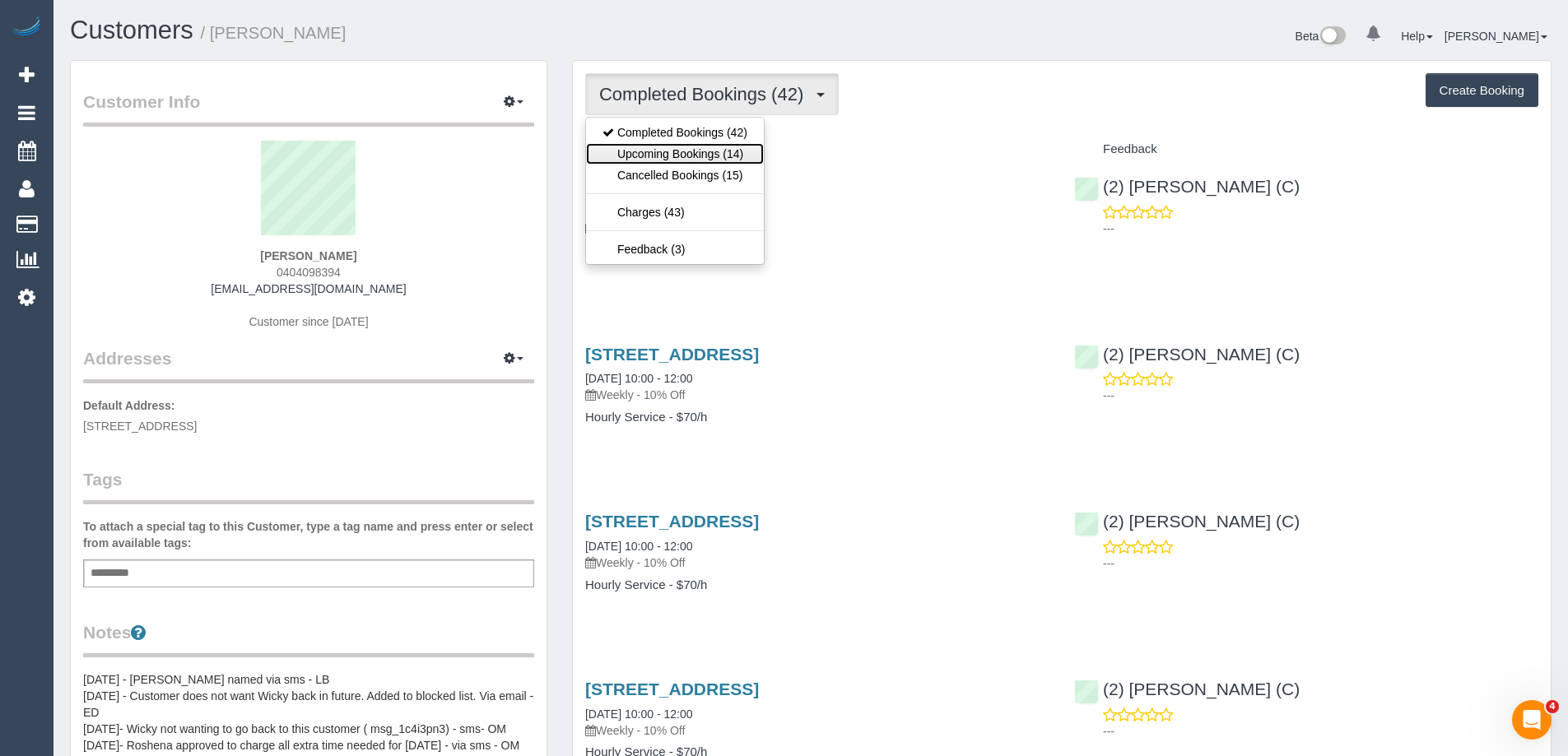
click at [706, 153] on link "Upcoming Bookings (14)" at bounding box center [674, 153] width 178 height 21
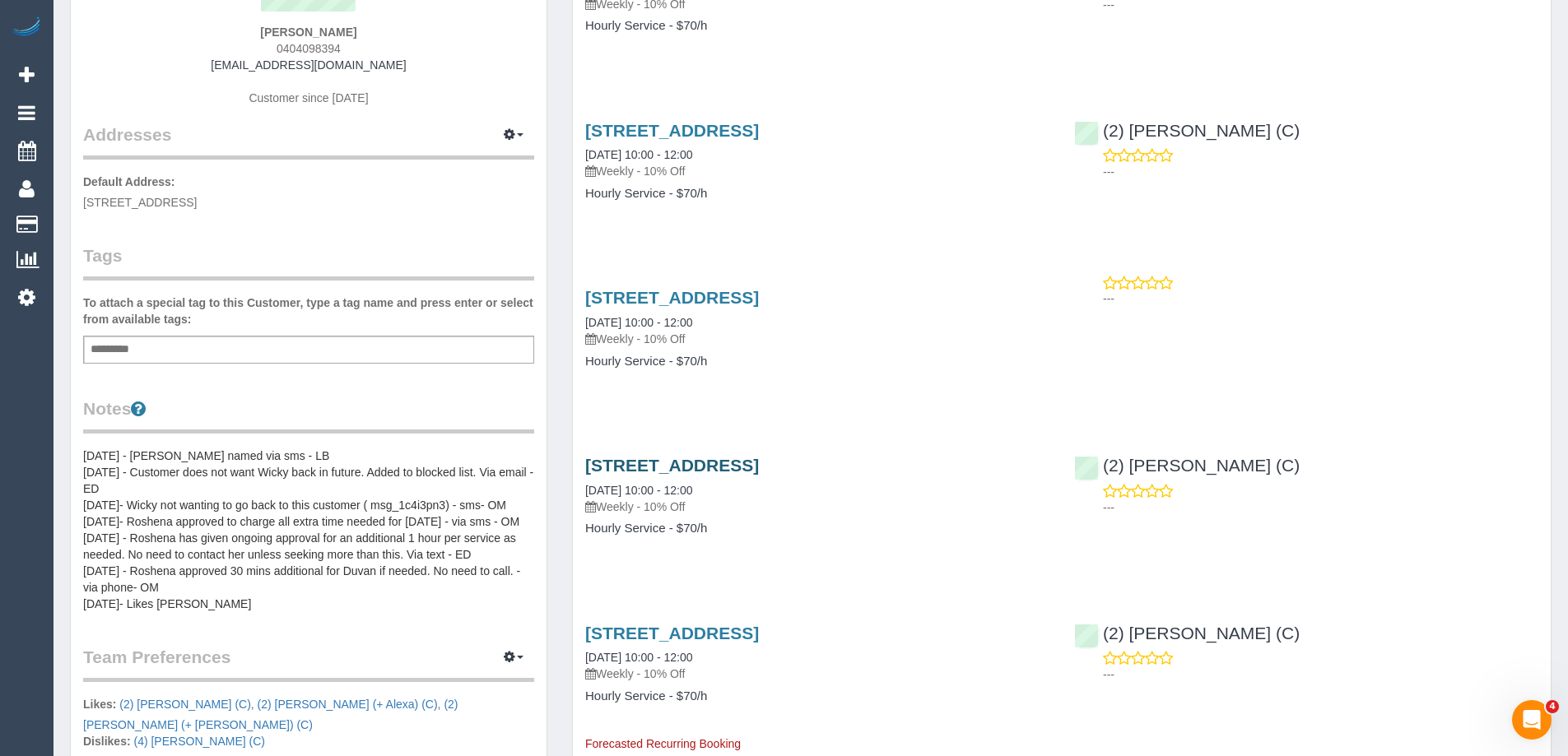
scroll to position [247, 0]
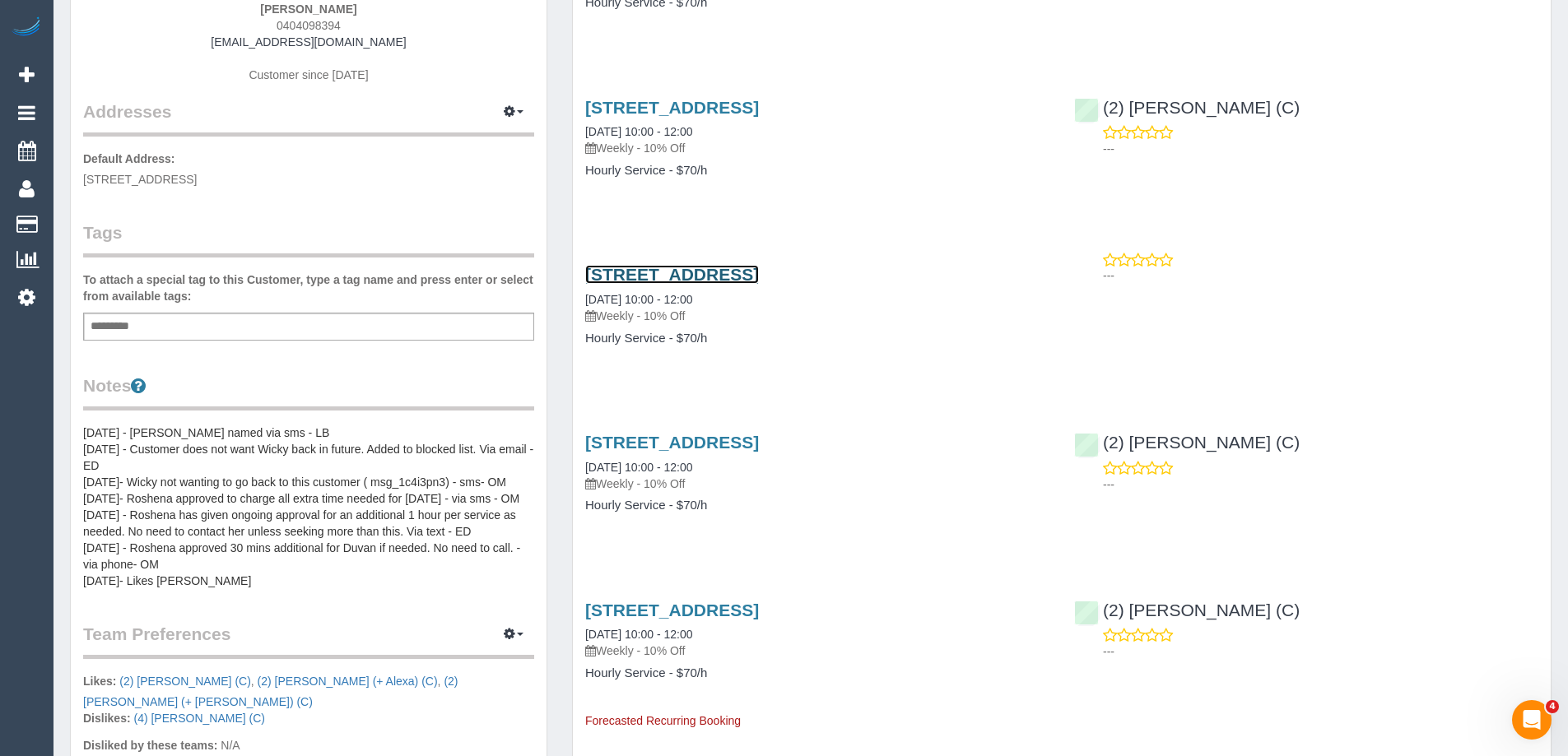
click at [759, 281] on link "140 Glenlyon Road, Brunswick, VIC 3056" at bounding box center [672, 274] width 173 height 19
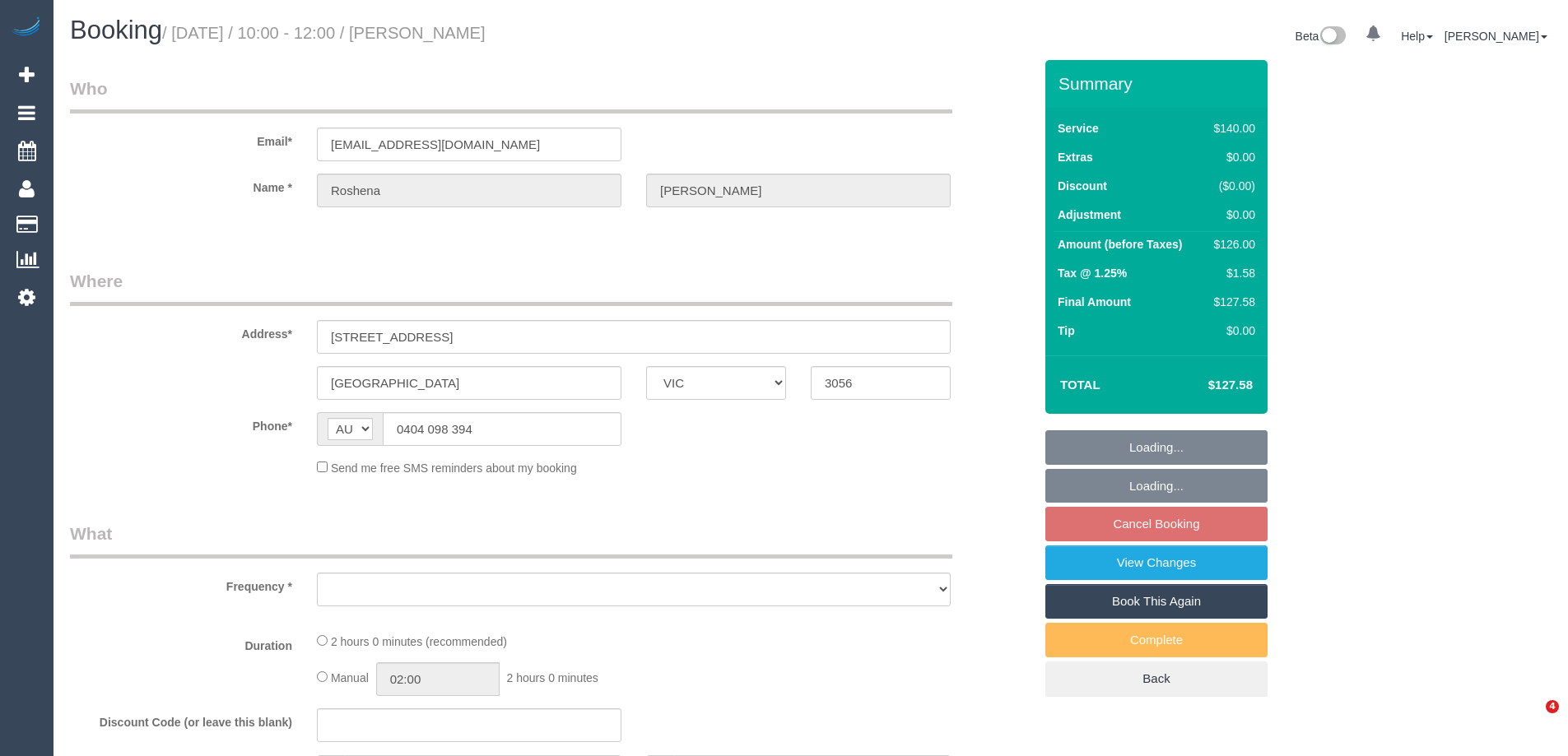
select select "VIC"
select select "object:543"
select select "string:stripe-pm_1Ppp0E2GScqysDRVBBavjkkp"
select select "number:27"
select select "number:14"
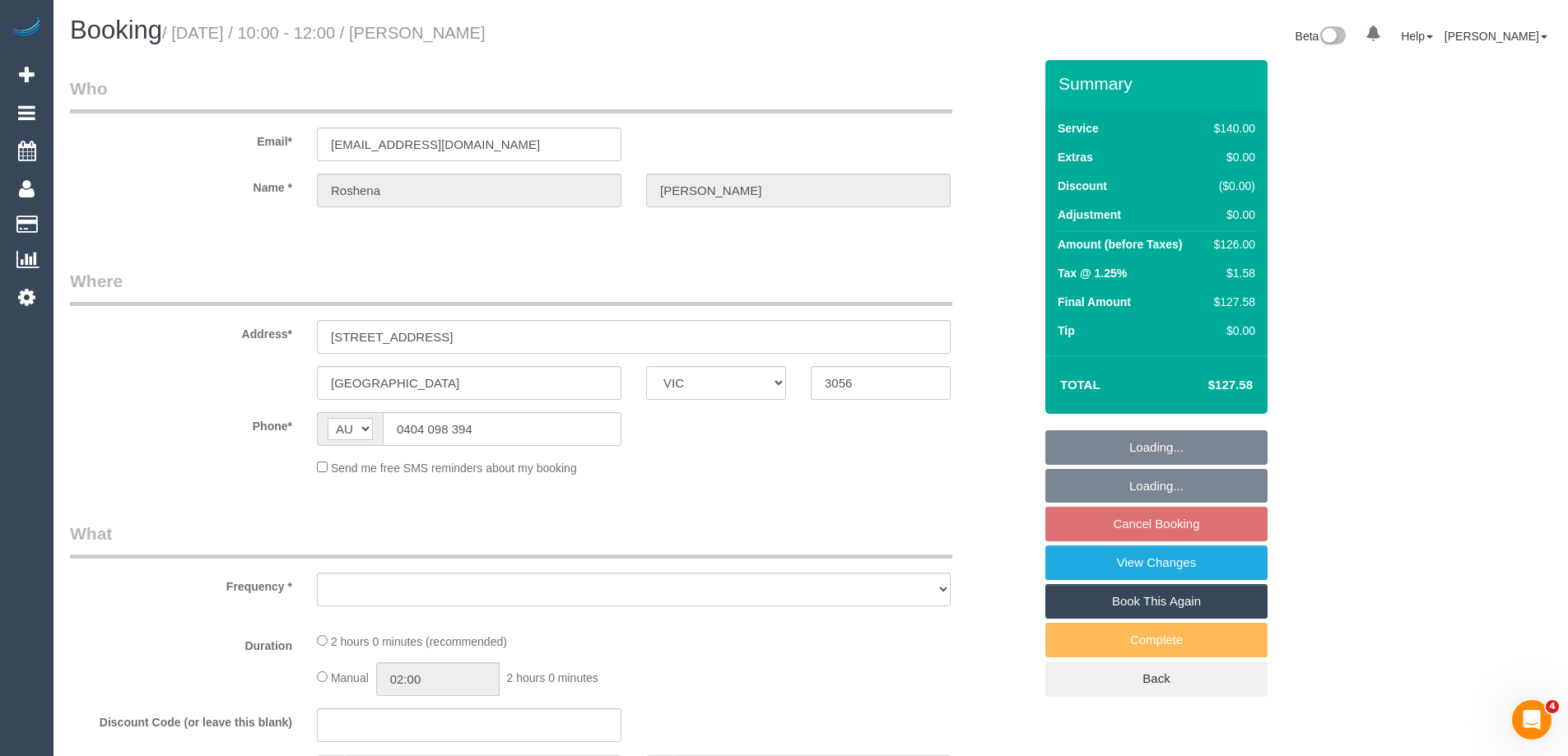
select select "number:19"
select select "number:22"
select select "number:35"
select select "number:11"
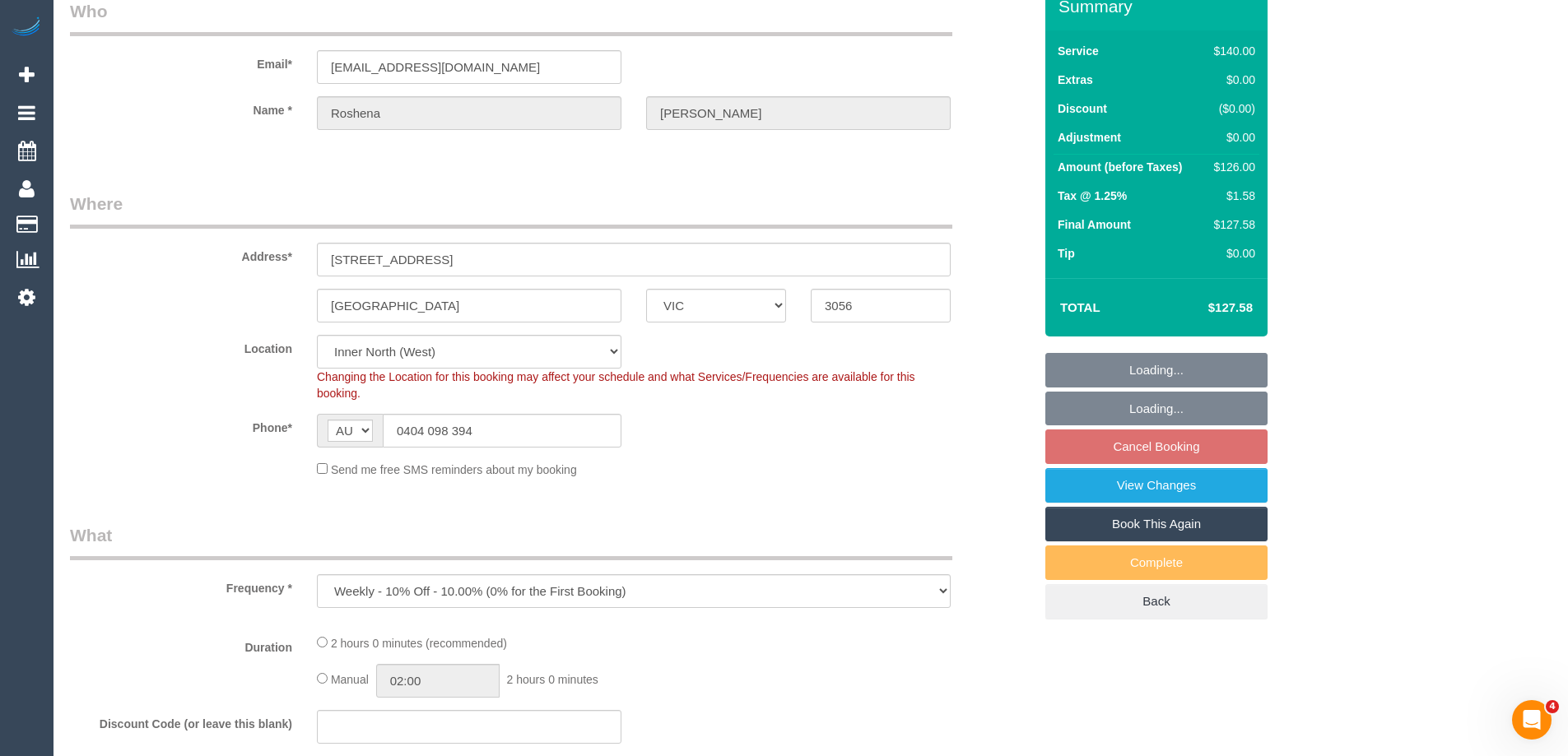
select select "object:696"
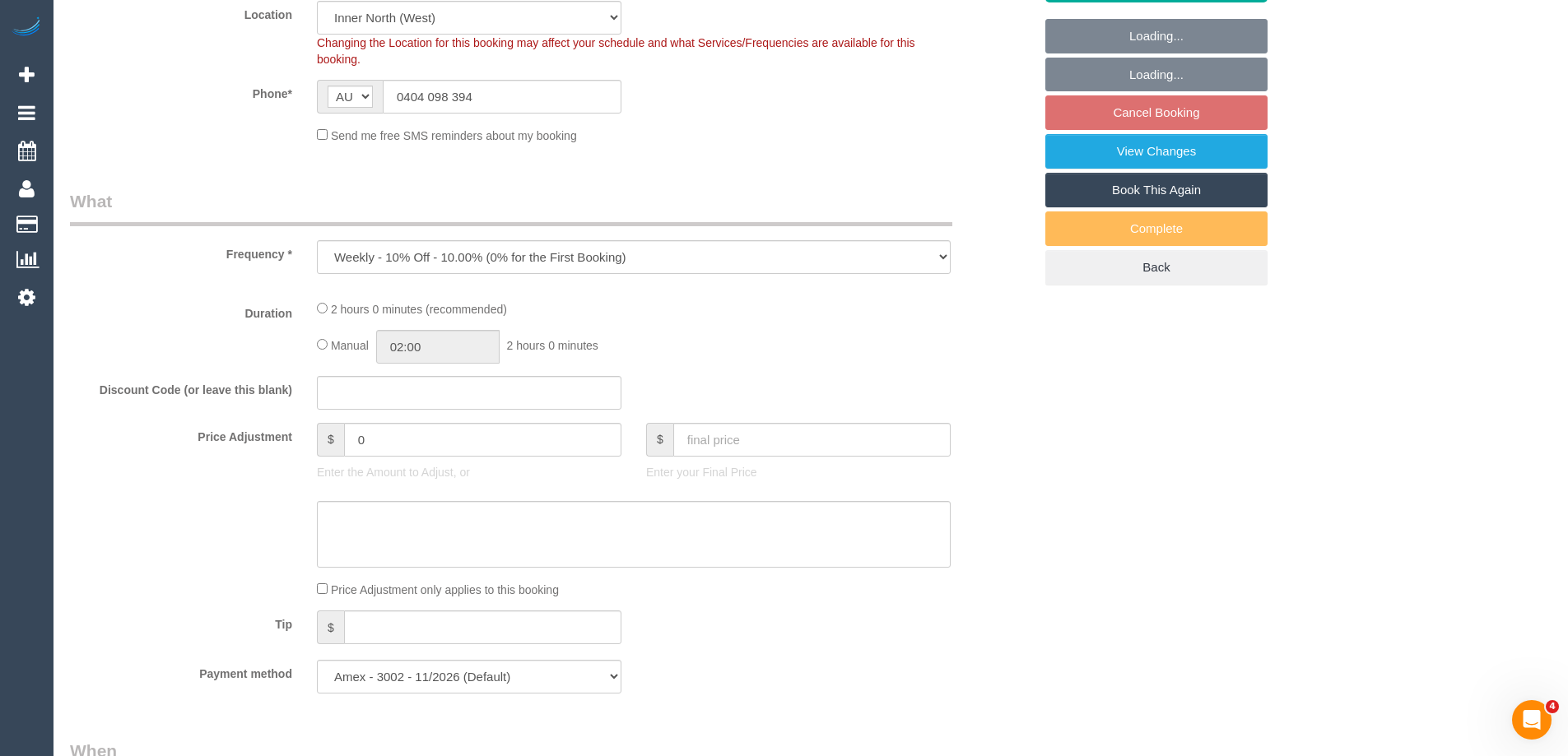
select select "spot4"
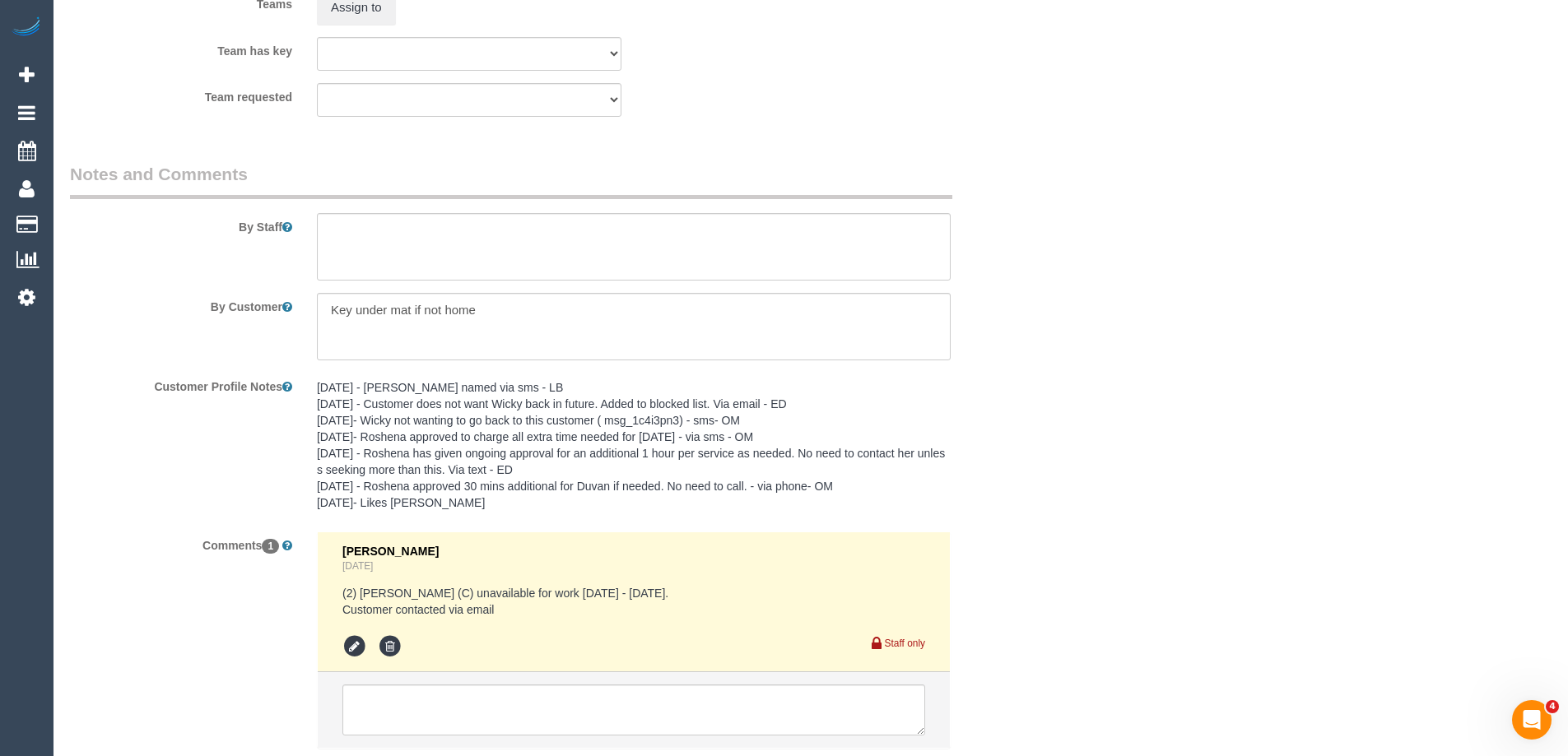
scroll to position [2652, 0]
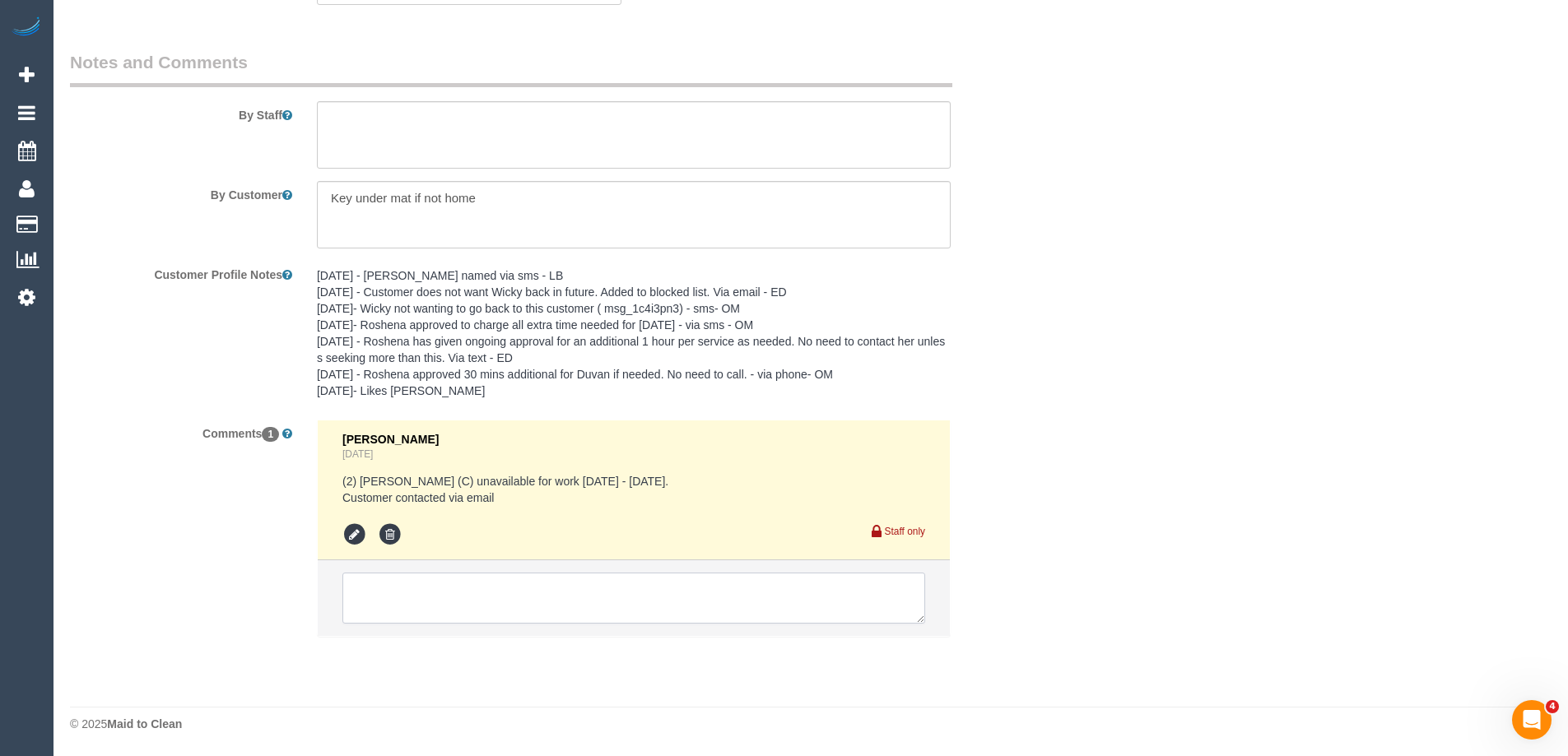
click at [490, 597] on textarea at bounding box center [633, 598] width 583 height 51
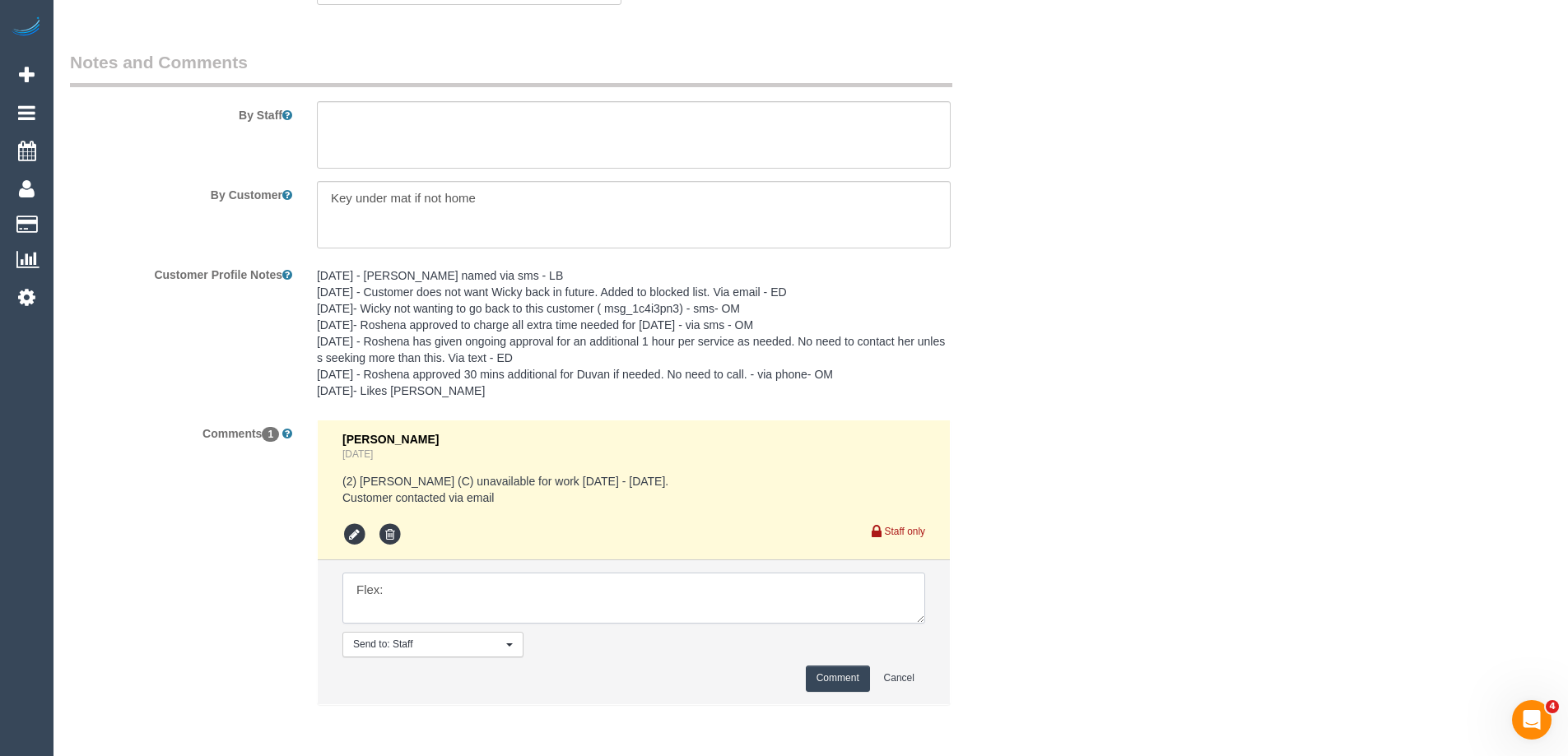
paste textarea "Can you pls find someone for a Tuesday or Friday"
type textarea "Flex: Can you pls find someone for a Tuesday or Friday via email VC"
click at [862, 681] on button "Comment" at bounding box center [837, 678] width 64 height 26
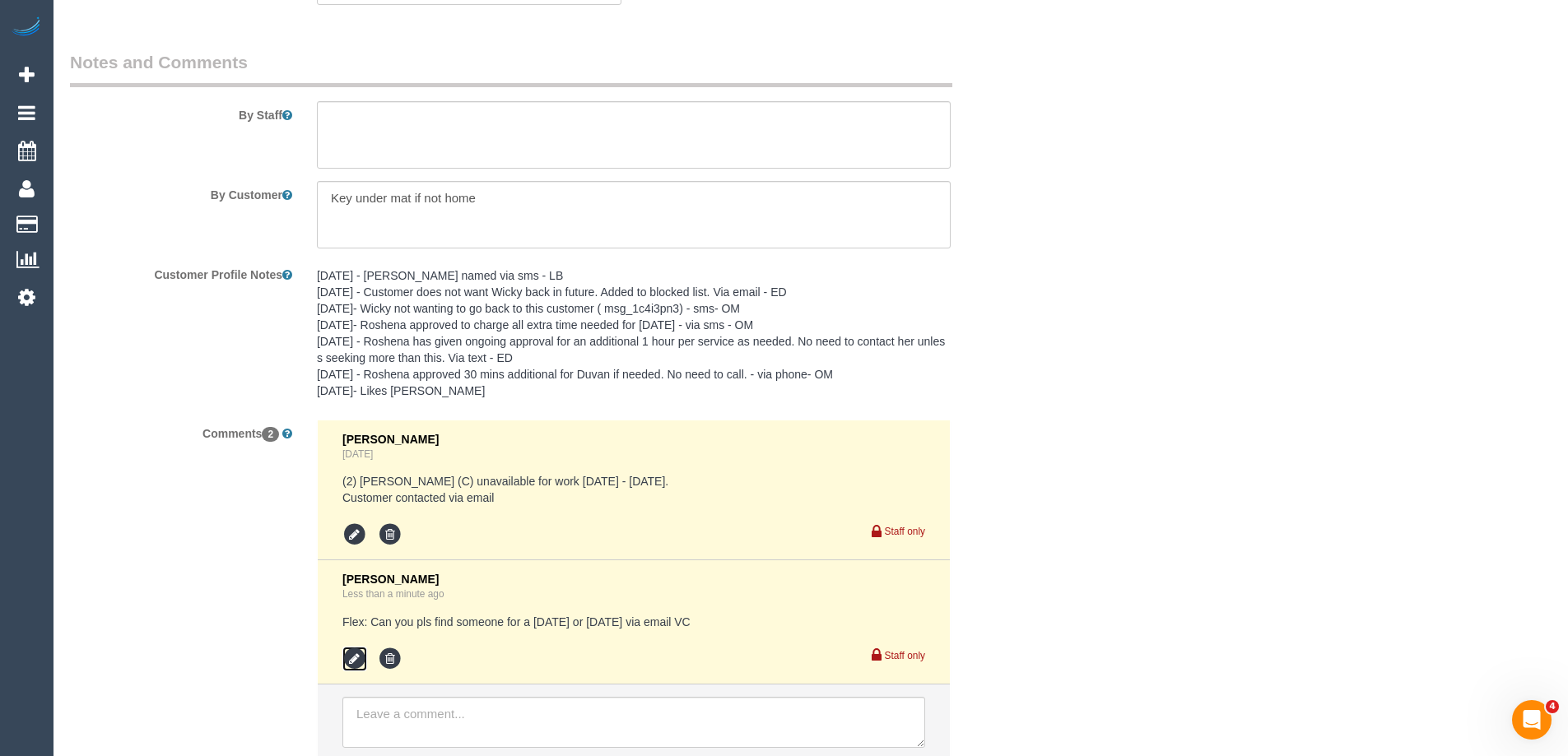
click at [359, 657] on icon at bounding box center [354, 659] width 25 height 25
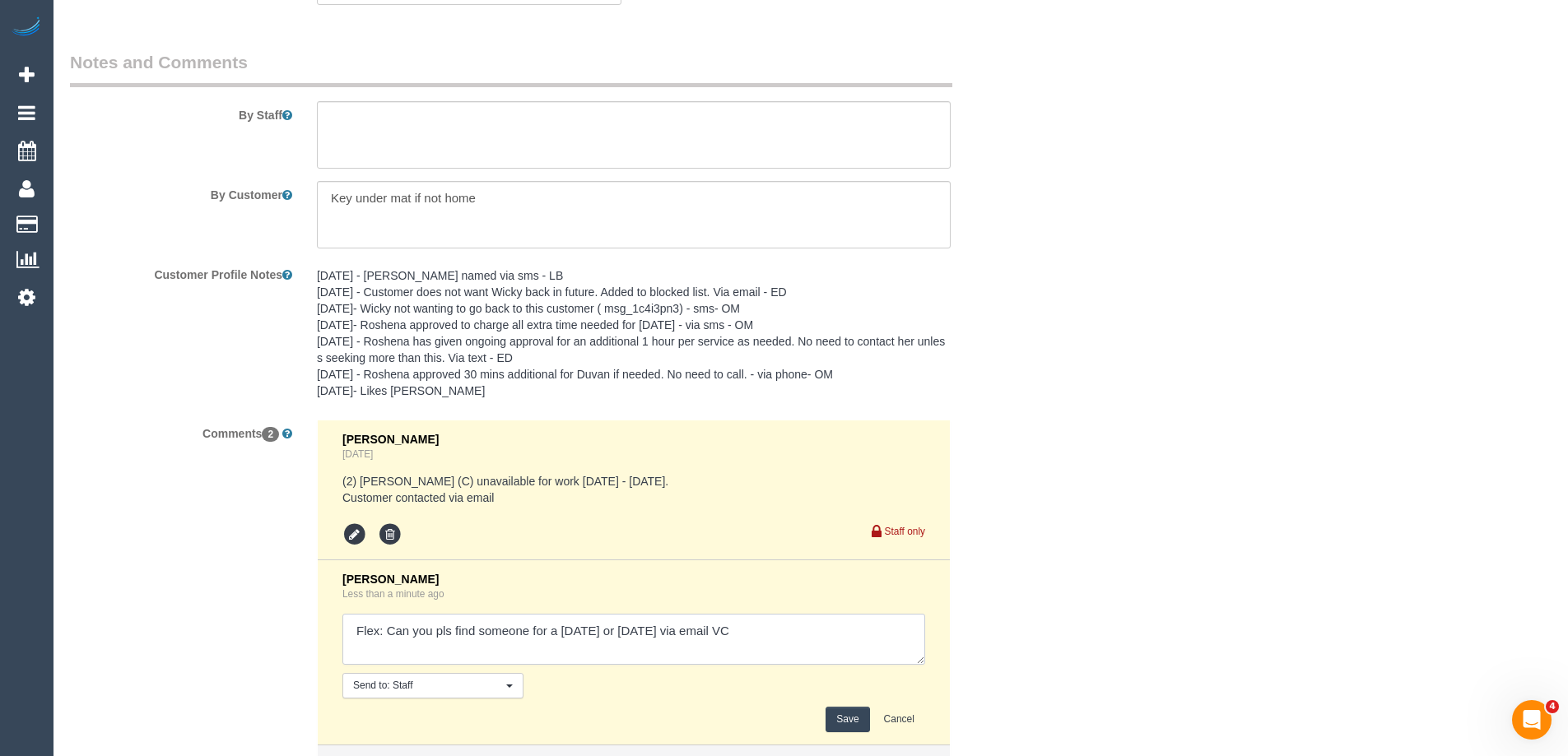
click at [664, 629] on textarea at bounding box center [633, 640] width 583 height 51
type textarea "Flex: Can you pls find someone for a Tuesday or Friday - time pending - via ema…"
click at [847, 717] on button "Save" at bounding box center [848, 719] width 44 height 26
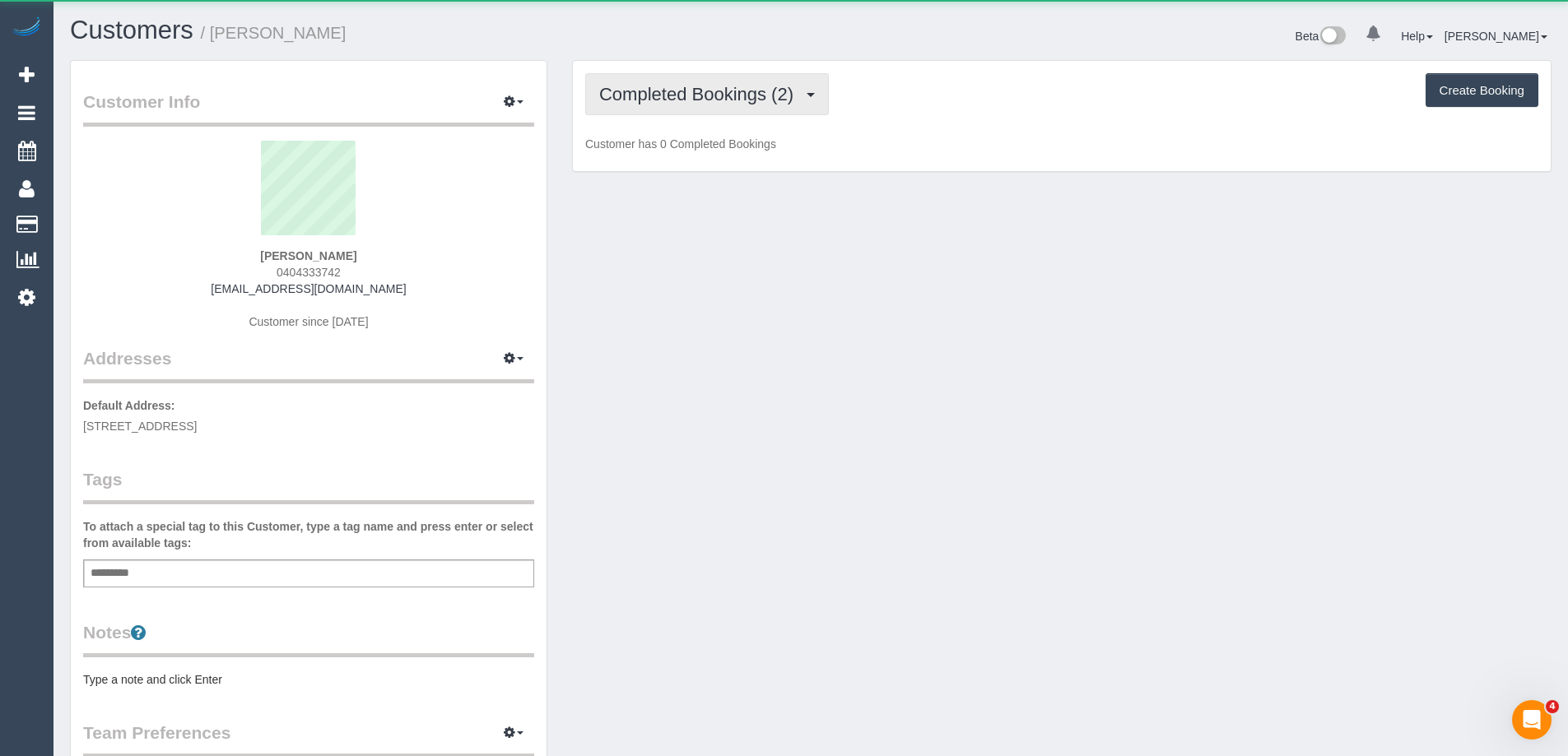
click at [684, 100] on span "Completed Bookings (2)" at bounding box center [700, 94] width 203 height 21
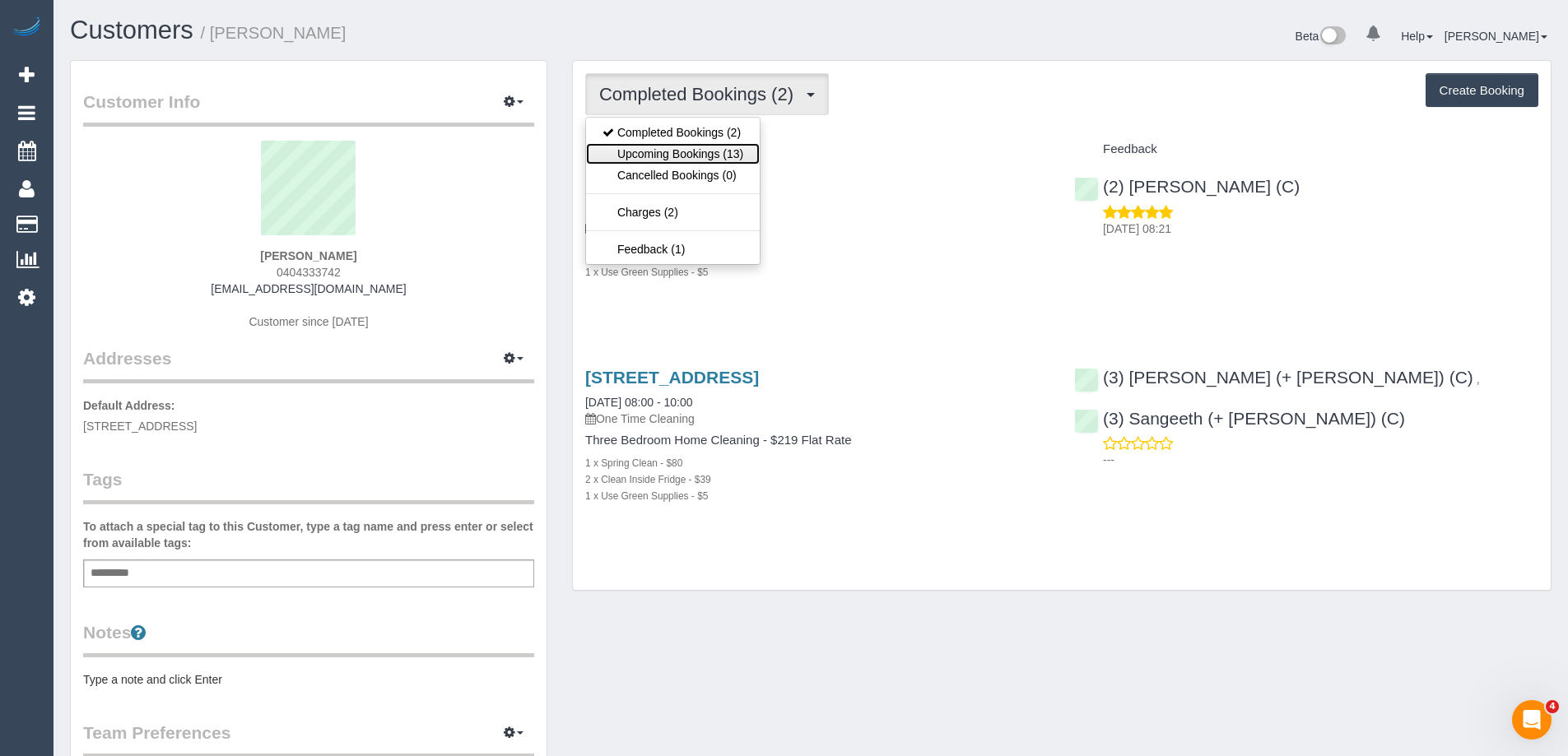
click at [708, 149] on link "Upcoming Bookings (13)" at bounding box center [673, 153] width 173 height 21
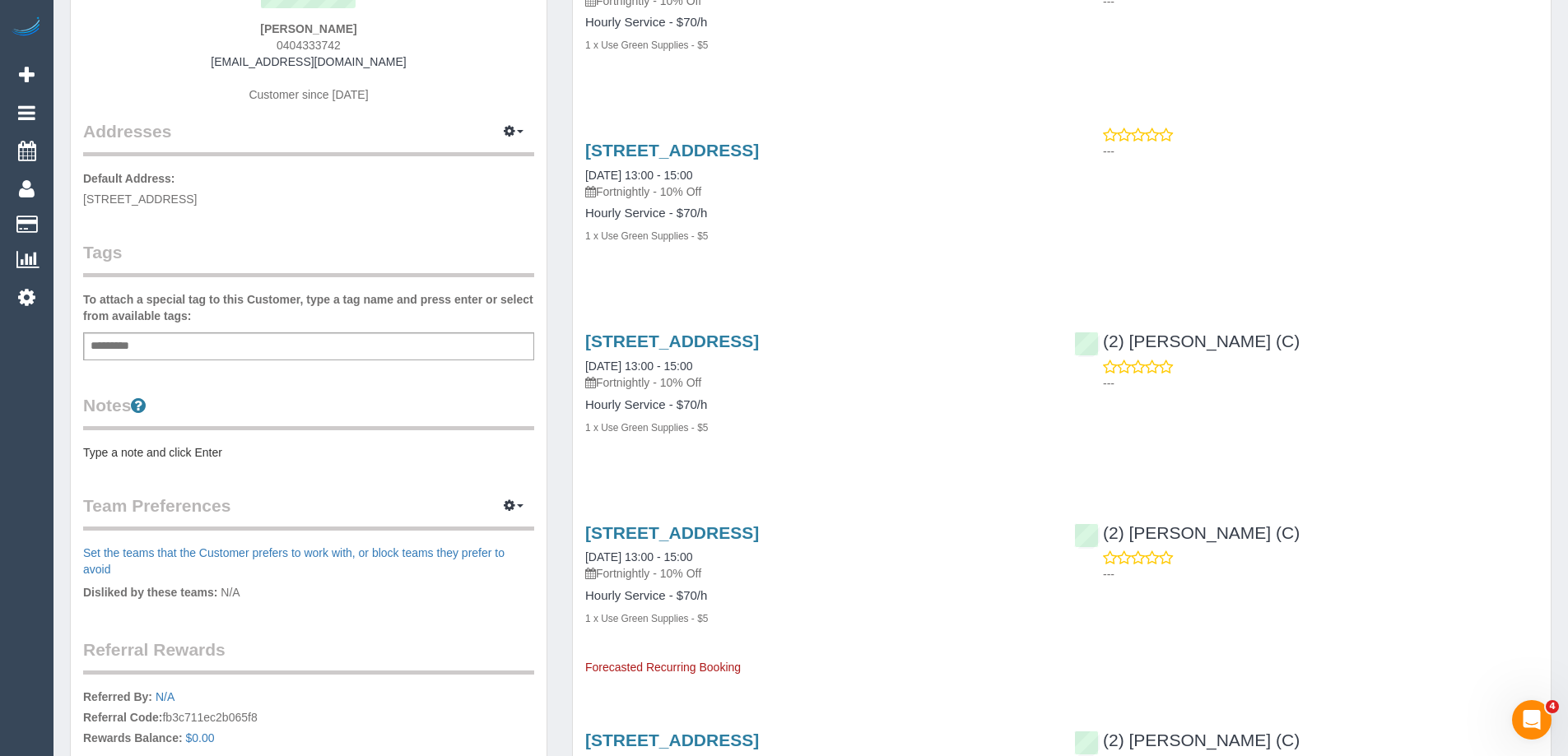
scroll to position [247, 0]
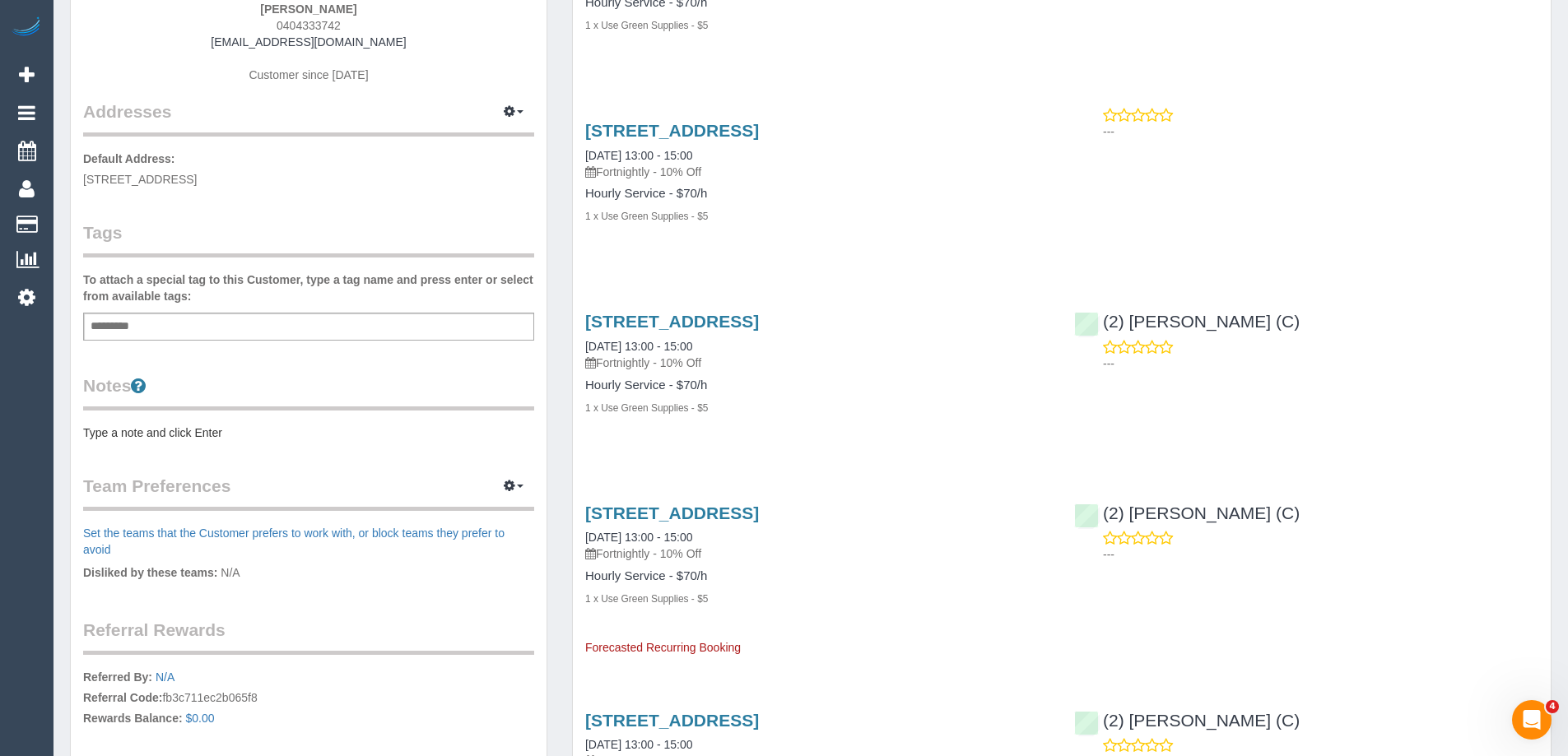
drag, startPoint x: 82, startPoint y: 410, endPoint x: 95, endPoint y: 427, distance: 21.4
click at [82, 410] on div "Customer Info Edit Contact Info Send Message Email Preferences Special Sales Ta…" at bounding box center [308, 356] width 475 height 1084
click at [99, 440] on pre "Type a note and click Enter" at bounding box center [308, 432] width 451 height 16
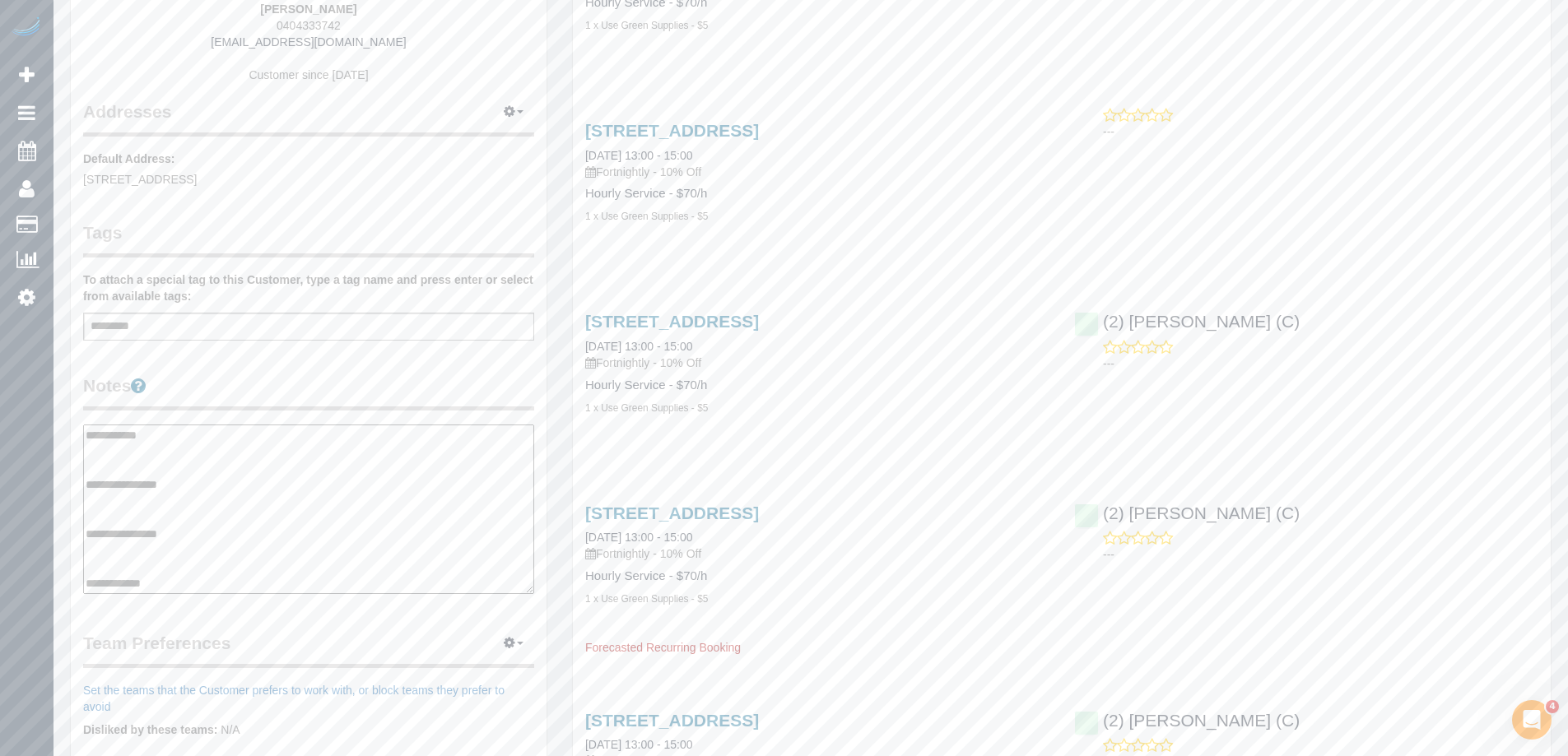
click at [136, 501] on textarea "**********" at bounding box center [308, 509] width 451 height 169
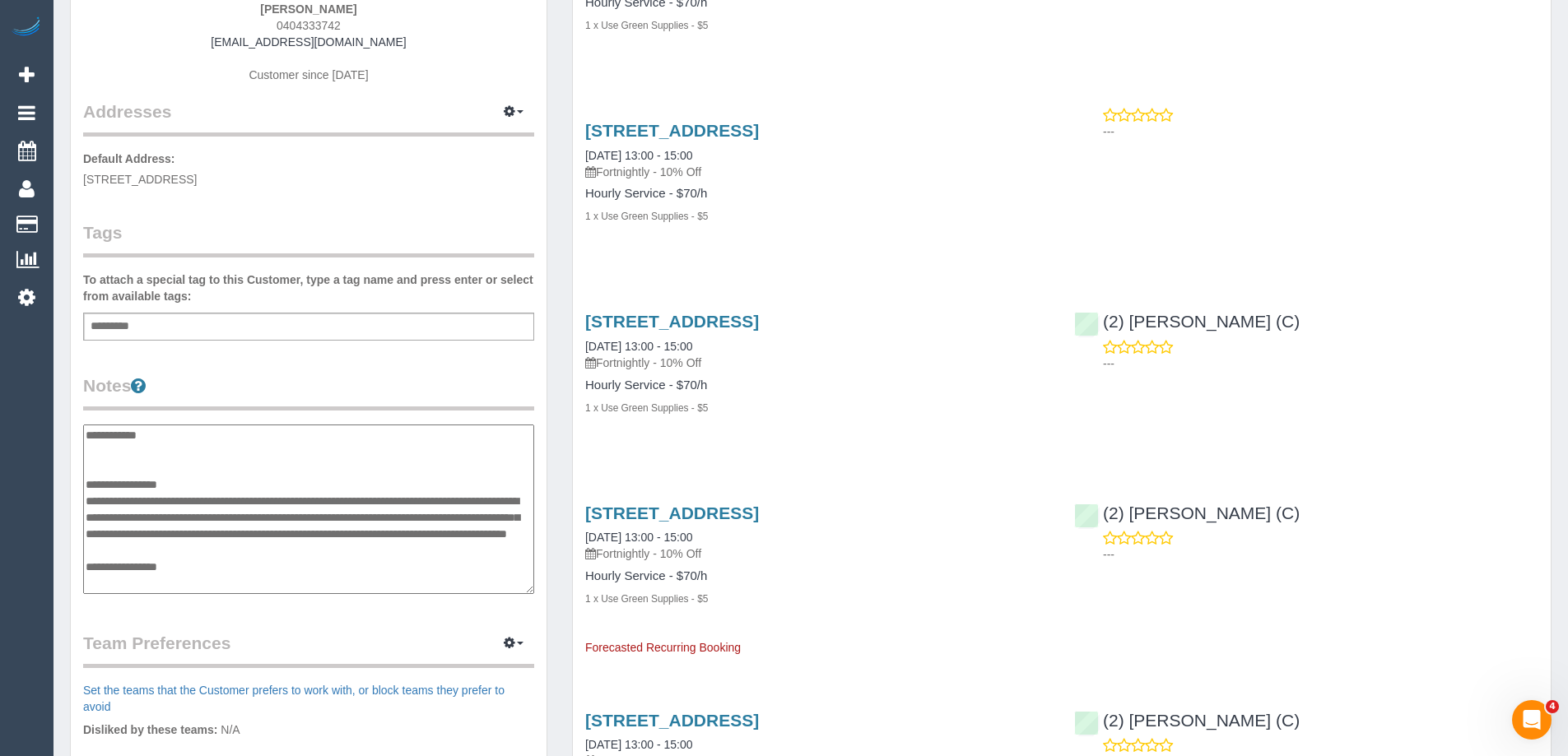
type textarea "**********"
click at [428, 420] on div "**********" at bounding box center [308, 486] width 451 height 225
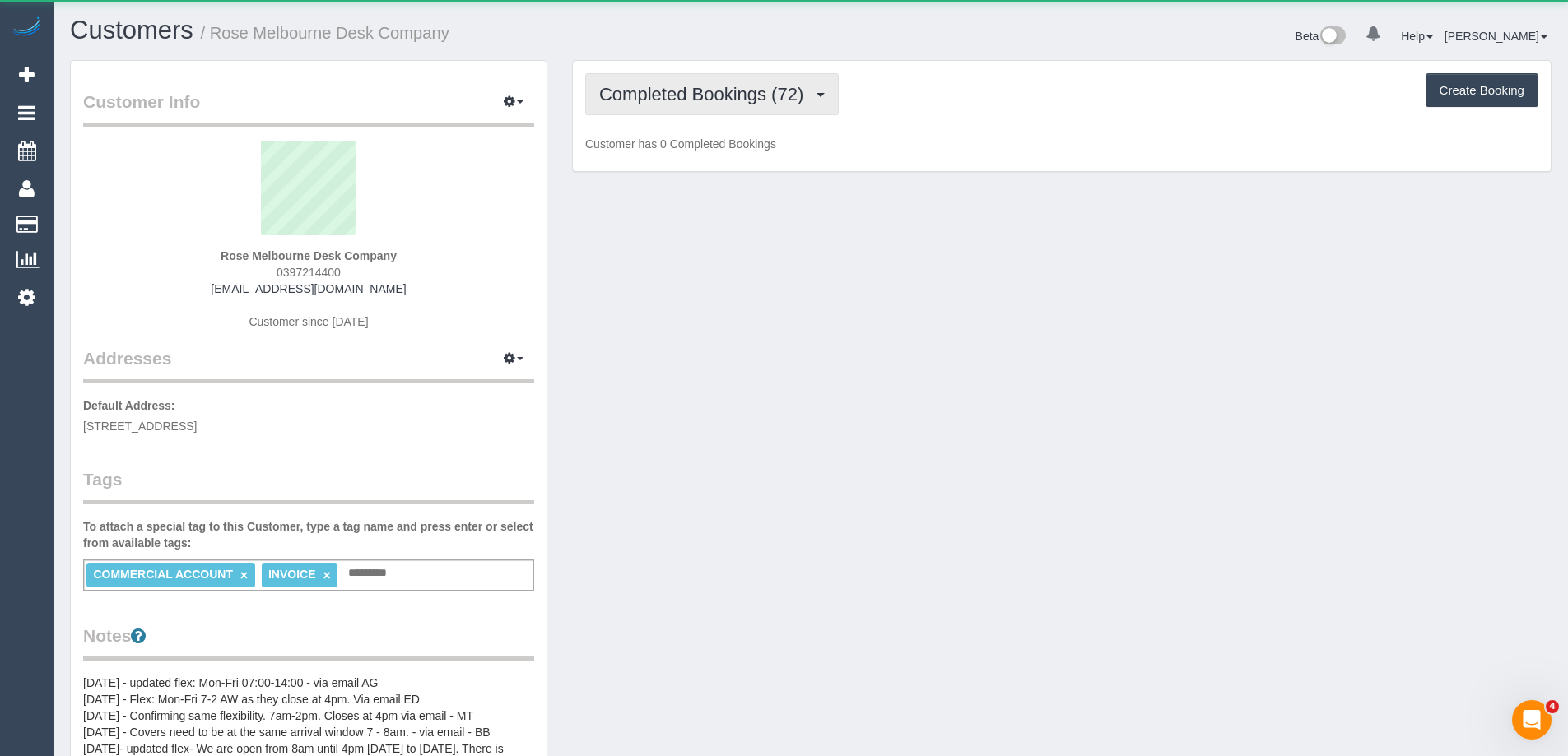
click at [681, 82] on button "Completed Bookings (72)" at bounding box center [712, 94] width 253 height 42
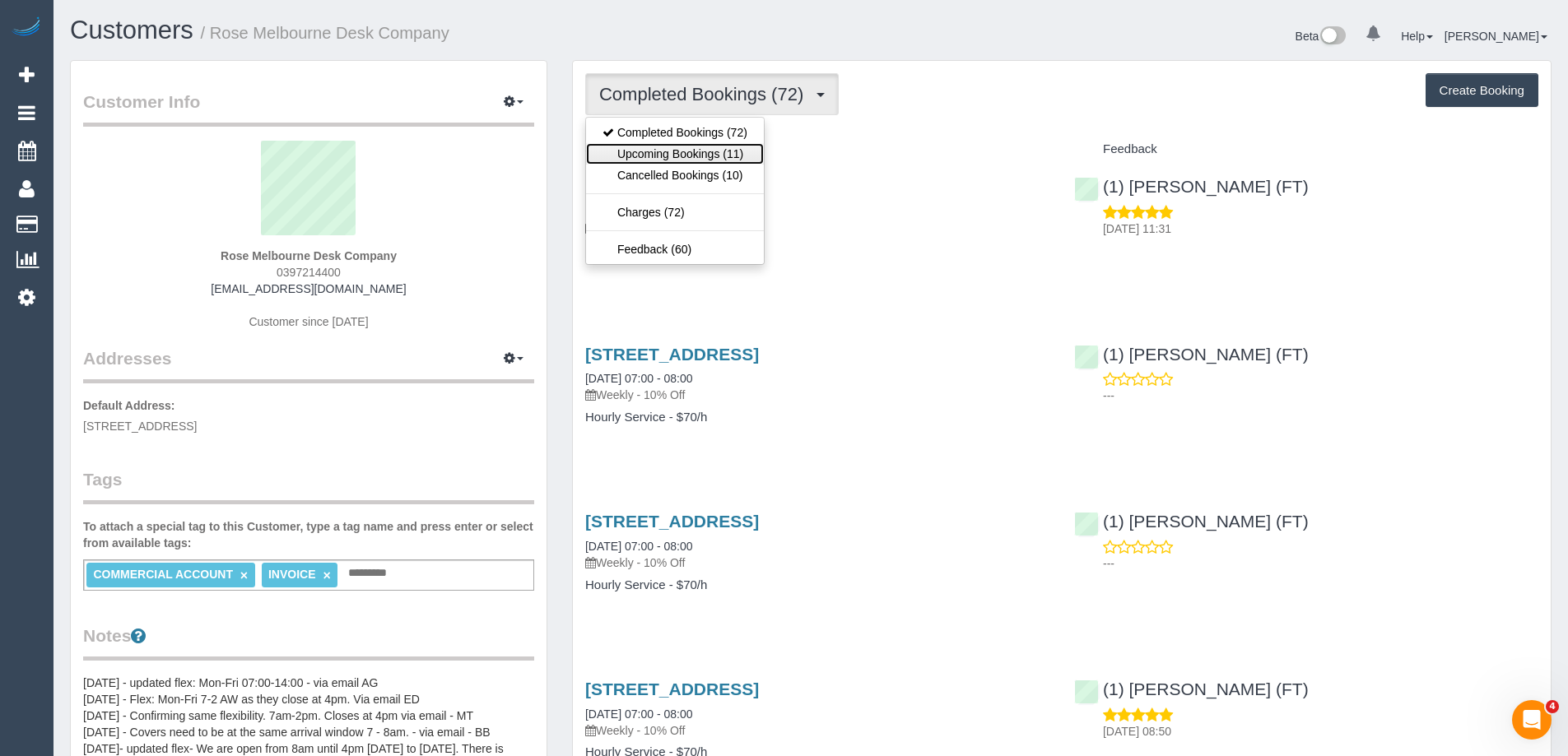
click at [696, 149] on link "Upcoming Bookings (11)" at bounding box center [674, 153] width 178 height 21
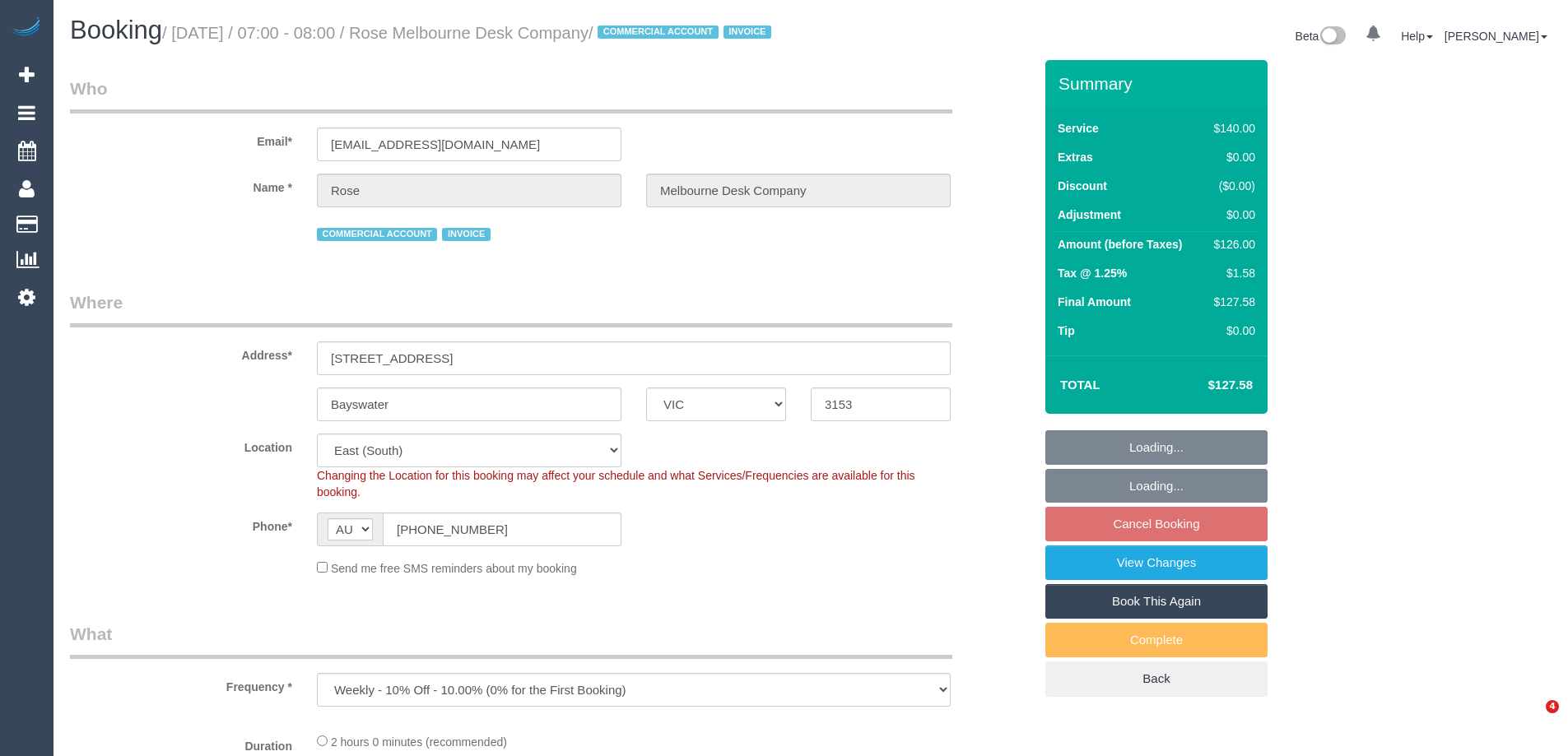
select select "VIC"
select select "object:1106"
select select "spot1"
select select "number:28"
select select "number:14"
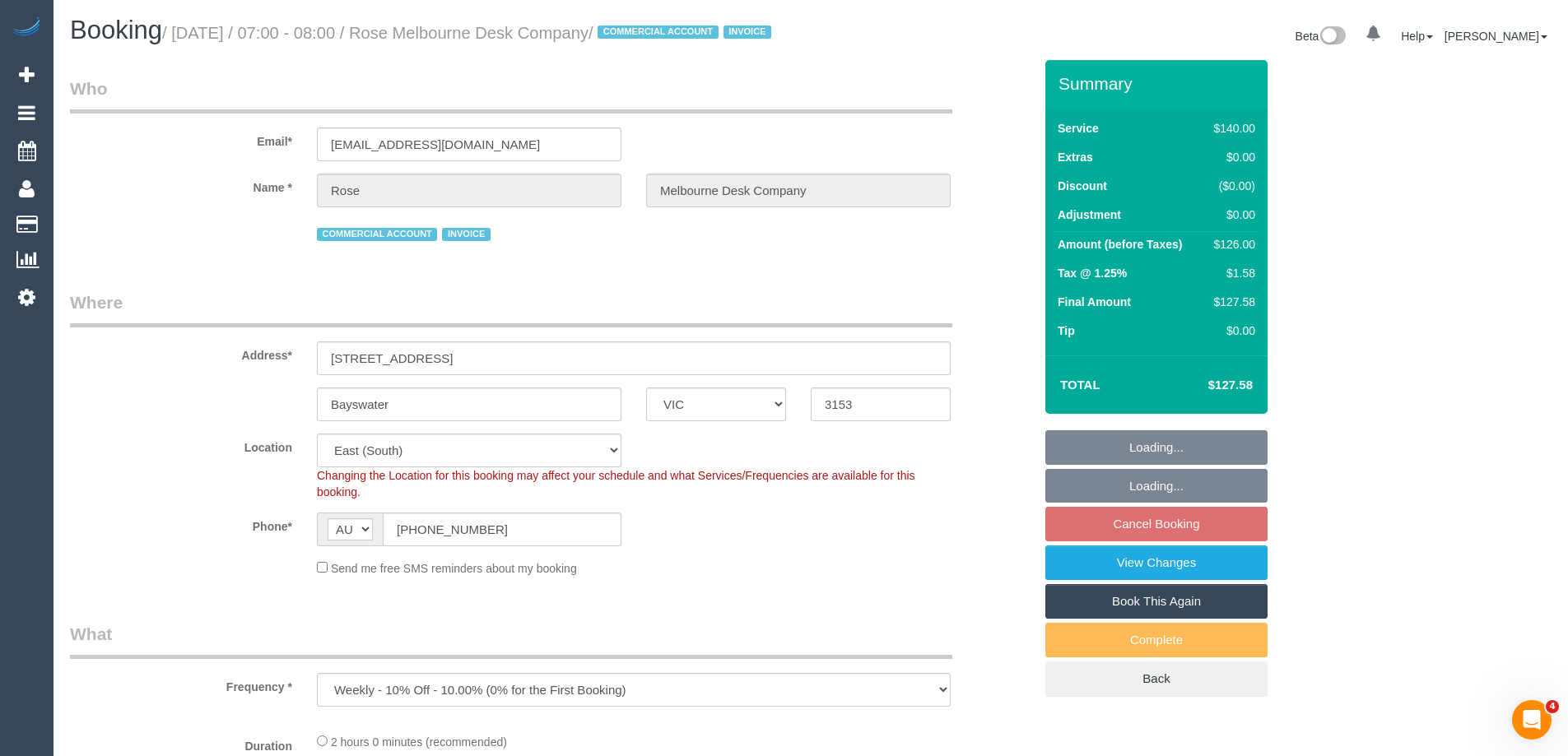
select select "number:18"
select select "number:22"
select select "number:35"
select select "number:11"
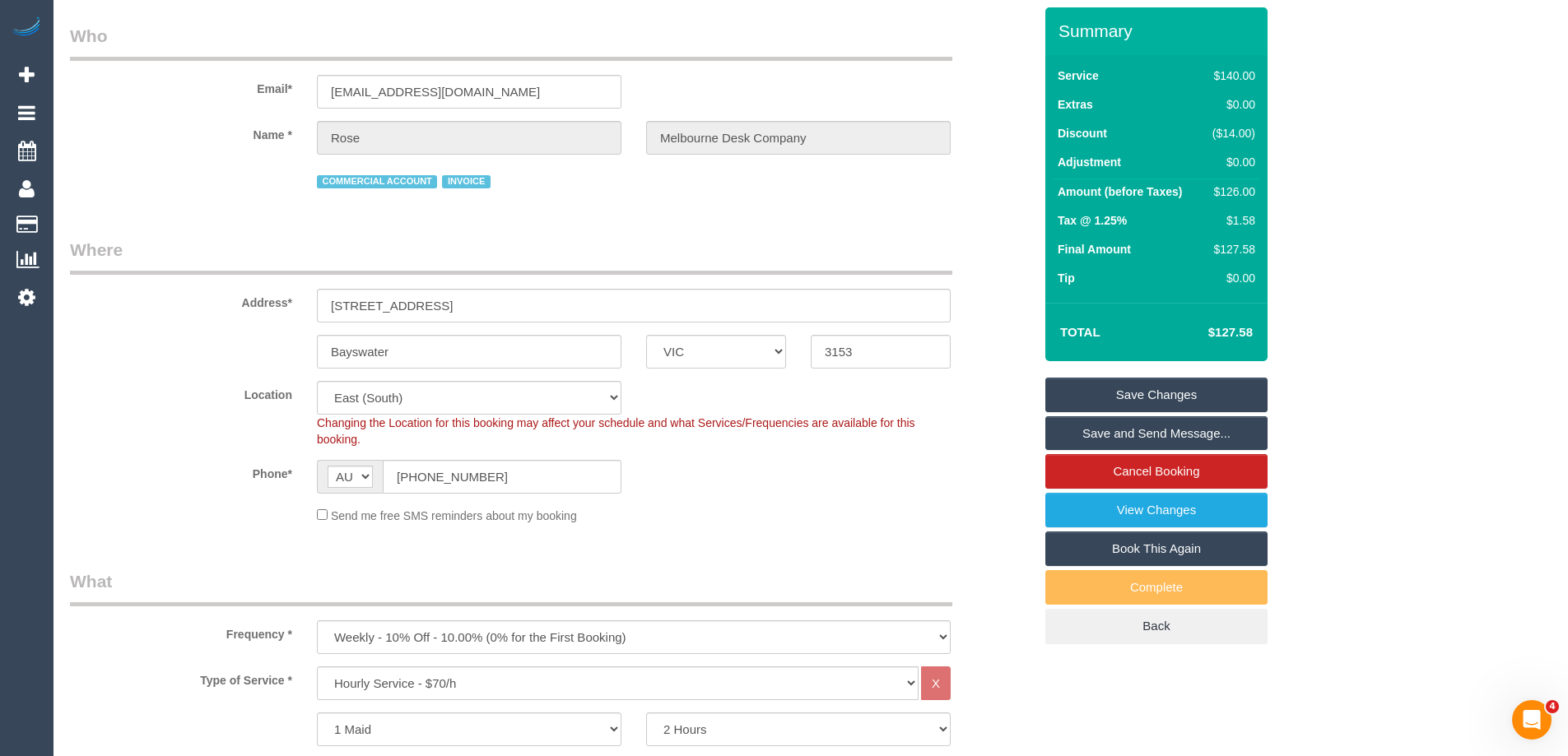
scroll to position [82, 0]
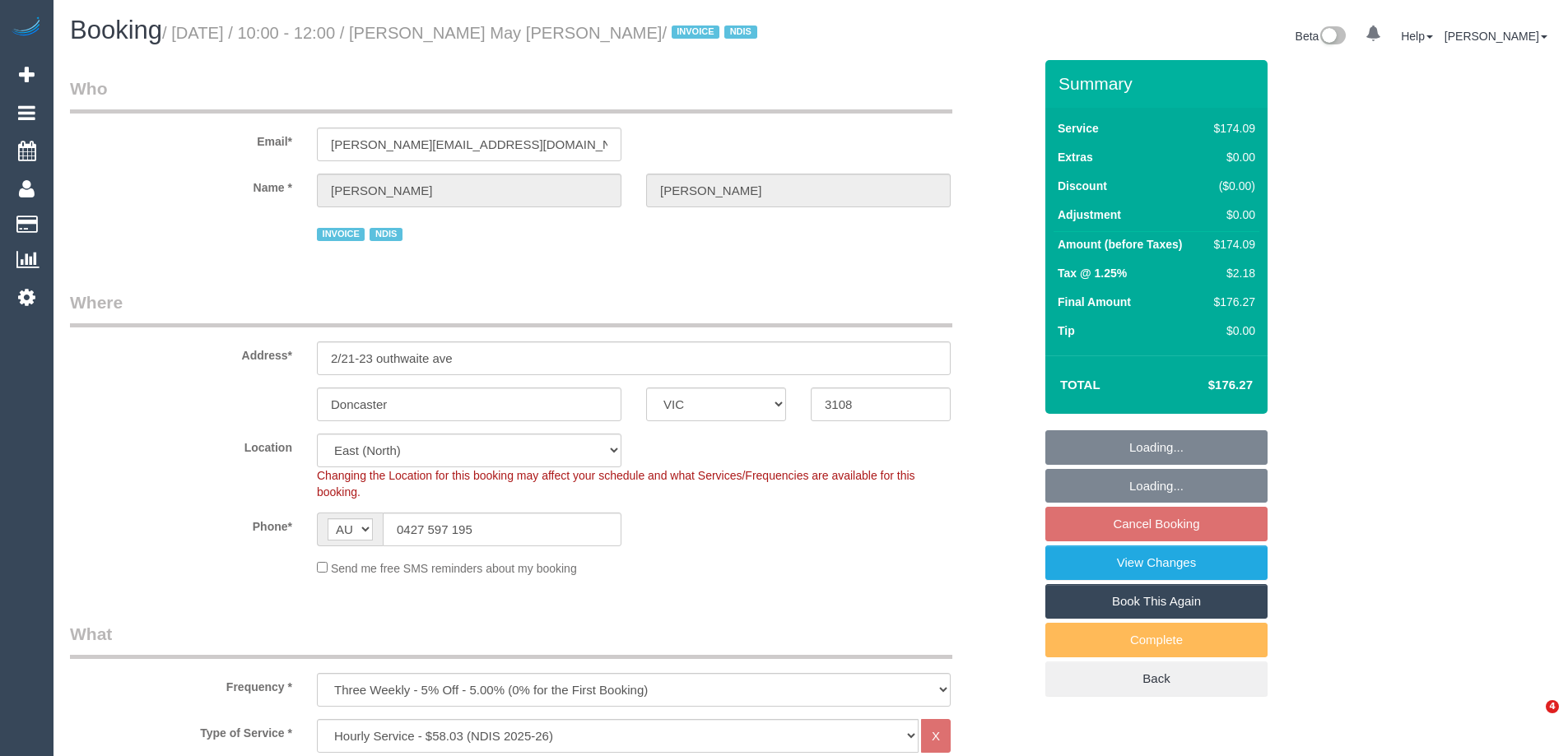
select select "VIC"
select select "180"
select select "number:28"
select select "number:14"
select select "number:18"
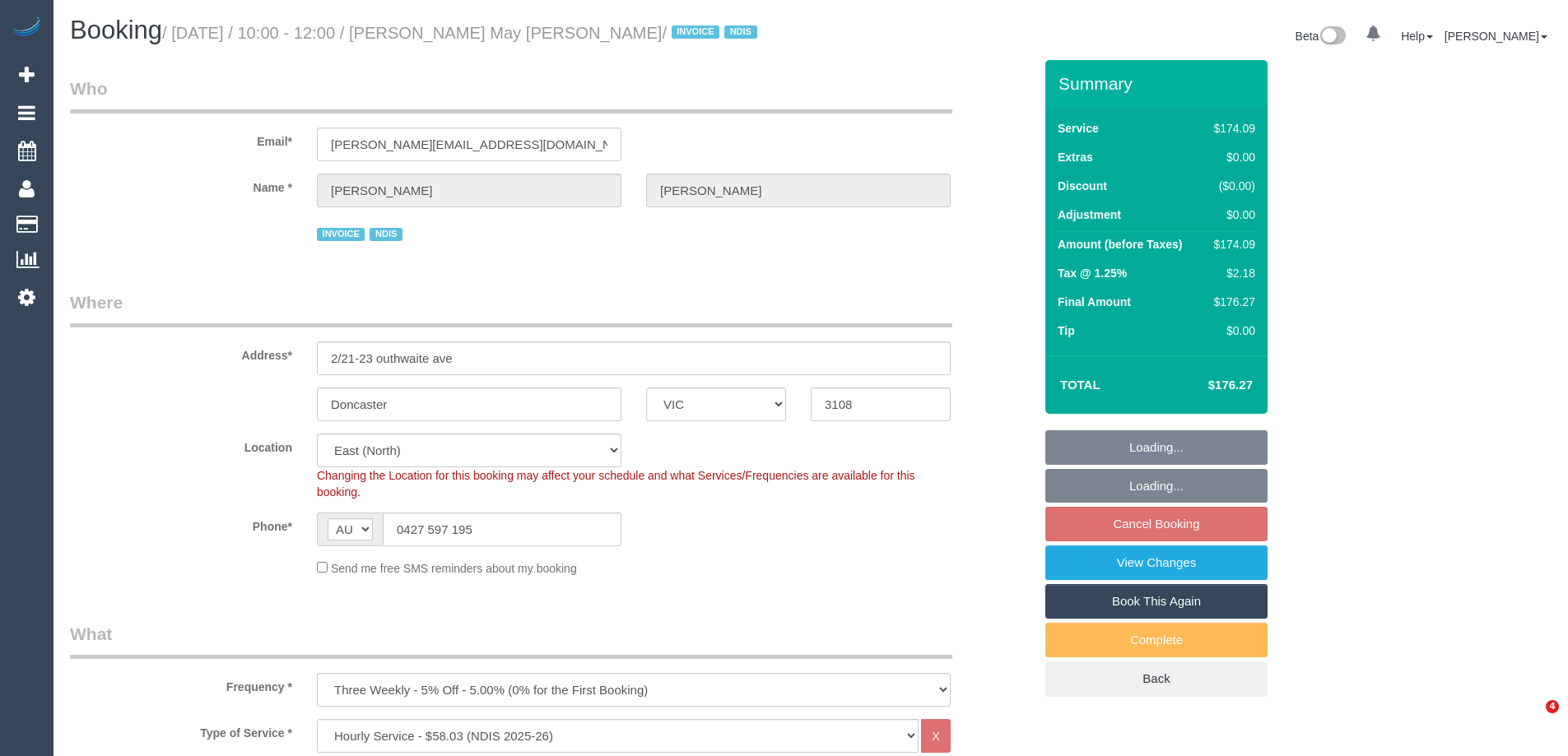
select select "number:36"
select select "number:33"
select select "spot1"
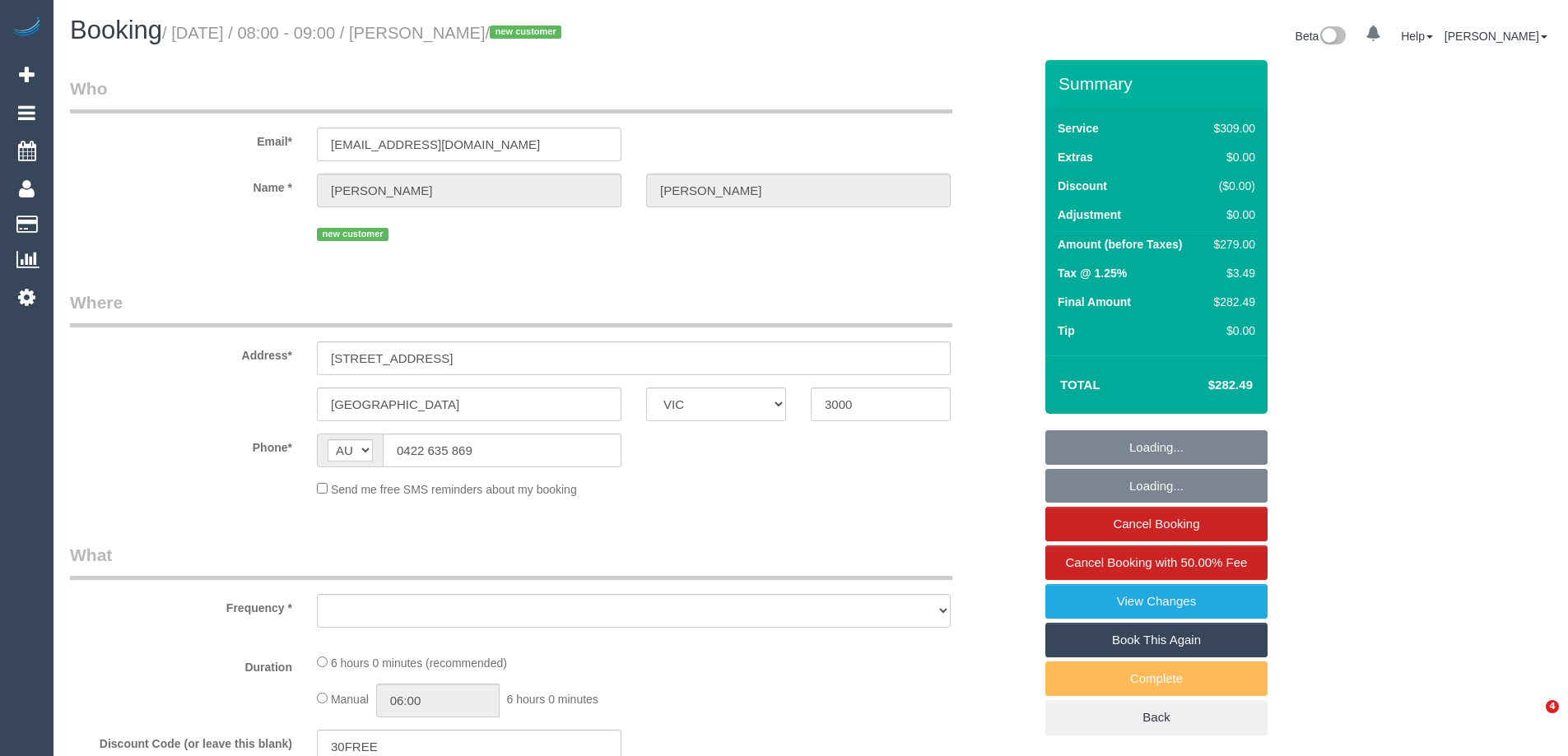
select select "VIC"
select select "object:637"
select select "string:stripe-pm_1RykKv2GScqysDRVreBqVrIj"
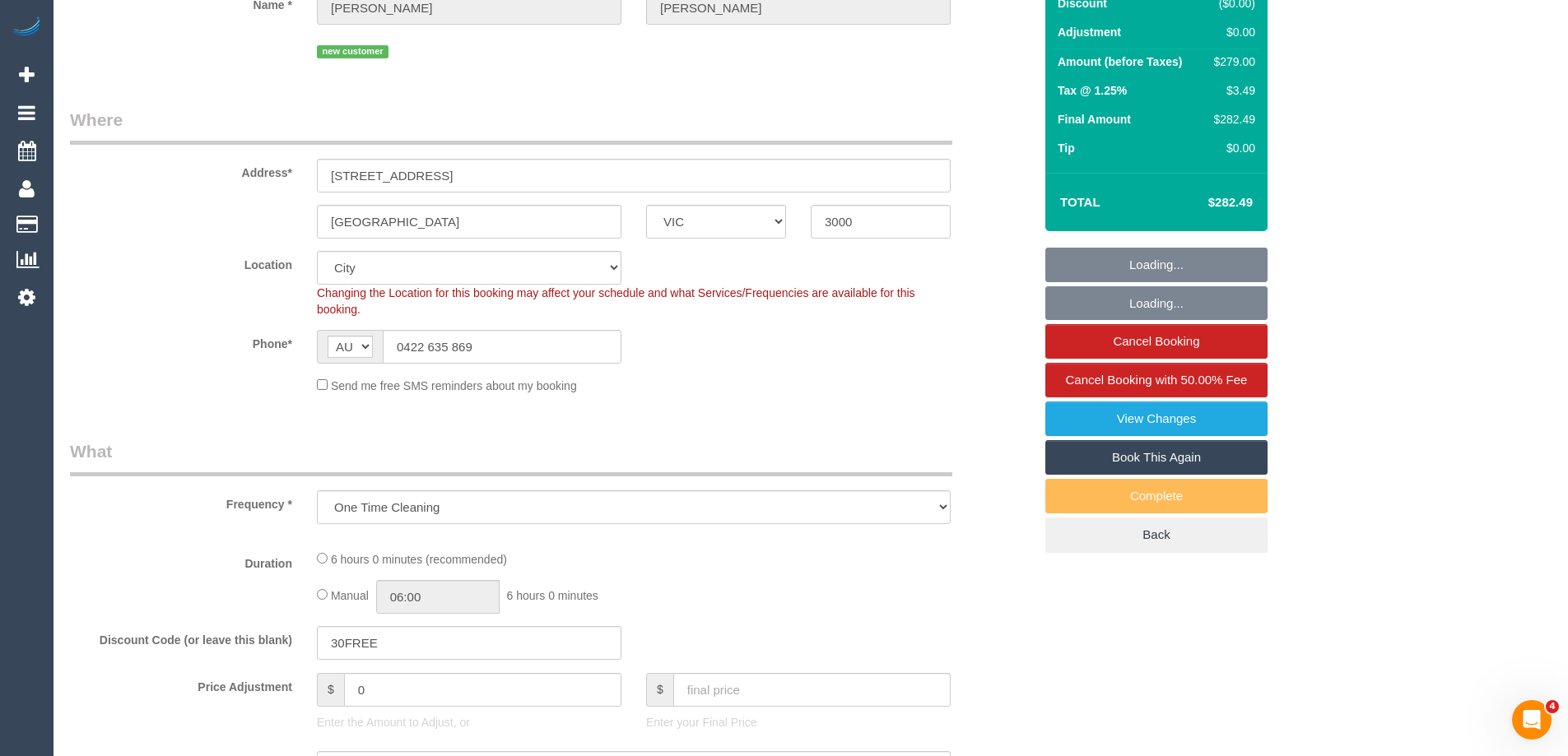
select select "object:644"
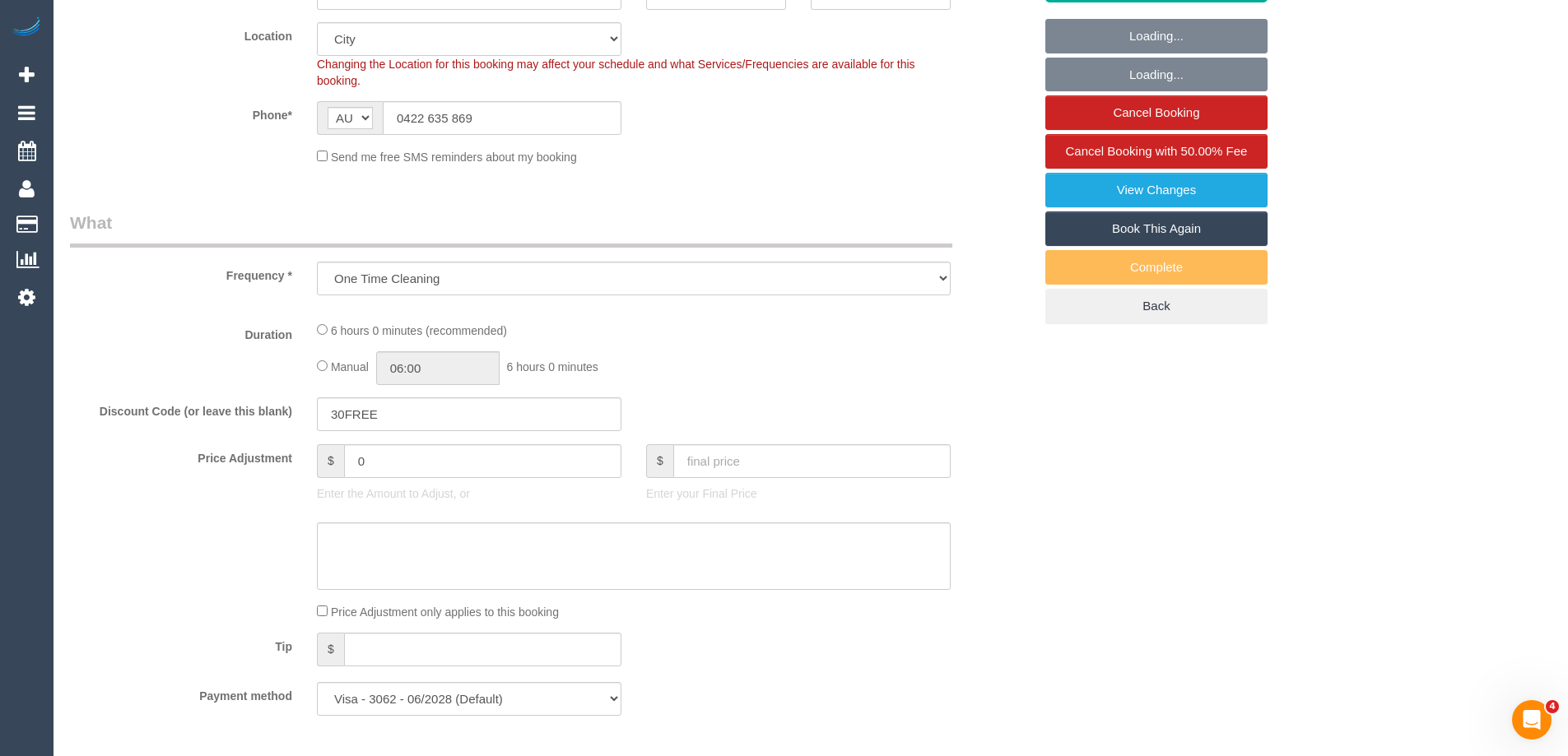
select select "number:28"
select select "number:14"
select select "number:20"
select select "number:25"
select select "number:26"
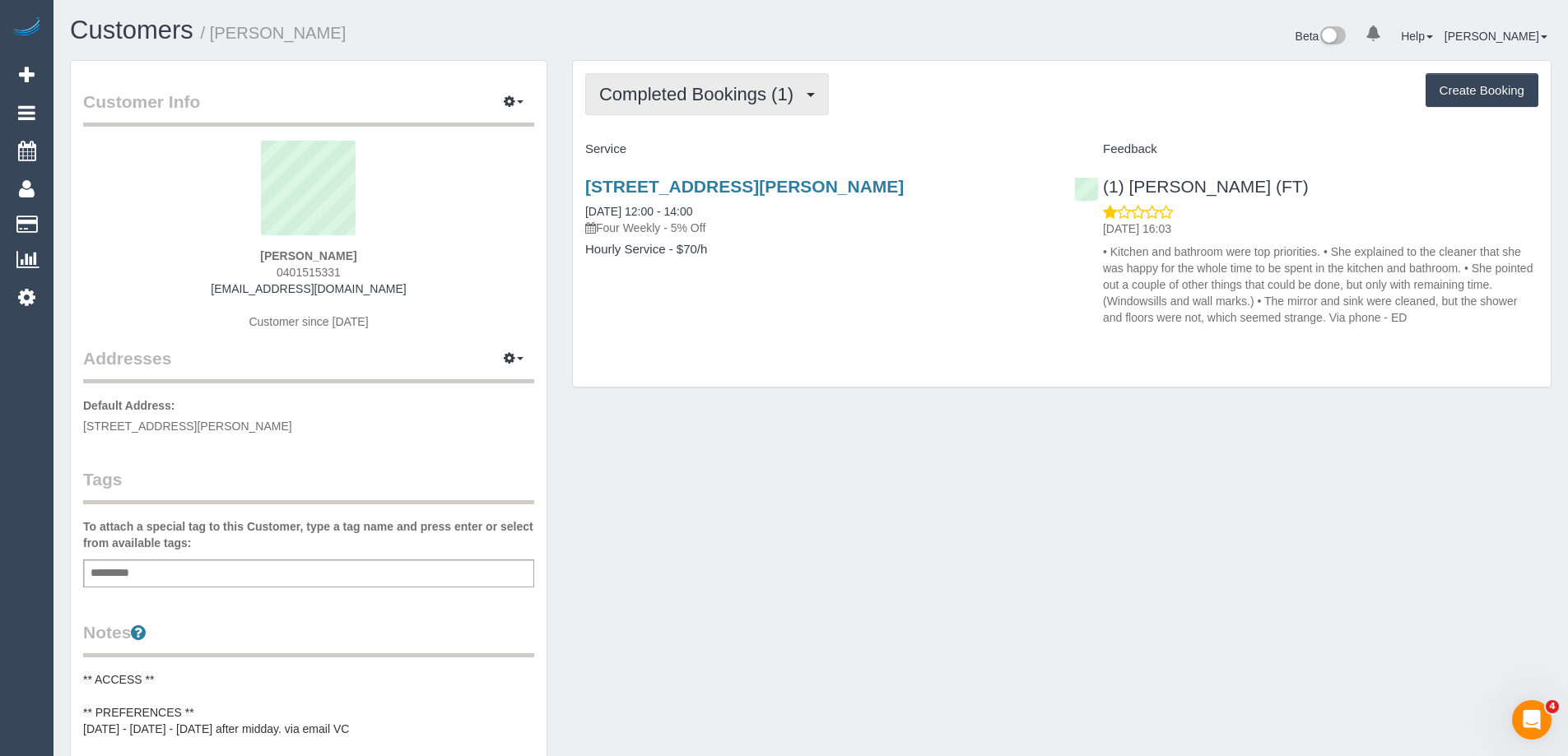
click at [755, 105] on button "Completed Bookings (1)" at bounding box center [707, 94] width 244 height 42
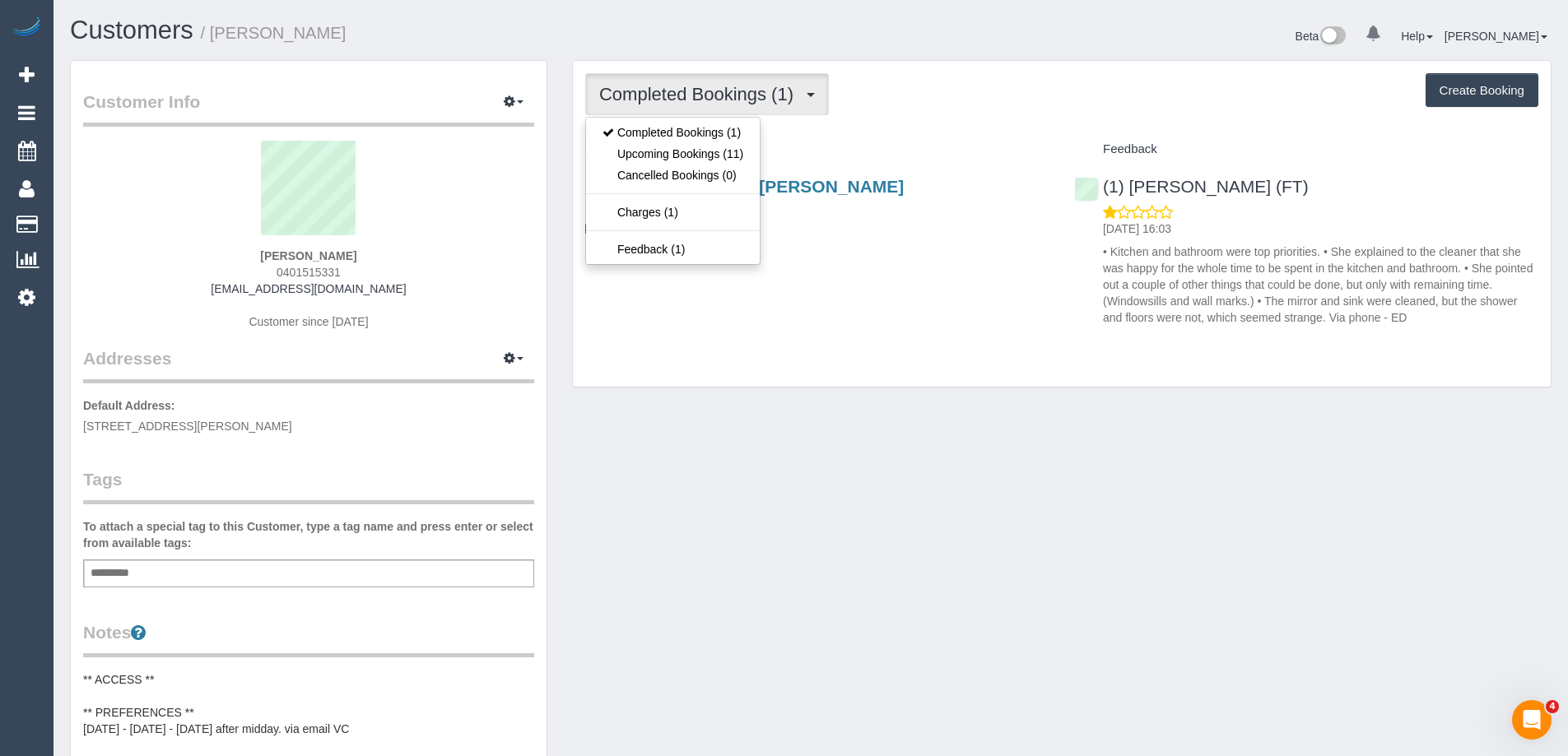
click at [867, 136] on div "Service" at bounding box center [816, 149] width 489 height 28
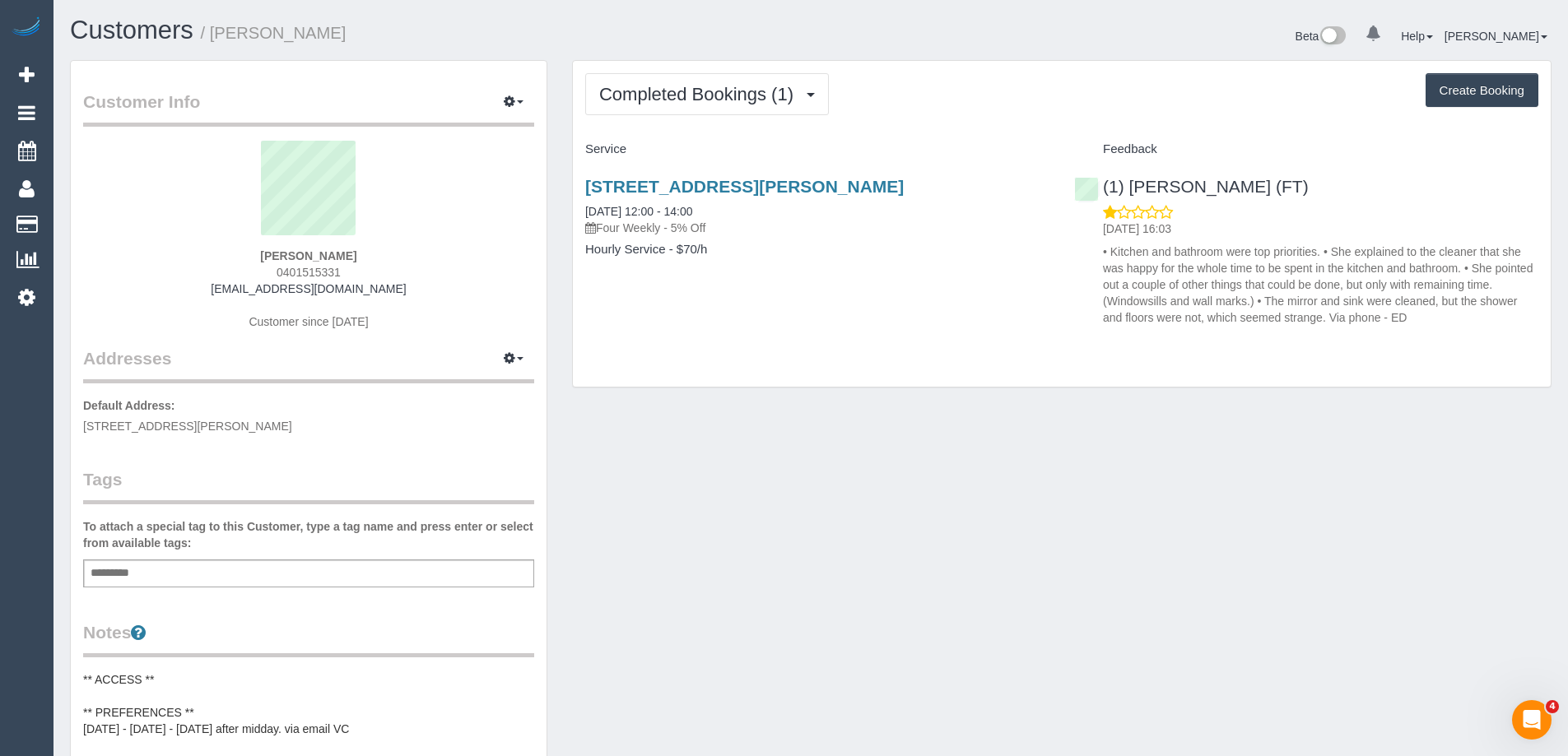
drag, startPoint x: 366, startPoint y: 268, endPoint x: 180, endPoint y: 269, distance: 186.0
click at [180, 269] on div "[PERSON_NAME] 0401515331 [EMAIL_ADDRESS][DOMAIN_NAME] Customer since [DATE]" at bounding box center [308, 244] width 451 height 206
copy span "0401515331"
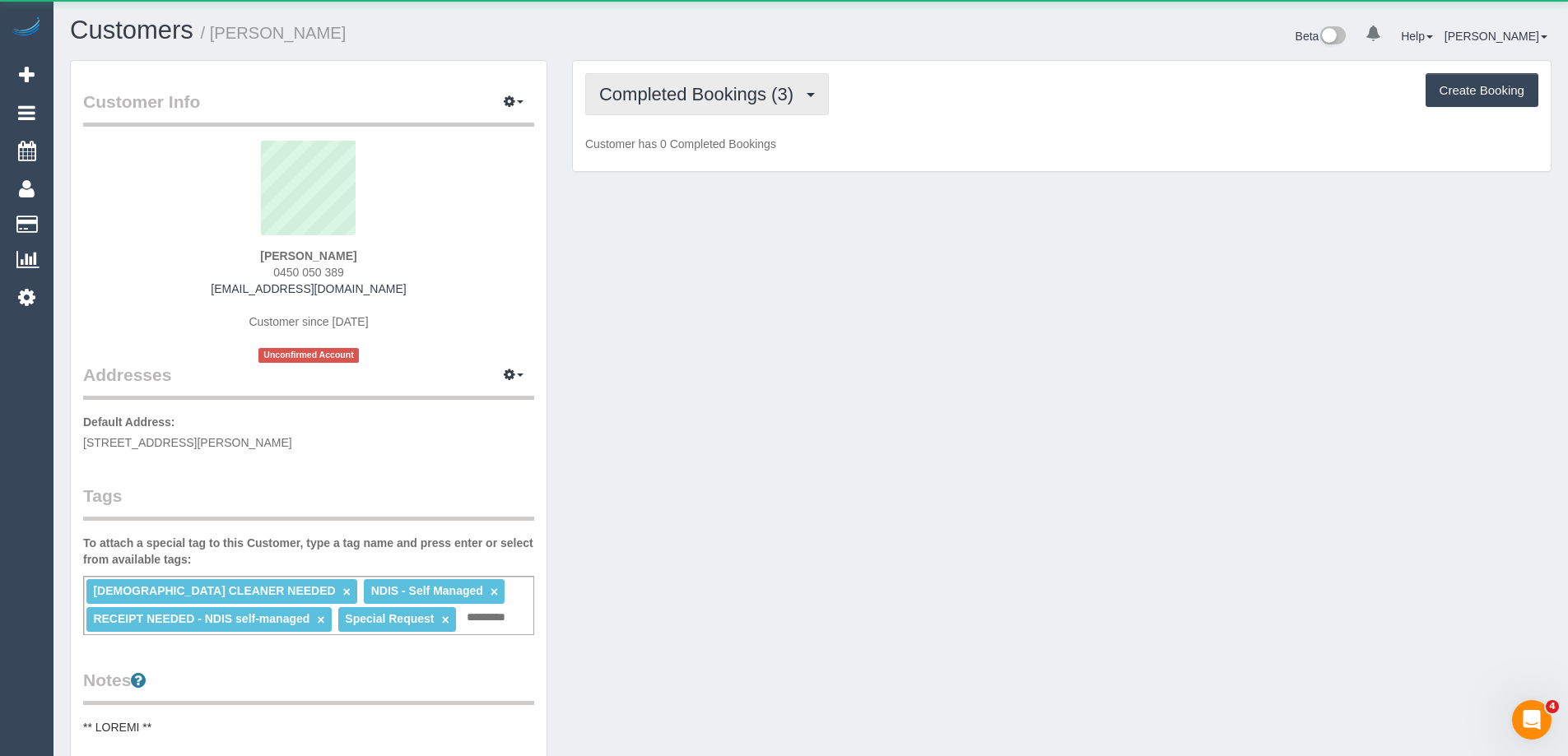
click at [742, 83] on button "Completed Bookings (3)" at bounding box center [707, 94] width 244 height 42
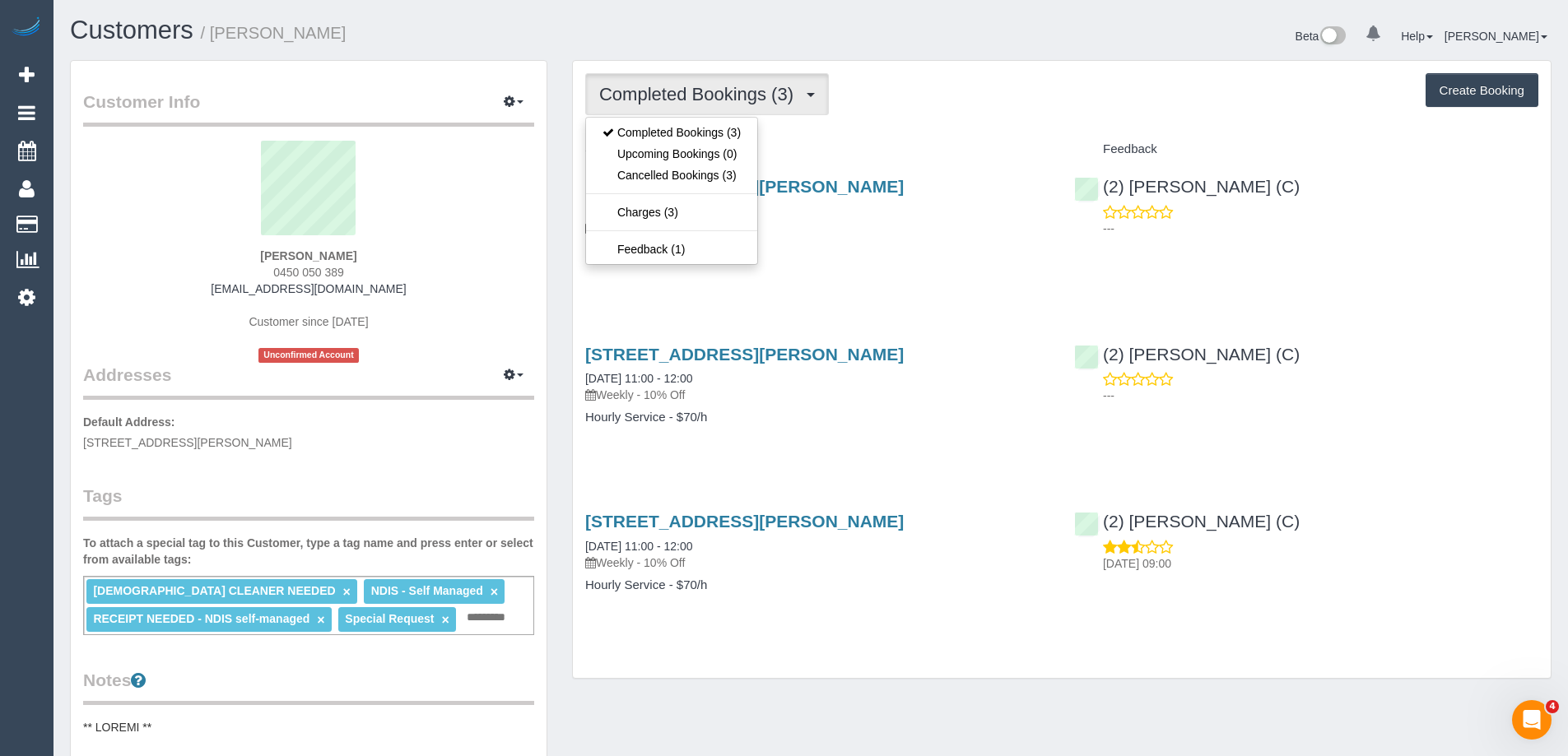
click at [955, 117] on div "Completed Bookings (3) Completed Bookings (3) Upcoming Bookings (0) Cancelled B…" at bounding box center [1061, 369] width 977 height 618
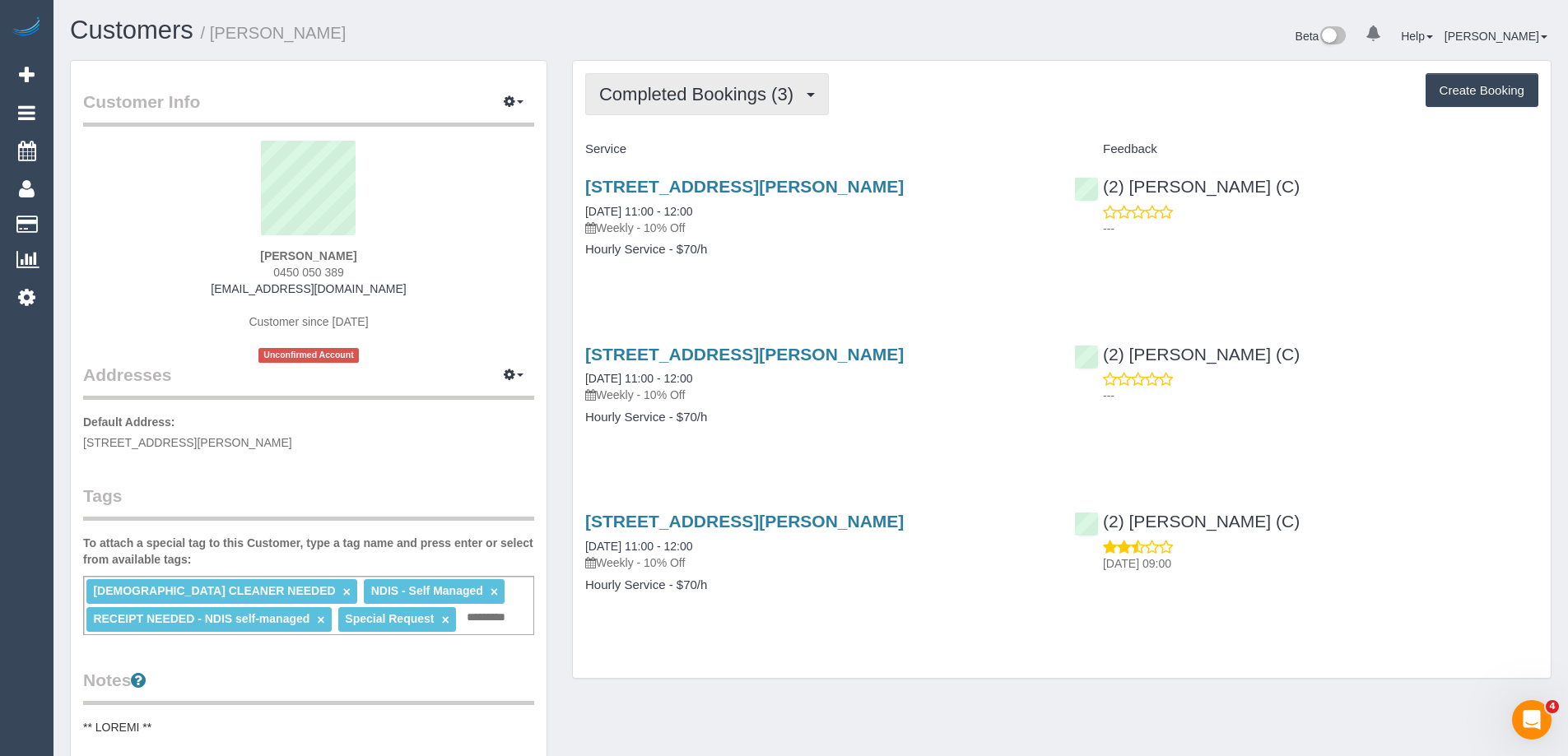
click at [719, 96] on span "Completed Bookings (3)" at bounding box center [700, 94] width 203 height 21
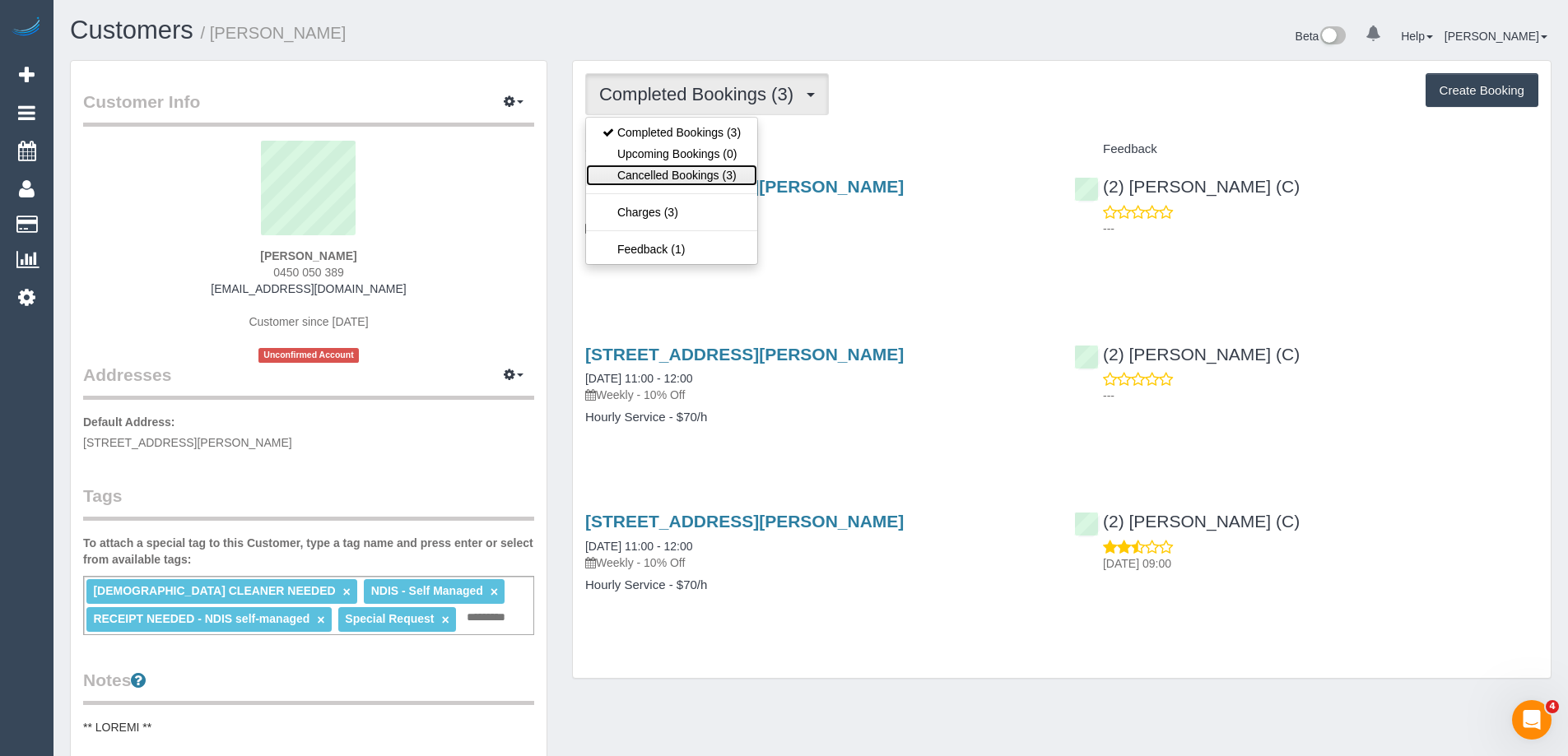
click at [719, 178] on link "Cancelled Bookings (3)" at bounding box center [672, 175] width 171 height 21
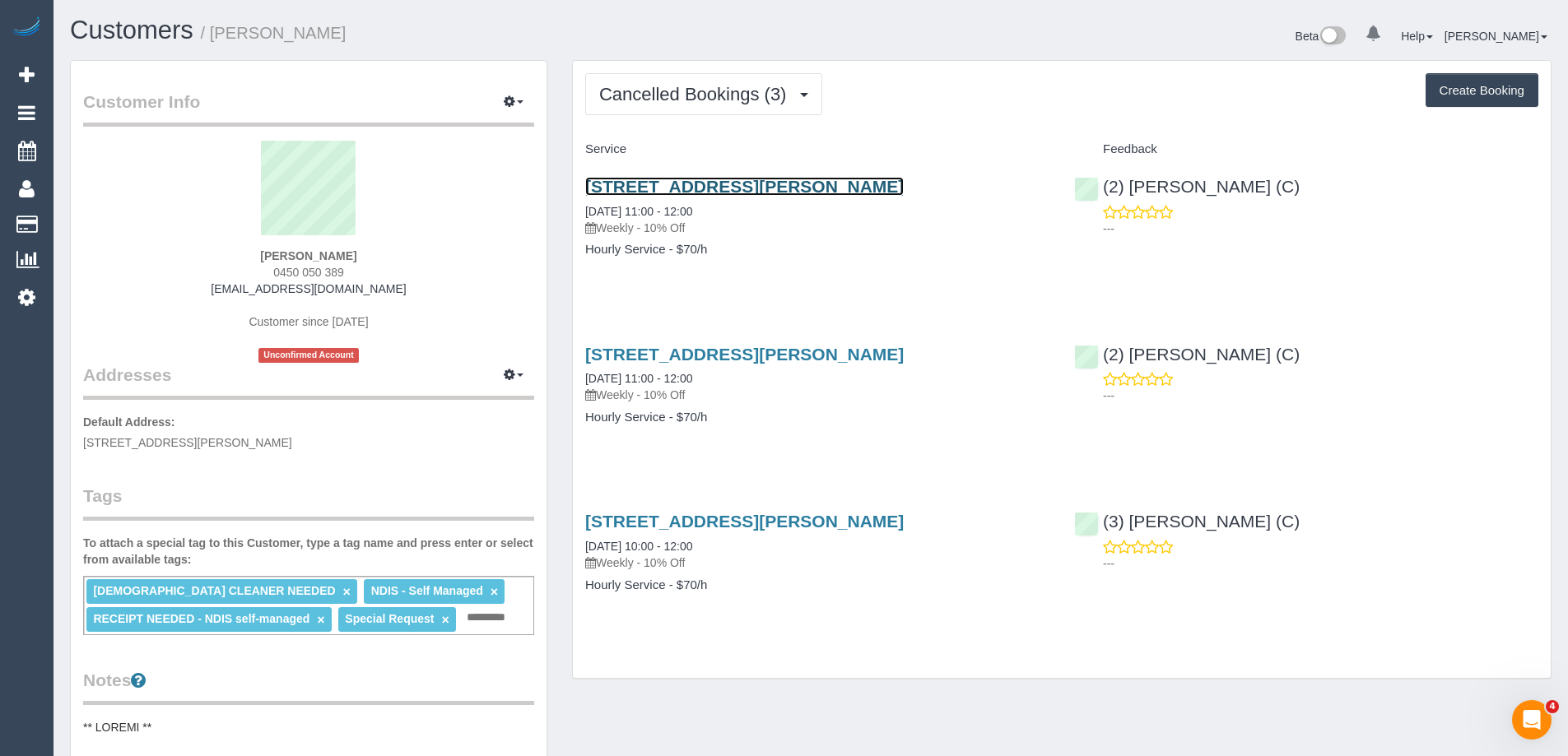
click at [697, 184] on link "9/44 Orrong Crescent, Caulfield Nth, VIC 3161" at bounding box center [744, 187] width 318 height 19
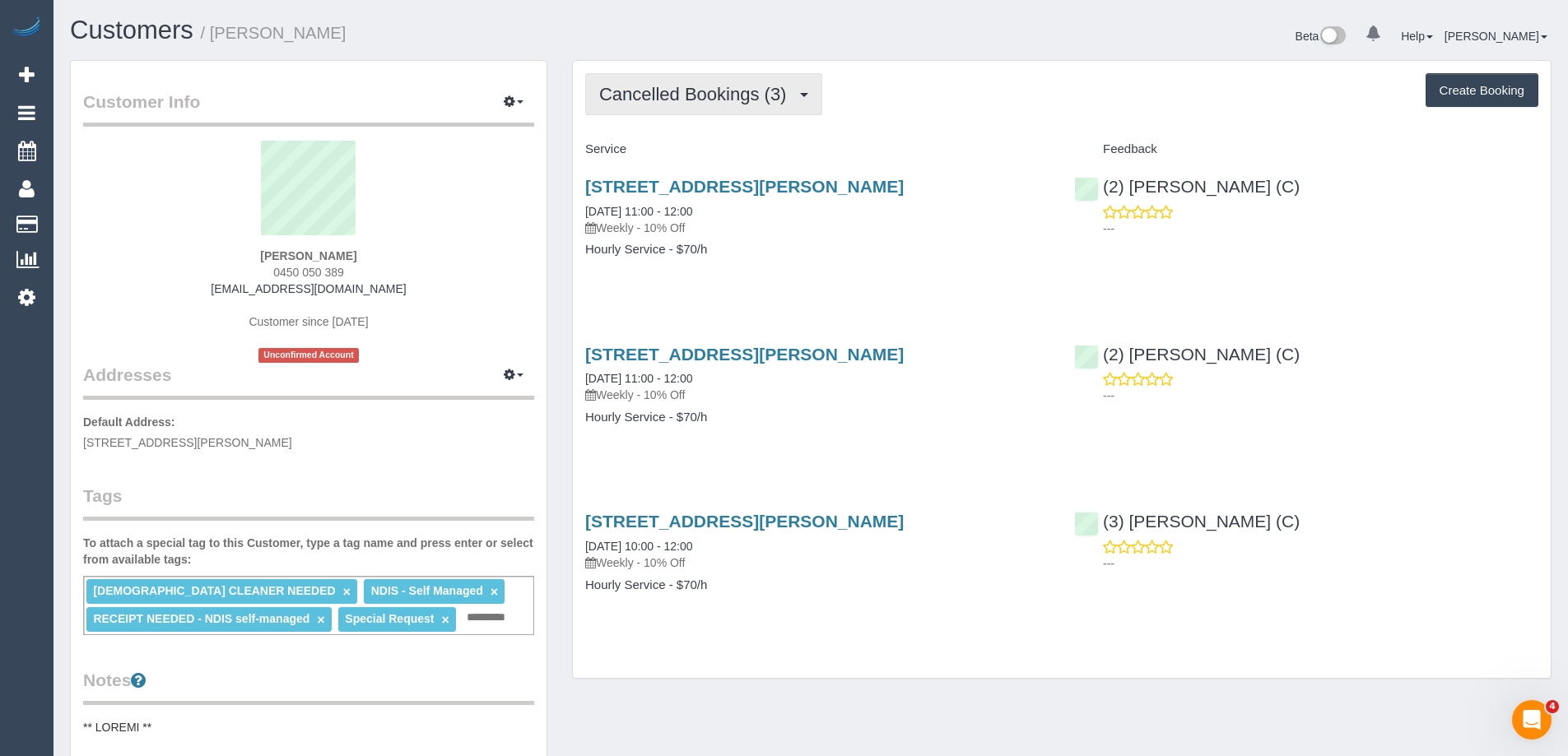
click at [727, 95] on span "Cancelled Bookings (3)" at bounding box center [696, 94] width 195 height 21
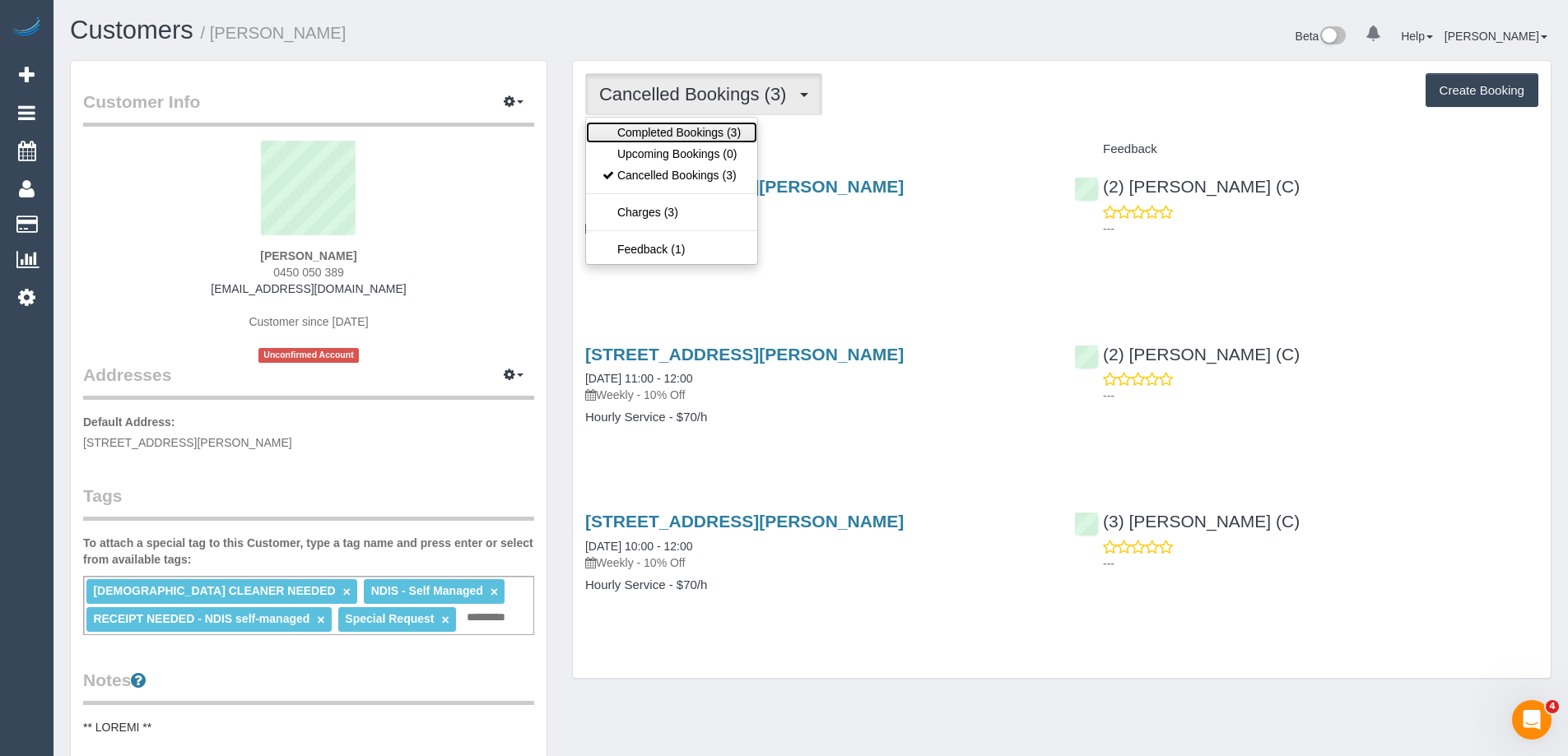
click at [706, 136] on link "Completed Bookings (3)" at bounding box center [672, 132] width 171 height 21
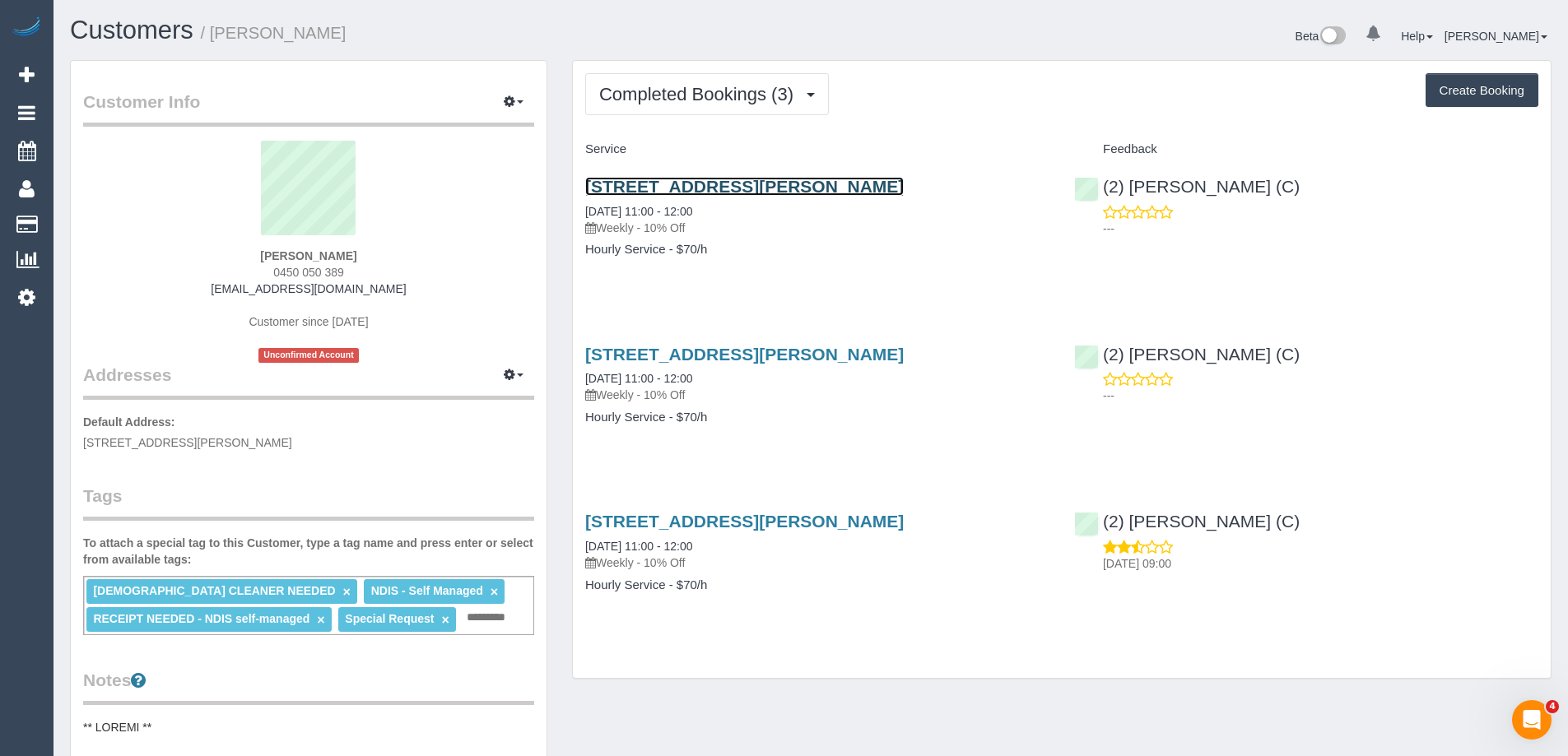
click at [723, 185] on link "9/44 Orrong Crescent, Caulfield Nth, VIC 3161" at bounding box center [744, 187] width 318 height 19
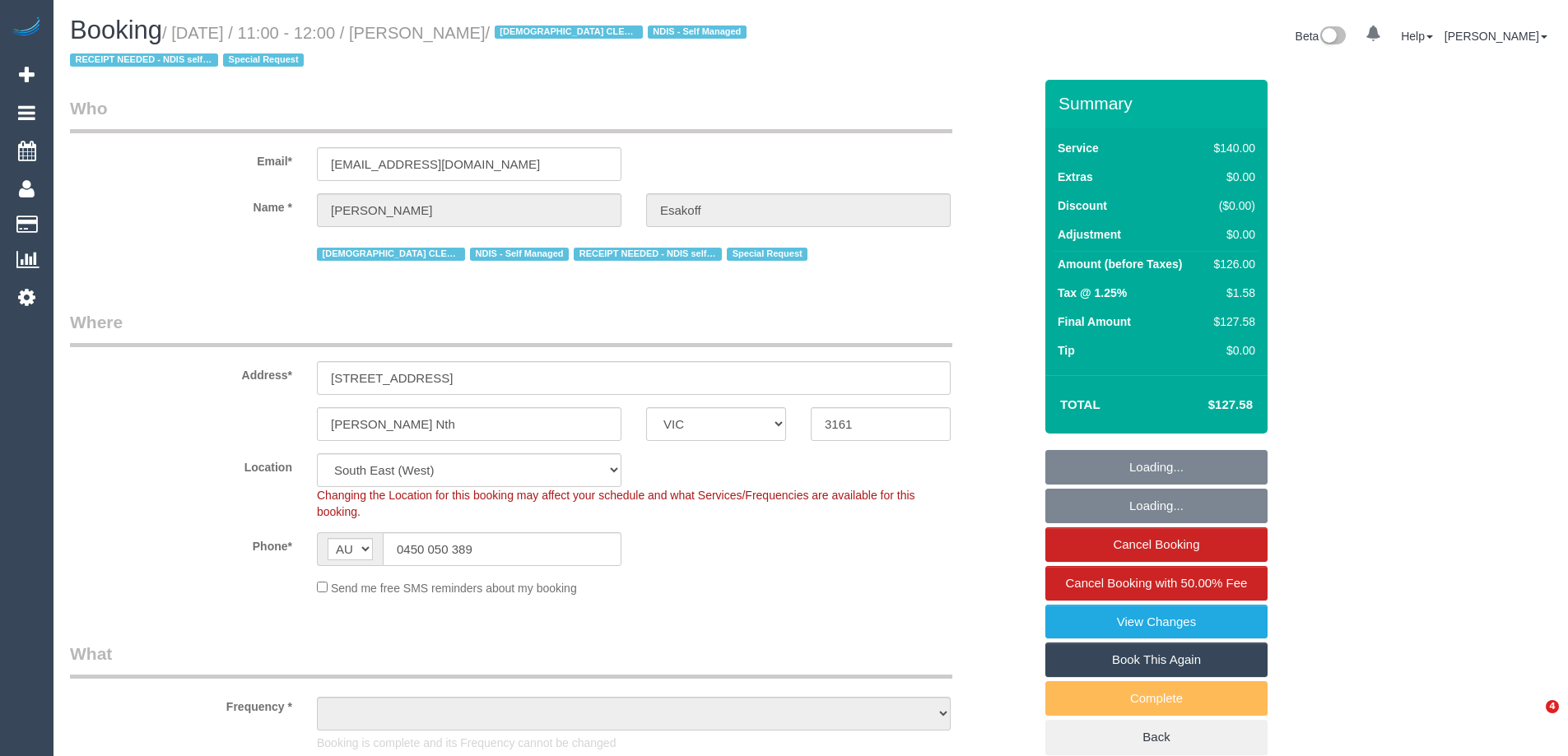
select select "VIC"
select select "number:27"
select select "number:14"
select select "number:19"
select select "number:36"
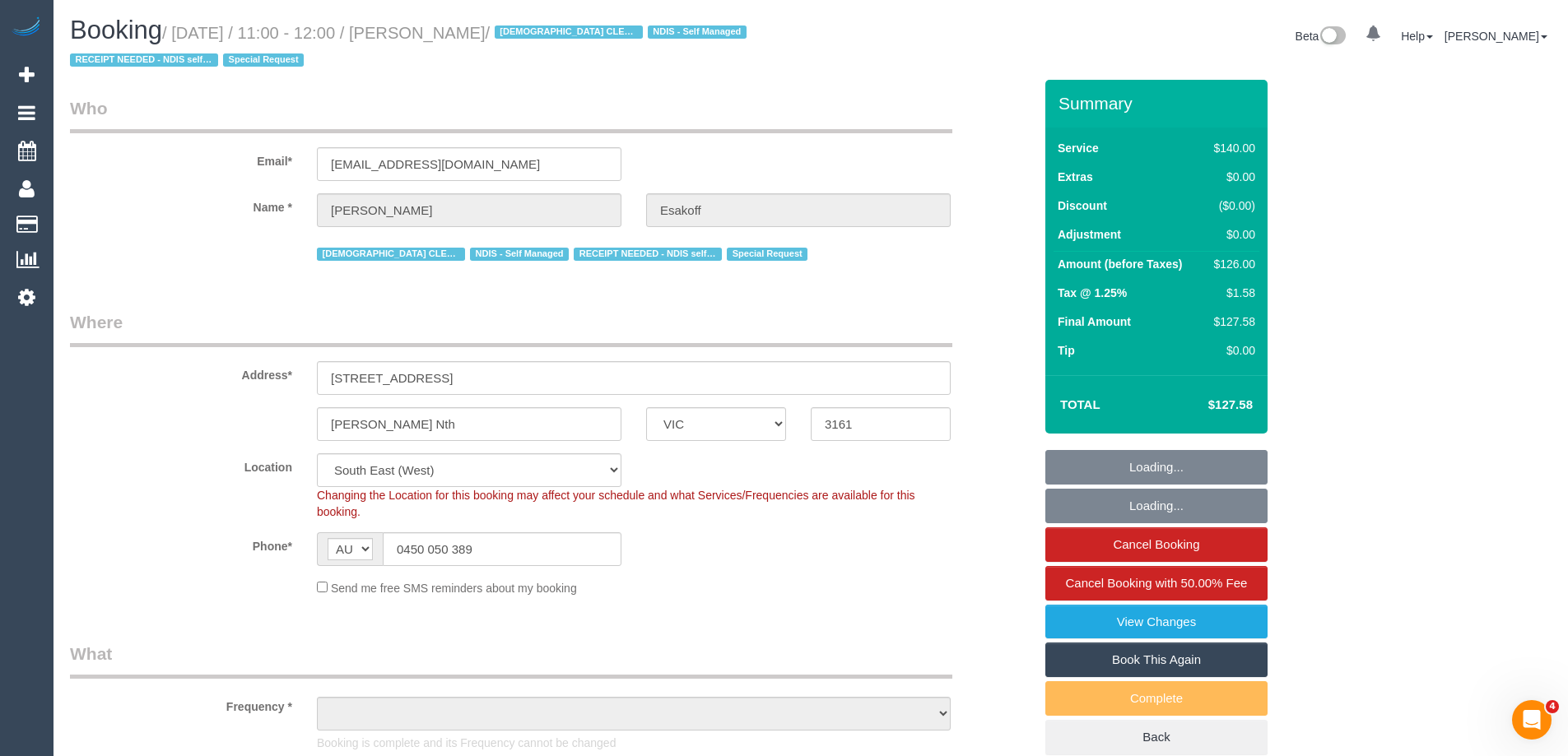
select select "number:35"
select select "number:11"
select select "object:1402"
select select "string:stripe-pm_1RlfZG2GScqysDRV3VKCnXAi"
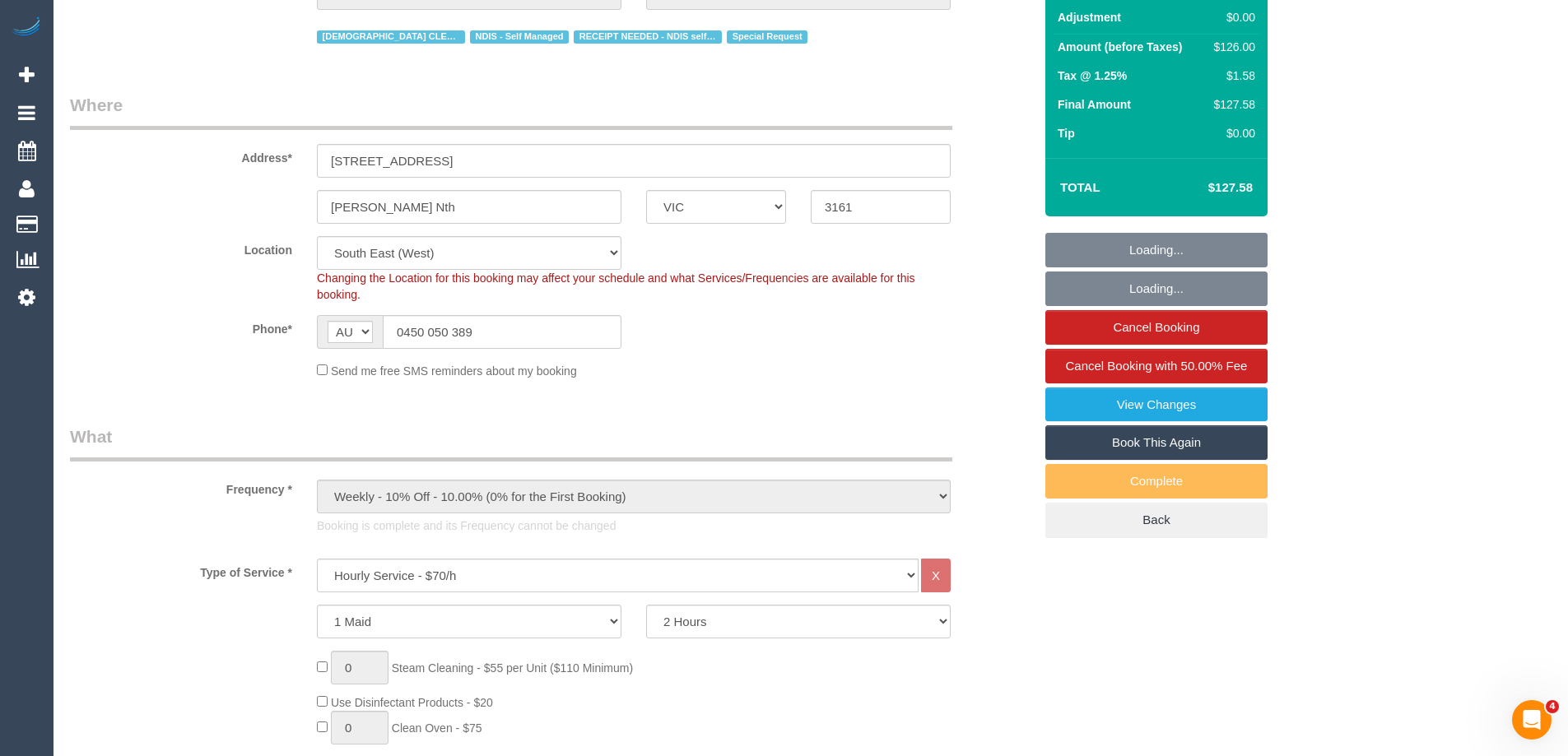
scroll to position [247, 0]
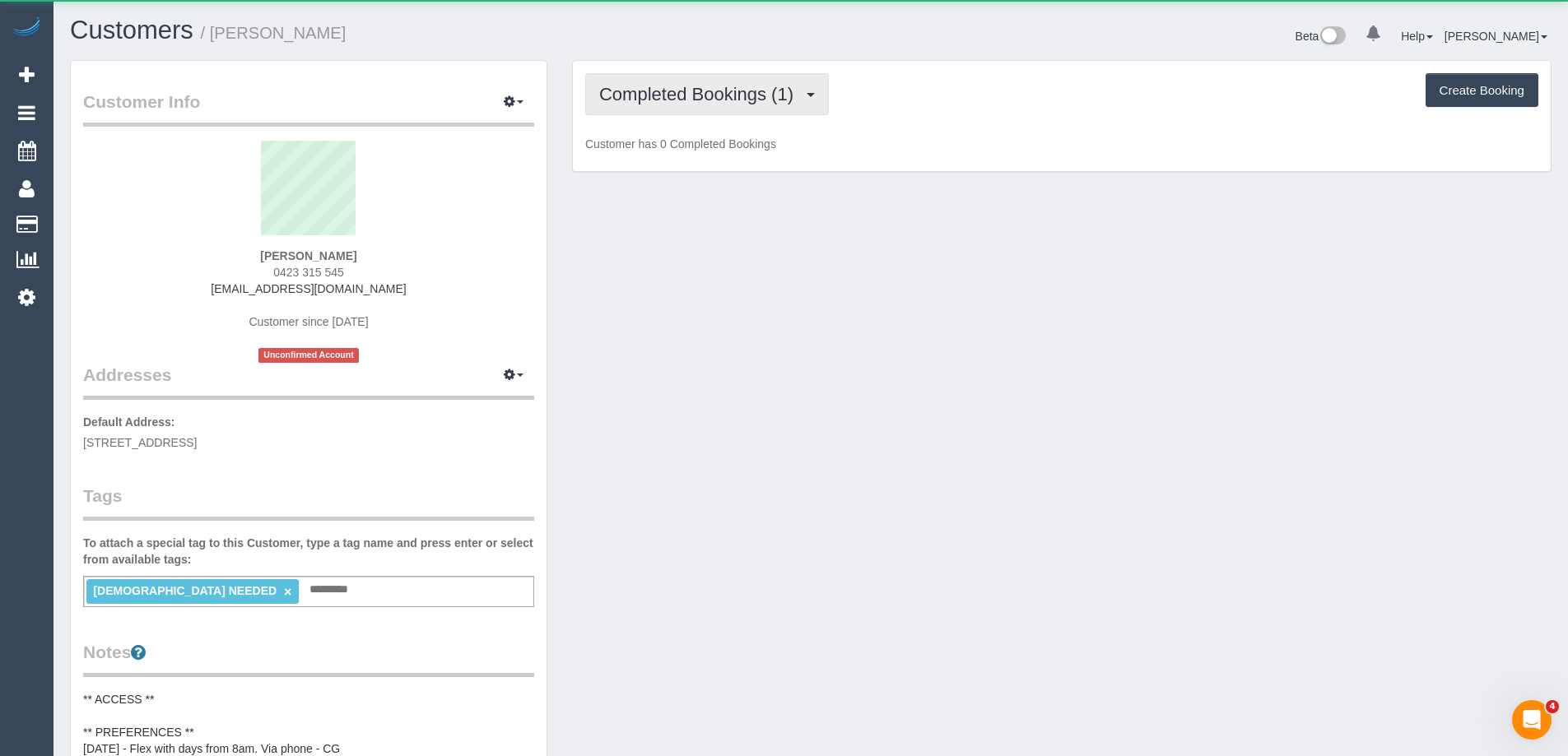
click at [705, 110] on button "Completed Bookings (1)" at bounding box center [707, 94] width 244 height 42
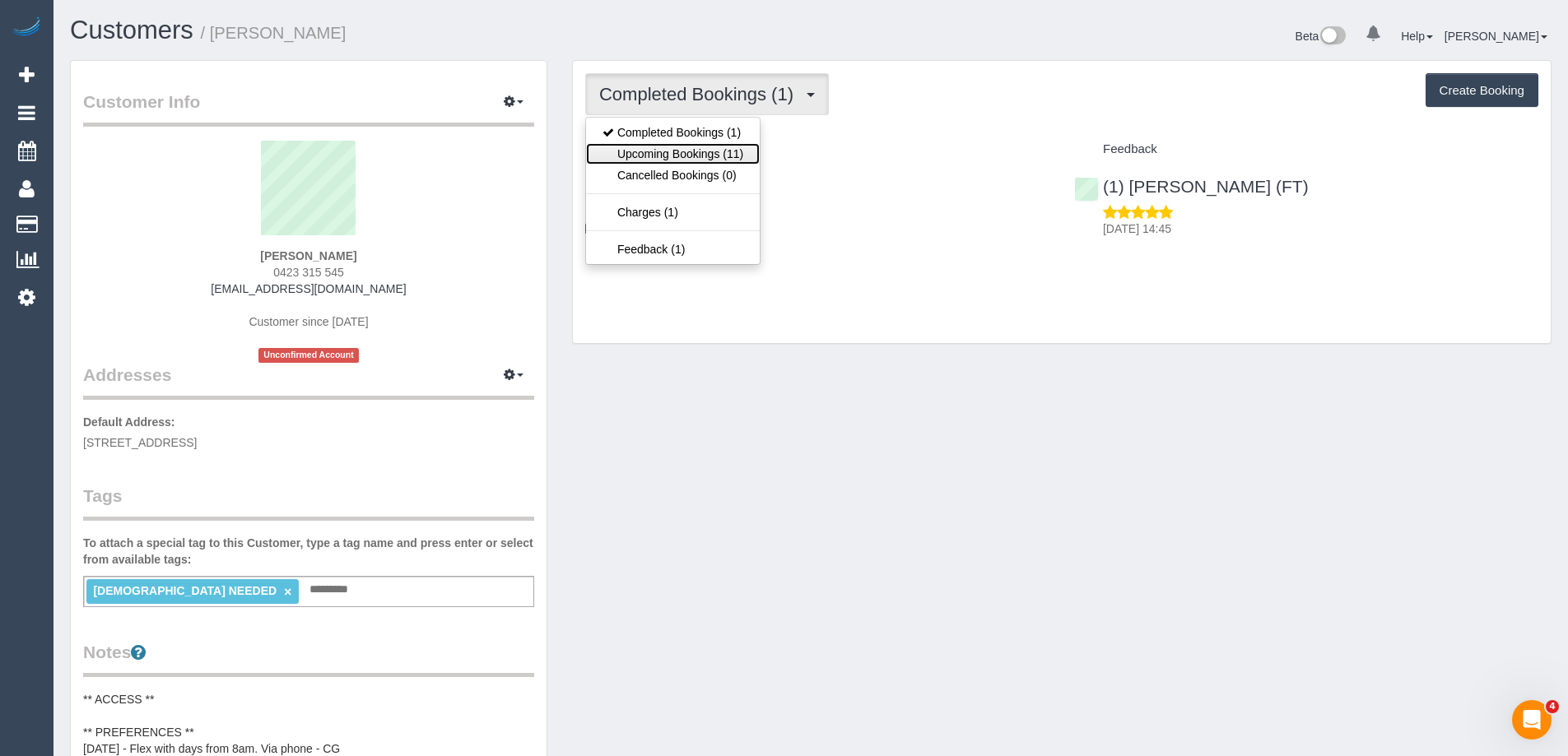
click at [737, 159] on link "Upcoming Bookings (11)" at bounding box center [673, 153] width 173 height 21
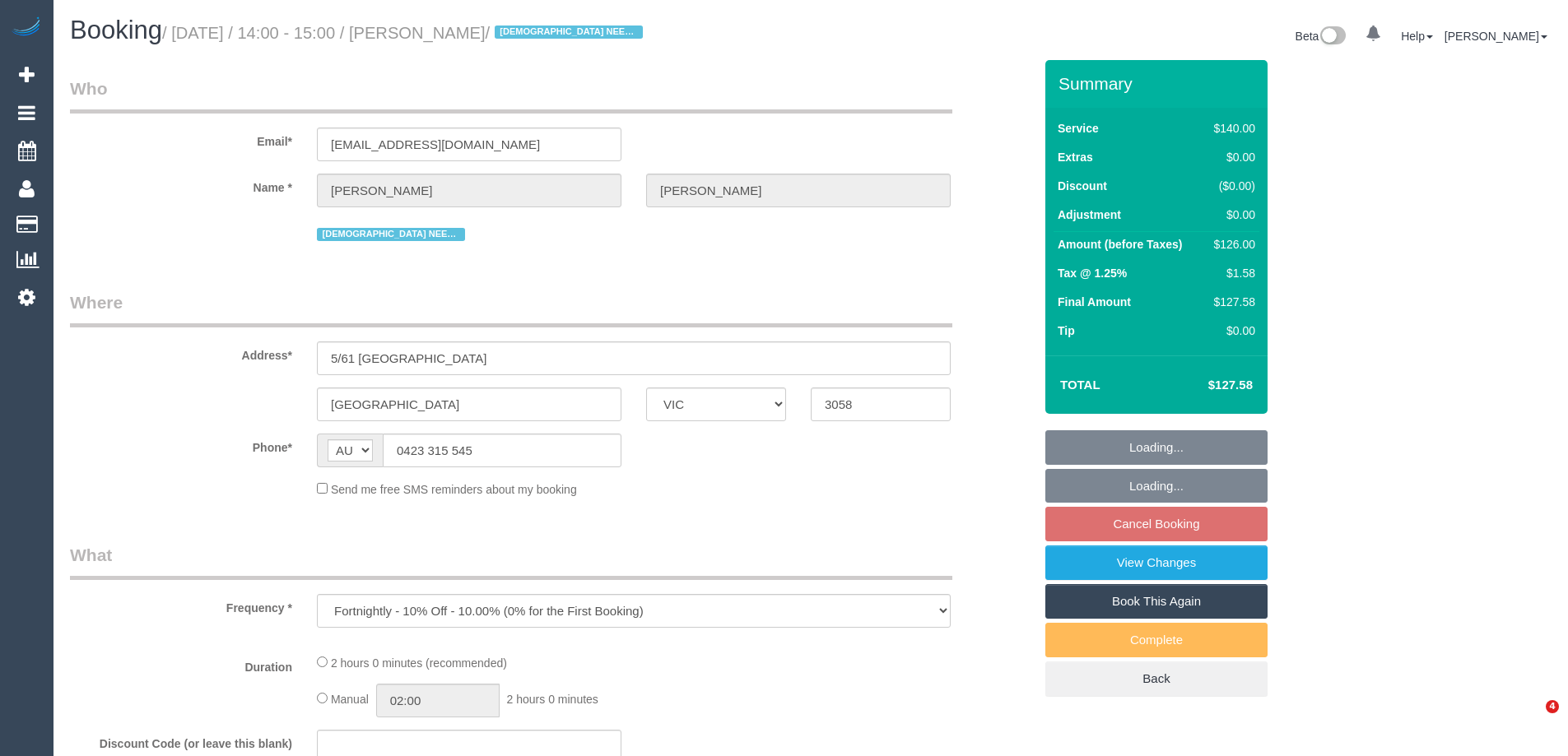
select select "VIC"
select select "object:854"
select select "number:30"
select select "number:14"
select select "number:18"
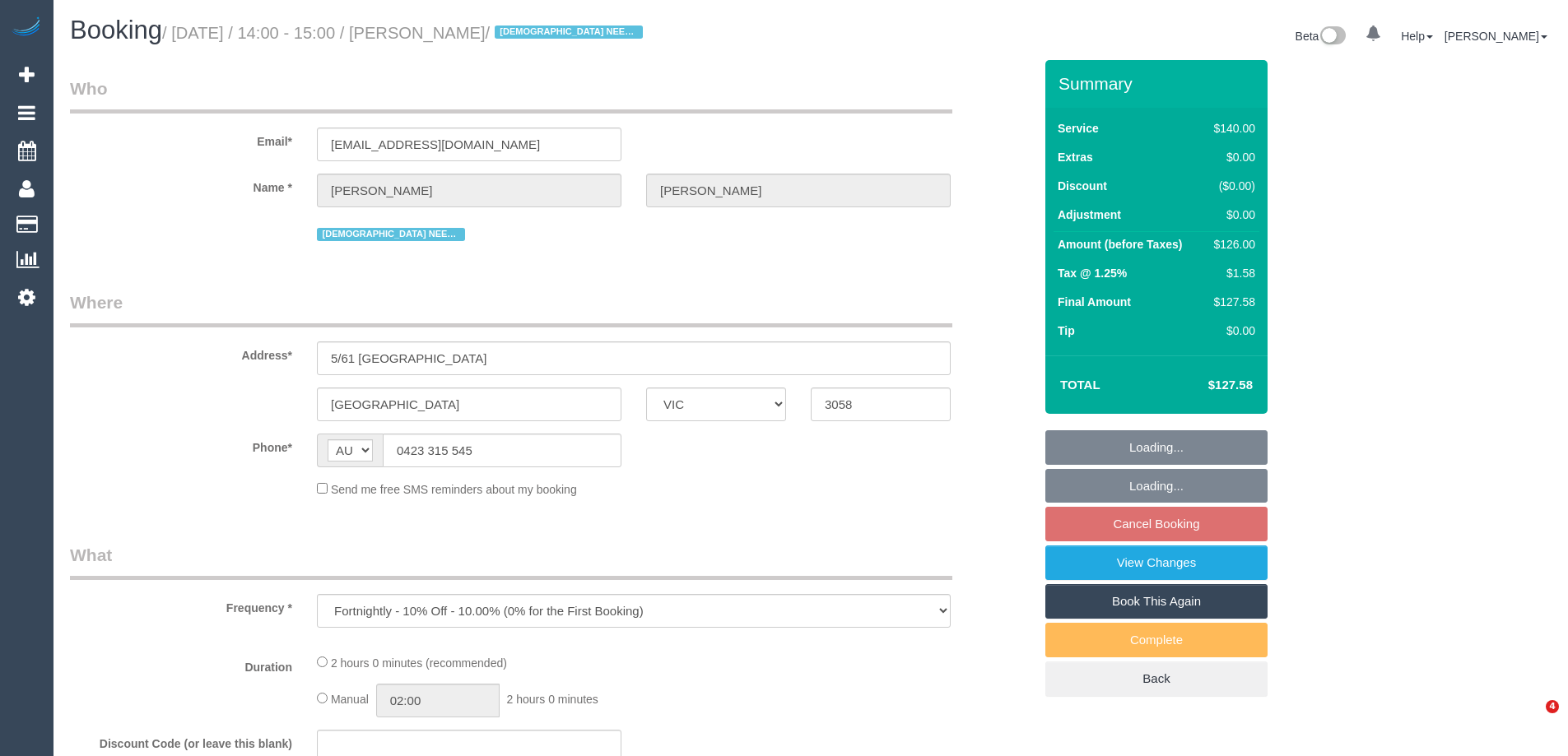
select select "number:22"
select select "number:34"
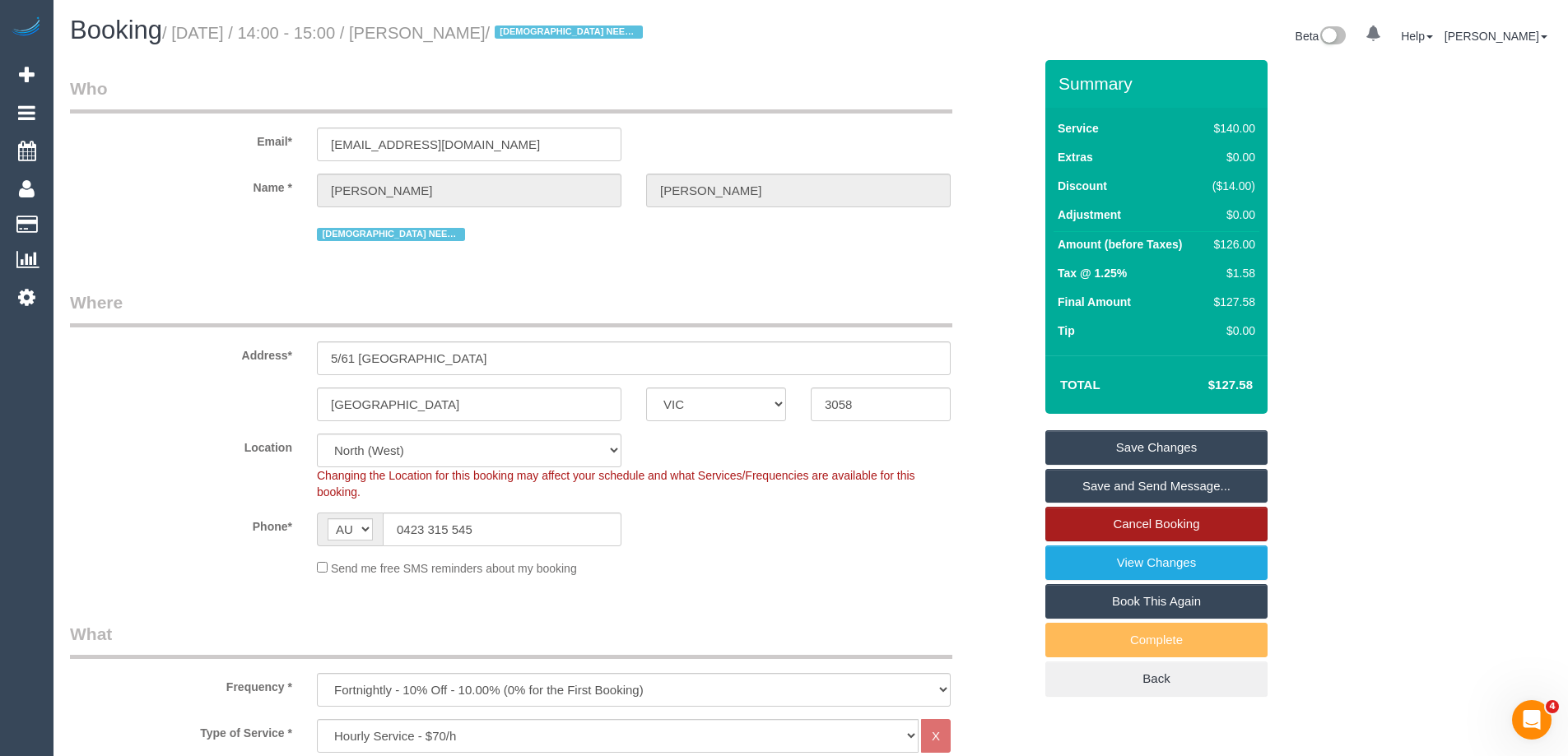
click at [1145, 517] on link "Cancel Booking" at bounding box center [1156, 524] width 222 height 34
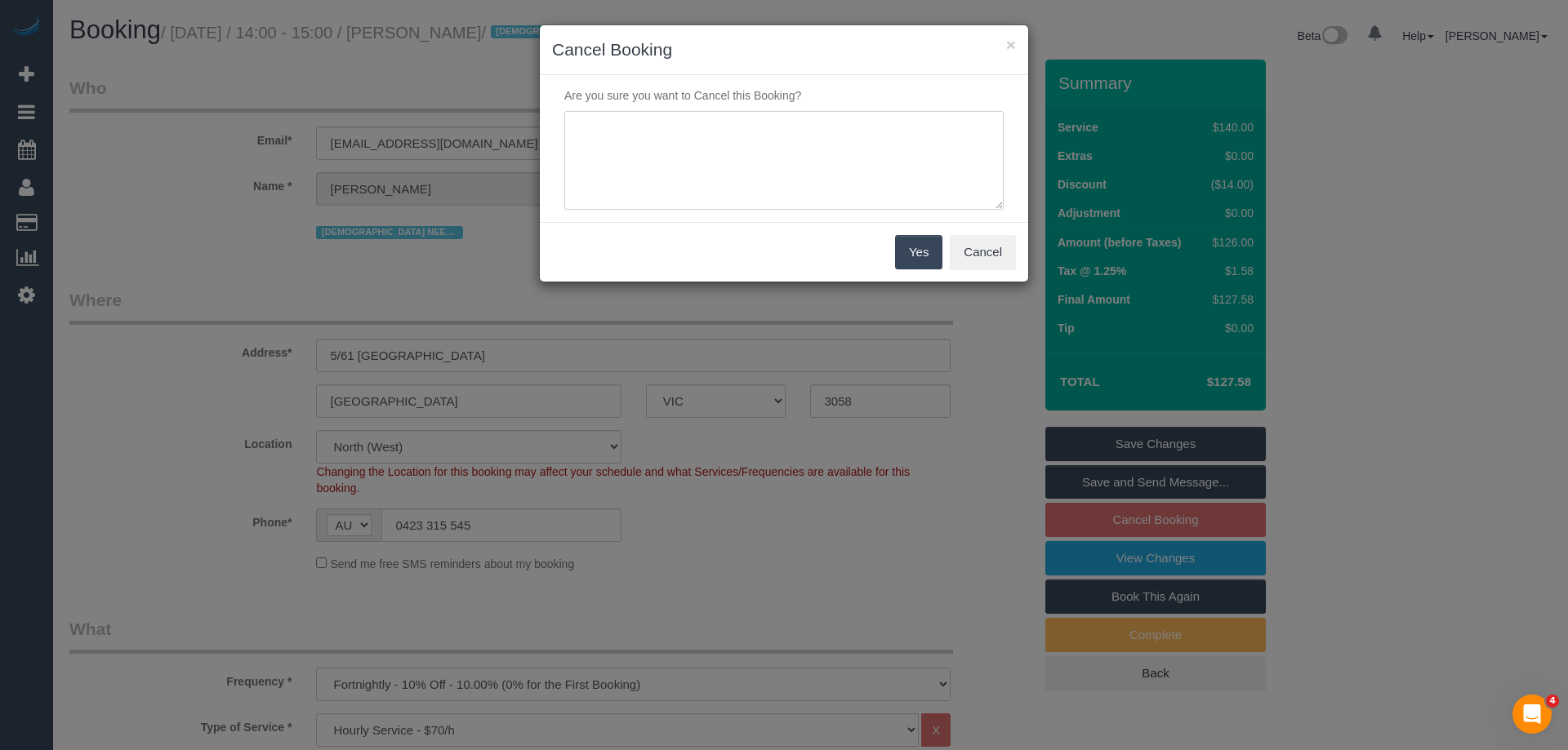
click at [600, 129] on textarea at bounding box center [784, 161] width 439 height 99
type textarea "Service not needed this week via text VC"
click at [922, 252] on button "Yes" at bounding box center [919, 252] width 47 height 34
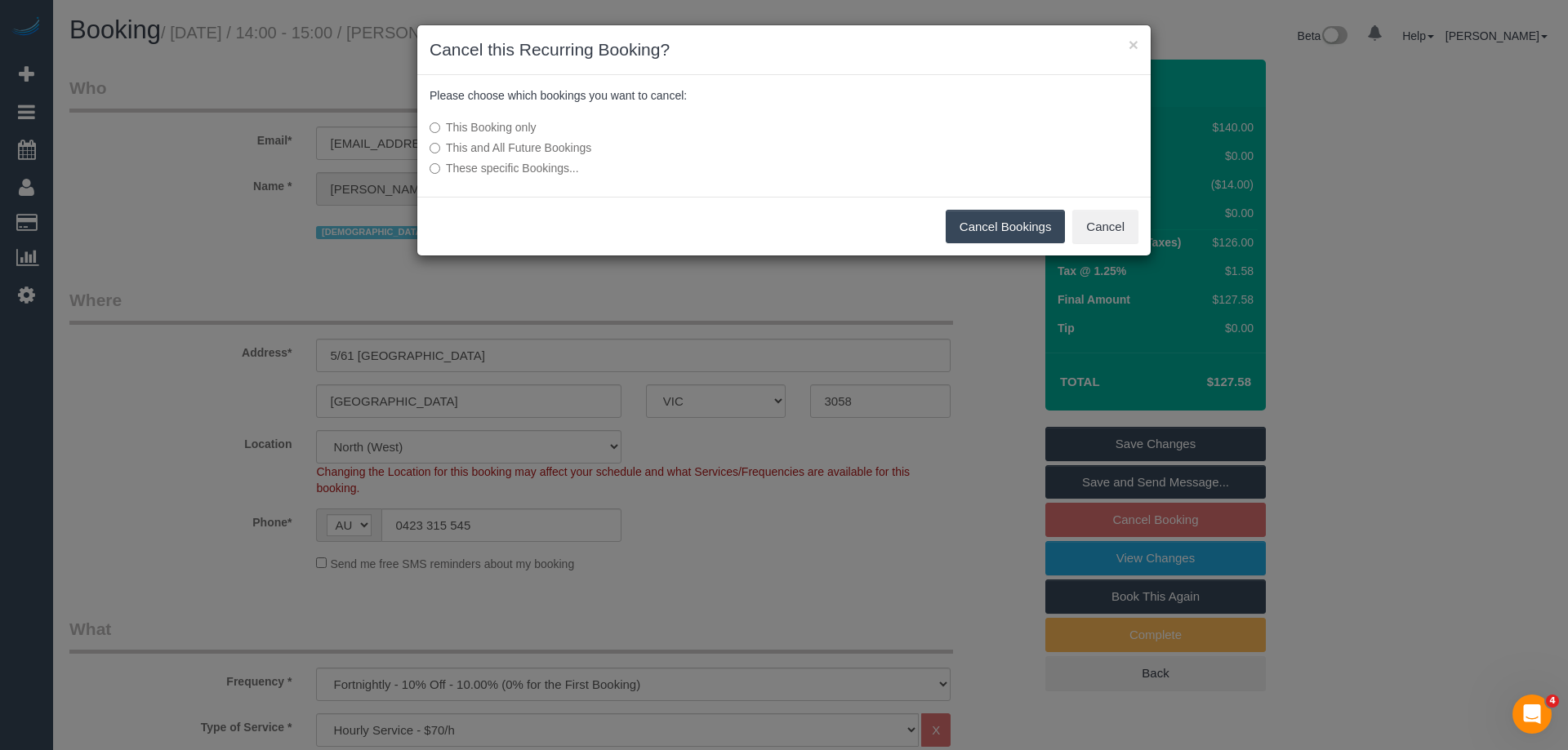
click at [1031, 215] on button "Cancel Bookings" at bounding box center [1006, 227] width 120 height 34
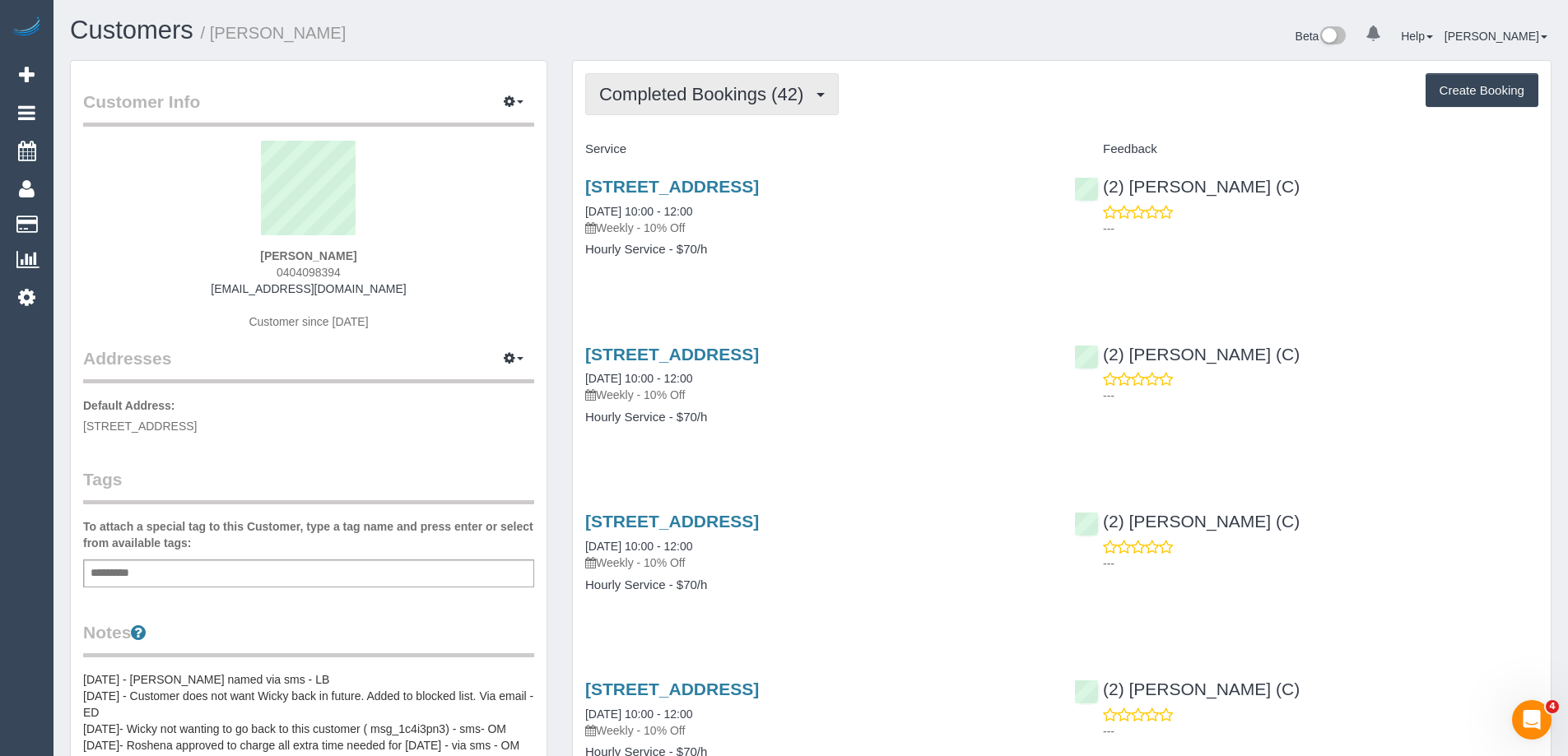
click at [748, 88] on span "Completed Bookings (42)" at bounding box center [705, 94] width 212 height 21
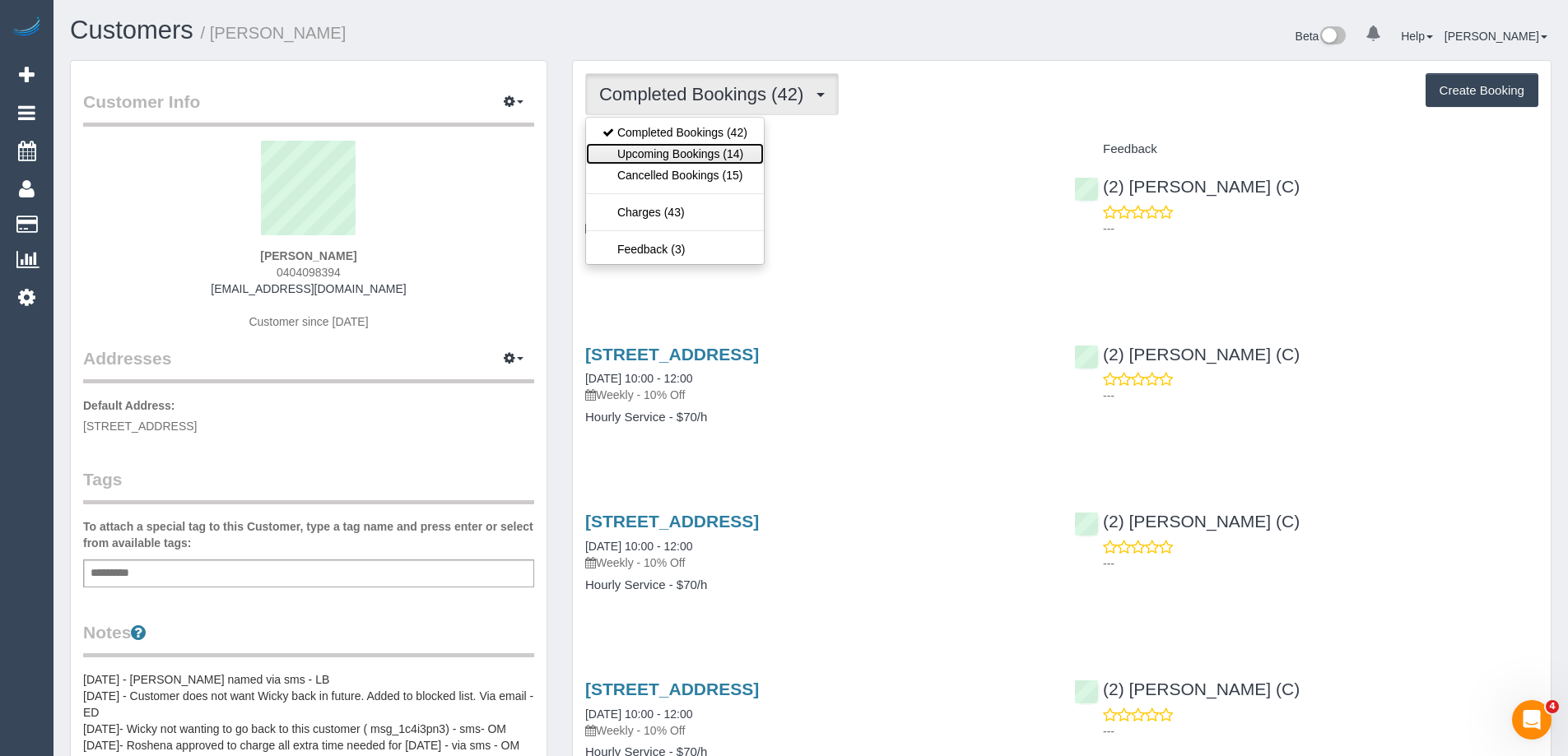
click at [732, 149] on link "Upcoming Bookings (14)" at bounding box center [674, 153] width 178 height 21
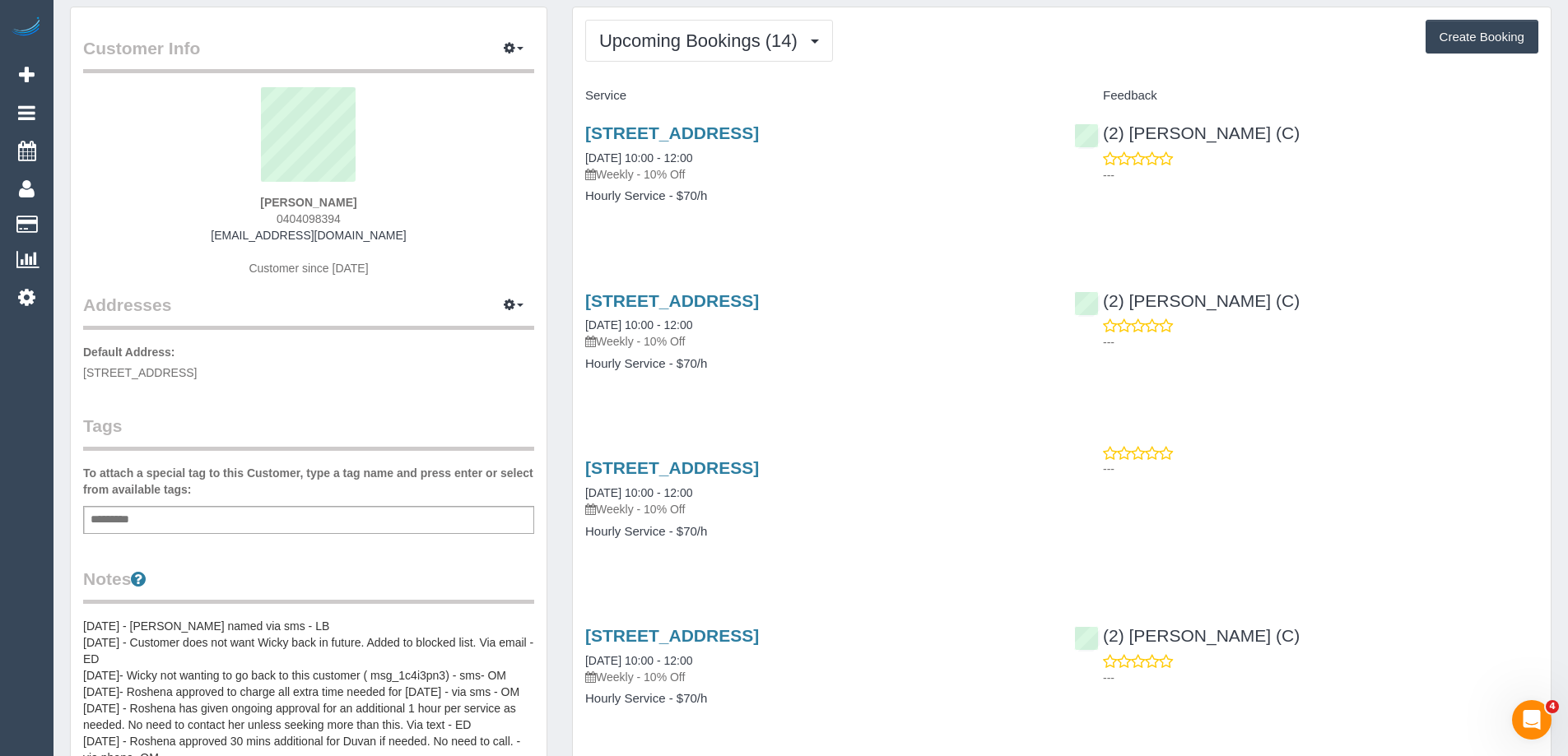
scroll to position [82, 0]
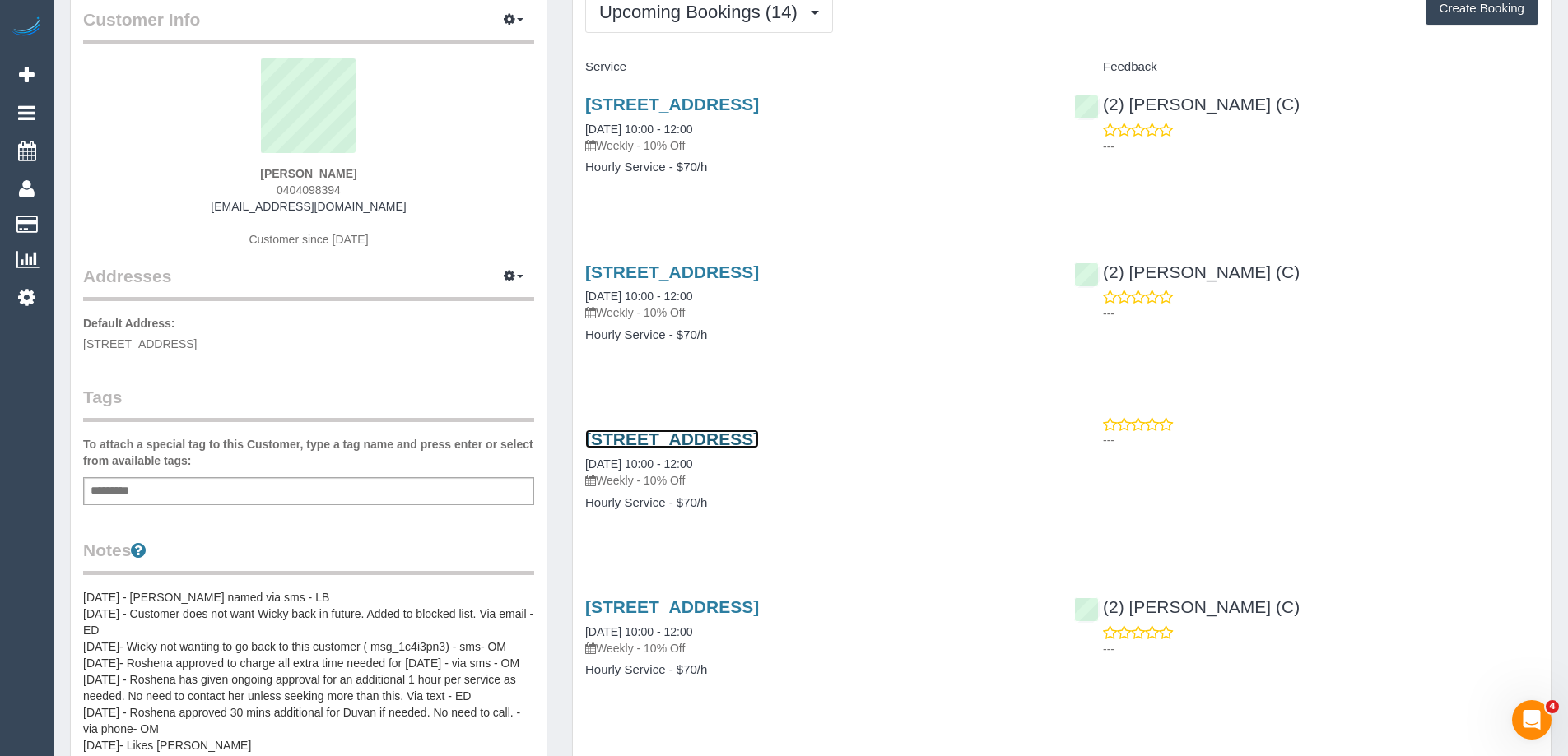
click at [745, 434] on link "140 Glenlyon Road, Brunswick, VIC 3056" at bounding box center [672, 439] width 173 height 19
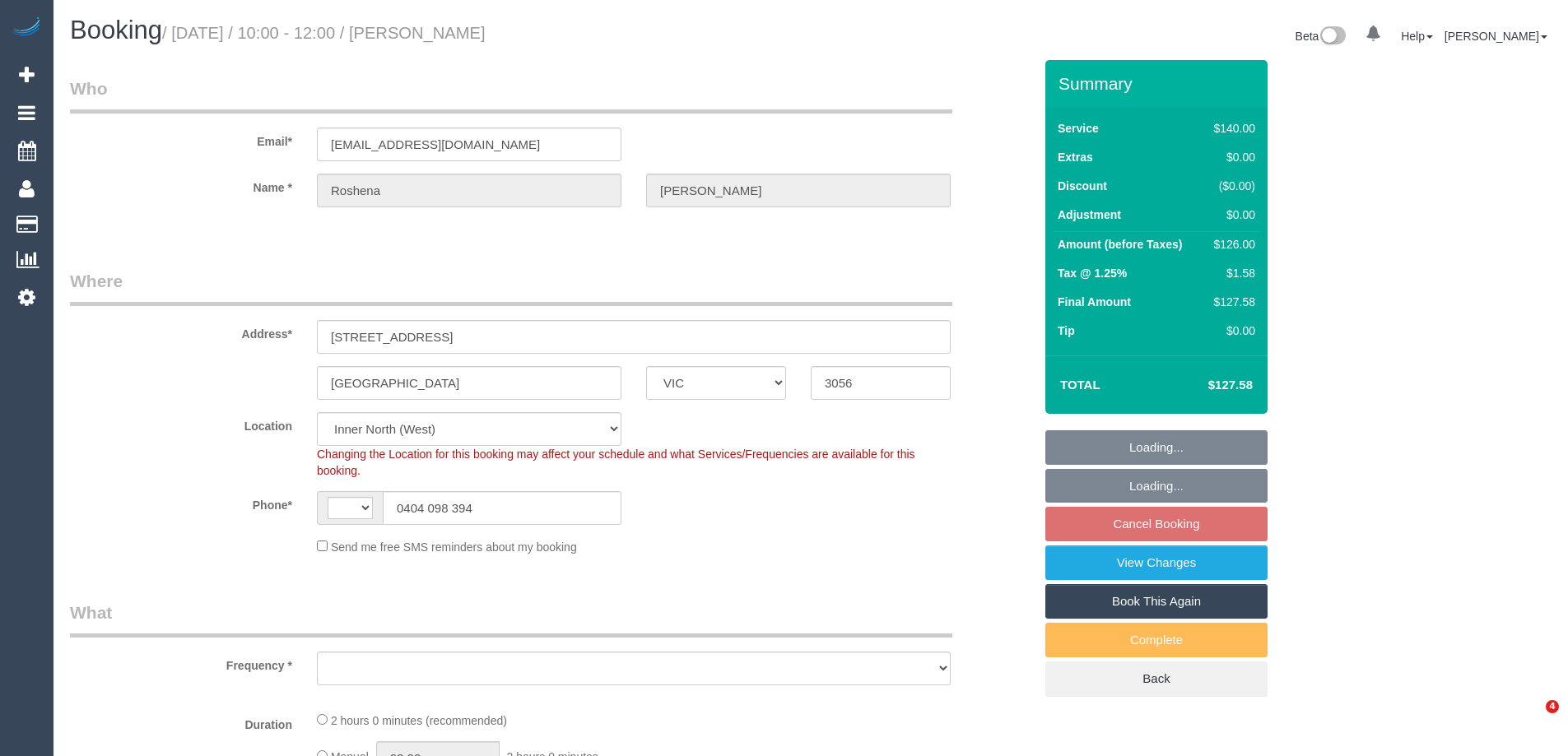
select select "VIC"
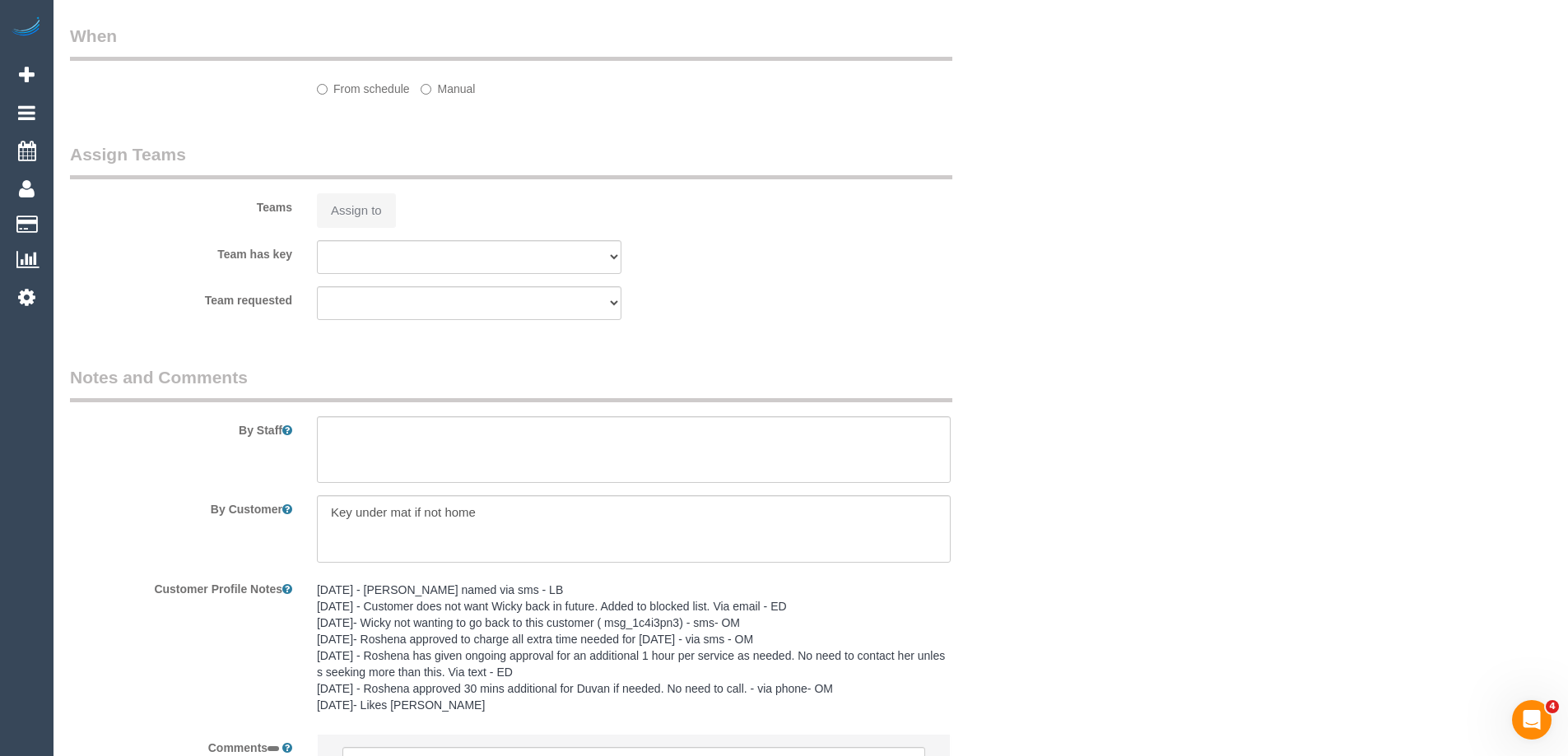
select select "string:AU"
select select "string:stripe-pm_1Ppp0E2GScqysDRVBBavjkkp"
select select "number:27"
select select "number:14"
select select "number:19"
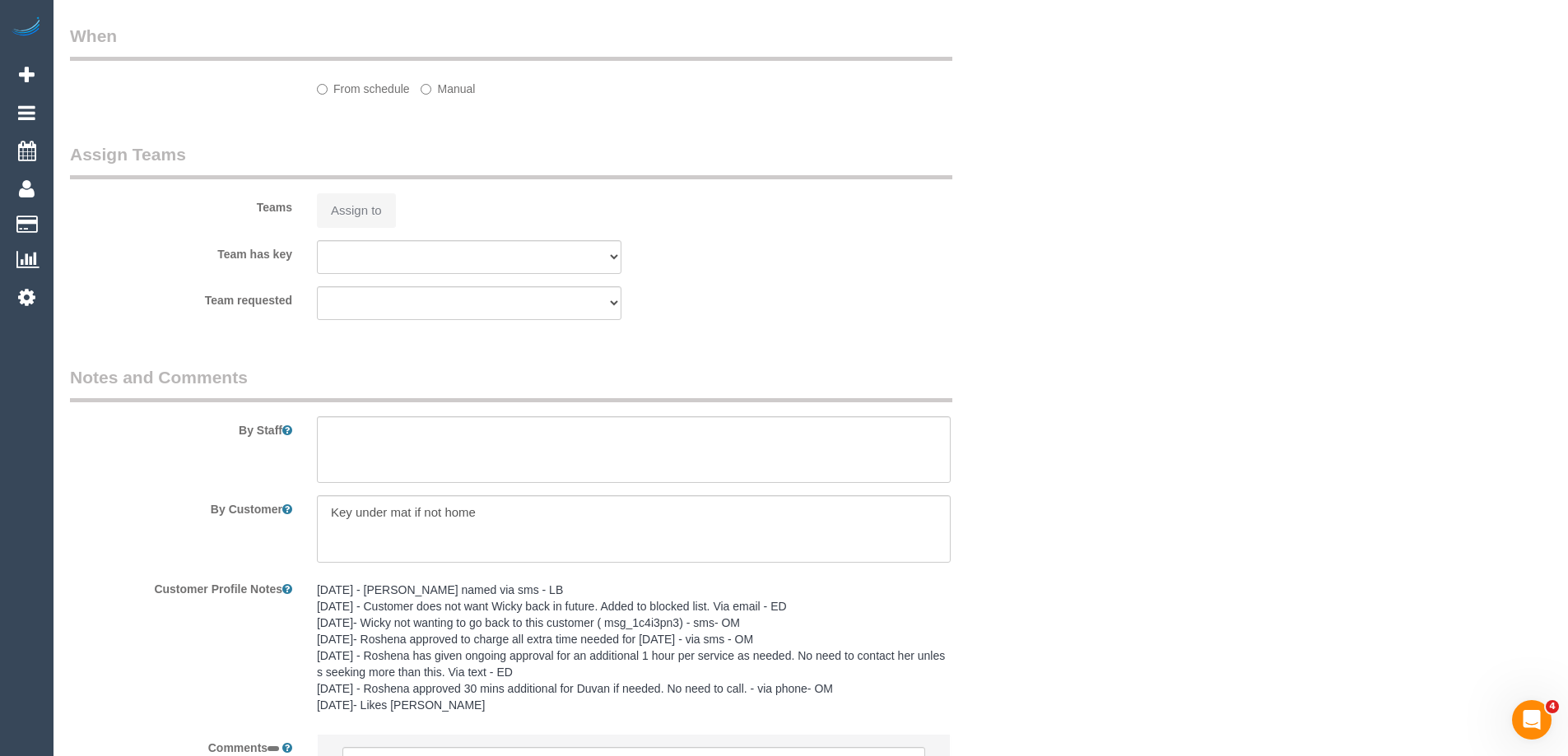
select select "number:22"
select select "number:35"
select select "number:11"
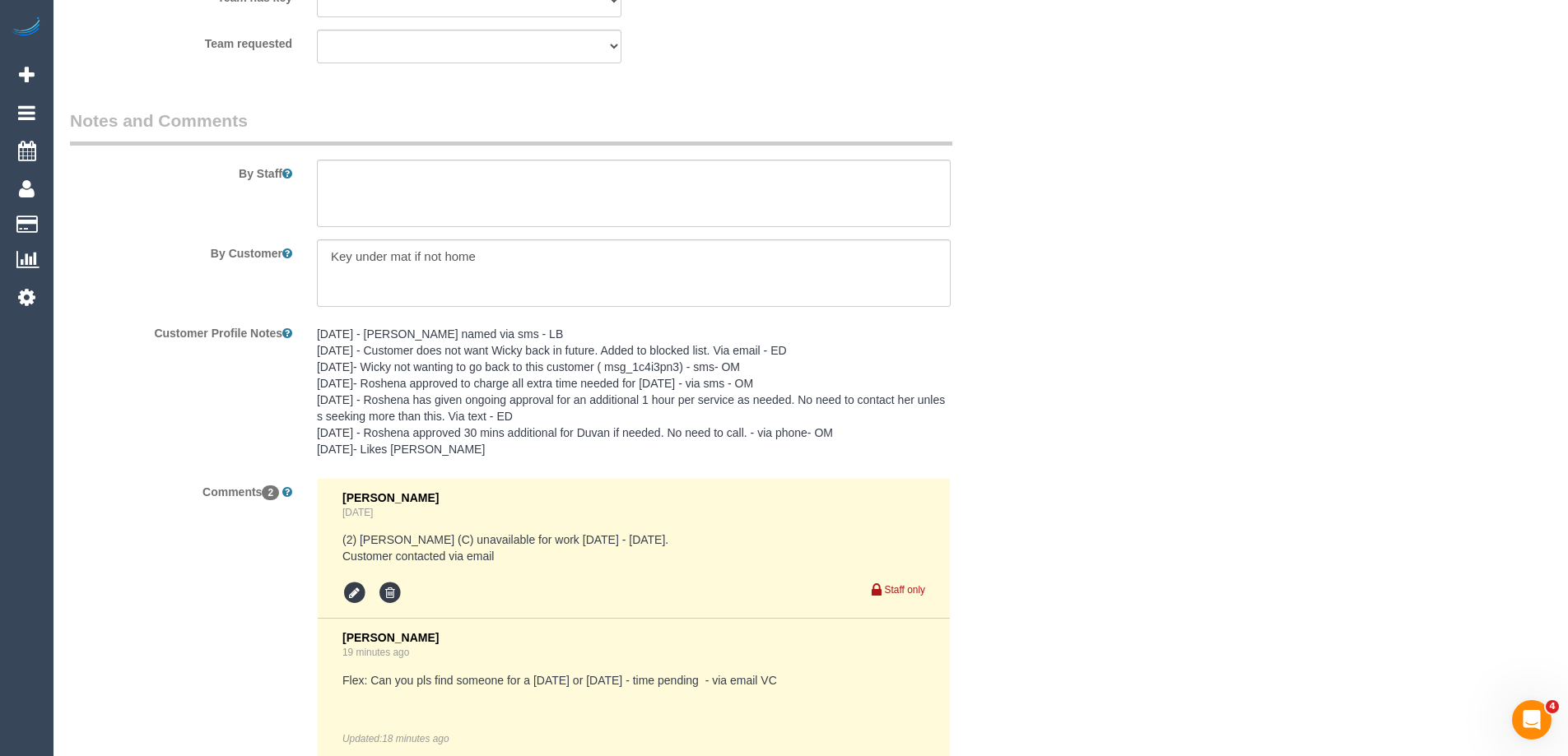
select select "object:885"
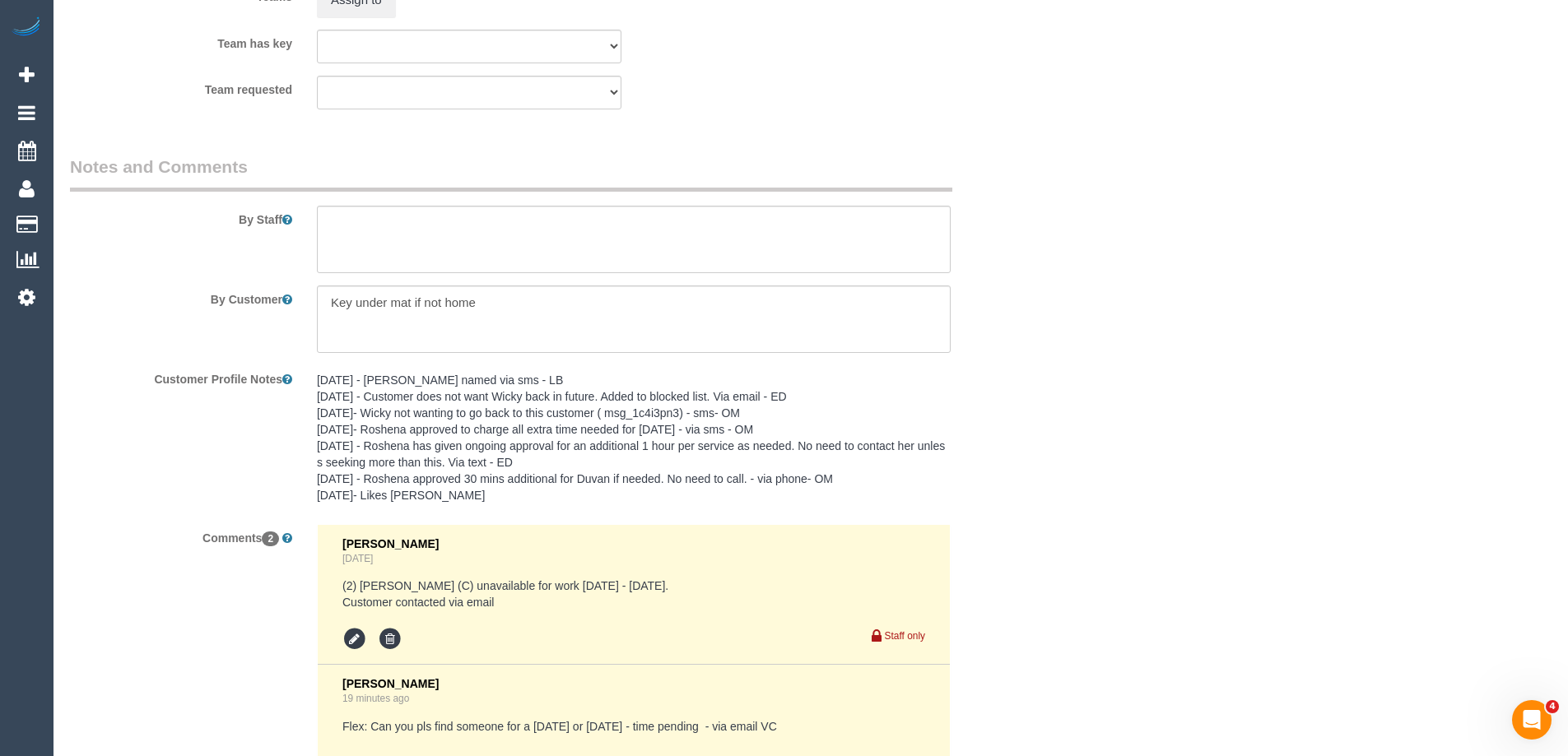
scroll to position [2745, 0]
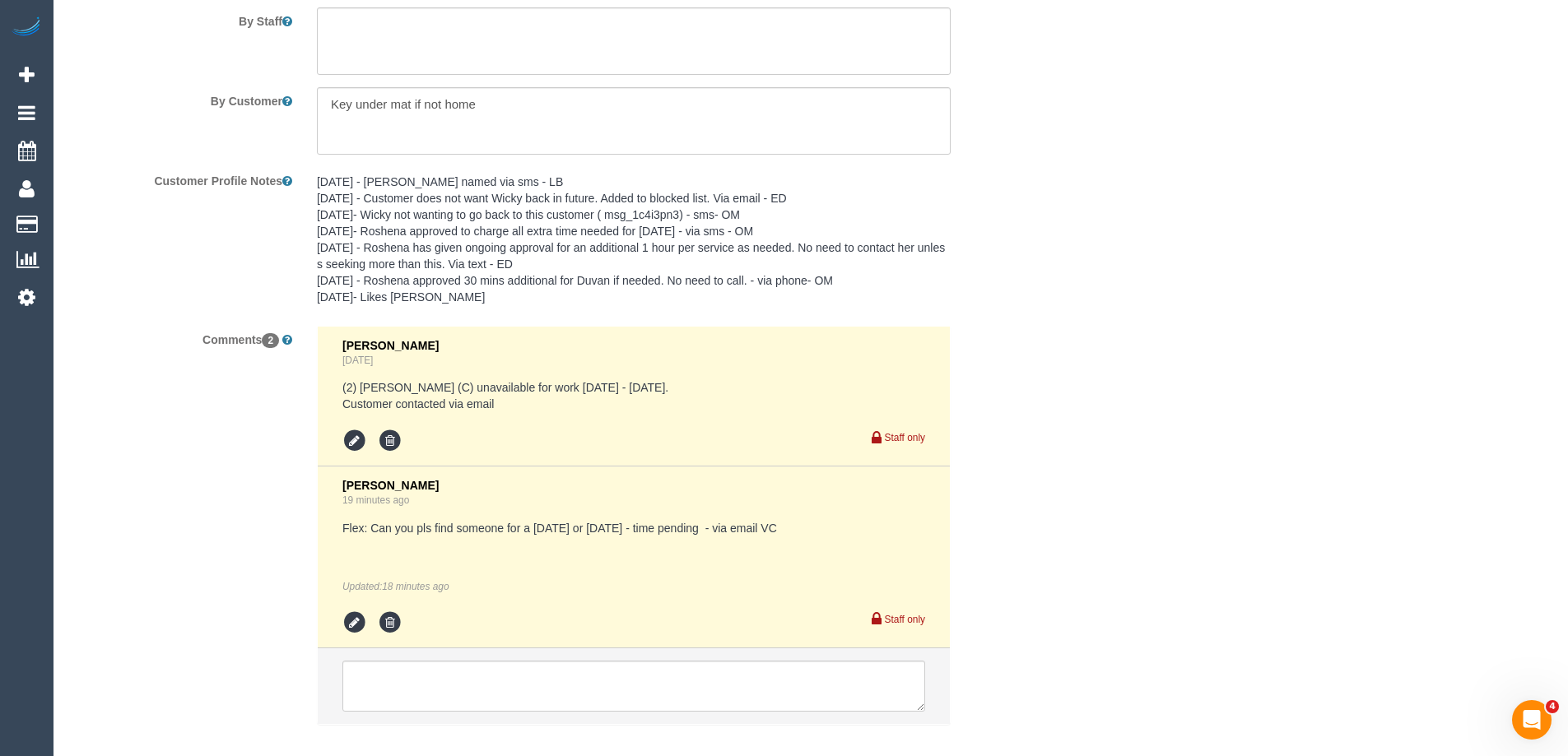
select select "spot4"
click at [358, 624] on icon at bounding box center [354, 623] width 25 height 25
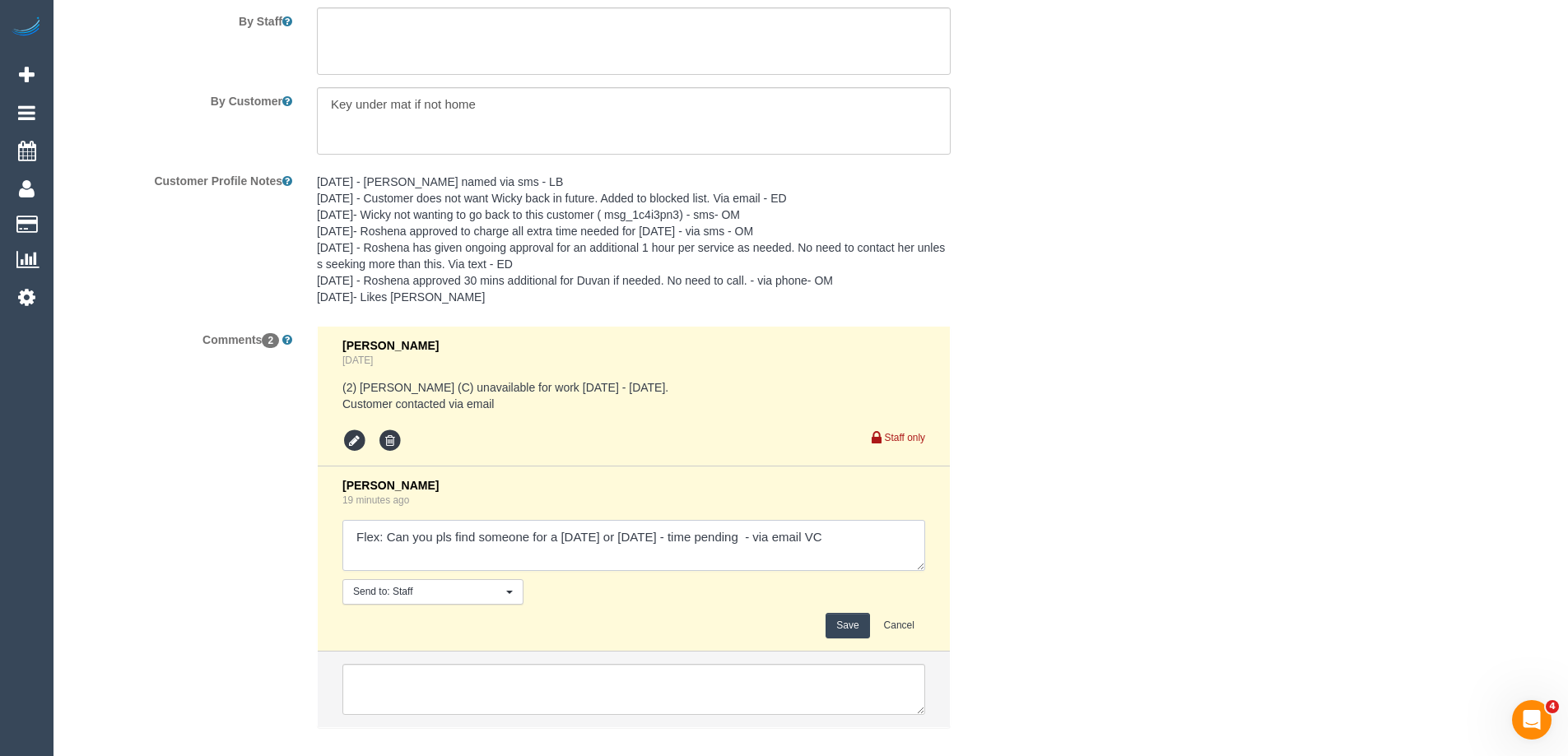
drag, startPoint x: 741, startPoint y: 537, endPoint x: 671, endPoint y: 537, distance: 70.0
click at [671, 537] on textarea at bounding box center [633, 546] width 583 height 51
paste textarea "9am would be the earliest and it would need to be completed by 3pm"
type textarea "Flex: Can you pls find someone for a Tuesday or Friday - 9am would be the earli…"
click at [852, 630] on button "Save" at bounding box center [848, 626] width 44 height 26
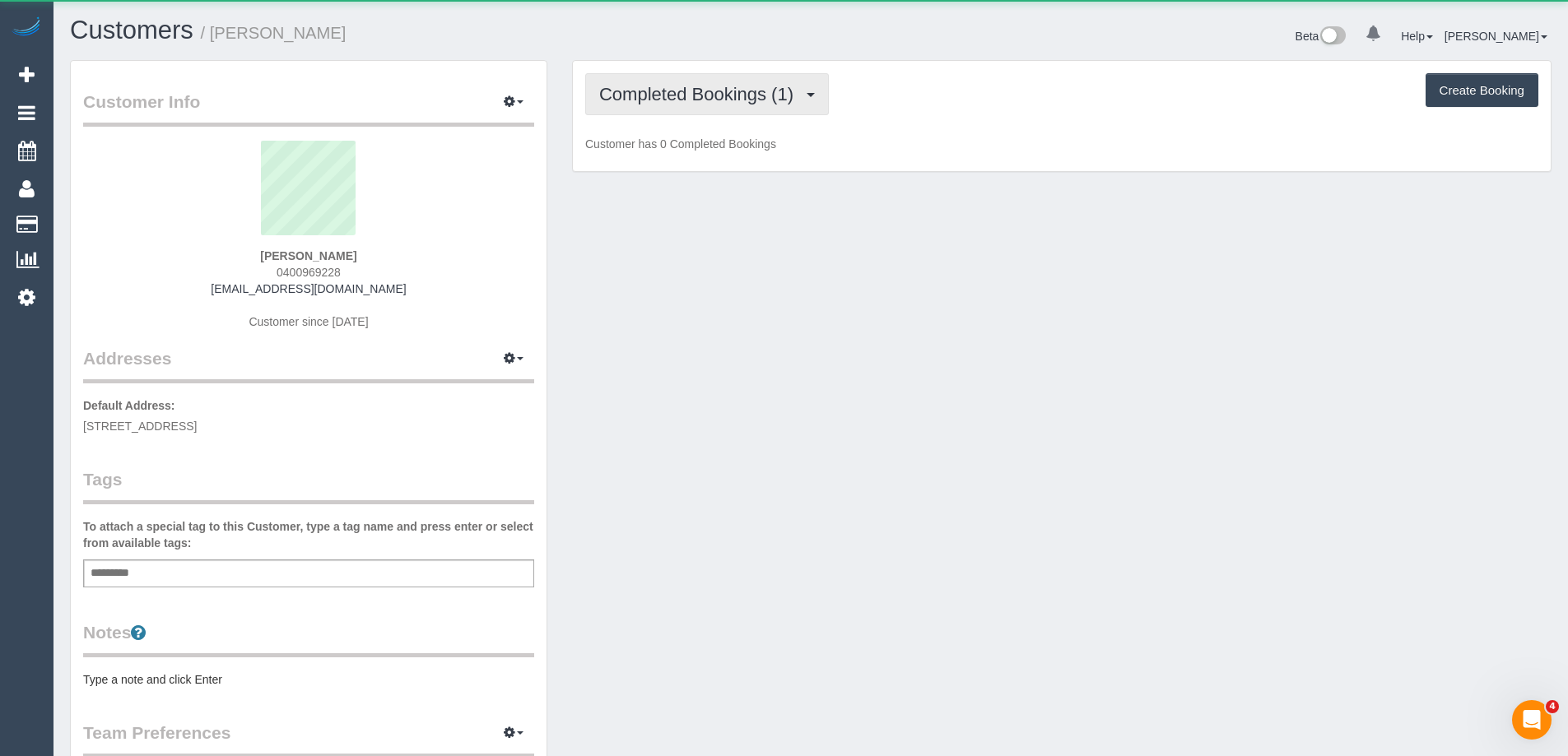
click at [743, 106] on button "Completed Bookings (1)" at bounding box center [707, 94] width 244 height 42
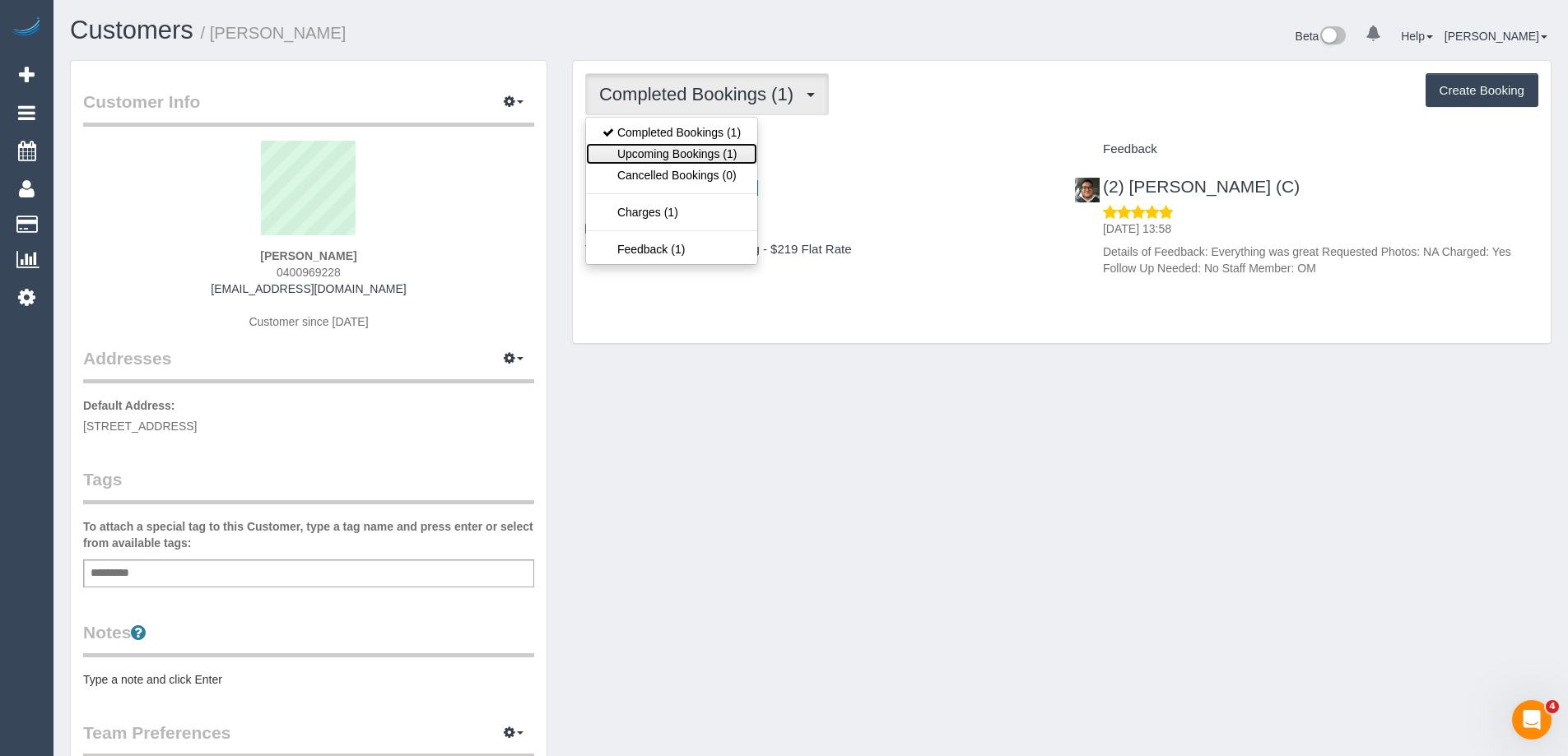
click at [734, 159] on link "Upcoming Bookings (1)" at bounding box center [672, 153] width 171 height 21
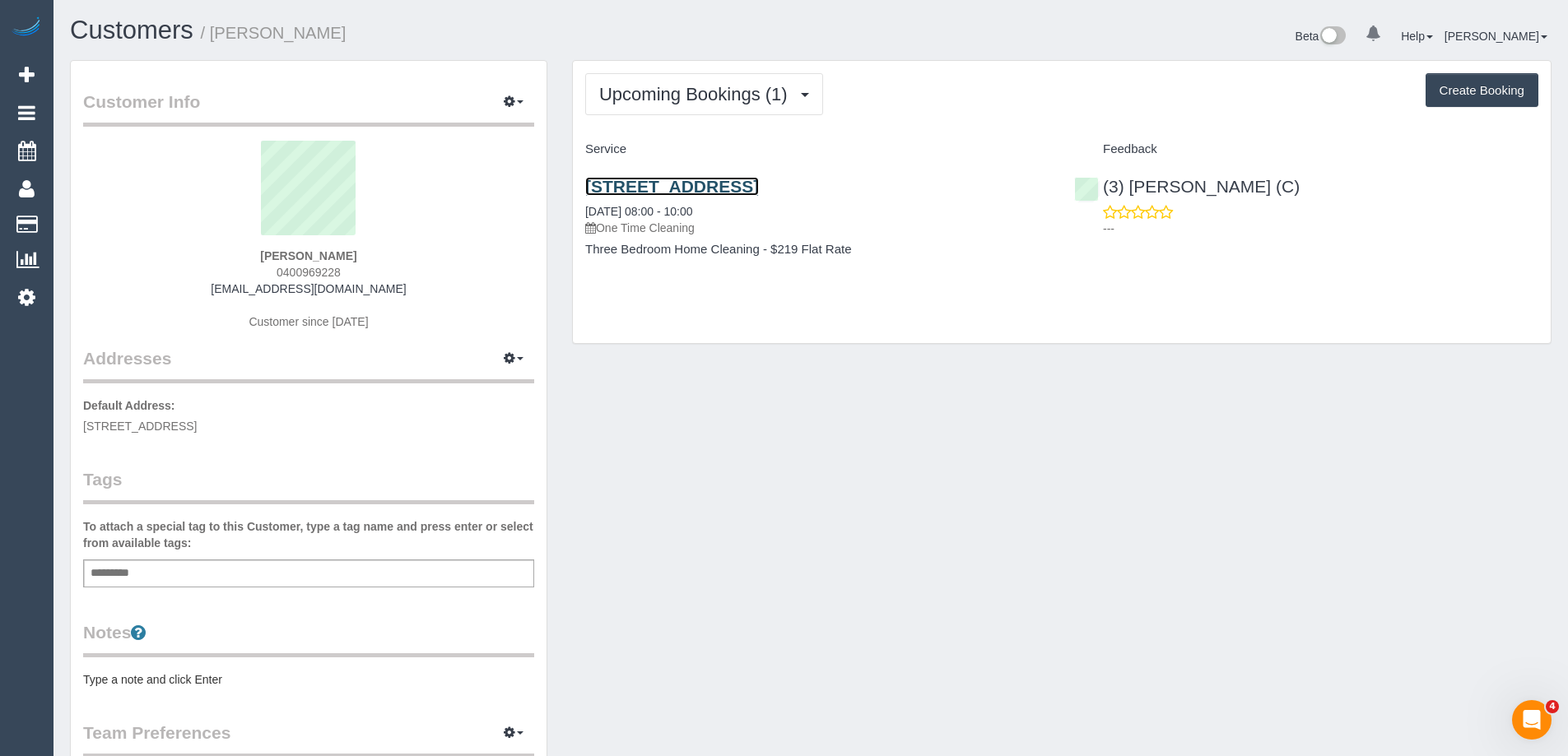
click at [723, 182] on link "[STREET_ADDRESS]" at bounding box center [672, 187] width 173 height 19
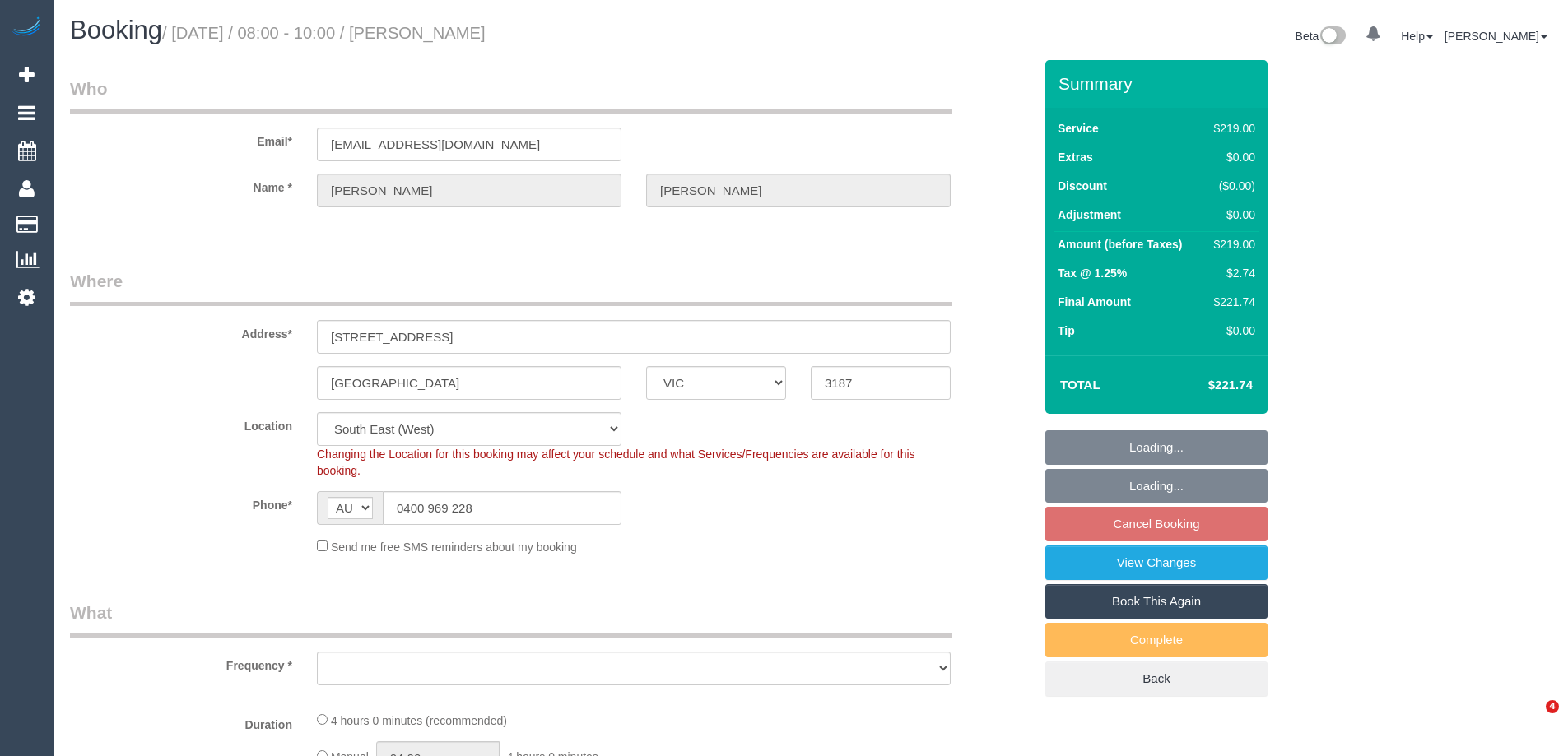
select select "VIC"
select select "string:stripe-pm_1Raqbi2GScqysDRVbOPV1ofW"
select select "number:27"
select select "number:14"
select select "number:19"
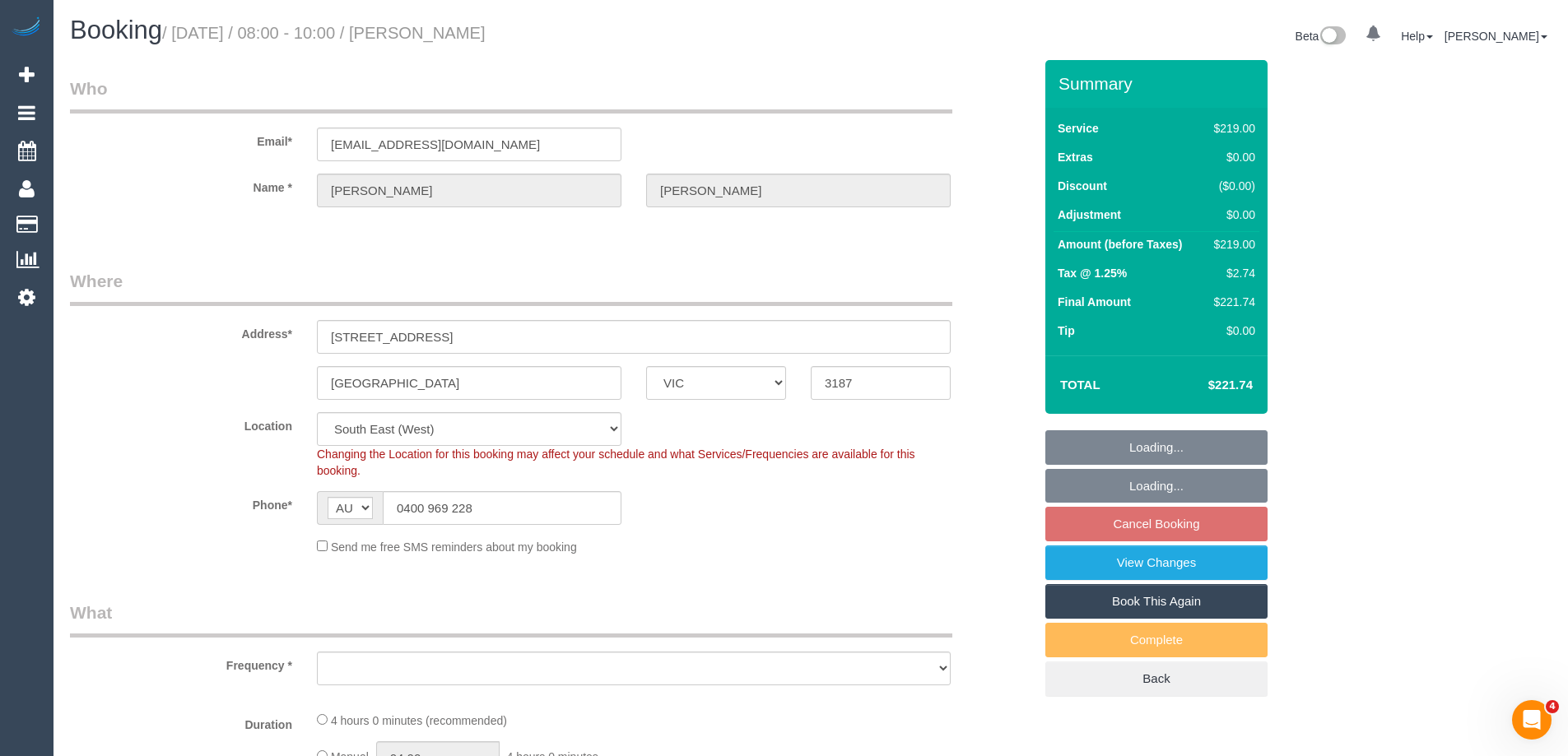
select select "number:36"
select select "object:798"
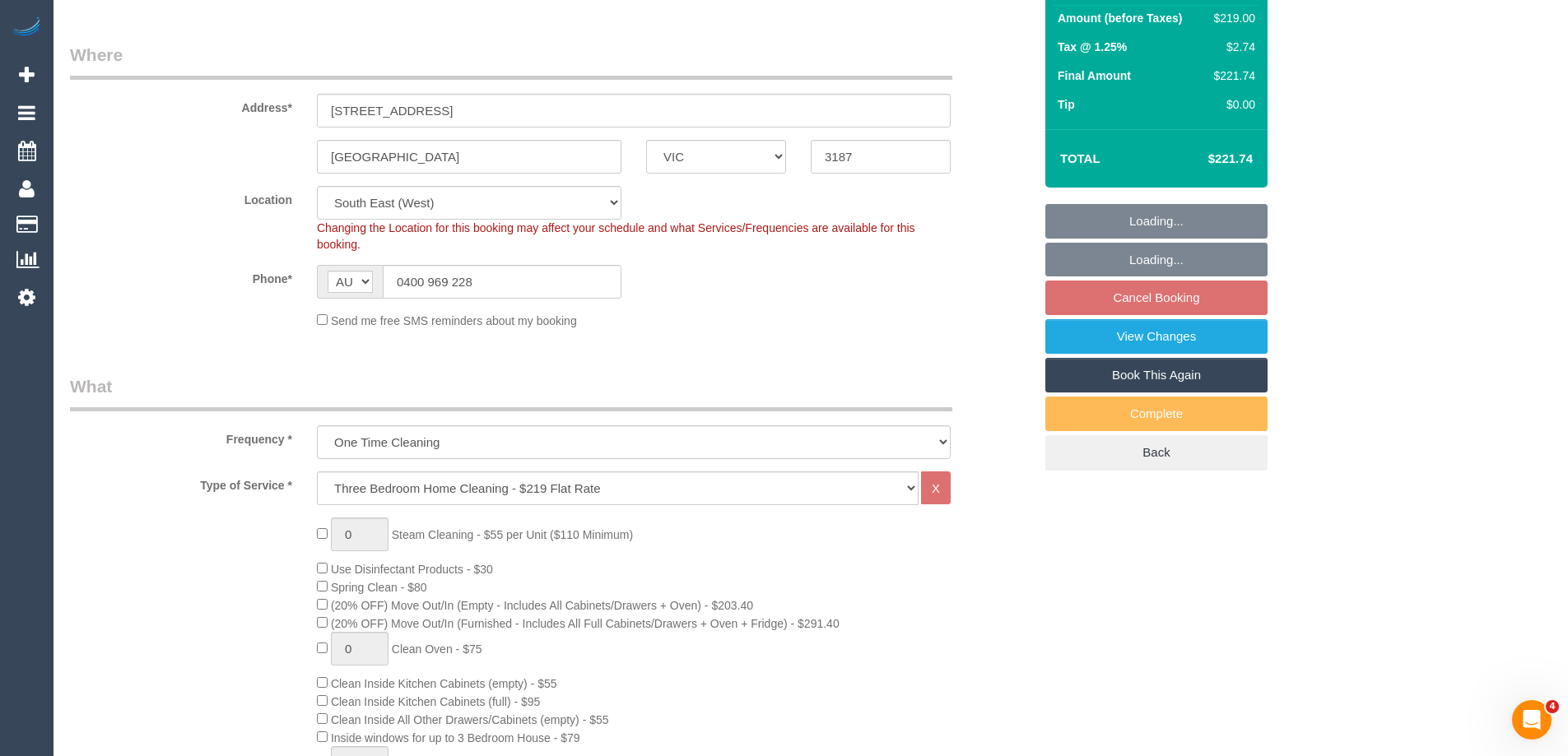
select select "spot1"
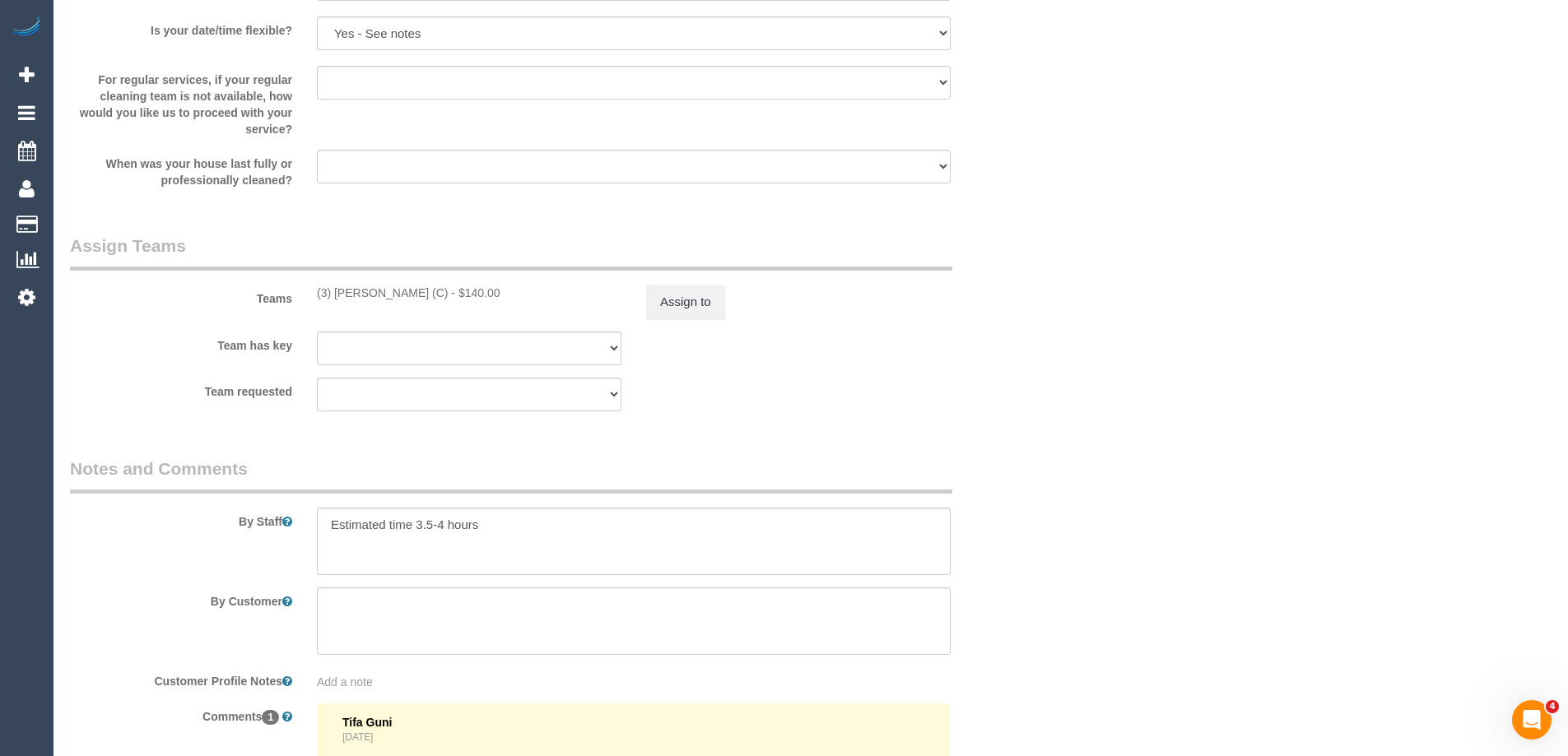
scroll to position [2468, 0]
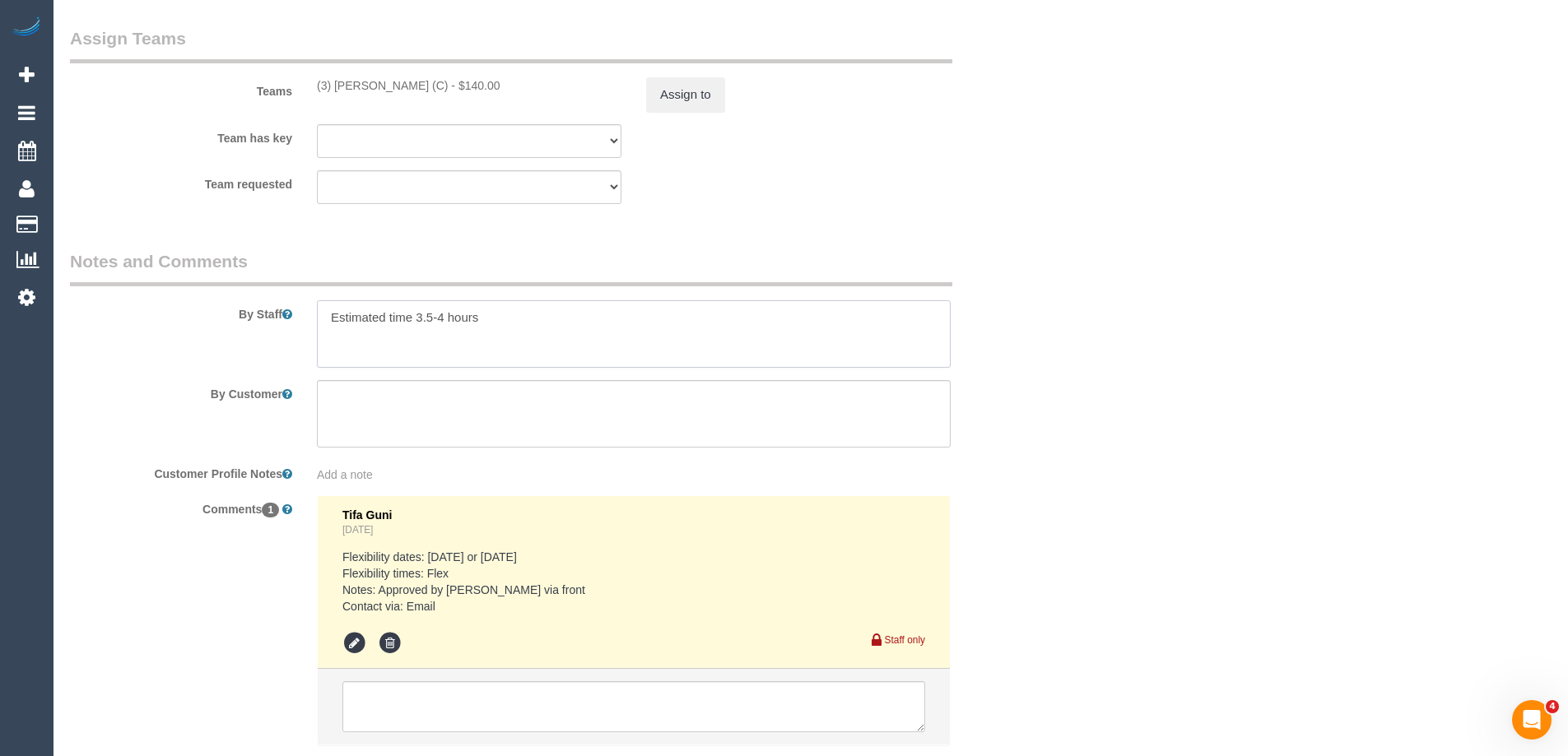
click at [526, 334] on textarea at bounding box center [633, 333] width 633 height 68
click at [457, 336] on textarea at bounding box center [633, 333] width 633 height 68
paste textarea "Can I please request our main bedroom is not entered? We have a newborn and my …"
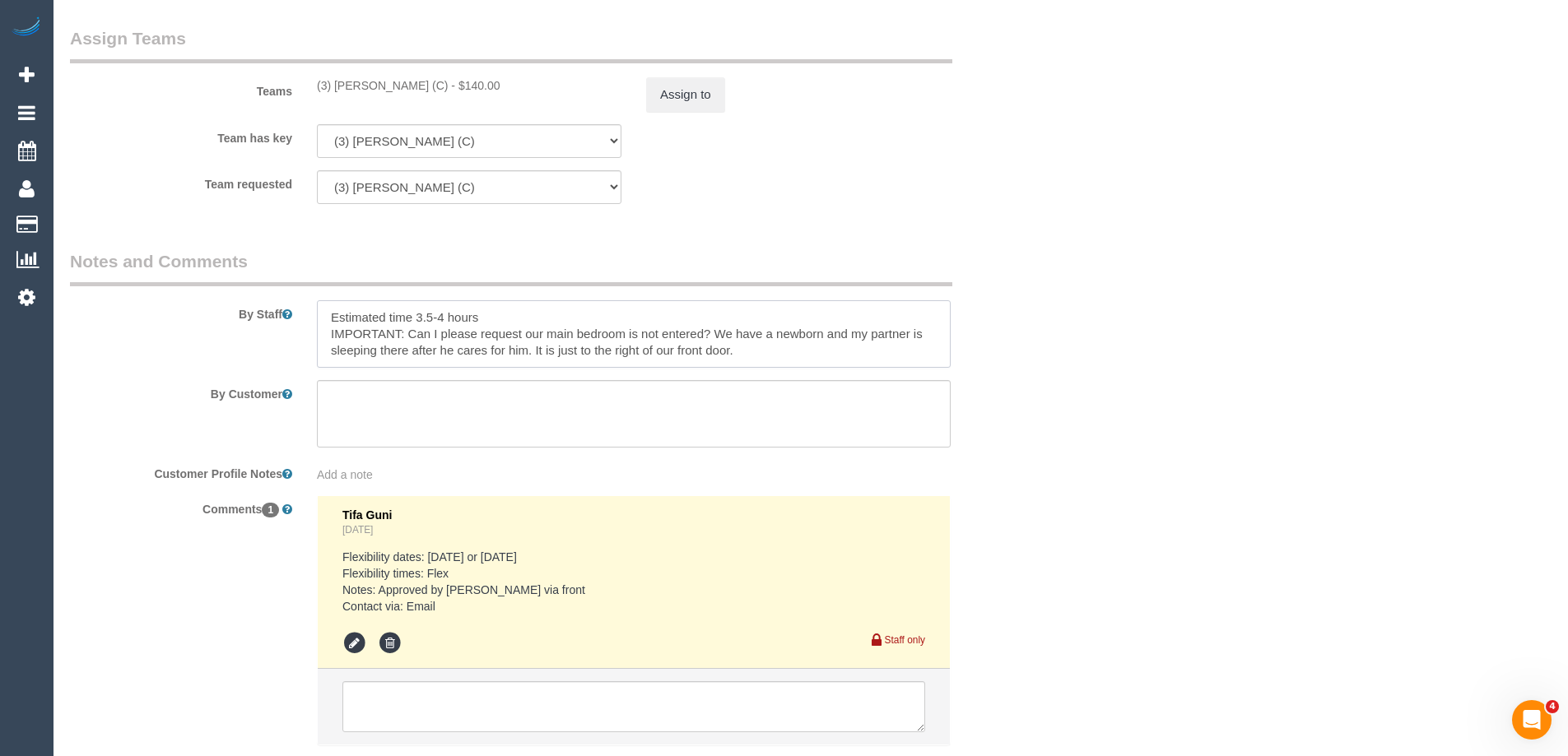
drag, startPoint x: 726, startPoint y: 356, endPoint x: 322, endPoint y: 335, distance: 404.5
click at [322, 335] on textarea at bounding box center [633, 333] width 633 height 68
type textarea "Estimated time 3.5-4 hours"
click at [381, 421] on textarea at bounding box center [633, 413] width 633 height 68
paste textarea "IMPORTANT: Can I please request our main bedroom is not entered? We have a newb…"
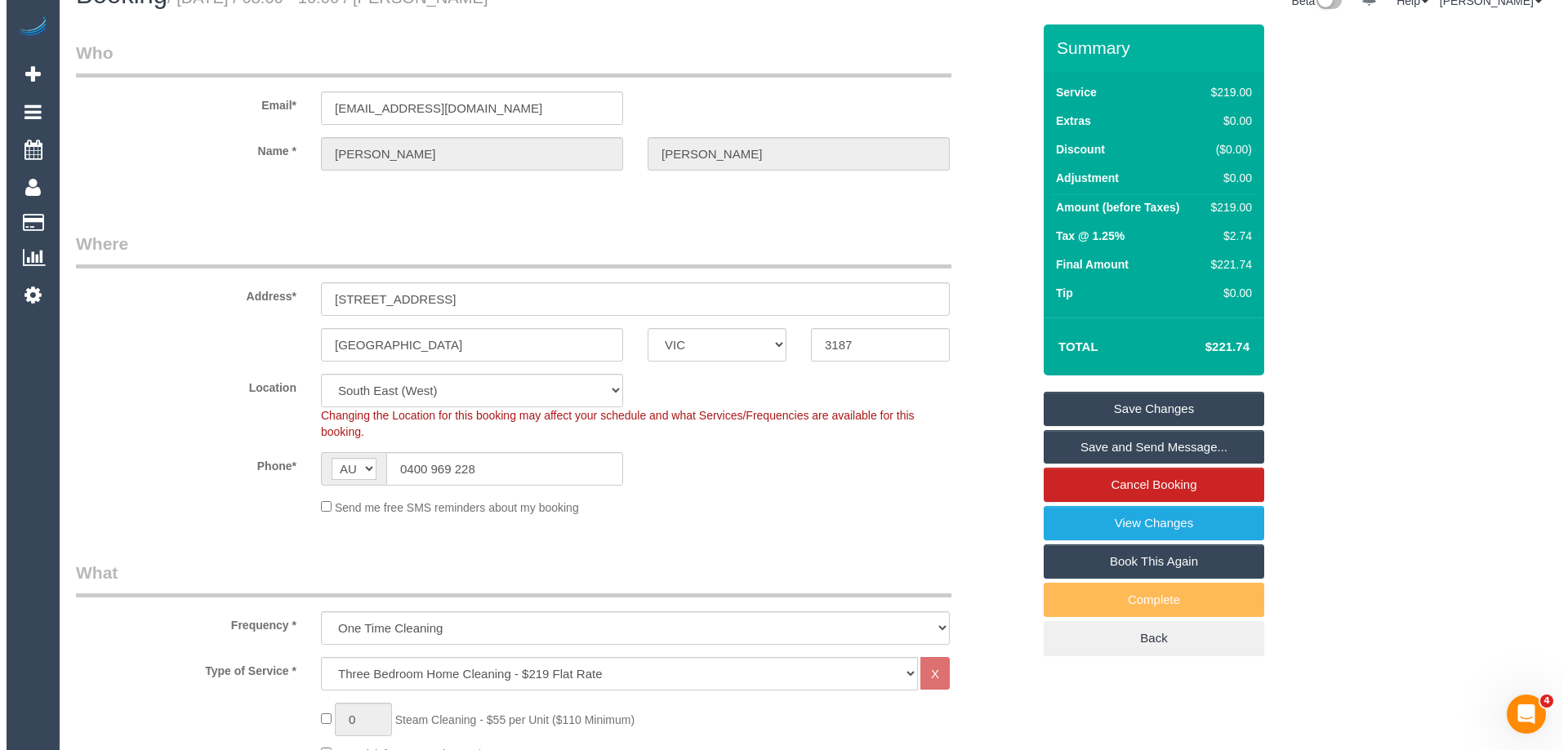
scroll to position [0, 0]
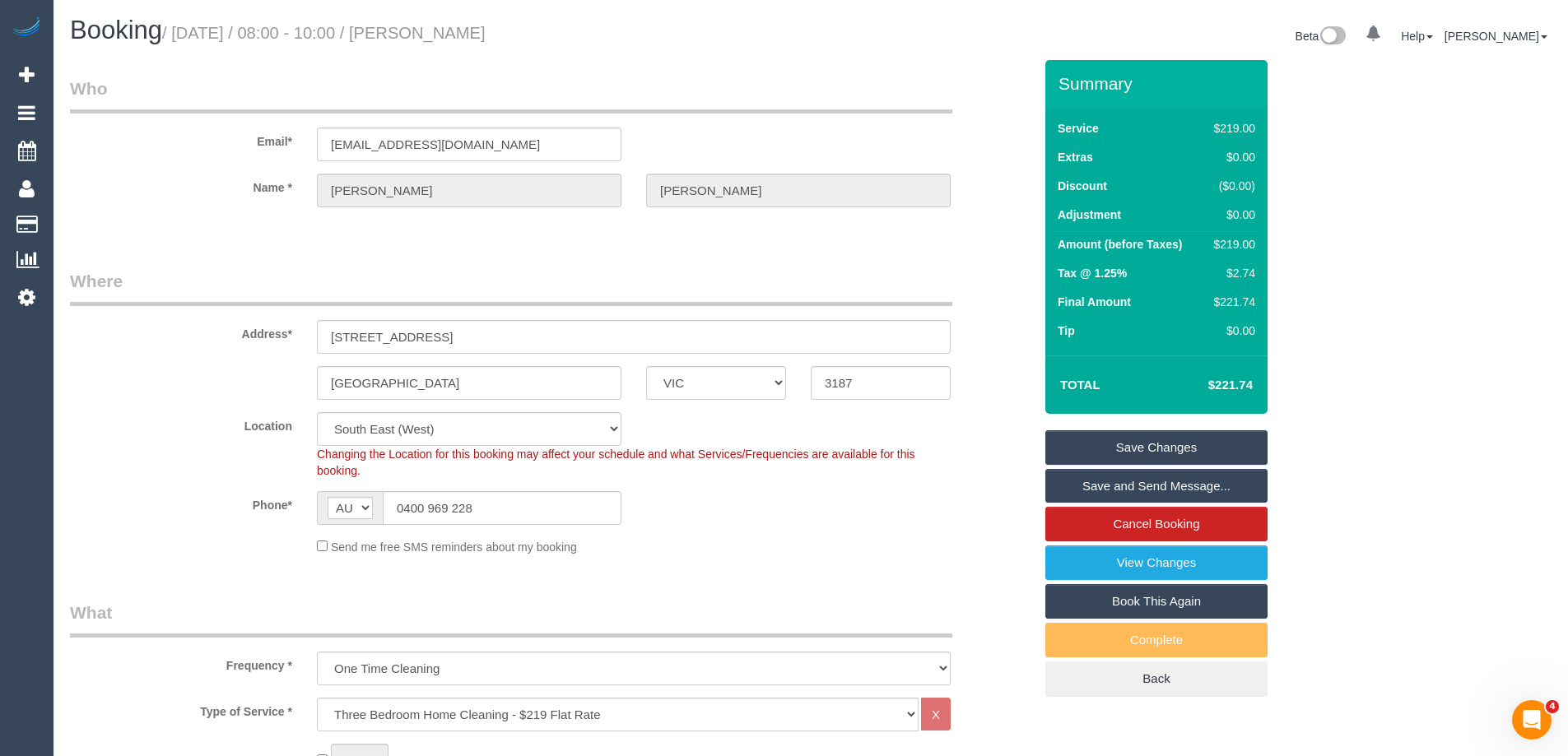
type textarea "IMPORTANT: Can I please request our main bedroom is not entered? We have a newb…"
click at [1169, 444] on link "Save Changes" at bounding box center [1156, 448] width 222 height 34
